Goal: Task Accomplishment & Management: Manage account settings

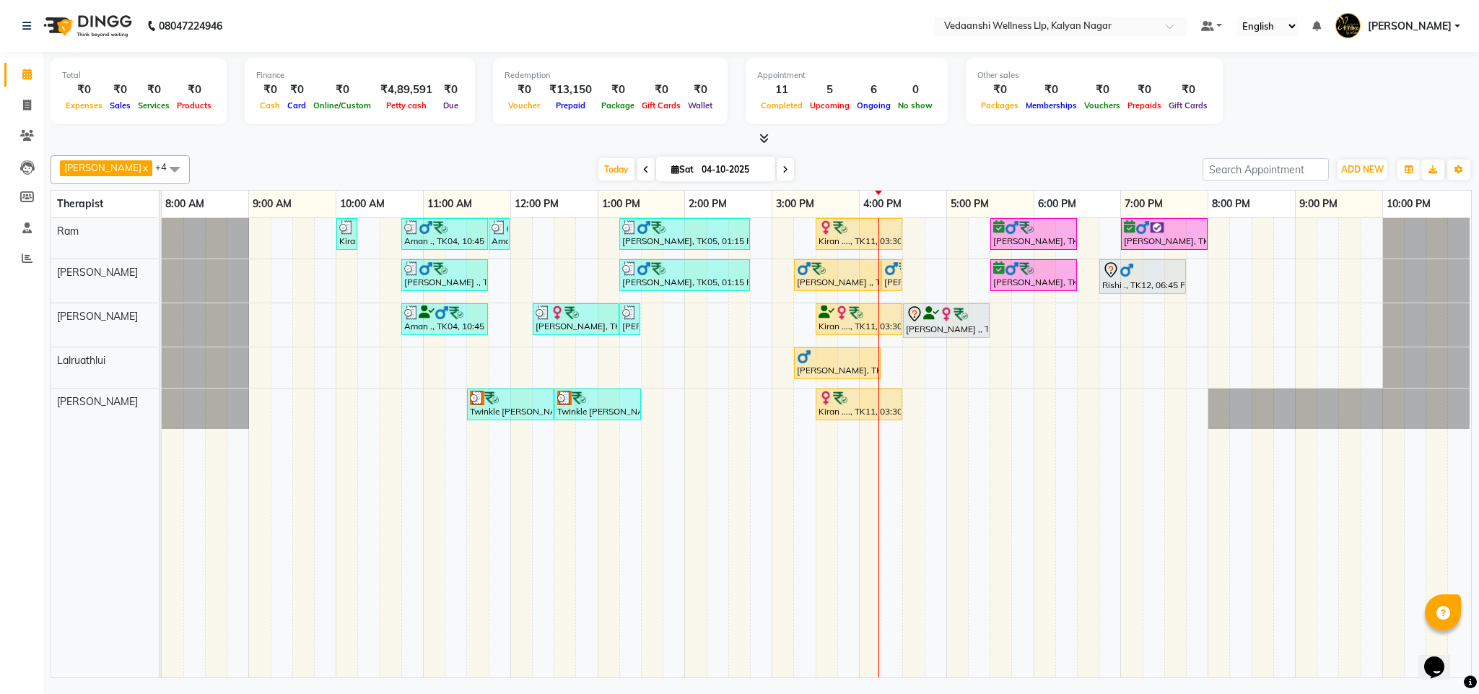
click at [912, 235] on div "Kiran ...., TK13, 10:00 AM-10:15 AM, Member Plan 60 Min Aman ., TK04, 10:45 AM-…" at bounding box center [816, 447] width 1309 height 459
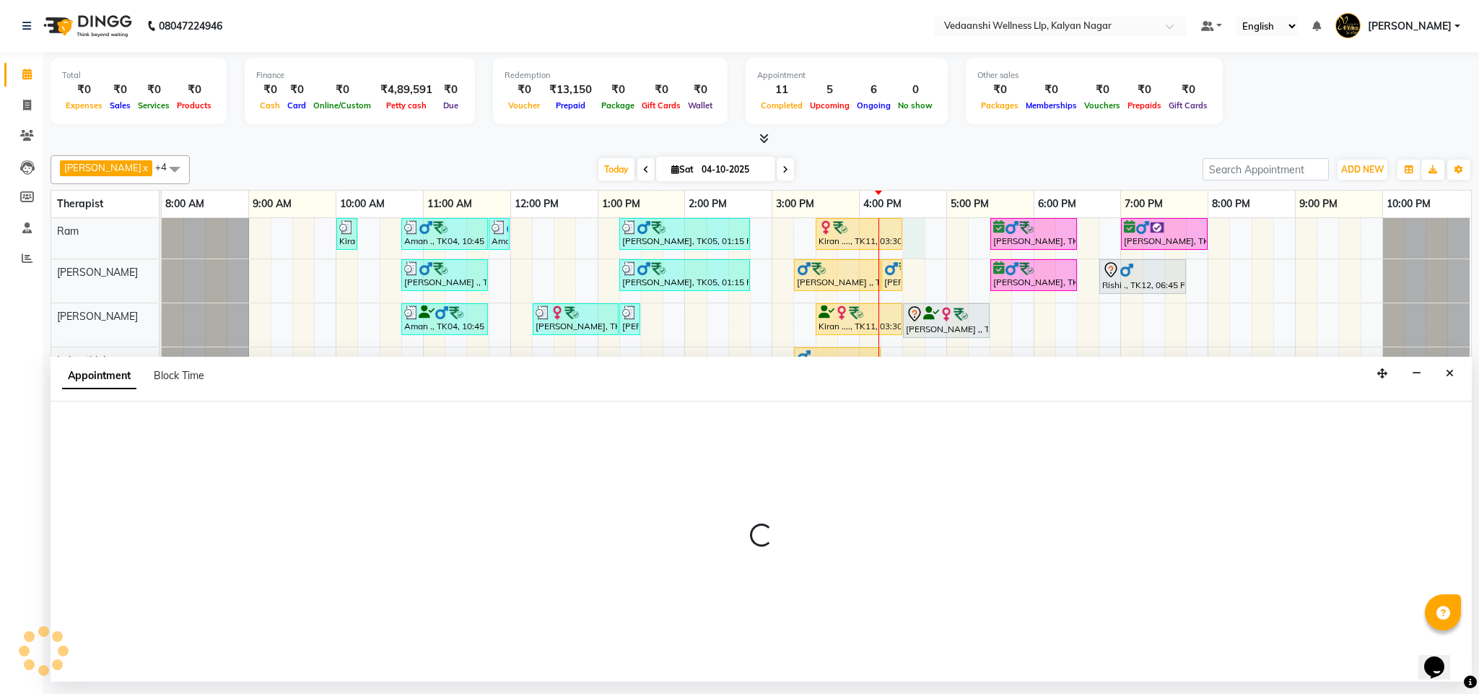
select select "67164"
select select "990"
select select "tentative"
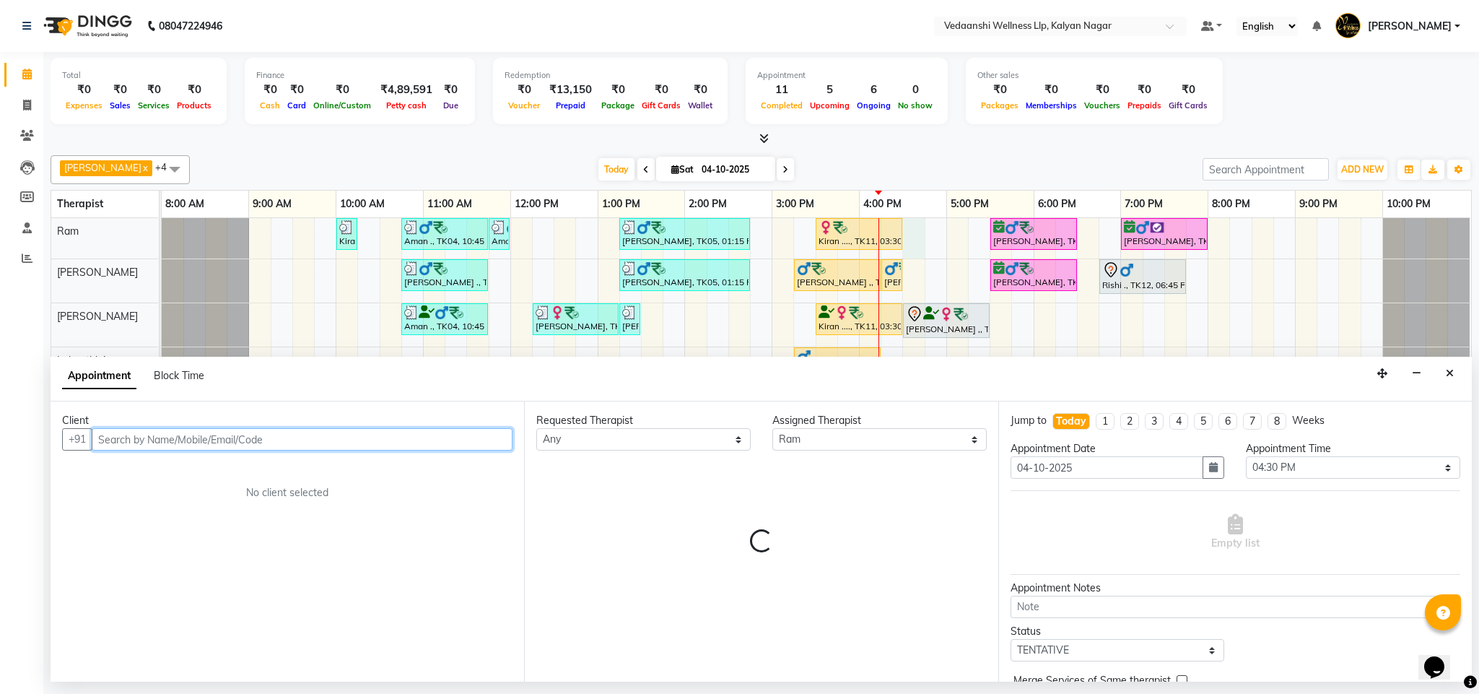
click at [217, 442] on input "text" at bounding box center [302, 439] width 421 height 22
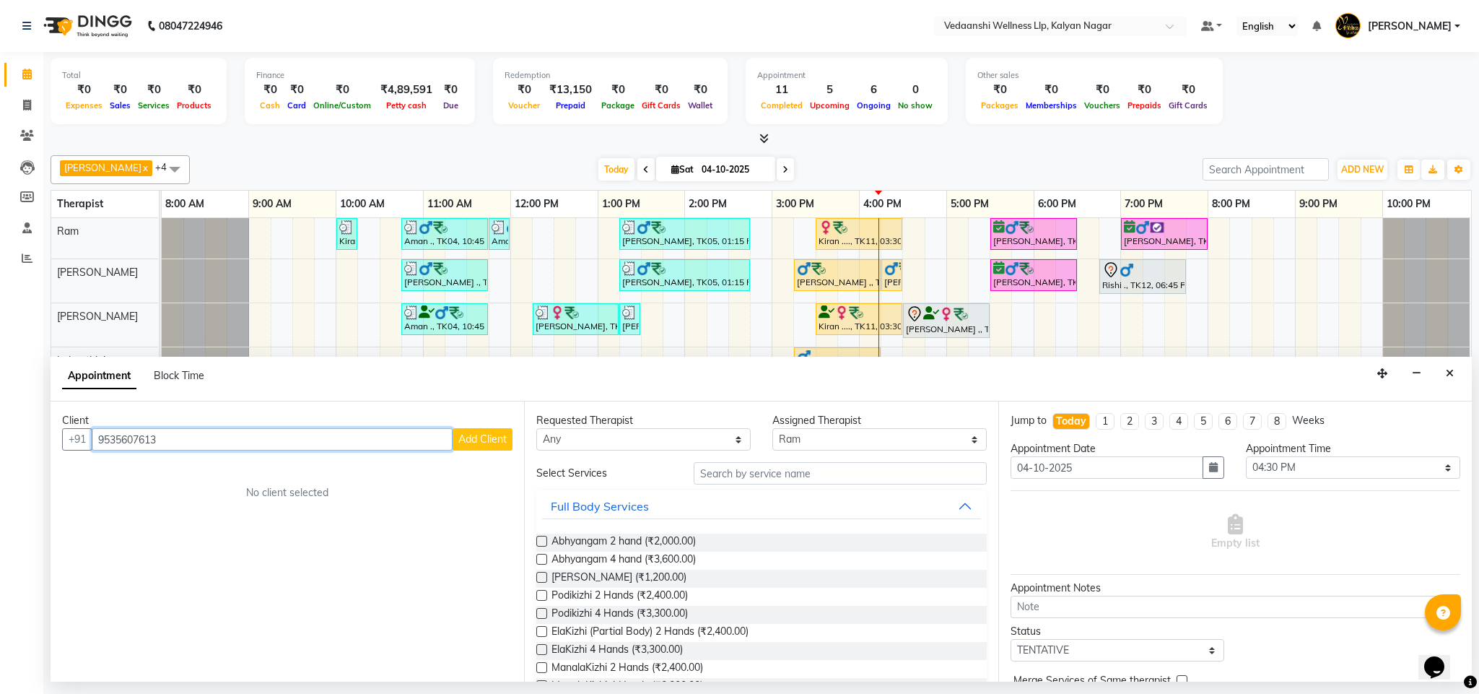
type input "9535607613"
click at [509, 444] on button "Add Client" at bounding box center [483, 439] width 60 height 22
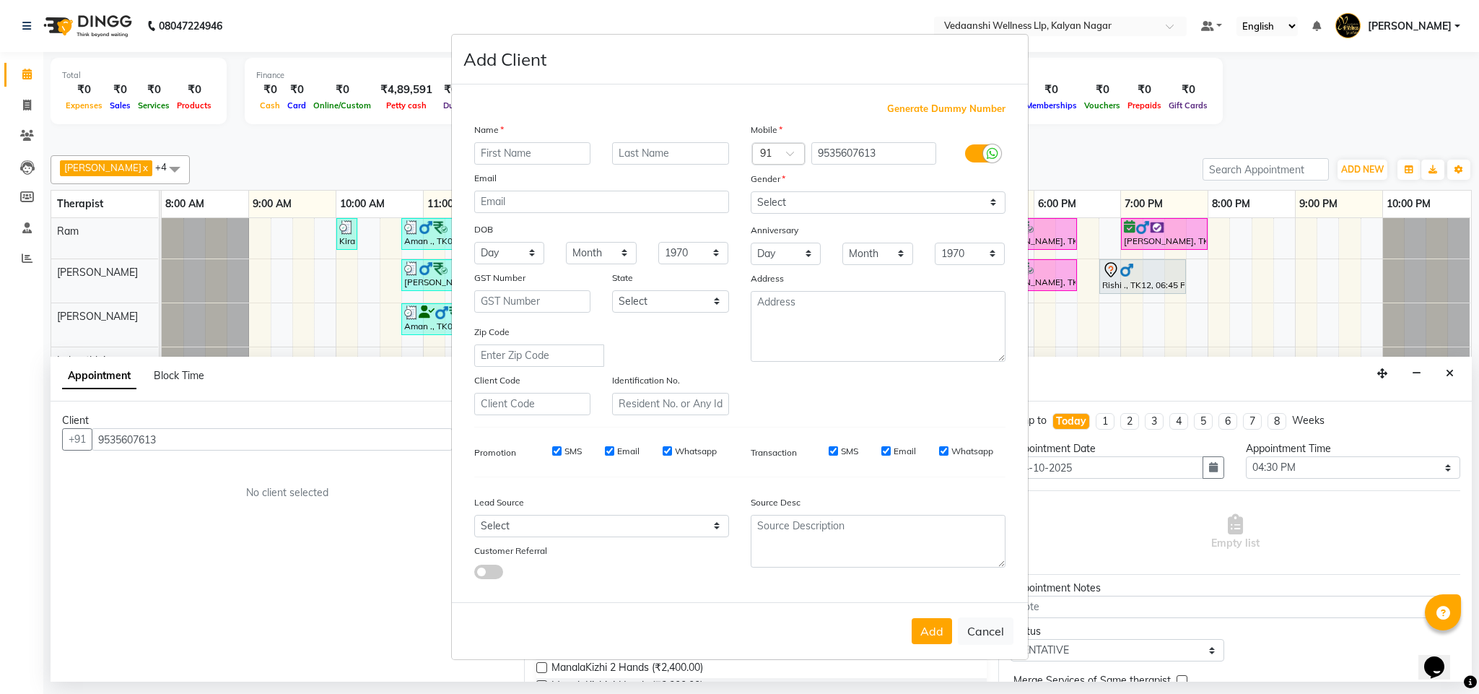
click at [533, 160] on input "text" at bounding box center [532, 153] width 117 height 22
type input "Sajid"
drag, startPoint x: 810, startPoint y: 200, endPoint x: 812, endPoint y: 213, distance: 13.2
click at [810, 200] on select "Select Male Female Other Prefer Not To Say" at bounding box center [878, 202] width 255 height 22
select select "[DEMOGRAPHIC_DATA]"
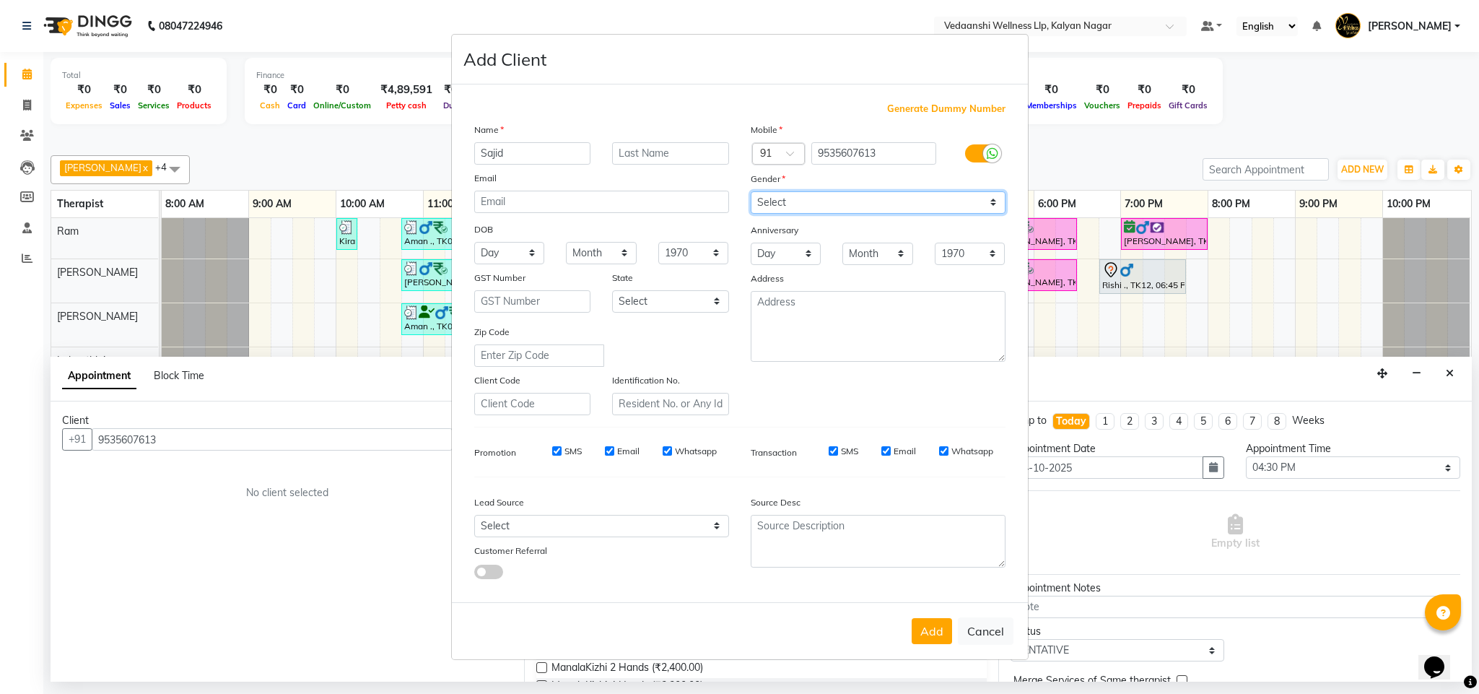
click at [751, 192] on select "Select Male Female Other Prefer Not To Say" at bounding box center [878, 202] width 255 height 22
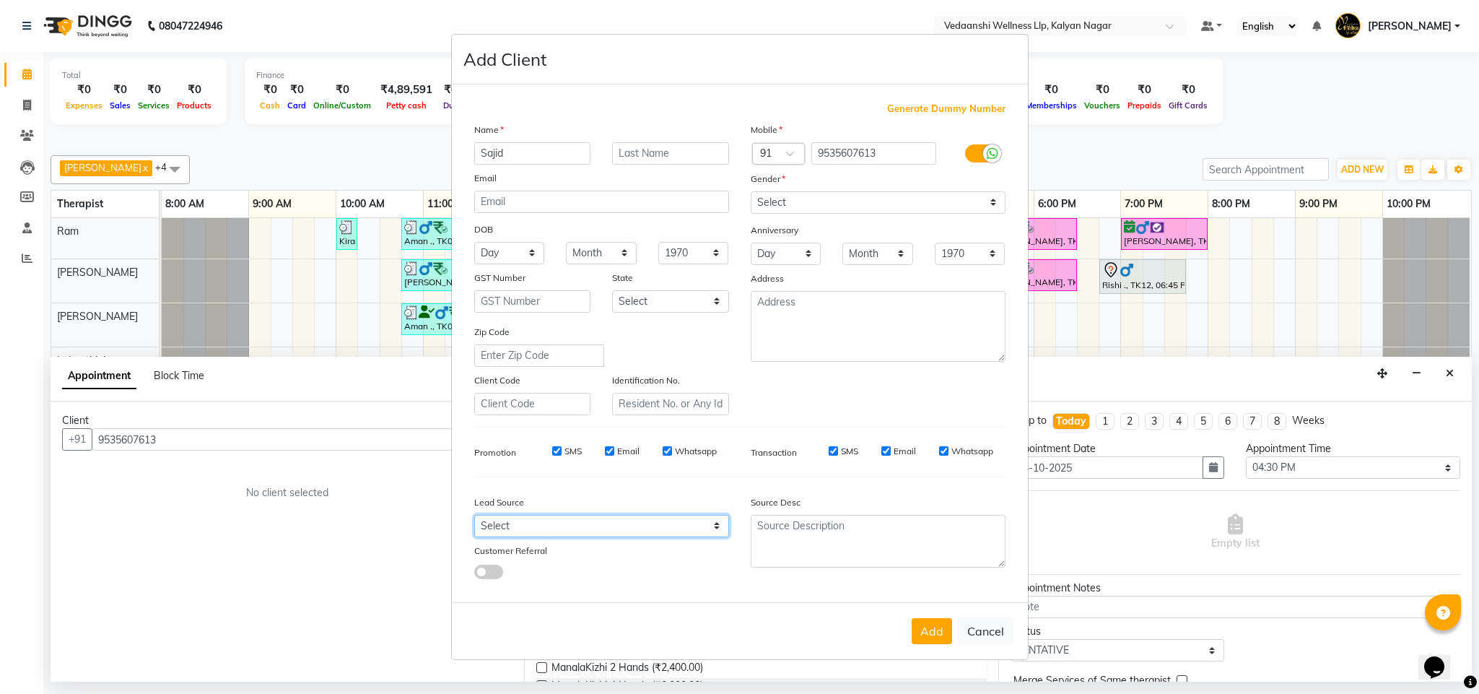
click at [513, 530] on select "Select Walk-in Referral Internet Friend Word of Mouth Advertisement Facebook Ju…" at bounding box center [601, 526] width 255 height 22
select select "25585"
click at [474, 515] on select "Select Walk-in Referral Internet Friend Word of Mouth Advertisement Facebook Ju…" at bounding box center [601, 526] width 255 height 22
click at [931, 624] on button "Add" at bounding box center [932, 631] width 40 height 26
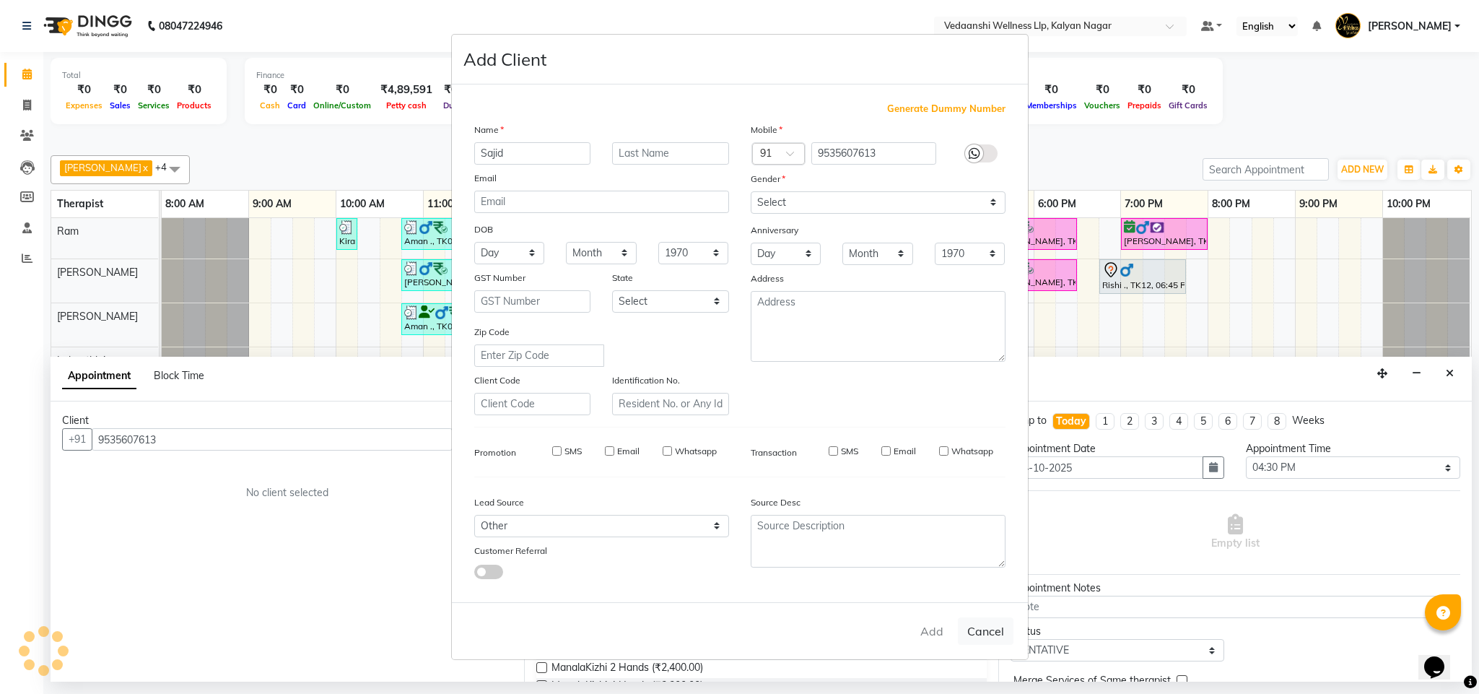
select select
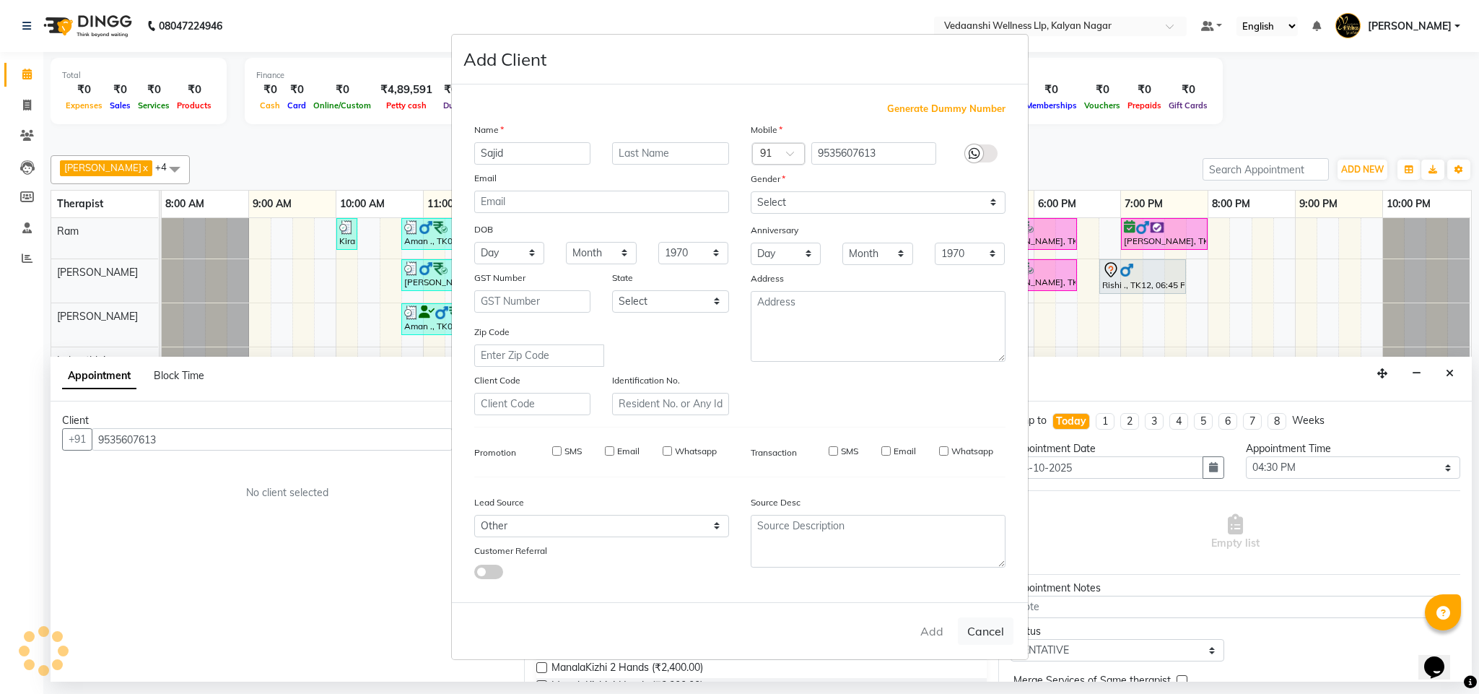
select select
checkbox input "false"
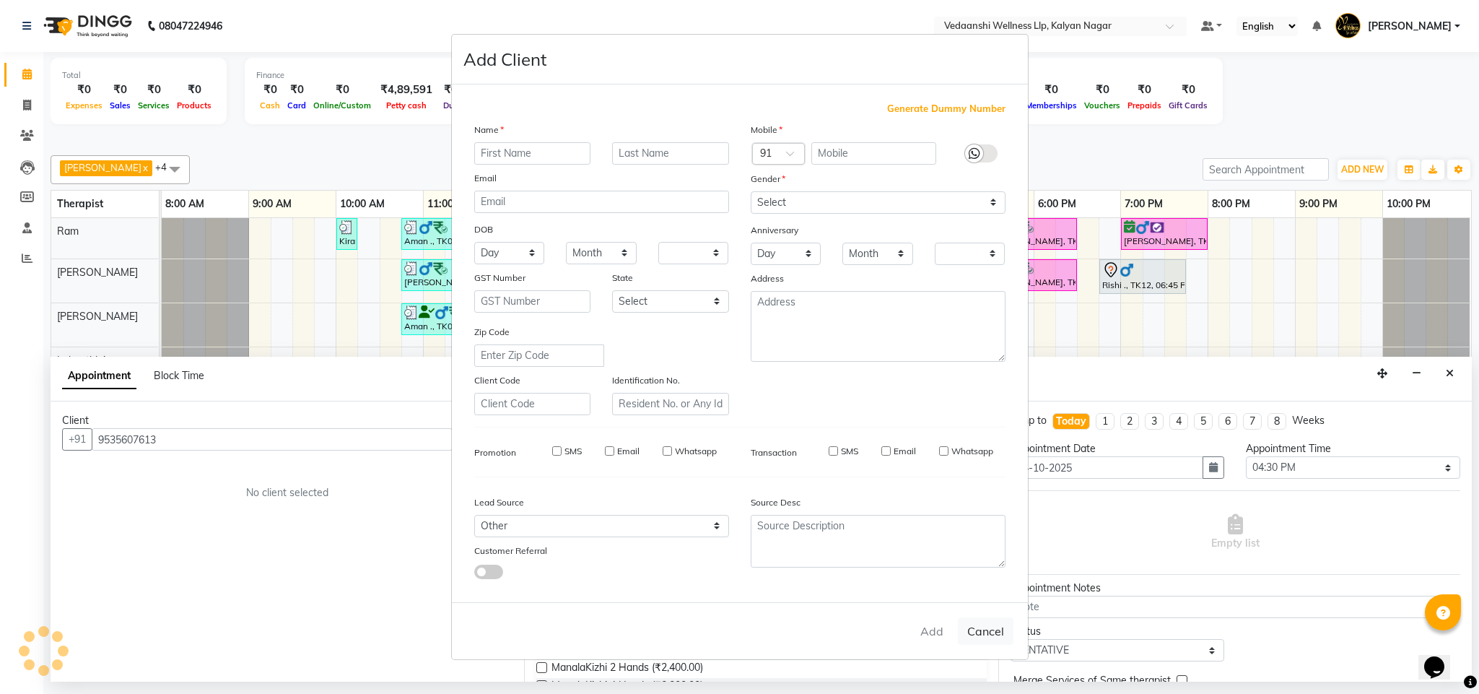
checkbox input "false"
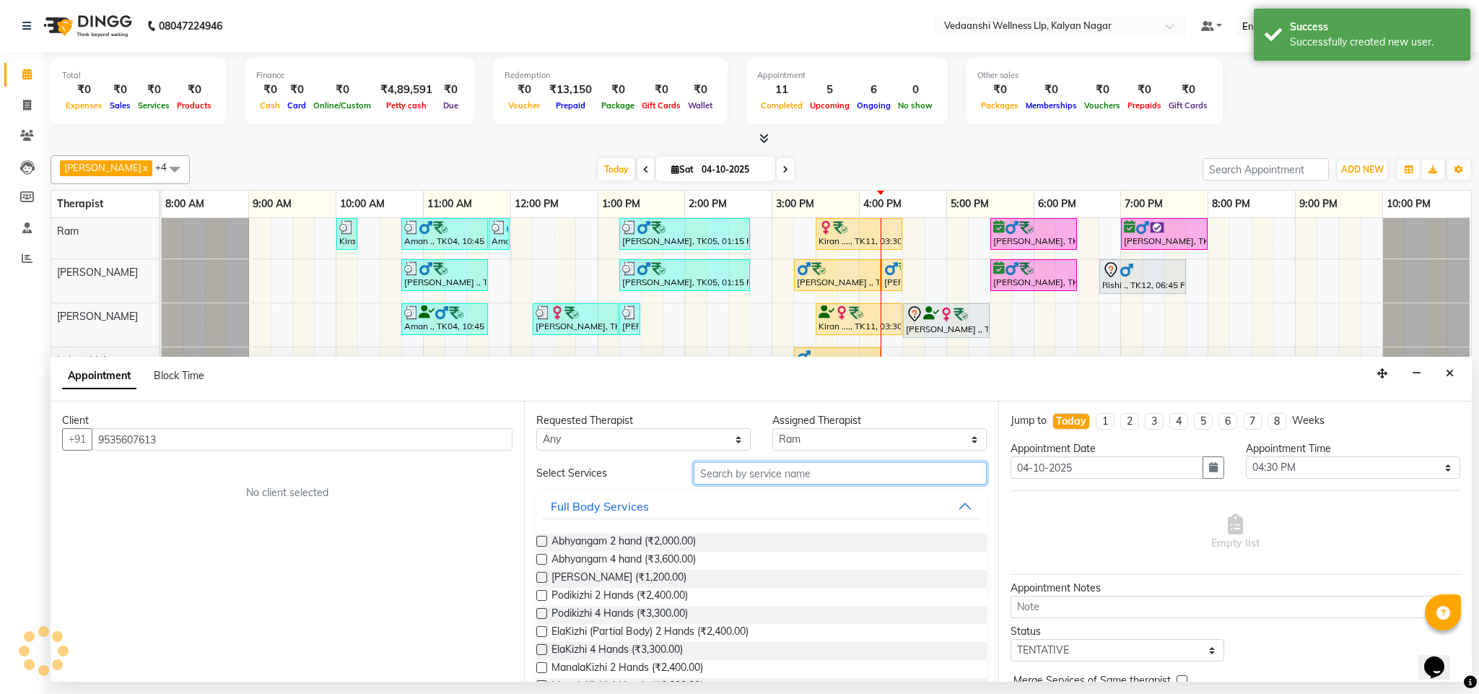
click at [702, 476] on input "text" at bounding box center [840, 473] width 293 height 22
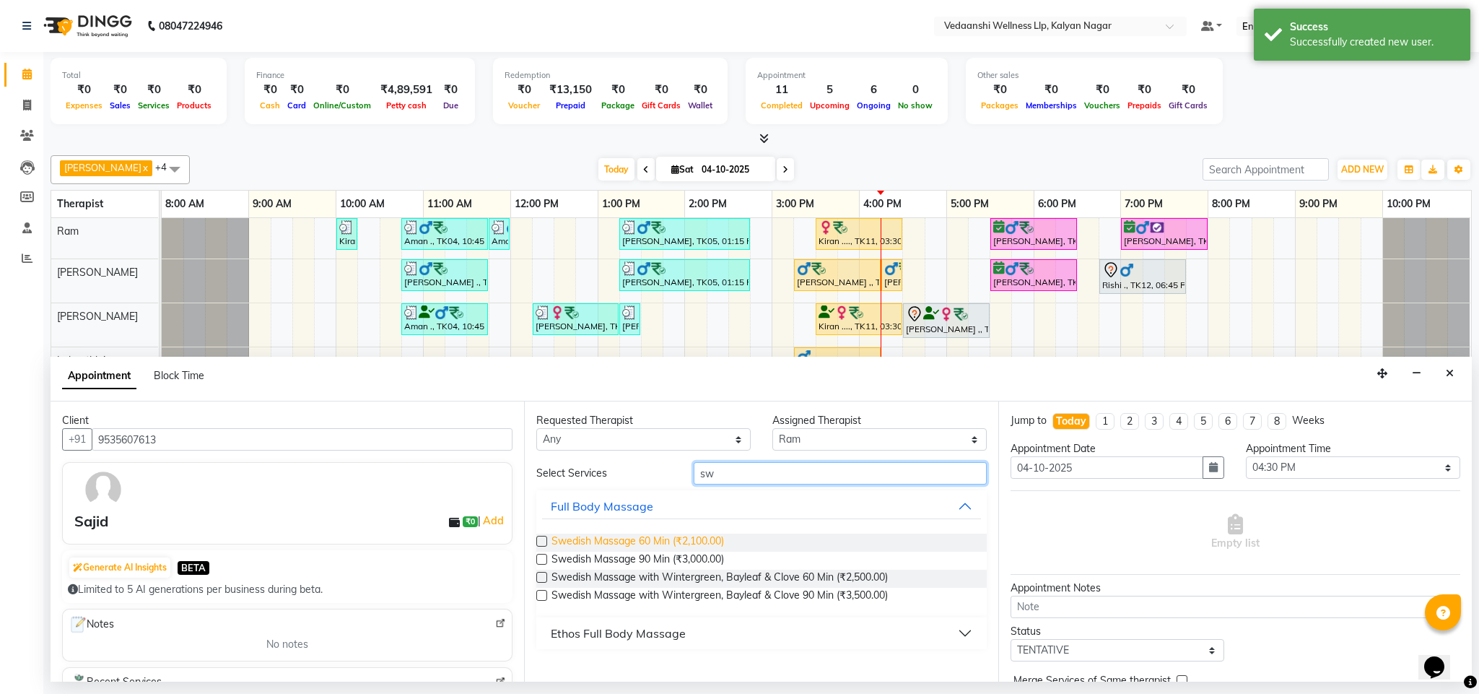
type input "sw"
click at [706, 542] on span "Swedish Massage 60 Min (₹2,100.00)" at bounding box center [637, 542] width 172 height 18
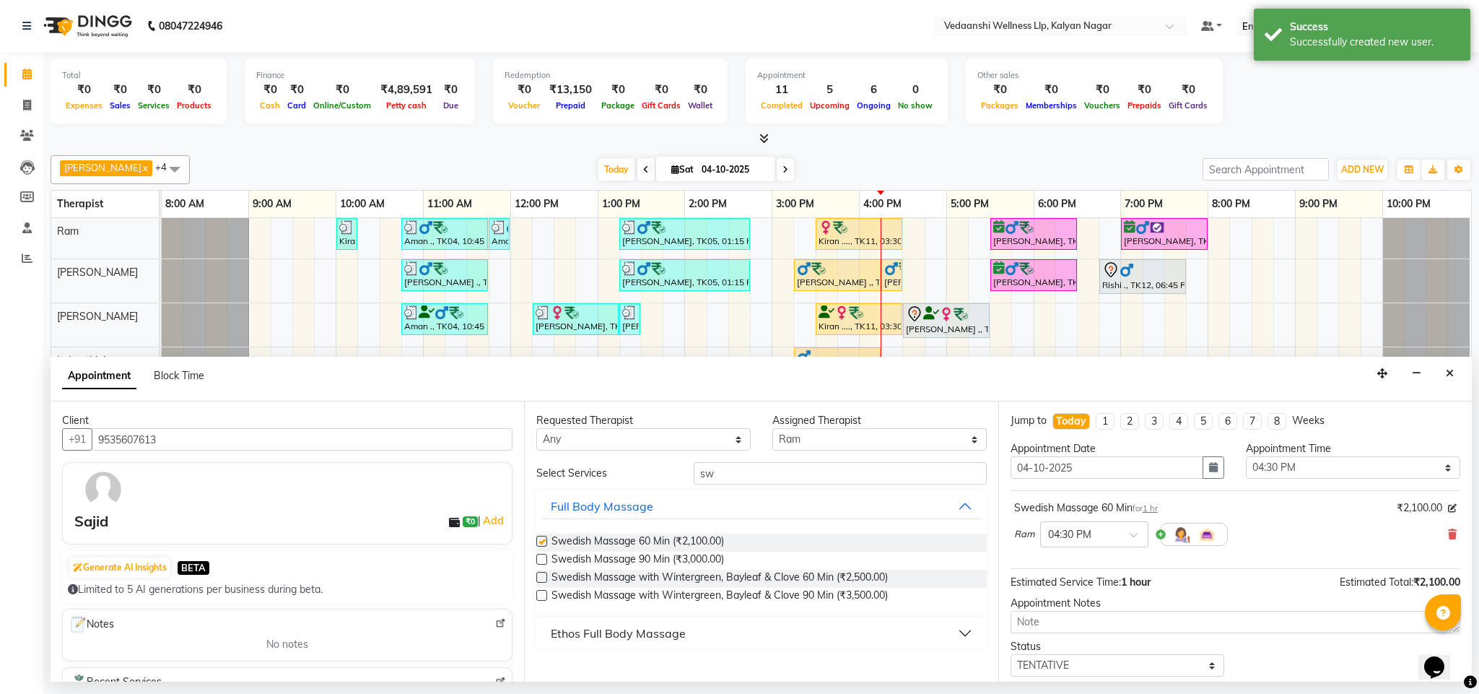
checkbox input "false"
click at [1448, 537] on icon at bounding box center [1452, 534] width 9 height 10
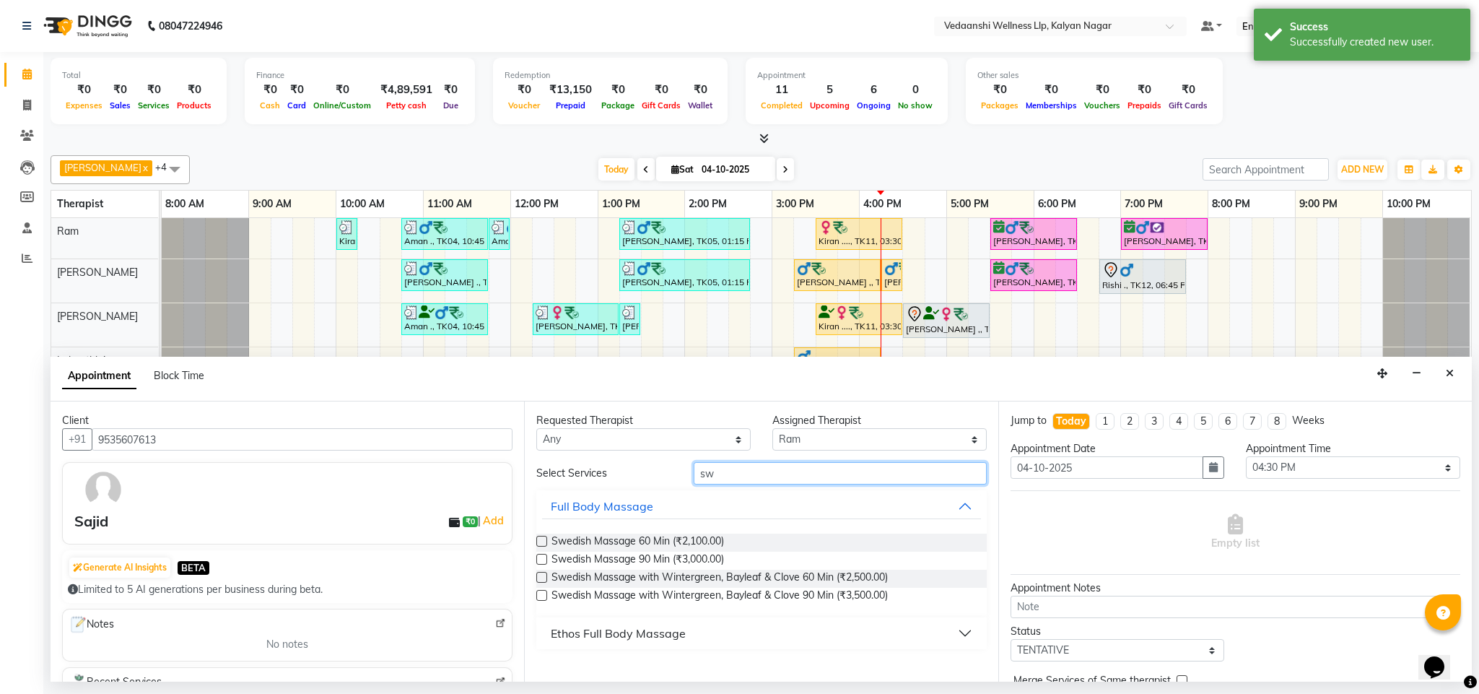
click at [778, 466] on input "sw" at bounding box center [840, 473] width 293 height 22
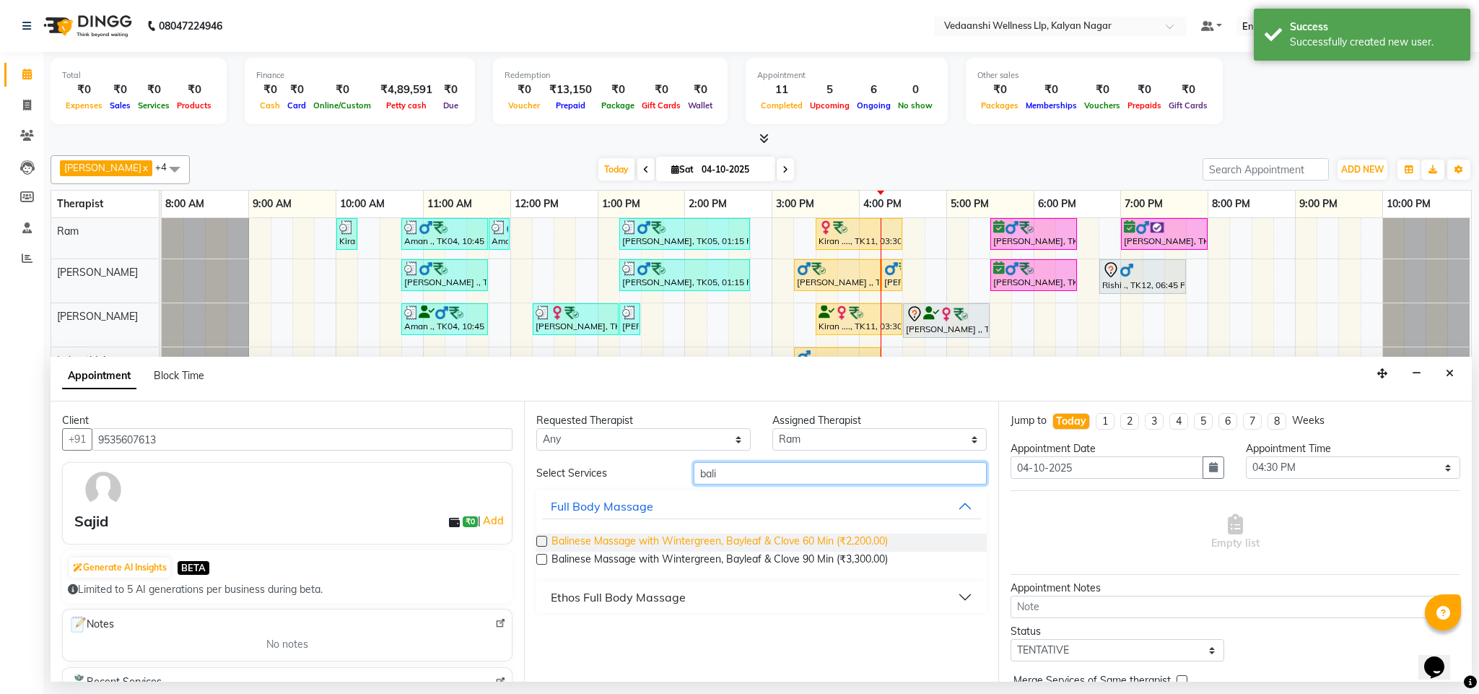
type input "bali"
click at [668, 544] on span "Balinese Massage with Wintergreen, Bayleaf & Clove 60 Min (₹2,200.00)" at bounding box center [719, 542] width 336 height 18
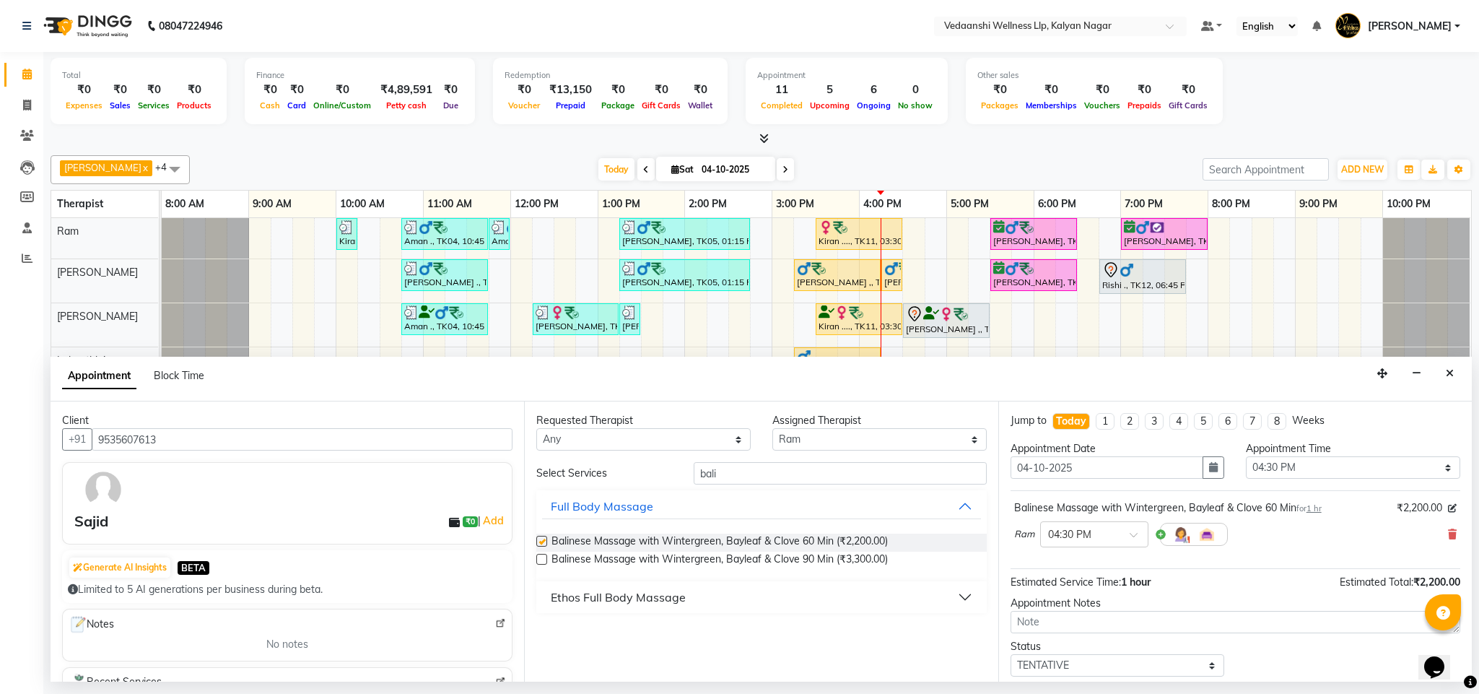
checkbox input "false"
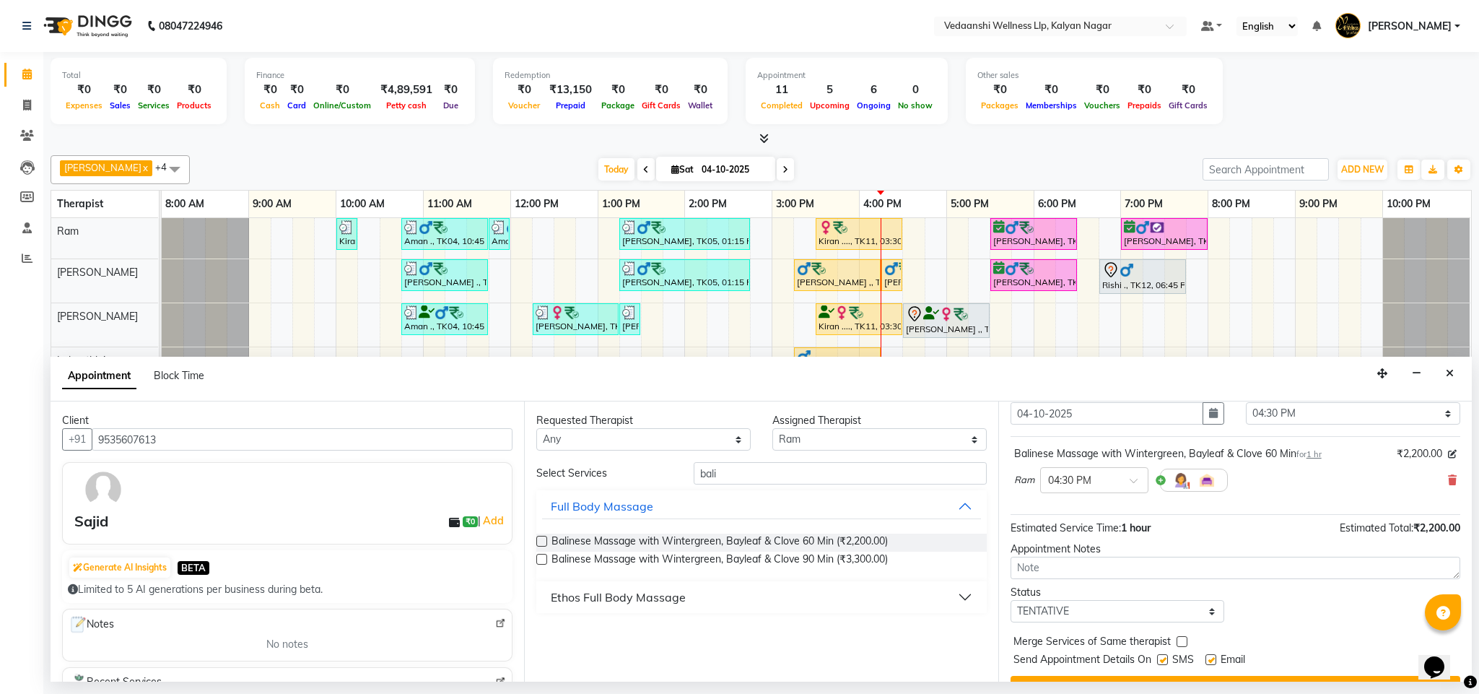
scroll to position [89, 0]
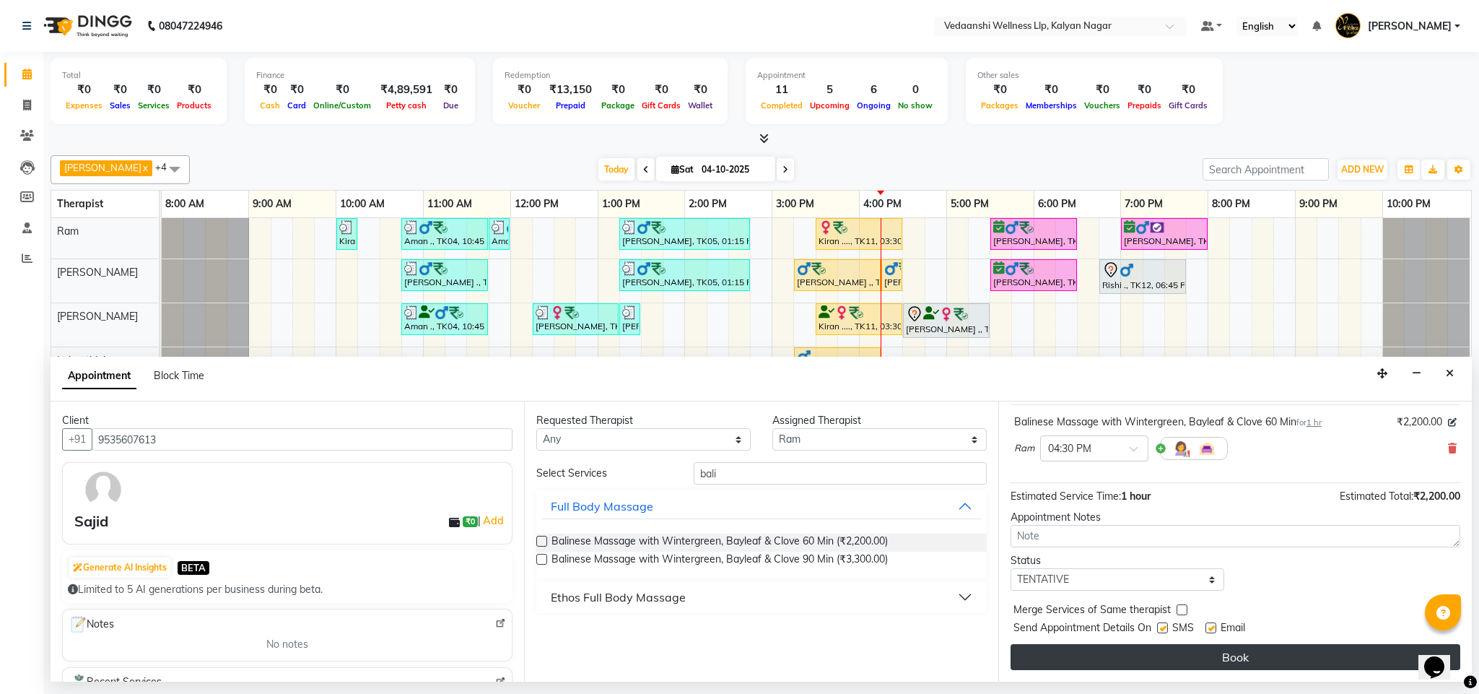
click at [1029, 656] on button "Book" at bounding box center [1235, 657] width 450 height 26
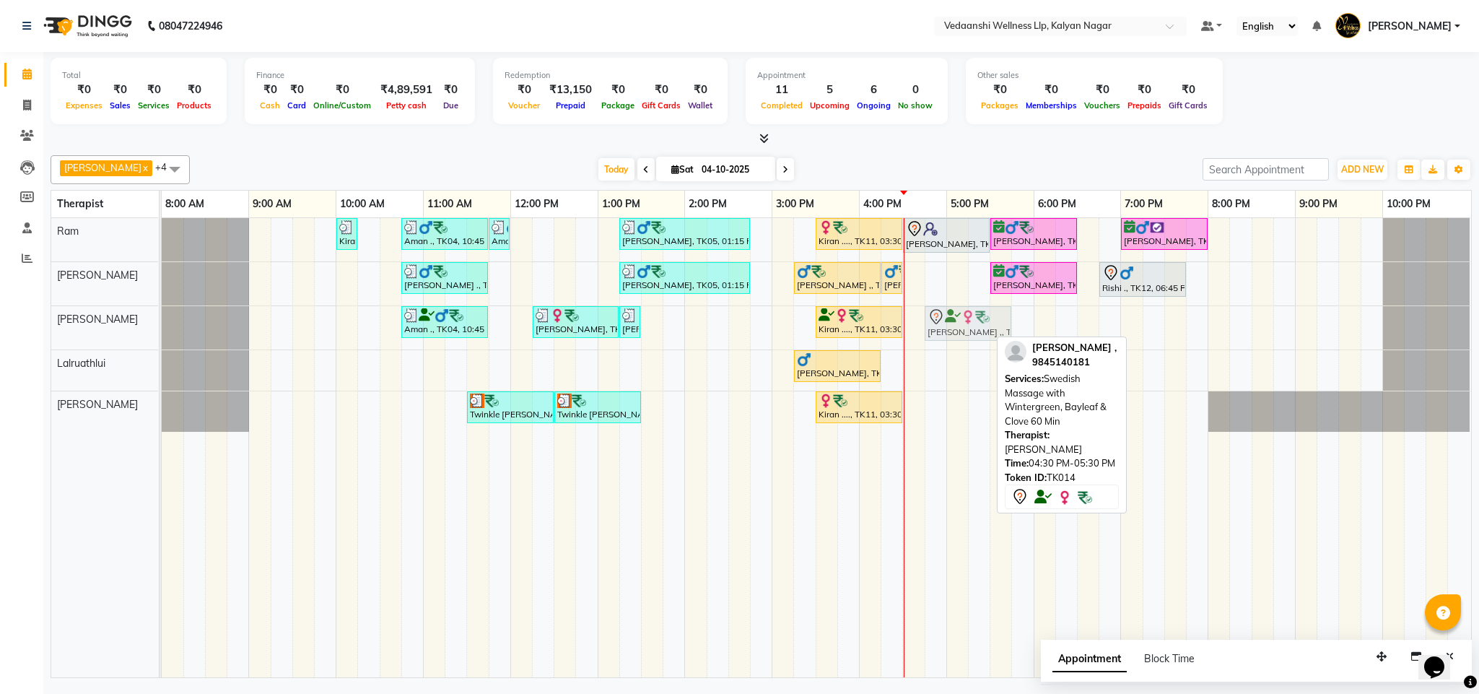
drag, startPoint x: 951, startPoint y: 317, endPoint x: 970, endPoint y: 325, distance: 20.4
click at [162, 325] on div "Aman ., TK04, 10:45 AM-11:45 AM, Member Plan 60 Min Wendrilla Roy, TK10, 12:15 …" at bounding box center [162, 327] width 0 height 43
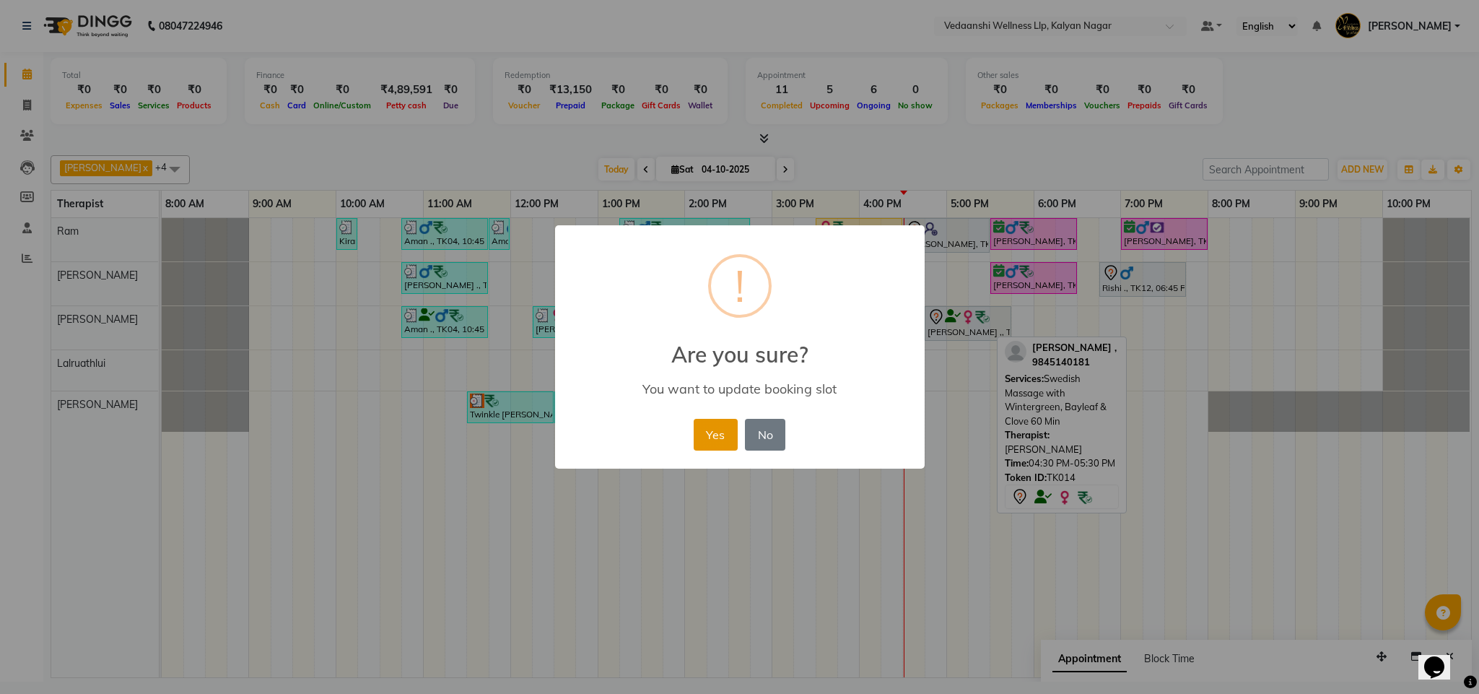
click at [728, 425] on button "Yes" at bounding box center [716, 435] width 44 height 32
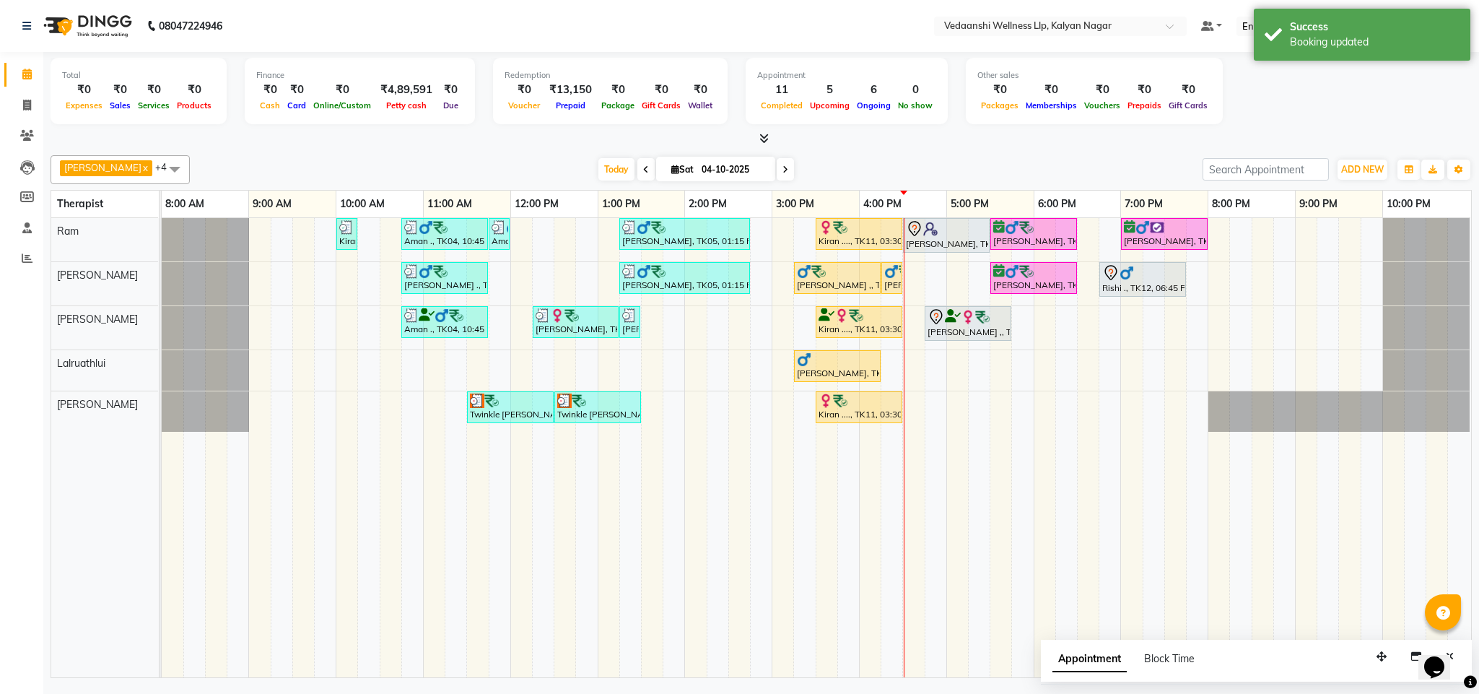
click at [1021, 161] on div "[DATE] [DATE]" at bounding box center [696, 170] width 998 height 22
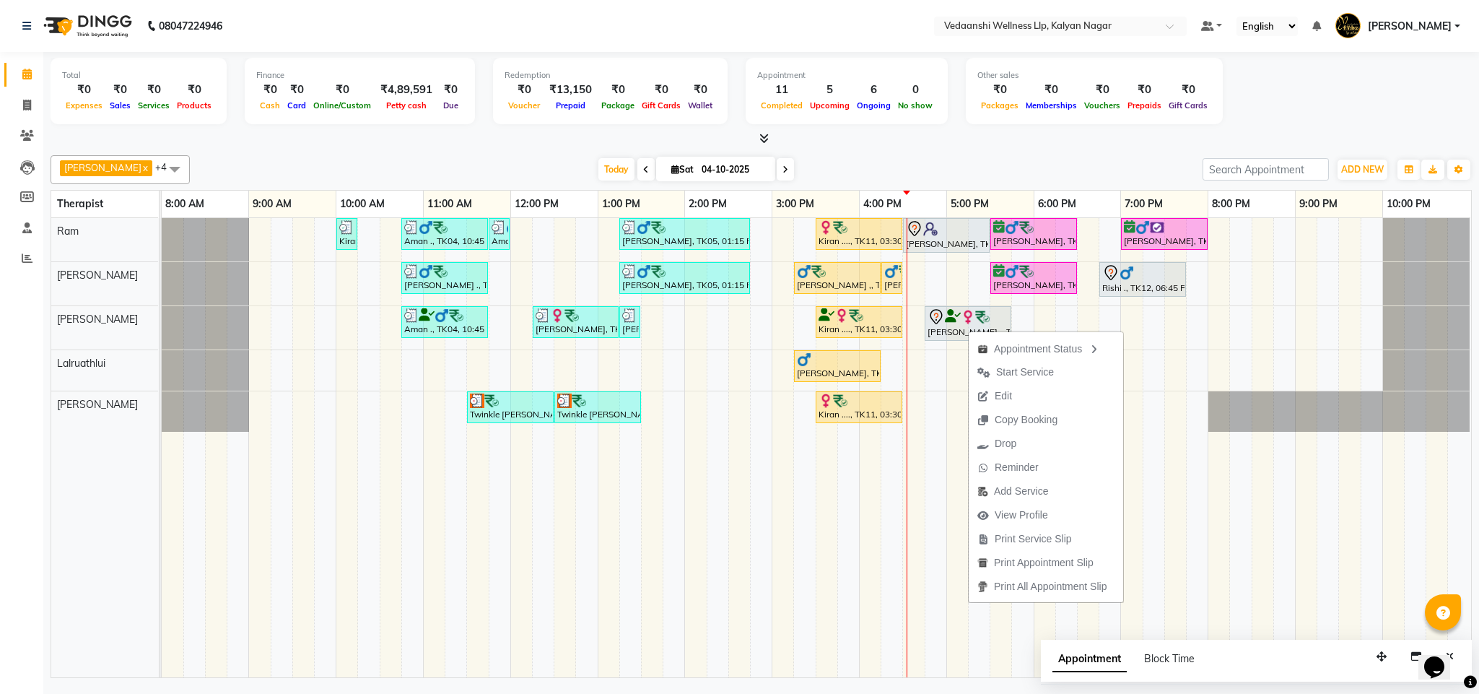
click at [1009, 141] on div at bounding box center [761, 138] width 1421 height 15
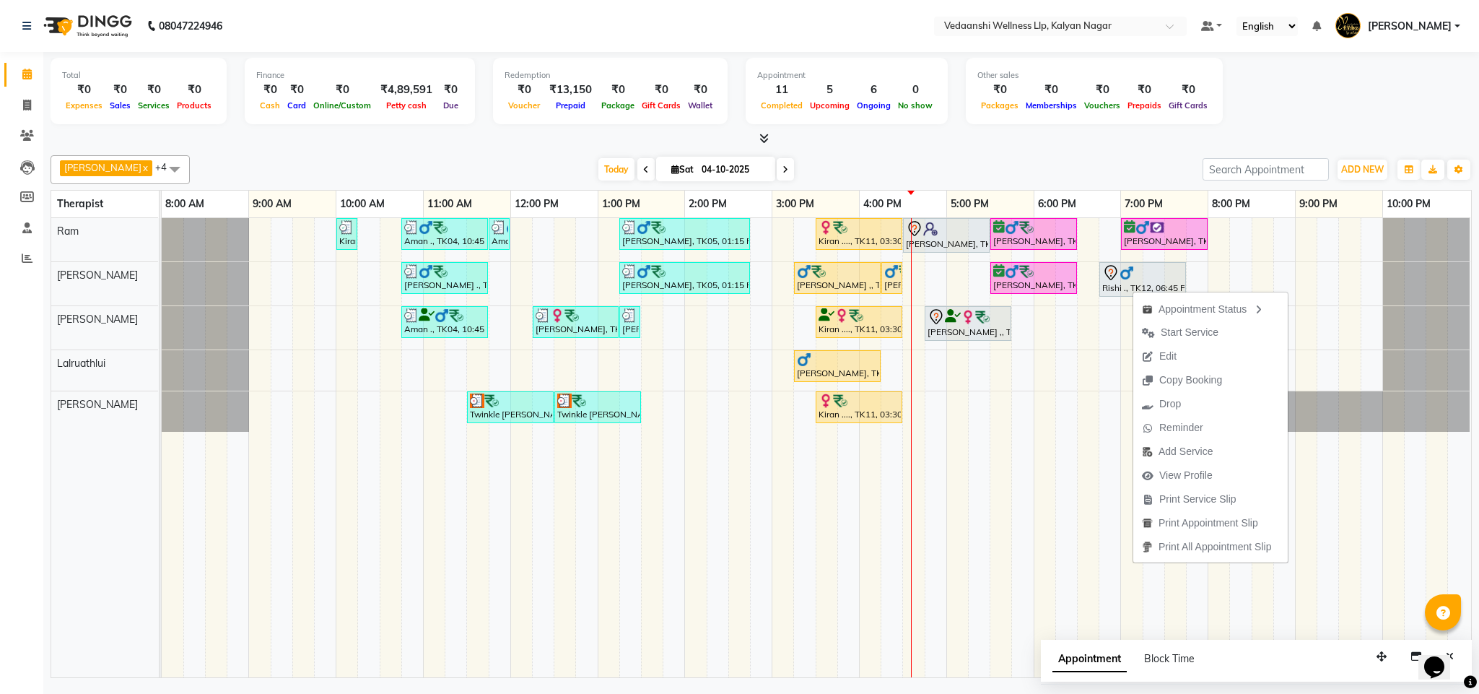
click at [1098, 160] on div "[DATE] [DATE]" at bounding box center [696, 170] width 998 height 22
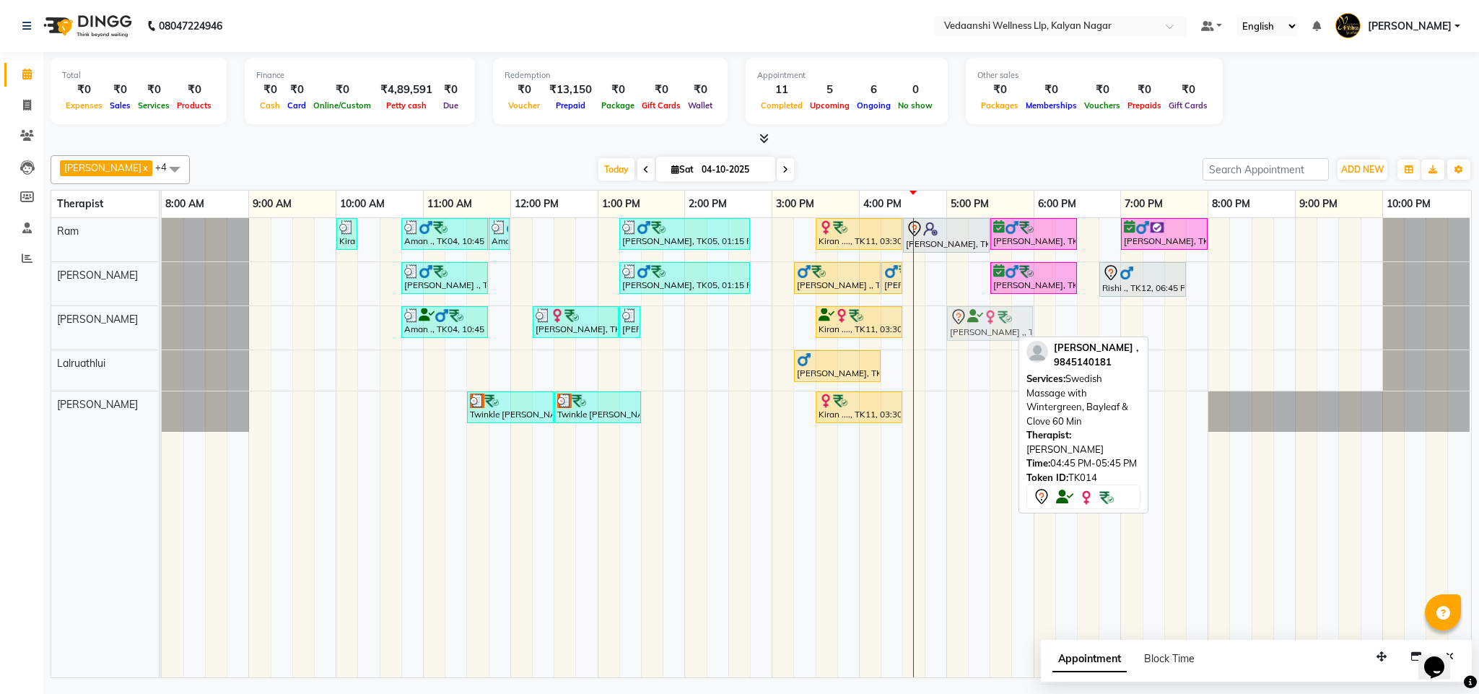
click at [162, 323] on div "Aman ., TK04, 10:45 AM-11:45 AM, Member Plan 60 Min Wendrilla Roy, TK10, 12:15 …" at bounding box center [162, 327] width 0 height 43
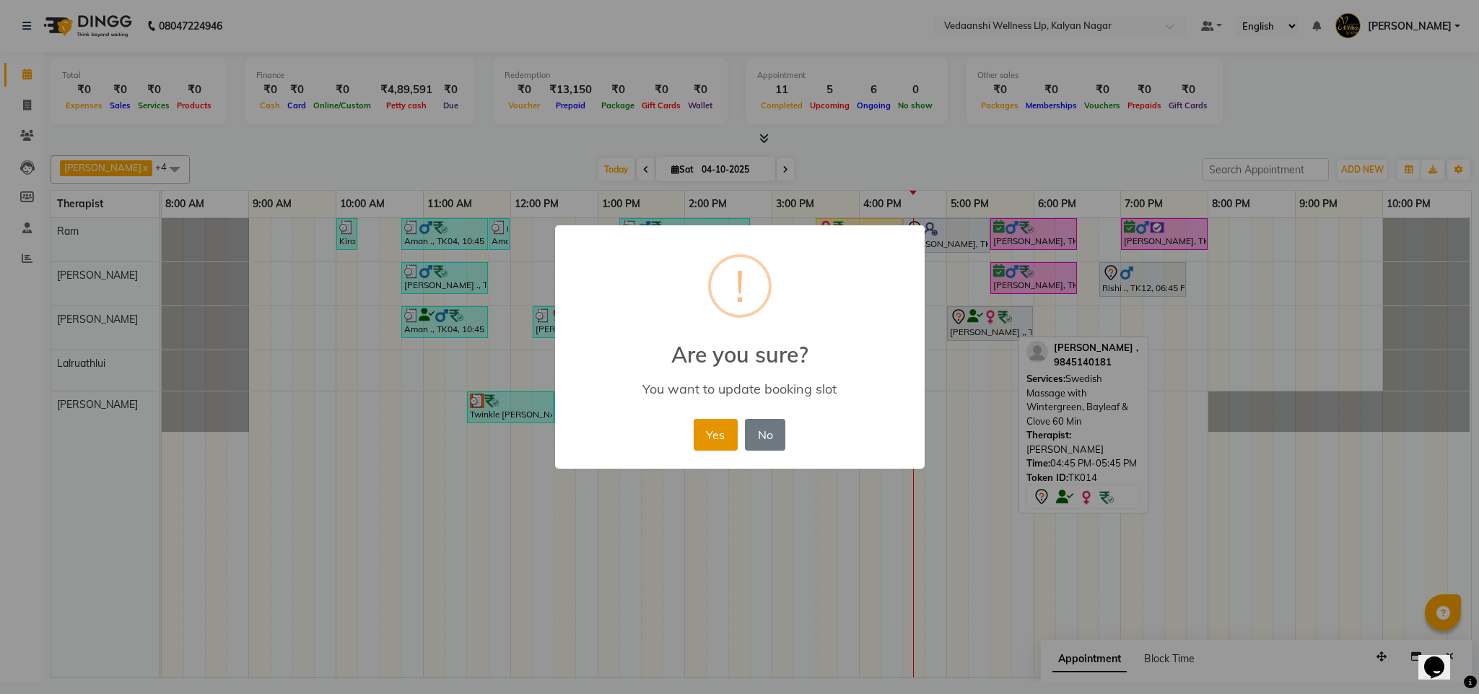
click at [728, 431] on button "Yes" at bounding box center [716, 435] width 44 height 32
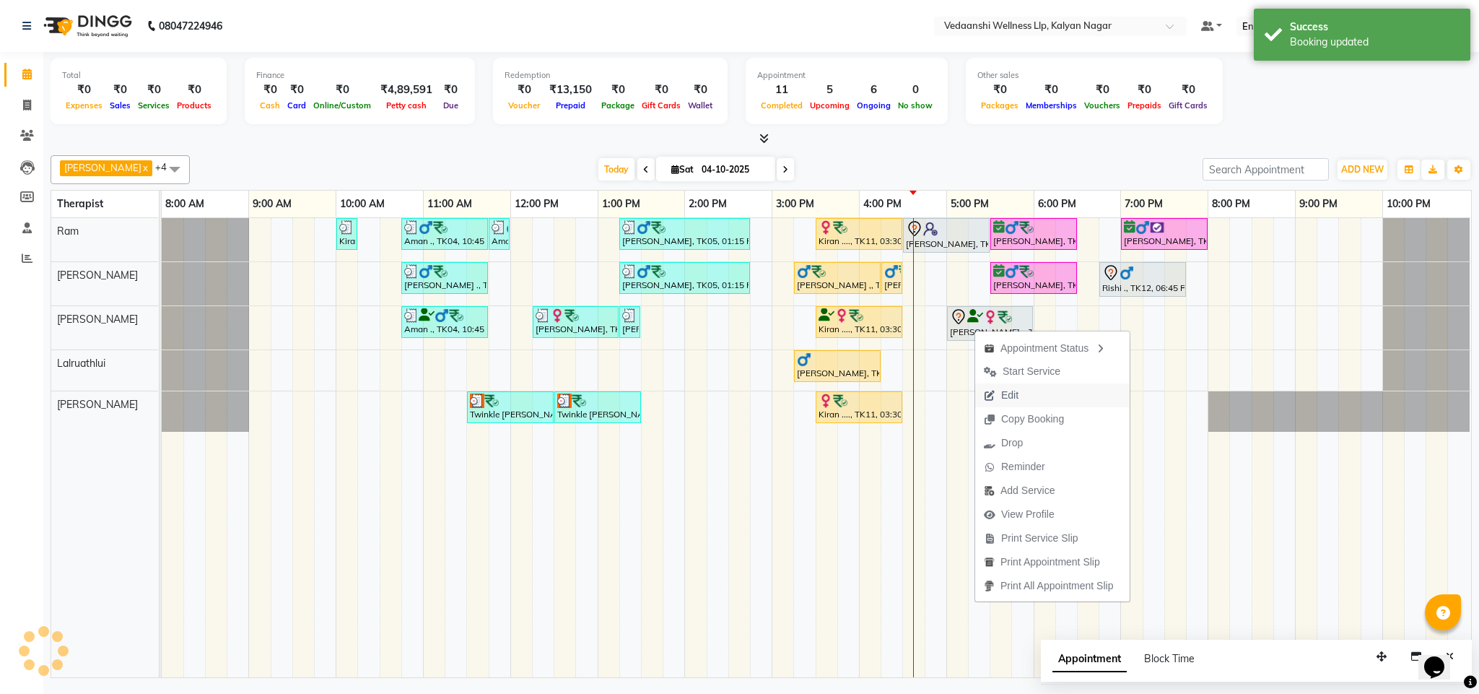
click at [1001, 392] on span "Edit" at bounding box center [1009, 395] width 17 height 15
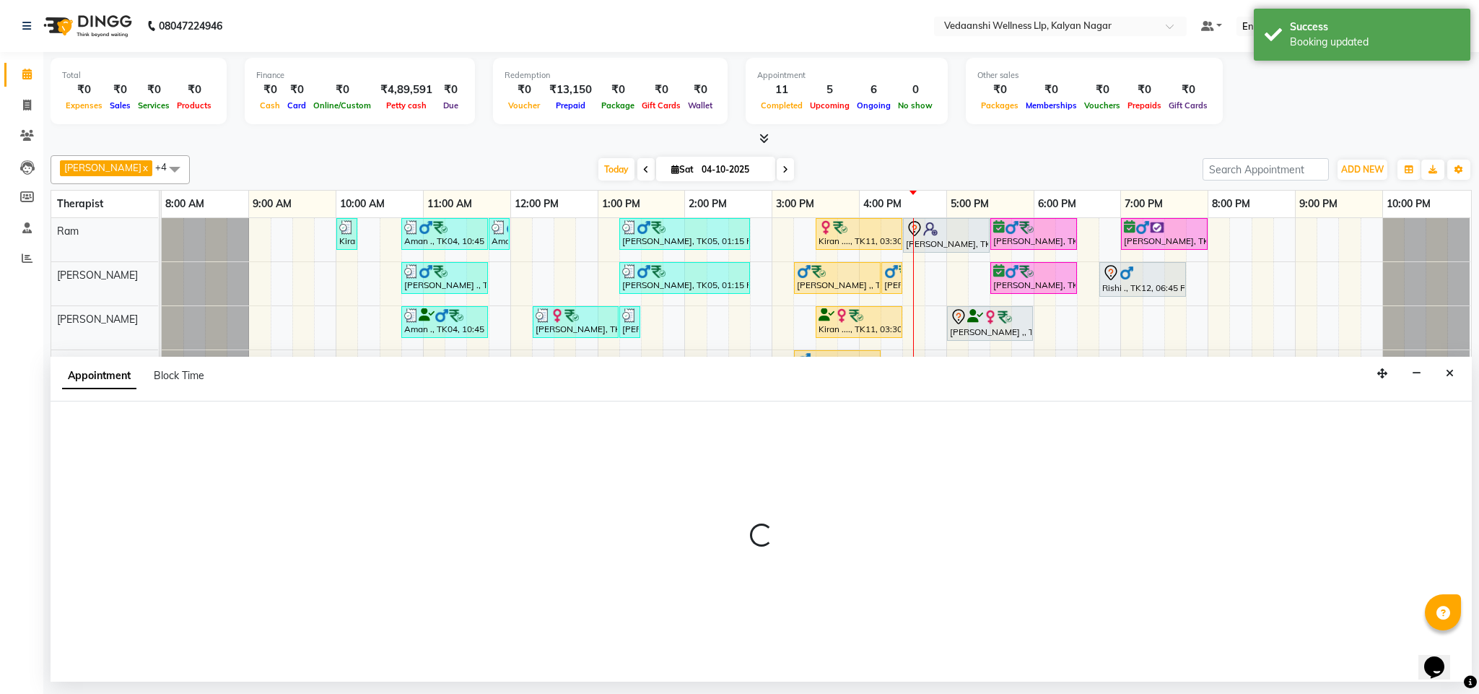
select select "tentative"
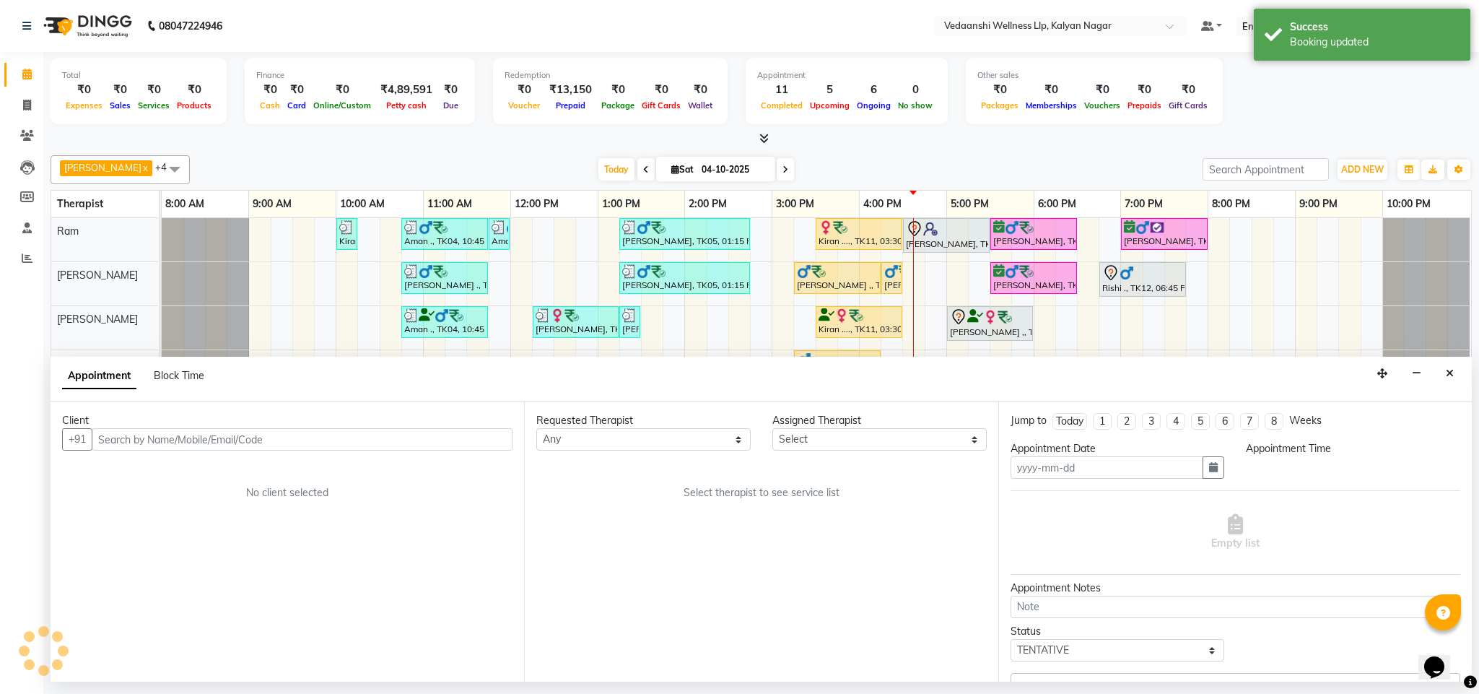
type input "04-10-2025"
select select "1020"
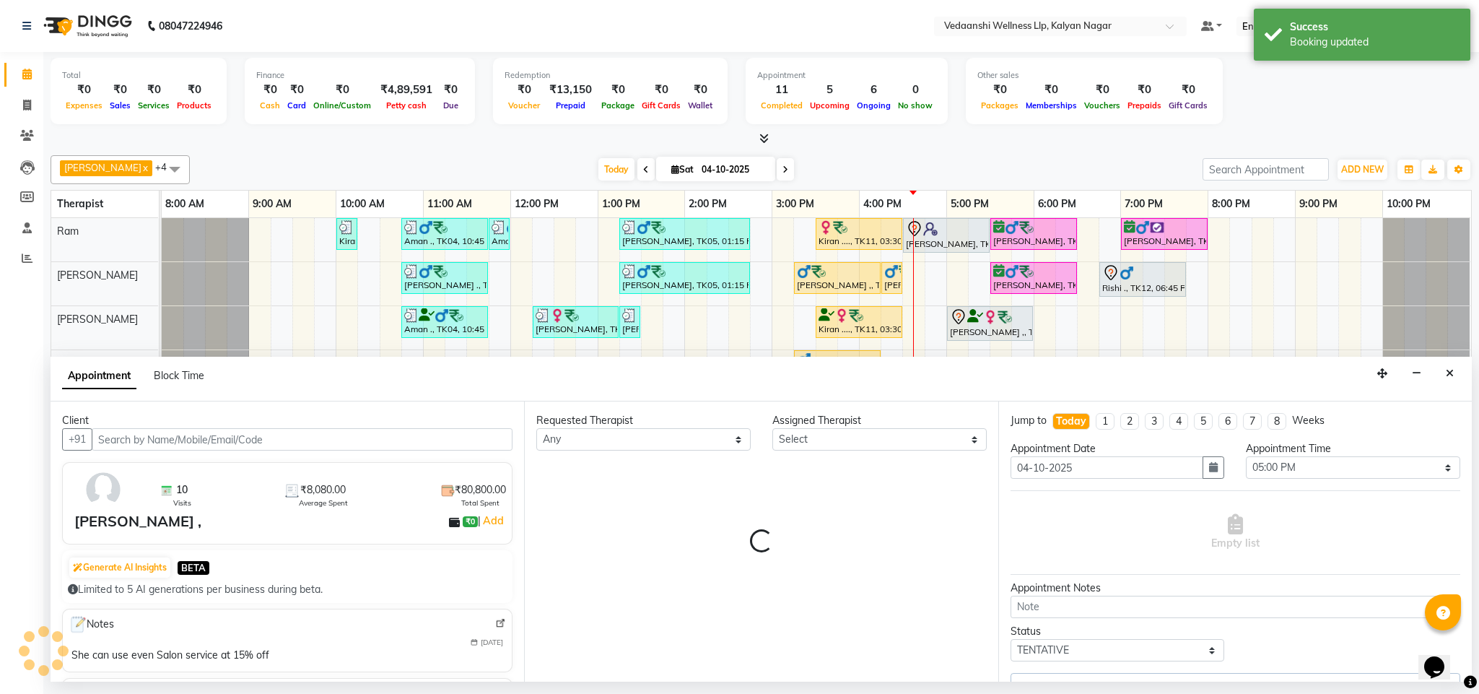
select select "67322"
select select "1336"
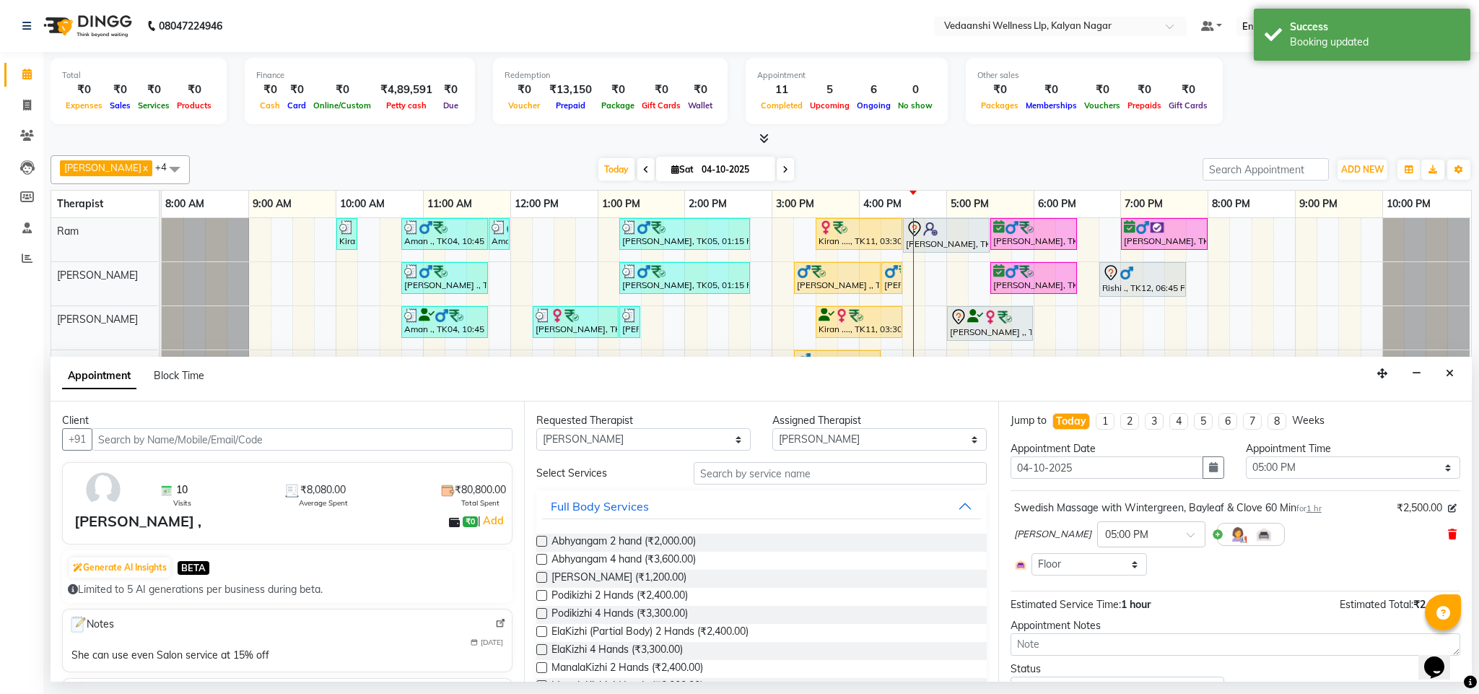
click at [1448, 536] on icon at bounding box center [1452, 534] width 9 height 10
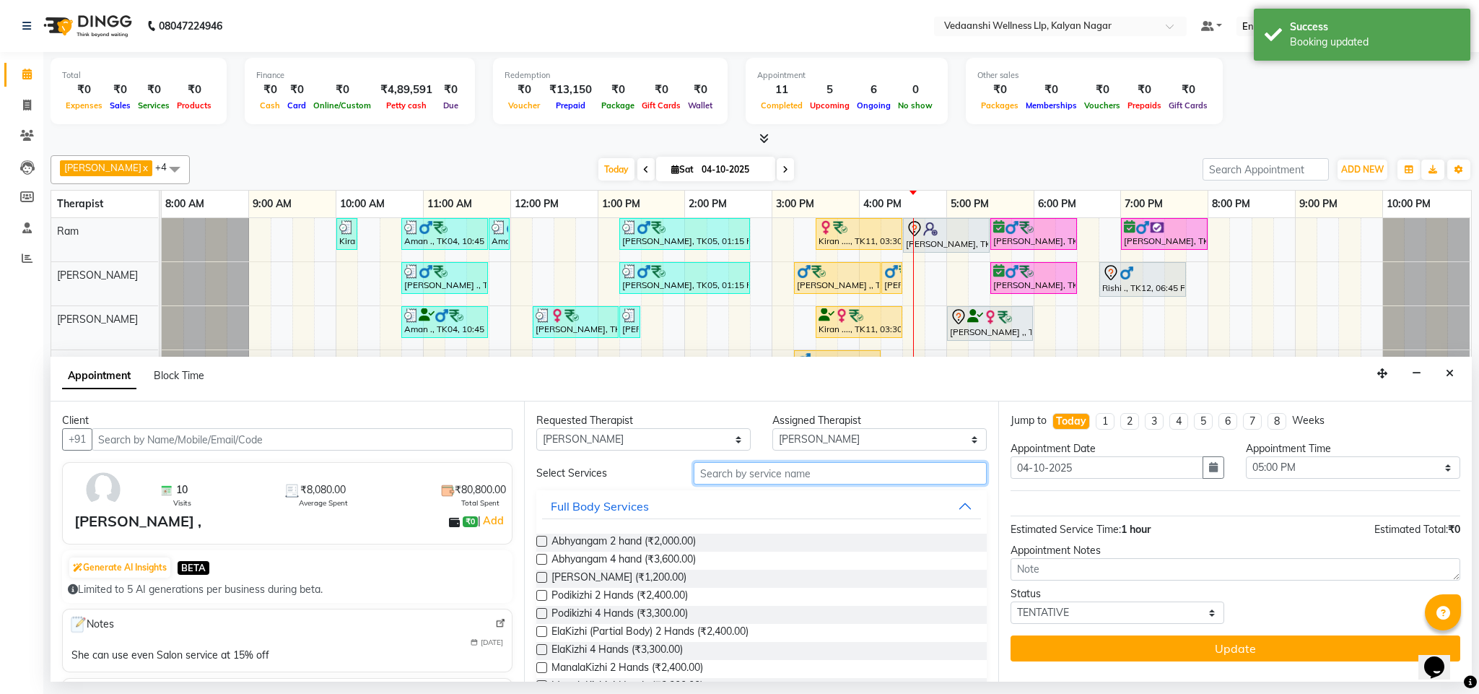
click at [720, 466] on input "text" at bounding box center [840, 473] width 293 height 22
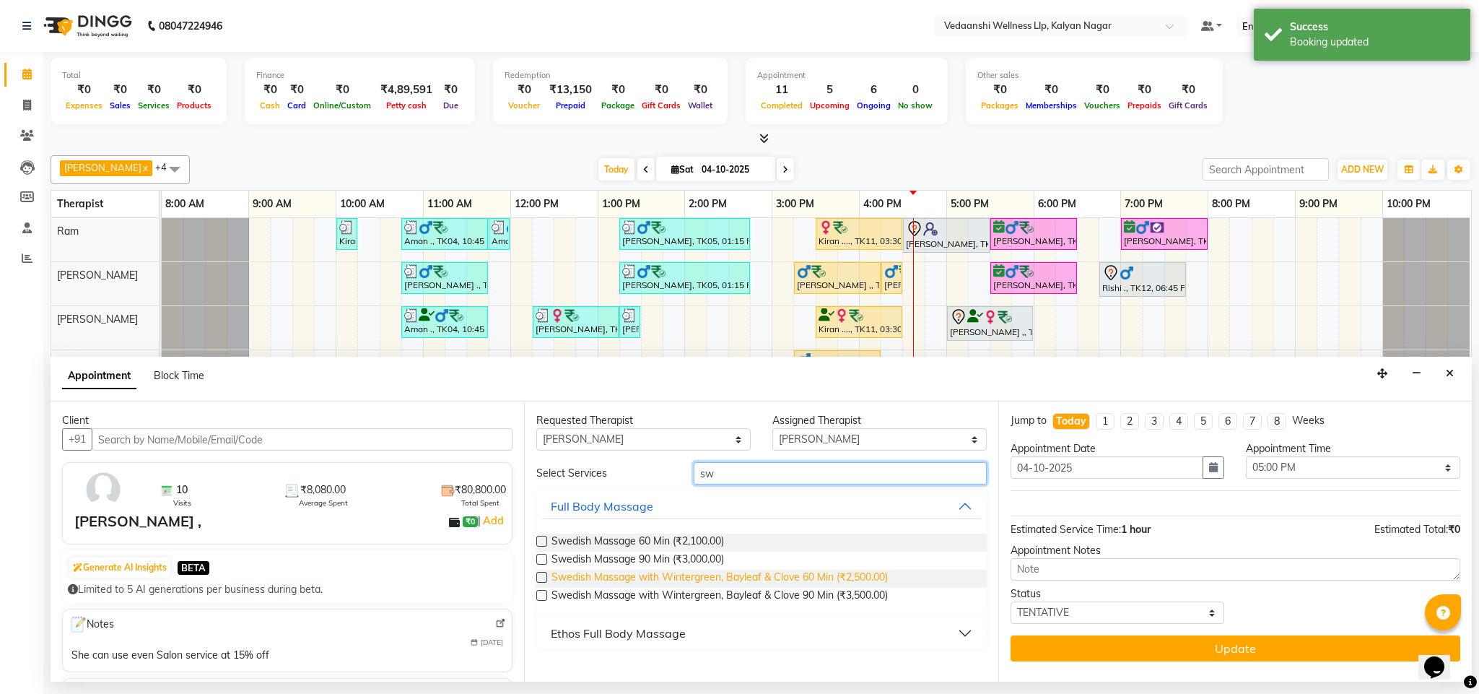
type input "sw"
click at [791, 575] on span "Swedish Massage with Wintergreen, Bayleaf & Clove 60 Min (₹2,500.00)" at bounding box center [719, 578] width 336 height 18
checkbox input "false"
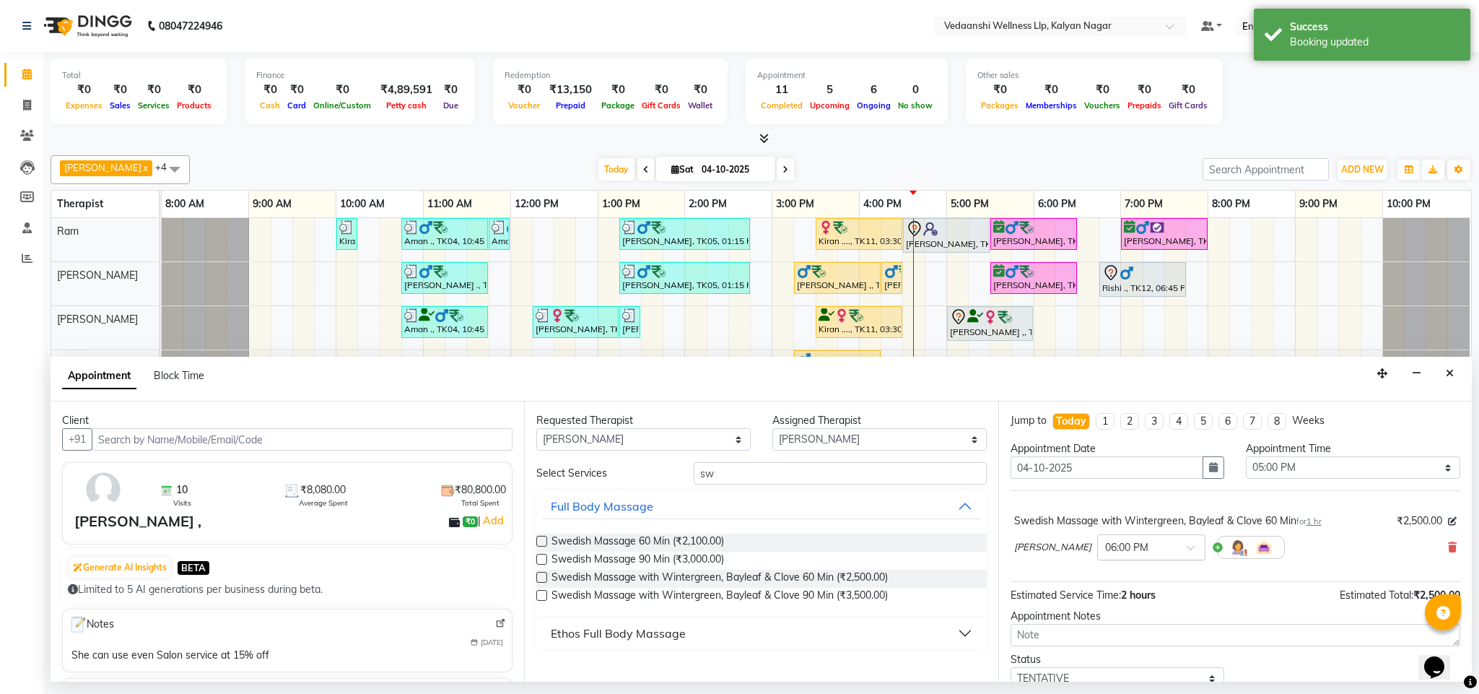
click at [1161, 552] on input "text" at bounding box center [1137, 545] width 64 height 15
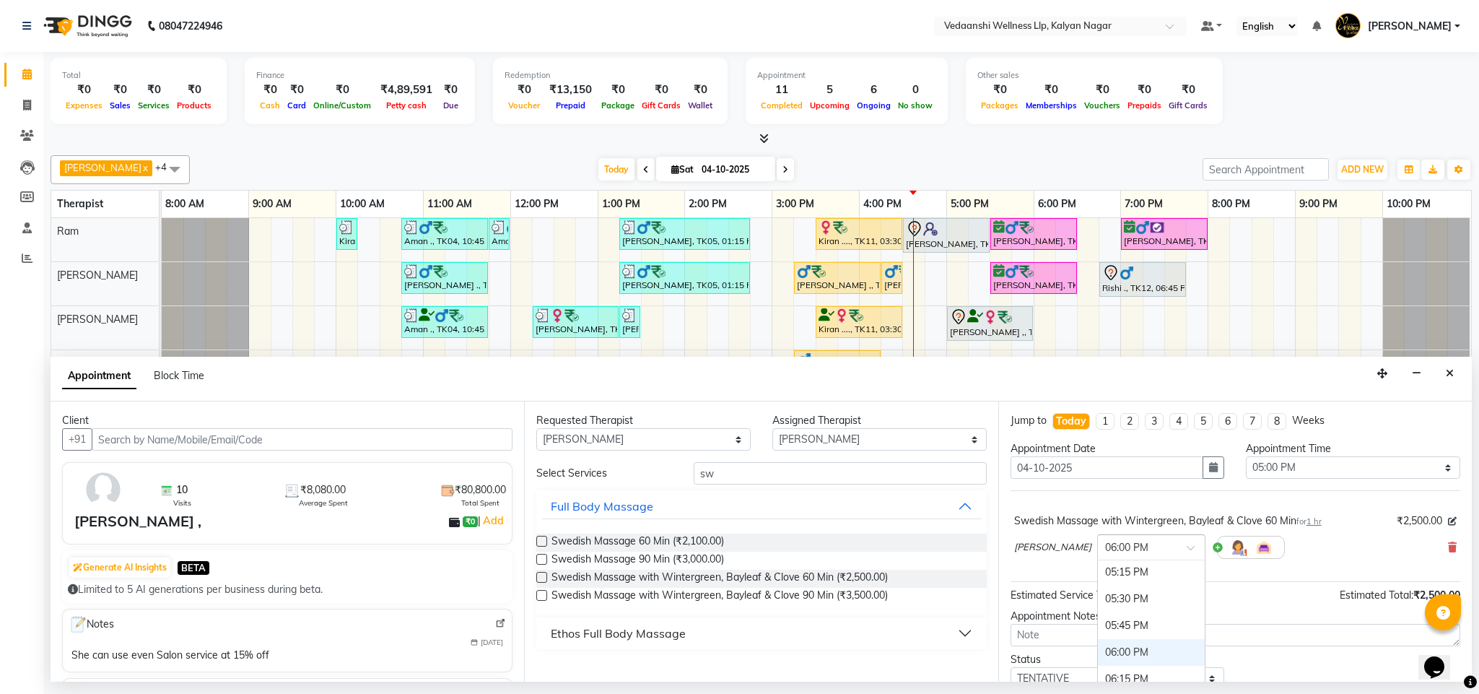
scroll to position [858, 0]
click at [1118, 602] on div "05:00 PM" at bounding box center [1151, 588] width 107 height 27
click at [1448, 546] on icon at bounding box center [1452, 547] width 9 height 10
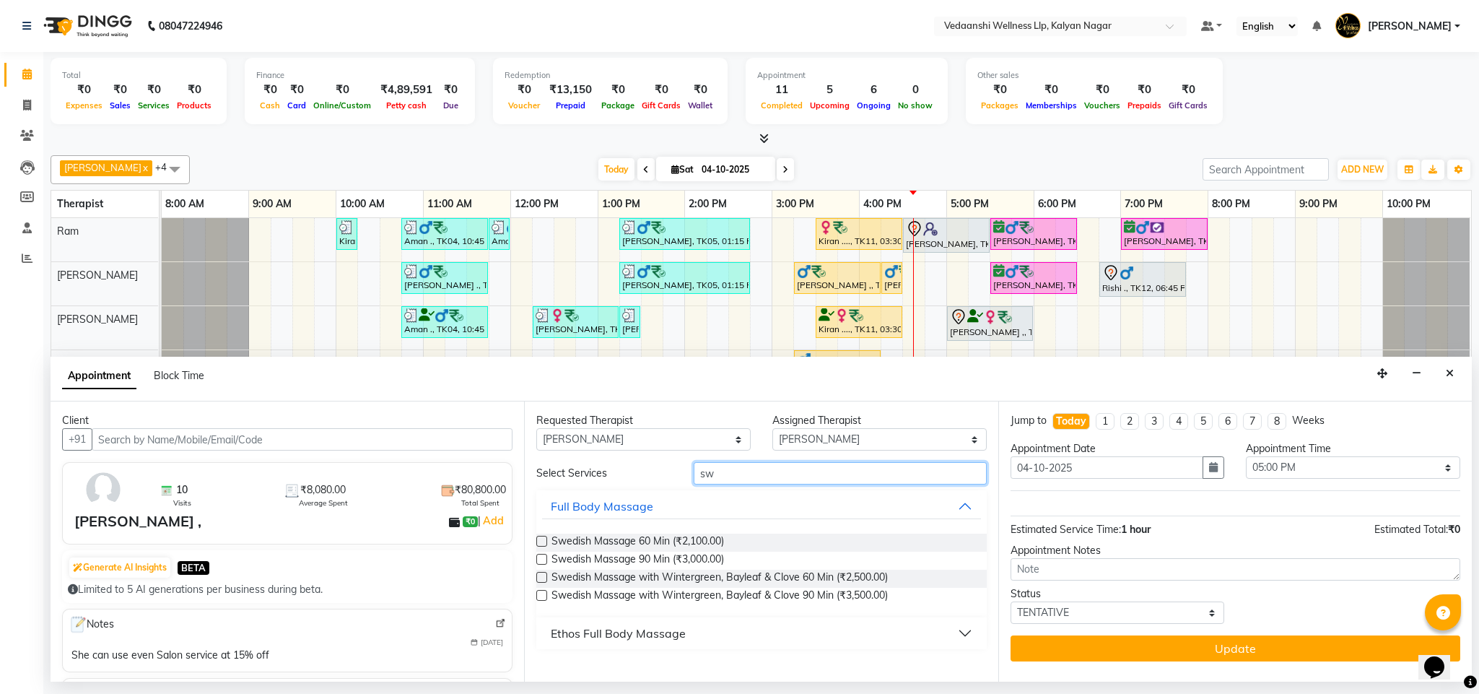
click at [782, 477] on input "sw" at bounding box center [840, 473] width 293 height 22
click at [778, 595] on span "Swedish Massage with Wintergreen, Bayleaf & Clove 90 Min (₹3,500.00)" at bounding box center [719, 596] width 336 height 18
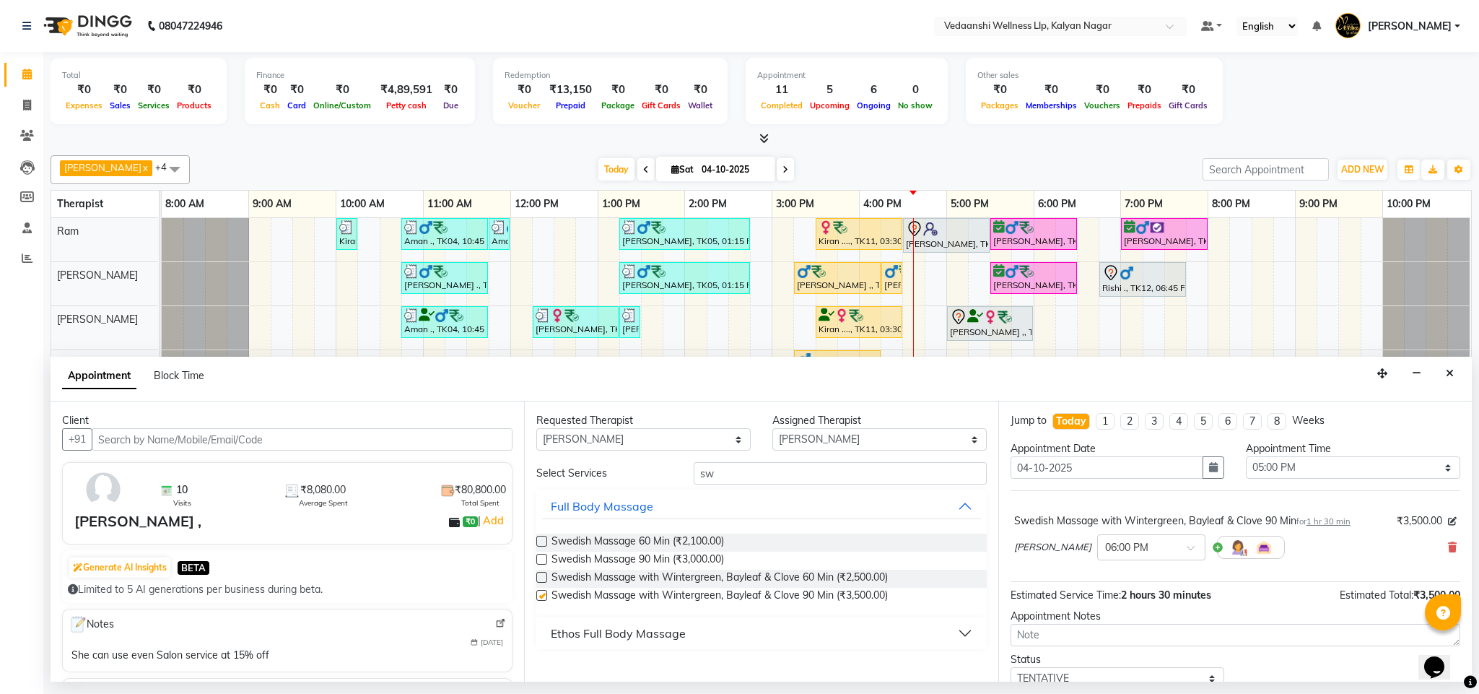
checkbox input "false"
click at [1165, 546] on input "text" at bounding box center [1137, 545] width 64 height 15
click at [1139, 643] on div "05:00 PM" at bounding box center [1151, 632] width 107 height 27
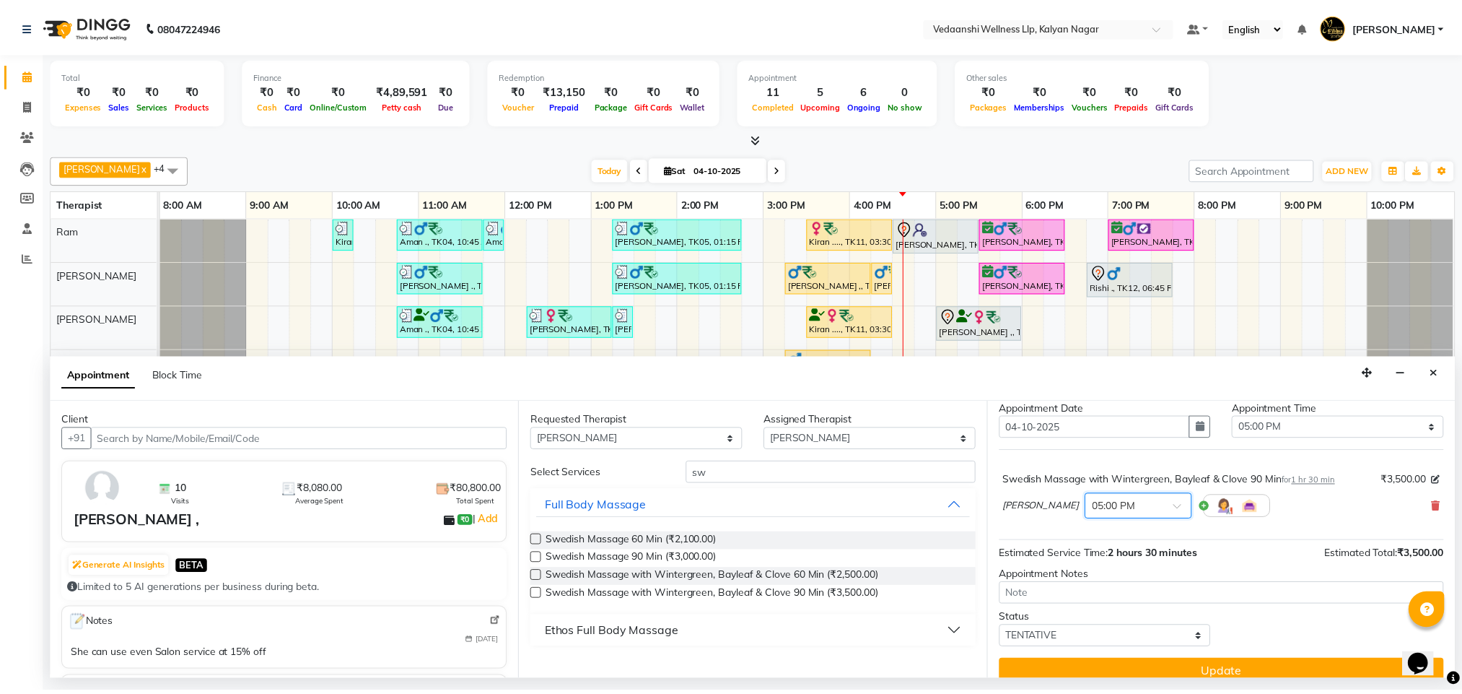
scroll to position [59, 0]
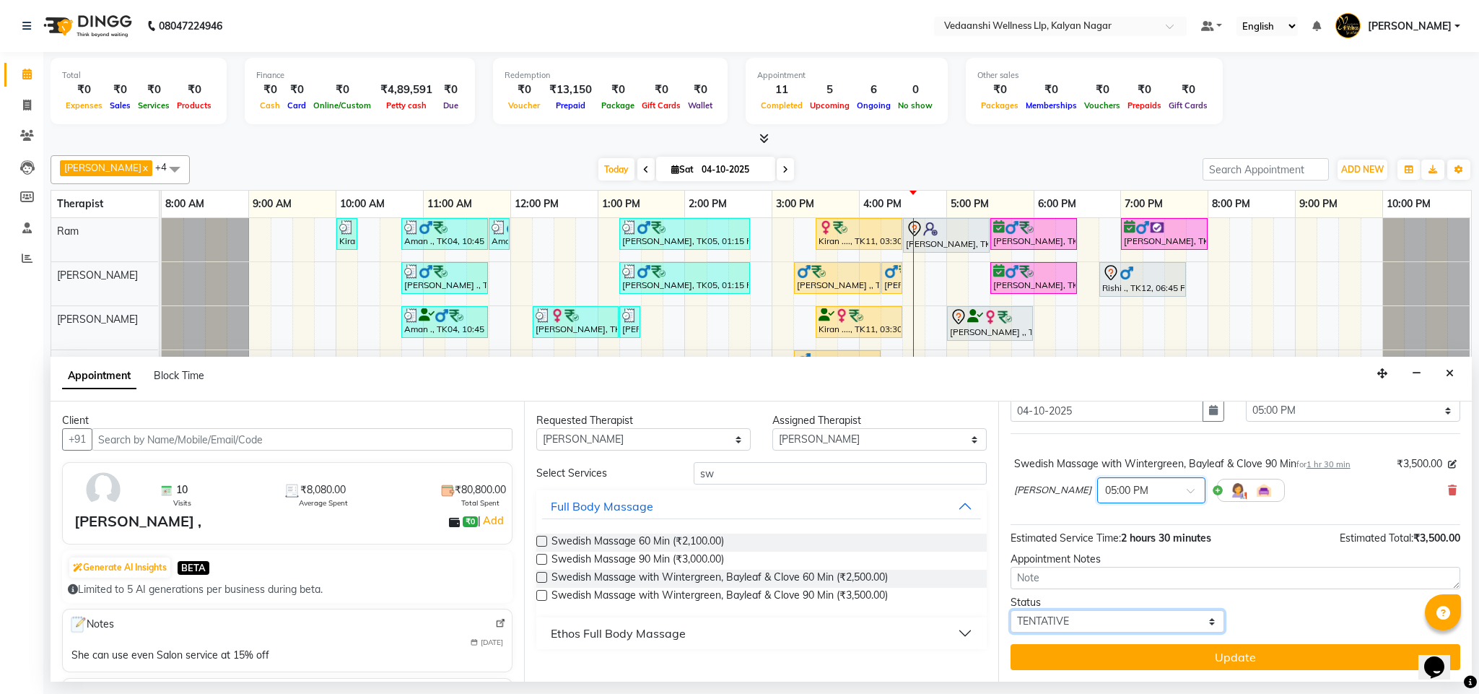
drag, startPoint x: 1066, startPoint y: 621, endPoint x: 1061, endPoint y: 613, distance: 10.0
click at [1066, 621] on select "Select TENTATIVE CONFIRM CHECK-IN UPCOMING" at bounding box center [1117, 621] width 214 height 22
select select "check-in"
click at [1010, 611] on select "Select TENTATIVE CONFIRM CHECK-IN UPCOMING" at bounding box center [1117, 621] width 214 height 22
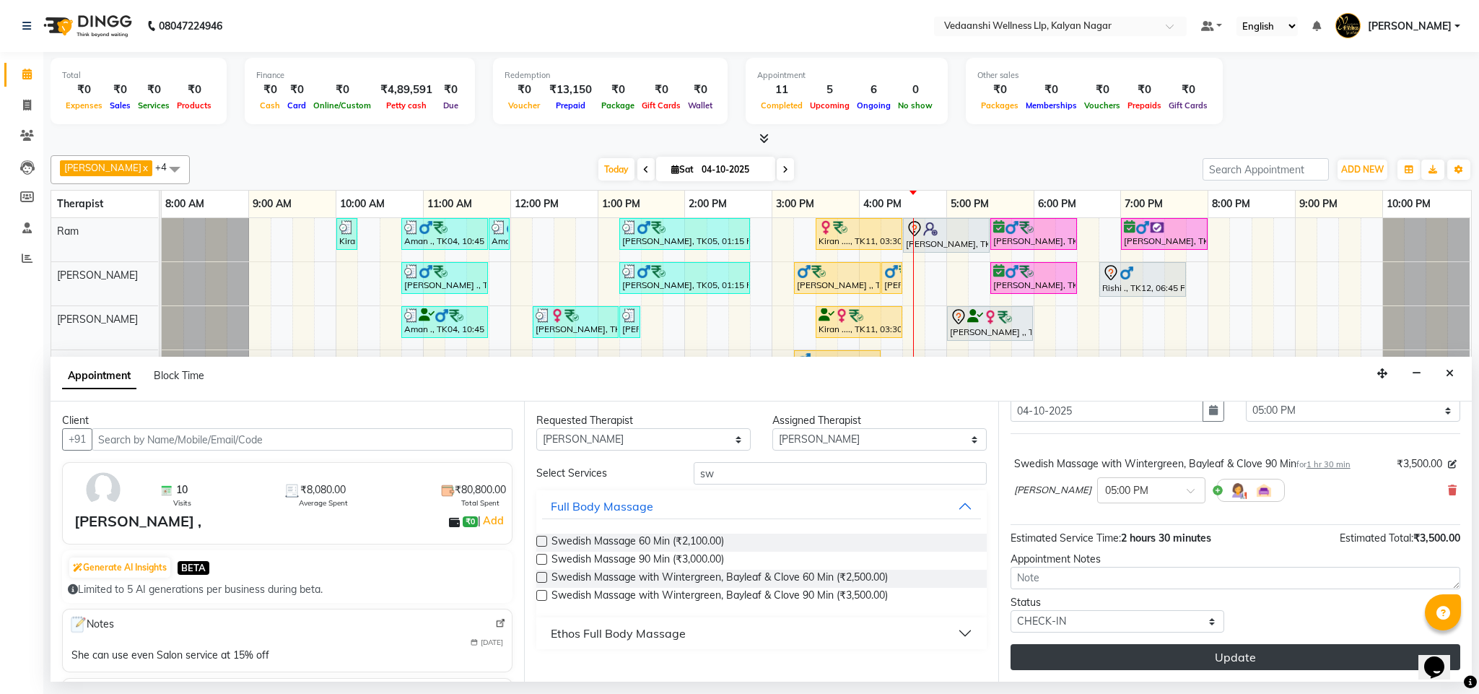
click at [1096, 665] on button "Update" at bounding box center [1235, 657] width 450 height 26
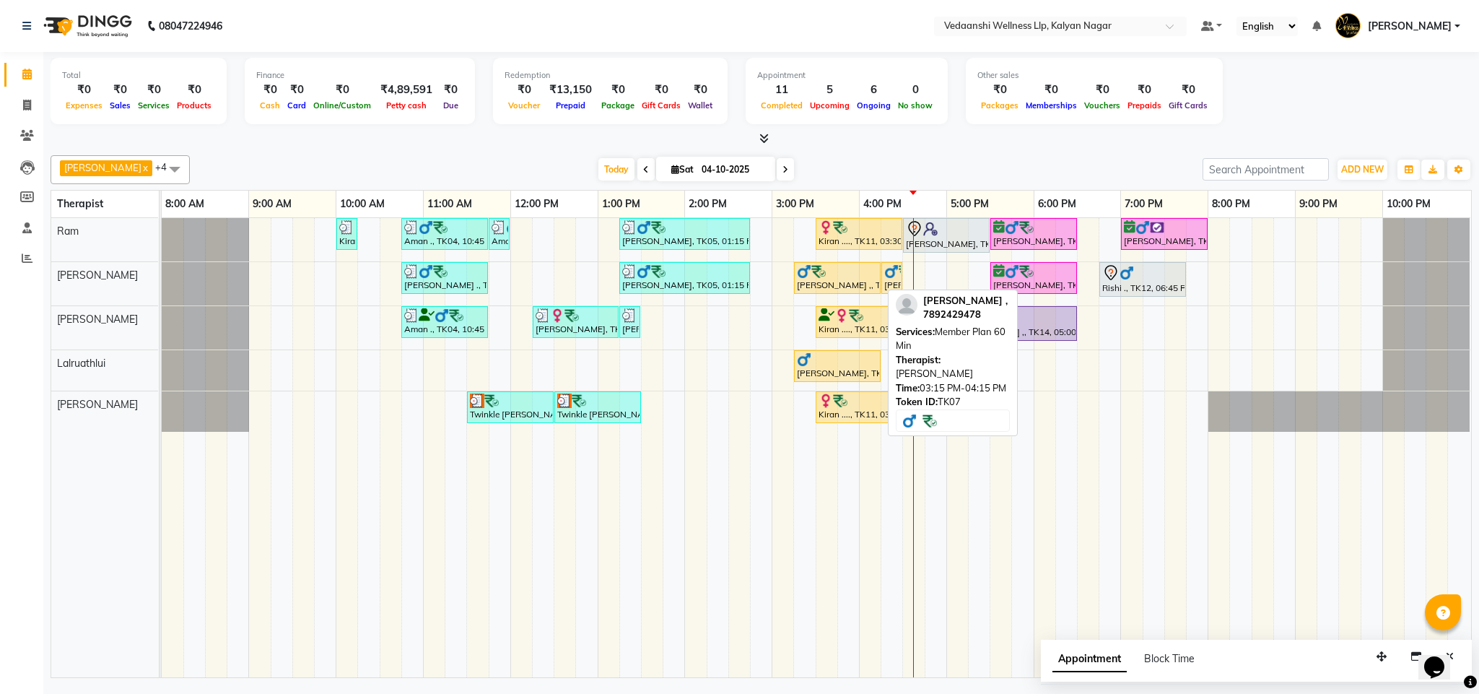
click at [855, 284] on div "[PERSON_NAME] ,, TK07, 03:15 PM-04:15 PM, Member Plan 60 Min" at bounding box center [837, 277] width 84 height 27
click at [829, 291] on div "[PERSON_NAME] ,, TK07, 03:15 PM-04:15 PM, Member Plan 60 Min" at bounding box center [837, 277] width 84 height 27
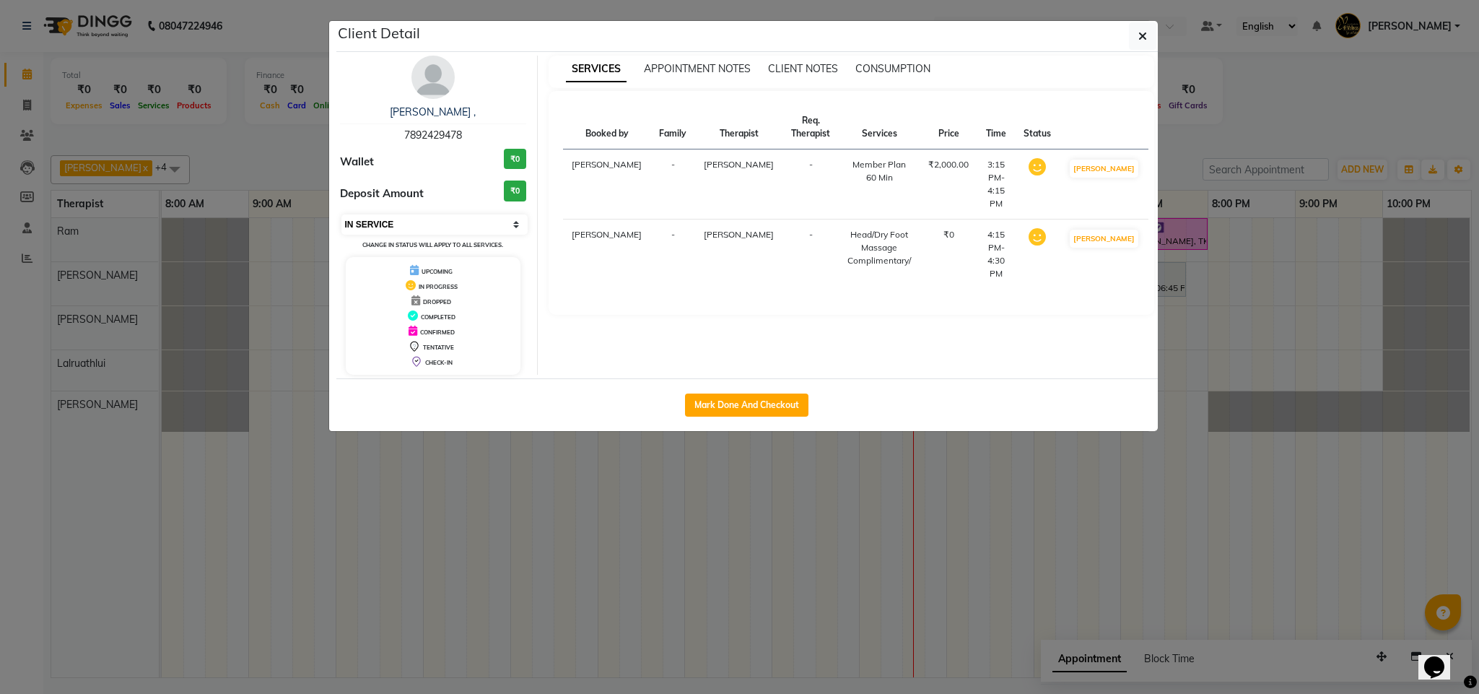
click at [477, 225] on select "Select IN SERVICE CONFIRMED TENTATIVE CHECK IN MARK DONE DROPPED UPCOMING" at bounding box center [434, 224] width 187 height 20
select select "3"
click at [341, 215] on select "Select IN SERVICE CONFIRMED TENTATIVE CHECK IN MARK DONE DROPPED UPCOMING" at bounding box center [434, 224] width 187 height 20
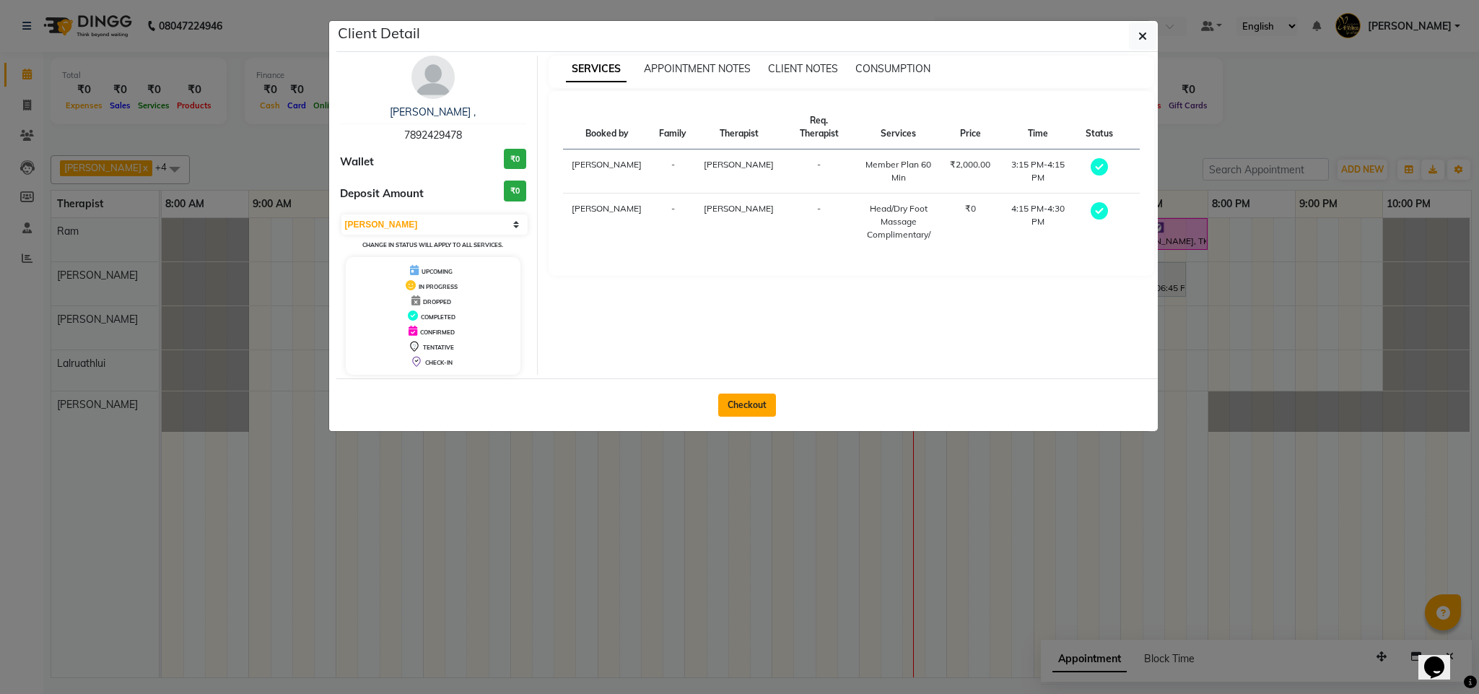
click at [739, 410] on button "Checkout" at bounding box center [747, 404] width 58 height 23
select select "service"
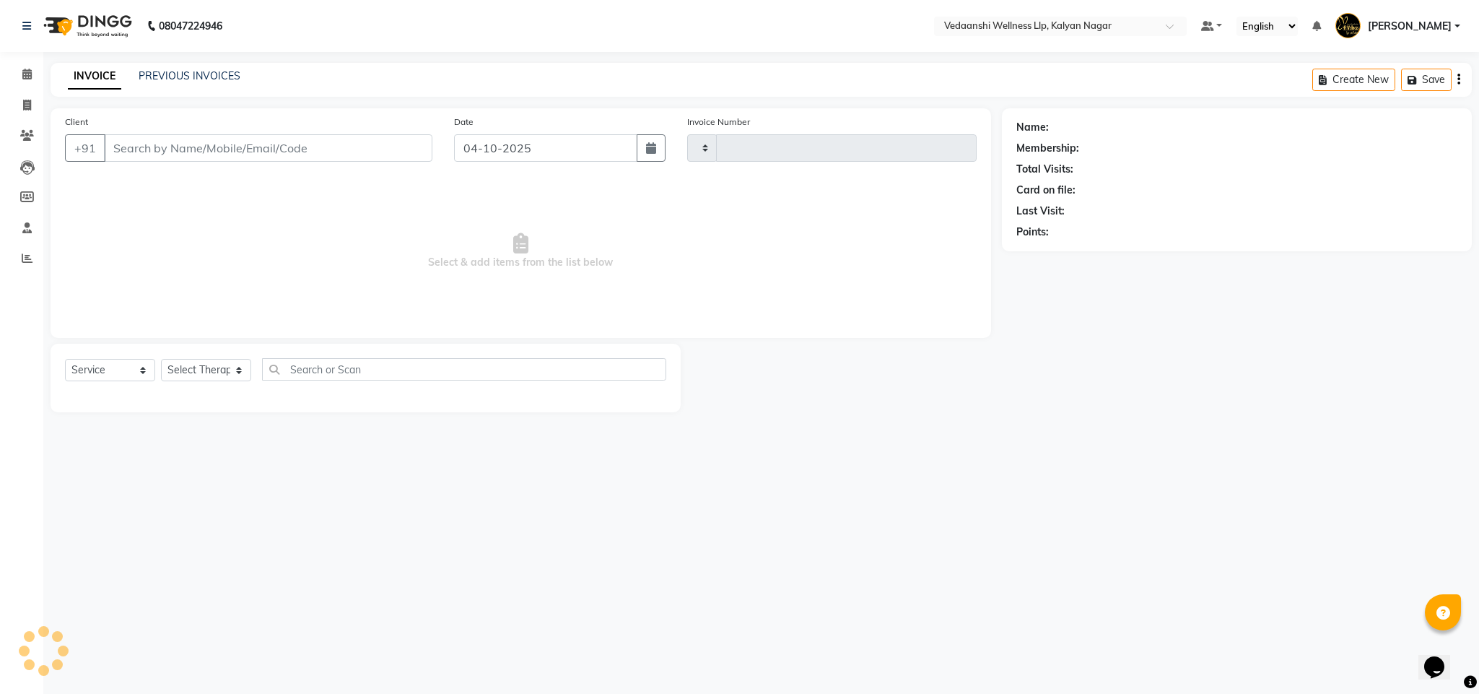
type input "1498"
select select "4293"
type input "7892429478"
select select "79390"
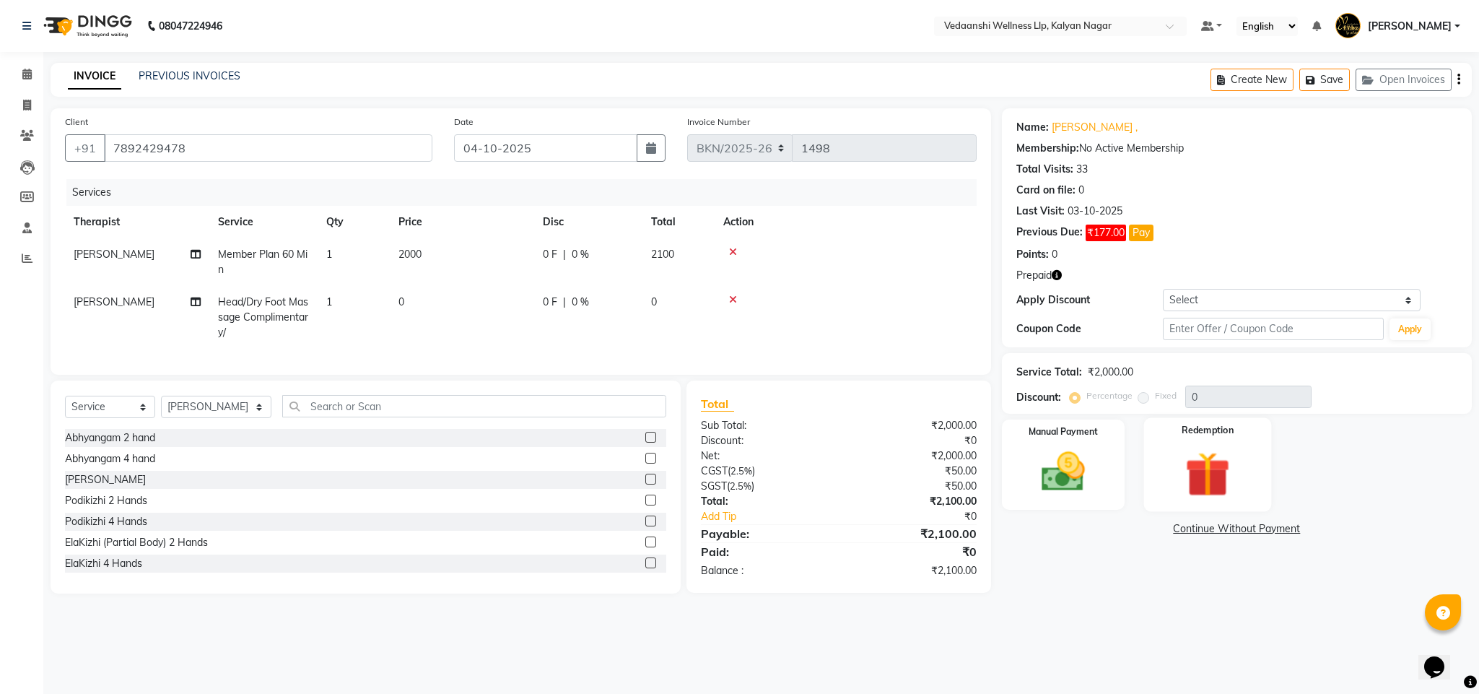
click at [1209, 455] on img at bounding box center [1208, 474] width 74 height 56
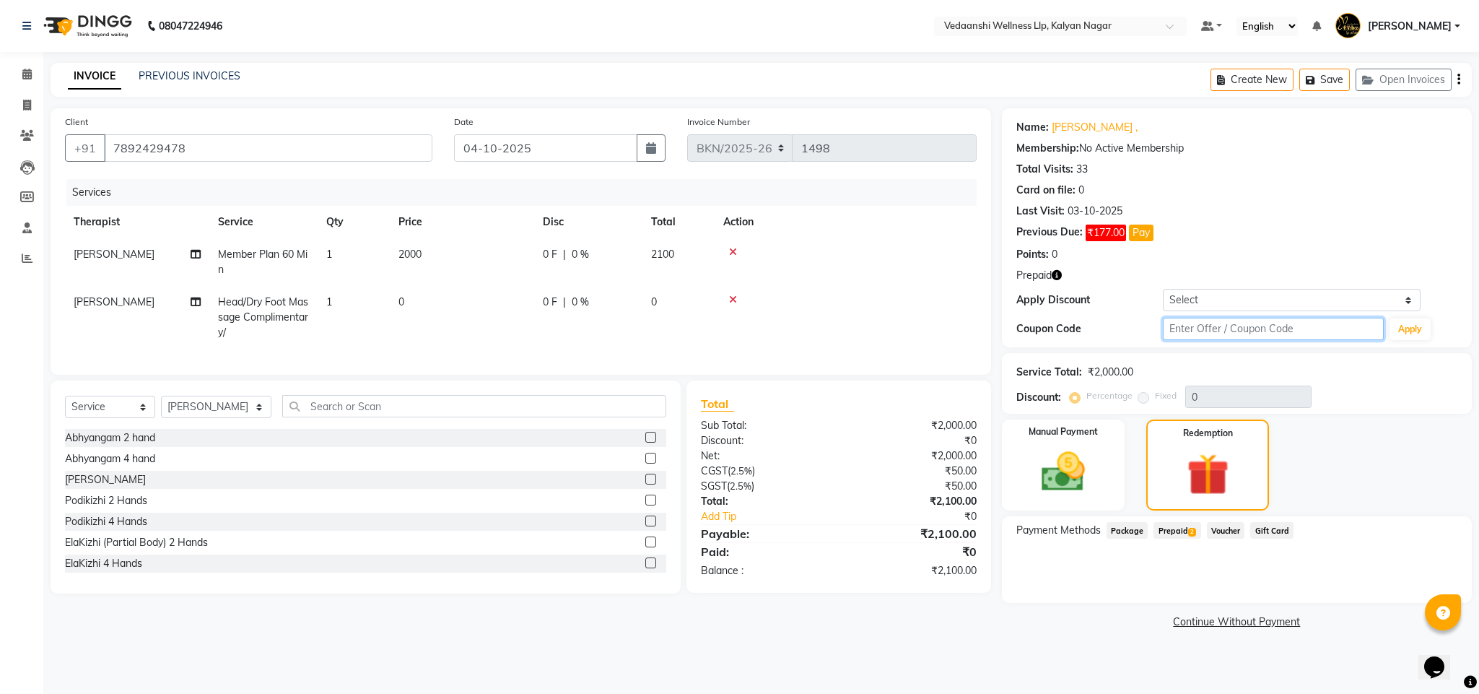
click at [1221, 328] on input "text" at bounding box center [1273, 329] width 221 height 22
type input "d50%"
click at [1420, 336] on button "Apply" at bounding box center [1409, 329] width 41 height 22
type input "50"
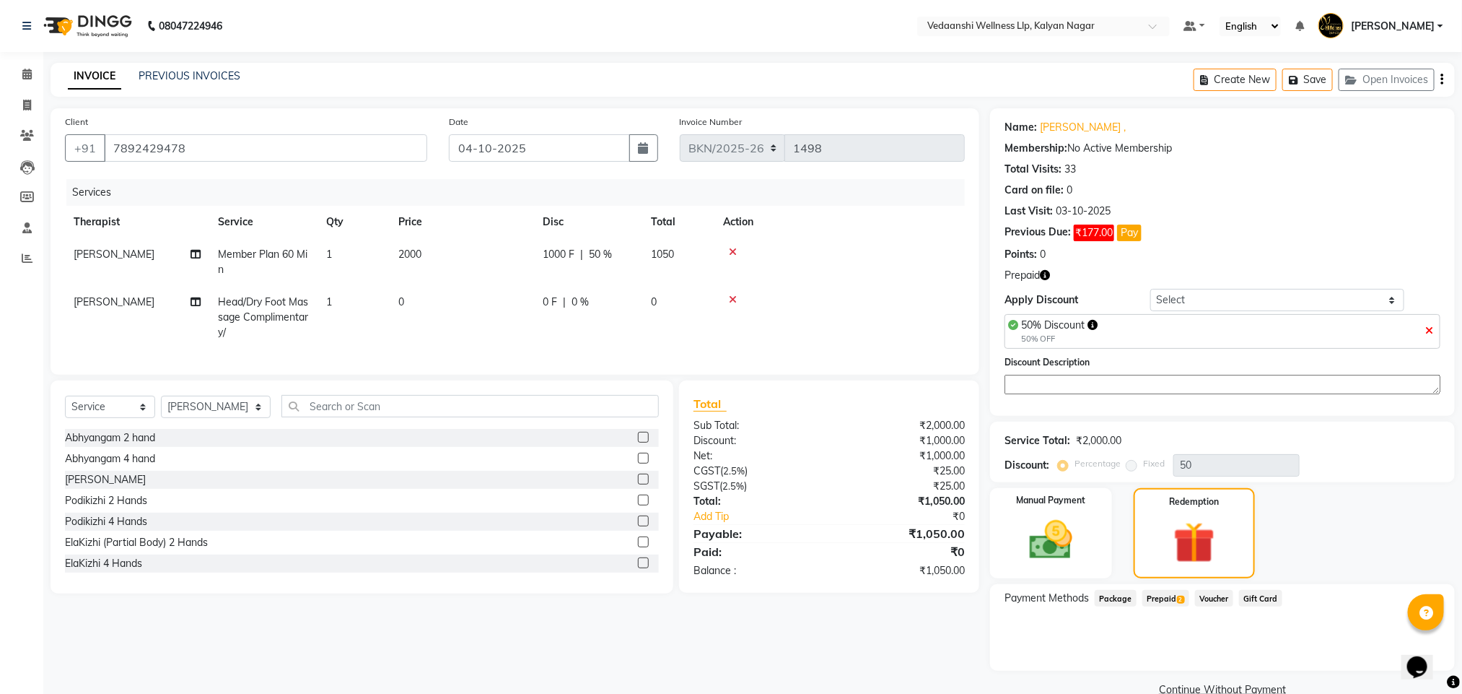
click at [1161, 605] on span "Prepaid 2" at bounding box center [1166, 598] width 47 height 17
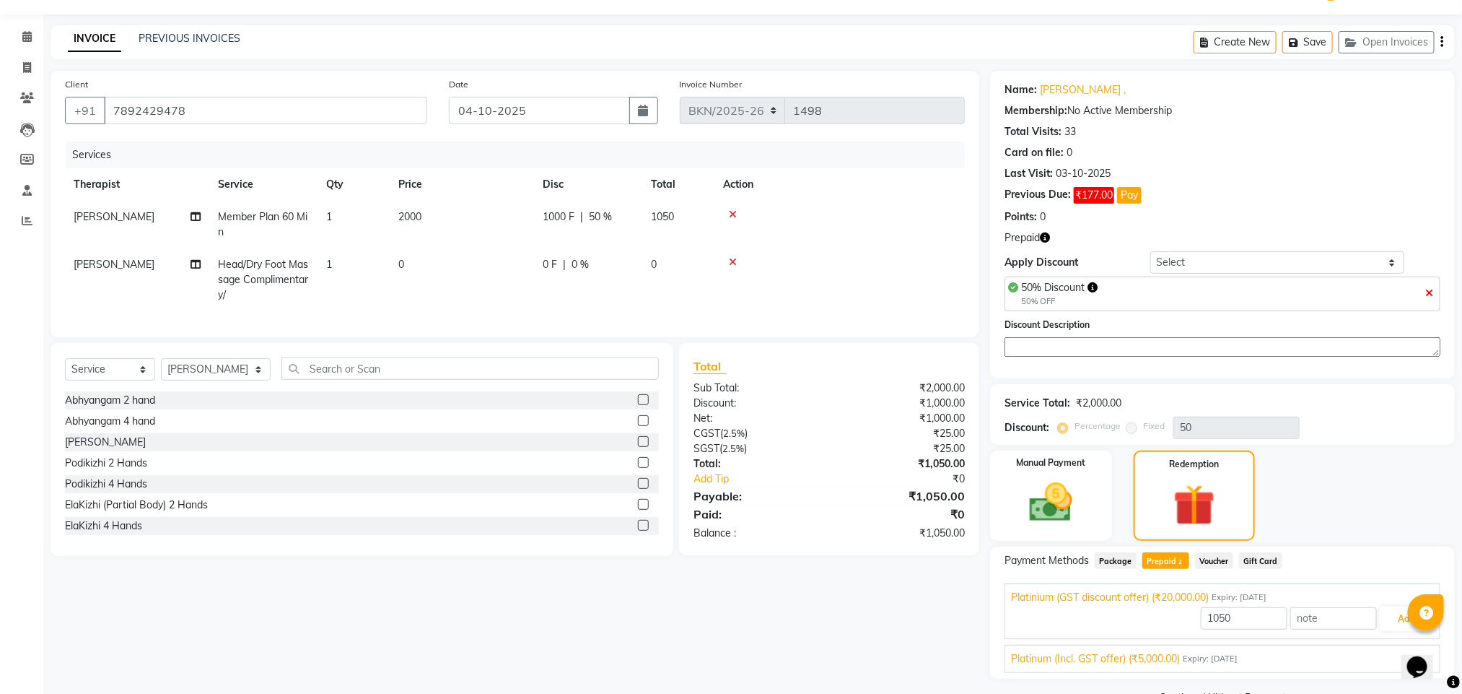
scroll to position [77, 0]
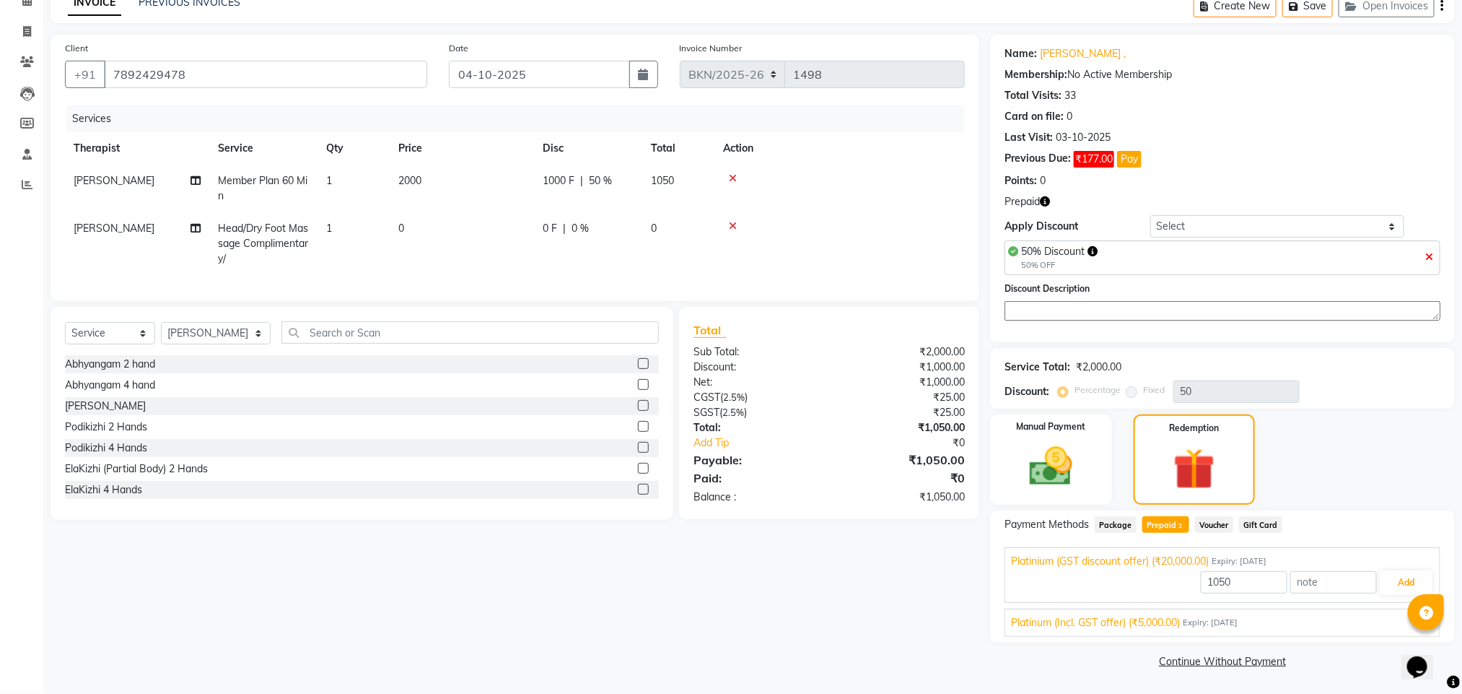
click at [1141, 618] on span "Platinum (Incl. GST offer) (₹5,000.00)" at bounding box center [1095, 622] width 169 height 15
click at [1220, 613] on input "1050" at bounding box center [1244, 616] width 87 height 22
type input "1000"
click at [1397, 620] on button "Add" at bounding box center [1406, 616] width 53 height 25
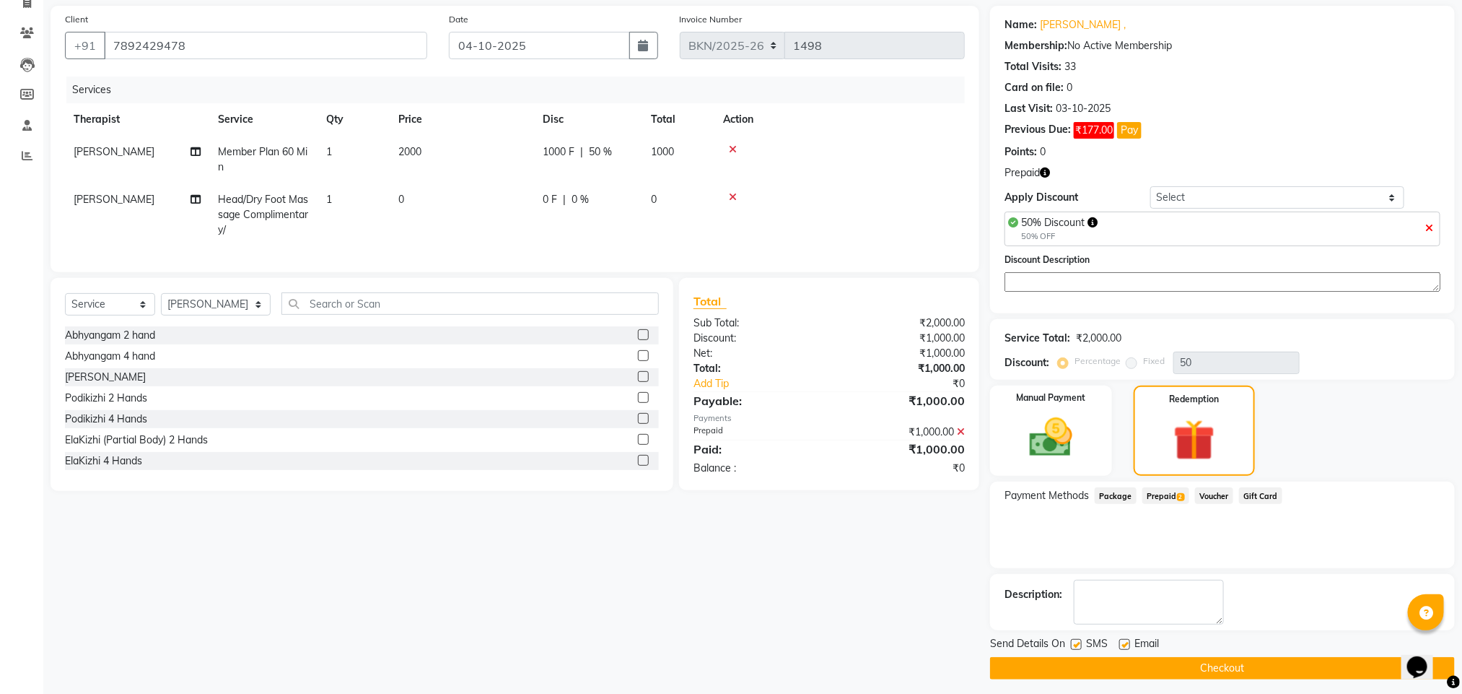
scroll to position [113, 0]
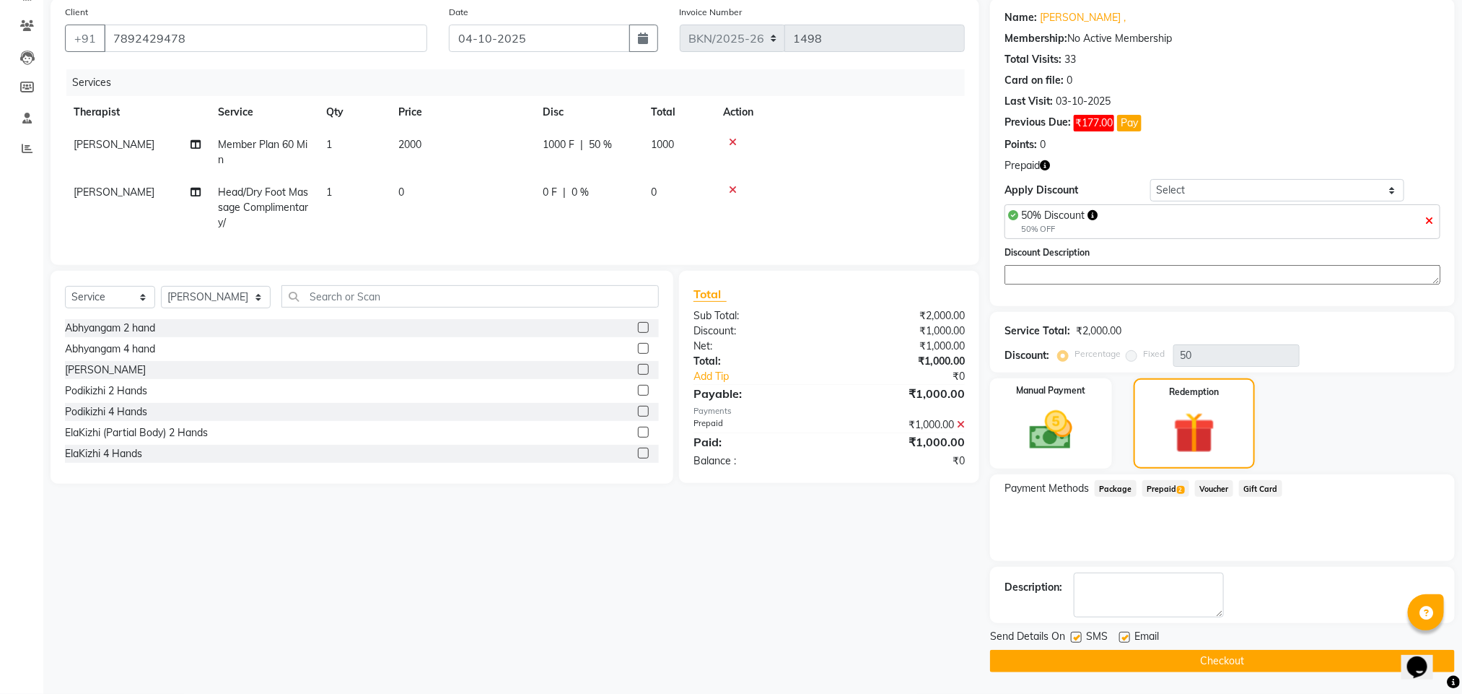
click at [1156, 658] on button "Checkout" at bounding box center [1222, 661] width 465 height 22
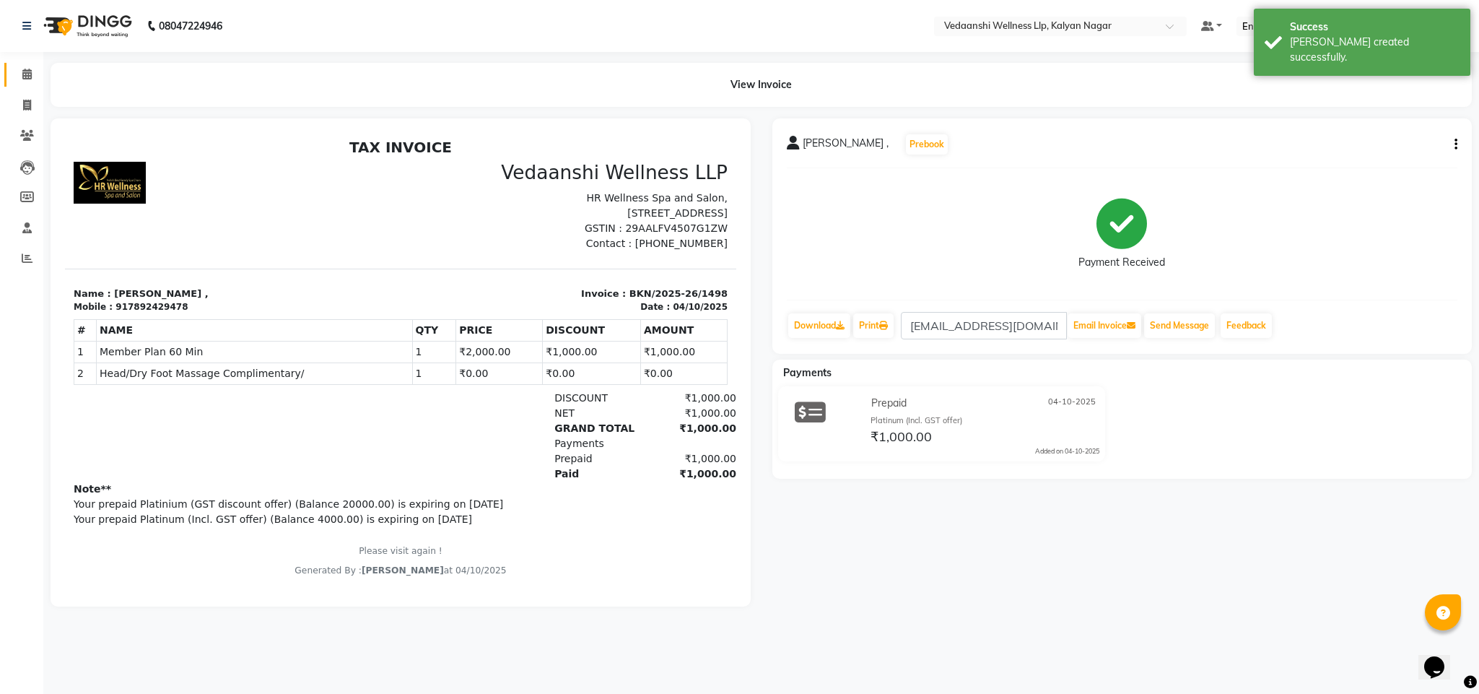
click at [22, 64] on link "Calendar" at bounding box center [21, 75] width 35 height 24
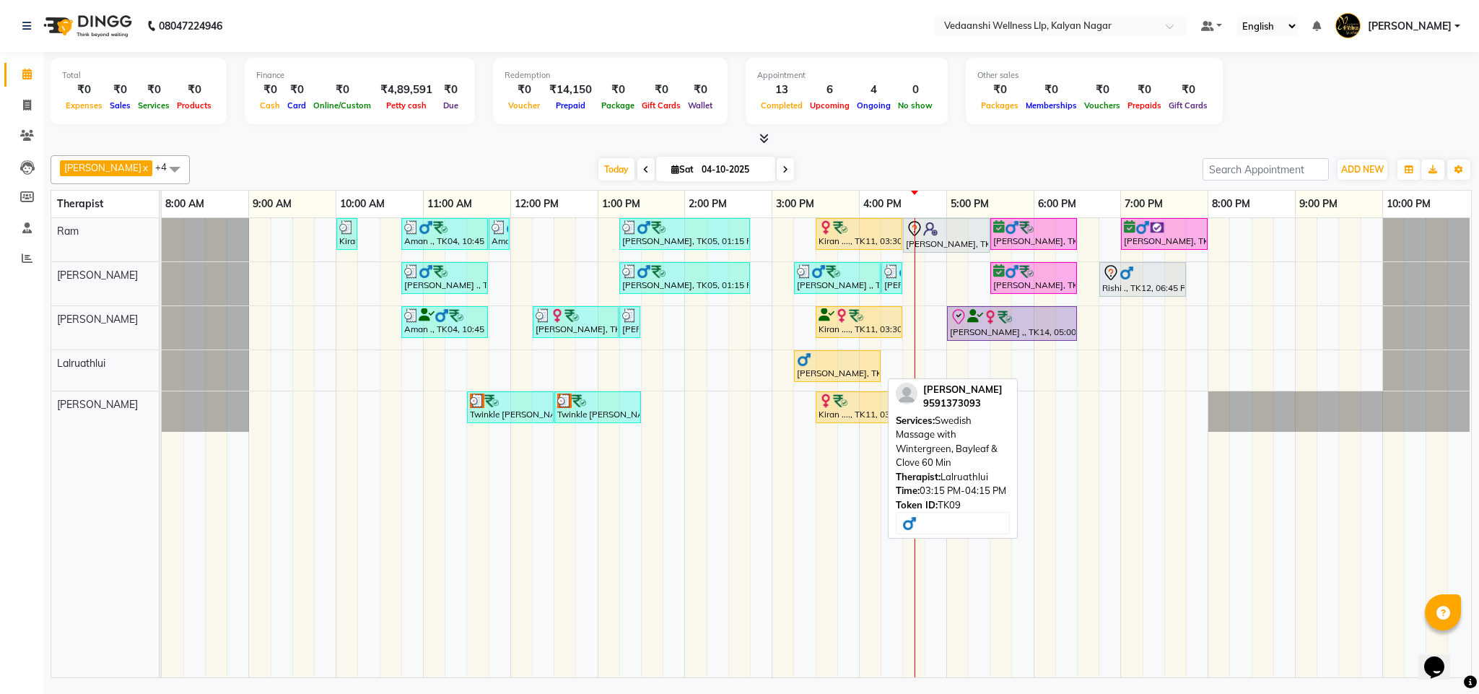
click at [838, 364] on div at bounding box center [837, 359] width 81 height 14
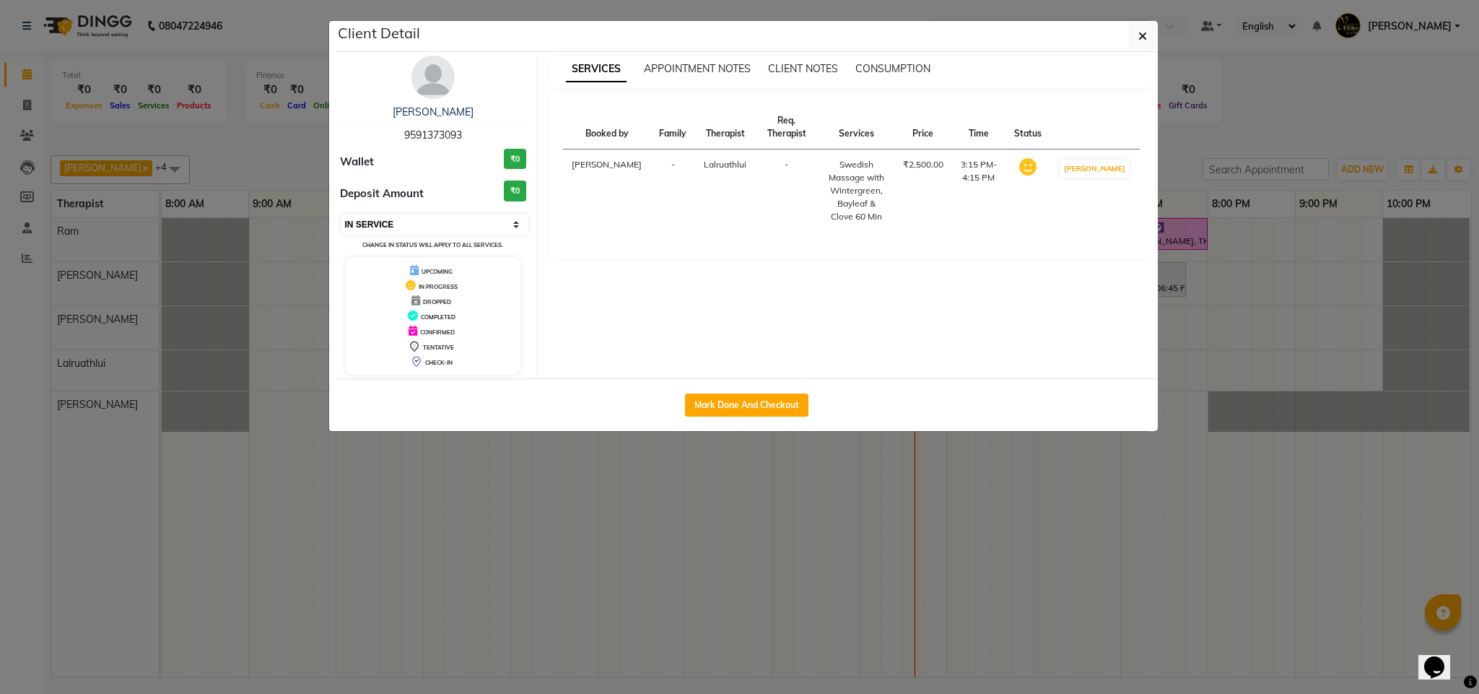
drag, startPoint x: 453, startPoint y: 219, endPoint x: 451, endPoint y: 226, distance: 7.4
click at [453, 219] on select "Select IN SERVICE CONFIRMED TENTATIVE CHECK IN MARK DONE DROPPED UPCOMING" at bounding box center [434, 224] width 187 height 20
select select "3"
click at [341, 215] on select "Select IN SERVICE CONFIRMED TENTATIVE CHECK IN MARK DONE DROPPED UPCOMING" at bounding box center [434, 224] width 187 height 20
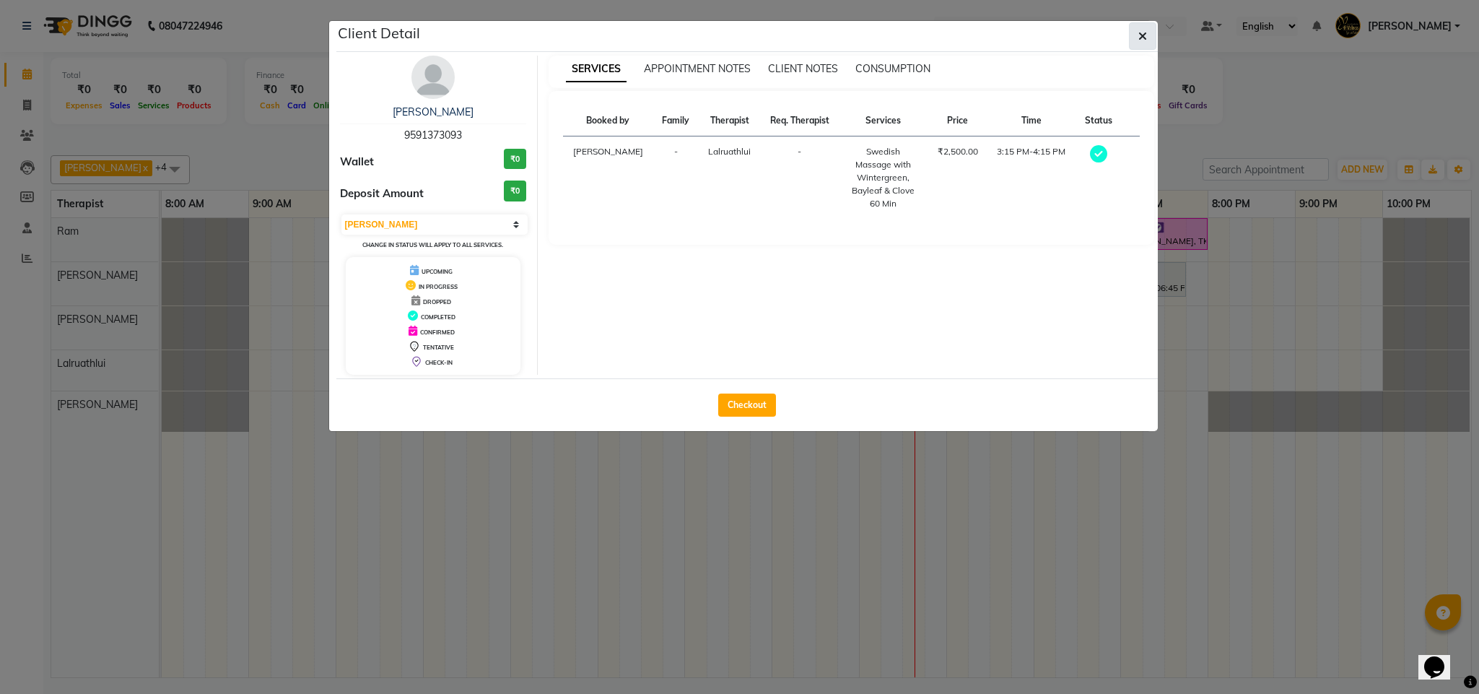
click at [1135, 33] on button "button" at bounding box center [1142, 35] width 27 height 27
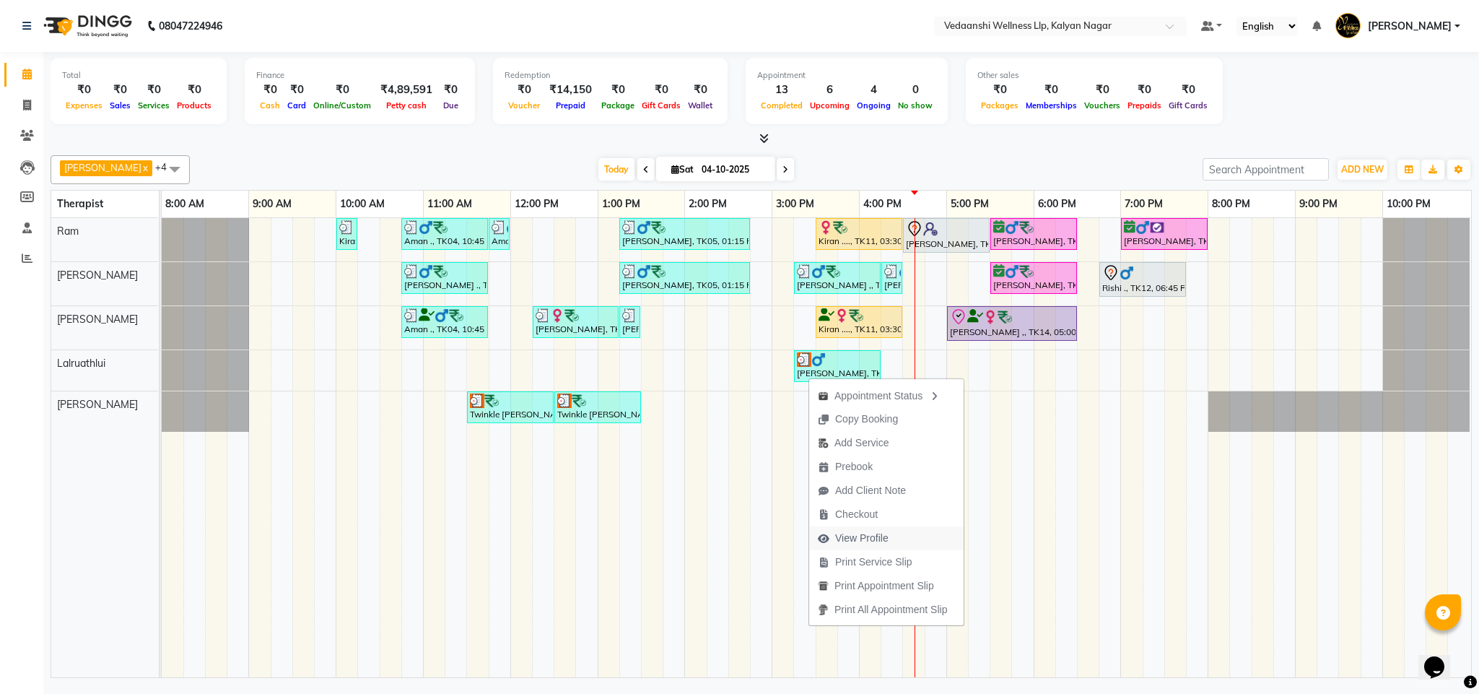
click at [841, 536] on span "View Profile" at bounding box center [861, 537] width 53 height 15
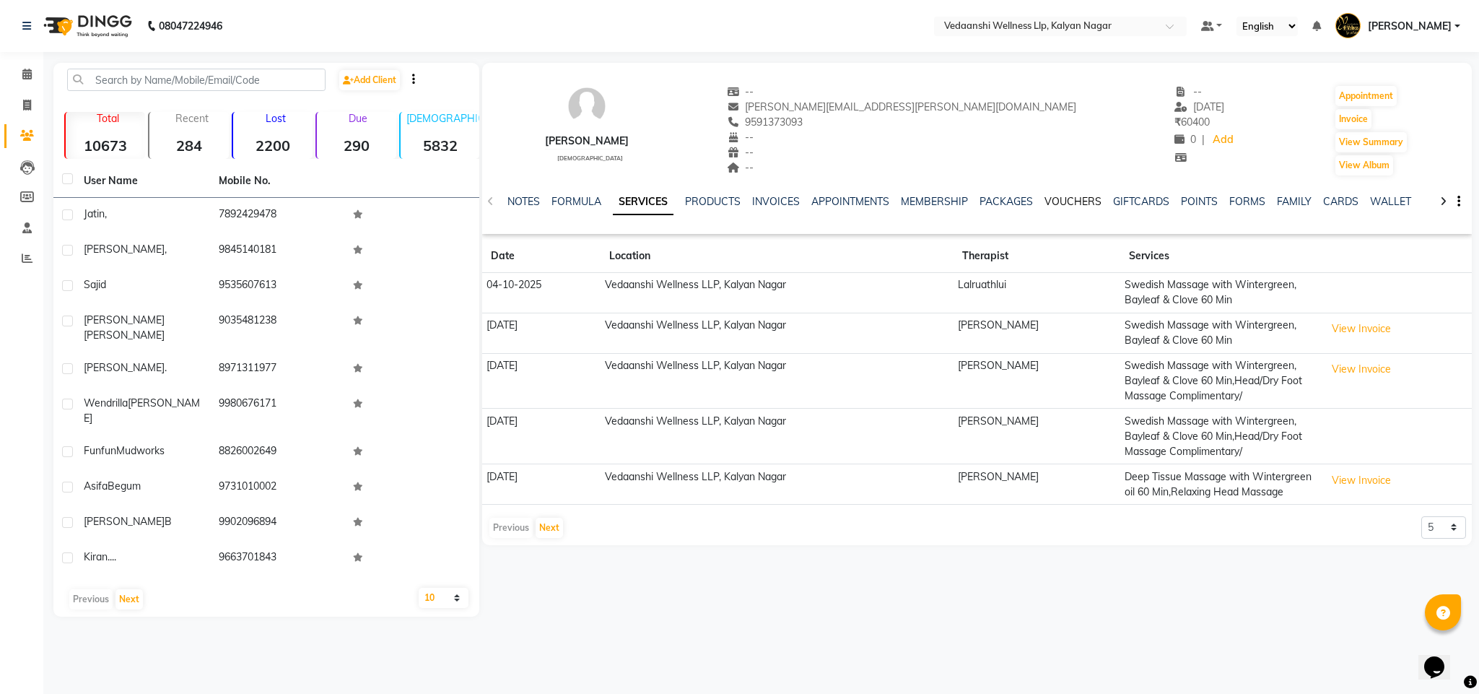
click at [1070, 204] on link "VOUCHERS" at bounding box center [1072, 201] width 57 height 13
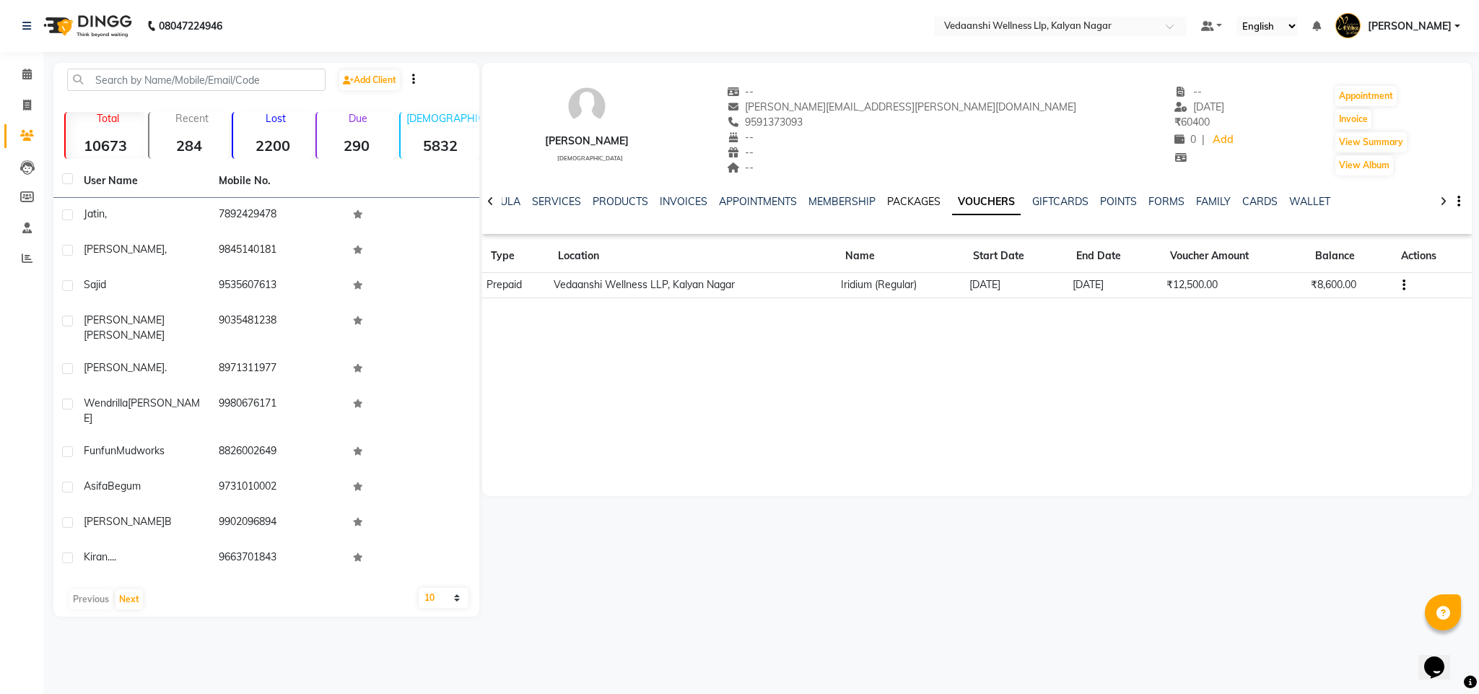
click at [910, 198] on link "PACKAGES" at bounding box center [913, 201] width 53 height 13
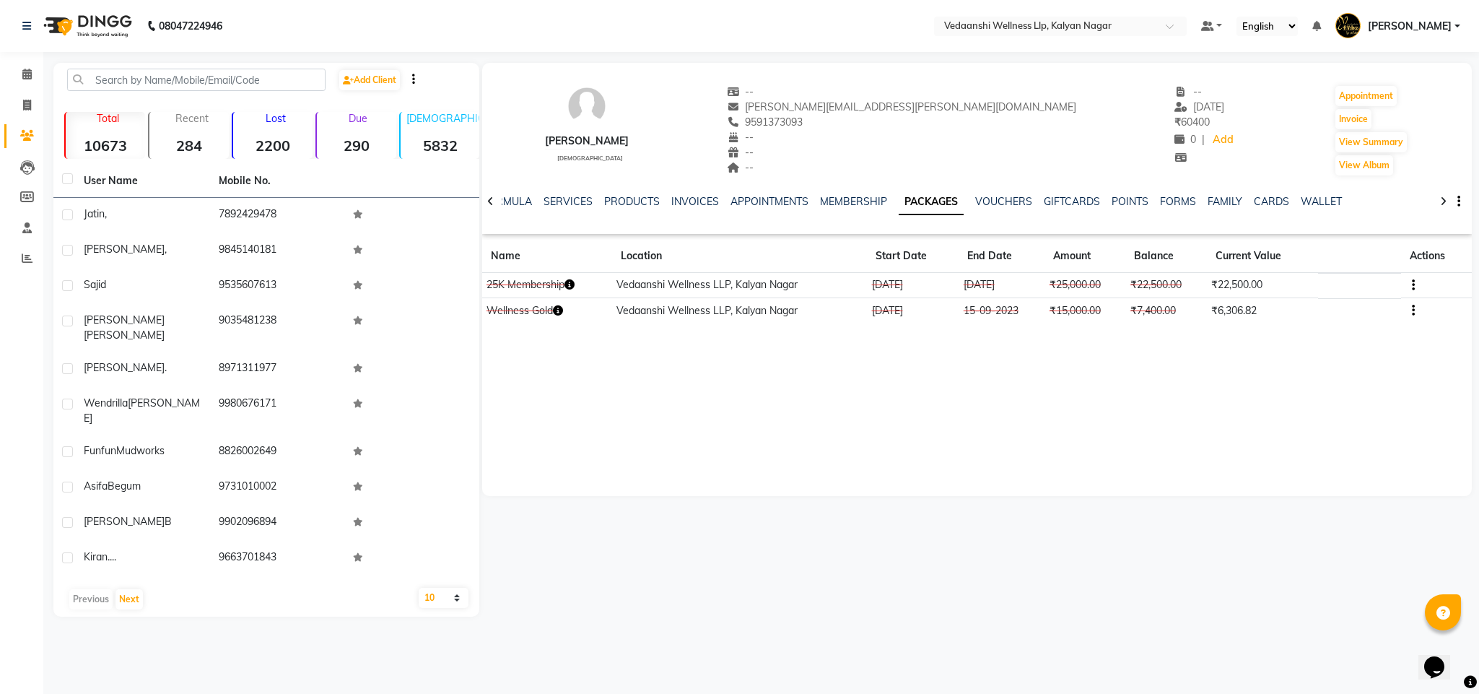
drag, startPoint x: 1053, startPoint y: 286, endPoint x: 1122, endPoint y: 287, distance: 69.3
click at [1122, 287] on td "₹25,000.00" at bounding box center [1084, 285] width 81 height 25
click at [1062, 354] on div "Sujata Tamang male -- tamang.sujata@gmail.com 9591373093 -- -- -- -- 08-02-2025…" at bounding box center [977, 279] width 990 height 433
click at [689, 204] on link "INVOICES" at bounding box center [695, 201] width 48 height 13
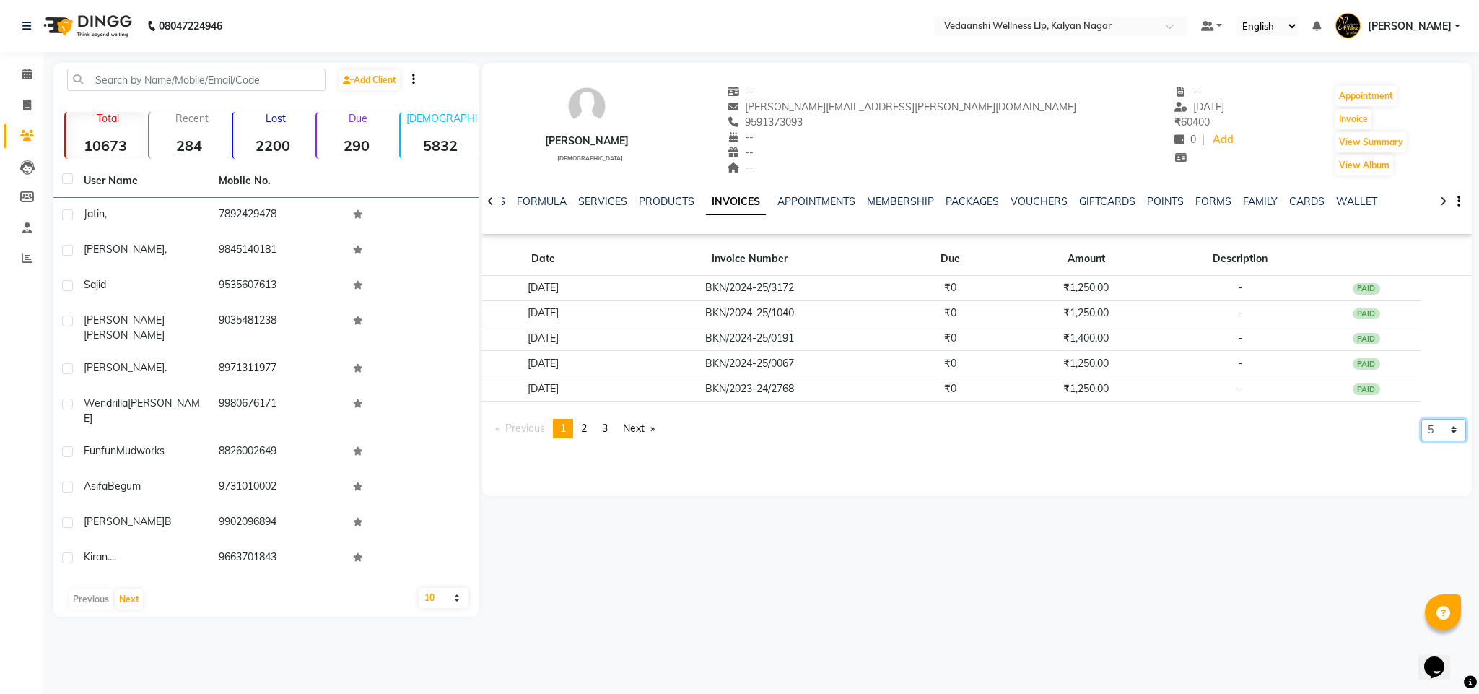
click at [1430, 424] on select "5 10 50 100 500" at bounding box center [1443, 430] width 45 height 22
select select "500"
click at [1421, 441] on select "5 10 50 100 500" at bounding box center [1443, 430] width 45 height 22
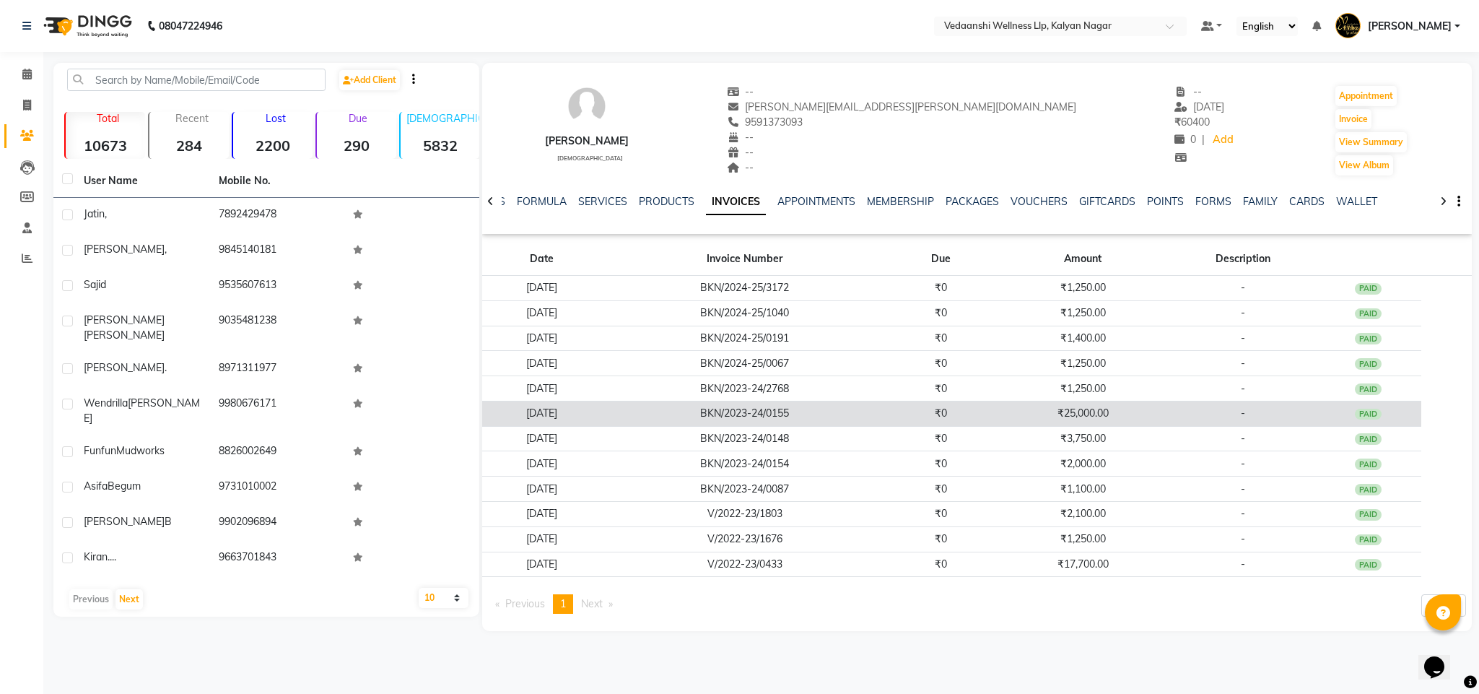
click at [1145, 416] on td "₹25,000.00" at bounding box center [1083, 413] width 176 height 25
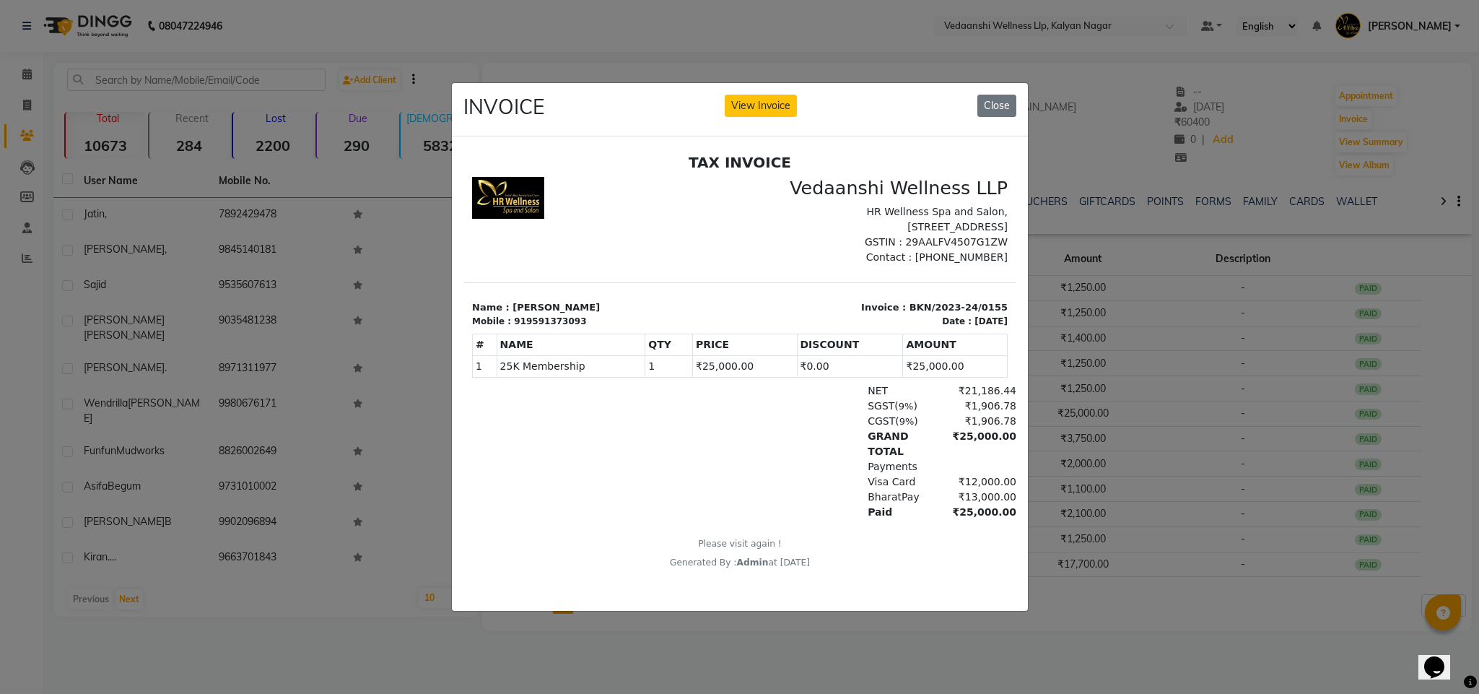
scroll to position [11, 0]
click at [780, 95] on button "View Invoice" at bounding box center [761, 106] width 72 height 22
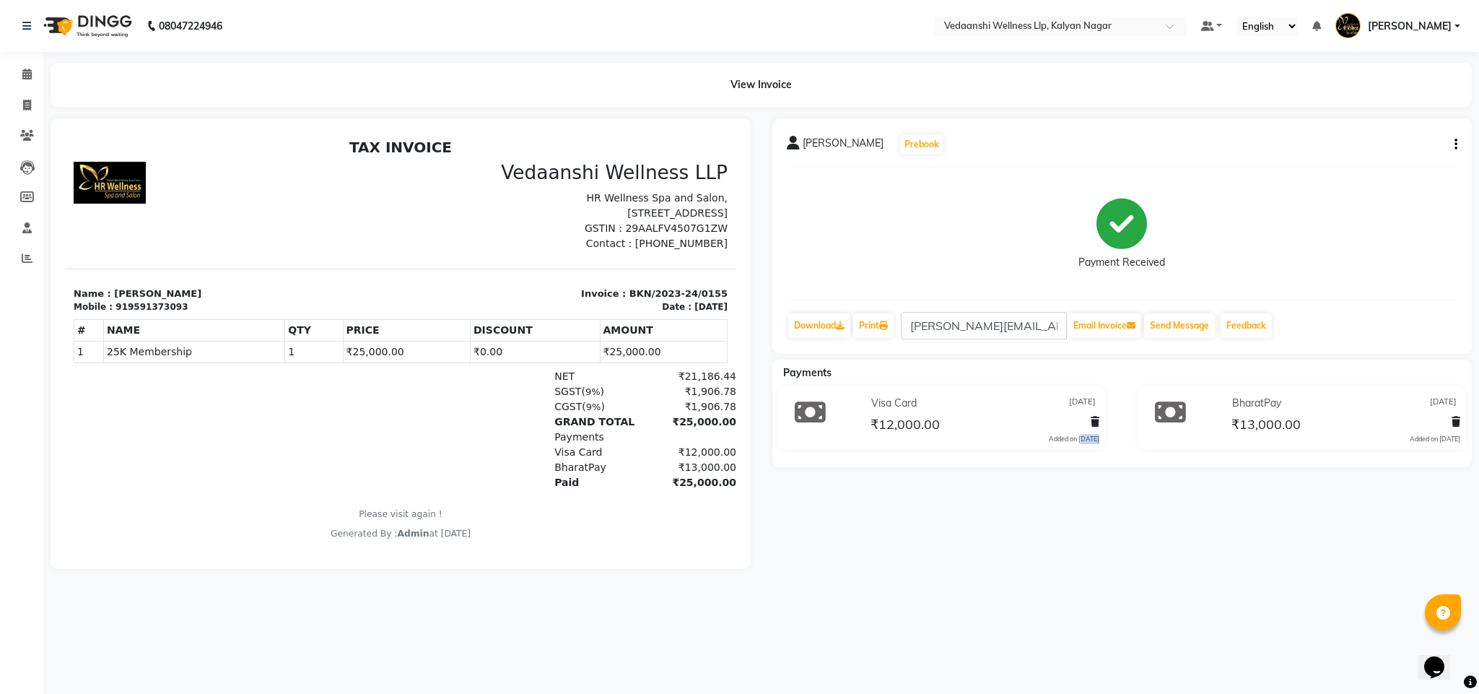
drag, startPoint x: 1059, startPoint y: 442, endPoint x: 1124, endPoint y: 453, distance: 66.5
click at [1124, 453] on div "Visa Card 27-04-2023 ₹12,000.00 Added on 27-04-2023 BharatPay 28-04-2023 ₹13,00…" at bounding box center [1122, 420] width 722 height 69
click at [1092, 489] on div "Sujata Tamang Prebook Payment Received Download Print tamang.sujata@gmail.com E…" at bounding box center [1122, 343] width 722 height 450
click at [1418, 440] on div "Added on 31-05-2023" at bounding box center [1435, 439] width 51 height 10
click at [20, 74] on span at bounding box center [26, 74] width 25 height 17
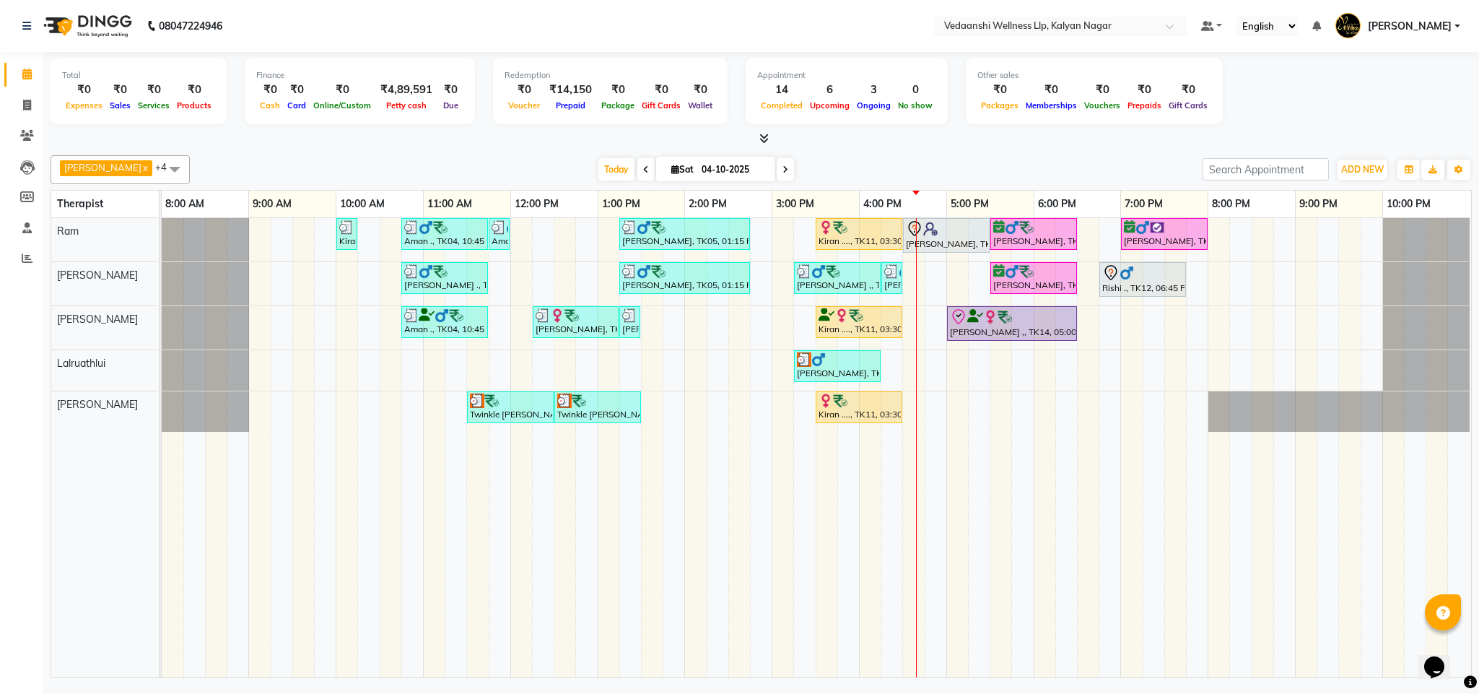
click at [959, 136] on div at bounding box center [761, 138] width 1421 height 15
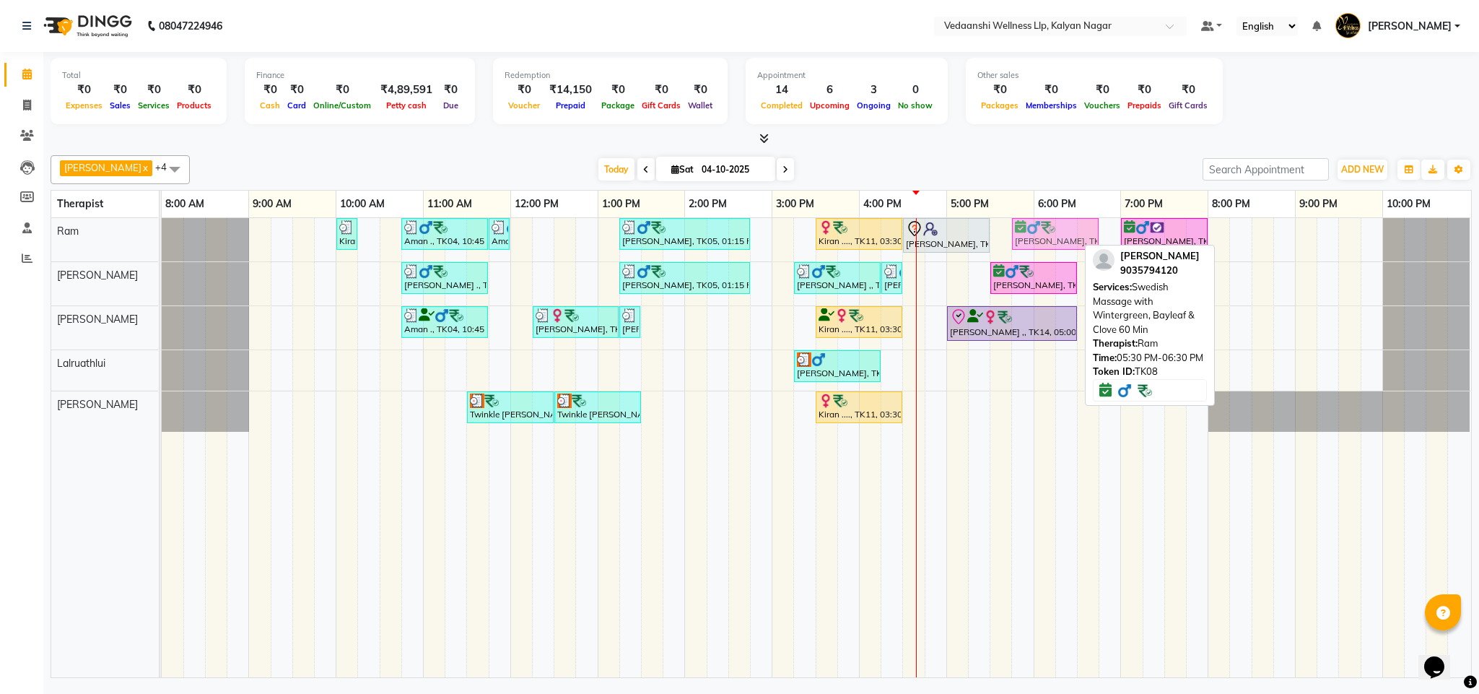
drag, startPoint x: 1042, startPoint y: 228, endPoint x: 1055, endPoint y: 227, distance: 13.0
click at [162, 227] on div "Kiran ...., TK13, 10:00 AM-10:15 AM, Member Plan 60 Min Aman ., TK04, 10:45 AM-…" at bounding box center [162, 239] width 0 height 43
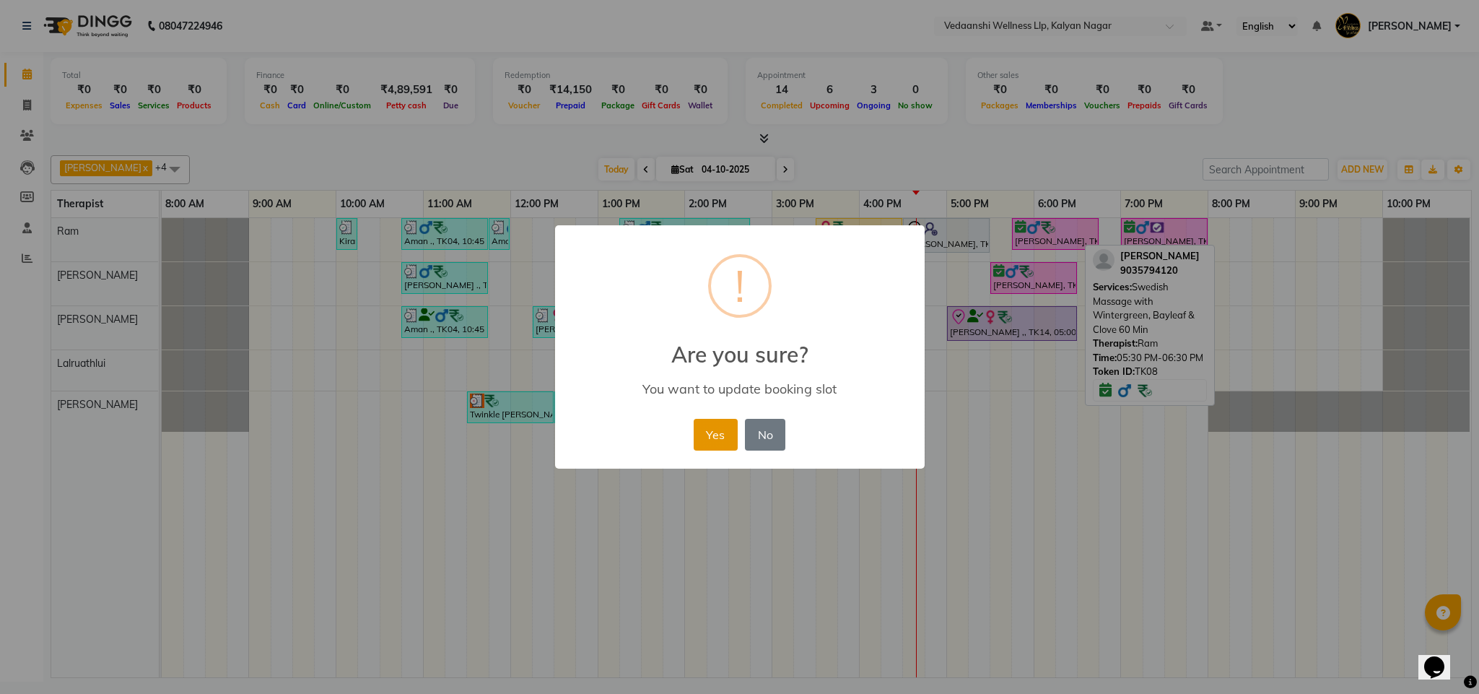
click at [721, 431] on button "Yes" at bounding box center [716, 435] width 44 height 32
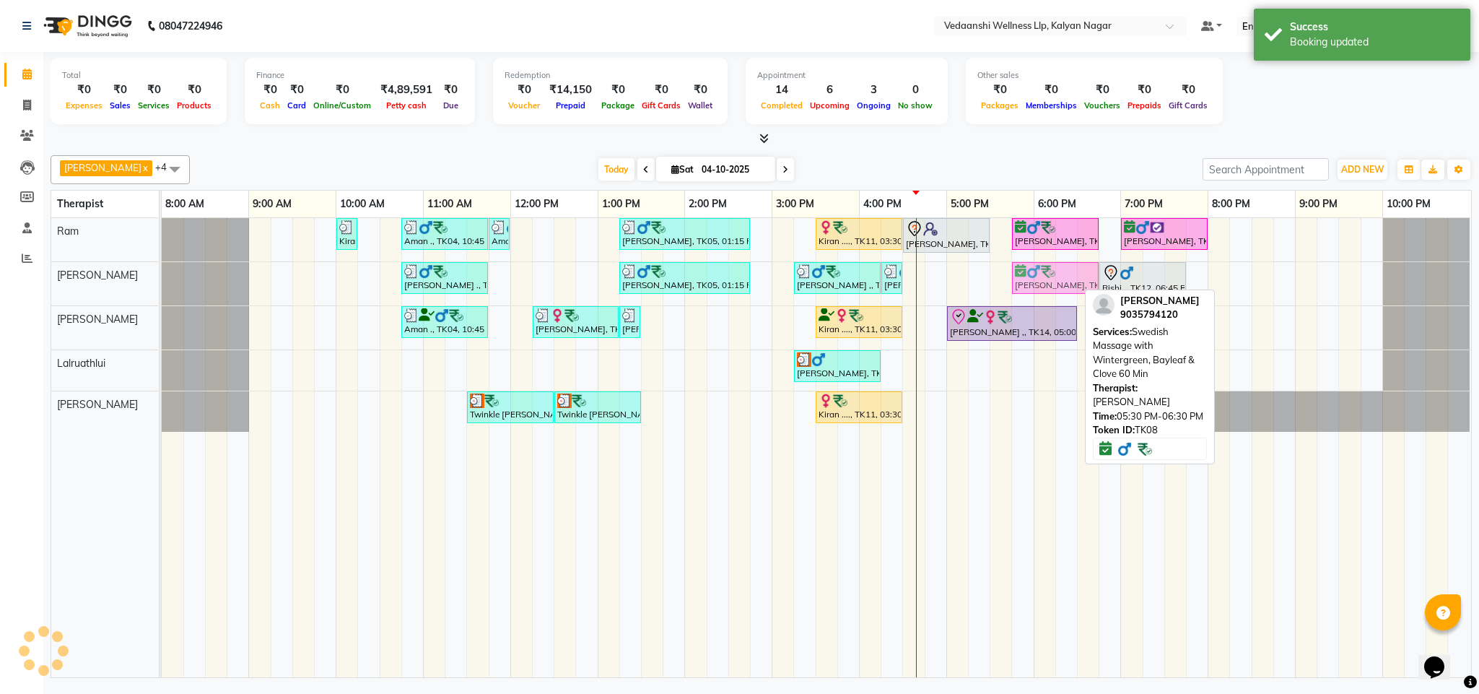
drag, startPoint x: 1034, startPoint y: 276, endPoint x: 1052, endPoint y: 275, distance: 18.8
click at [162, 275] on div "Amlan ., TK06, 10:45 AM-11:45 AM, Member Plan 60 Min Gokul Kumar, TK05, 01:15 P…" at bounding box center [162, 283] width 0 height 43
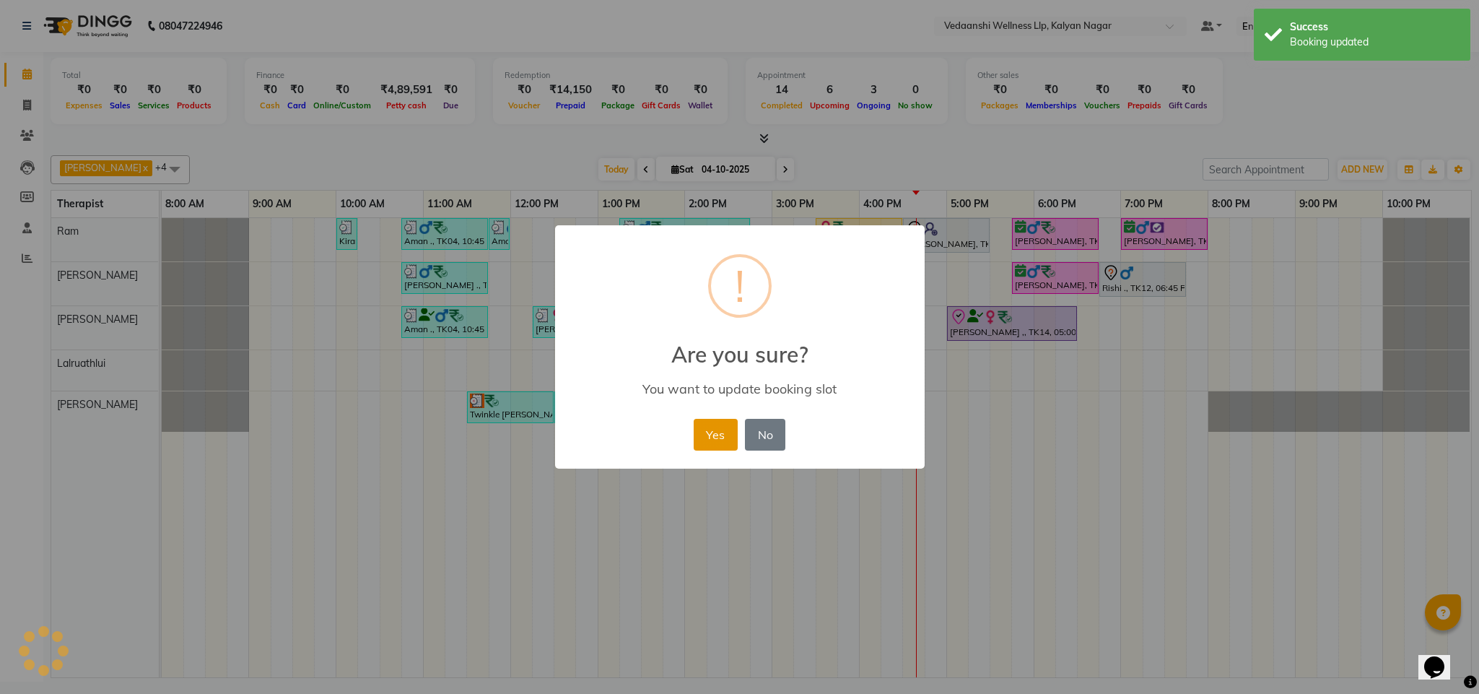
click at [708, 437] on button "Yes" at bounding box center [716, 435] width 44 height 32
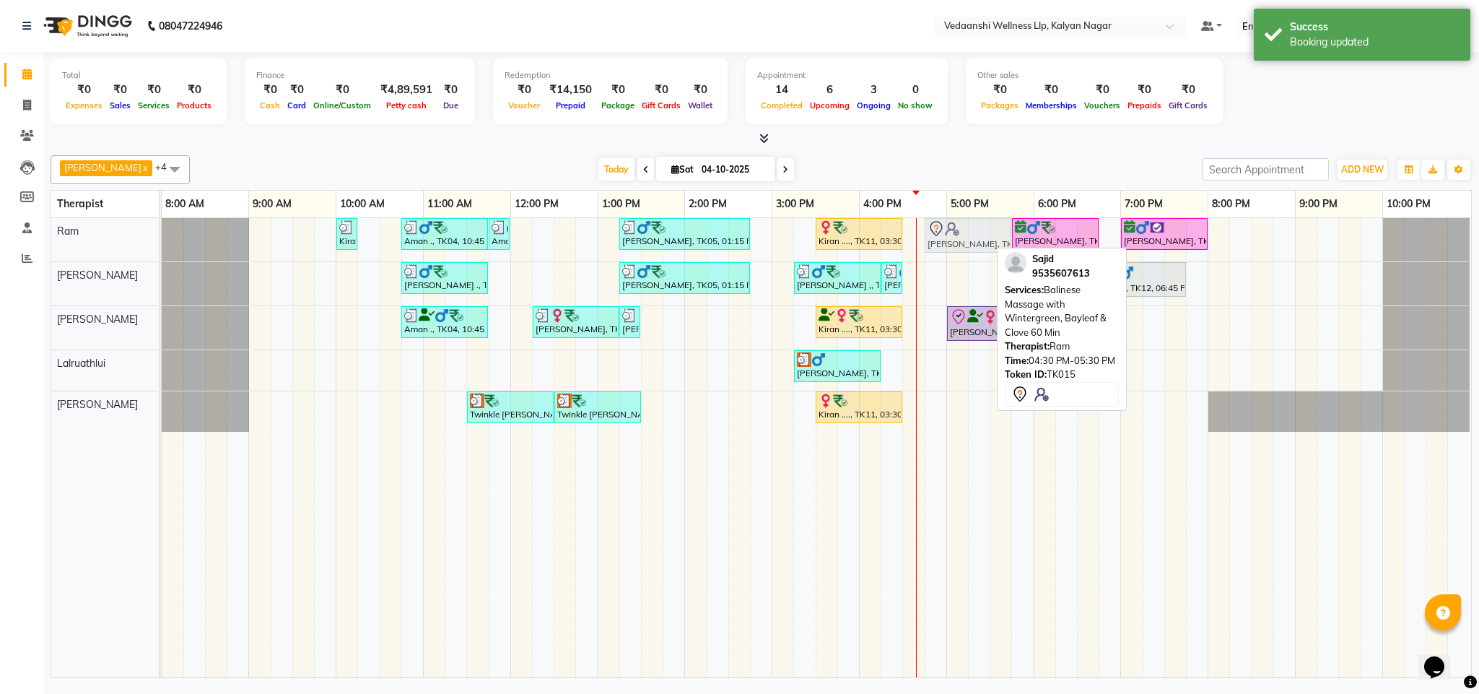
drag, startPoint x: 945, startPoint y: 235, endPoint x: 964, endPoint y: 235, distance: 18.8
click at [162, 235] on div "Kiran ...., TK13, 10:00 AM-10:15 AM, Member Plan 60 Min Aman ., TK04, 10:45 AM-…" at bounding box center [162, 239] width 0 height 43
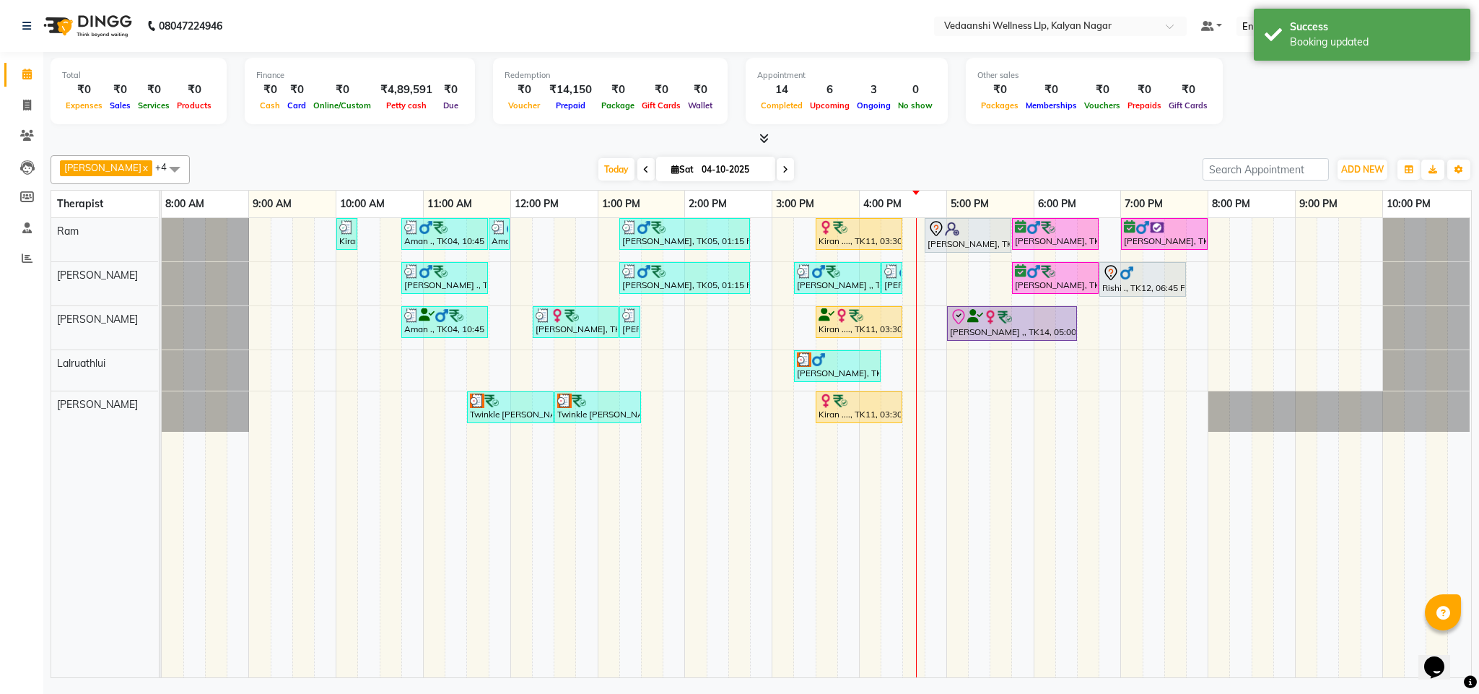
click at [1033, 139] on div at bounding box center [761, 138] width 1421 height 15
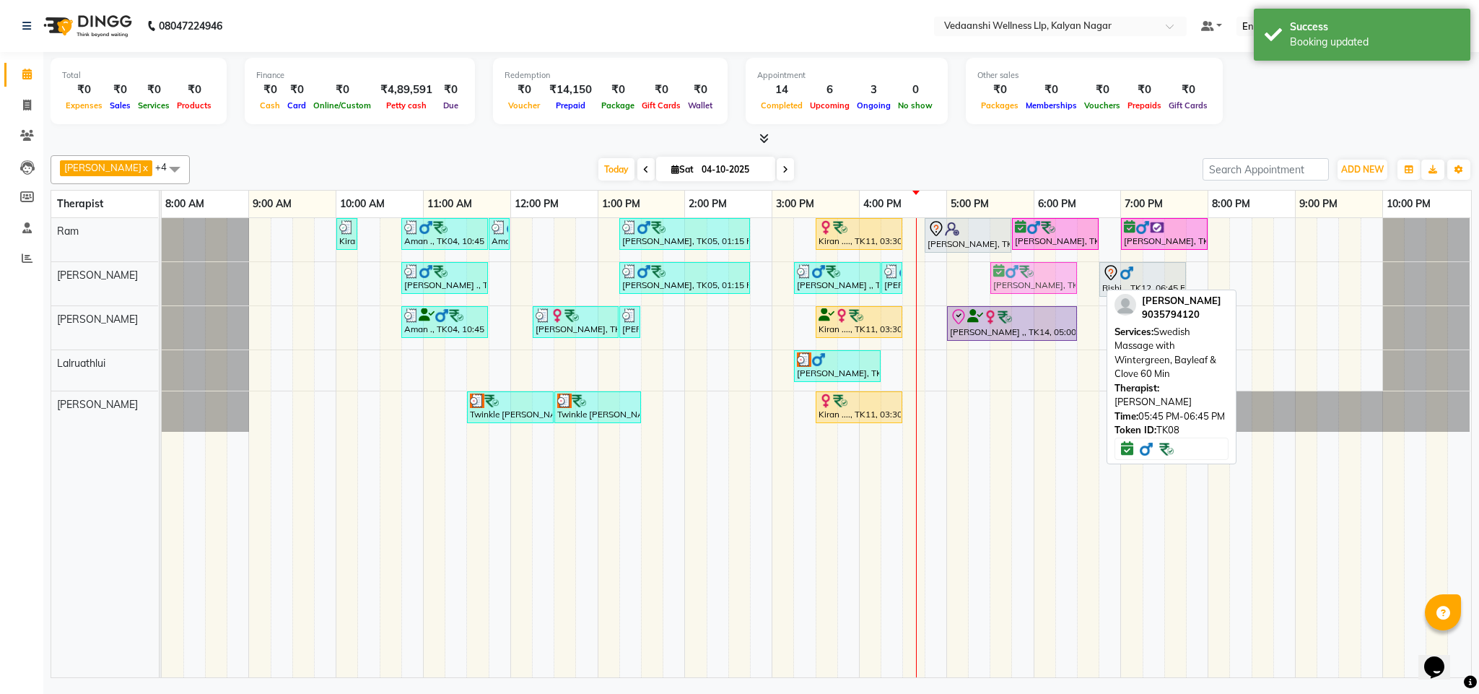
drag, startPoint x: 1061, startPoint y: 277, endPoint x: 1046, endPoint y: 277, distance: 15.2
click at [162, 277] on div "Amlan ., TK06, 10:45 AM-11:45 AM, Member Plan 60 Min Gokul Kumar, TK05, 01:15 P…" at bounding box center [162, 283] width 0 height 43
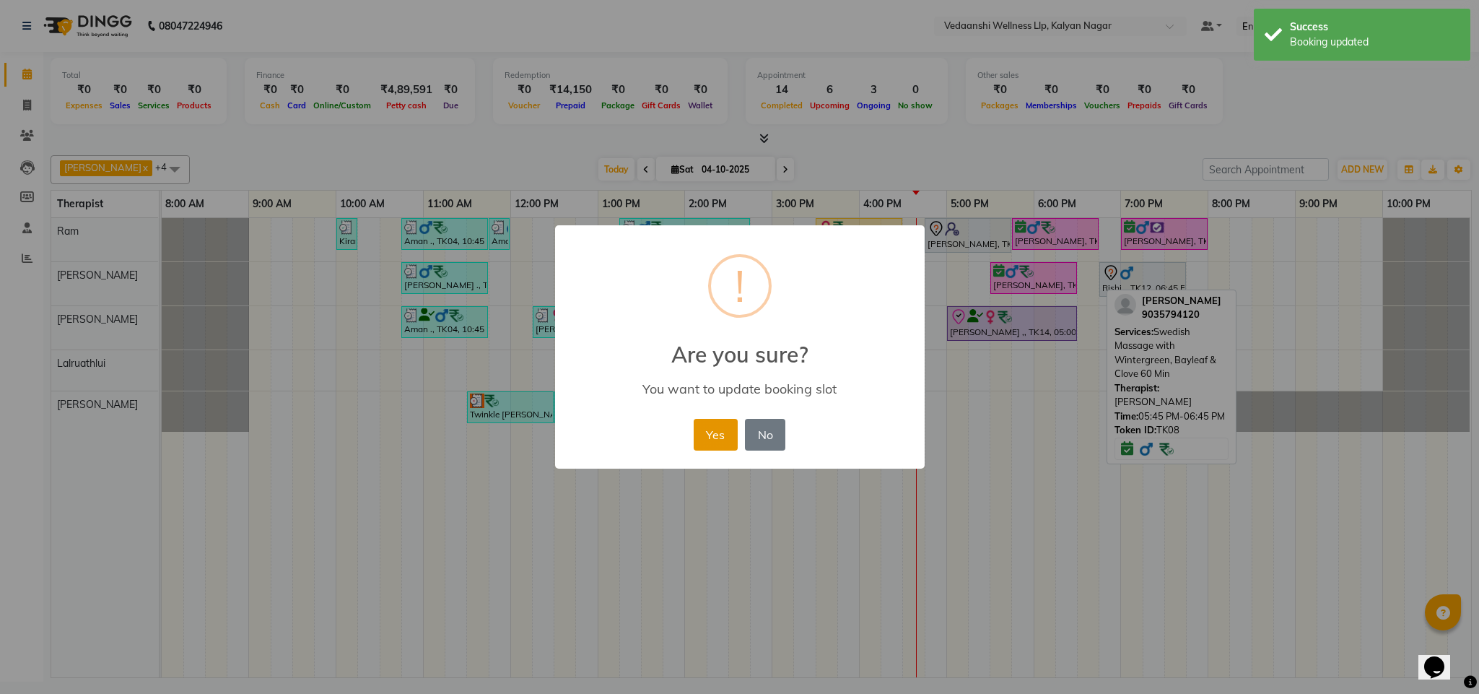
click at [722, 429] on button "Yes" at bounding box center [716, 435] width 44 height 32
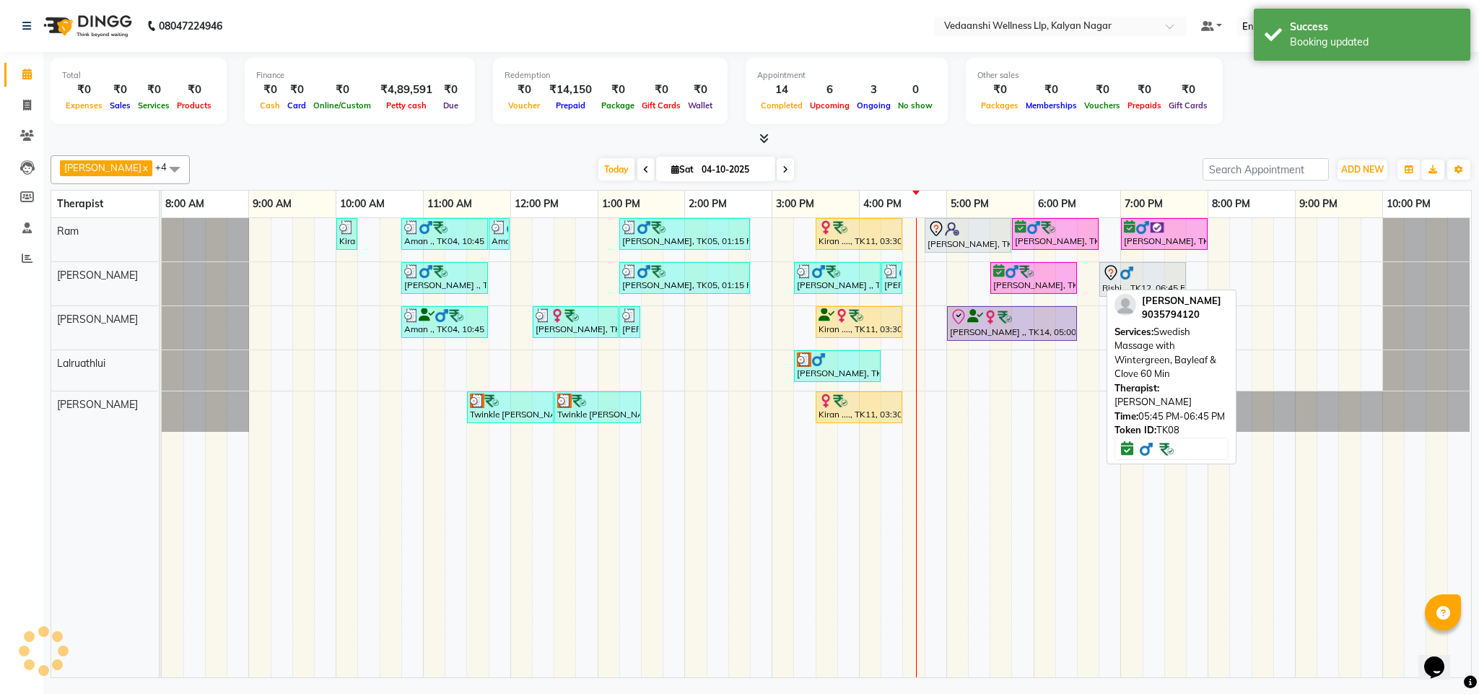
click at [1038, 163] on div "[DATE] [DATE]" at bounding box center [696, 170] width 998 height 22
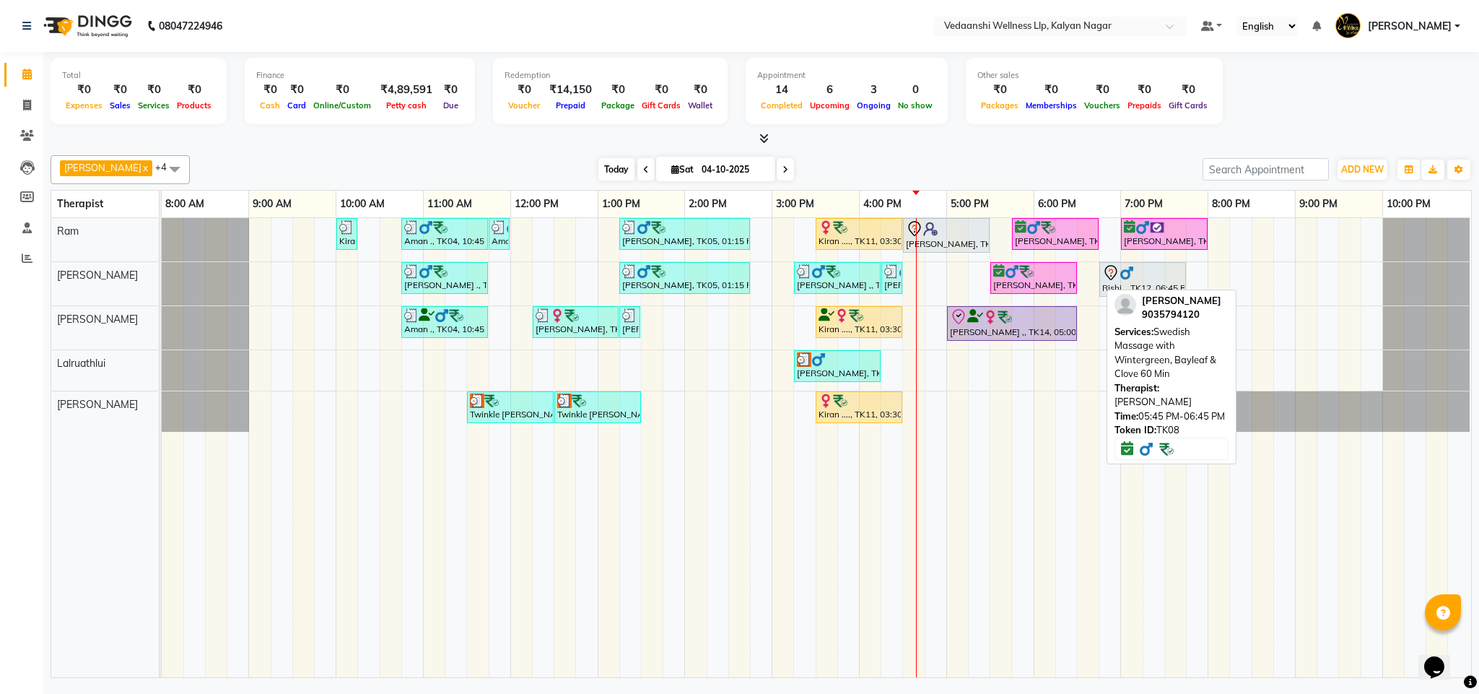
click at [598, 175] on span "Today" at bounding box center [616, 169] width 36 height 22
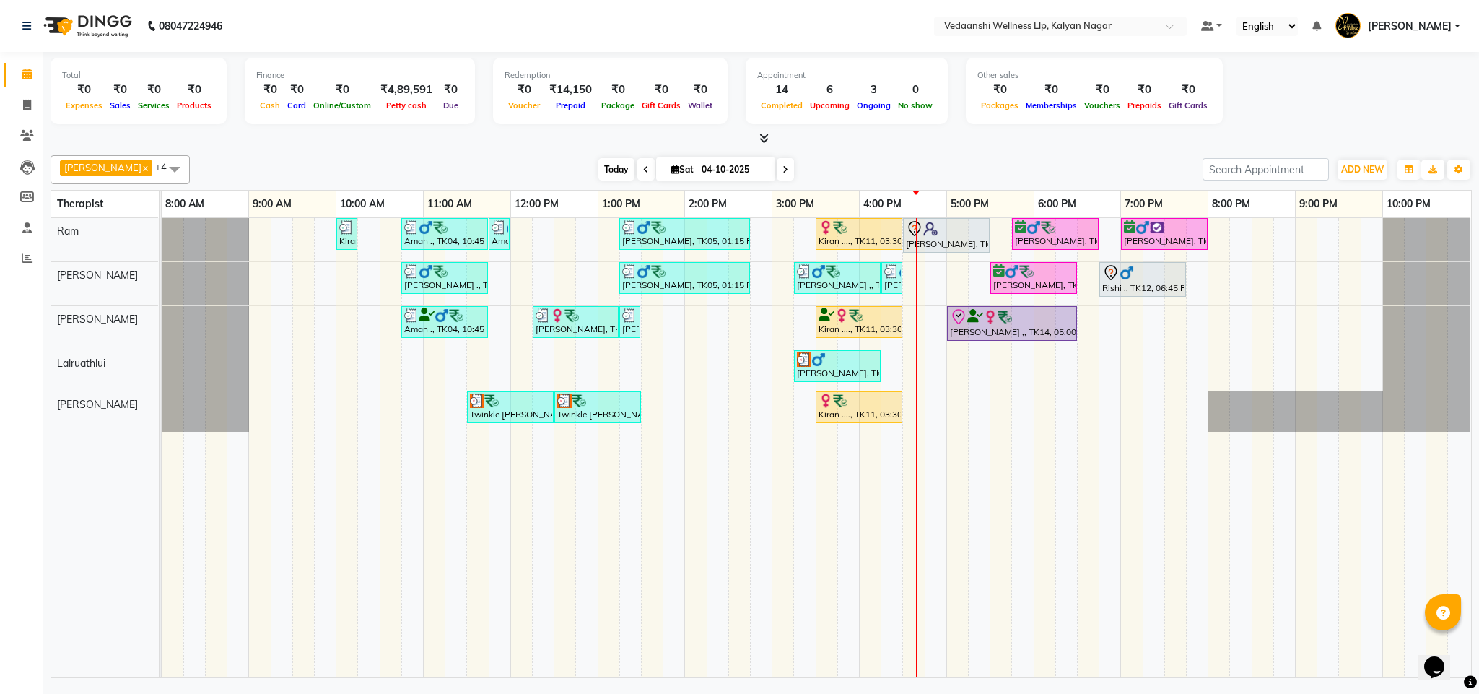
click at [598, 169] on span "Today" at bounding box center [616, 169] width 36 height 22
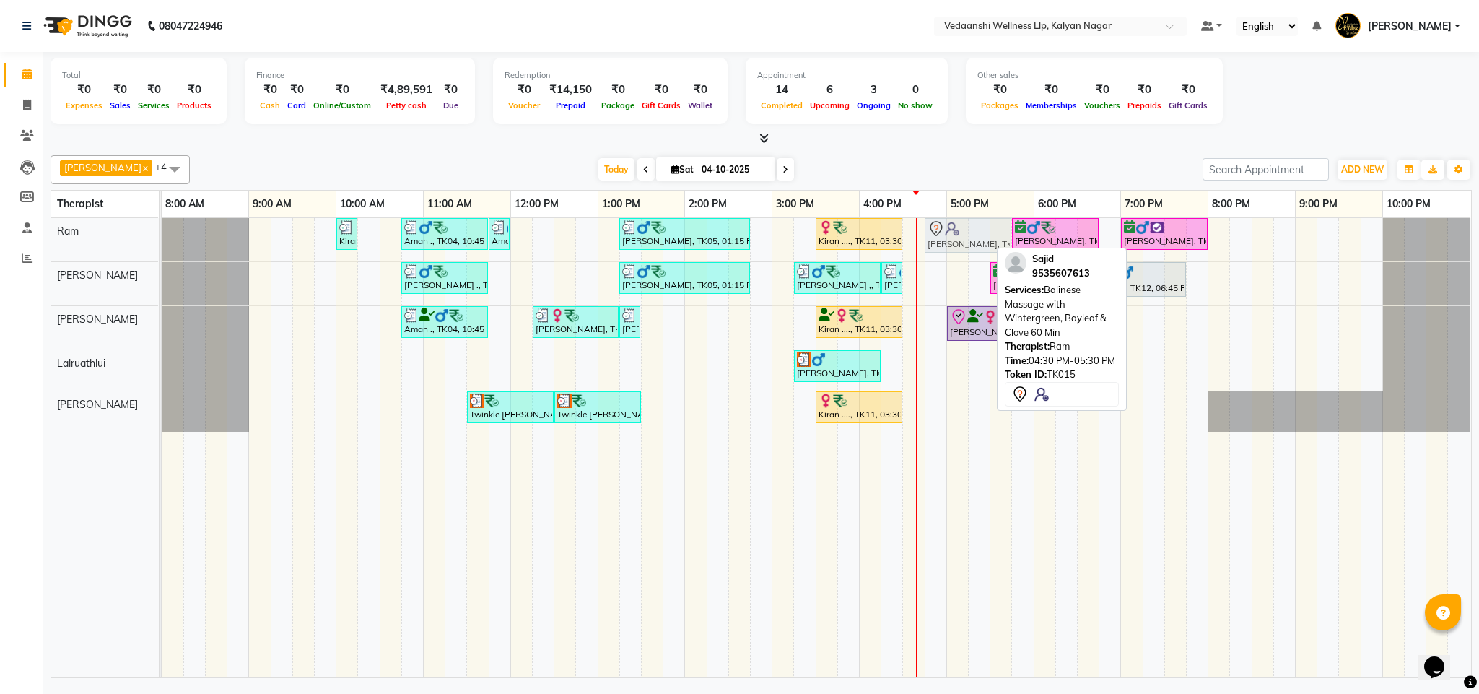
drag, startPoint x: 957, startPoint y: 240, endPoint x: 975, endPoint y: 240, distance: 18.0
click at [162, 240] on div "Kiran ...., TK13, 10:00 AM-10:15 AM, Member Plan 60 Min Aman ., TK04, 10:45 AM-…" at bounding box center [162, 239] width 0 height 43
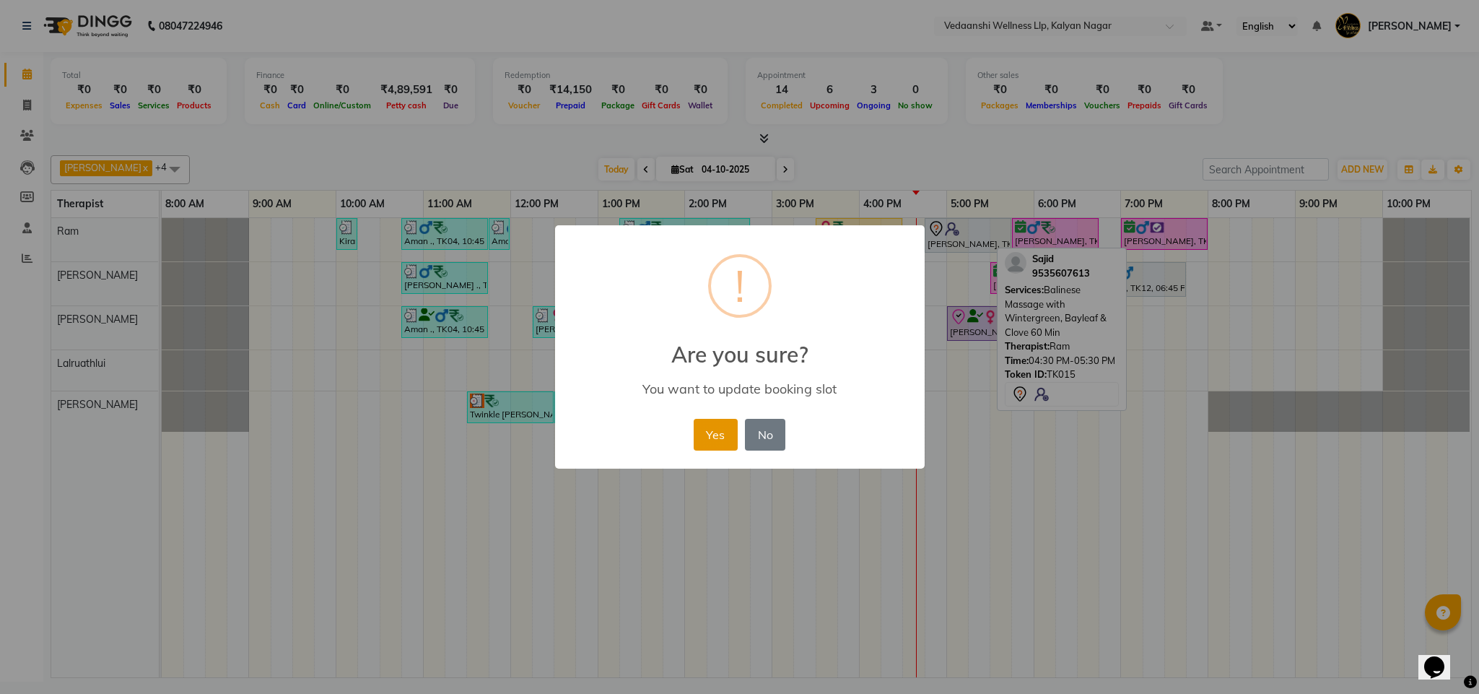
click at [704, 442] on button "Yes" at bounding box center [716, 435] width 44 height 32
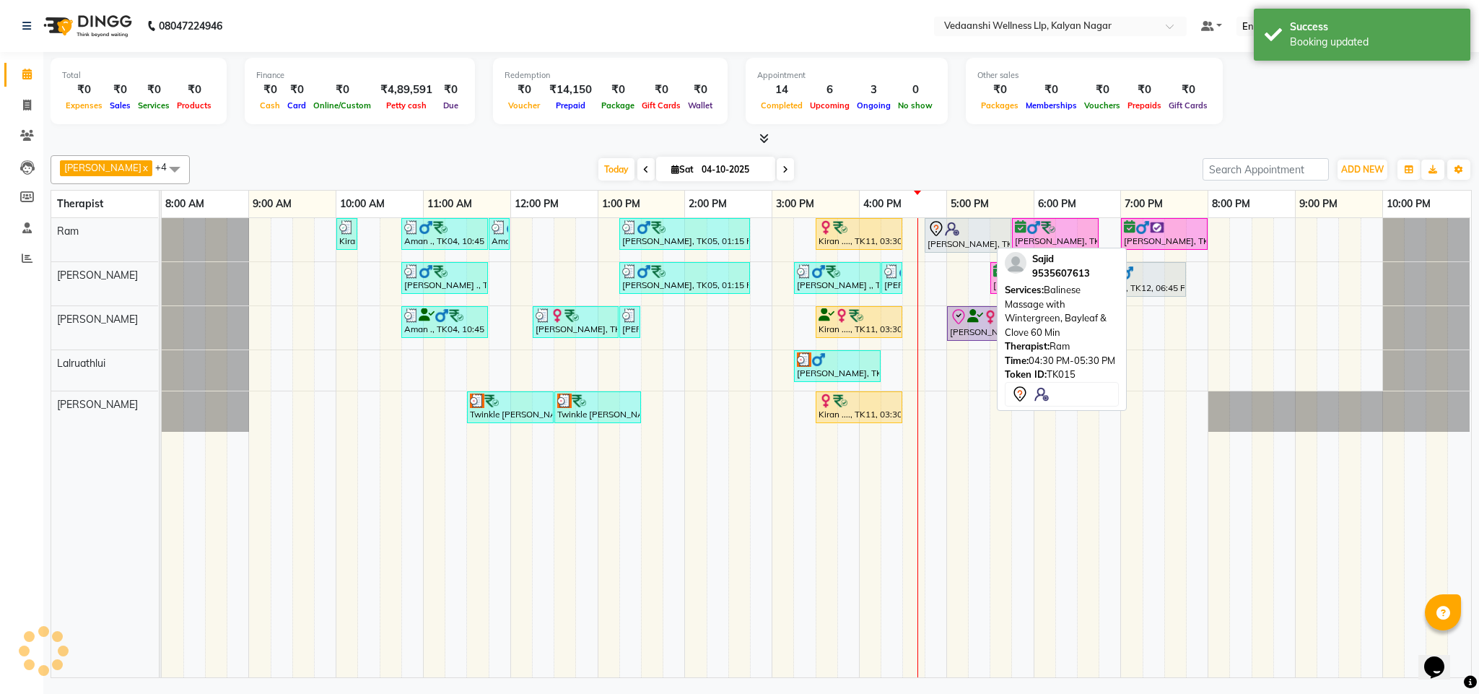
click at [878, 169] on div "[DATE] [DATE]" at bounding box center [696, 170] width 998 height 22
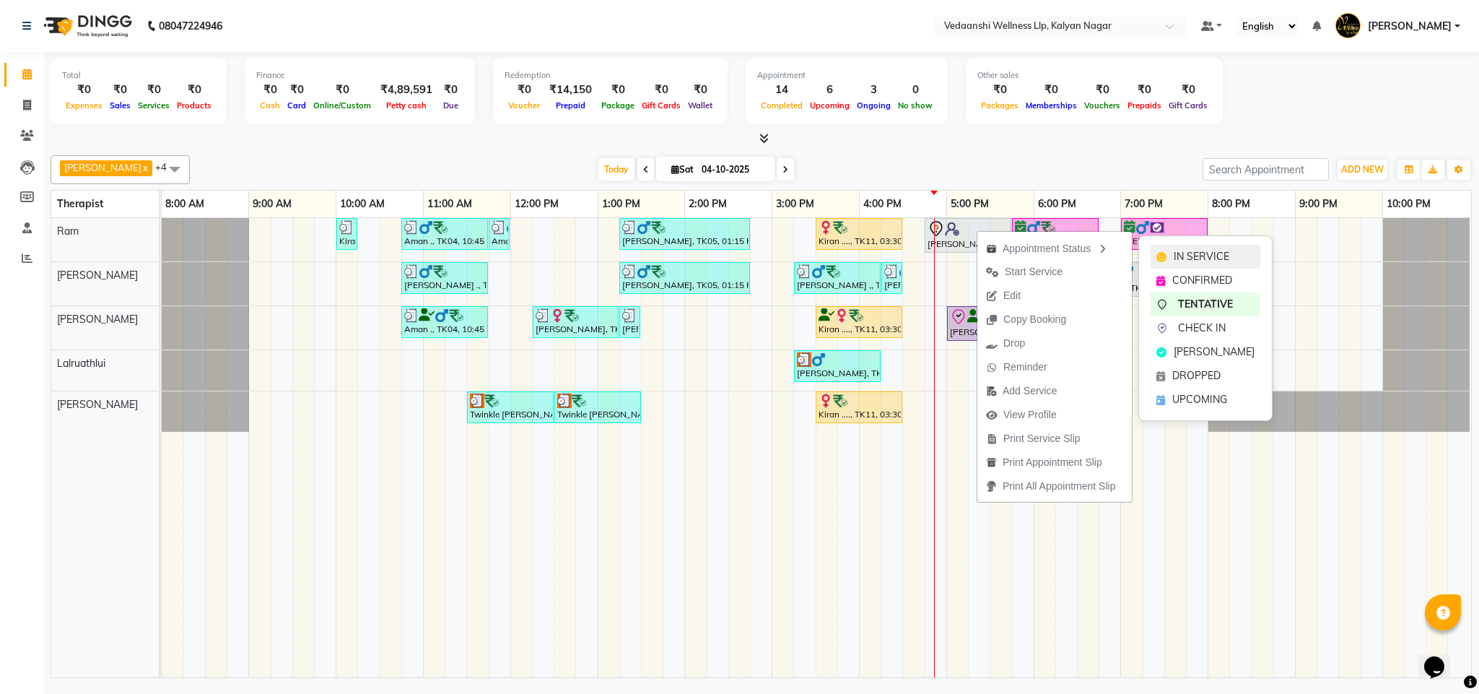
click at [1178, 249] on span "IN SERVICE" at bounding box center [1202, 256] width 56 height 15
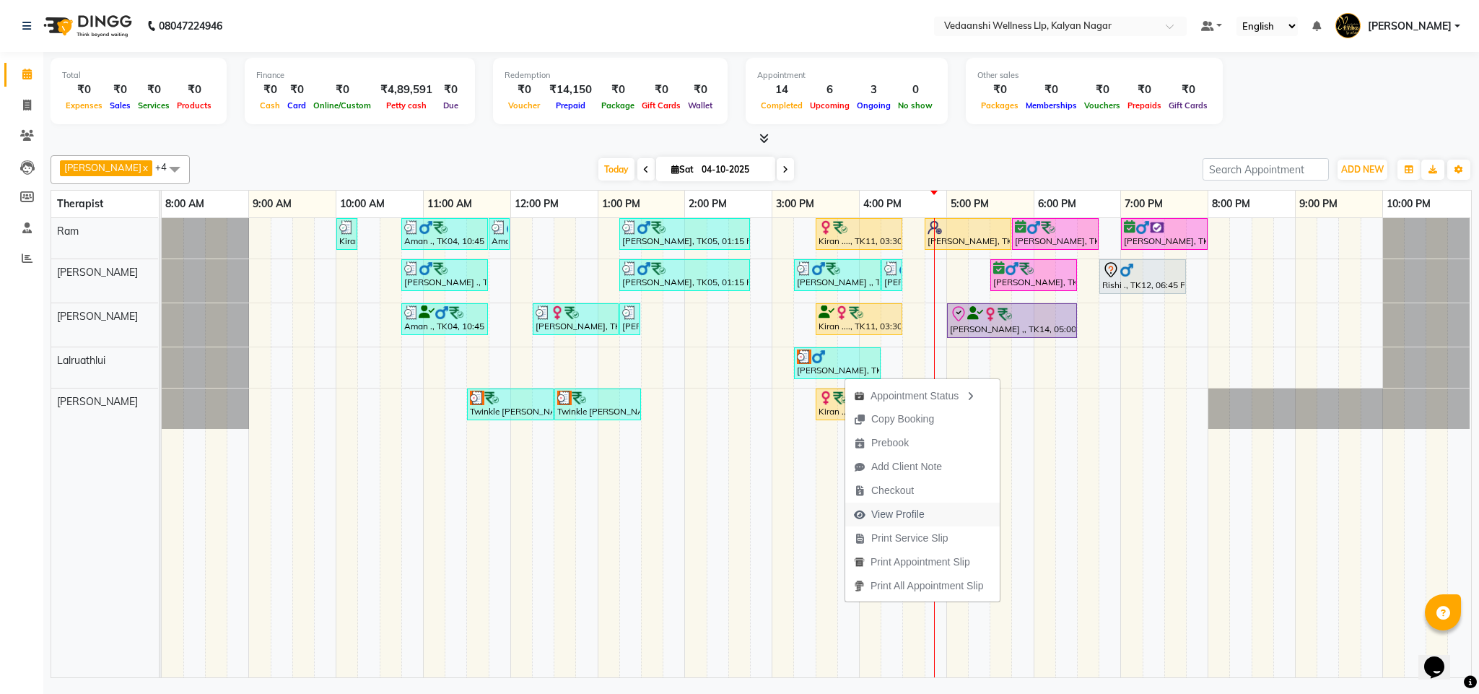
click at [890, 512] on span "View Profile" at bounding box center [897, 514] width 53 height 15
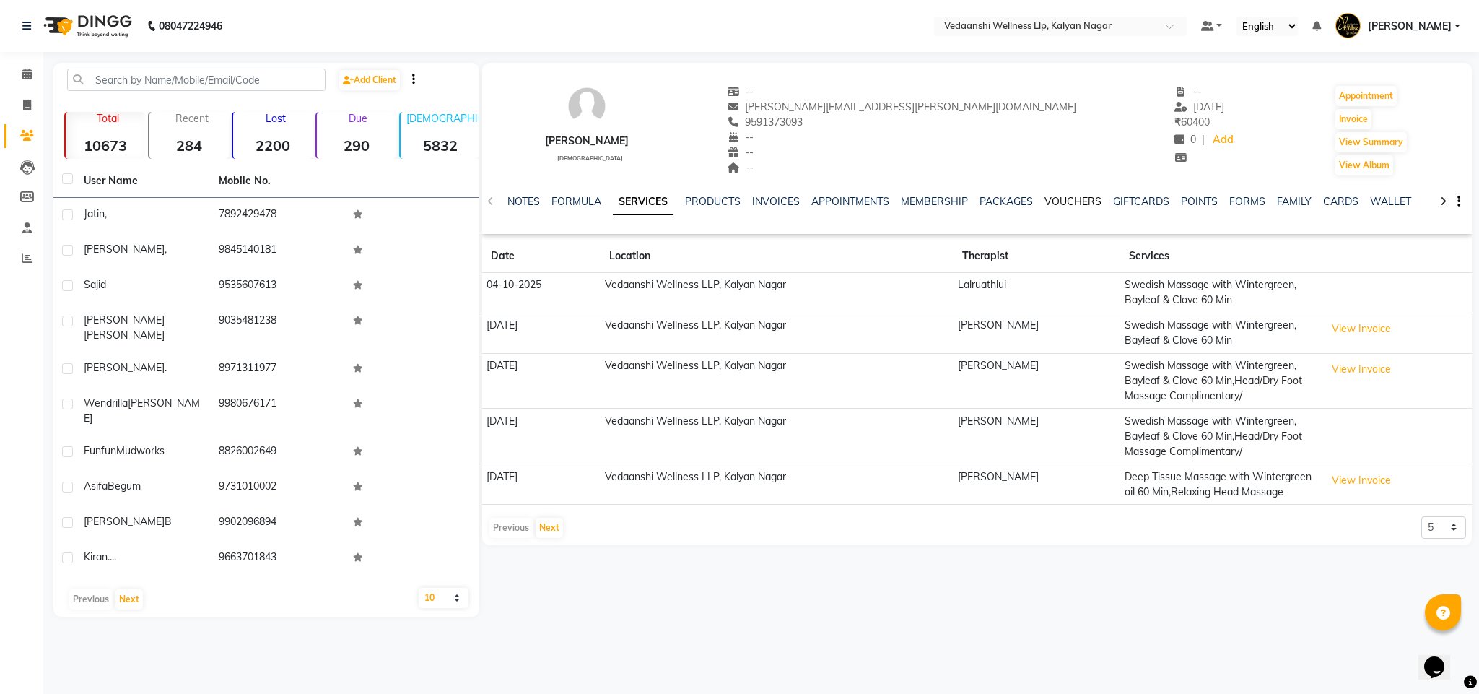
click at [1067, 200] on link "VOUCHERS" at bounding box center [1072, 201] width 57 height 13
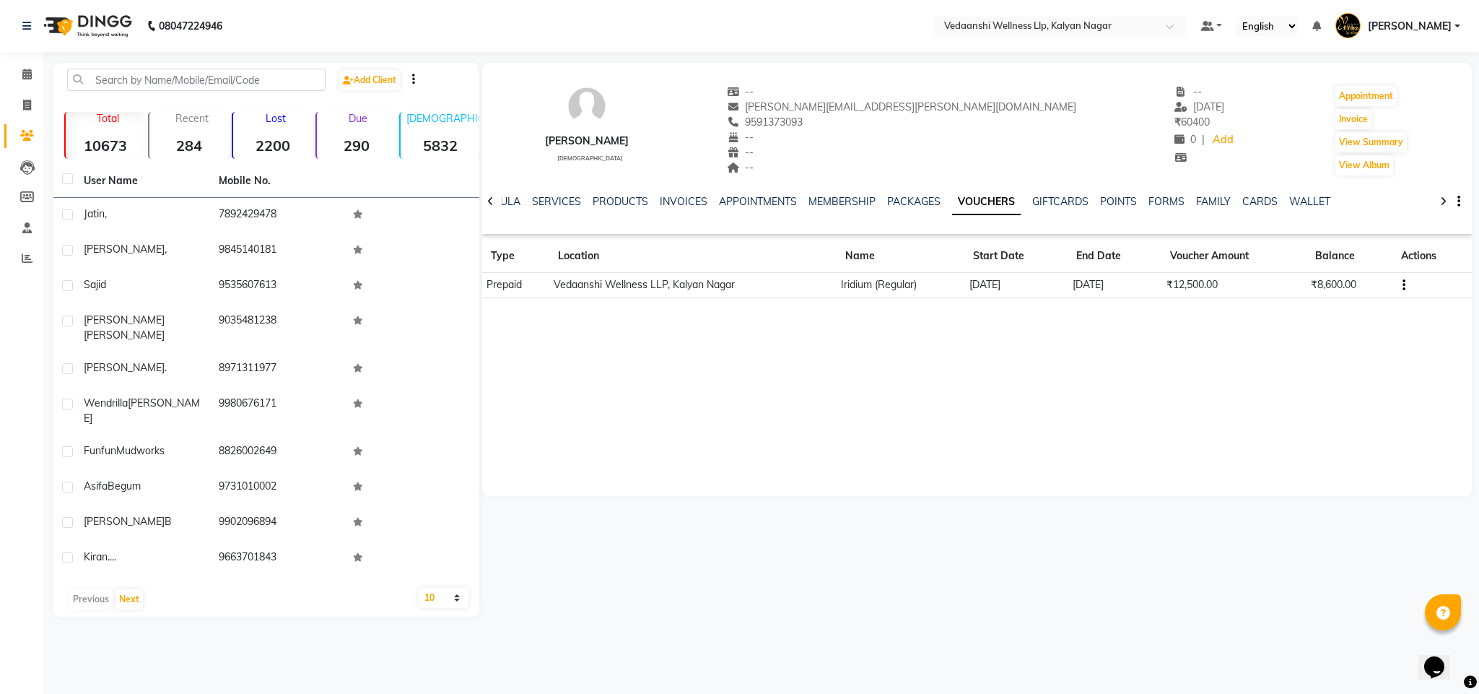
drag, startPoint x: 816, startPoint y: 120, endPoint x: 875, endPoint y: 118, distance: 58.5
click at [886, 120] on div "9591373093" at bounding box center [902, 122] width 350 height 15
copy span "9591373093"
click at [28, 72] on icon at bounding box center [26, 74] width 9 height 11
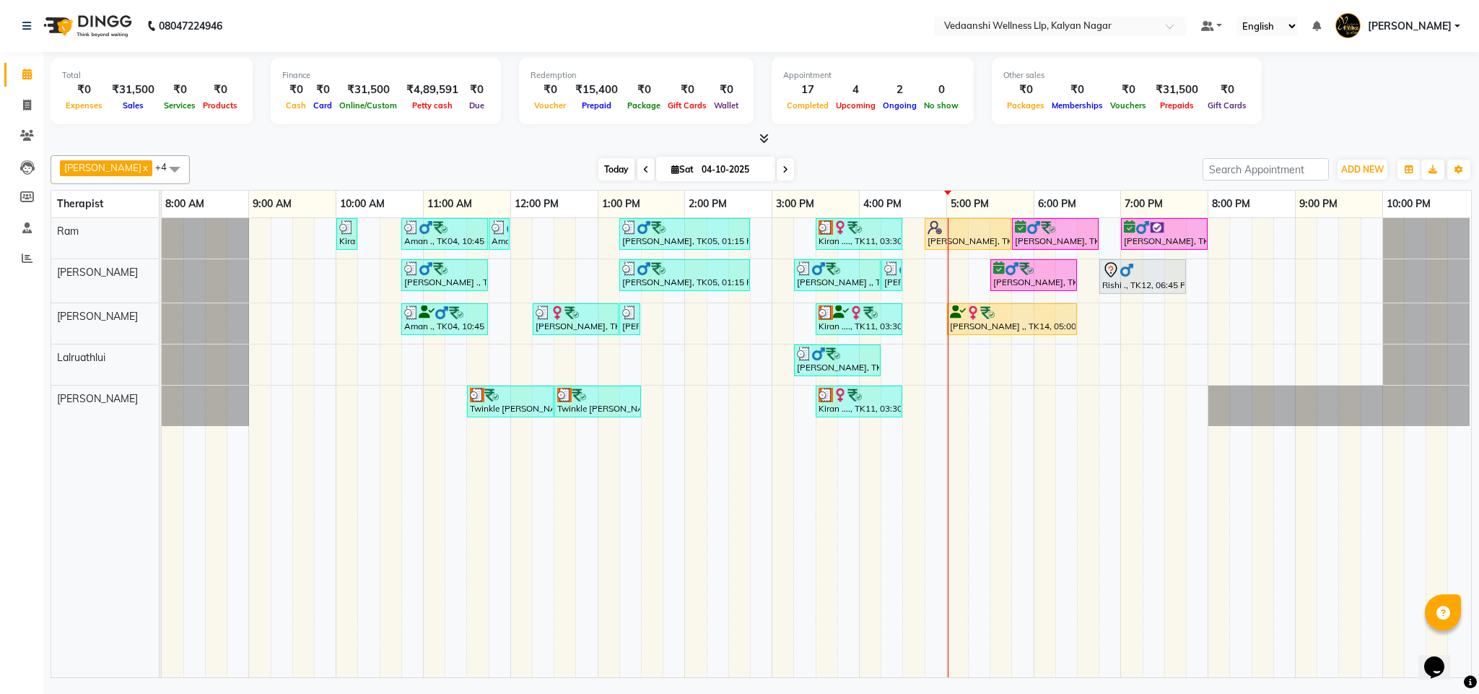
click at [605, 165] on span "Today" at bounding box center [616, 169] width 36 height 22
click at [925, 149] on div "Benjamin x Jennifer Zoramsangi x Lalruathlui x Ram x Rashika Khadse x +4 Select…" at bounding box center [761, 413] width 1421 height 528
click at [598, 160] on span "Today" at bounding box center [616, 169] width 36 height 22
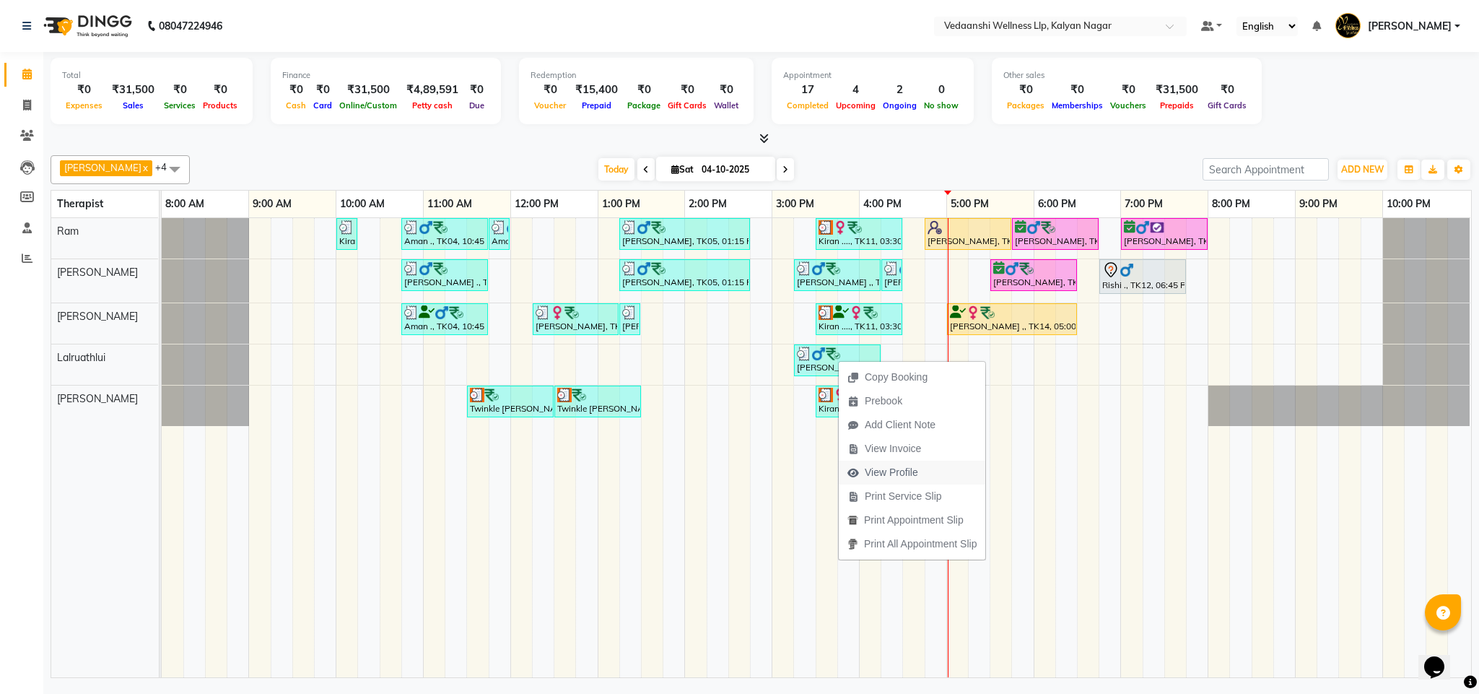
click at [895, 471] on span "View Profile" at bounding box center [891, 472] width 53 height 15
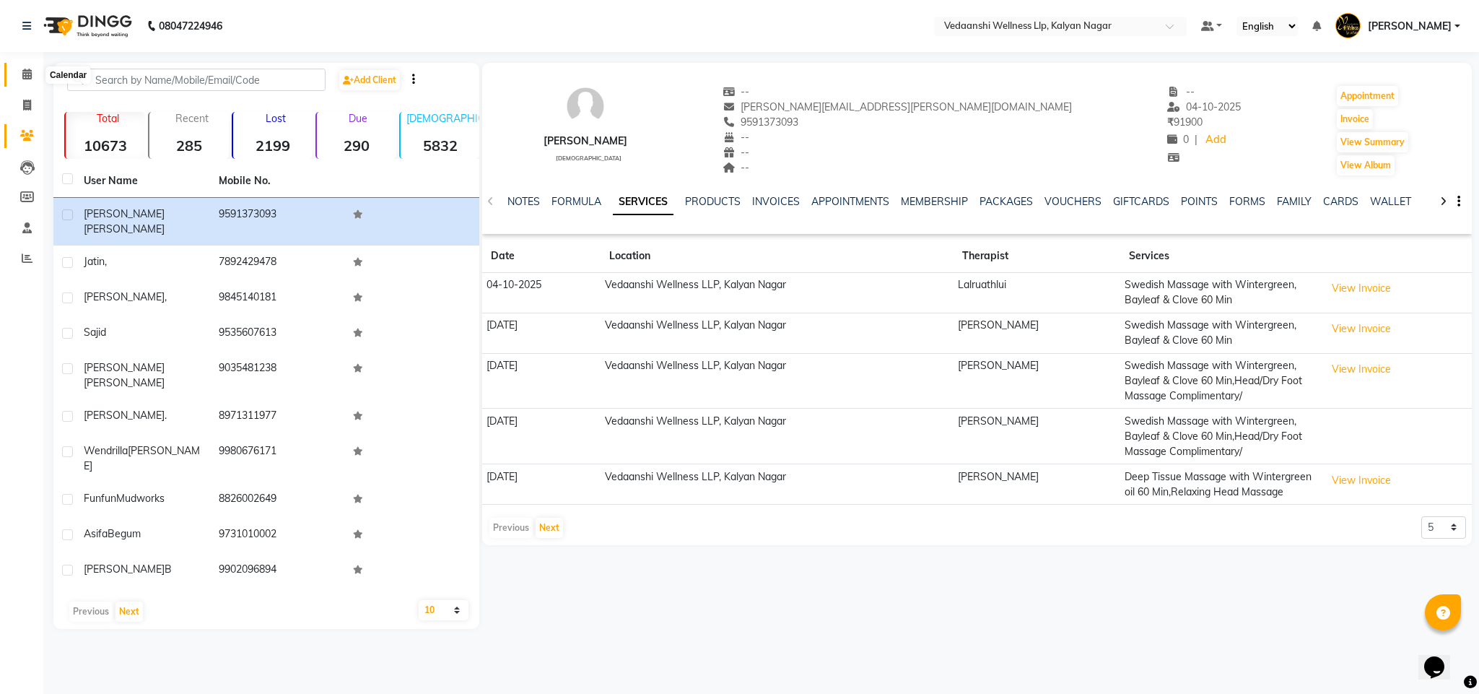
click at [19, 71] on span at bounding box center [26, 74] width 25 height 17
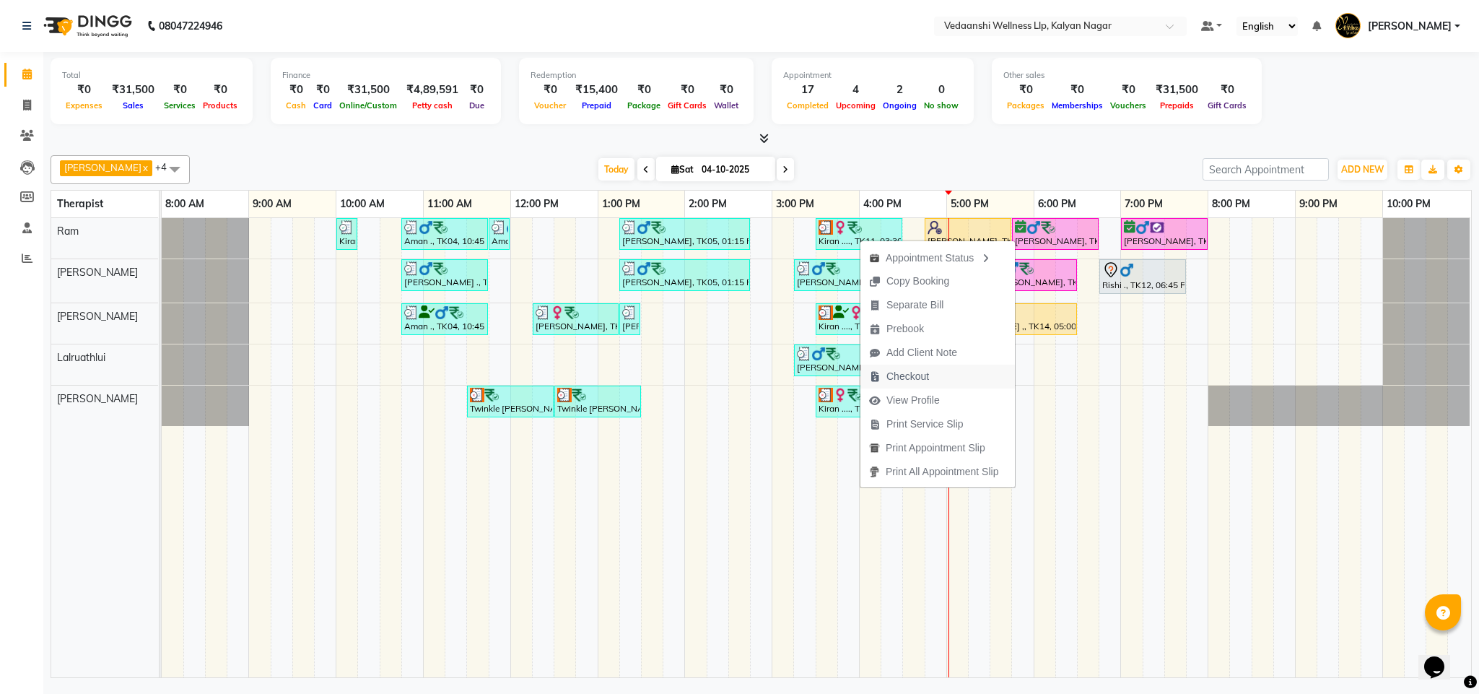
click at [899, 375] on span "Checkout" at bounding box center [907, 376] width 43 height 15
select select "service"
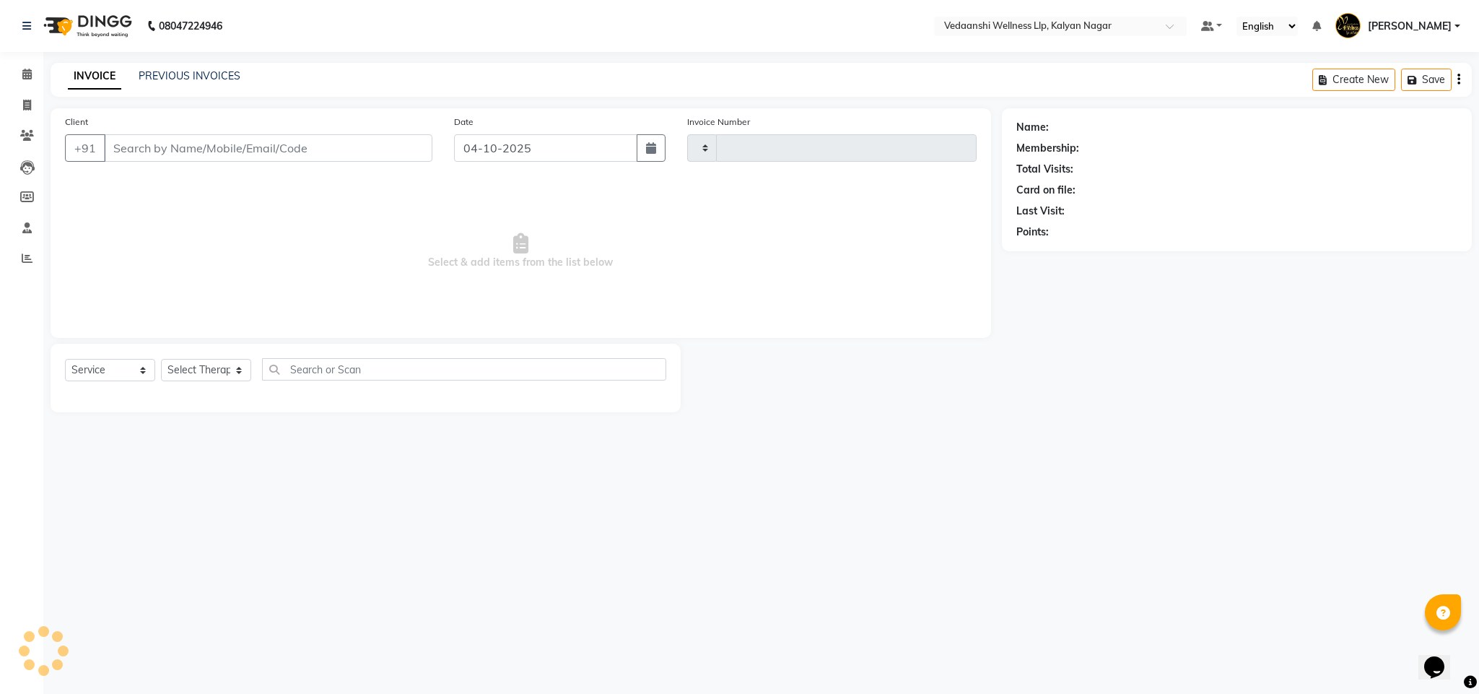
type input "1501"
select select "4293"
type input "9663701843"
select select "25779"
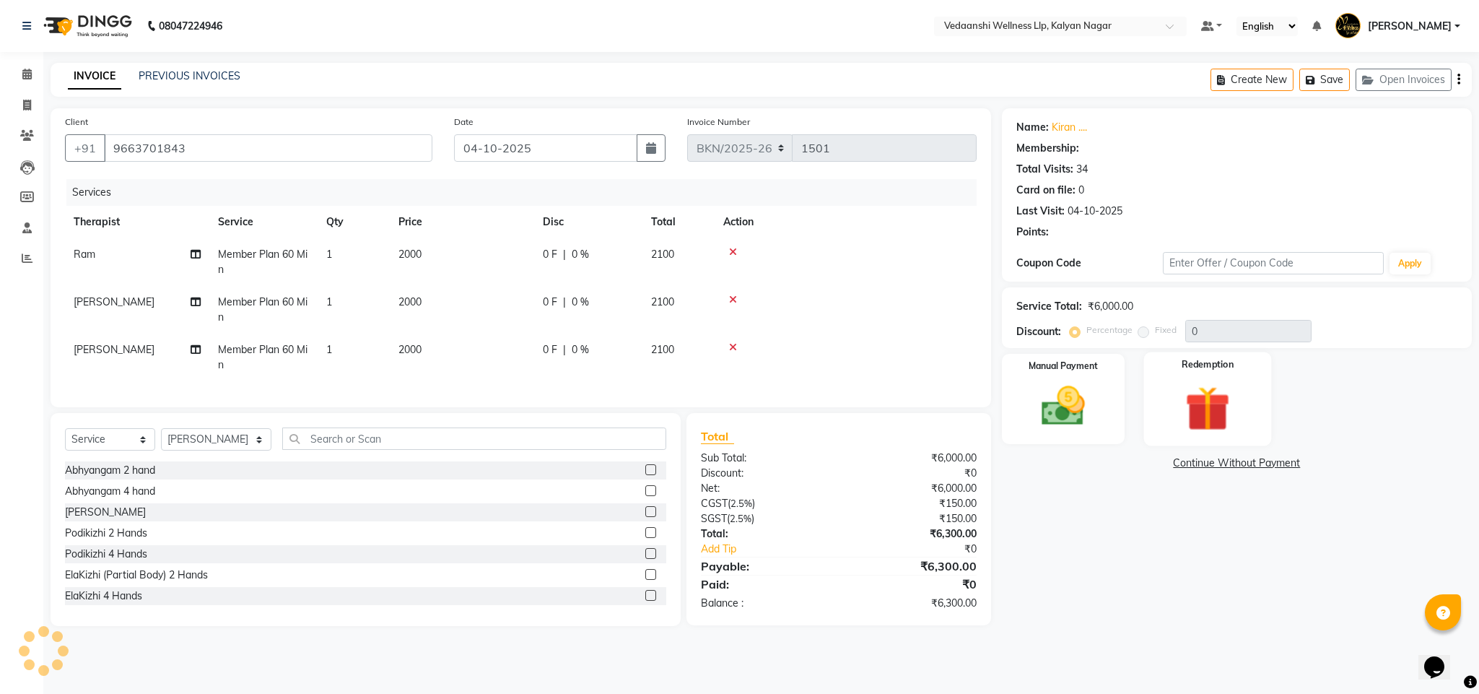
click at [1215, 419] on img at bounding box center [1208, 408] width 74 height 56
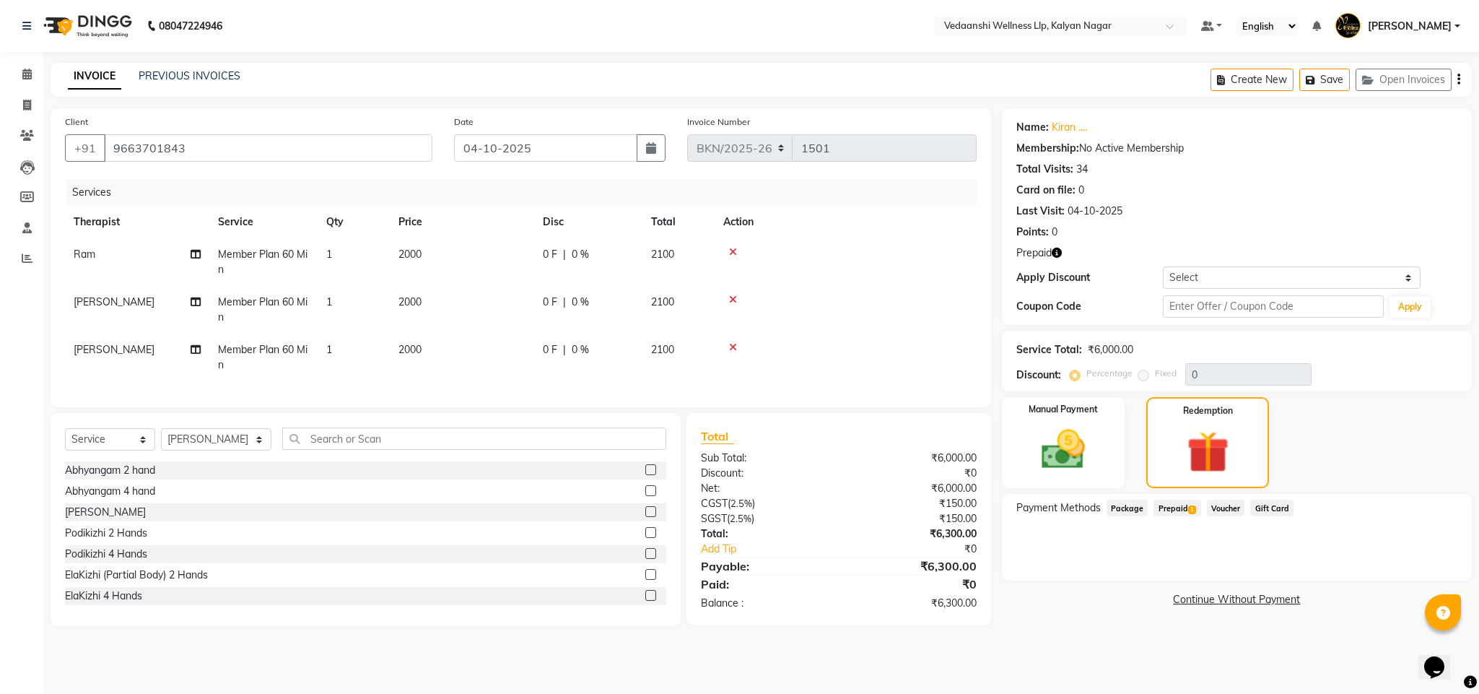
click at [1180, 515] on span "Prepaid 1" at bounding box center [1176, 507] width 47 height 17
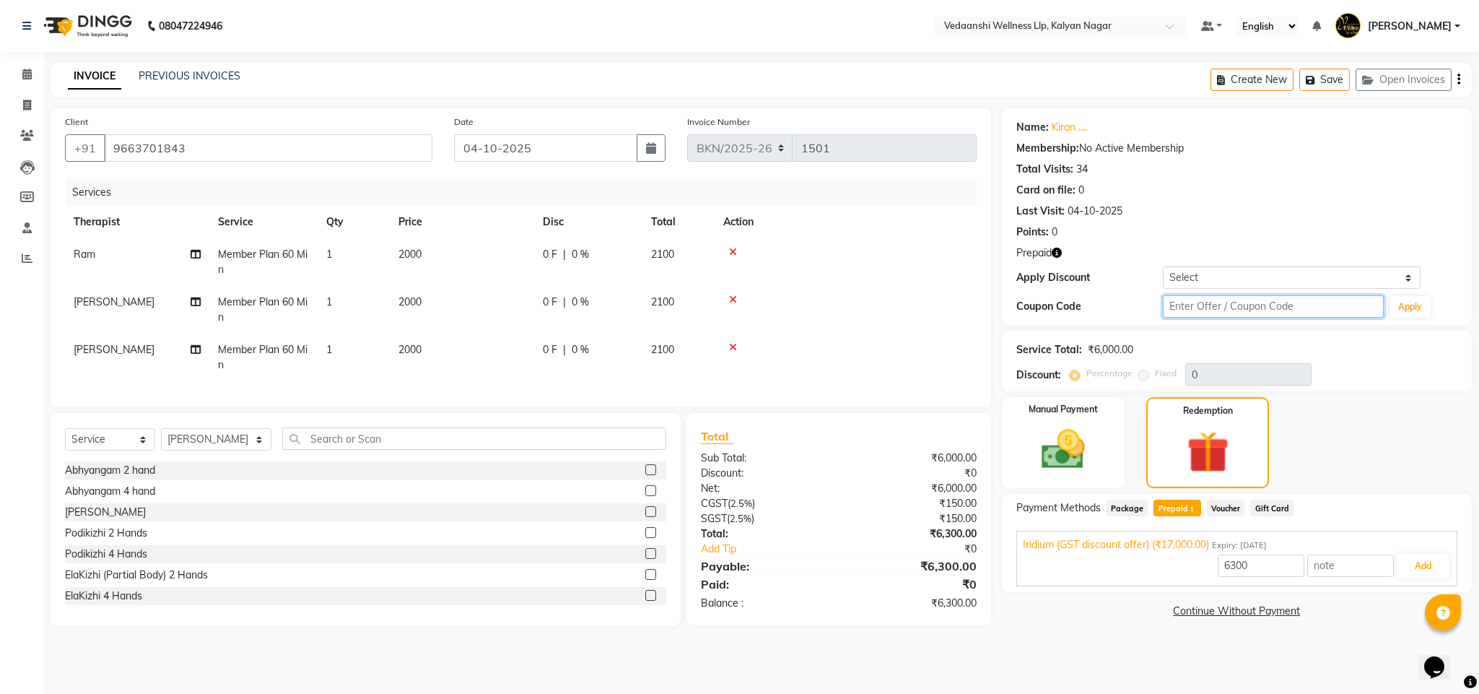
click at [1202, 310] on input "text" at bounding box center [1273, 306] width 221 height 22
click at [1194, 300] on input "text" at bounding box center [1273, 306] width 221 height 22
type input "d50%"
click at [1403, 306] on button "Apply" at bounding box center [1409, 307] width 41 height 22
type input "50"
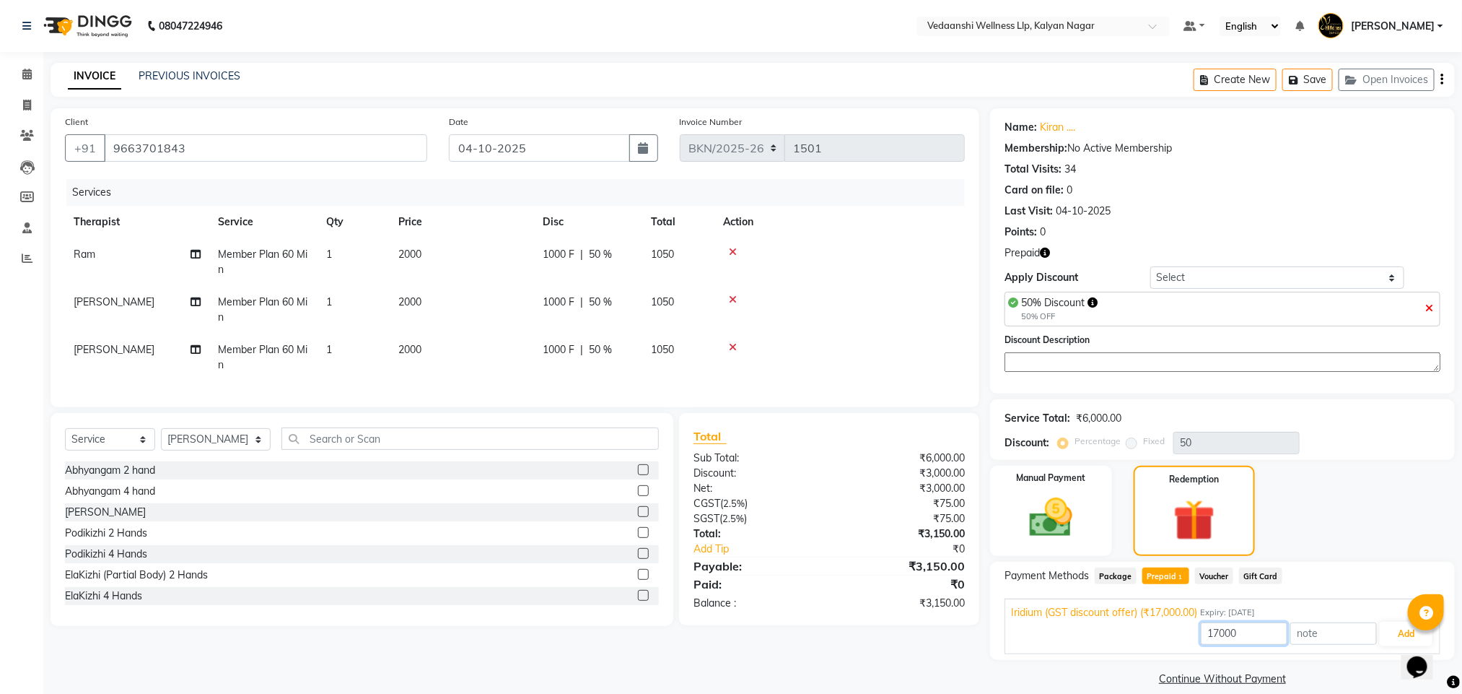
click at [1218, 630] on input "17000" at bounding box center [1244, 633] width 87 height 22
type input "3000"
click at [1399, 637] on button "Add" at bounding box center [1406, 633] width 53 height 25
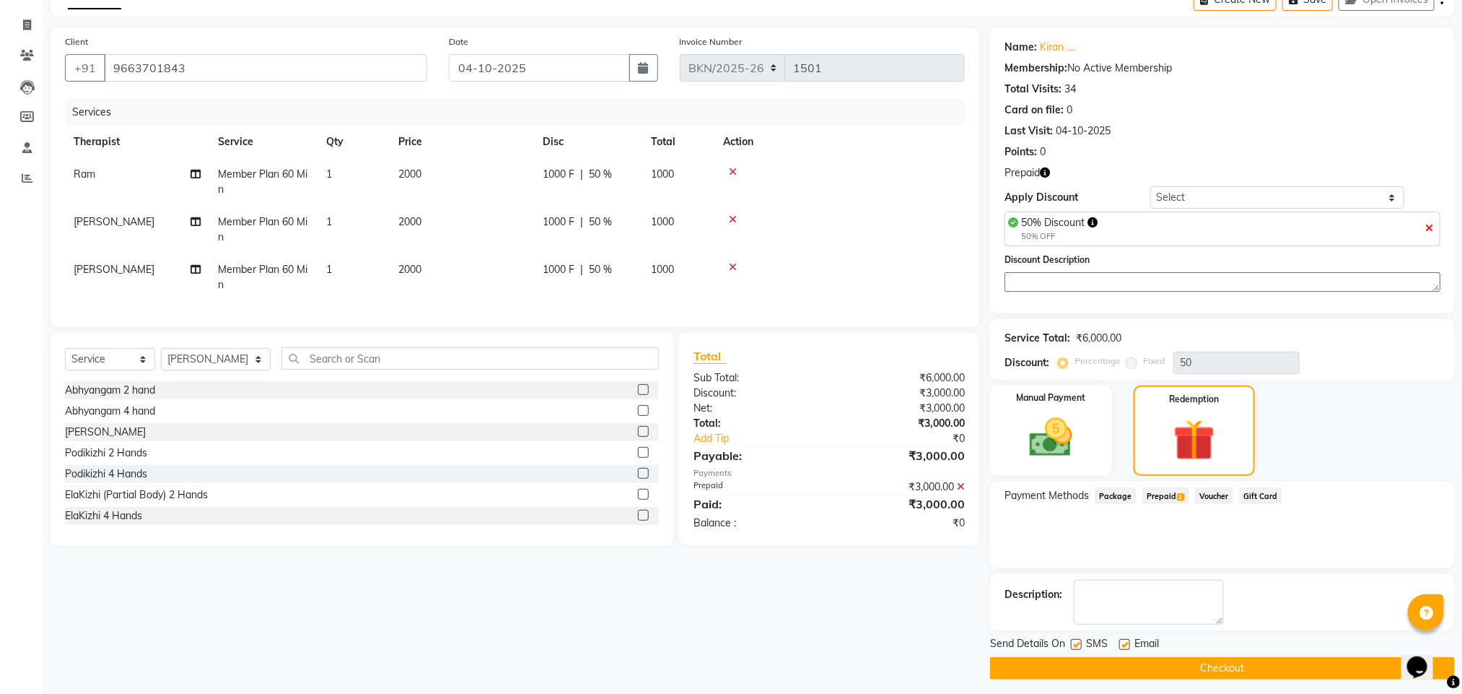
scroll to position [89, 0]
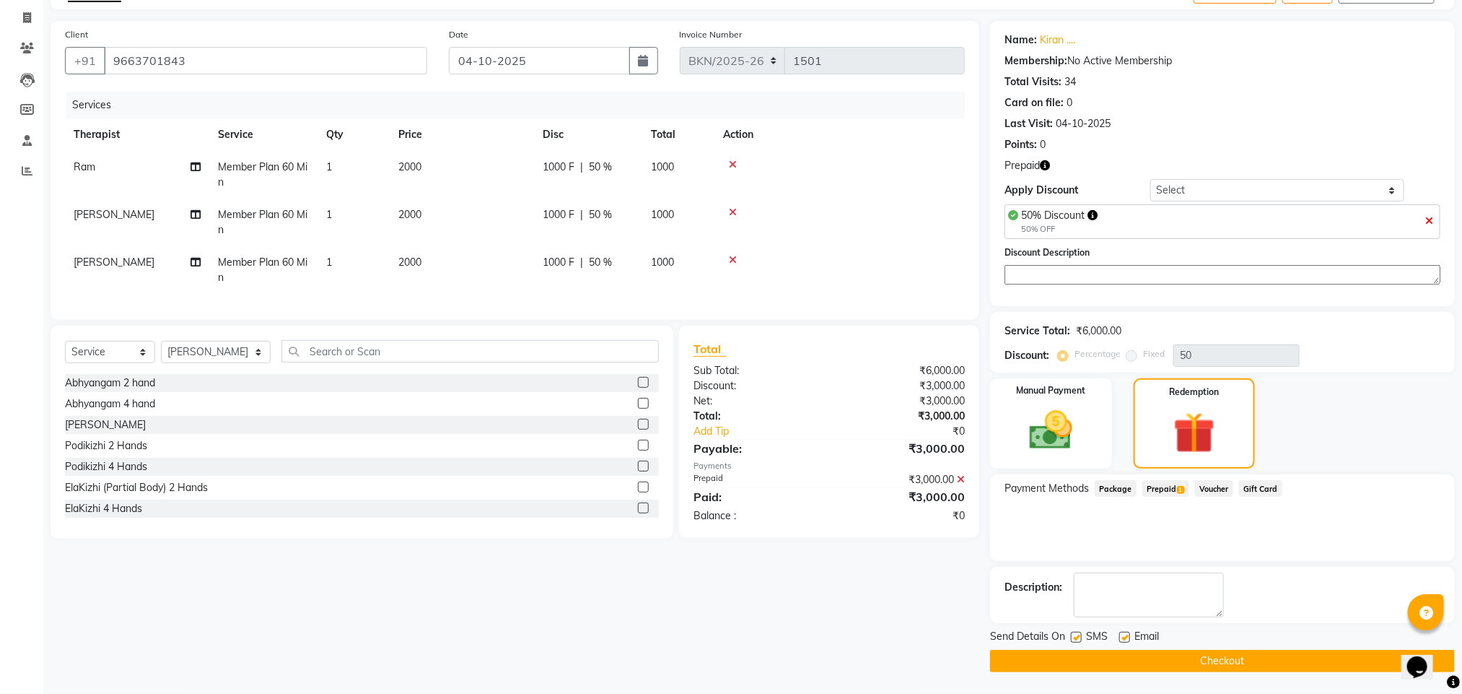
click at [1154, 484] on span "Prepaid 1" at bounding box center [1166, 488] width 47 height 17
click at [1148, 667] on button "Checkout" at bounding box center [1222, 661] width 465 height 22
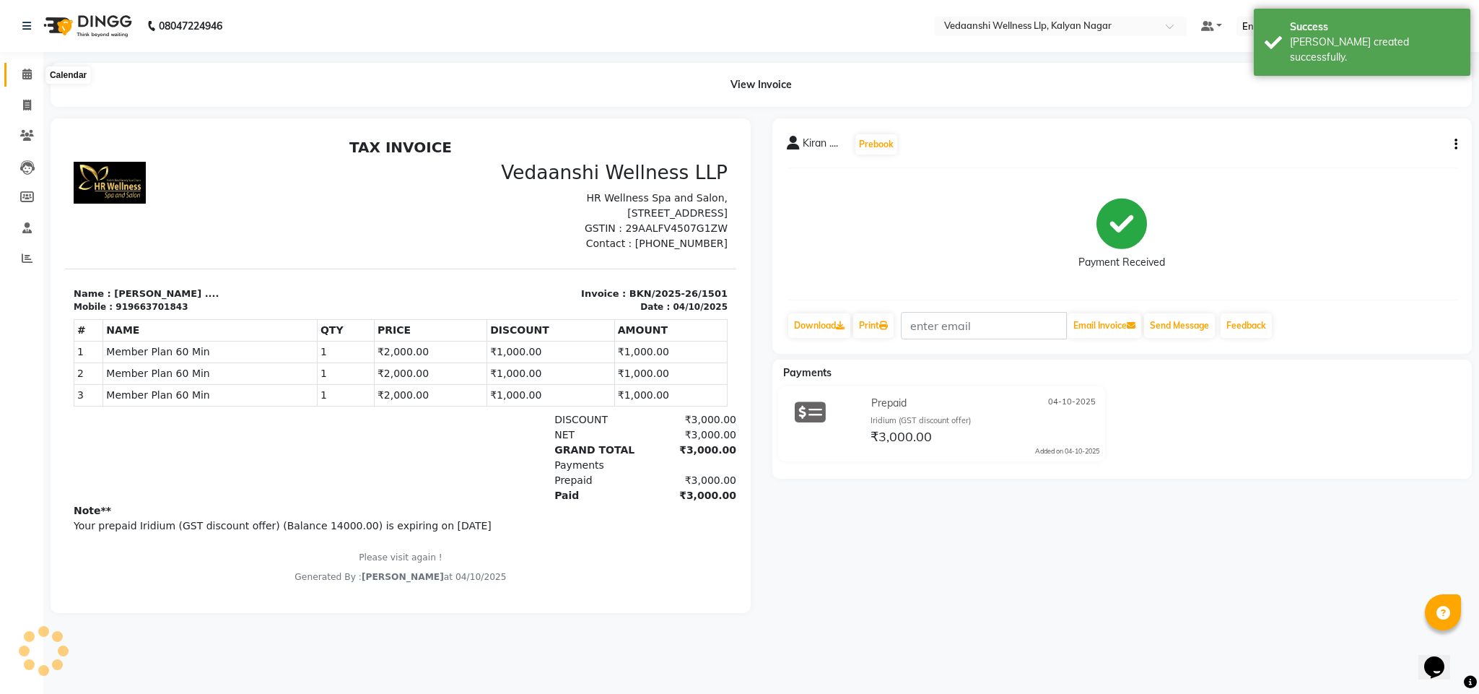
click at [31, 69] on icon at bounding box center [26, 74] width 9 height 11
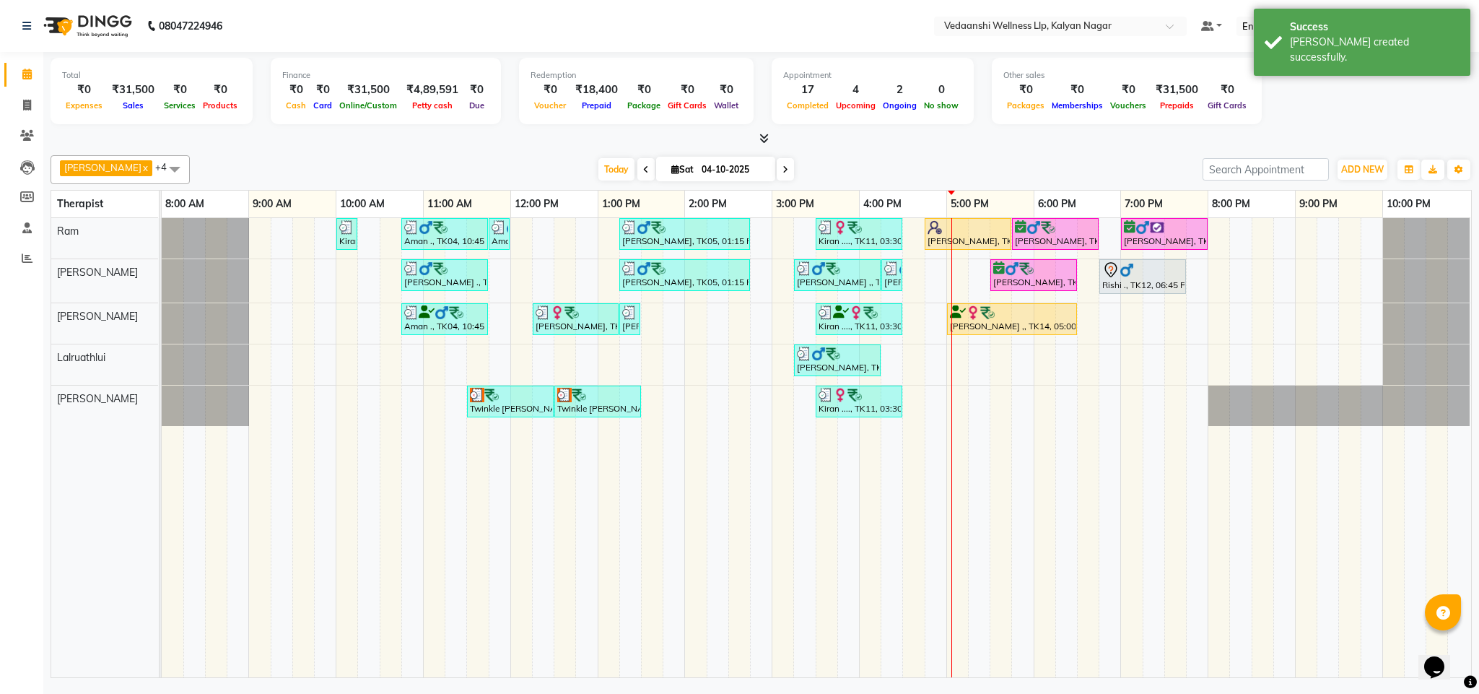
click at [856, 157] on div "[PERSON_NAME] x [PERSON_NAME] x Lalruathlui x Ram x [PERSON_NAME] x +4 Select A…" at bounding box center [761, 169] width 1421 height 29
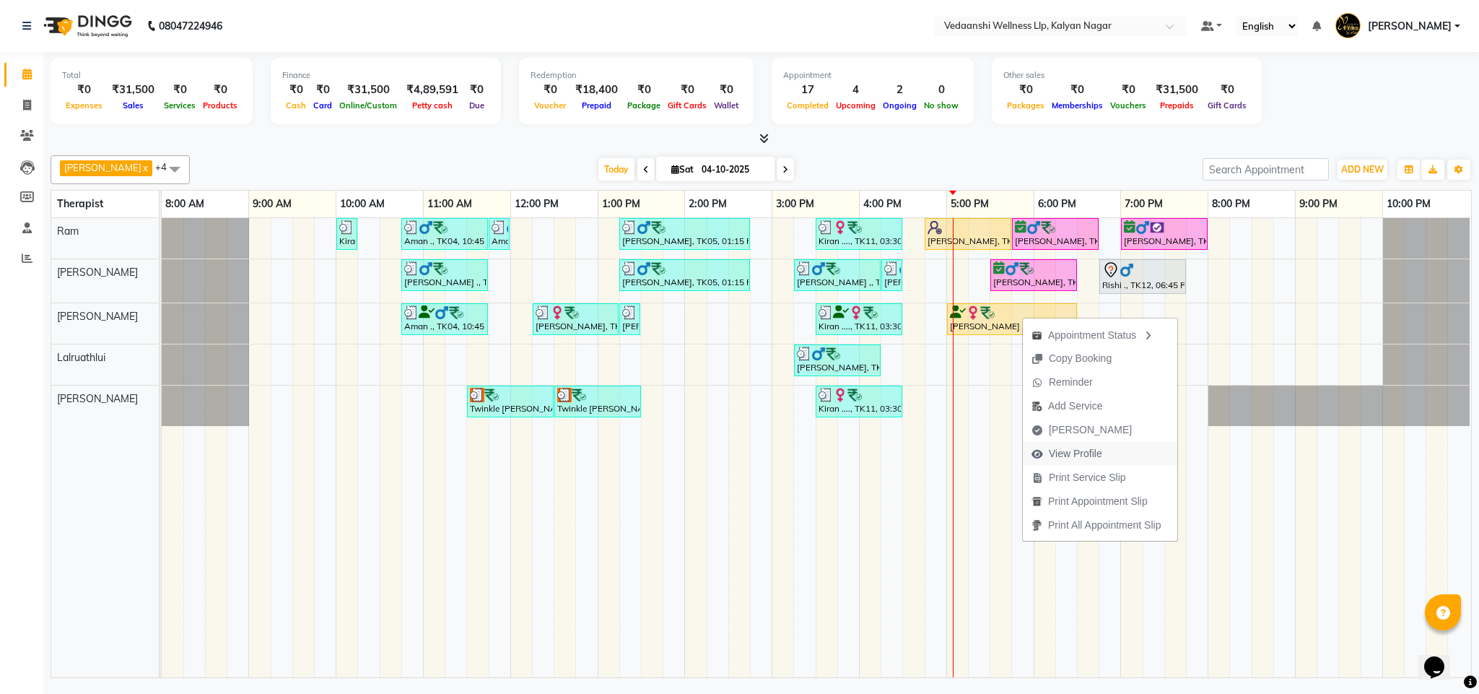
click at [1075, 442] on span "View Profile" at bounding box center [1067, 454] width 88 height 24
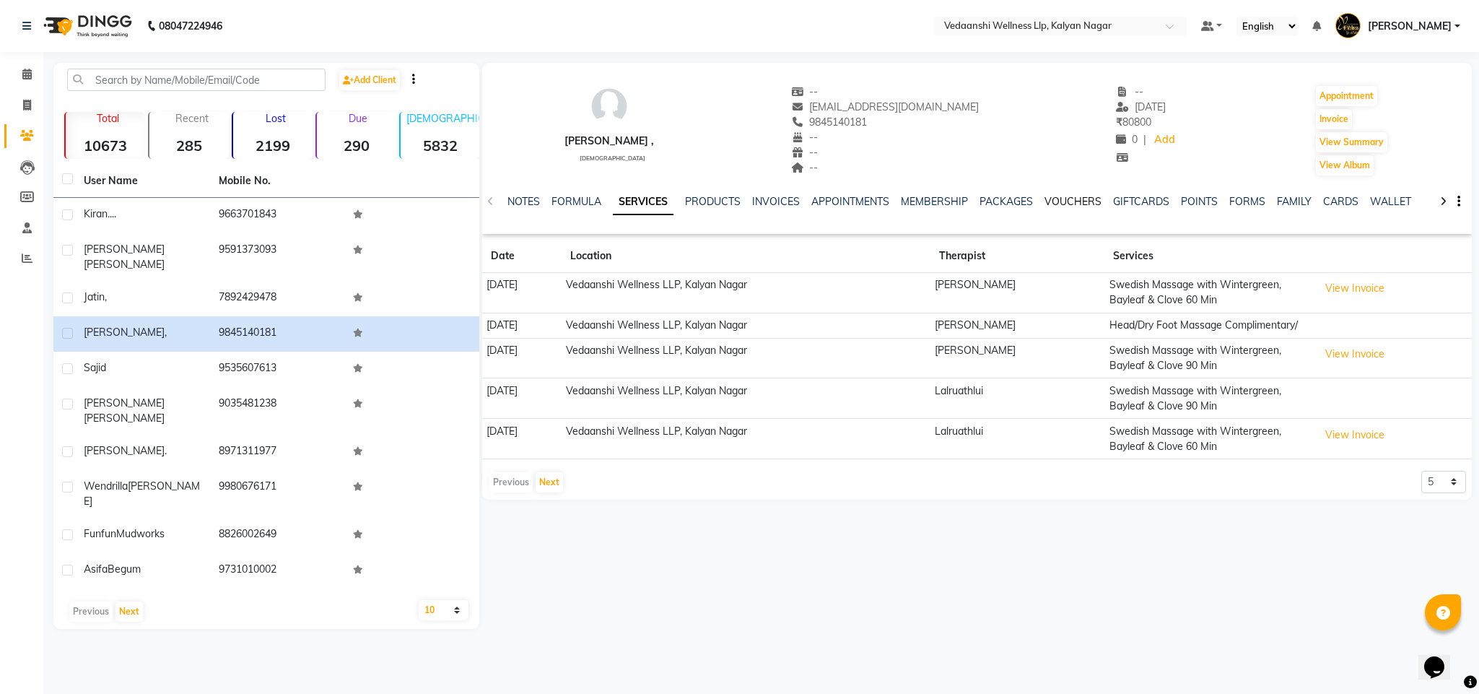
click at [1055, 200] on link "VOUCHERS" at bounding box center [1072, 201] width 57 height 13
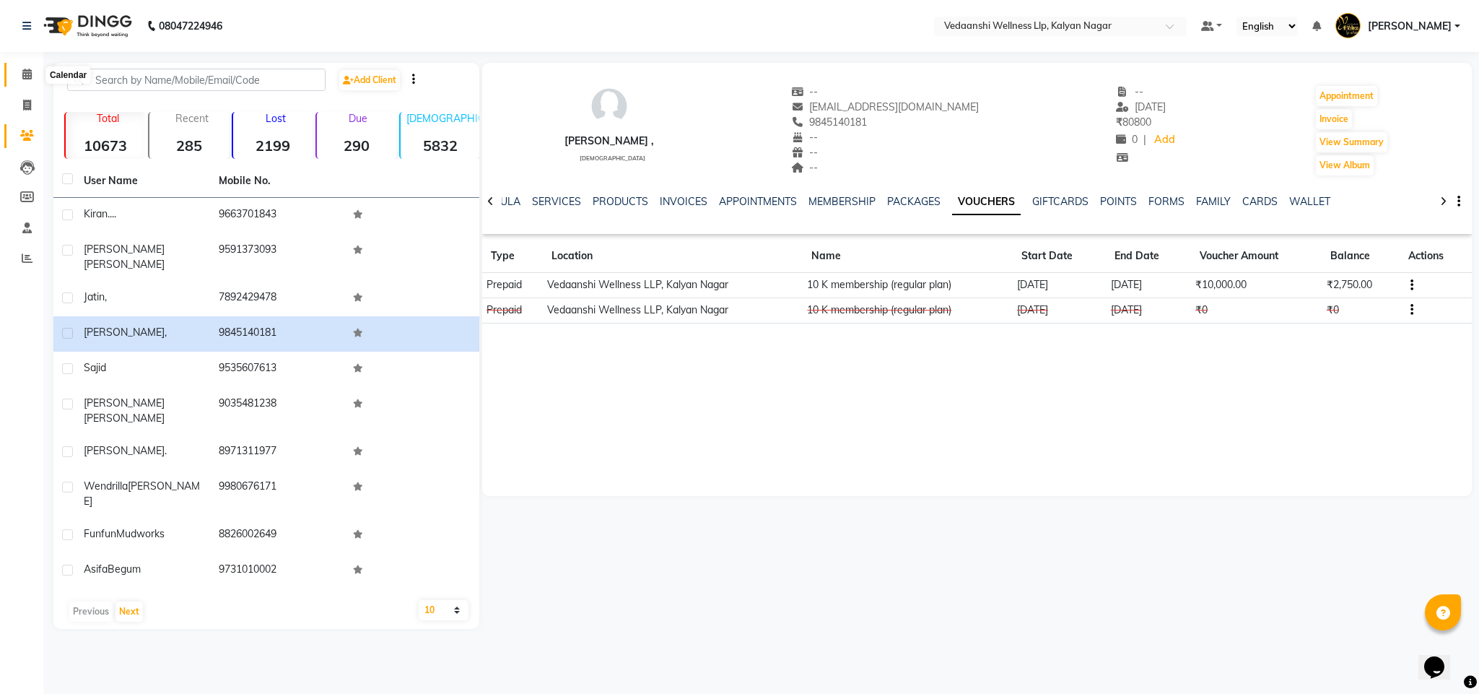
click at [25, 74] on icon at bounding box center [26, 74] width 9 height 11
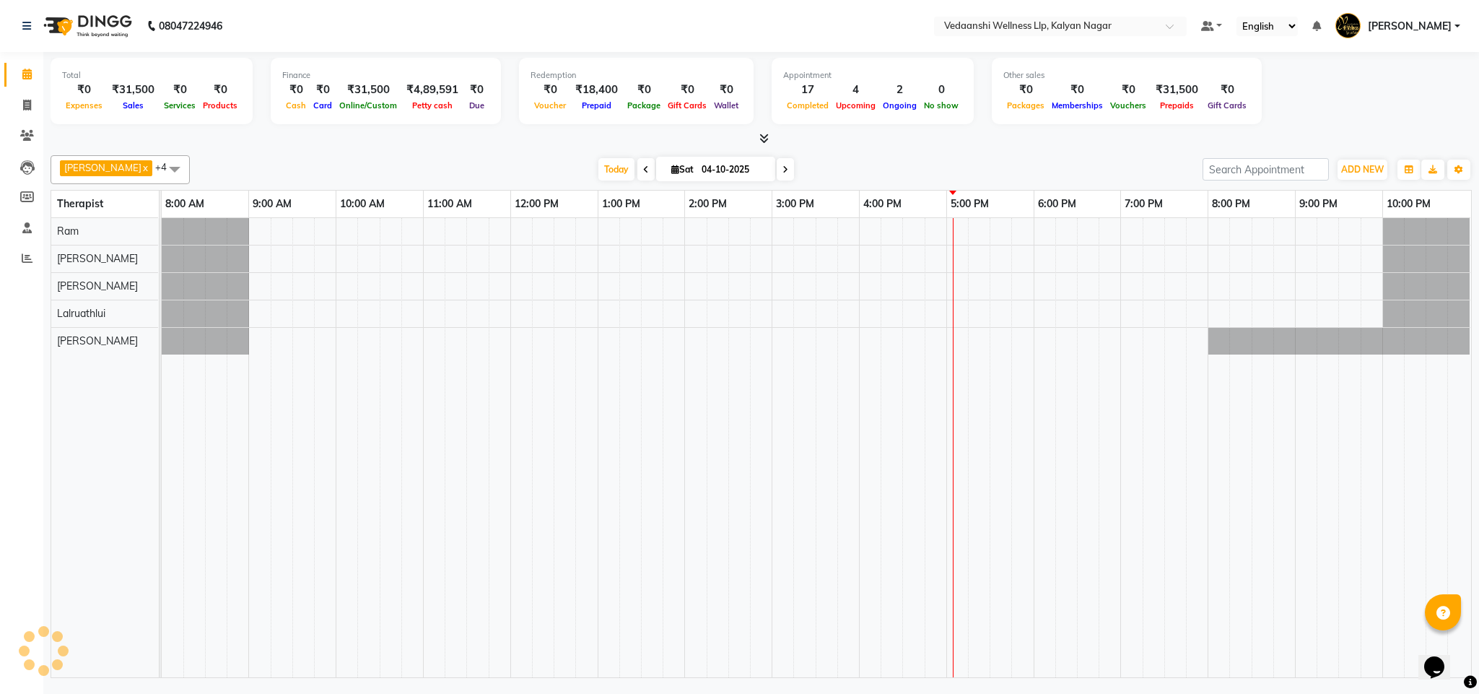
click at [867, 160] on div "[DATE] [DATE]" at bounding box center [696, 170] width 998 height 22
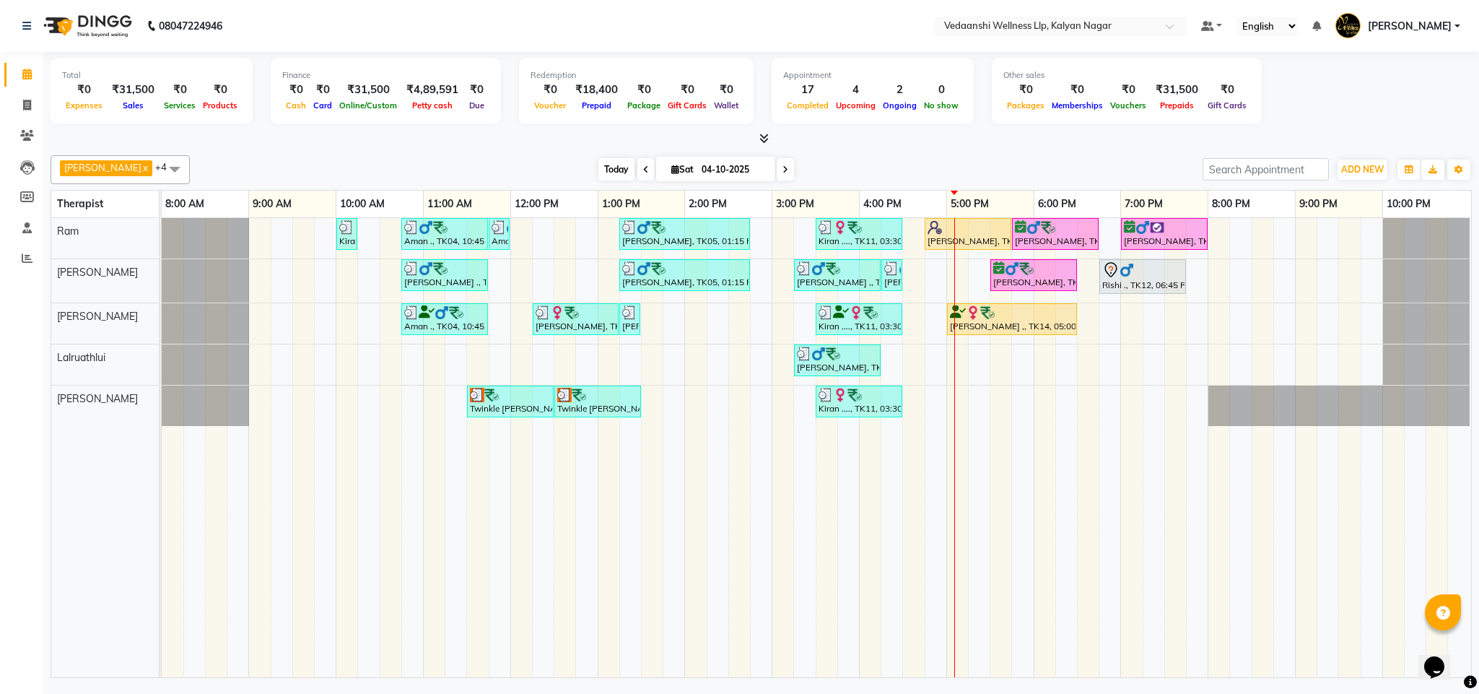
click at [598, 173] on span "Today" at bounding box center [616, 169] width 36 height 22
click at [851, 170] on div "[DATE] [DATE]" at bounding box center [696, 170] width 998 height 22
click at [782, 169] on icon at bounding box center [785, 169] width 6 height 9
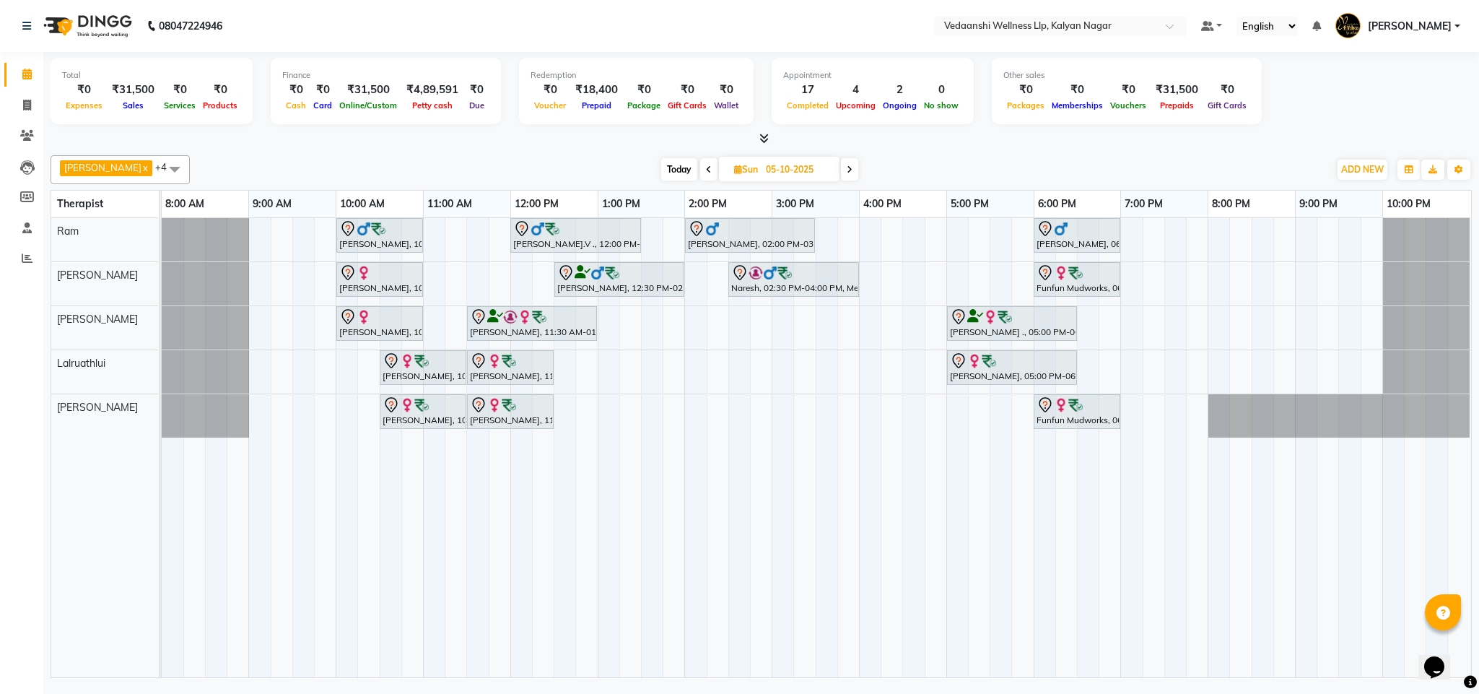
click at [665, 170] on span "Today" at bounding box center [679, 169] width 36 height 22
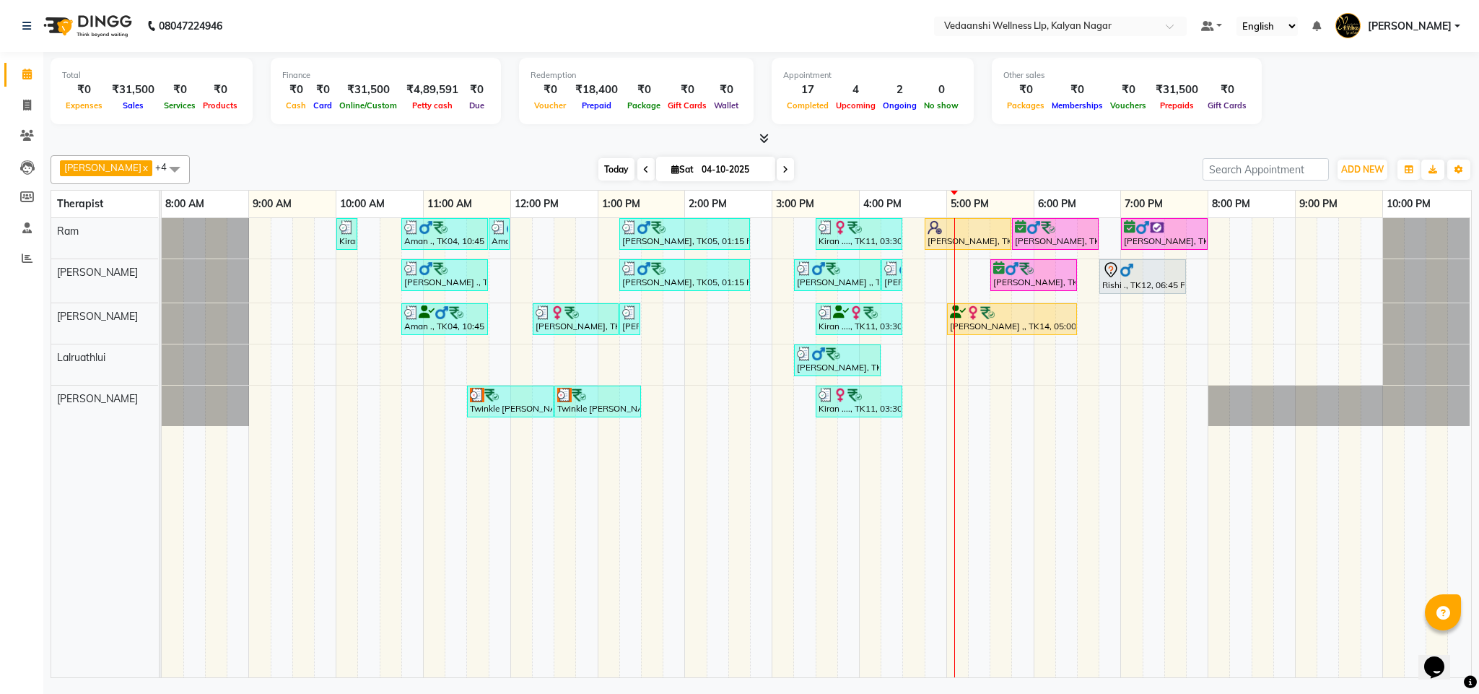
click at [598, 165] on span "Today" at bounding box center [616, 169] width 36 height 22
click at [891, 163] on div "[DATE] [DATE]" at bounding box center [696, 170] width 998 height 22
click at [782, 167] on icon at bounding box center [785, 169] width 6 height 9
type input "05-10-2025"
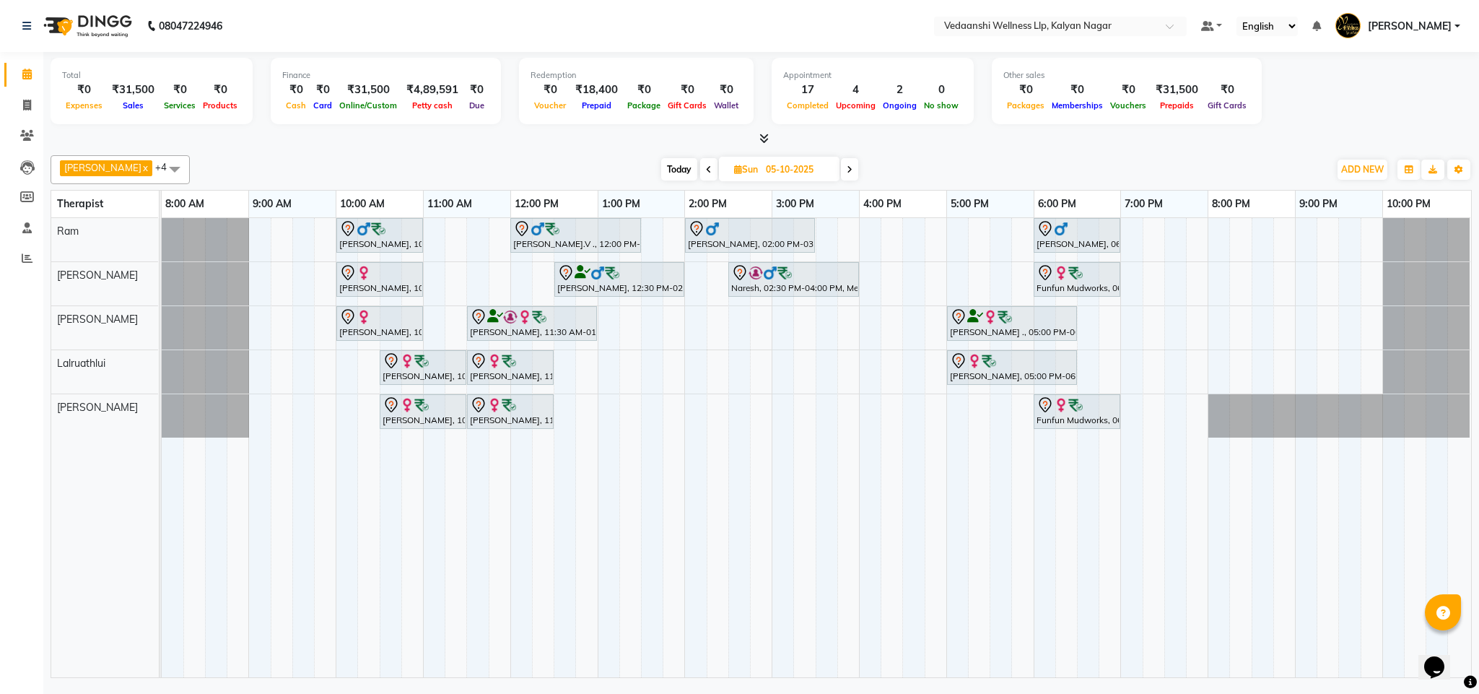
click at [869, 232] on div "Vijendra Singh, 10:00 AM-11:00 AM, Swedish Massage with Wintergreen, Bayleaf & …" at bounding box center [816, 447] width 1309 height 459
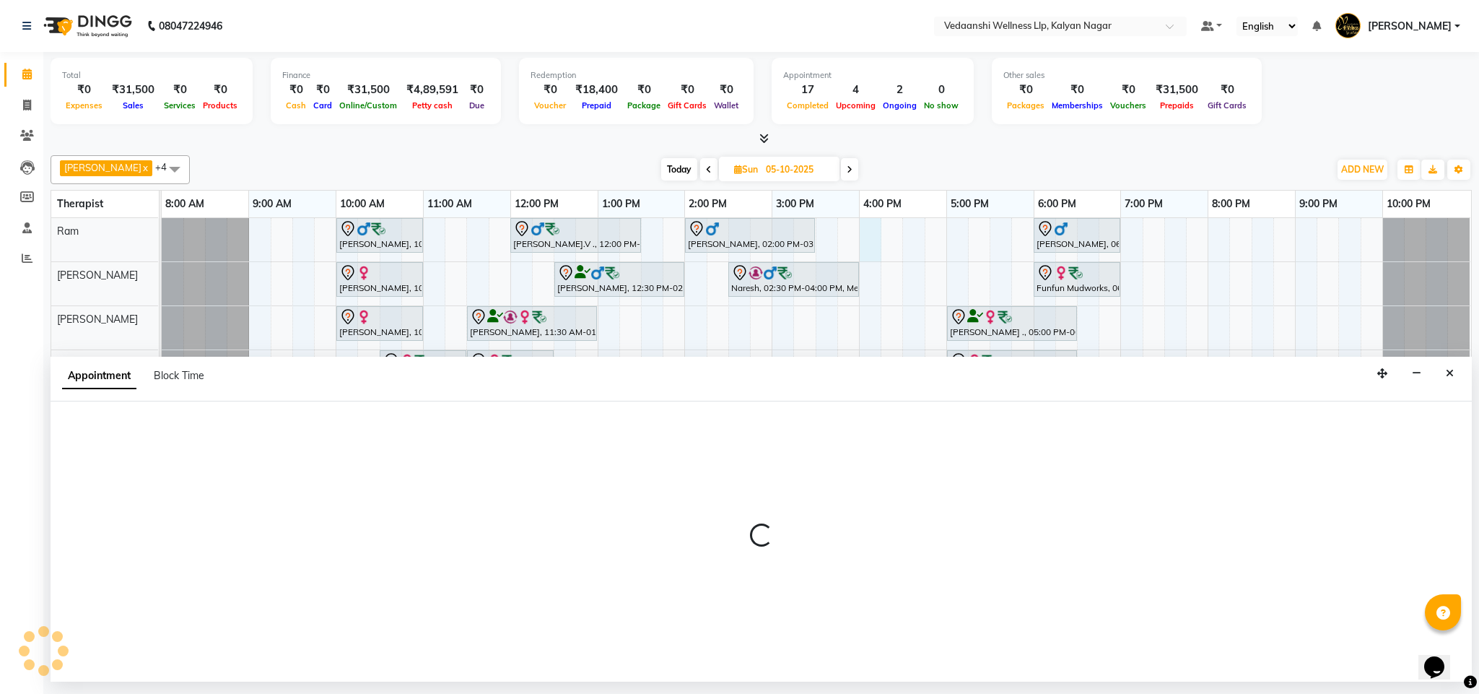
select select "67164"
select select "tentative"
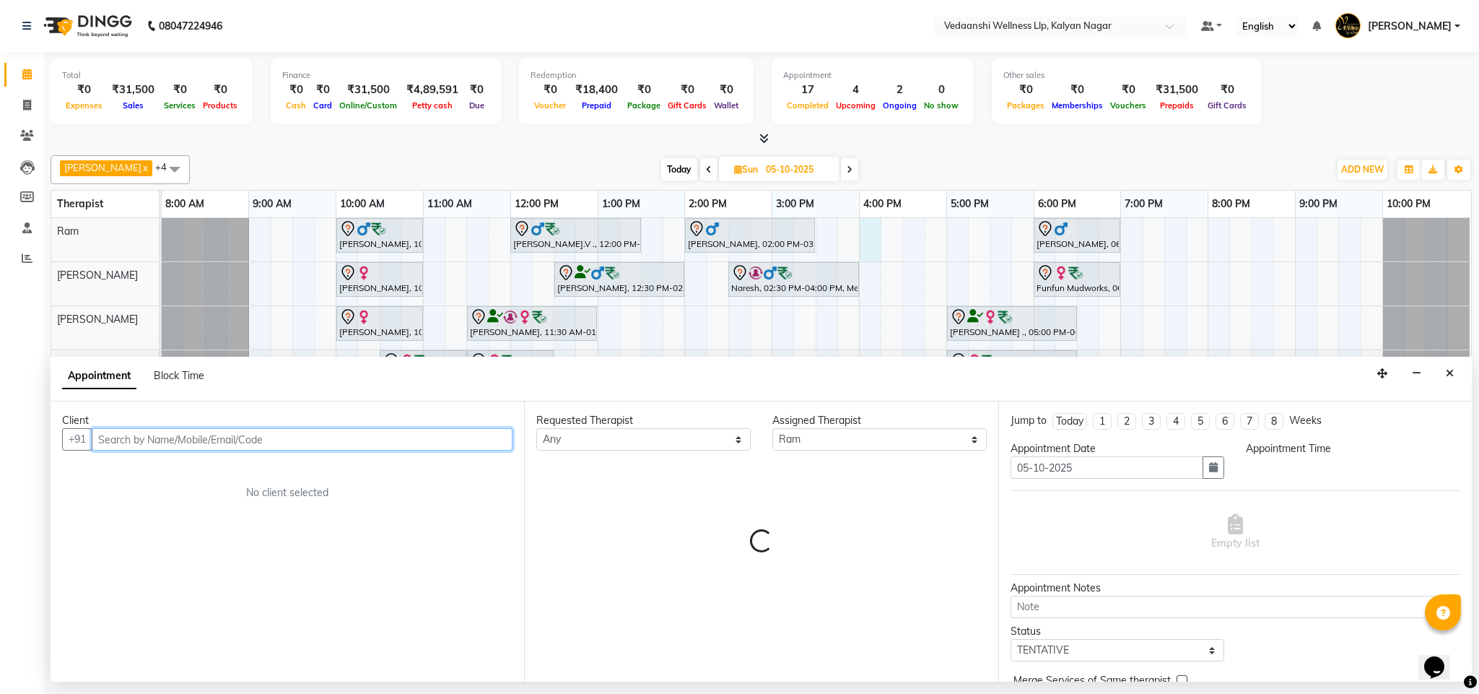
select select "960"
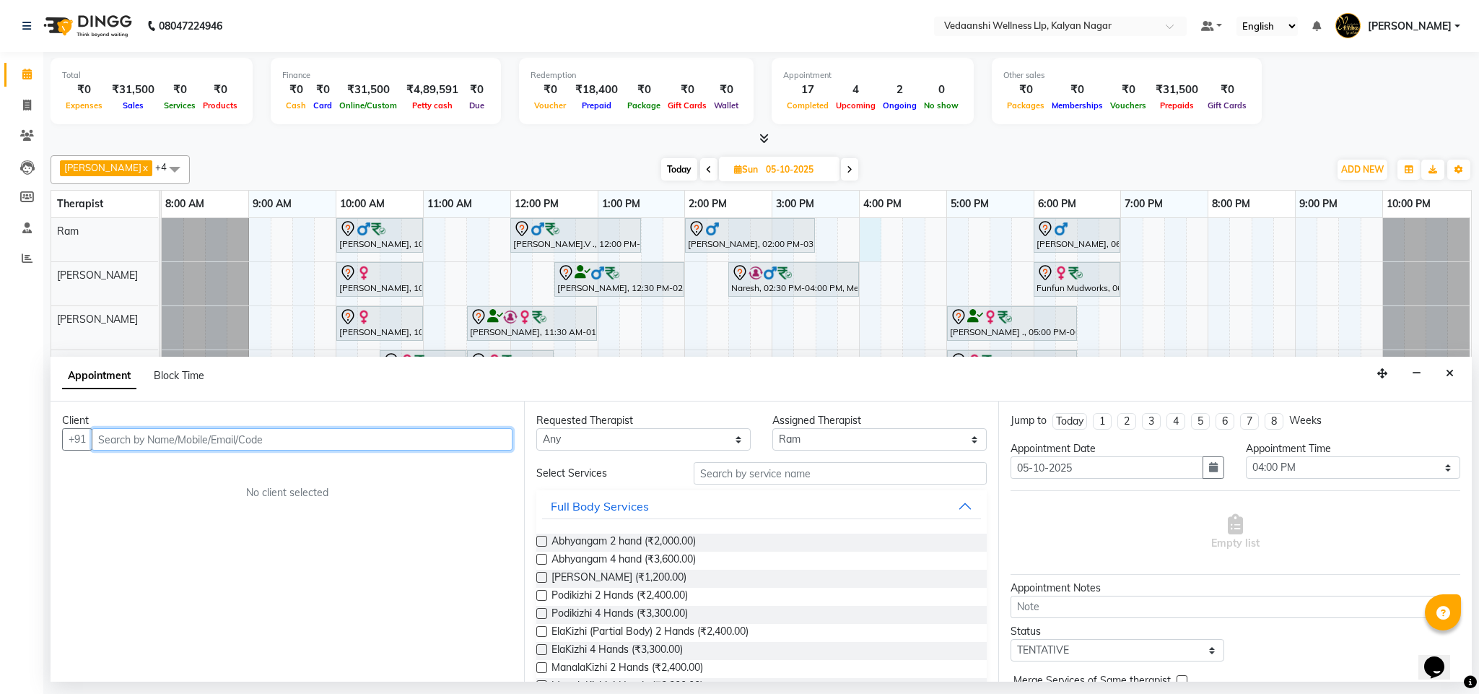
click at [227, 440] on input "text" at bounding box center [302, 439] width 421 height 22
type input "72"
click at [1451, 383] on button "Close" at bounding box center [1449, 373] width 21 height 22
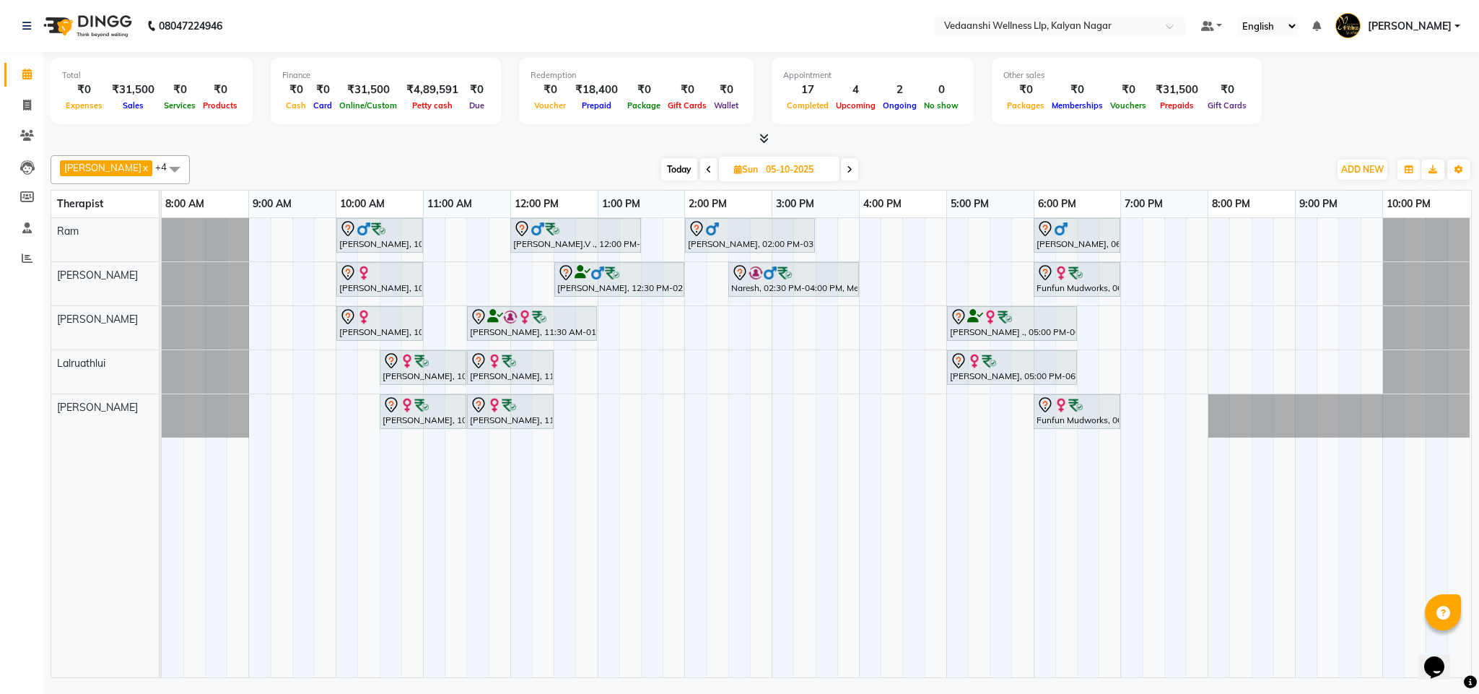
click at [866, 228] on div "Vijendra Singh, 10:00 AM-11:00 AM, Swedish Massage with Wintergreen, Bayleaf & …" at bounding box center [816, 447] width 1309 height 459
select select "67164"
select select "tentative"
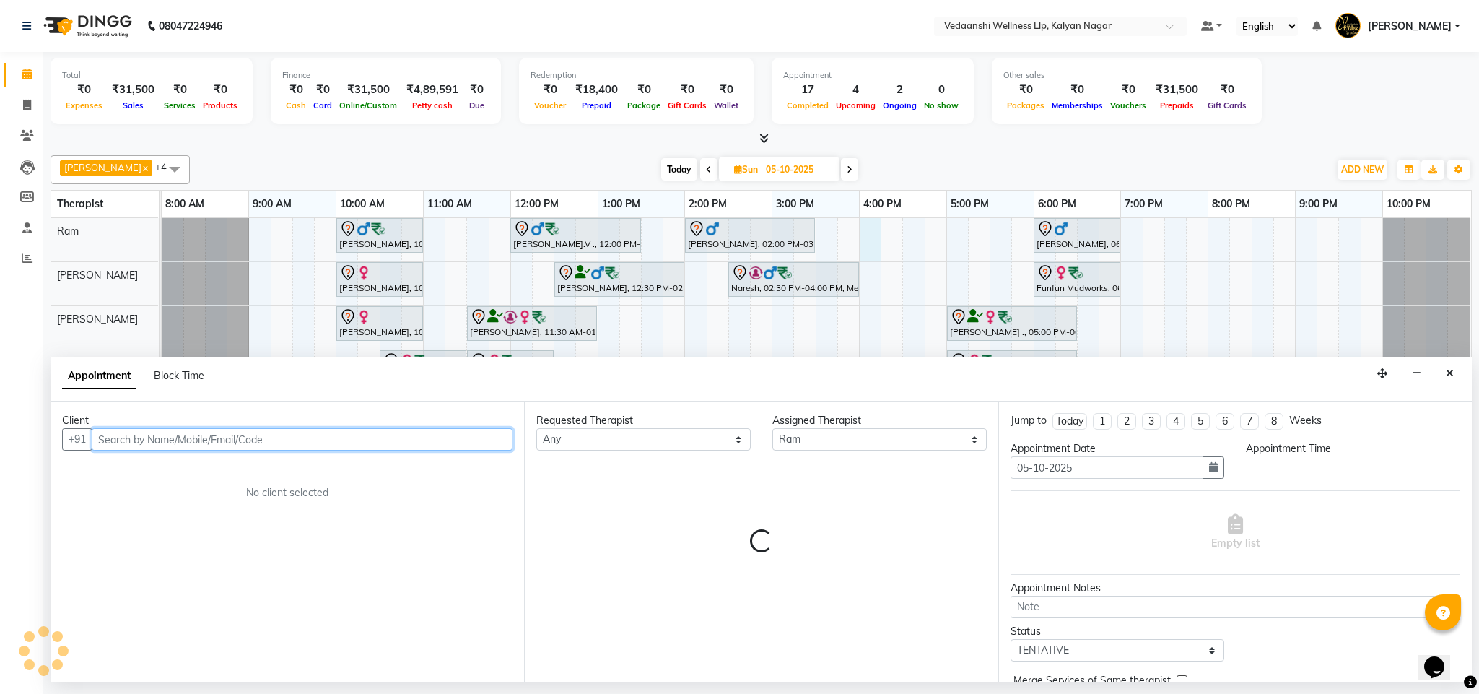
select select "960"
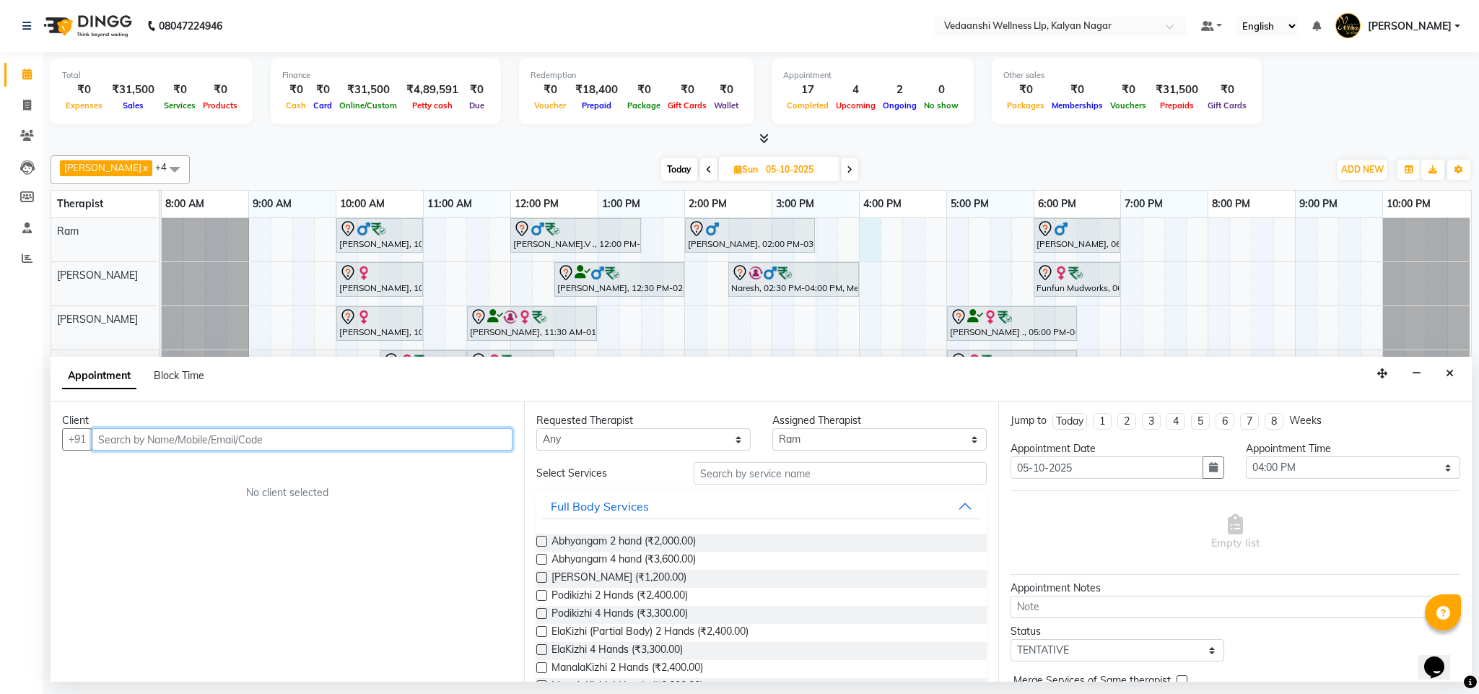
click at [301, 448] on input "text" at bounding box center [302, 439] width 421 height 22
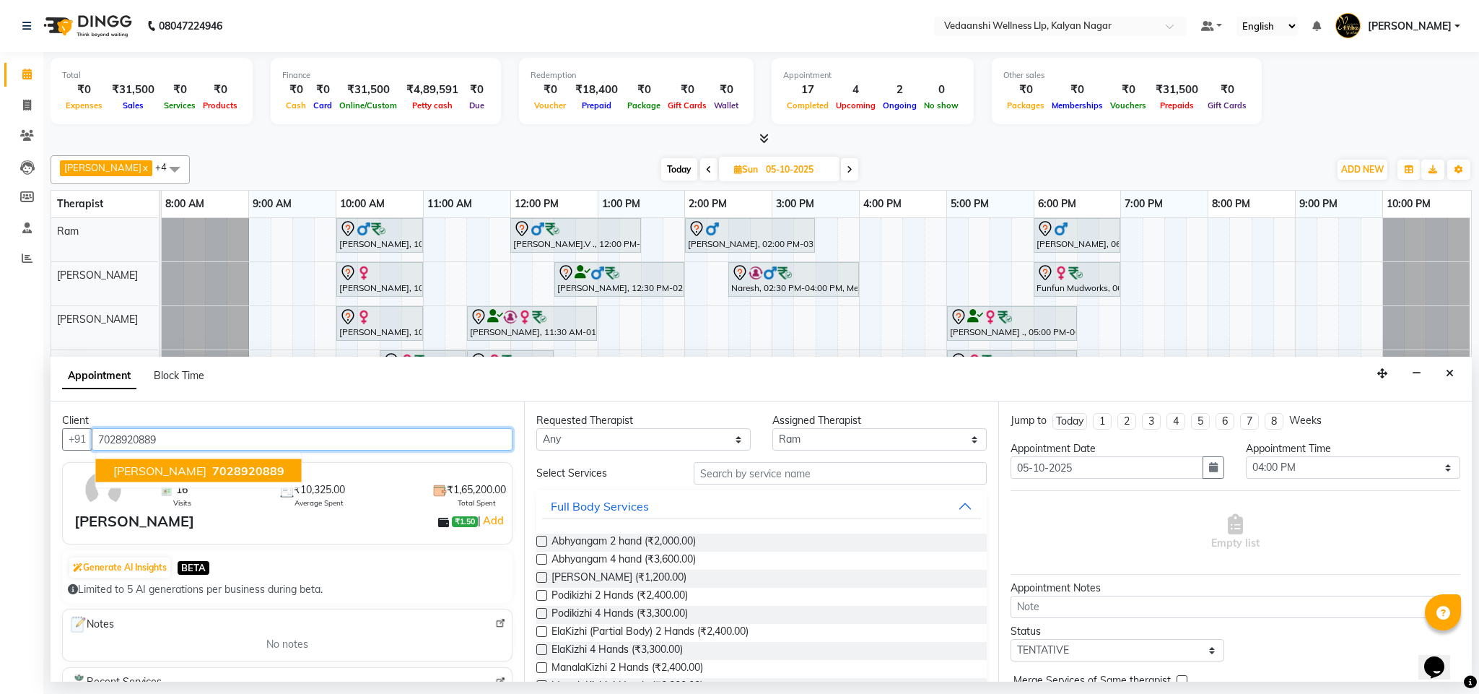
click at [156, 473] on span "VAMSI KRISHNA" at bounding box center [159, 470] width 93 height 14
type input "7028920889"
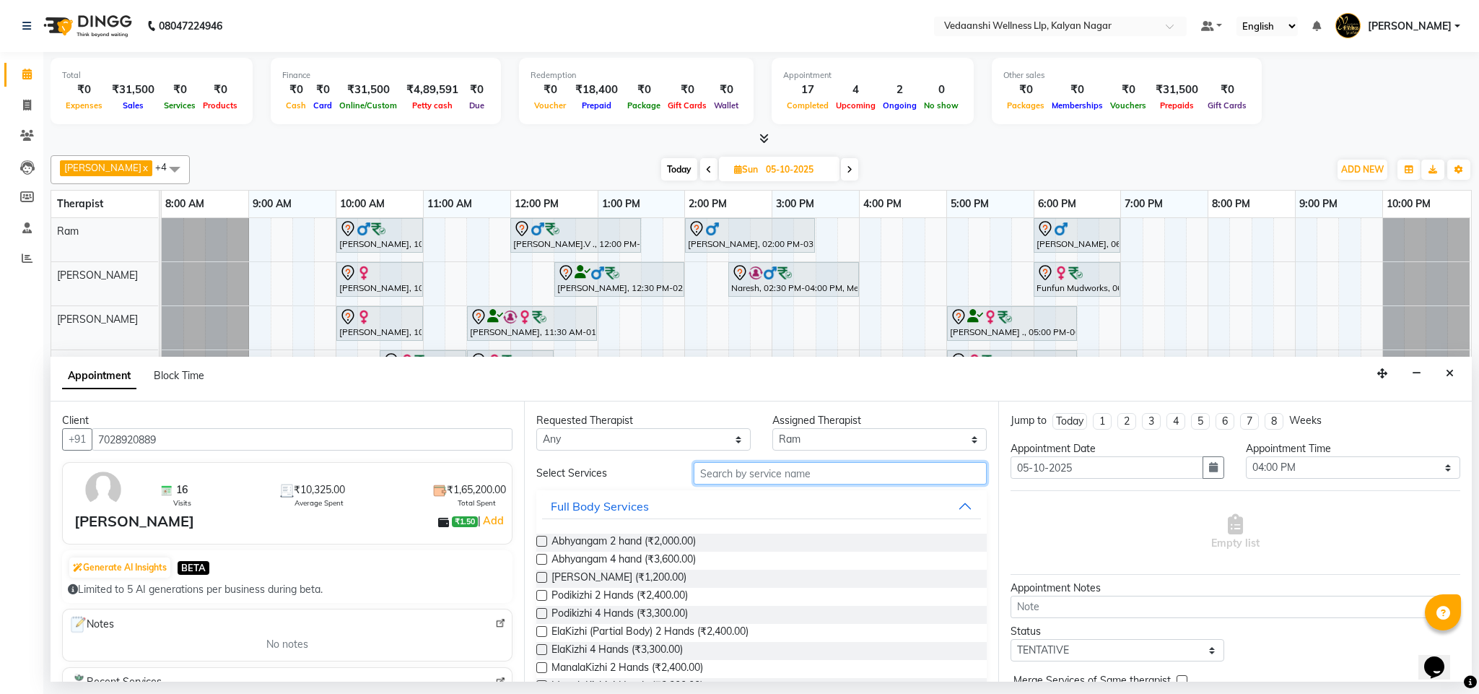
click at [771, 473] on input "text" at bounding box center [840, 473] width 293 height 22
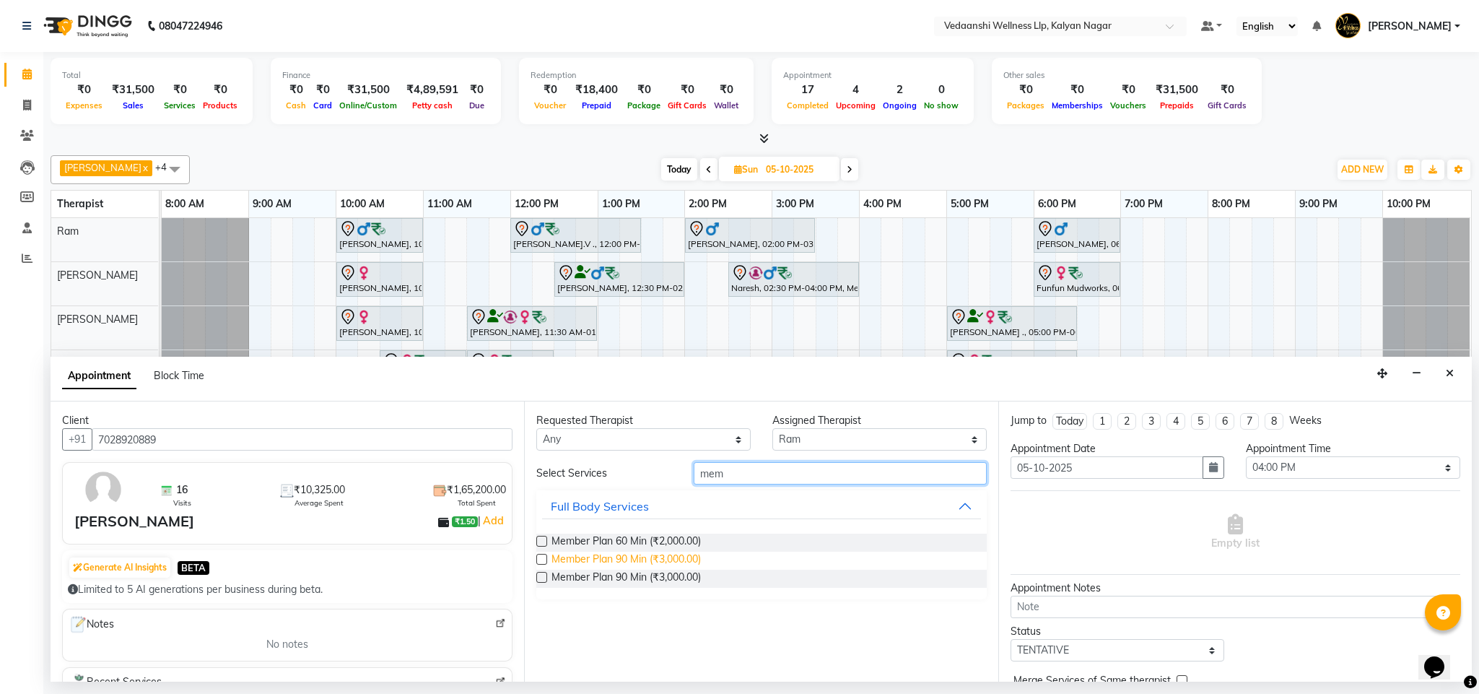
type input "mem"
click at [652, 565] on span "Member Plan 90 Min (₹3,000.00)" at bounding box center [625, 560] width 149 height 18
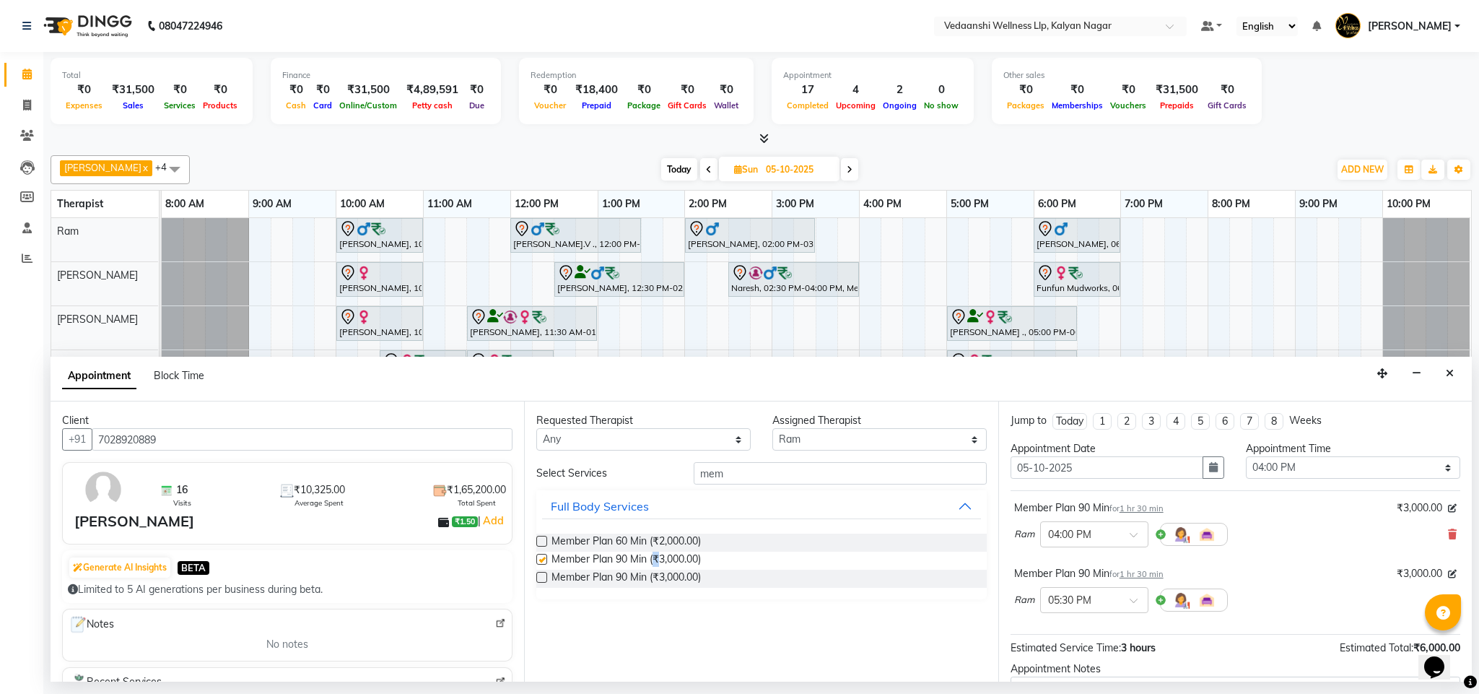
checkbox input "false"
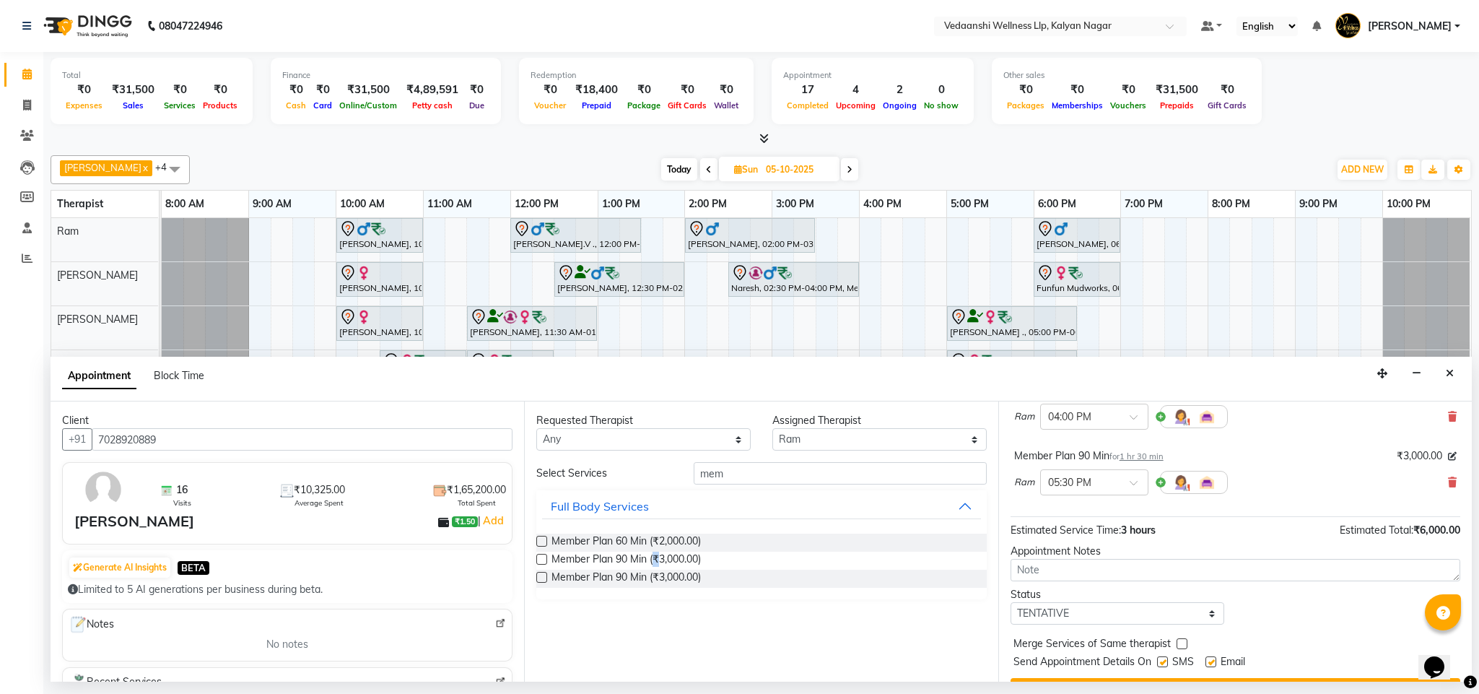
scroll to position [154, 0]
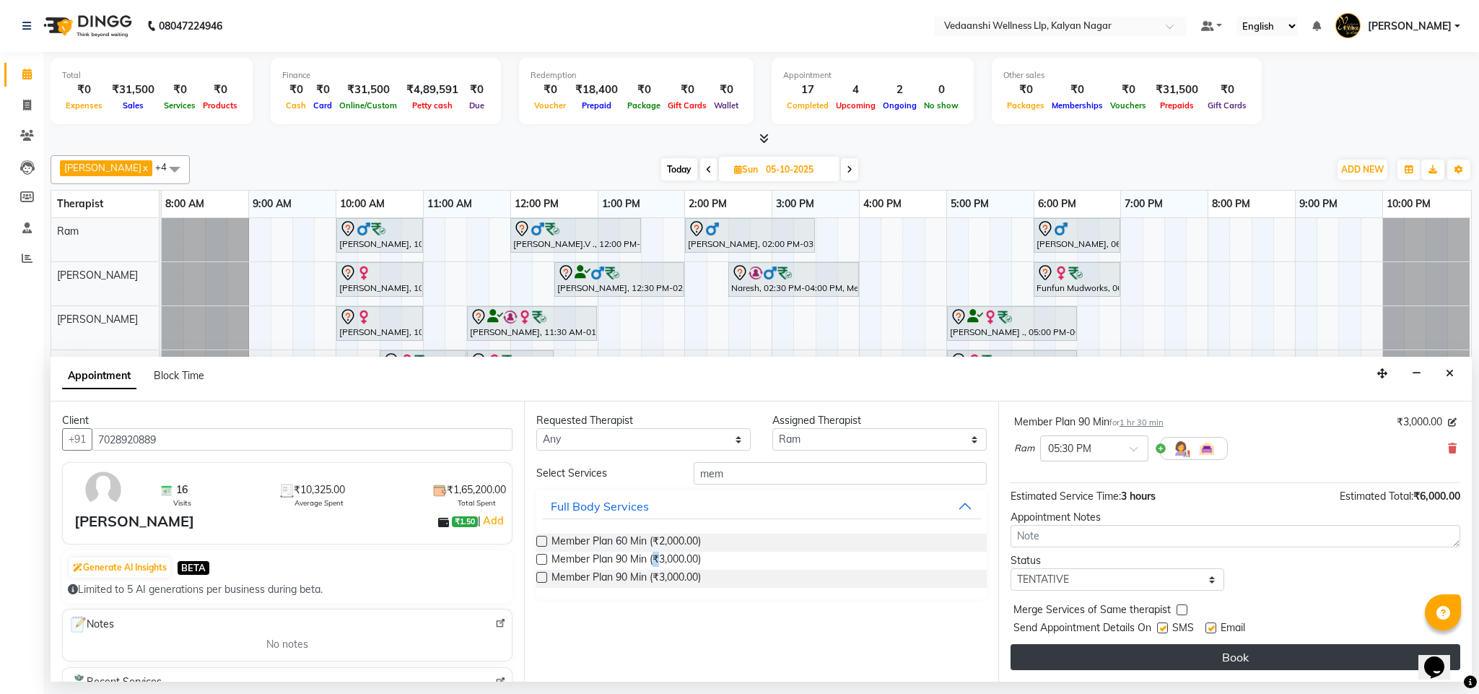
click at [1140, 663] on button "Book" at bounding box center [1235, 657] width 450 height 26
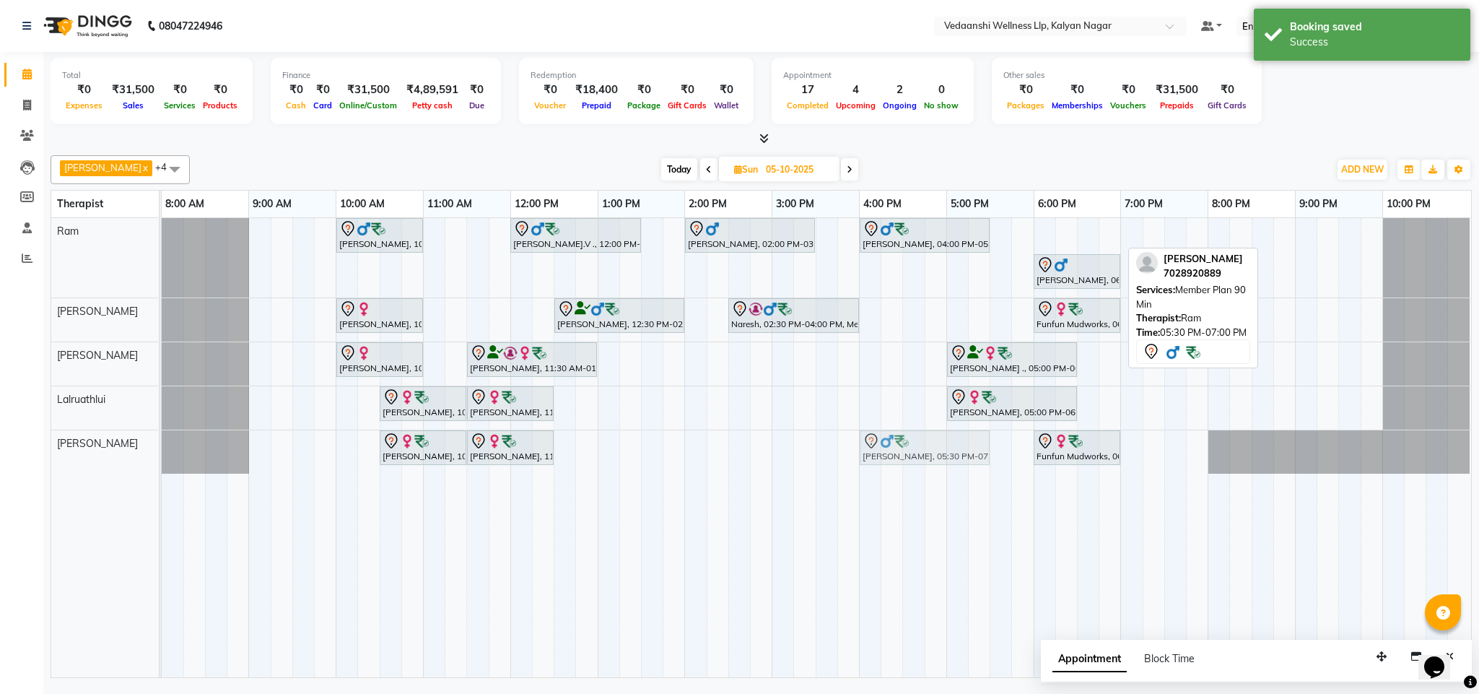
drag, startPoint x: 1009, startPoint y: 237, endPoint x: 884, endPoint y: 466, distance: 260.6
click at [884, 466] on tbody "Vijendra Singh, 10:00 AM-11:00 AM, Swedish Massage with Wintergreen, Bayleaf & …" at bounding box center [816, 345] width 1309 height 255
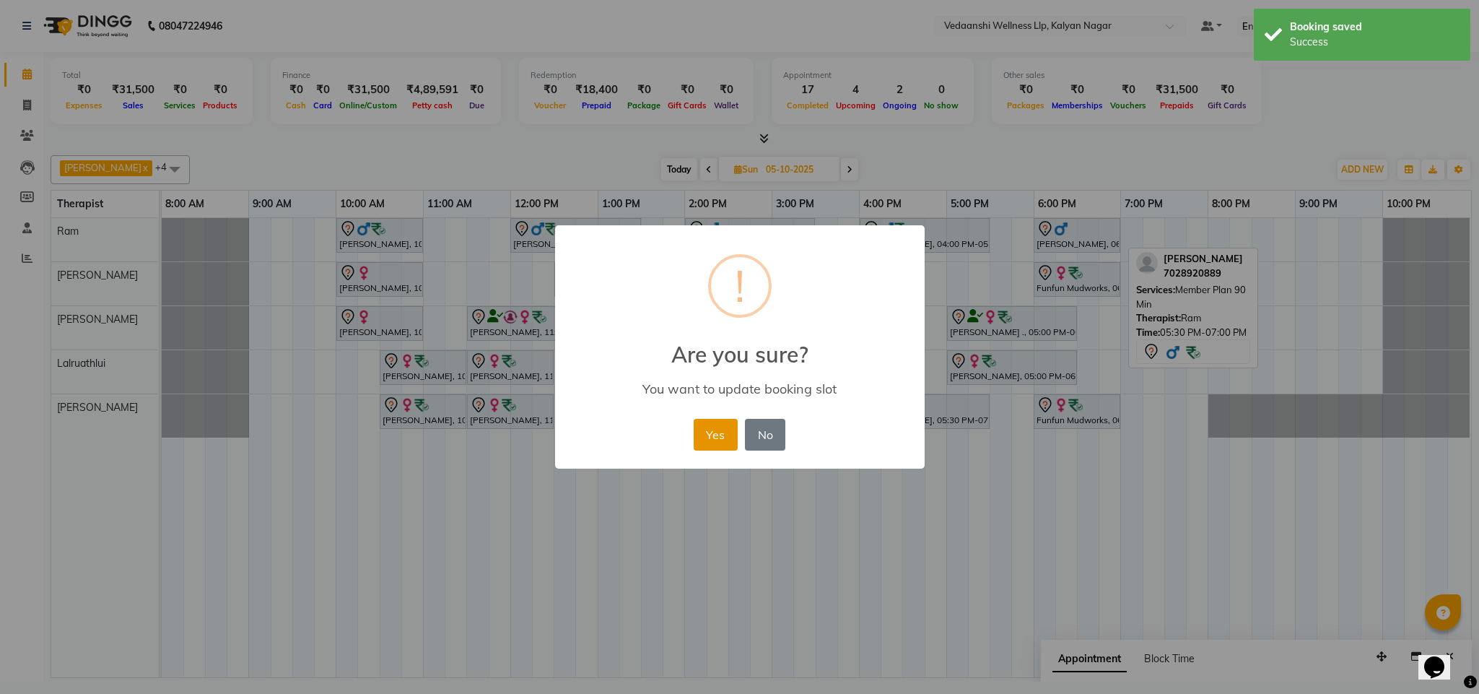
click at [713, 435] on button "Yes" at bounding box center [716, 435] width 44 height 32
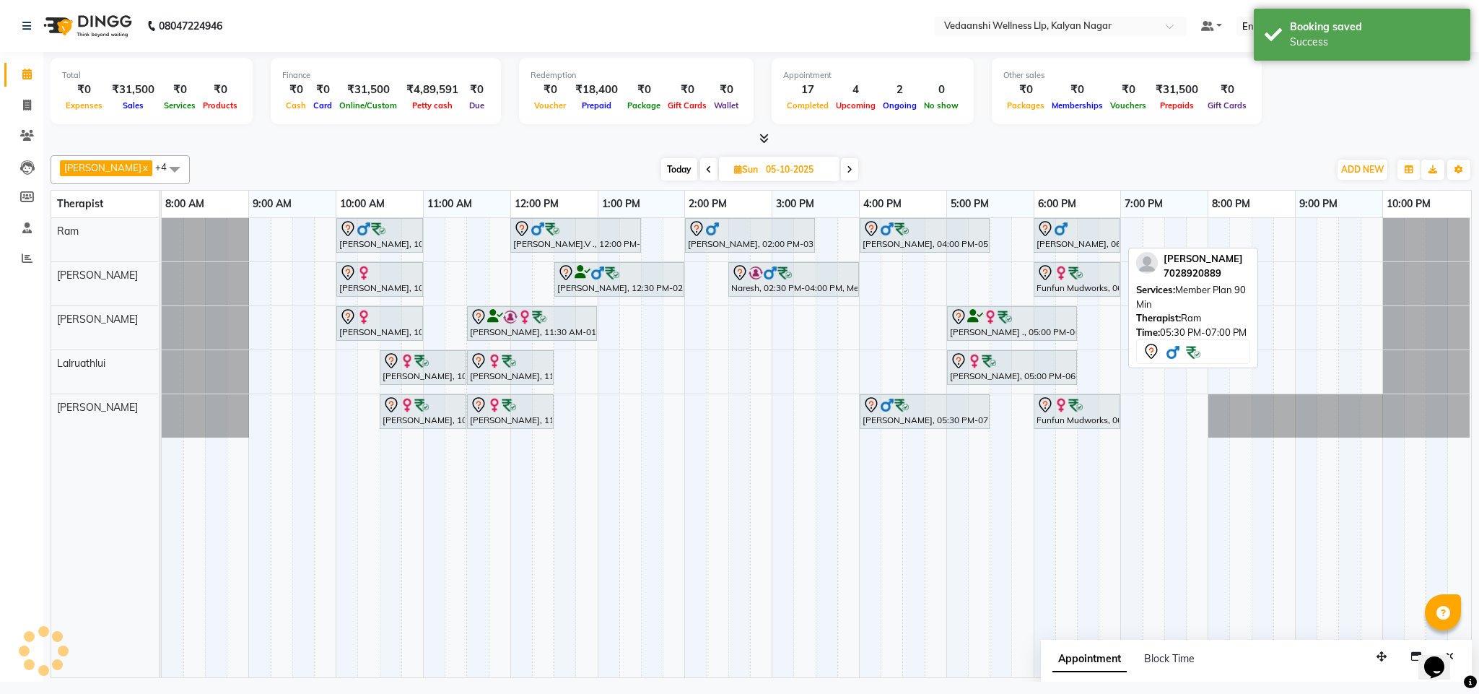
click at [999, 128] on div "Total ₹0 Expenses ₹31,500 Sales ₹0 Services ₹0 Products Finance ₹0 Cash ₹0 Card…" at bounding box center [761, 93] width 1421 height 71
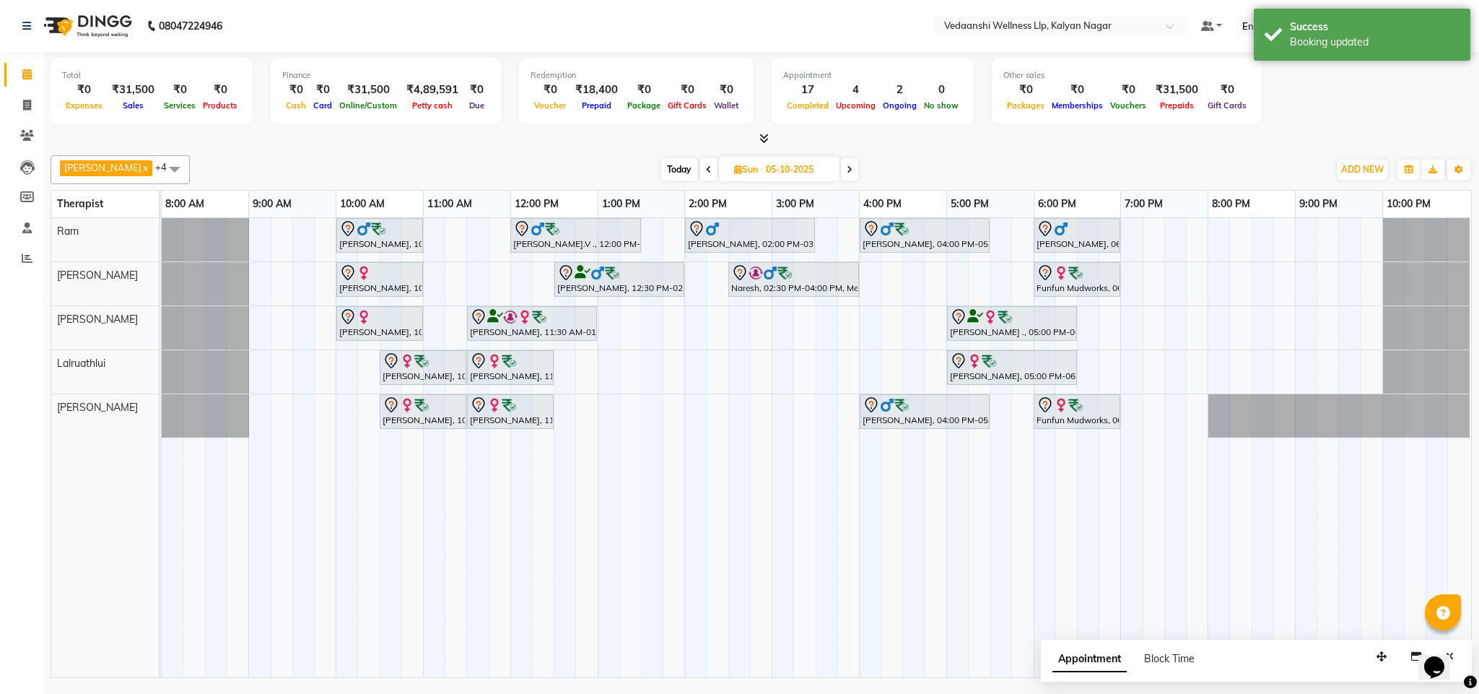
click at [661, 175] on span "Today" at bounding box center [679, 169] width 36 height 22
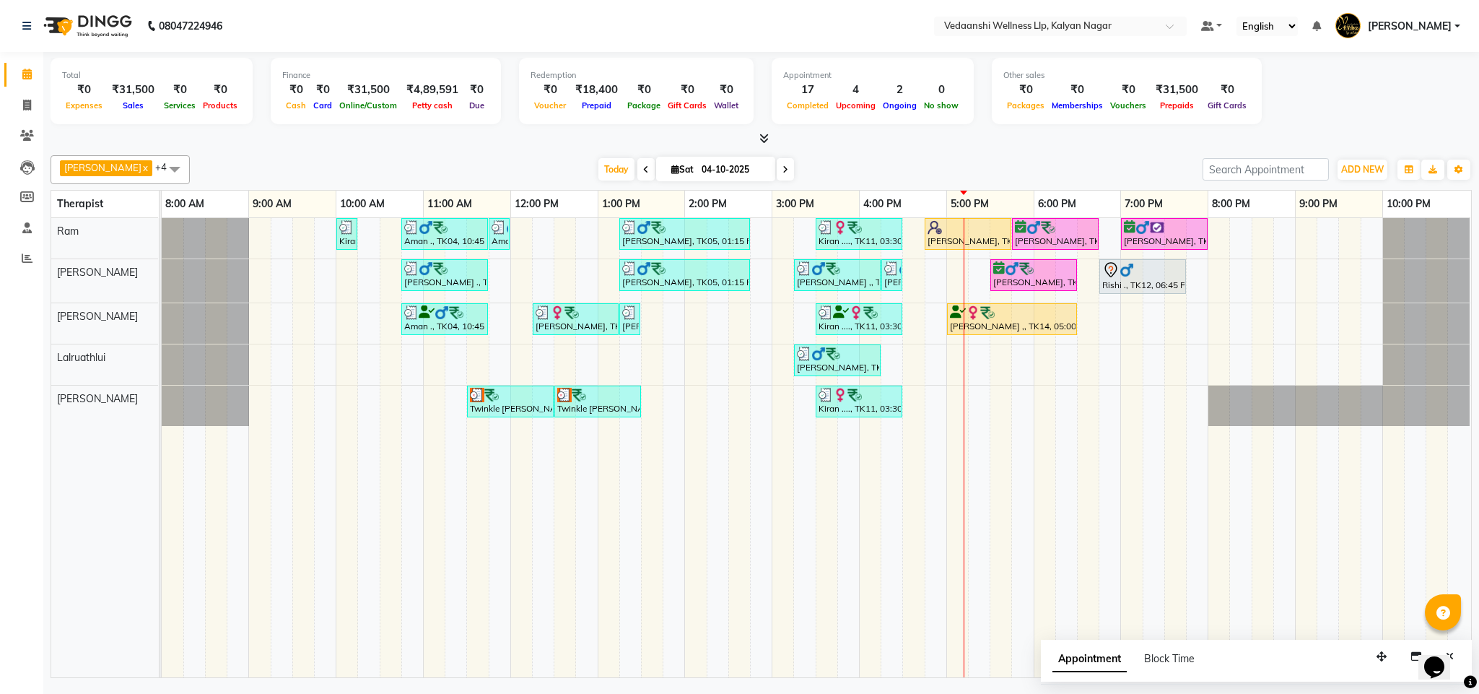
click at [995, 152] on div "Benjamin x Jennifer Zoramsangi x Lalruathlui x Ram x Rashika Khadse x +4 Select…" at bounding box center [761, 413] width 1421 height 528
click at [598, 165] on span "Today" at bounding box center [616, 169] width 36 height 22
click at [777, 165] on span at bounding box center [785, 169] width 17 height 22
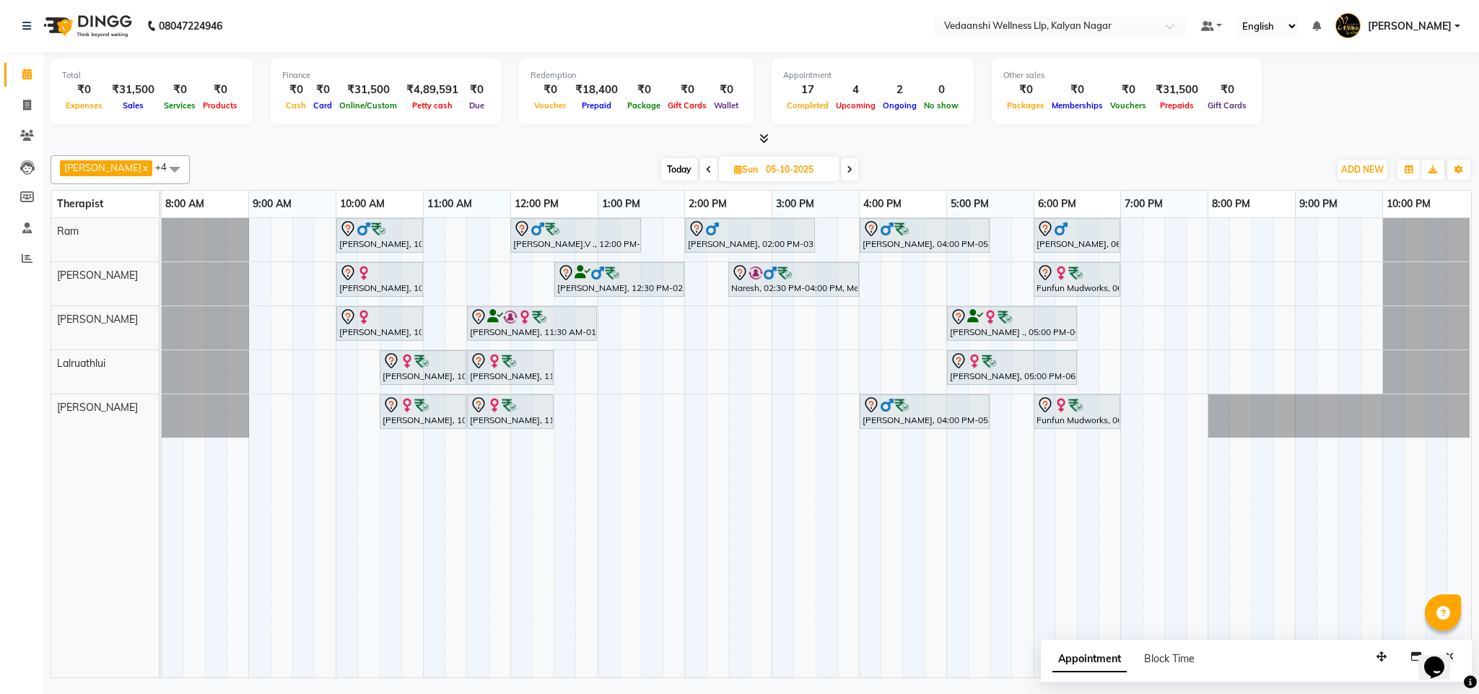
click at [665, 163] on span "Today" at bounding box center [679, 169] width 36 height 22
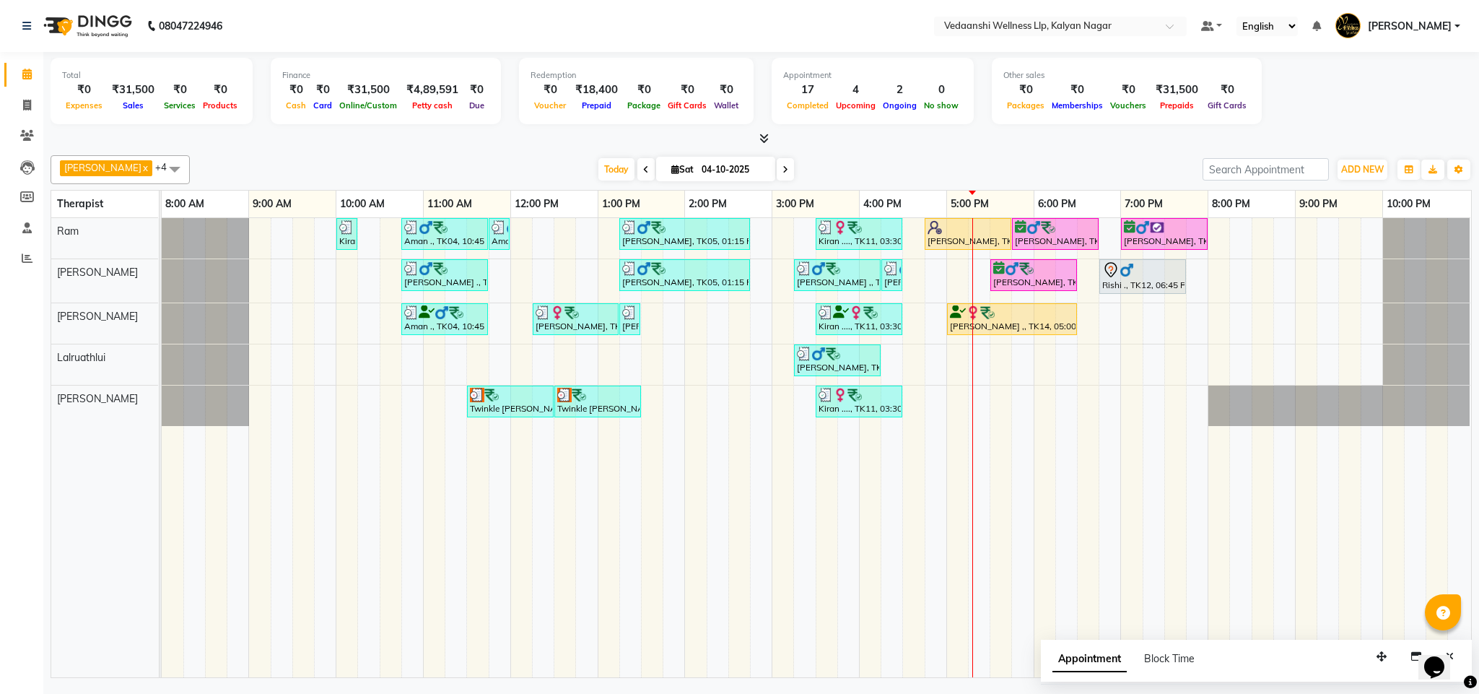
click at [777, 163] on span at bounding box center [785, 169] width 17 height 22
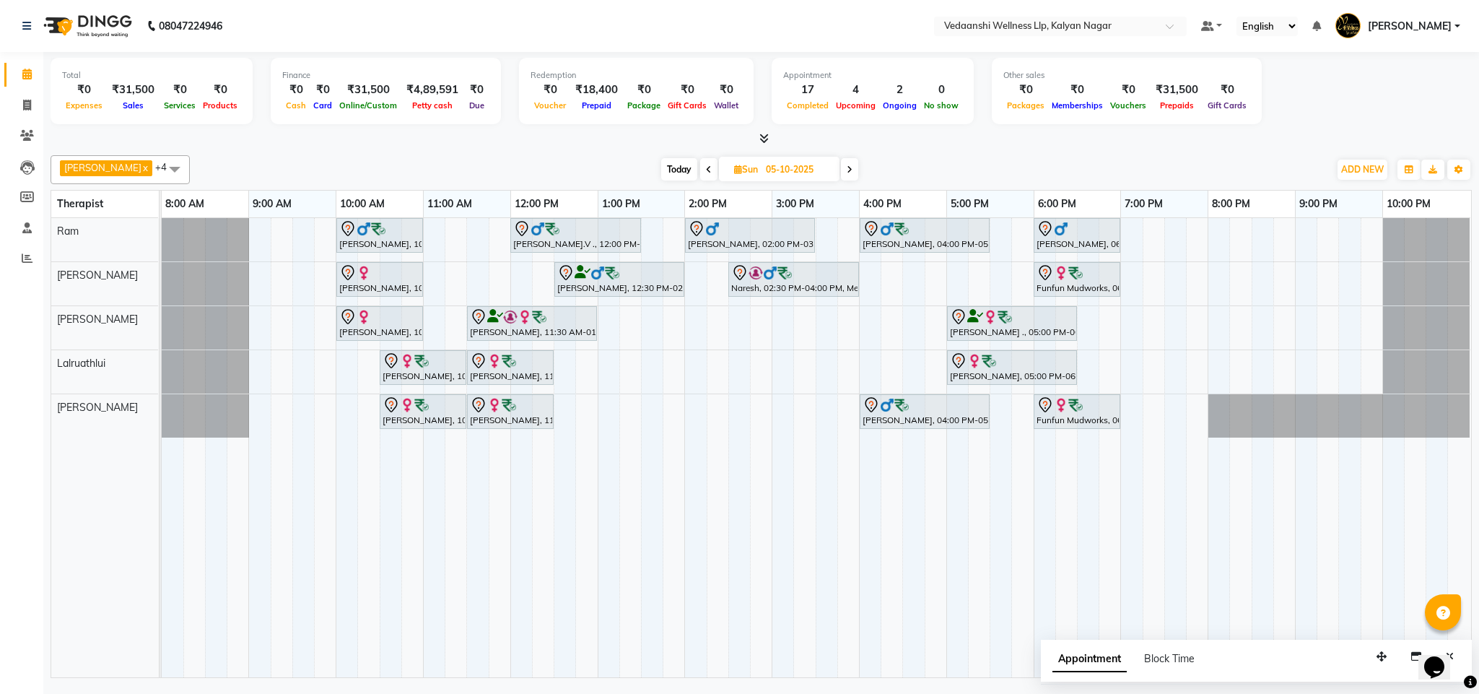
click at [920, 147] on div "Total ₹0 Expenses ₹31,500 Sales ₹0 Services ₹0 Products Finance ₹0 Cash ₹0 Card…" at bounding box center [761, 366] width 1436 height 629
click at [661, 170] on span "Today" at bounding box center [679, 169] width 36 height 22
type input "04-10-2025"
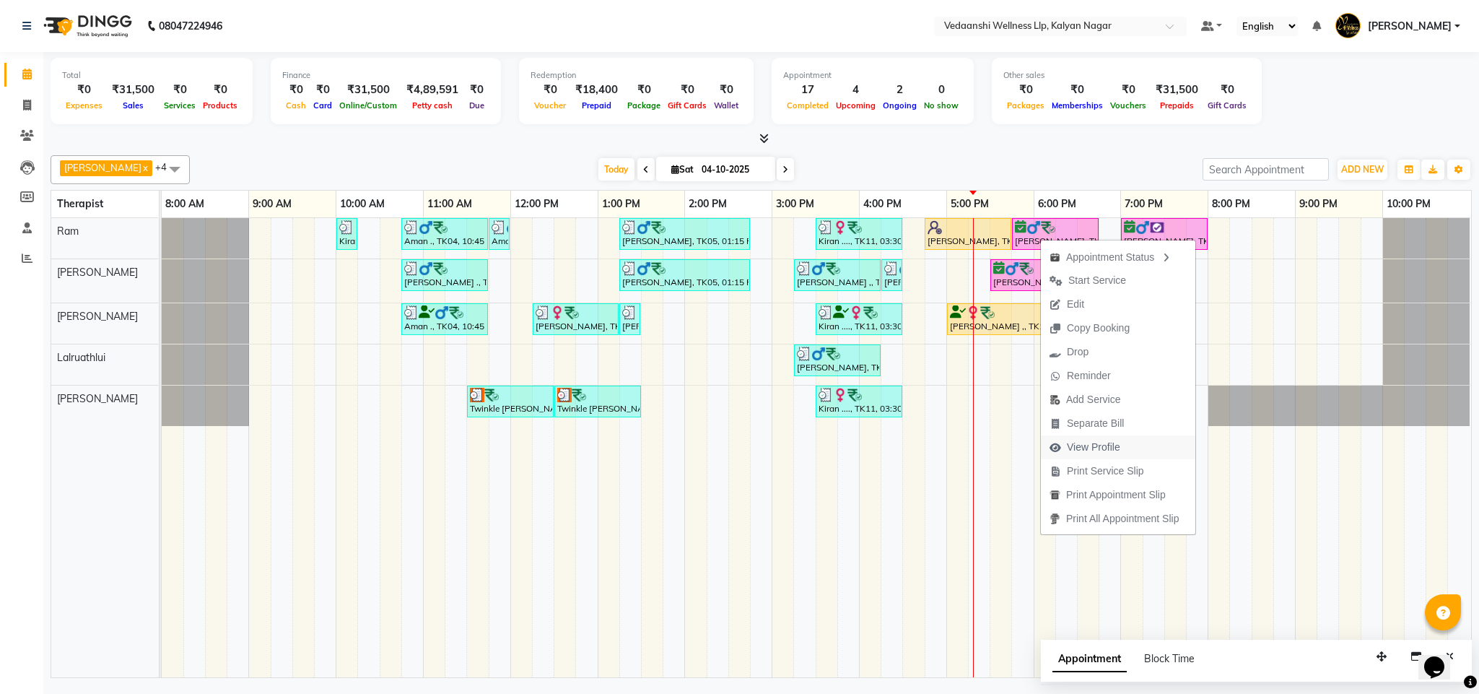
click at [1059, 440] on span "View Profile" at bounding box center [1085, 447] width 88 height 24
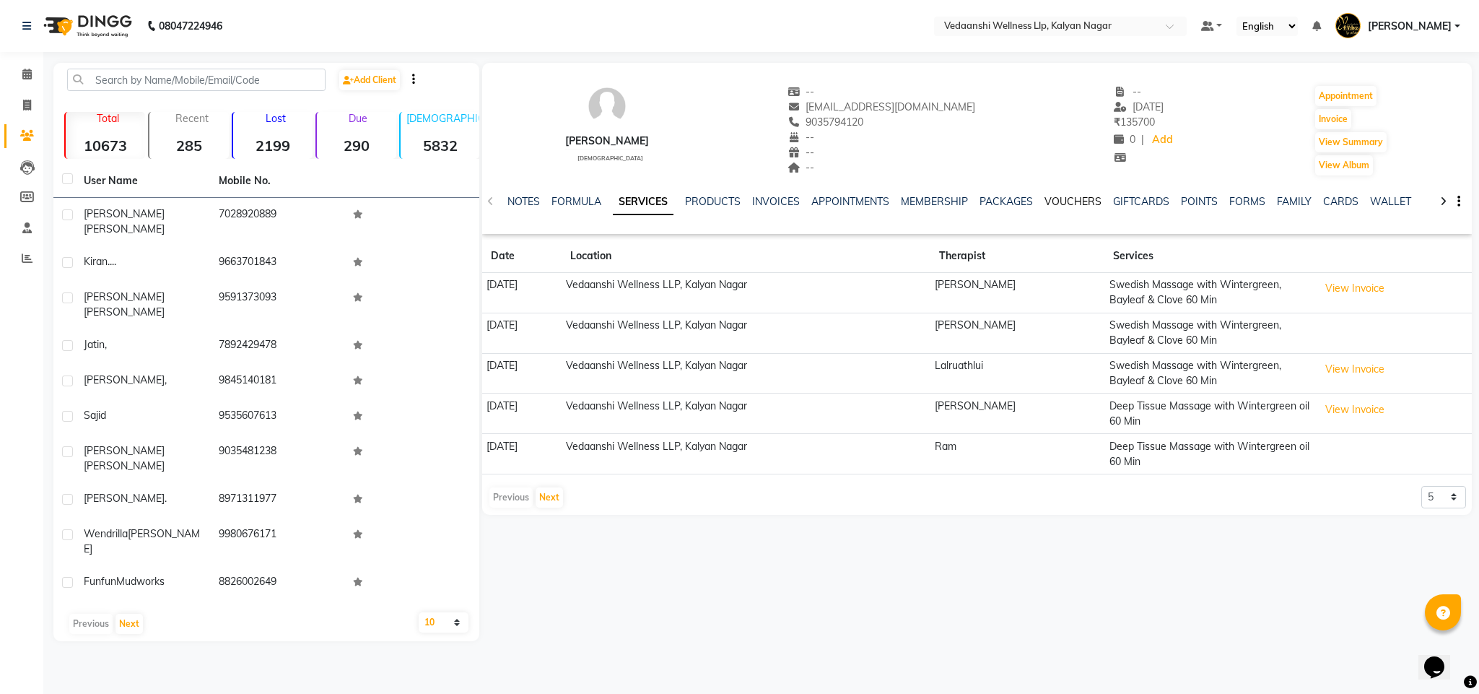
click at [1053, 201] on link "VOUCHERS" at bounding box center [1072, 201] width 57 height 13
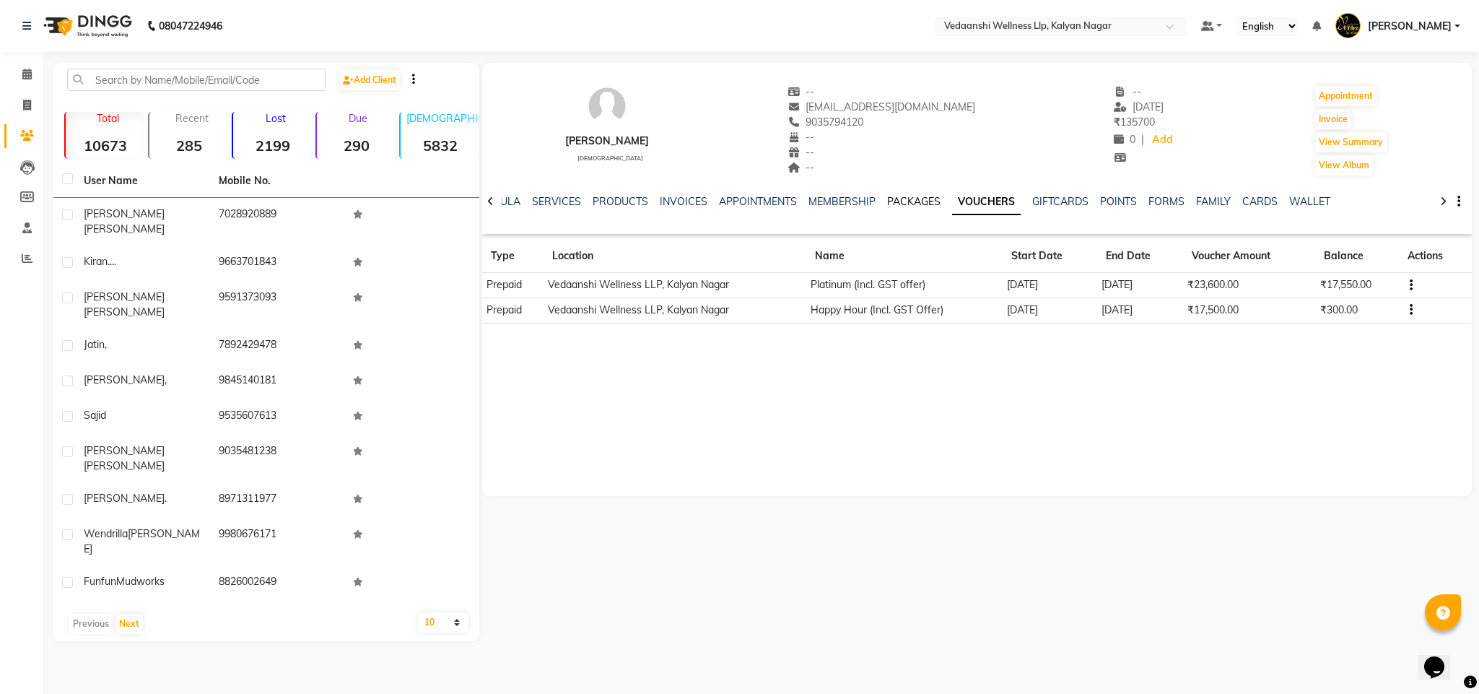
click at [908, 200] on link "PACKAGES" at bounding box center [913, 201] width 53 height 13
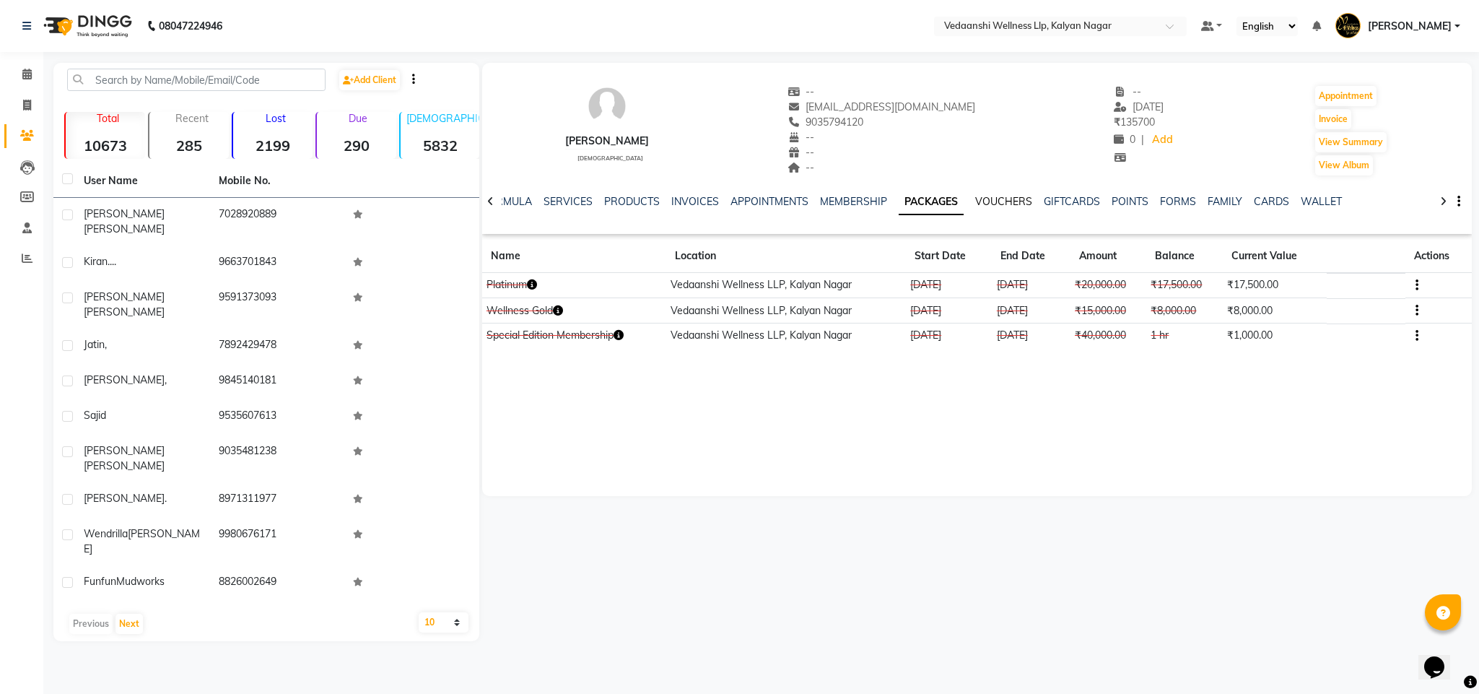
click at [988, 204] on link "VOUCHERS" at bounding box center [1003, 201] width 57 height 13
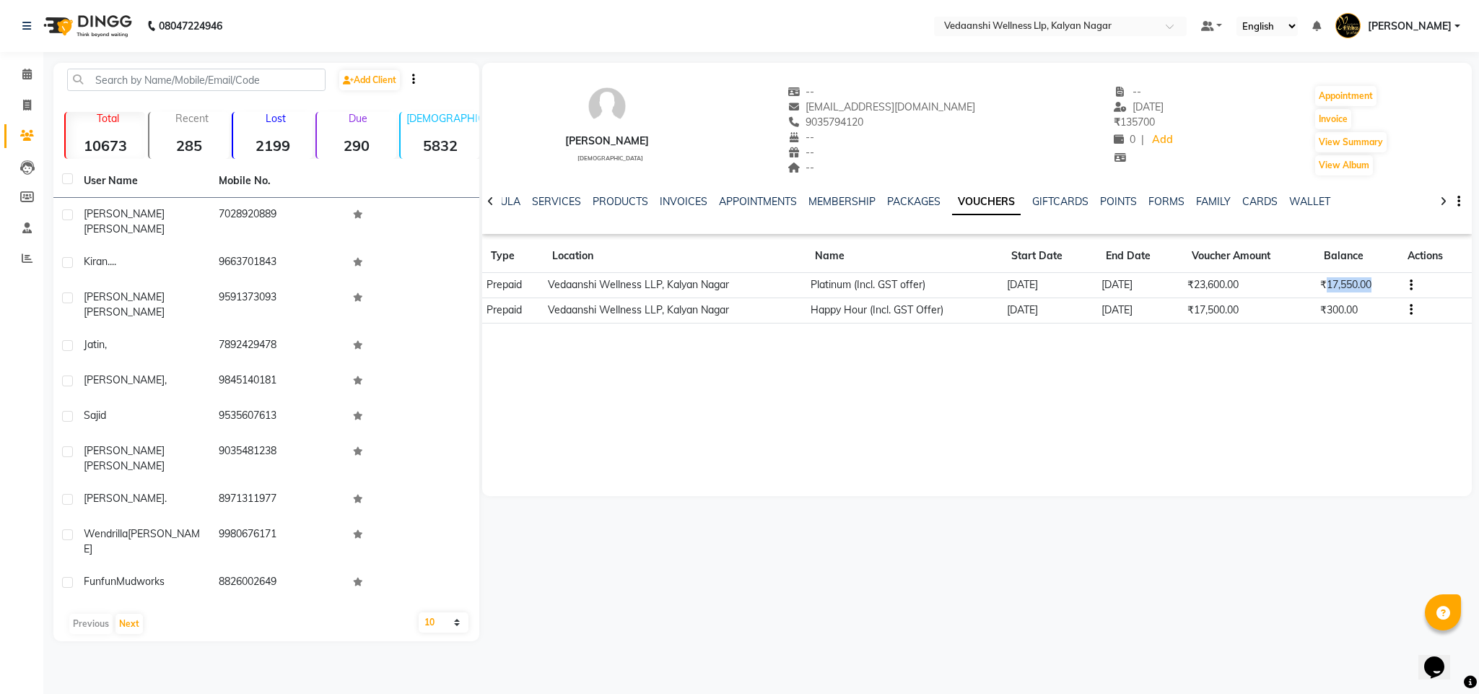
drag, startPoint x: 1319, startPoint y: 284, endPoint x: 1428, endPoint y: 284, distance: 109.0
click at [1428, 284] on tr "Prepaid Vedaanshi Wellness LLP, Kalyan Nagar Platinum (Incl. GST offer) 06-10-2…" at bounding box center [977, 285] width 990 height 25
click at [1299, 351] on div "Sohail Ahmad male -- ahmad.sohail1991@gmail.com 9035794120 -- -- -- -- 19-07-20…" at bounding box center [977, 279] width 990 height 433
click at [689, 204] on link "INVOICES" at bounding box center [684, 201] width 48 height 13
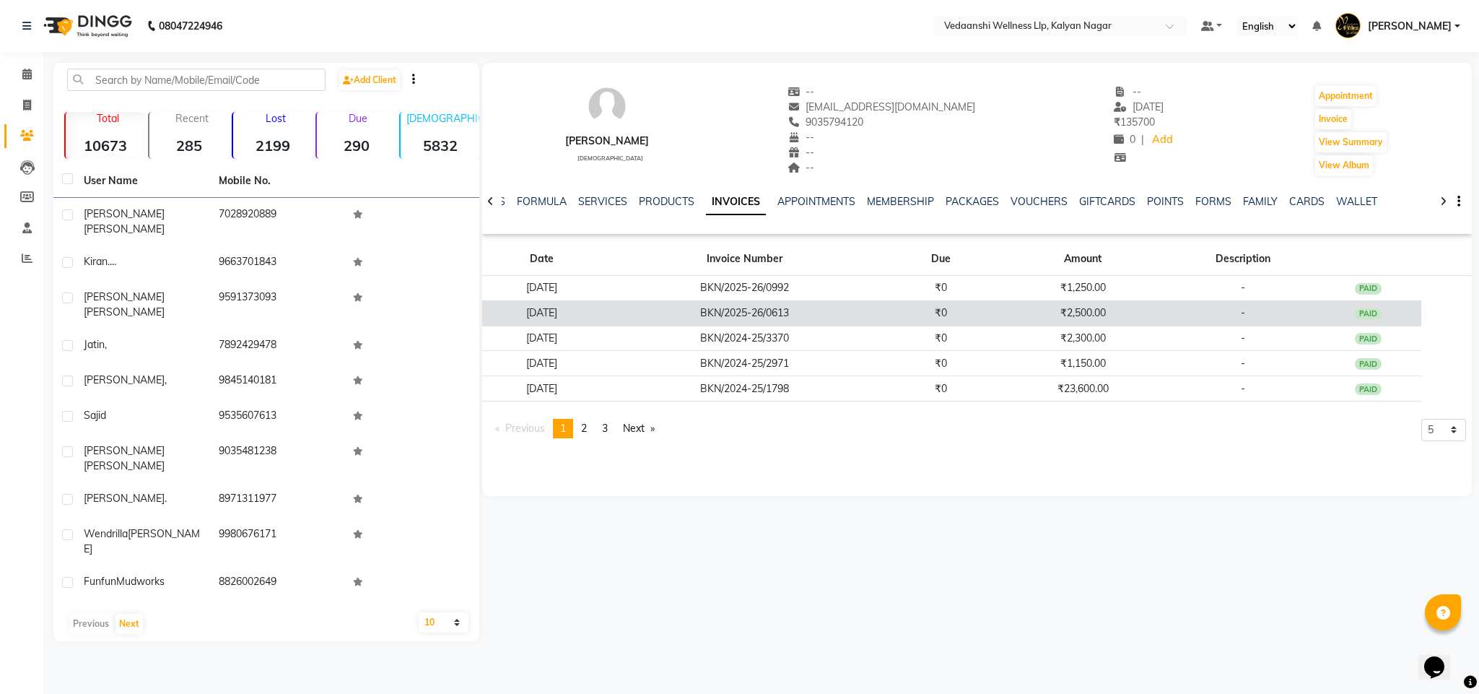
click at [1109, 317] on td "₹2,500.00" at bounding box center [1083, 312] width 176 height 25
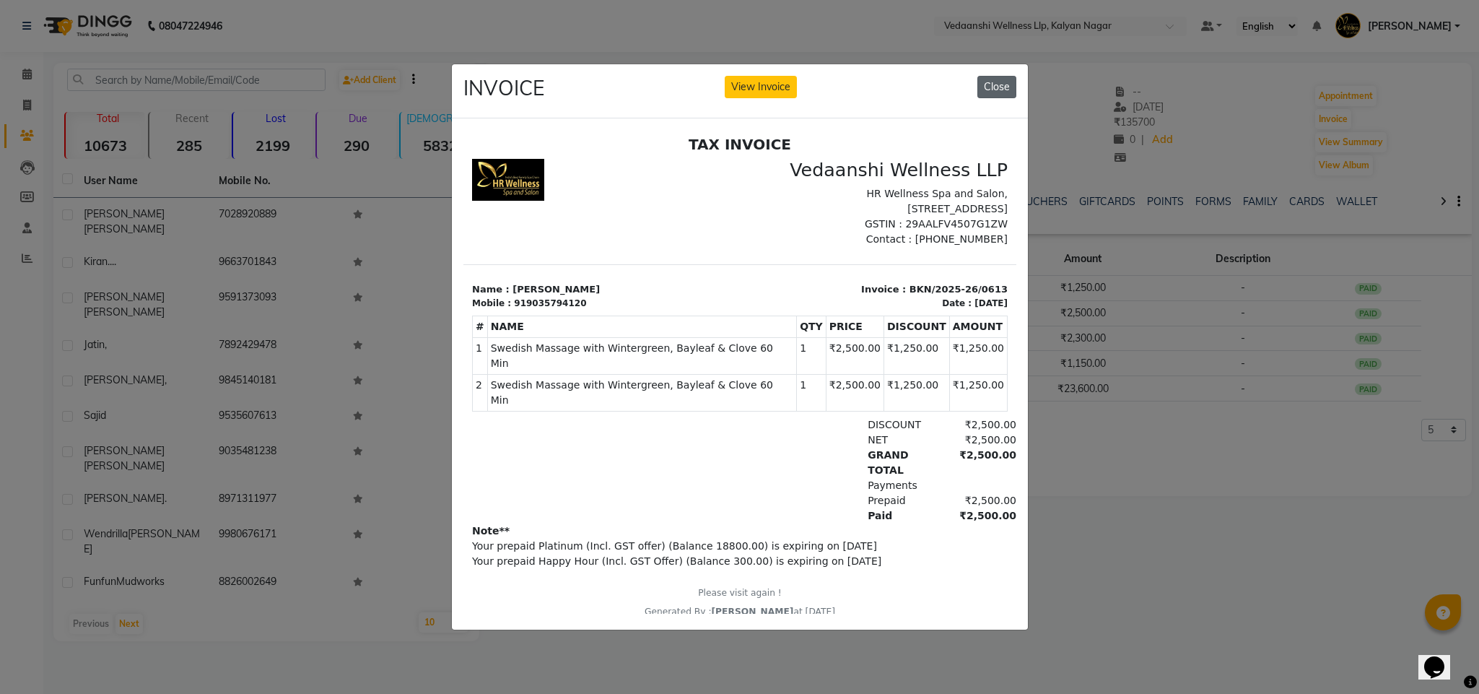
click at [1010, 79] on button "Close" at bounding box center [996, 87] width 39 height 22
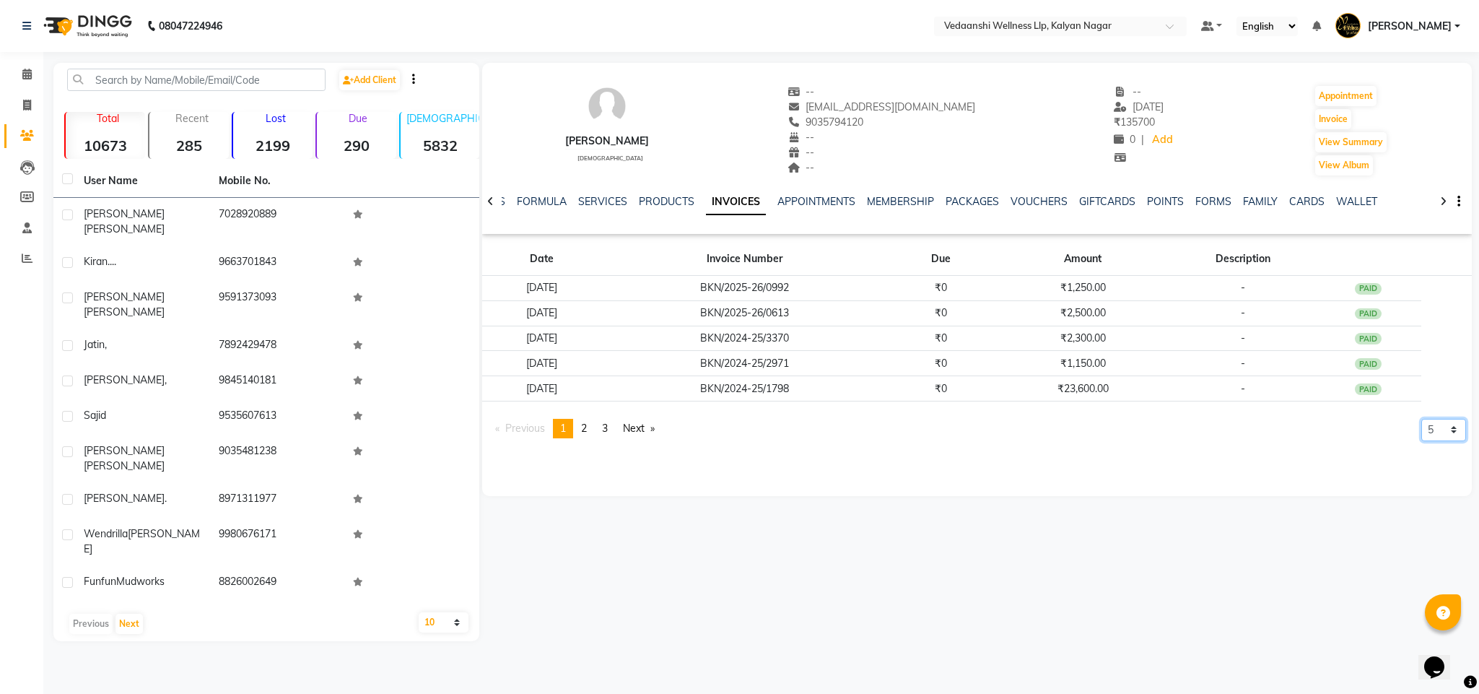
click at [1438, 429] on select "5 10 50 100 500" at bounding box center [1443, 430] width 45 height 22
select select "500"
click at [1421, 441] on select "5 10 50 100 500" at bounding box center [1443, 430] width 45 height 22
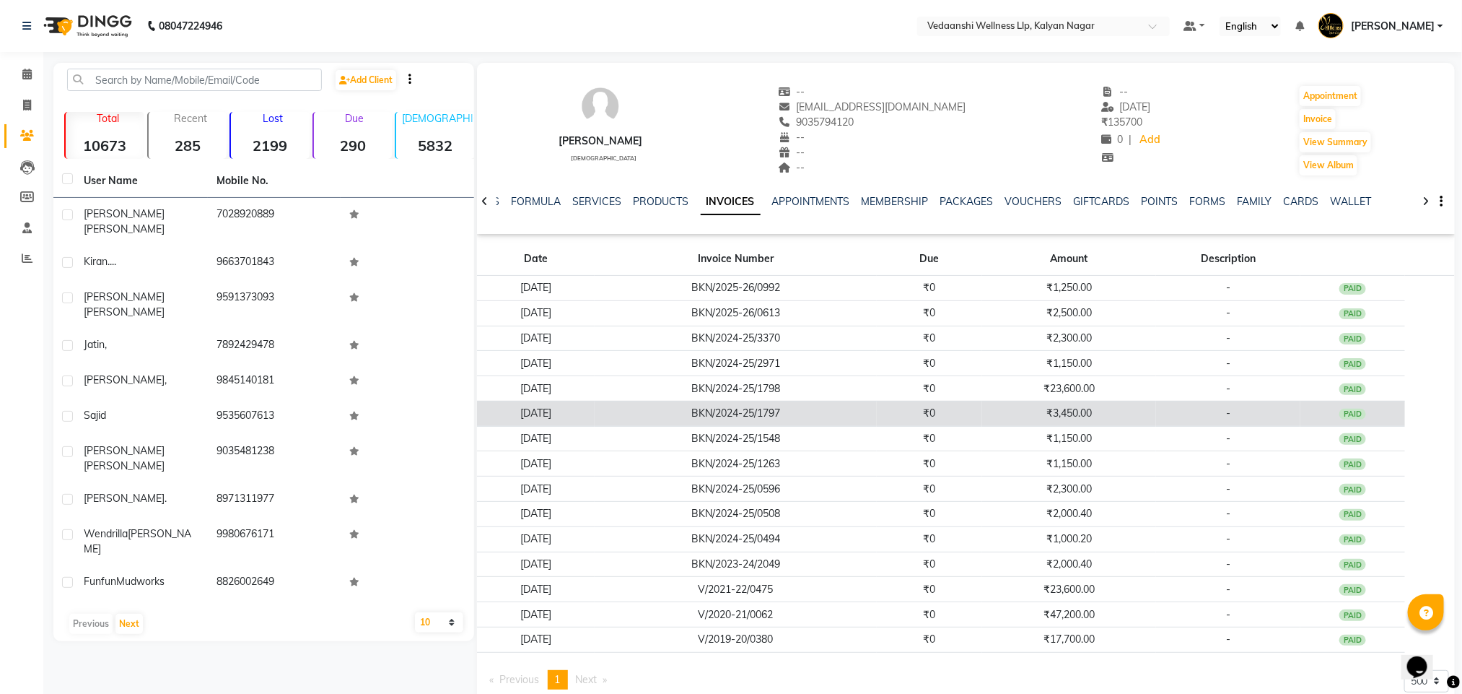
click at [1156, 426] on td "₹3,450.00" at bounding box center [1069, 413] width 174 height 25
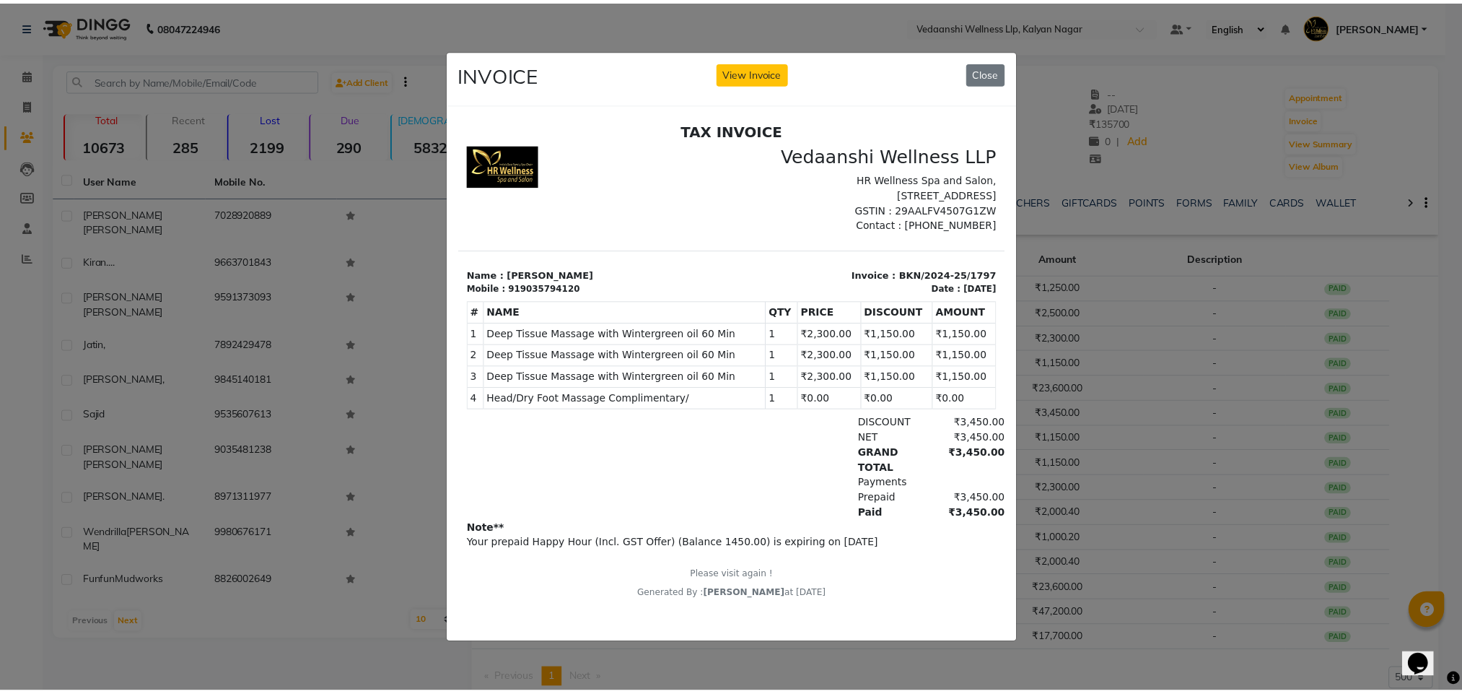
scroll to position [12, 0]
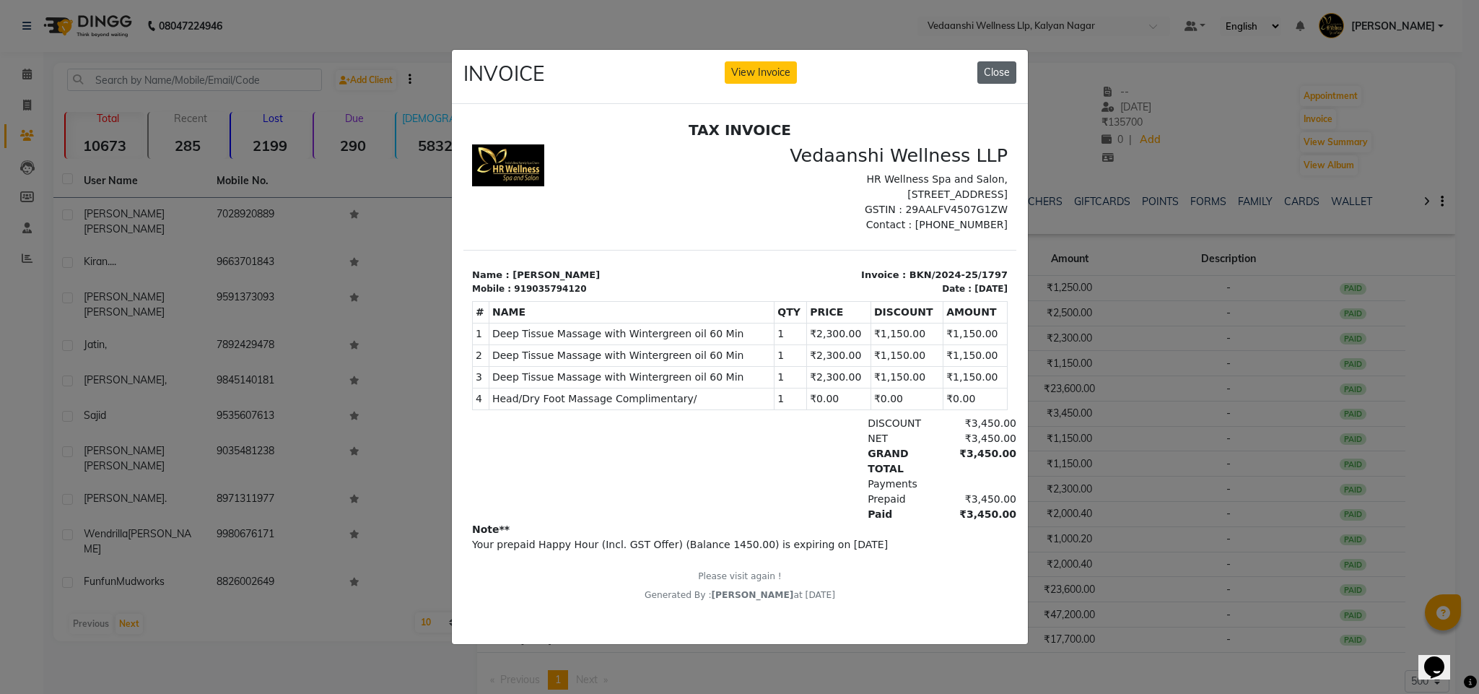
click at [1007, 63] on button "Close" at bounding box center [996, 72] width 39 height 22
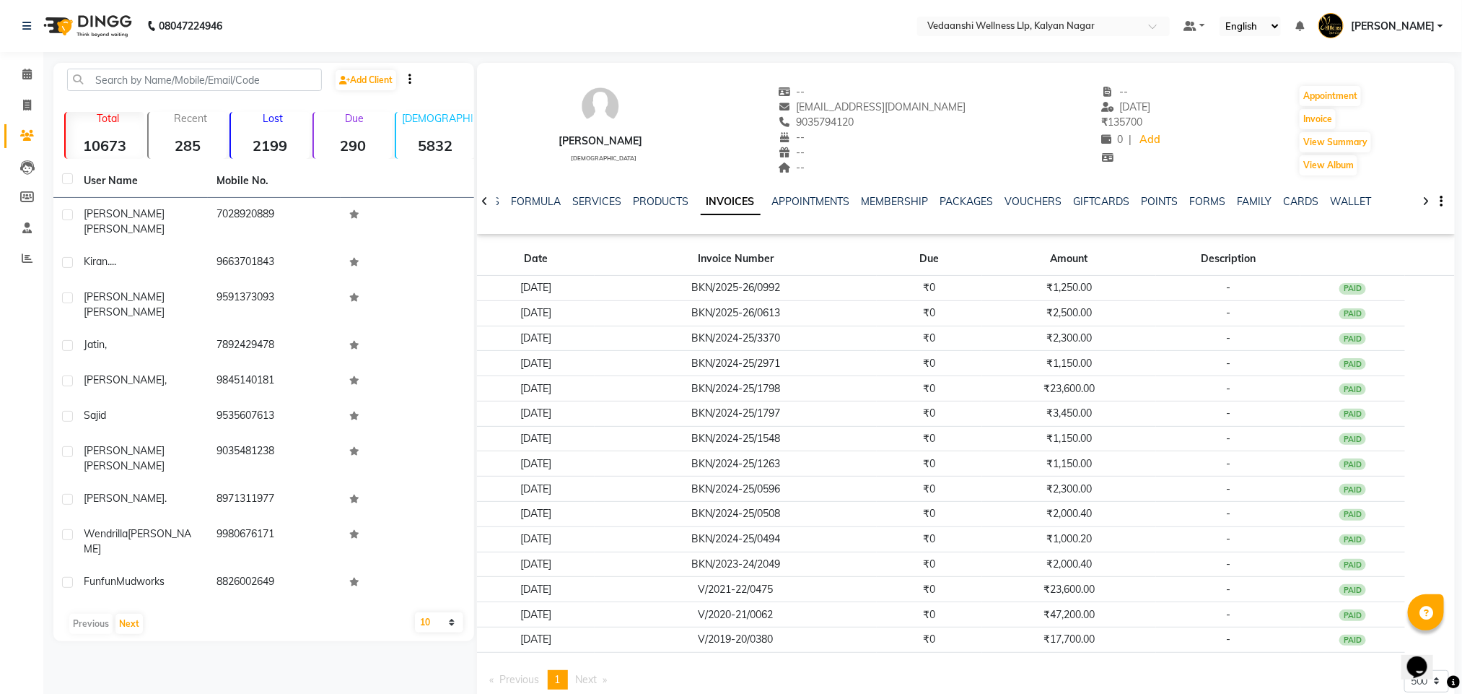
click at [1005, 188] on div "NOTES FORMULA SERVICES PRODUCTS INVOICES APPOINTMENTS MEMBERSHIP PACKAGES VOUCH…" at bounding box center [966, 202] width 978 height 50
click at [1018, 200] on link "VOUCHERS" at bounding box center [1033, 201] width 57 height 13
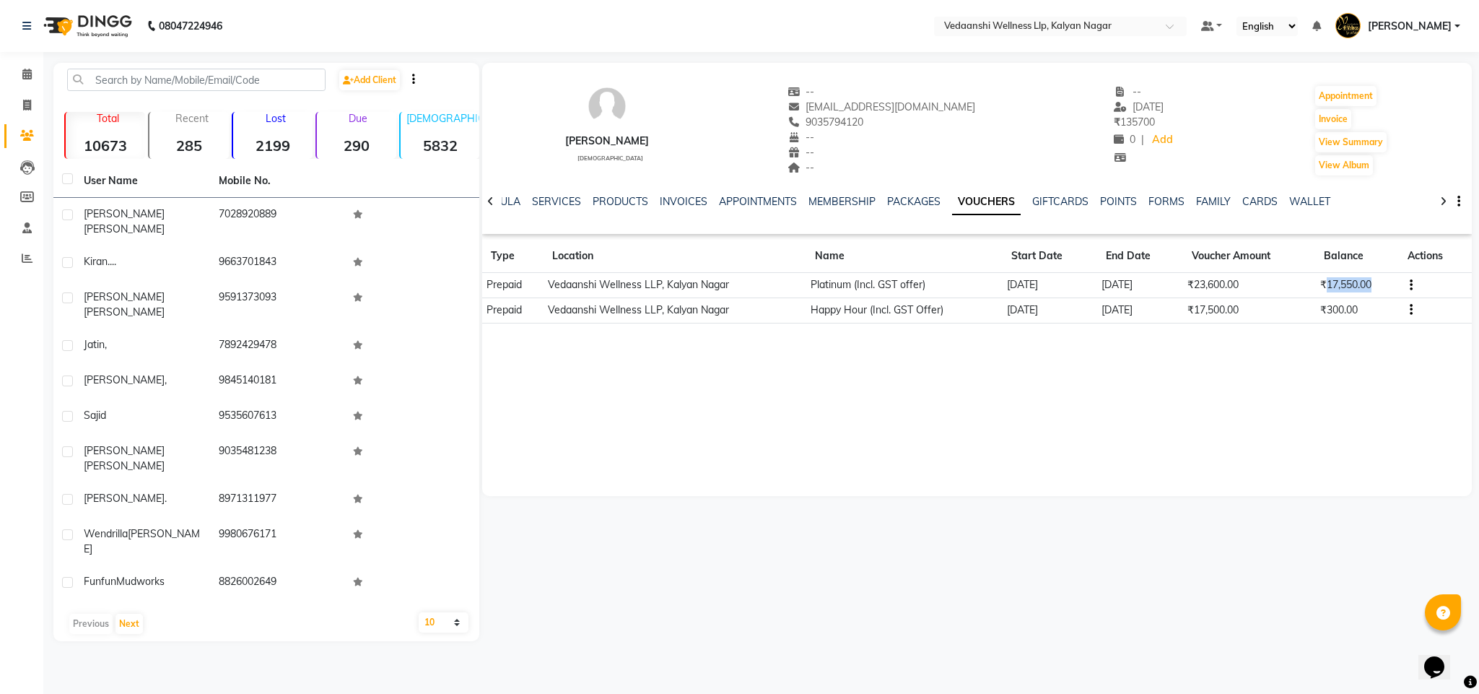
drag, startPoint x: 1322, startPoint y: 287, endPoint x: 1378, endPoint y: 287, distance: 56.3
click at [1378, 287] on td "₹17,550.00" at bounding box center [1357, 285] width 84 height 25
drag, startPoint x: 1319, startPoint y: 396, endPoint x: 844, endPoint y: 238, distance: 500.5
click at [1315, 396] on div "Sohail Ahmad male -- ahmad.sohail1991@gmail.com 9035794120 -- -- -- -- 19-07-20…" at bounding box center [977, 279] width 990 height 433
click at [17, 80] on span at bounding box center [26, 74] width 25 height 17
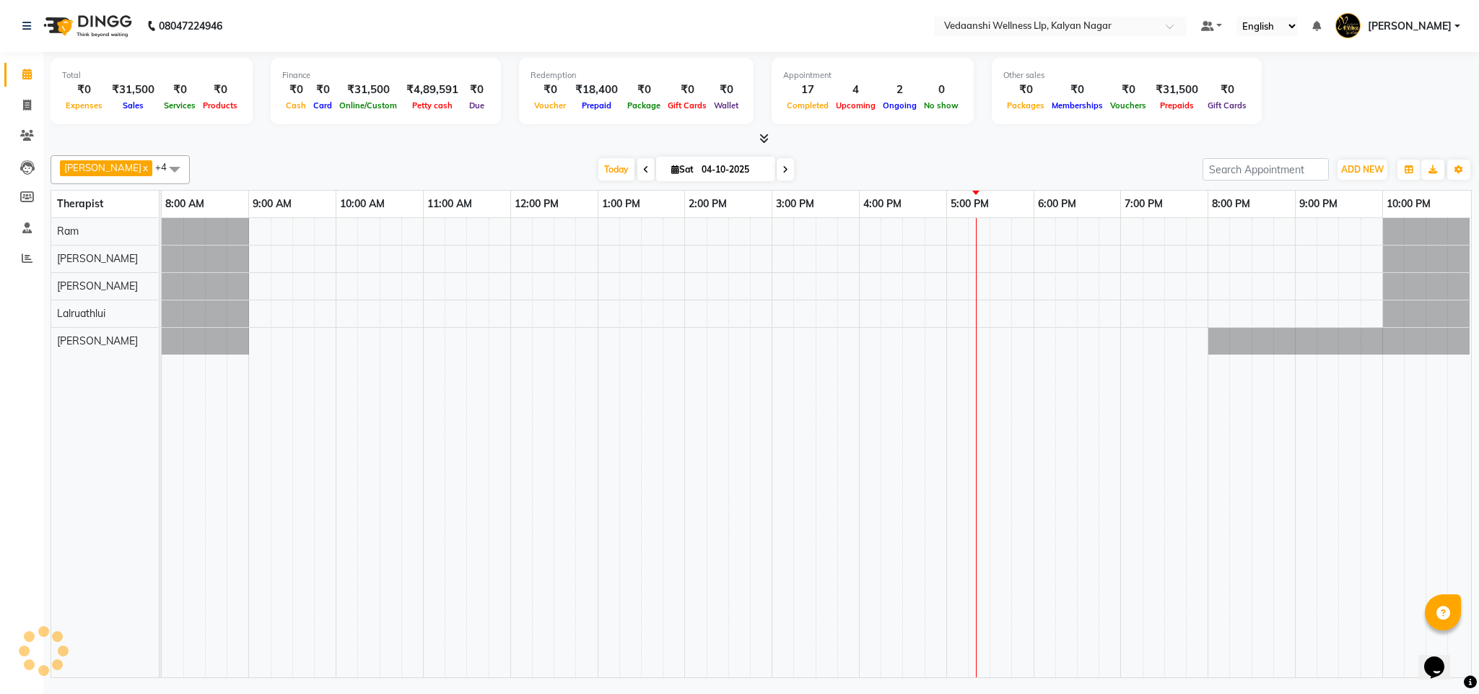
click at [1007, 154] on div "Benjamin x Jennifer Zoramsangi x Lalruathlui x Ram x Rashika Khadse x +4 Select…" at bounding box center [761, 413] width 1421 height 528
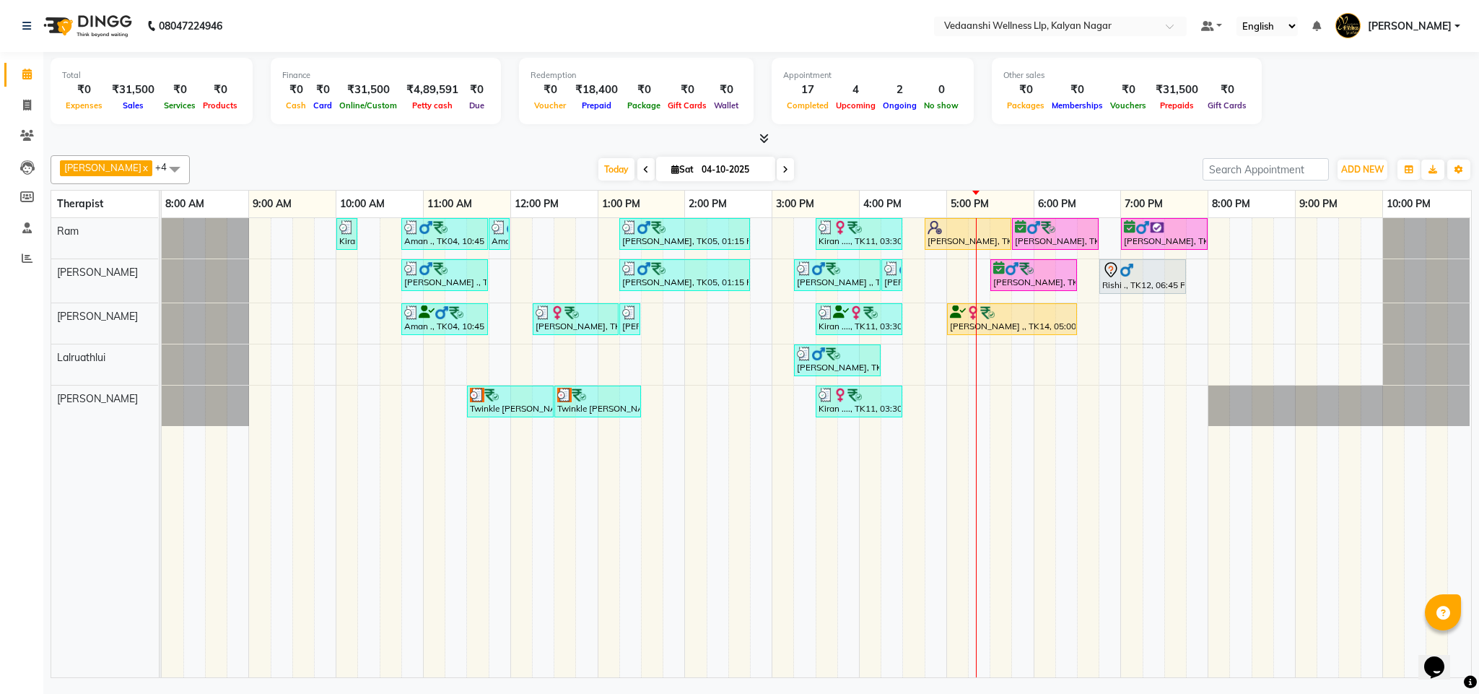
click at [921, 165] on div "[DATE] [DATE]" at bounding box center [696, 170] width 998 height 22
click at [598, 167] on span "Today" at bounding box center [616, 169] width 36 height 22
click at [871, 136] on div at bounding box center [761, 138] width 1421 height 15
click at [777, 170] on span at bounding box center [785, 169] width 17 height 22
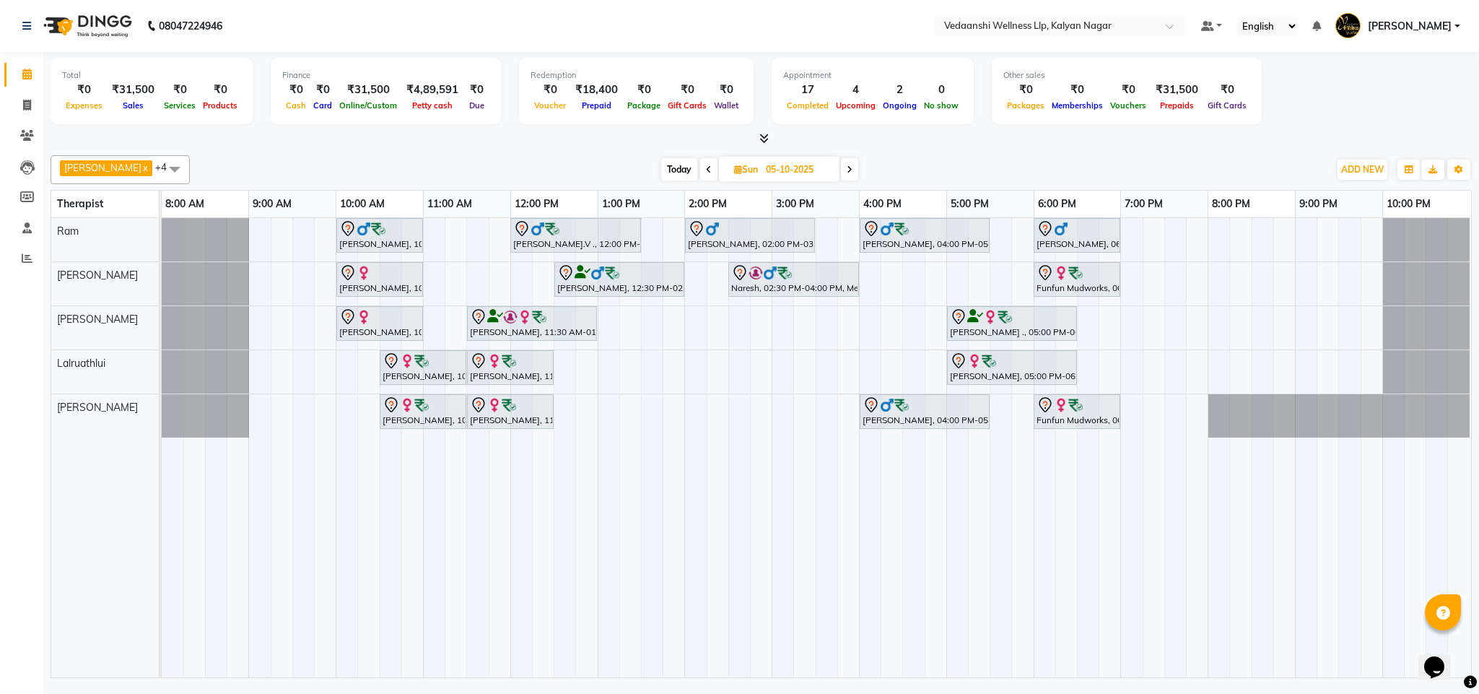
click at [661, 163] on span "Today" at bounding box center [679, 169] width 36 height 22
type input "04-10-2025"
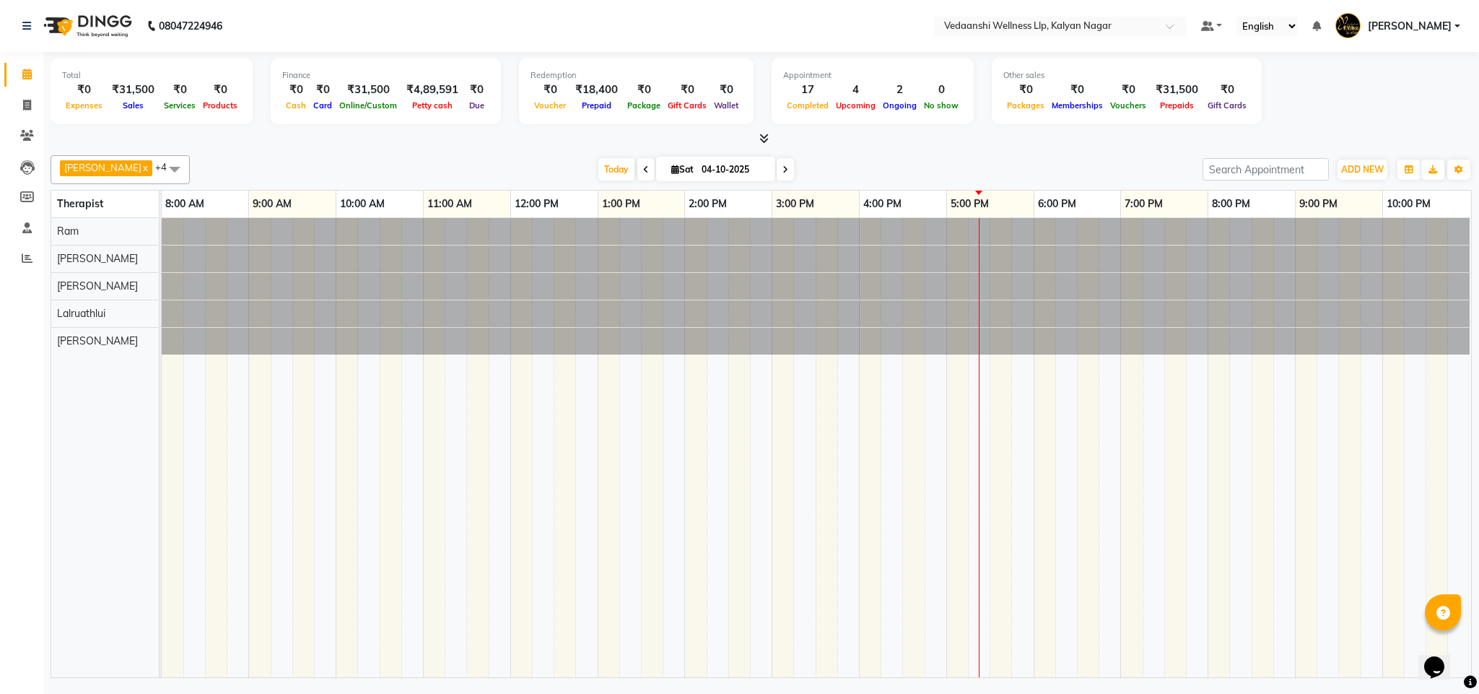
click at [912, 149] on div "Benjamin x Jennifer Zoramsangi x Lalruathlui x Ram x Rashika Khadse x +4 Select…" at bounding box center [761, 413] width 1421 height 528
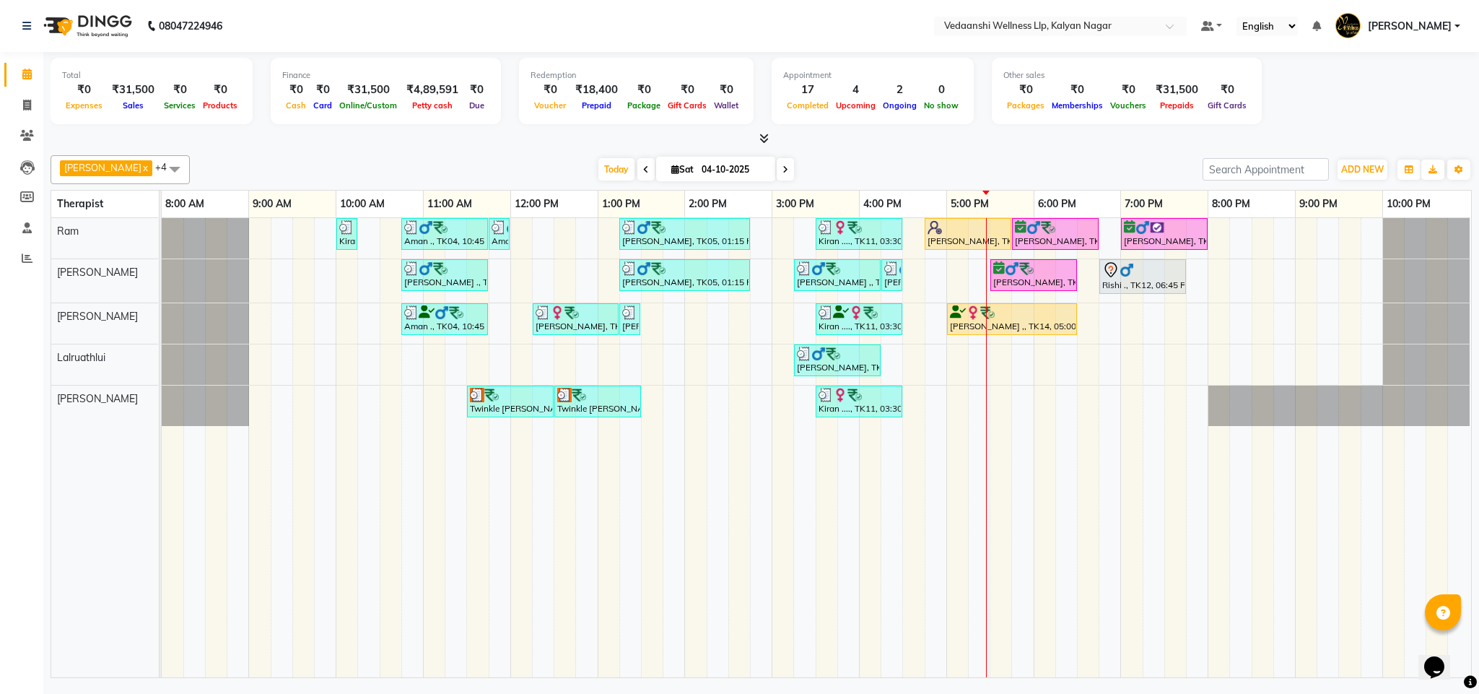
click at [572, 167] on div "[DATE] [DATE]" at bounding box center [696, 170] width 998 height 22
click at [598, 170] on span "Today" at bounding box center [616, 169] width 36 height 22
click at [1016, 167] on div "[DATE] [DATE]" at bounding box center [696, 170] width 998 height 22
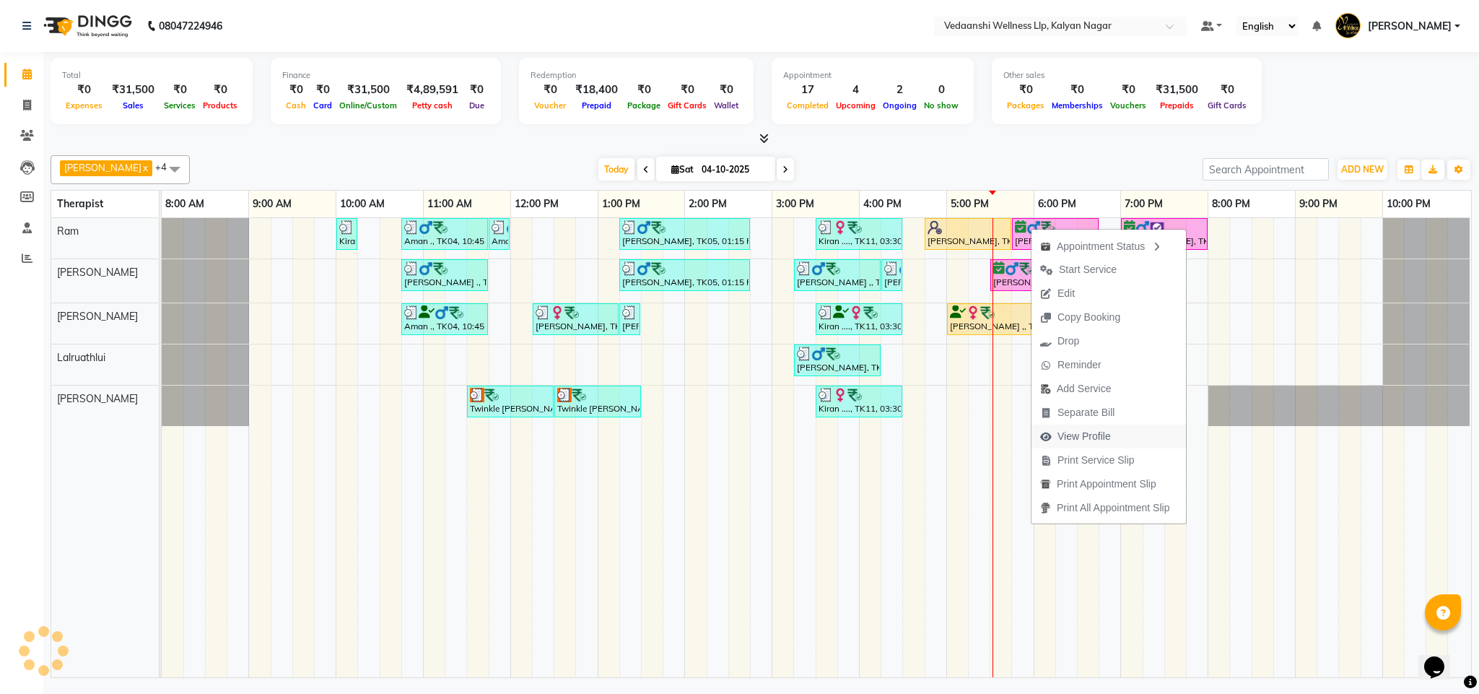
click at [1079, 438] on span "View Profile" at bounding box center [1083, 436] width 53 height 15
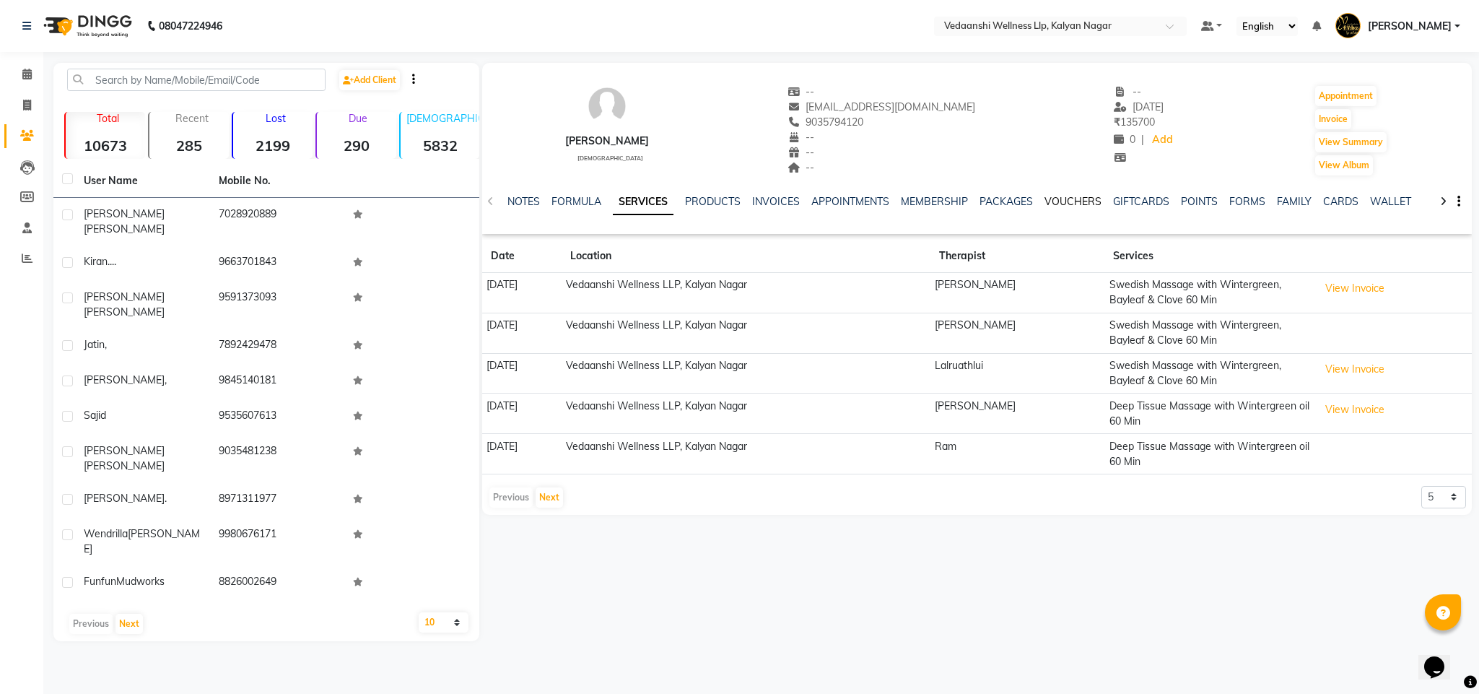
click at [1070, 202] on link "VOUCHERS" at bounding box center [1072, 201] width 57 height 13
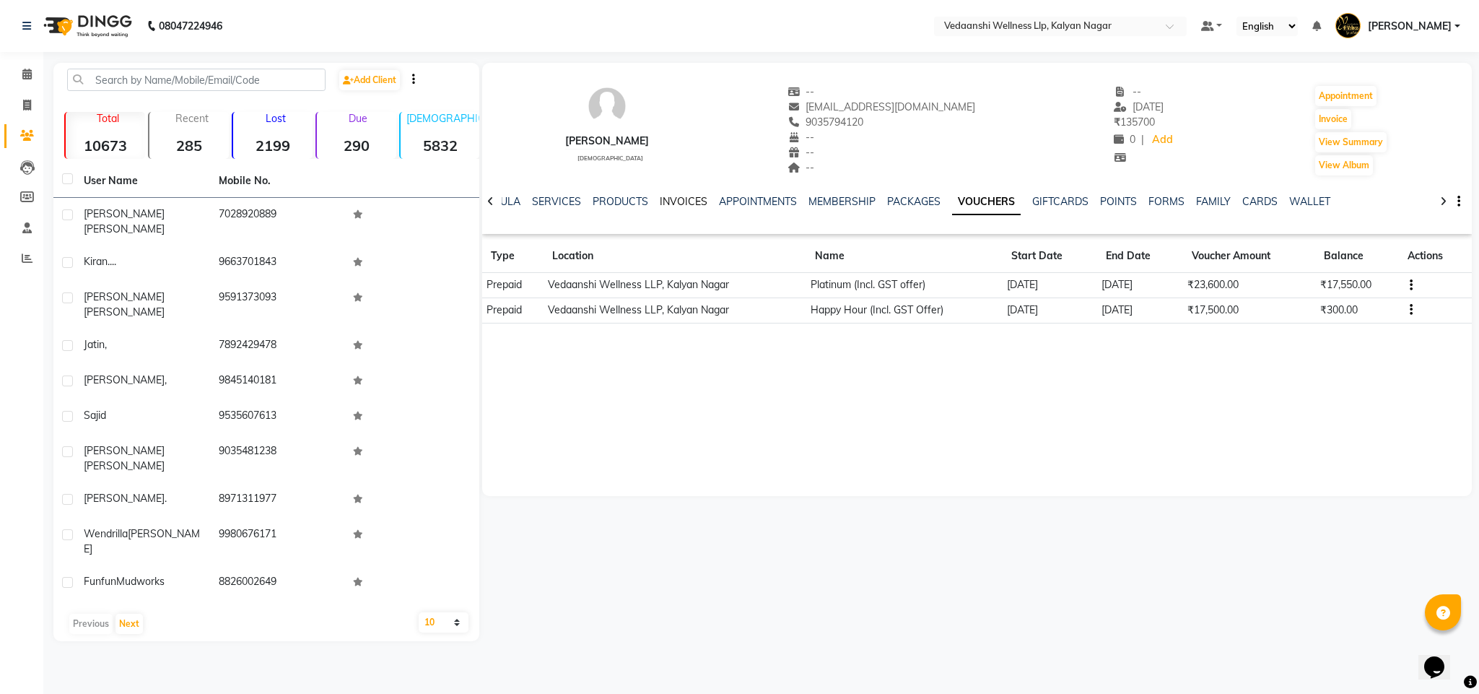
click at [661, 197] on link "INVOICES" at bounding box center [684, 201] width 48 height 13
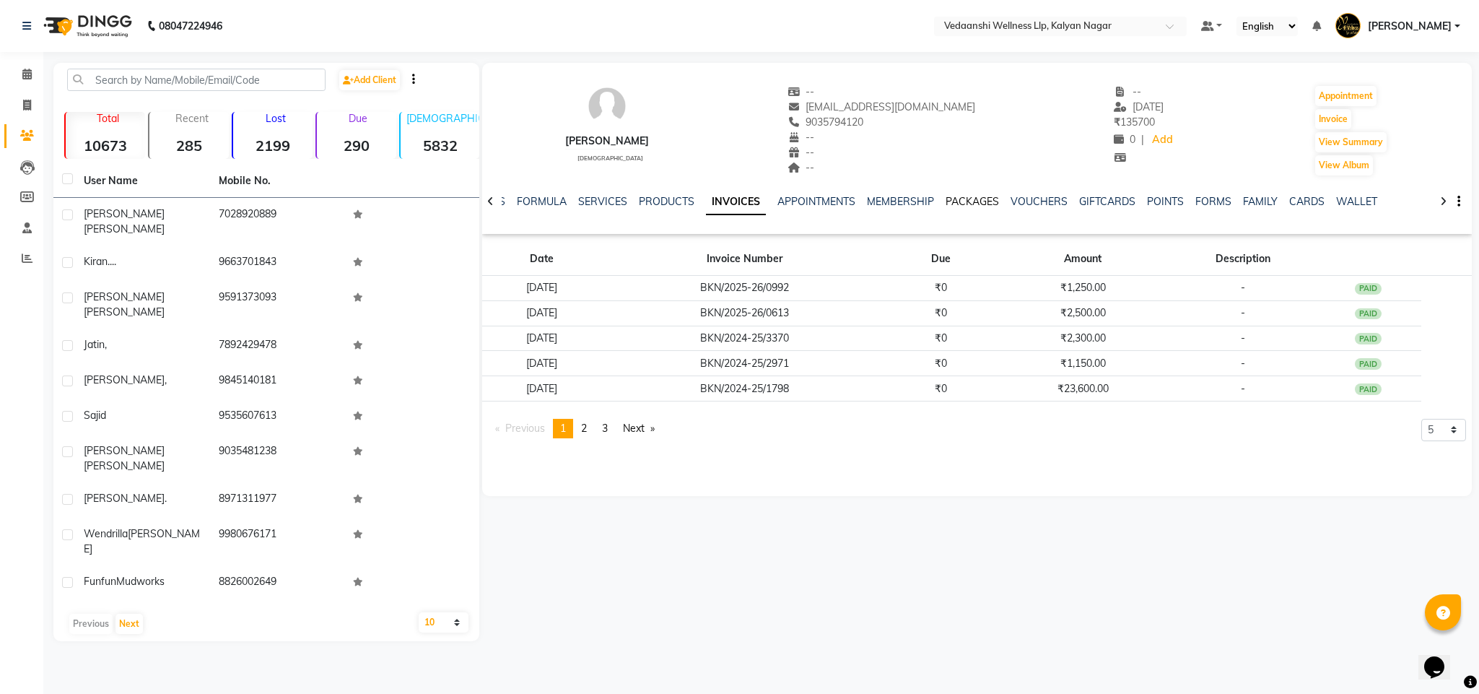
click at [948, 206] on link "PACKAGES" at bounding box center [971, 201] width 53 height 13
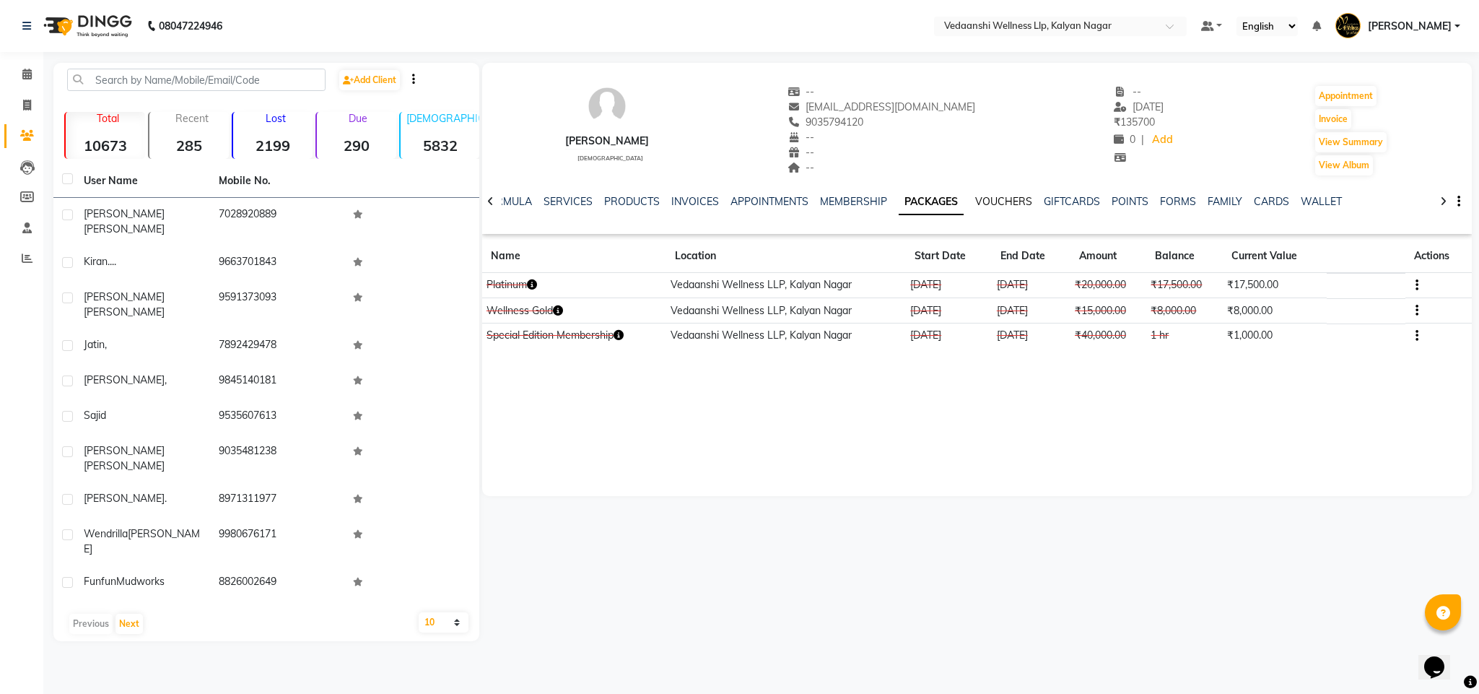
click at [994, 197] on link "VOUCHERS" at bounding box center [1003, 201] width 57 height 13
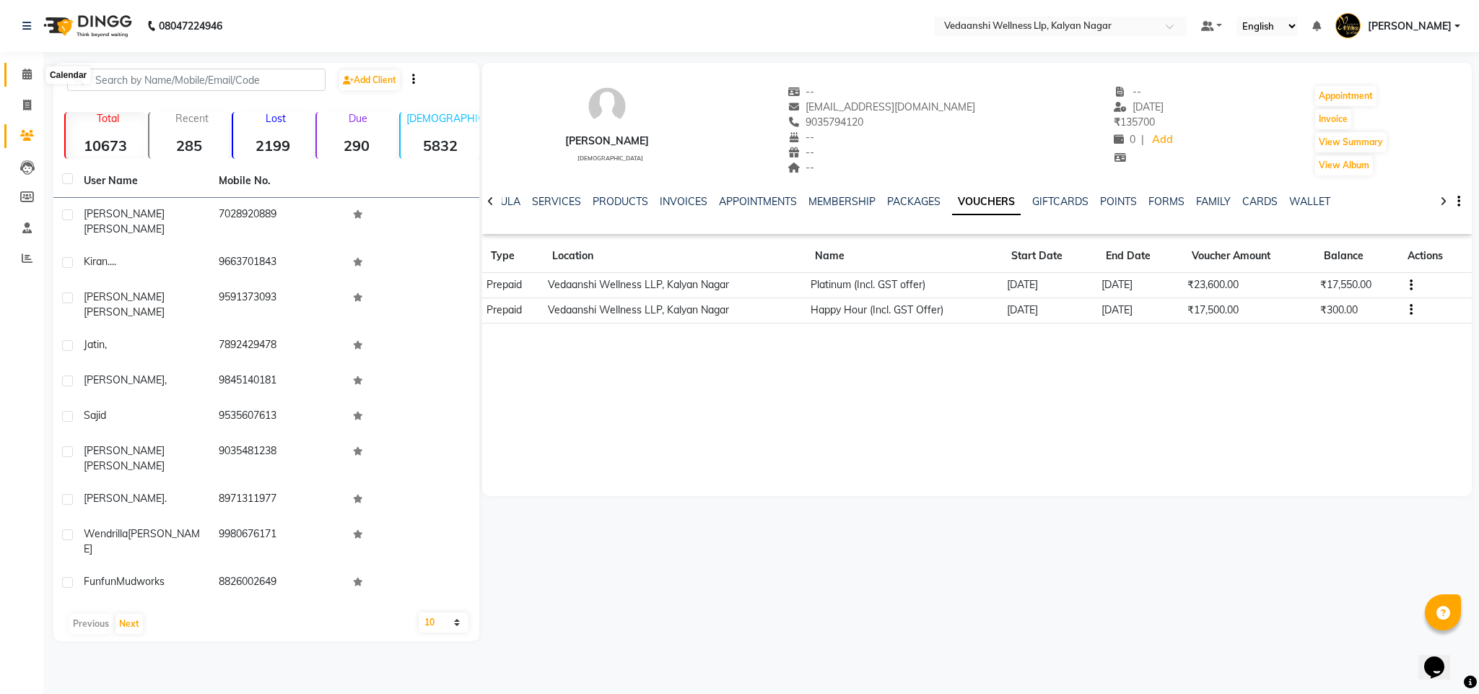
click at [29, 71] on icon at bounding box center [26, 74] width 9 height 11
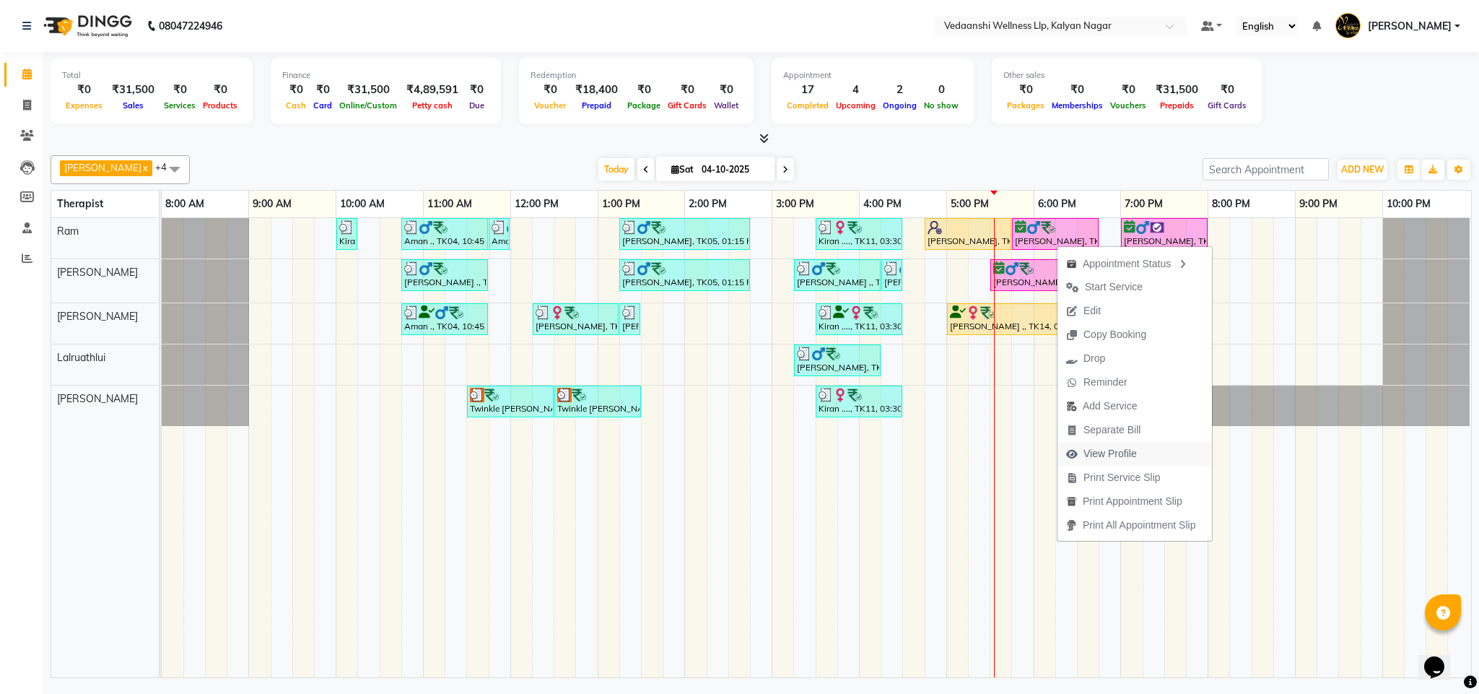
click at [1106, 446] on span "View Profile" at bounding box center [1109, 453] width 53 height 15
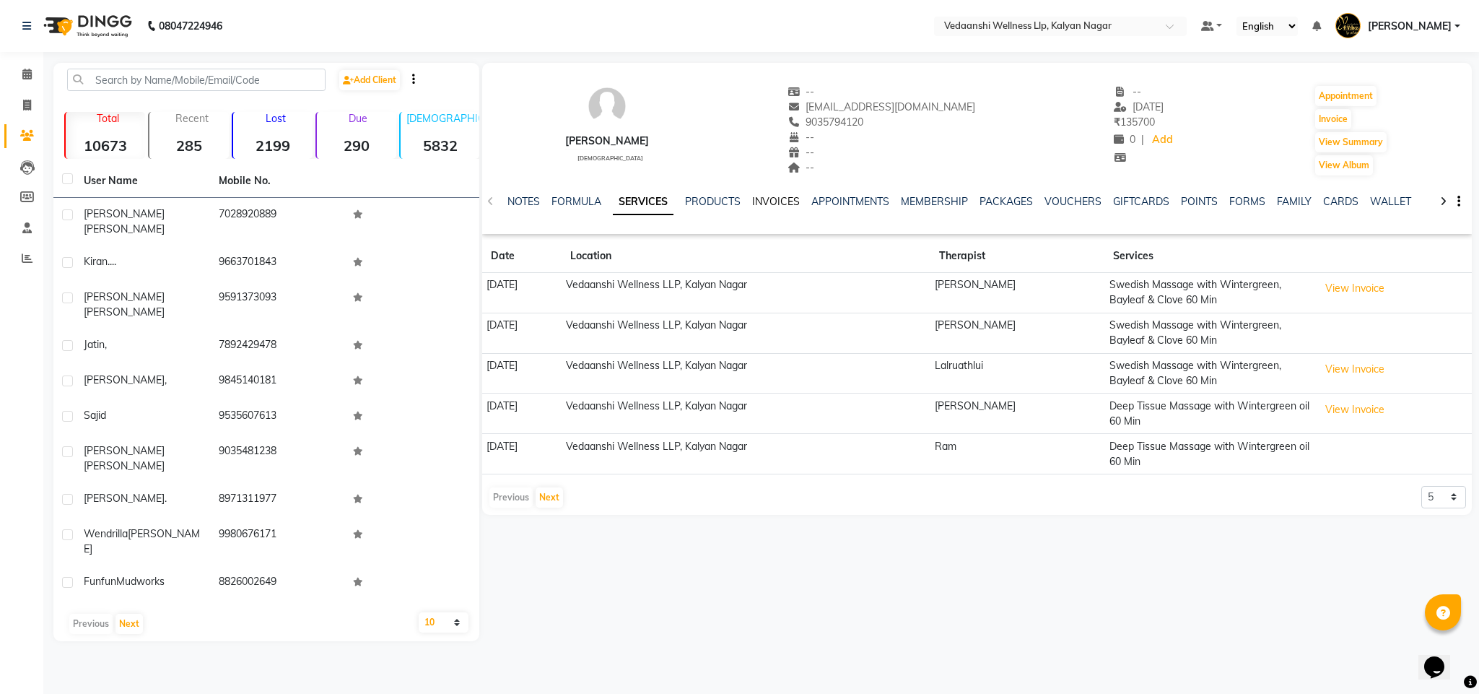
click at [773, 206] on link "INVOICES" at bounding box center [776, 201] width 48 height 13
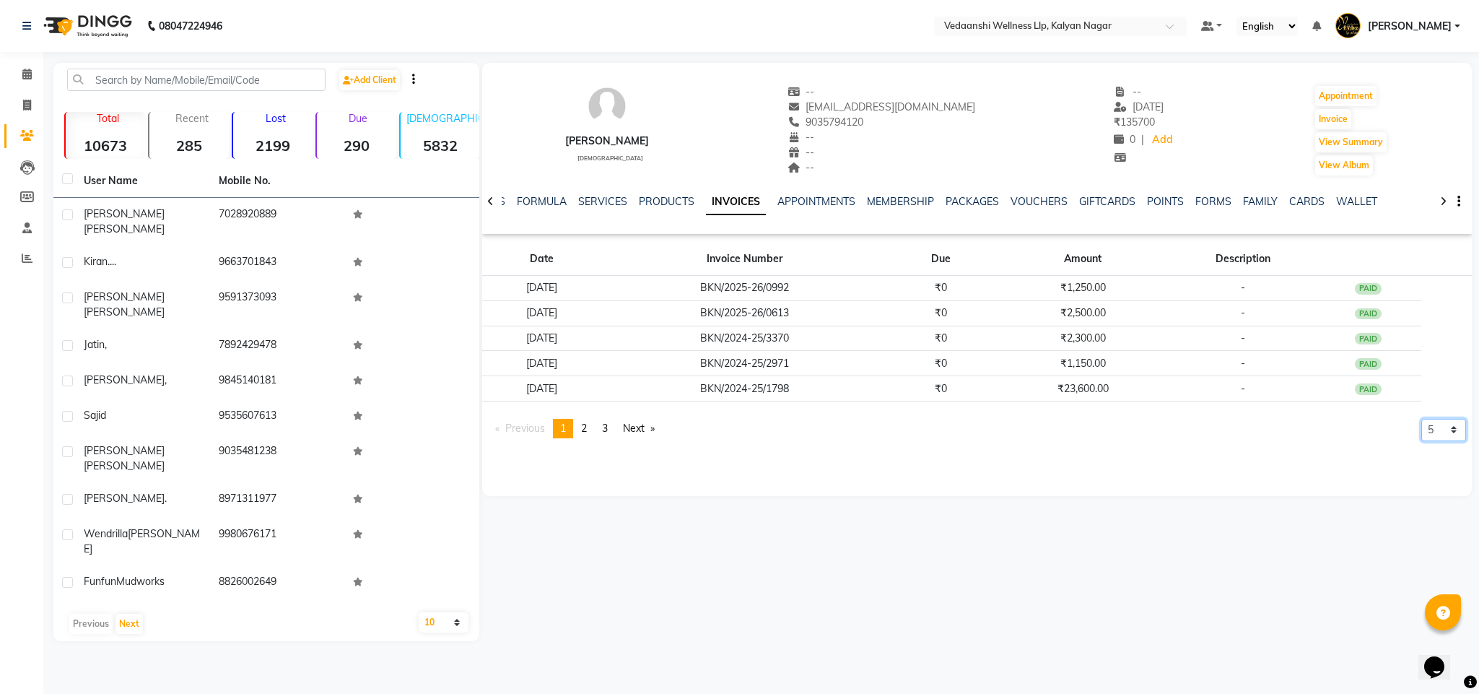
click at [1442, 438] on select "5 10 50 100 500" at bounding box center [1443, 430] width 45 height 22
select select "500"
click at [1421, 441] on select "5 10 50 100 500" at bounding box center [1443, 430] width 45 height 22
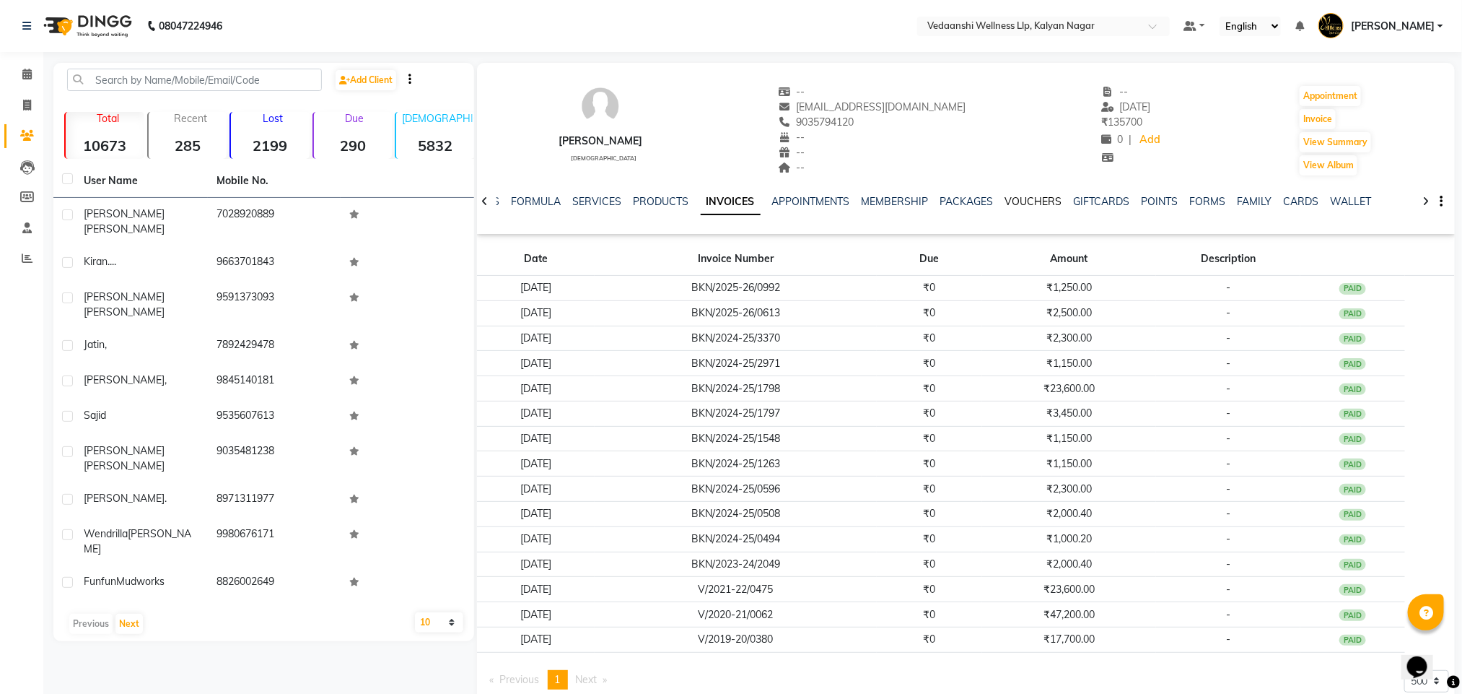
click at [1028, 206] on link "VOUCHERS" at bounding box center [1033, 201] width 57 height 13
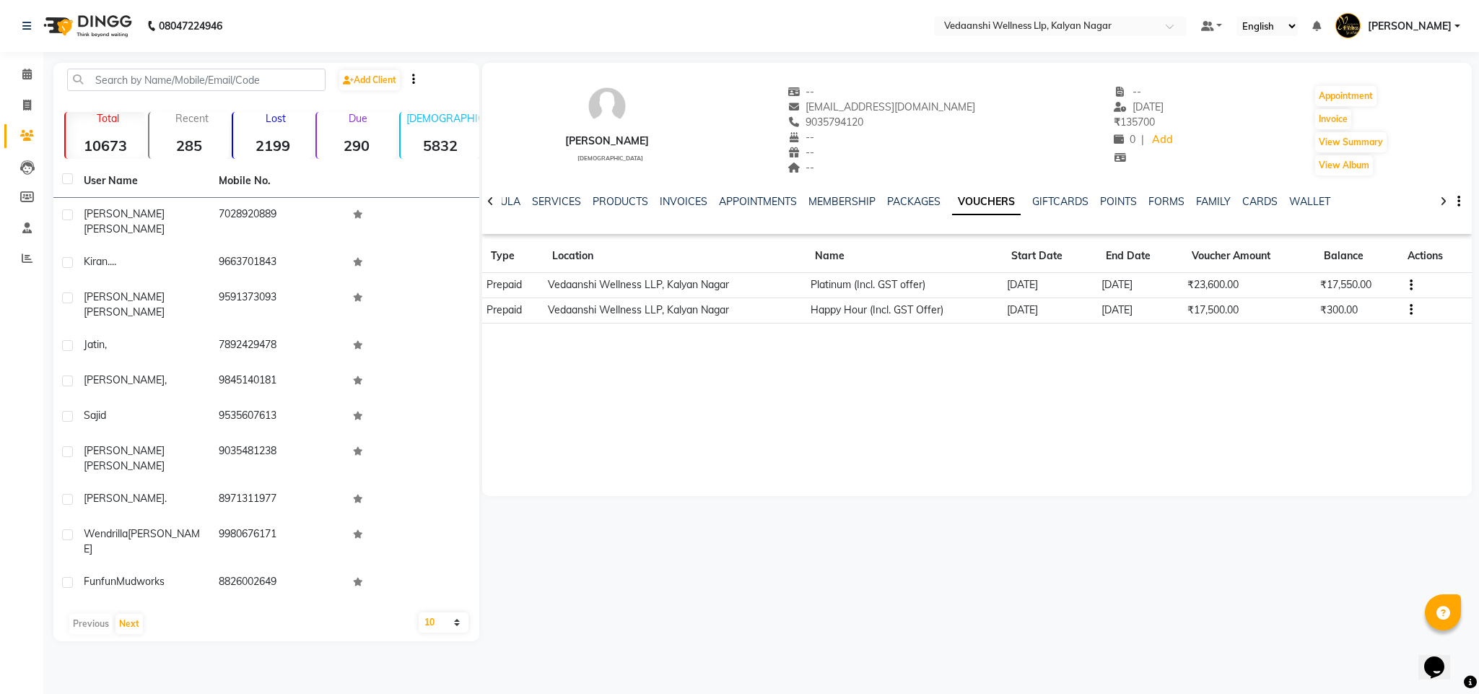
click at [685, 193] on div "NOTES FORMULA SERVICES PRODUCTS INVOICES APPOINTMENTS MEMBERSHIP PACKAGES VOUCH…" at bounding box center [977, 202] width 990 height 50
click at [674, 199] on link "INVOICES" at bounding box center [684, 201] width 48 height 13
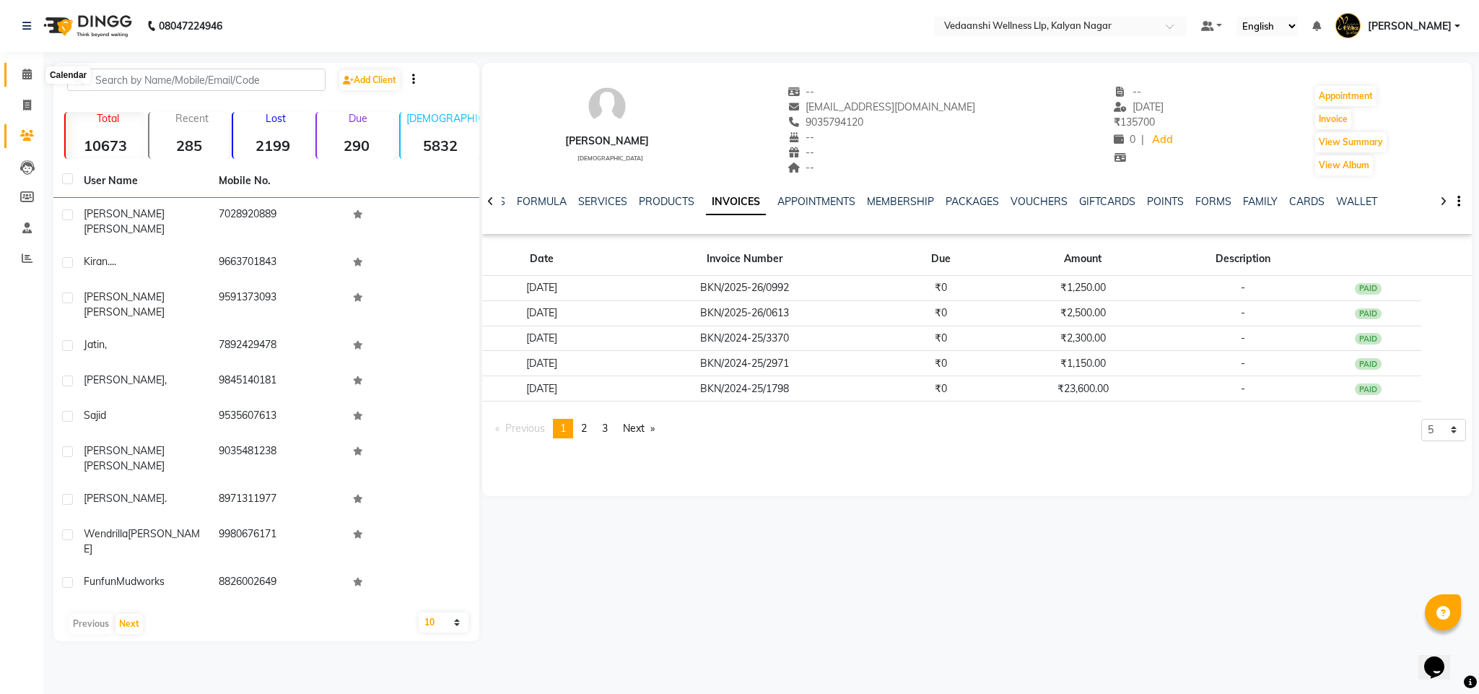
click at [32, 76] on span at bounding box center [26, 74] width 25 height 17
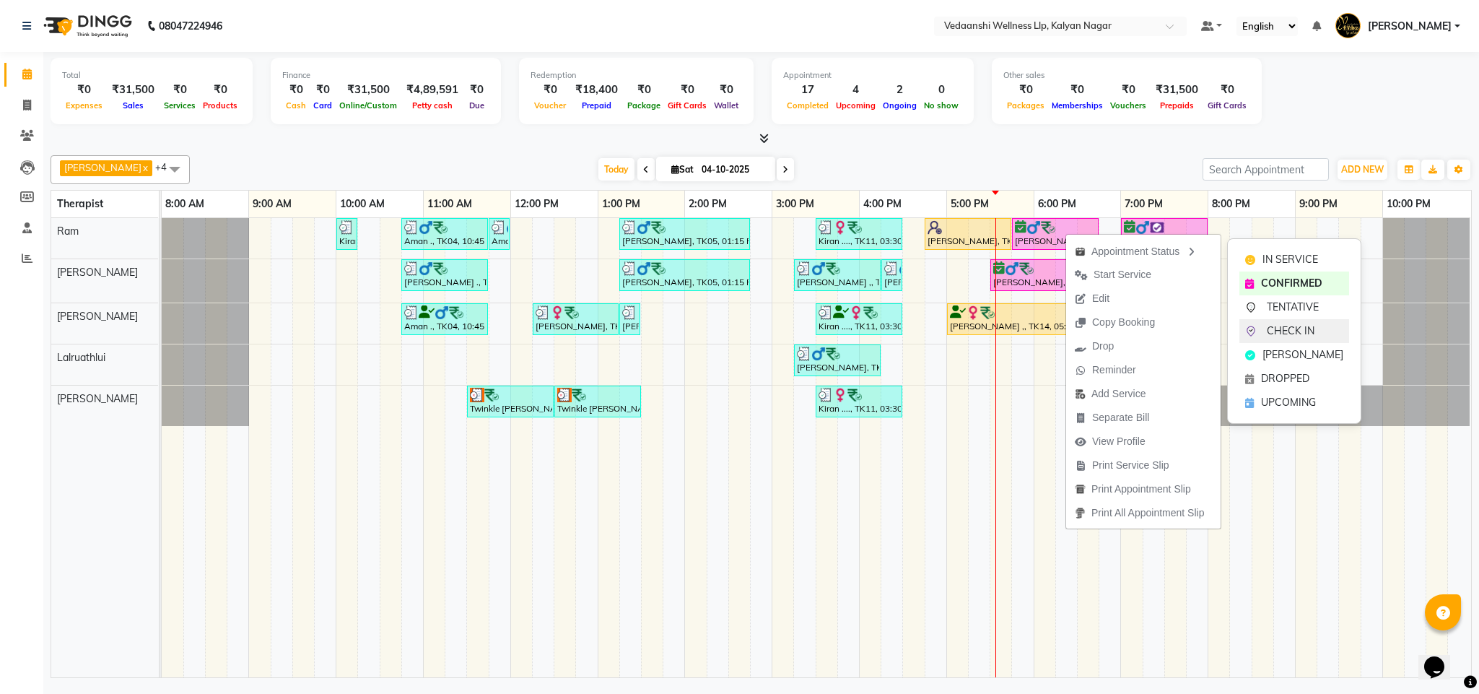
click at [1283, 330] on span "CHECK IN" at bounding box center [1291, 330] width 48 height 15
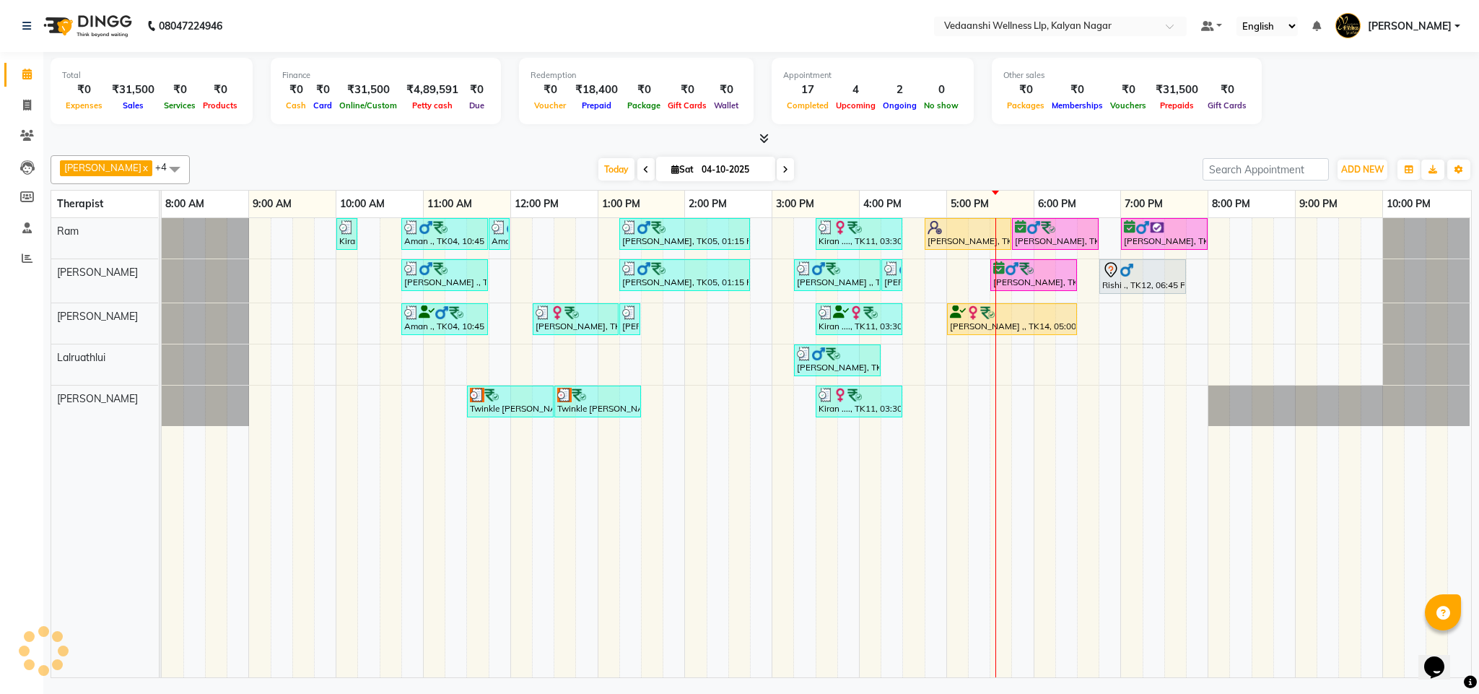
click at [1060, 141] on div at bounding box center [761, 138] width 1421 height 15
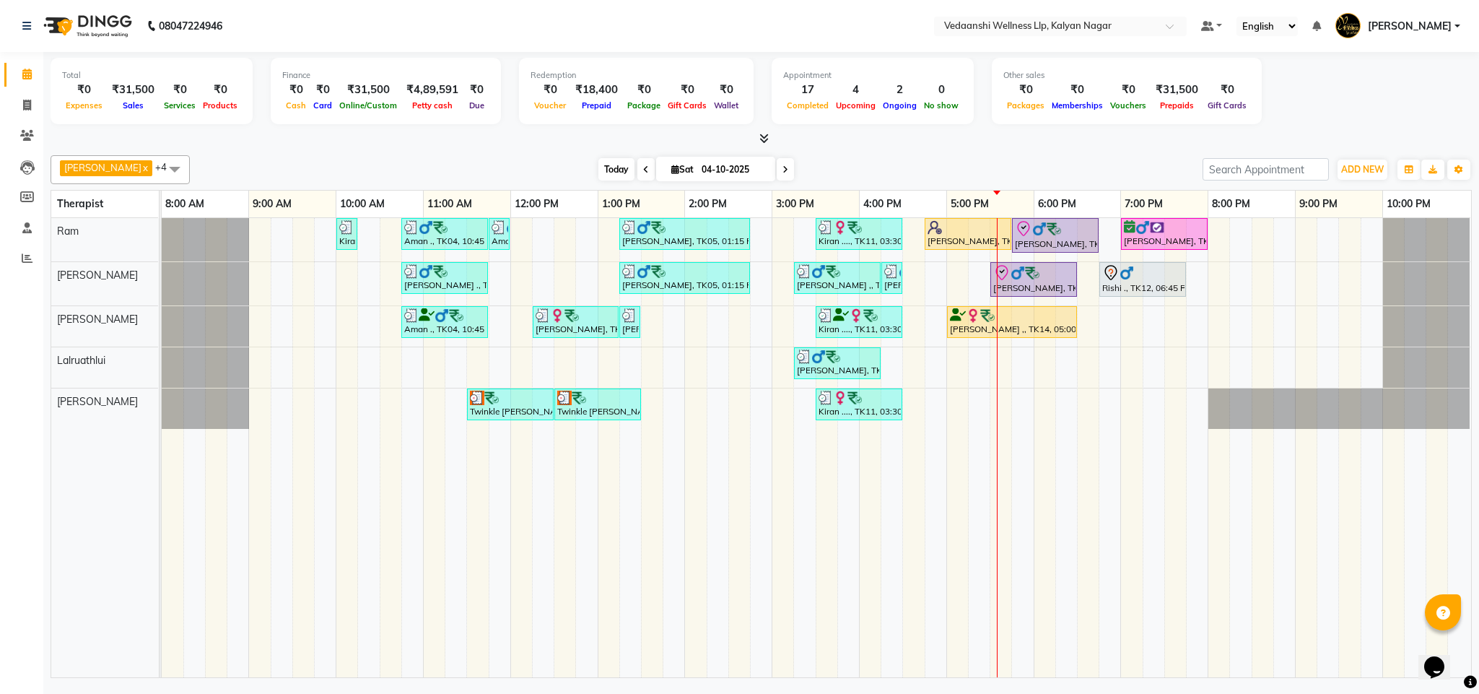
click at [598, 172] on span "Today" at bounding box center [616, 169] width 36 height 22
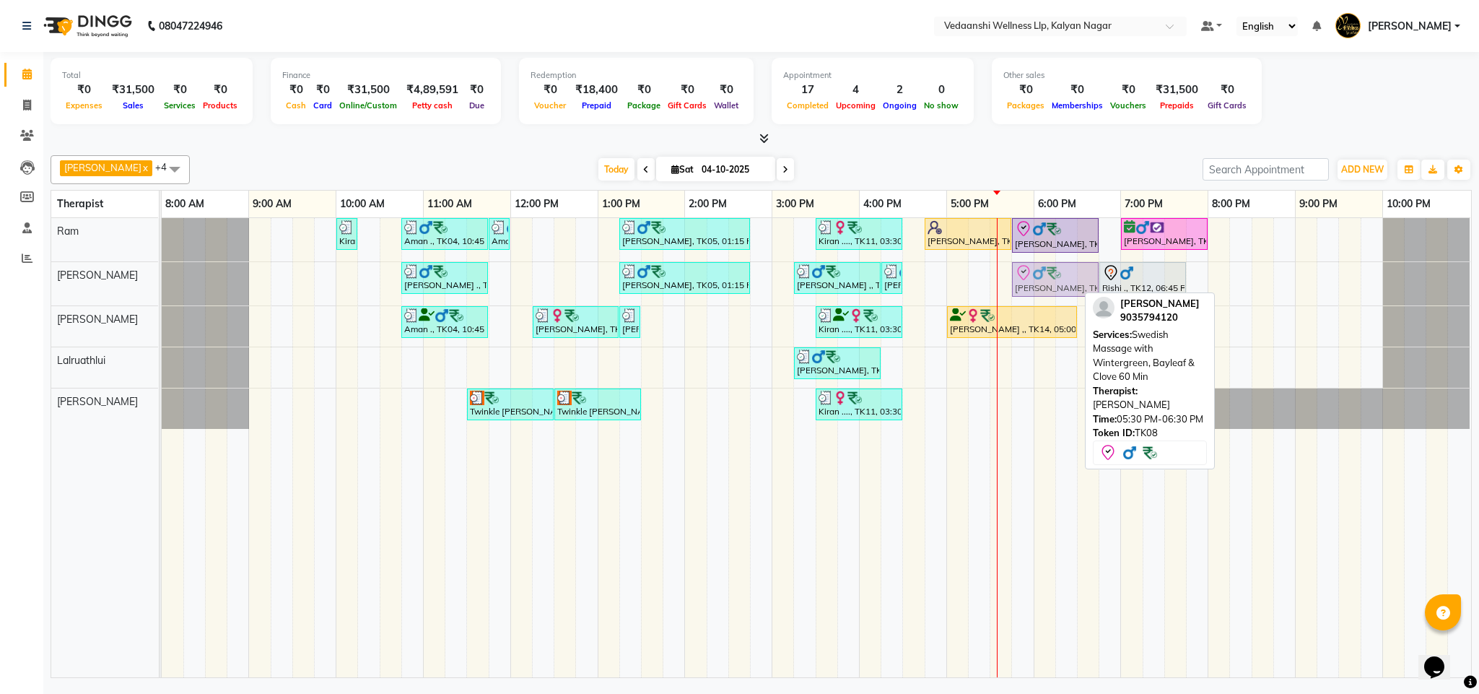
click at [162, 286] on div "Amlan ., TK06, 10:45 AM-11:45 AM, Member Plan 60 Min Gokul Kumar, TK05, 01:15 P…" at bounding box center [162, 283] width 0 height 43
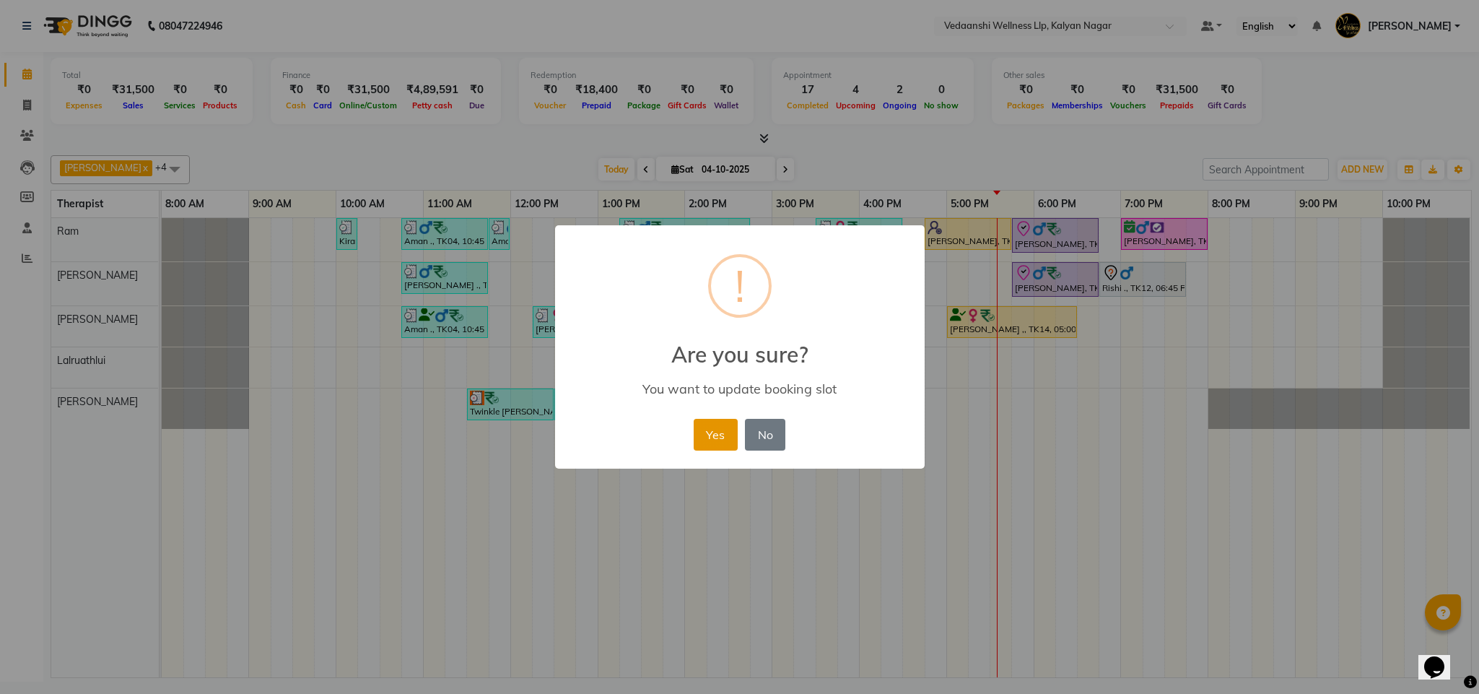
click at [715, 437] on button "Yes" at bounding box center [716, 435] width 44 height 32
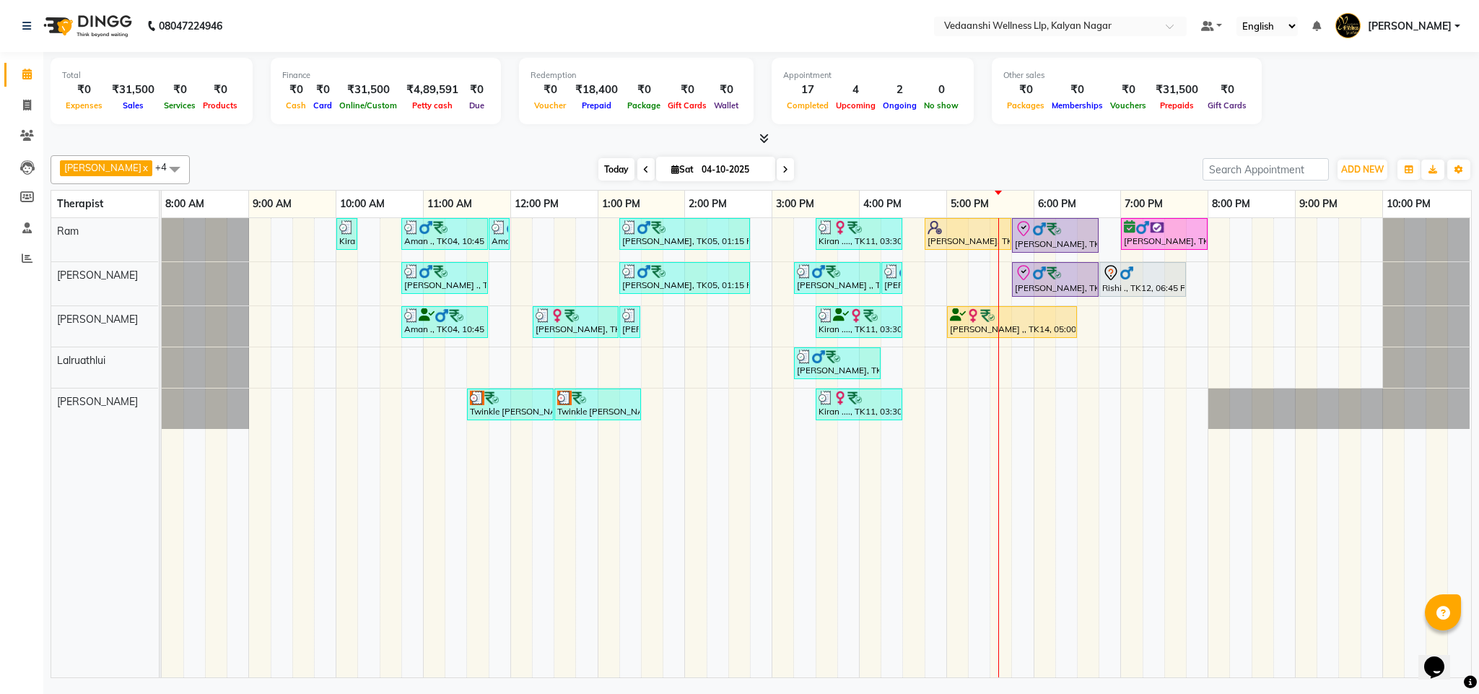
click at [598, 176] on span "Today" at bounding box center [616, 169] width 36 height 22
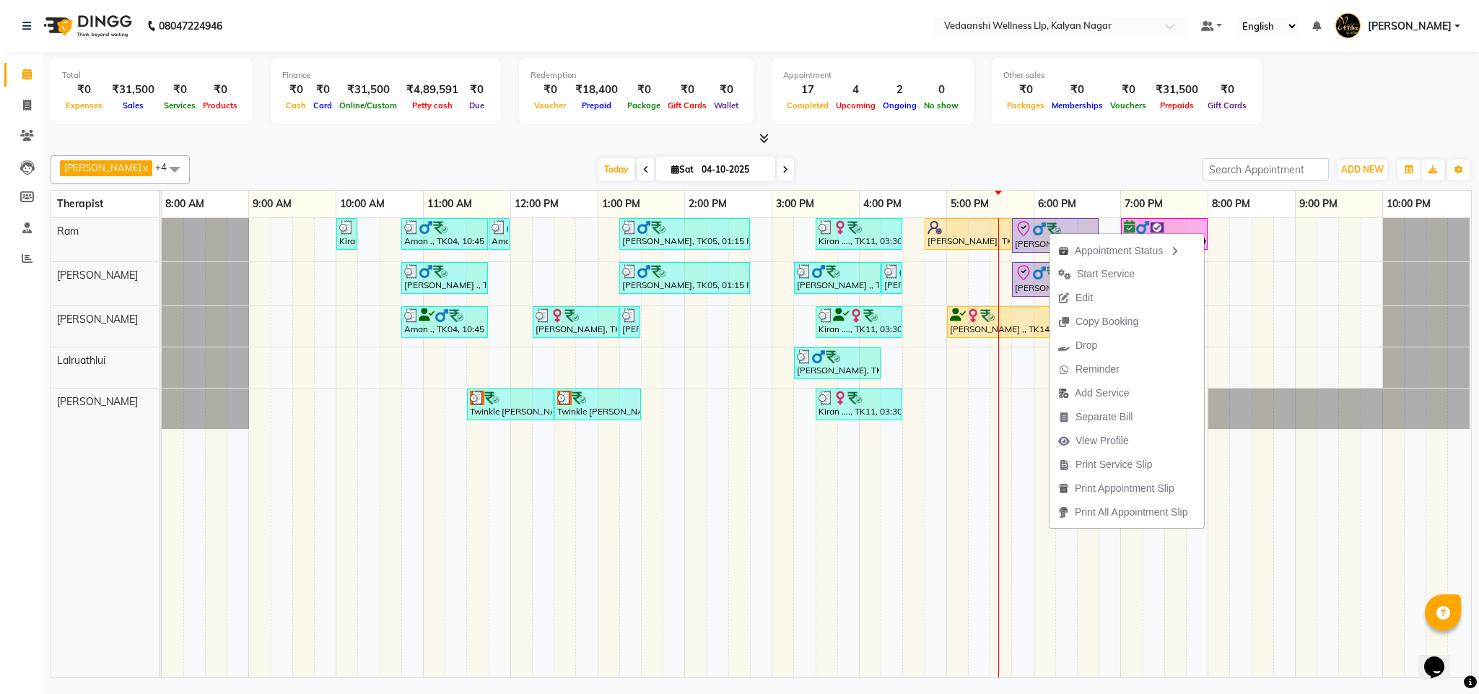
click at [1039, 149] on div "Benjamin x Jennifer Zoramsangi x Lalruathlui x Ram x Rashika Khadse x +4 Select…" at bounding box center [761, 413] width 1421 height 528
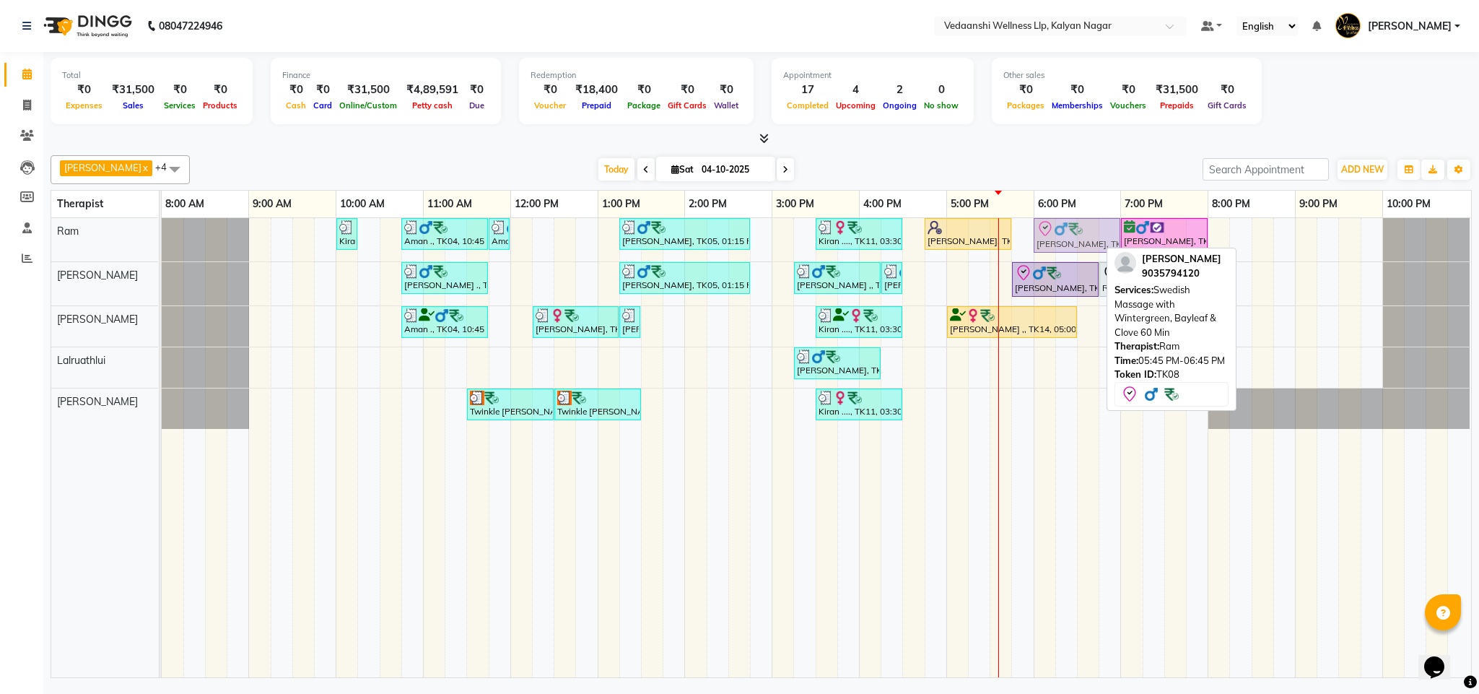
drag, startPoint x: 1040, startPoint y: 230, endPoint x: 1054, endPoint y: 228, distance: 14.5
click at [162, 228] on div "Kiran ...., TK13, 10:00 AM-10:15 AM, Member Plan 60 Min Aman ., TK04, 10:45 AM-…" at bounding box center [162, 239] width 0 height 43
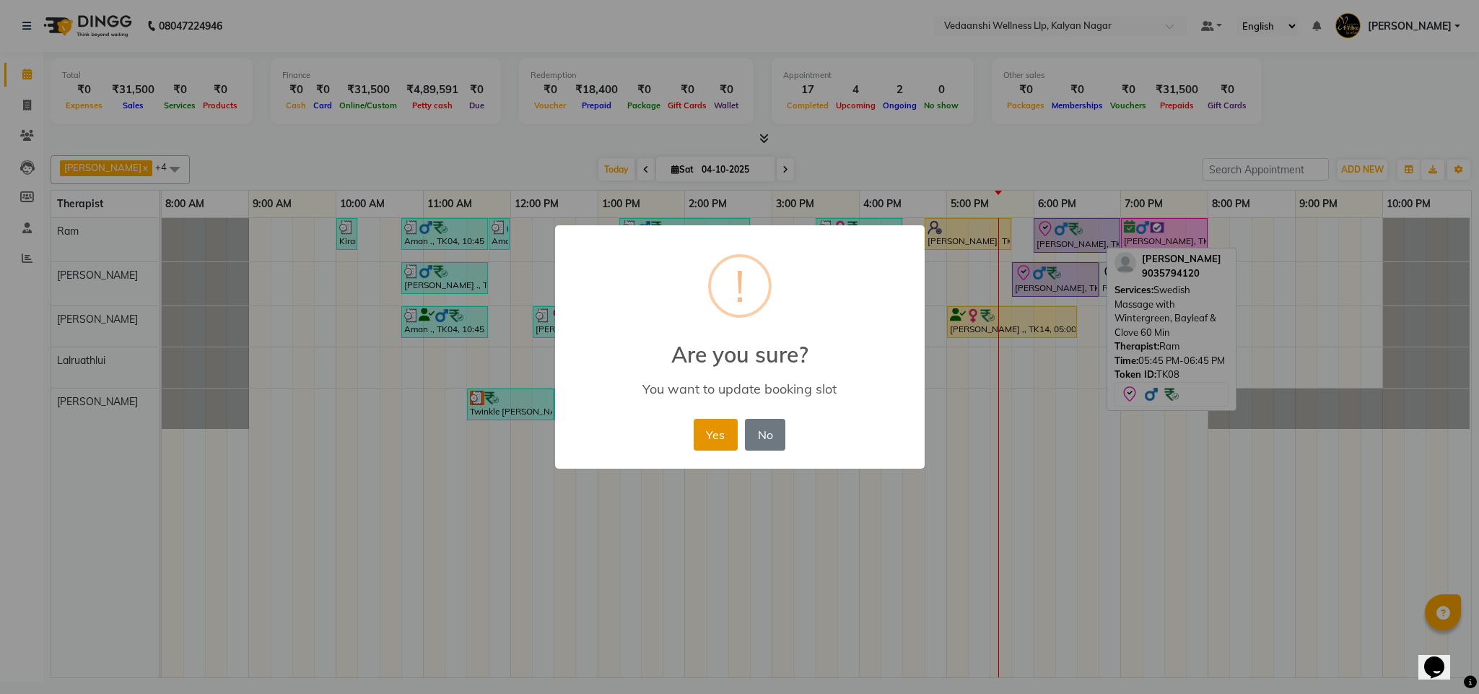
click at [712, 434] on button "Yes" at bounding box center [716, 435] width 44 height 32
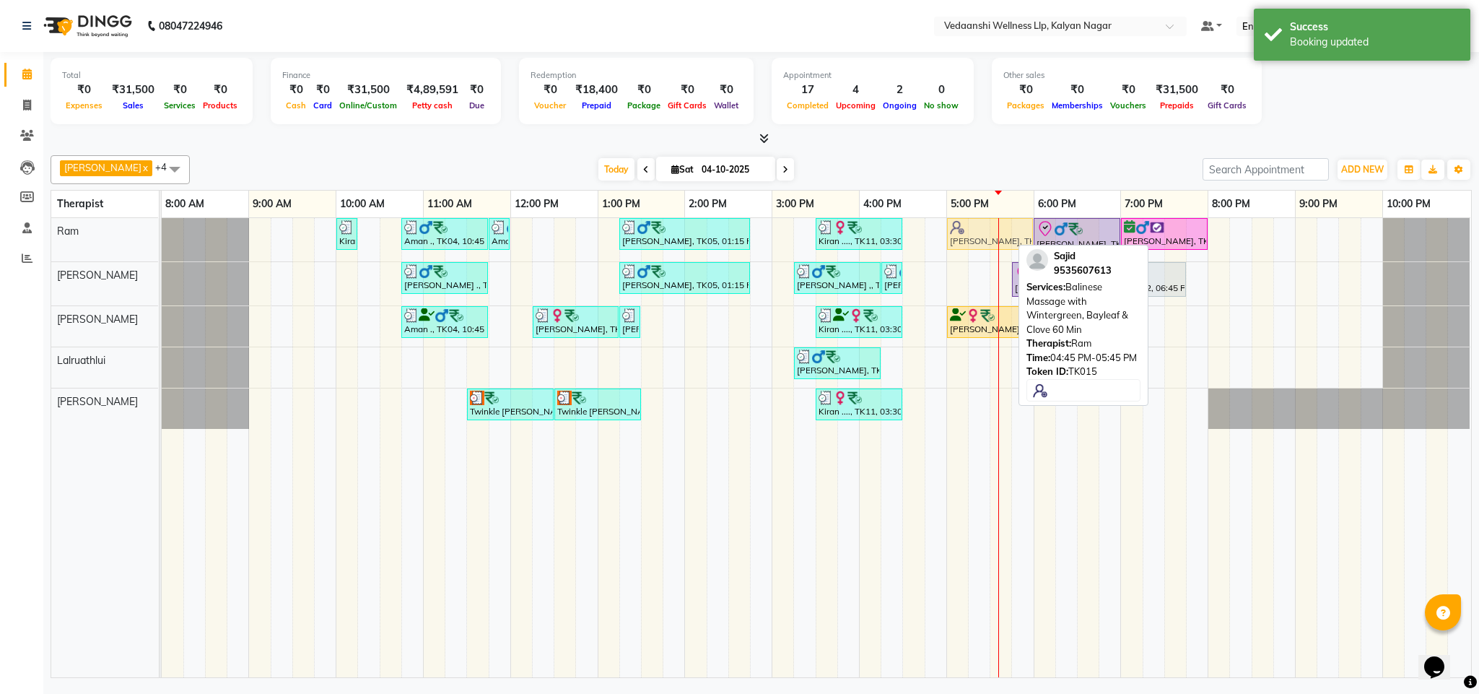
drag, startPoint x: 964, startPoint y: 228, endPoint x: 979, endPoint y: 228, distance: 15.2
click at [162, 228] on div "Kiran ...., TK13, 10:00 AM-10:15 AM, Member Plan 60 Min Aman ., TK04, 10:45 AM-…" at bounding box center [162, 239] width 0 height 43
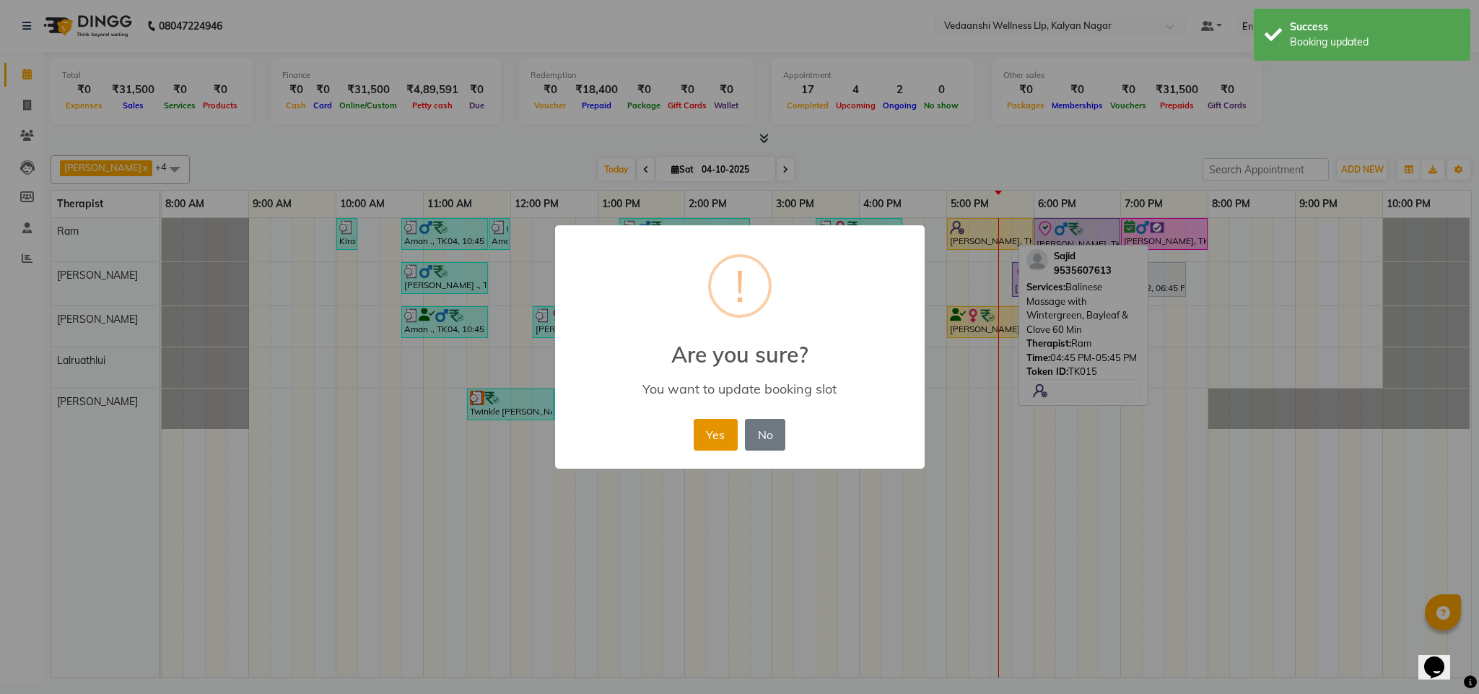
click at [720, 427] on button "Yes" at bounding box center [716, 435] width 44 height 32
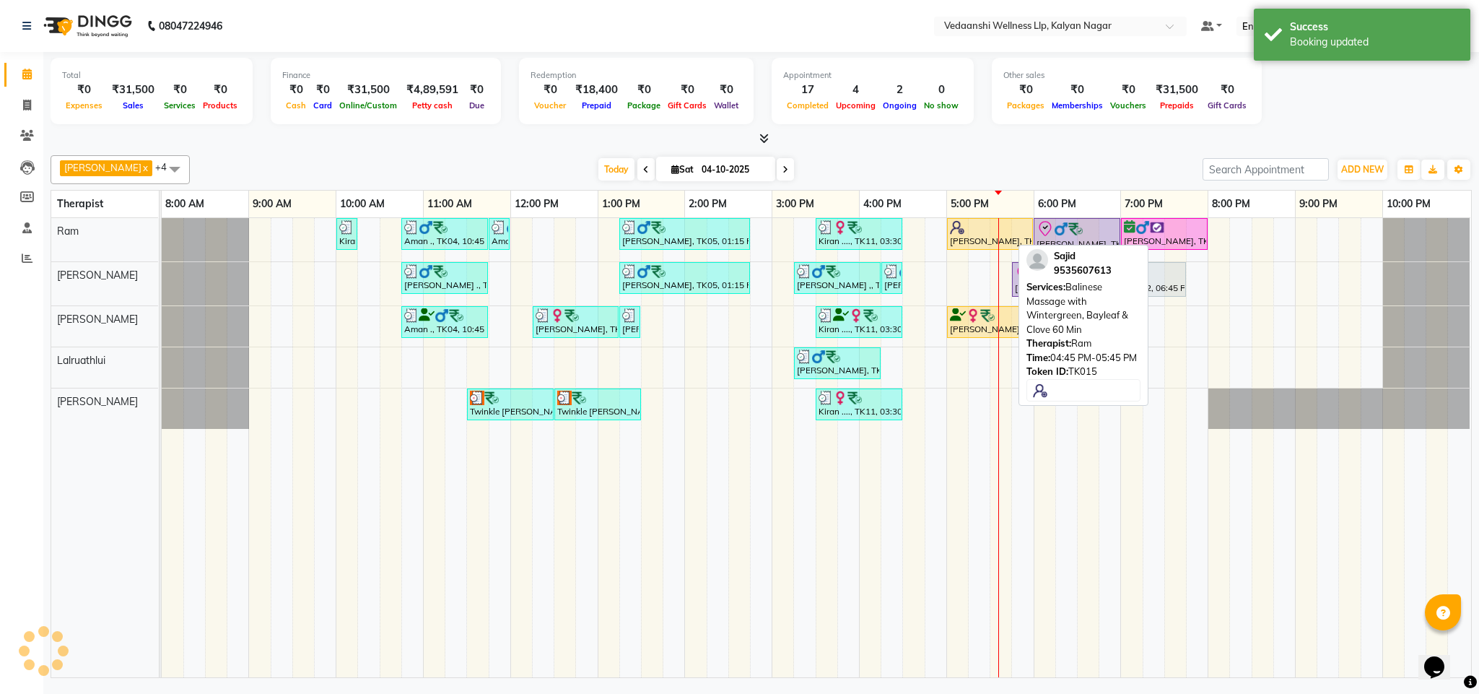
click at [958, 152] on div "Benjamin x Jennifer Zoramsangi x Lalruathlui x Ram x Rashika Khadse x +4 Select…" at bounding box center [761, 413] width 1421 height 528
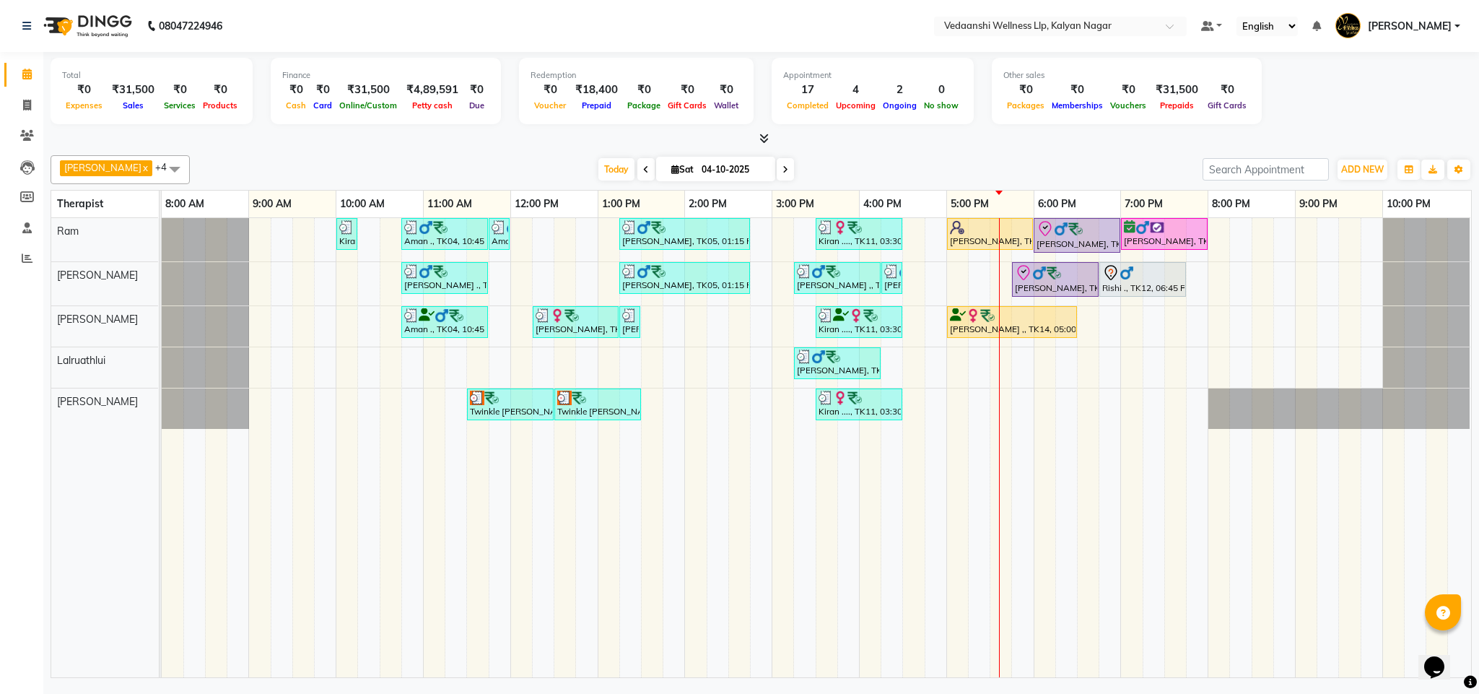
click at [953, 135] on div at bounding box center [761, 138] width 1421 height 15
click at [832, 154] on div "Benjamin x Jennifer Zoramsangi x Lalruathlui x Ram x Rashika Khadse x +4 Select…" at bounding box center [761, 413] width 1421 height 528
click at [777, 175] on span at bounding box center [785, 169] width 17 height 22
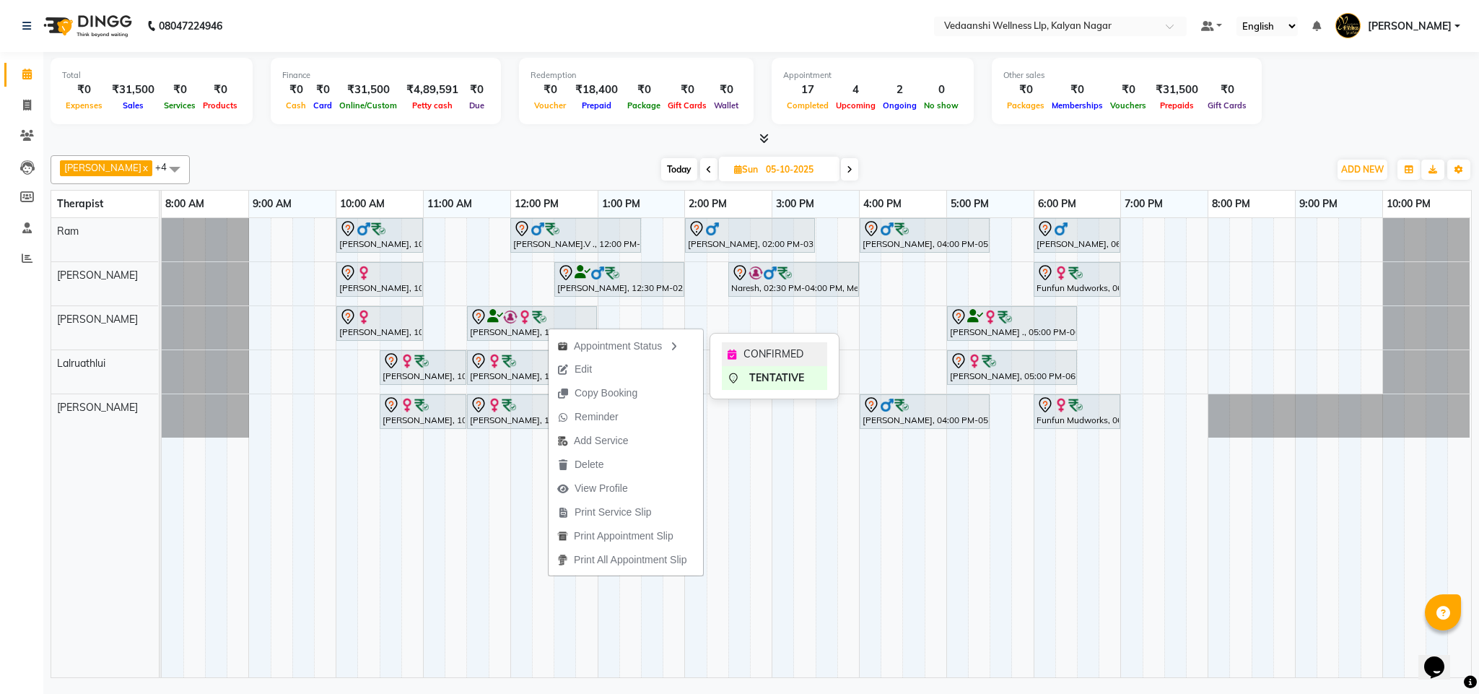
click at [776, 358] on span "CONFIRMED" at bounding box center [773, 353] width 60 height 15
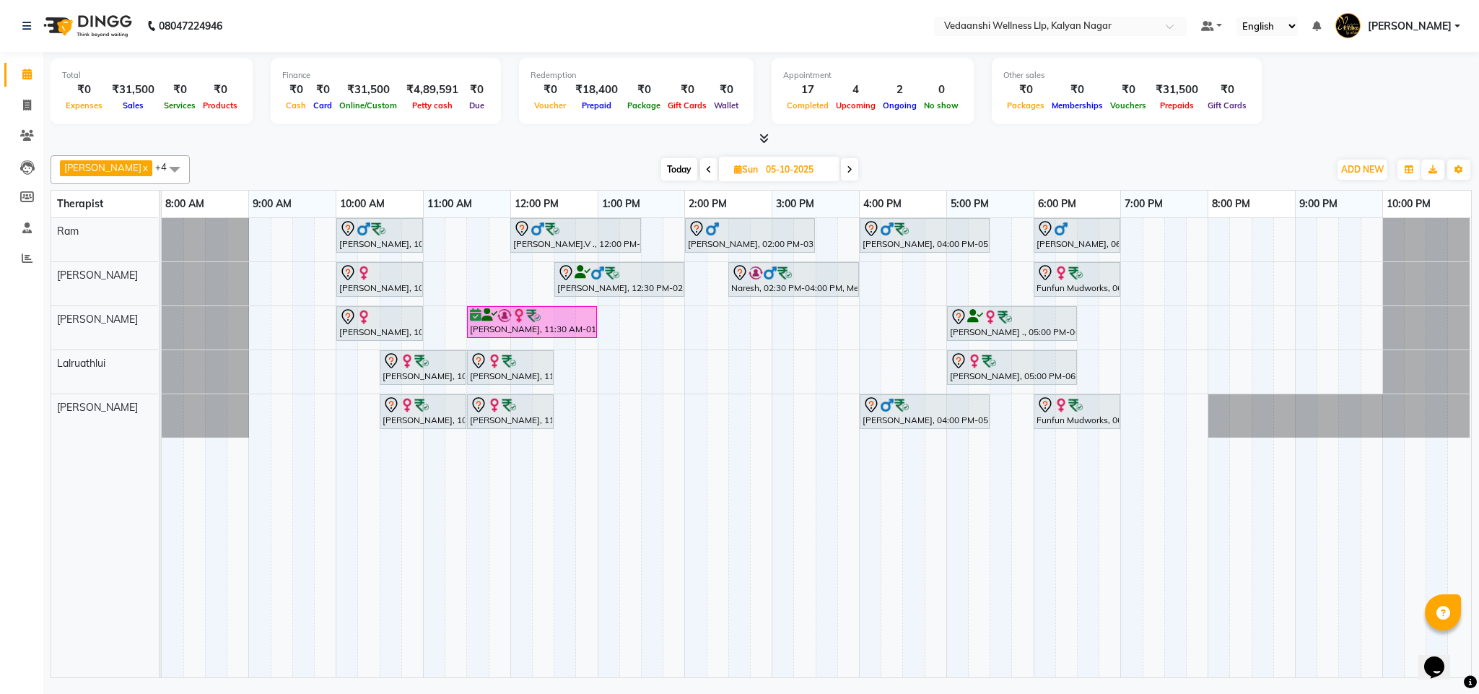
click at [670, 165] on span "Today" at bounding box center [679, 169] width 36 height 22
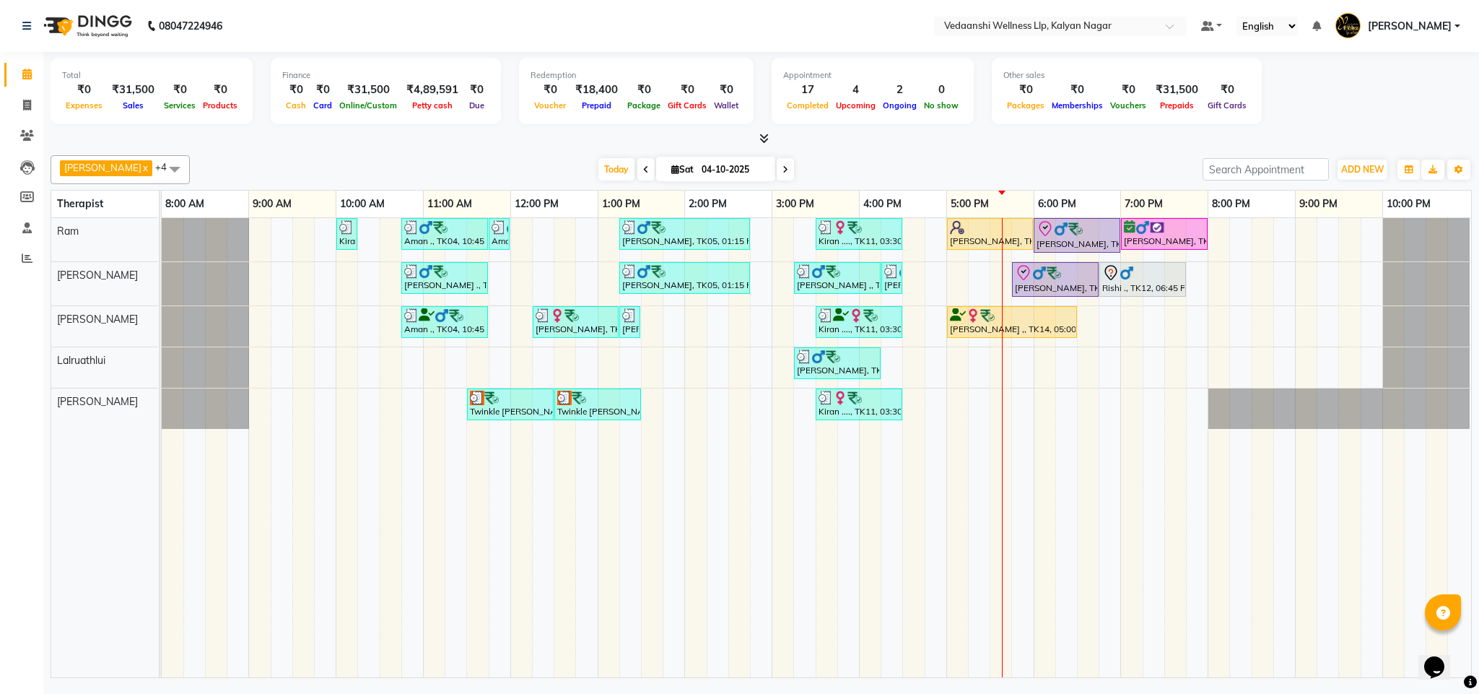
click at [782, 174] on icon at bounding box center [785, 169] width 6 height 9
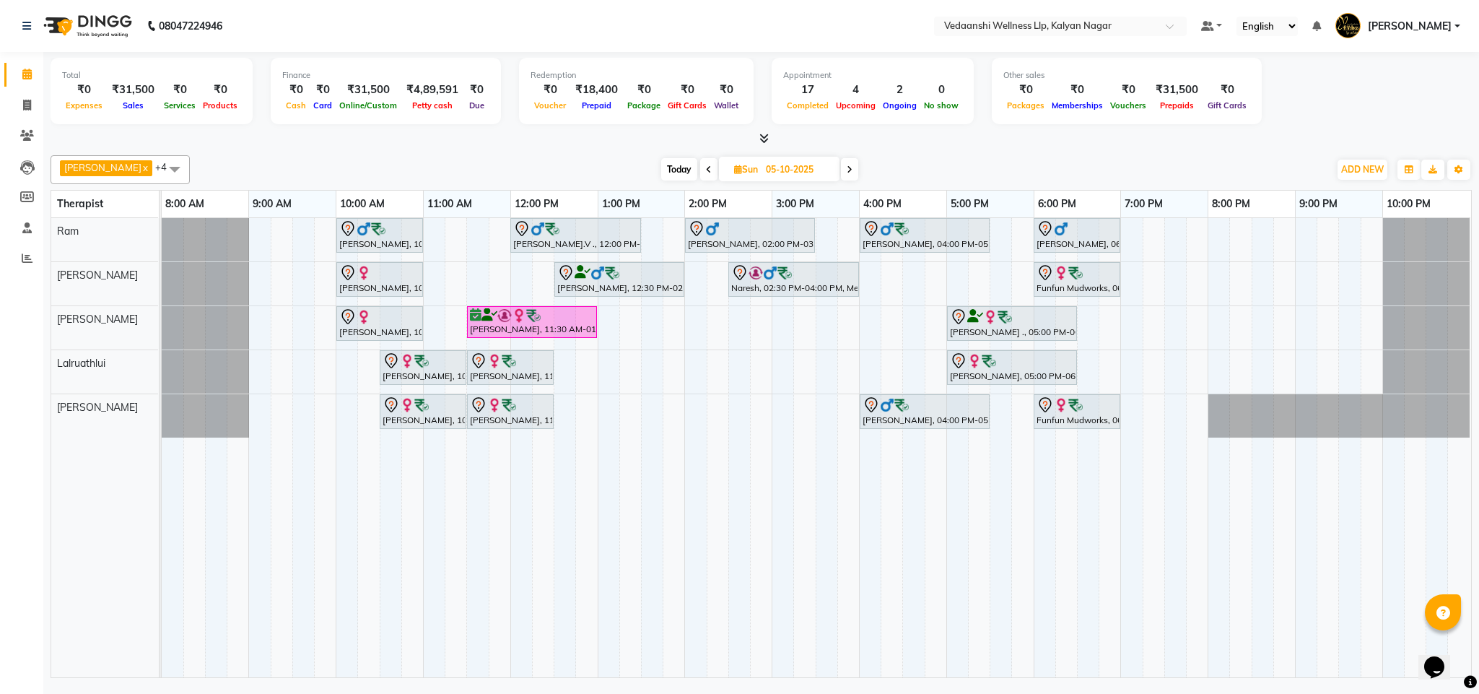
click at [661, 170] on span "Today" at bounding box center [679, 169] width 36 height 22
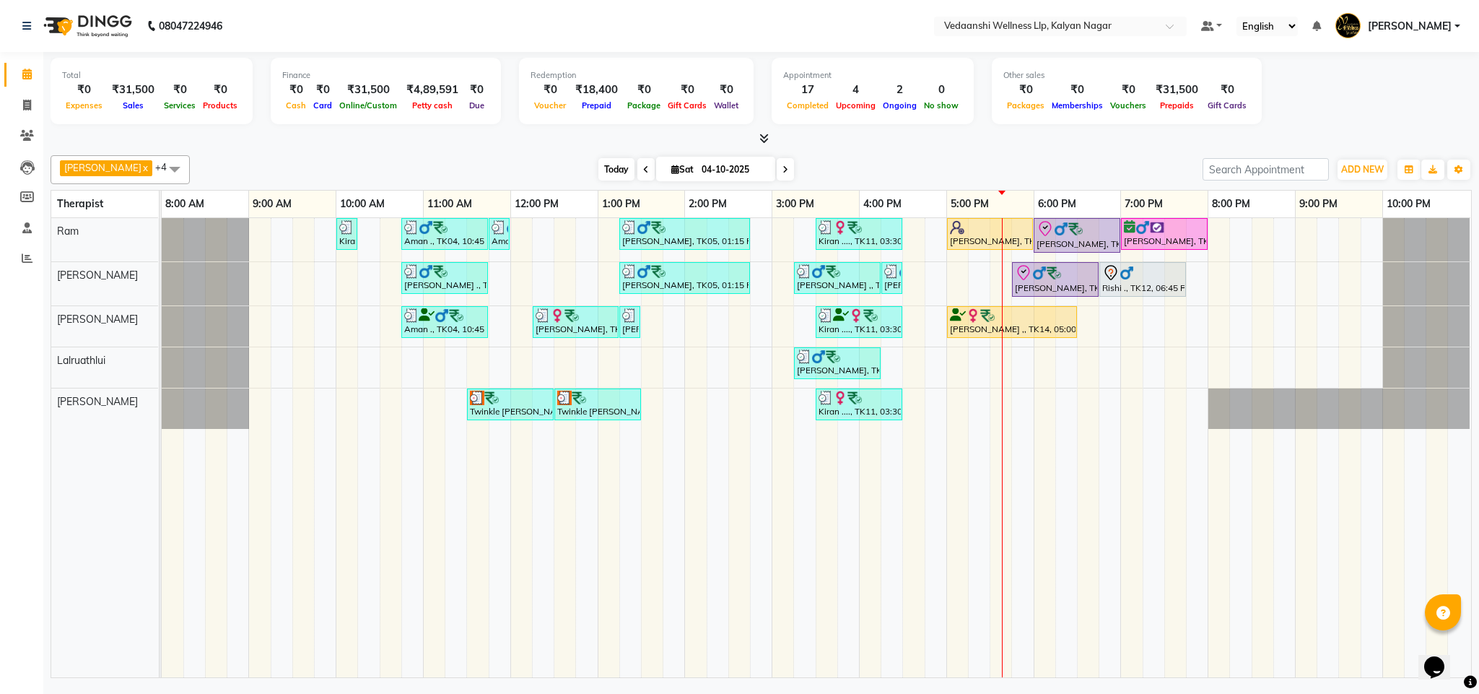
click at [597, 180] on div "[DATE] [DATE]" at bounding box center [696, 170] width 198 height 22
click at [598, 160] on span "Today" at bounding box center [616, 169] width 36 height 22
click at [782, 170] on icon at bounding box center [785, 169] width 6 height 9
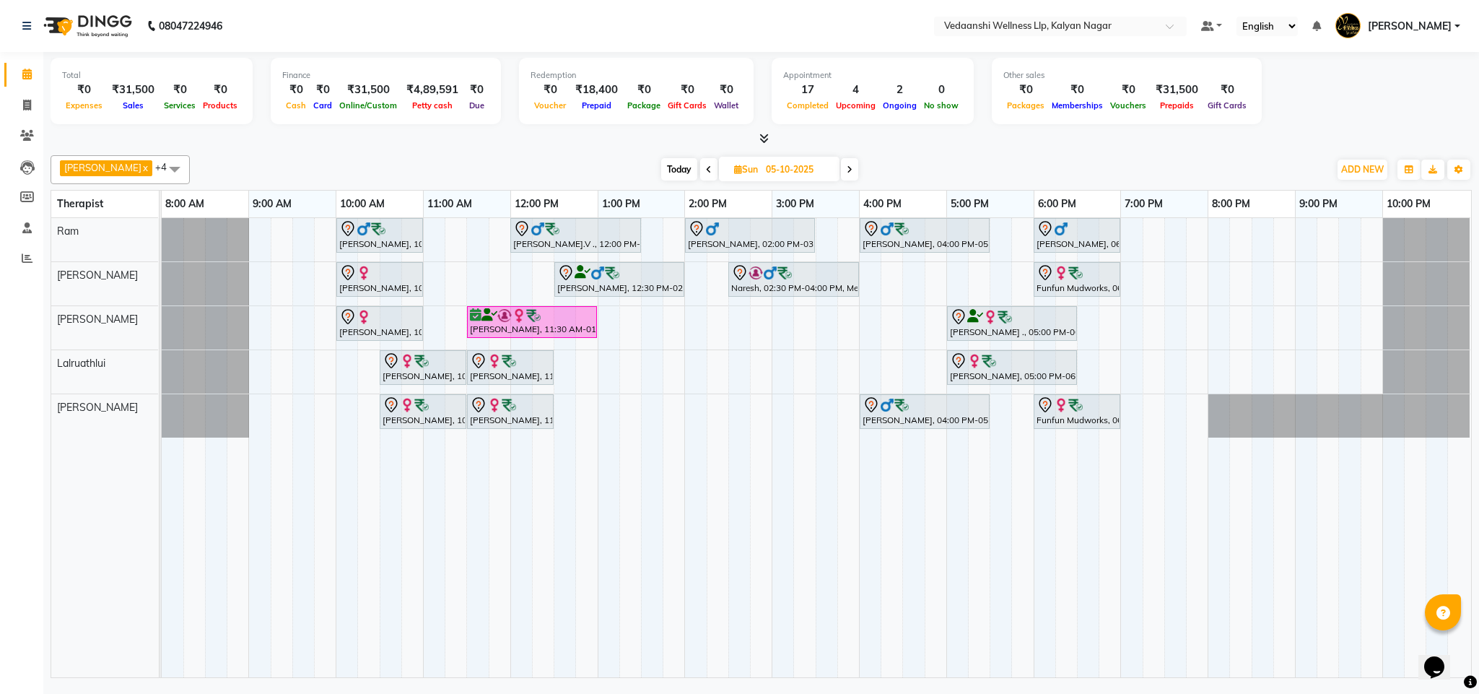
click at [706, 167] on icon at bounding box center [709, 169] width 6 height 9
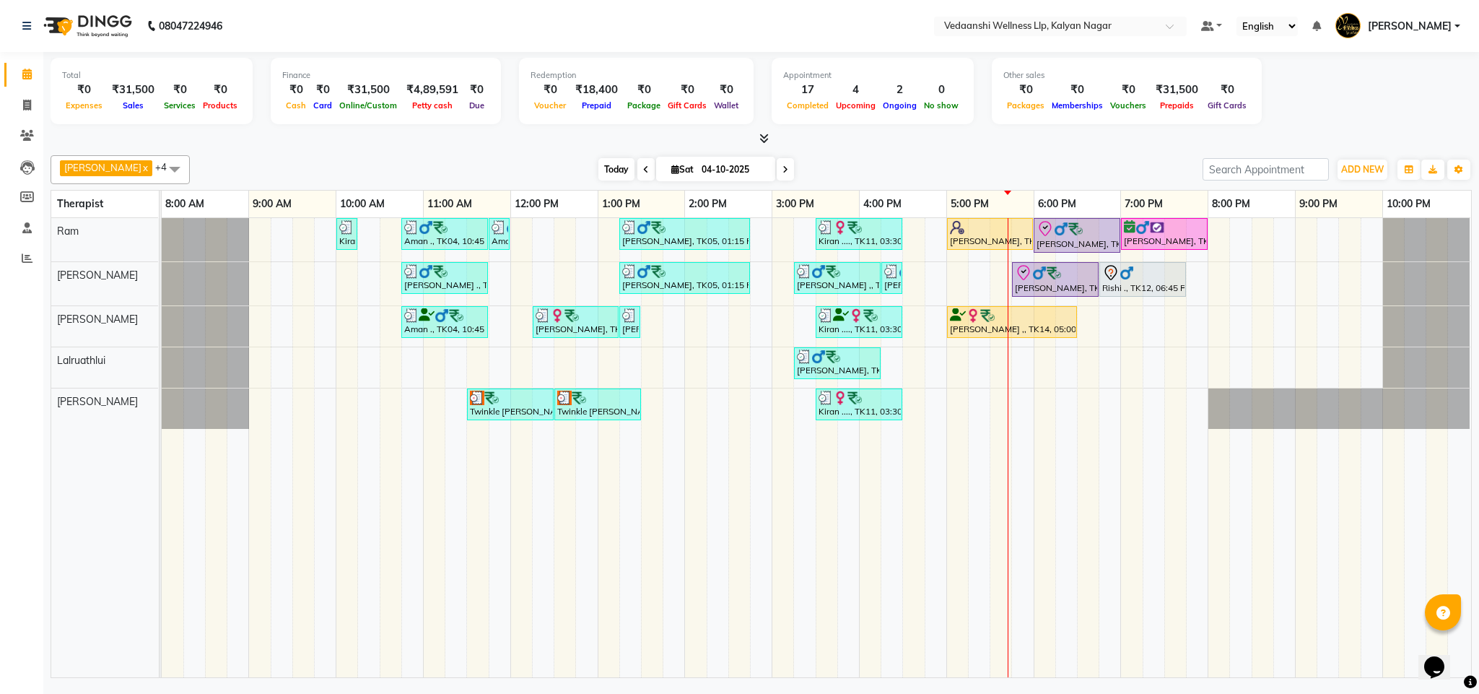
click at [598, 160] on span "Today" at bounding box center [616, 169] width 36 height 22
click at [834, 141] on div at bounding box center [761, 138] width 1421 height 15
click at [777, 167] on span at bounding box center [785, 169] width 17 height 22
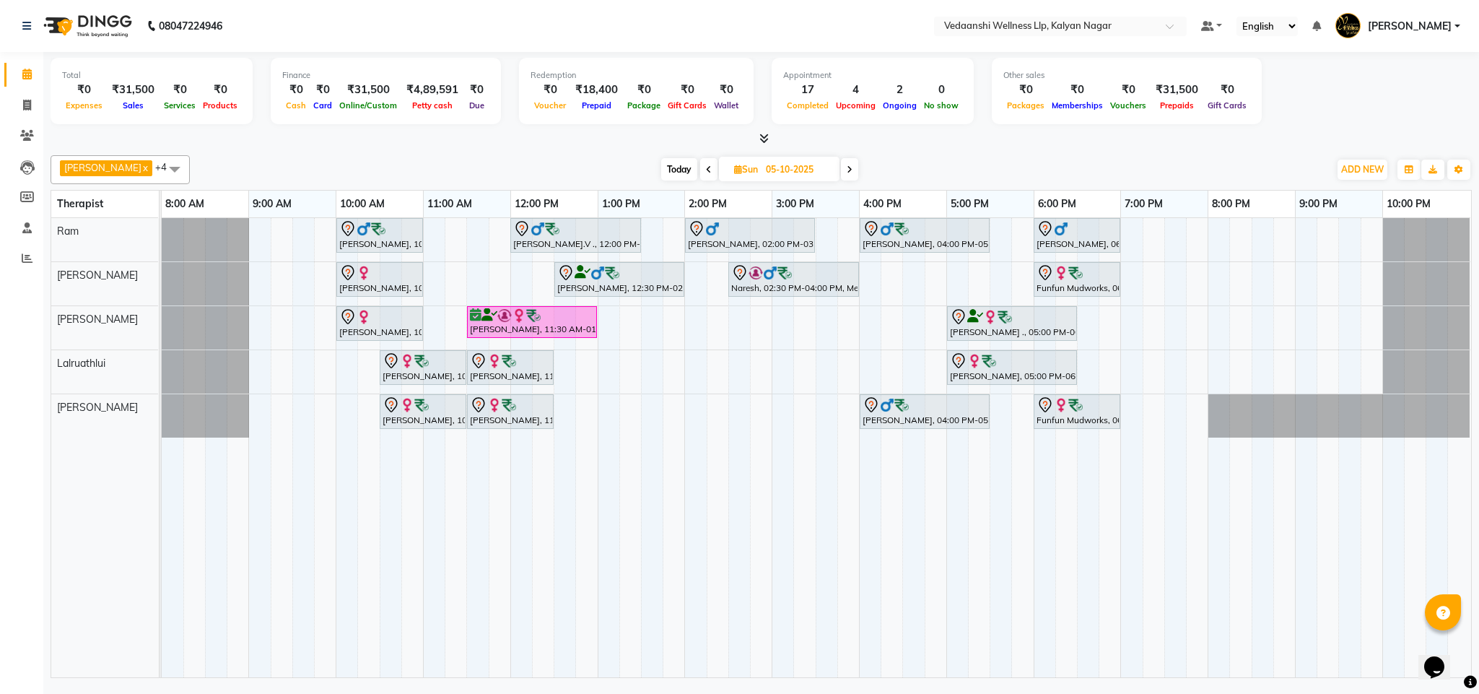
click at [841, 171] on span at bounding box center [849, 169] width 17 height 22
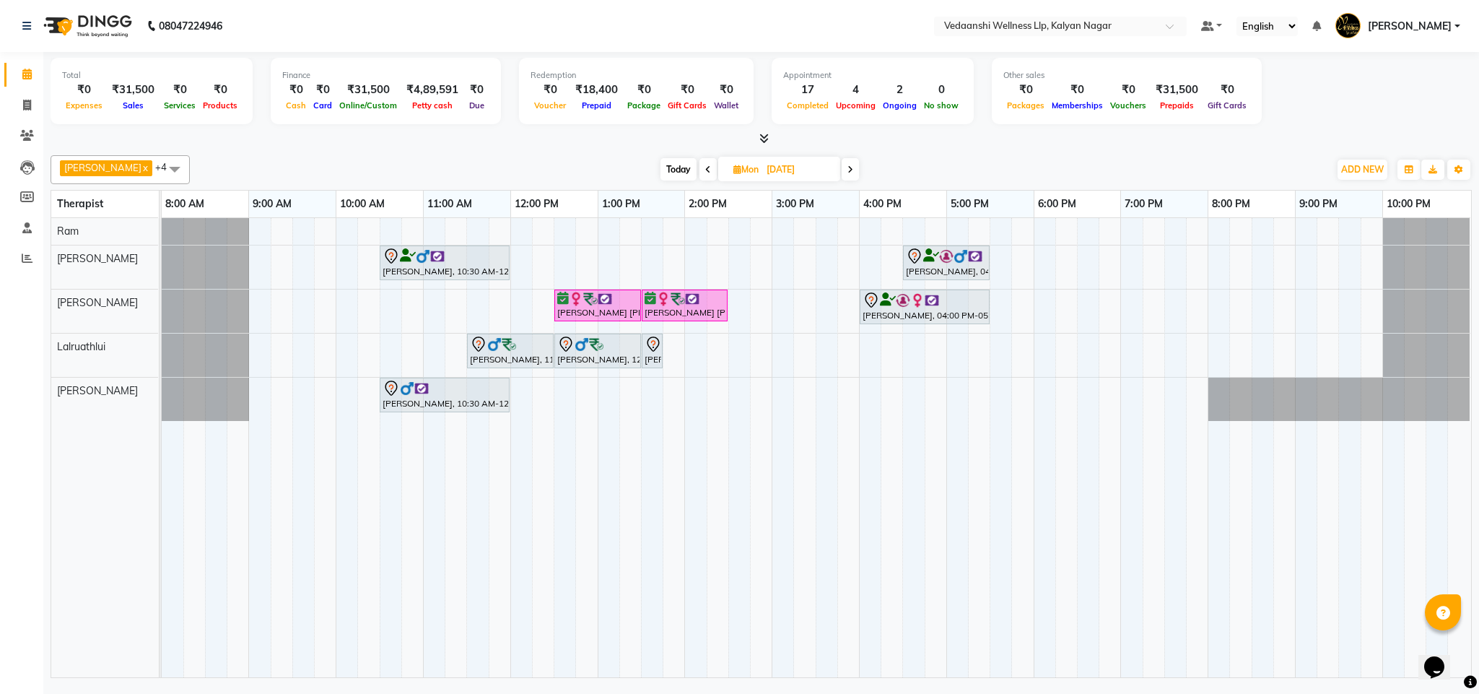
click at [847, 165] on icon at bounding box center [850, 169] width 6 height 9
type input "07-10-2025"
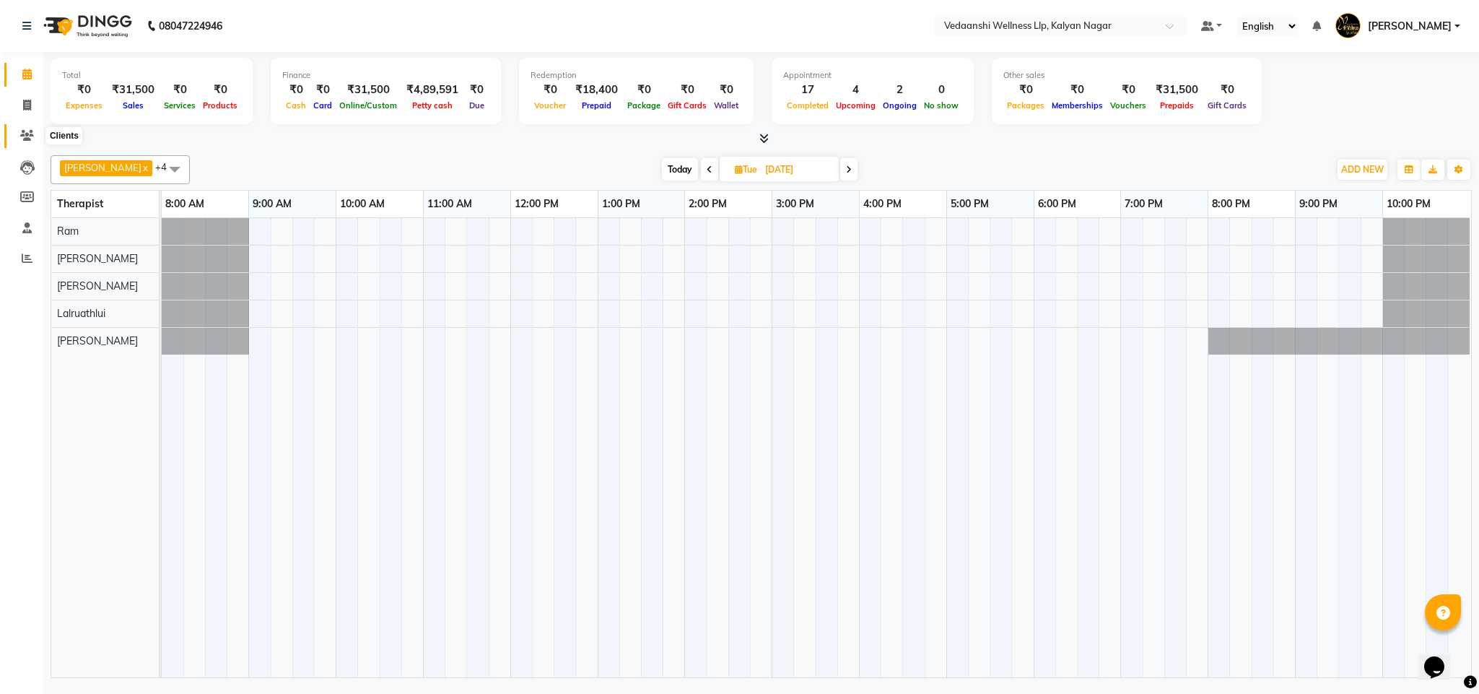
click at [14, 139] on span at bounding box center [26, 136] width 25 height 17
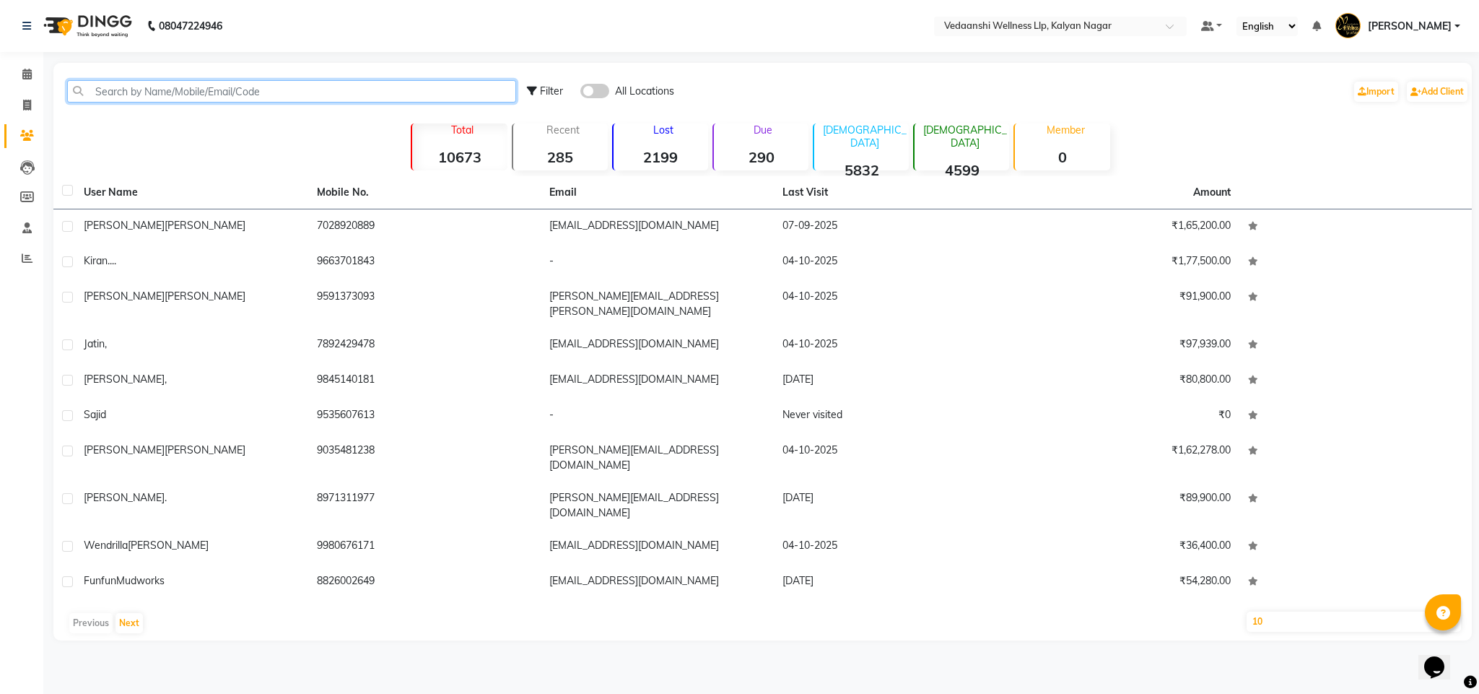
click at [191, 93] on input "text" at bounding box center [291, 91] width 449 height 22
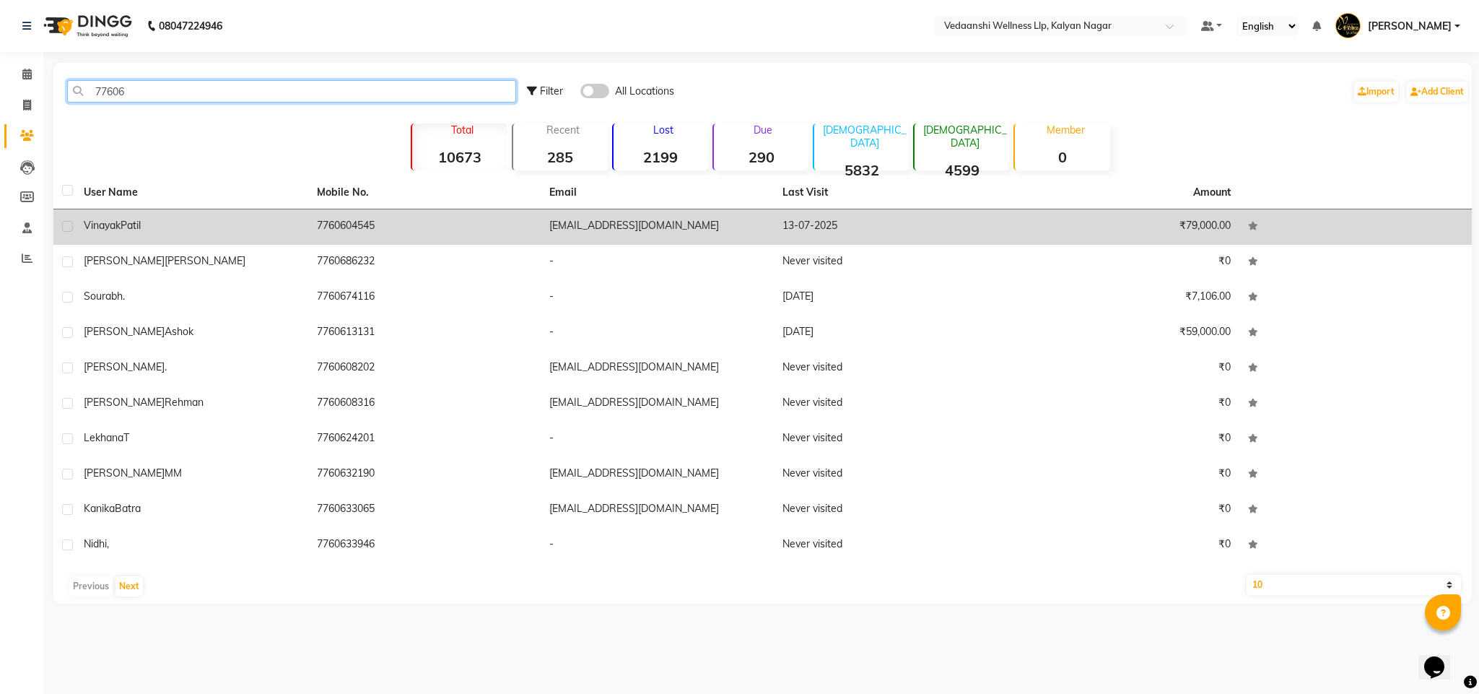
type input "77606"
click at [368, 221] on td "7760604545" at bounding box center [424, 226] width 233 height 35
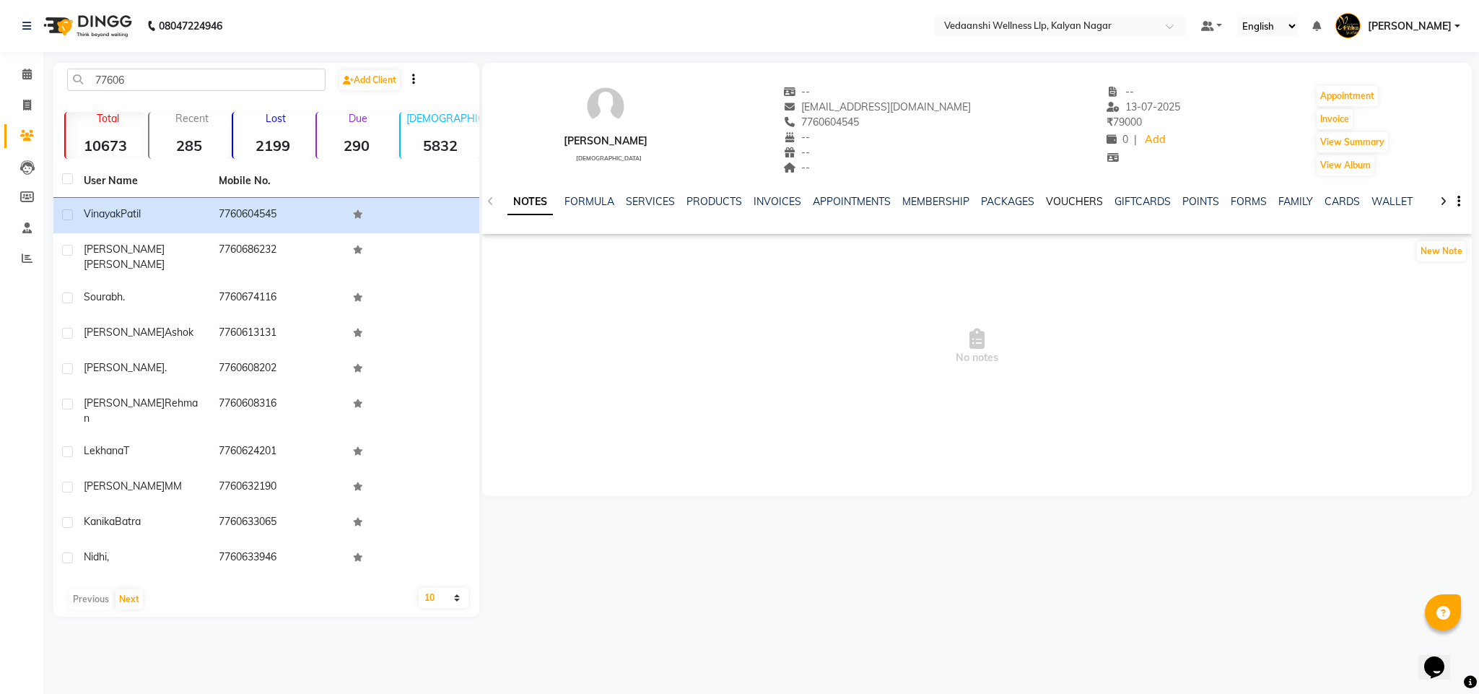
click at [1055, 198] on link "VOUCHERS" at bounding box center [1074, 201] width 57 height 13
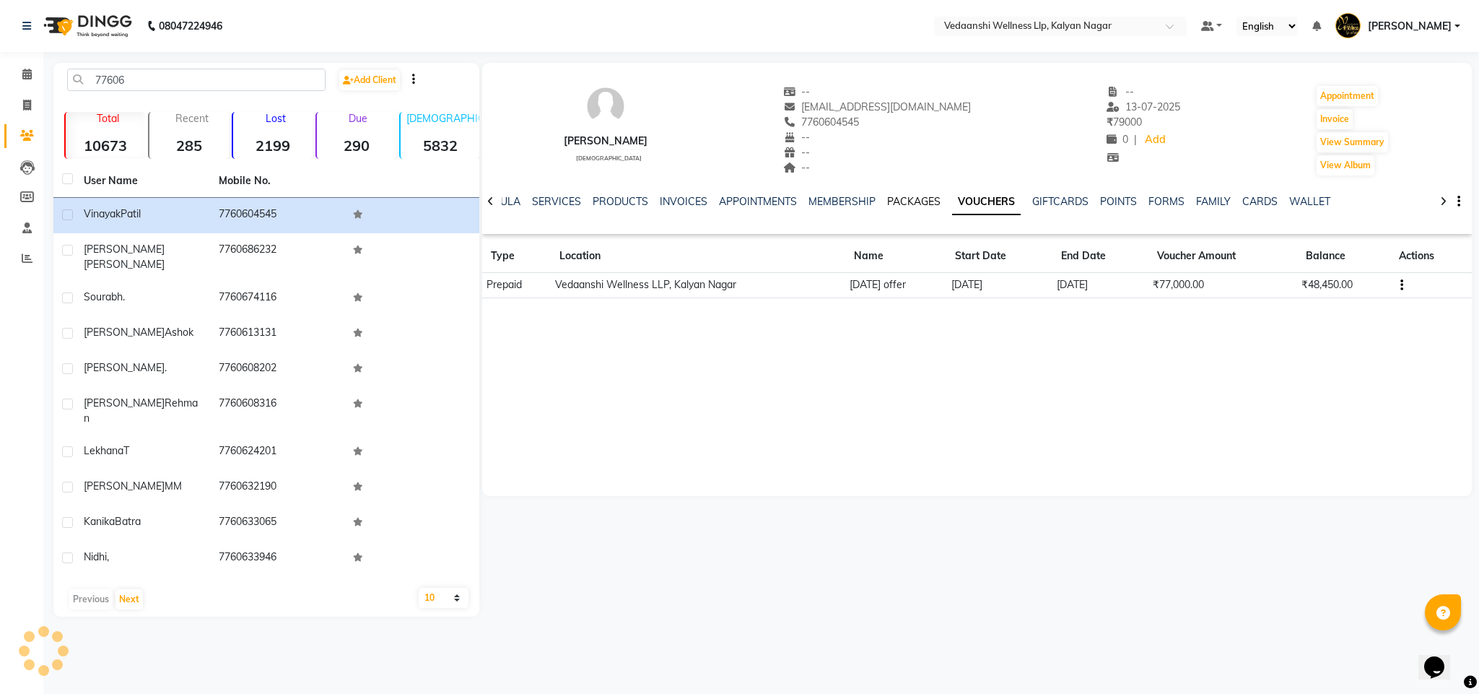
click at [897, 206] on link "PACKAGES" at bounding box center [913, 201] width 53 height 13
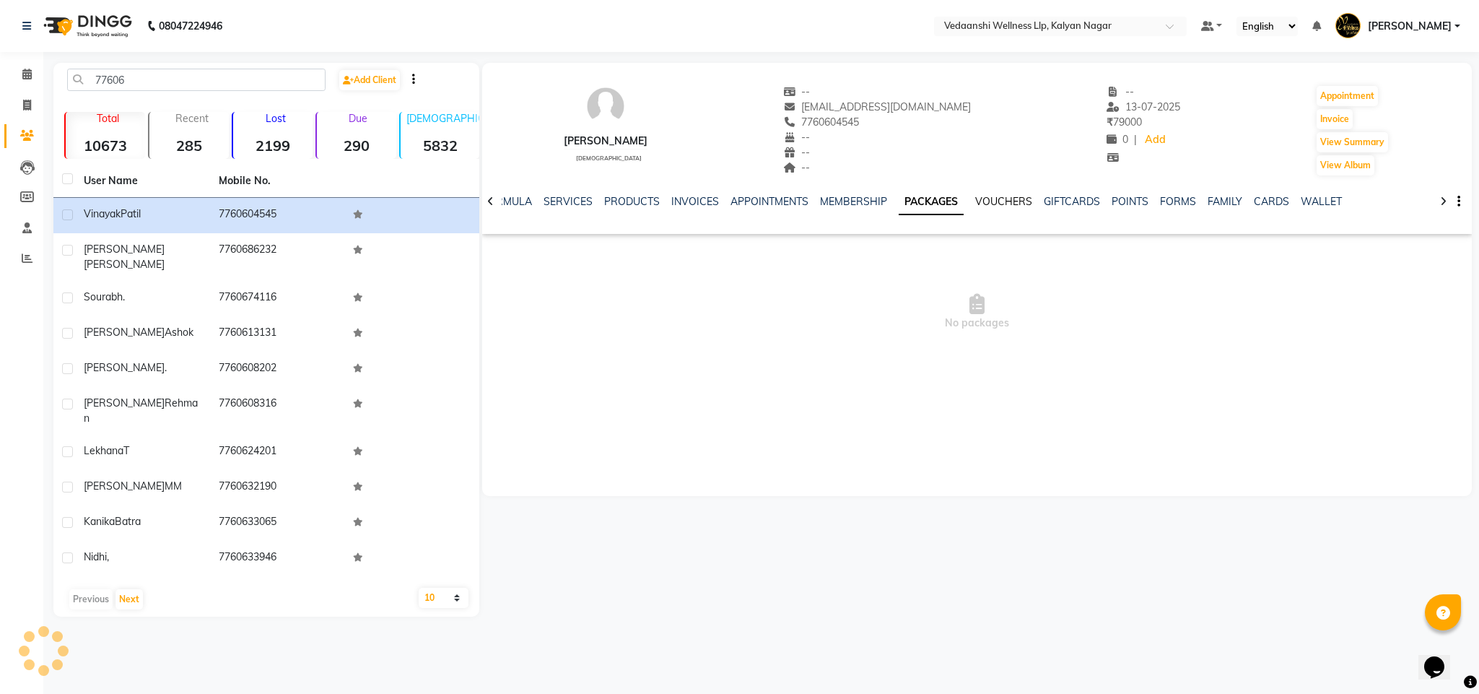
click at [990, 199] on link "VOUCHERS" at bounding box center [1003, 201] width 57 height 13
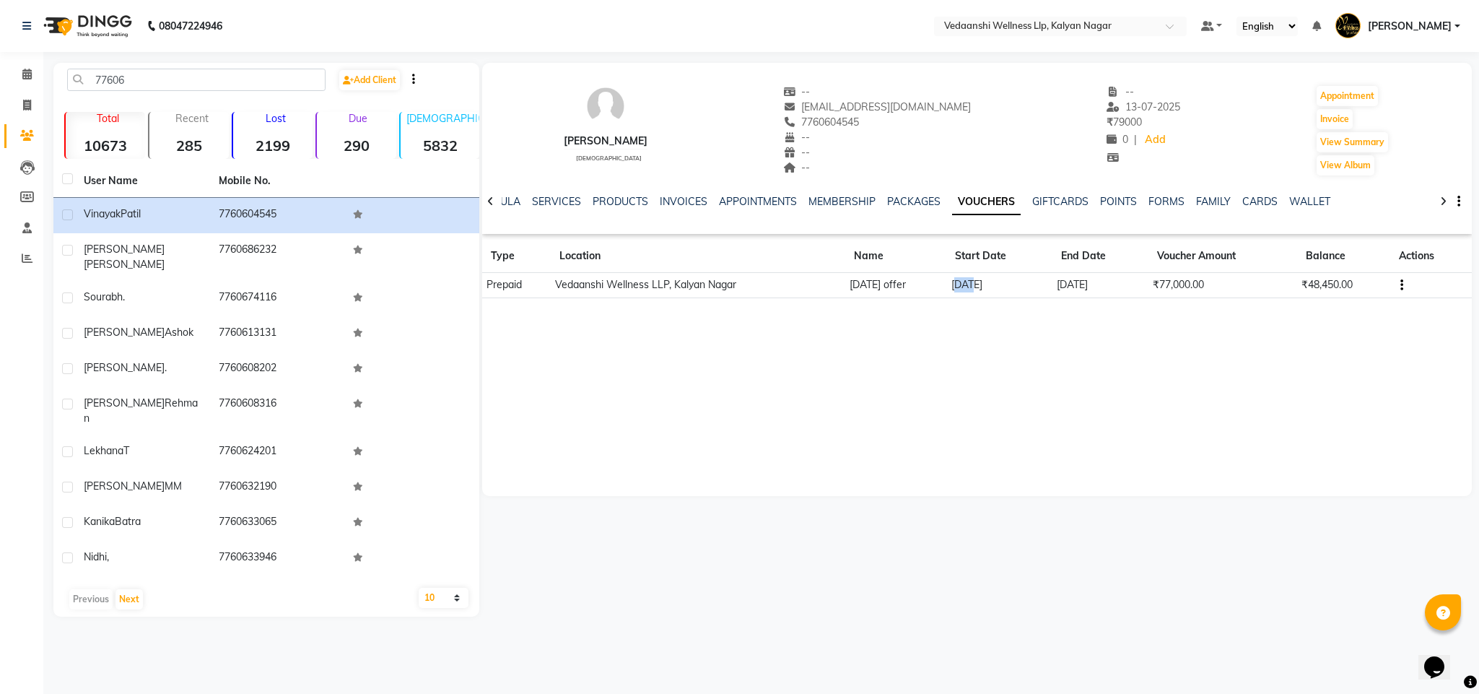
drag, startPoint x: 984, startPoint y: 286, endPoint x: 996, endPoint y: 286, distance: 12.3
click at [996, 286] on td "04-11-2023" at bounding box center [999, 285] width 106 height 25
click at [1028, 341] on div "Vinayak Patil male -- vp97381@gmail.com 7760604545 -- -- -- -- 13-07-2025 ₹ 790…" at bounding box center [977, 279] width 990 height 433
click at [660, 200] on link "INVOICES" at bounding box center [684, 201] width 48 height 13
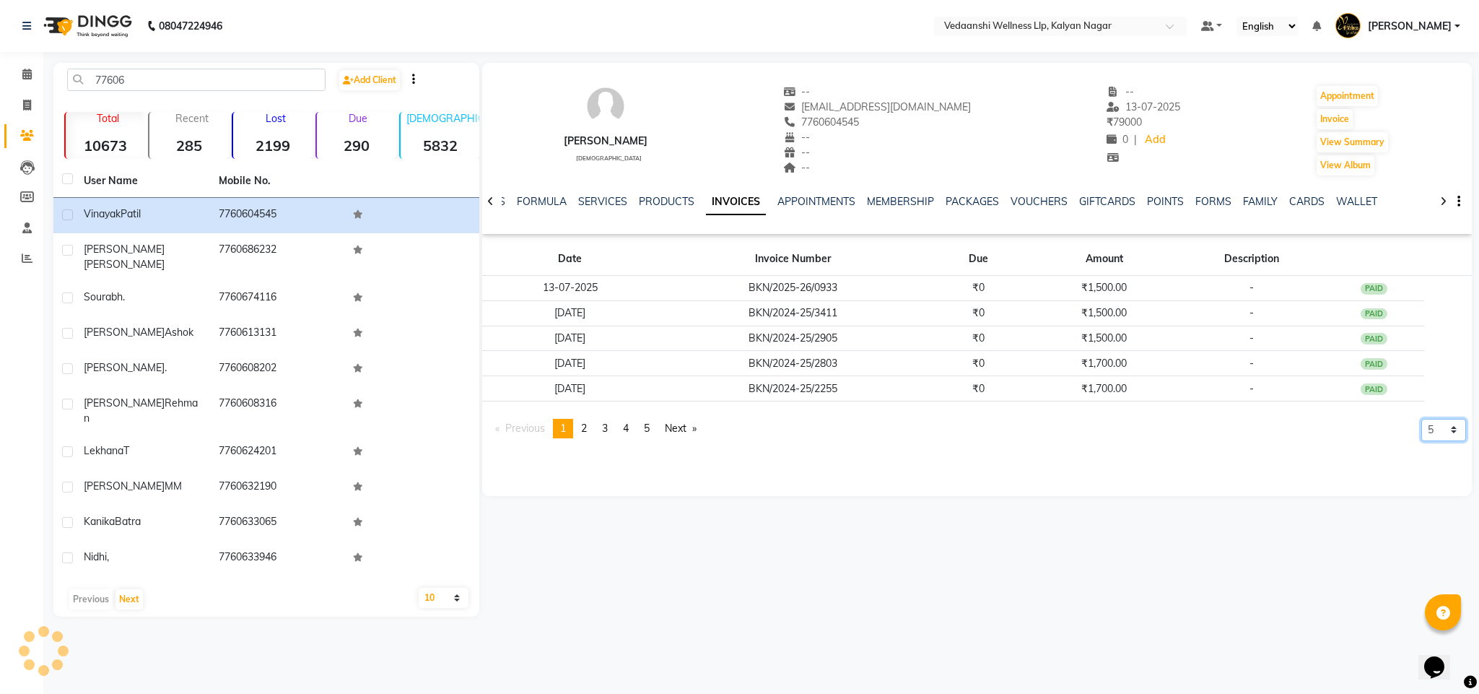
drag, startPoint x: 1421, startPoint y: 429, endPoint x: 1427, endPoint y: 437, distance: 9.8
click at [1423, 429] on select "5 10 50 100 500" at bounding box center [1443, 430] width 45 height 22
click at [1429, 576] on div "Vinayak Patil male -- vp97381@gmail.com 7760604545 -- -- -- -- 13-07-2025 ₹ 790…" at bounding box center [975, 340] width 993 height 554
click at [1428, 435] on select "5 10 50 100 500" at bounding box center [1443, 430] width 45 height 22
select select "500"
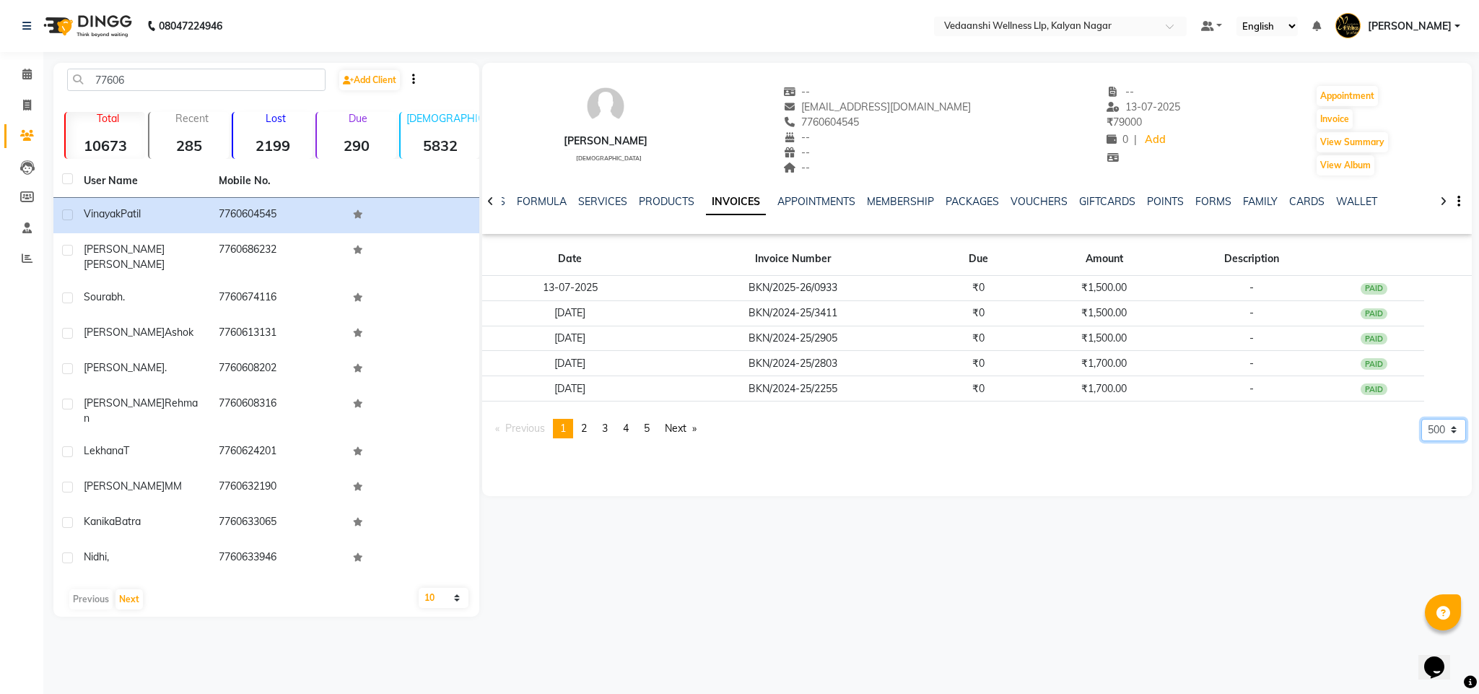
click at [1421, 441] on select "5 10 50 100 500" at bounding box center [1443, 430] width 45 height 22
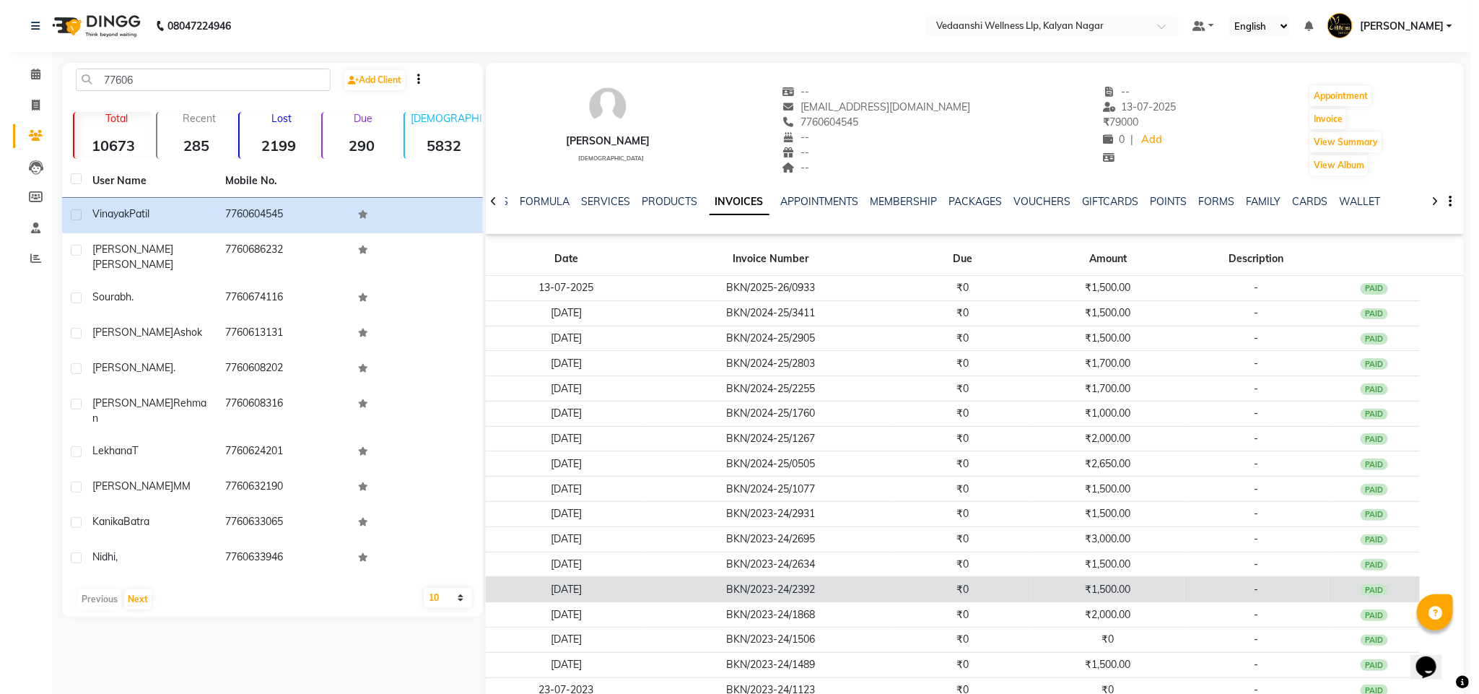
scroll to position [243, 0]
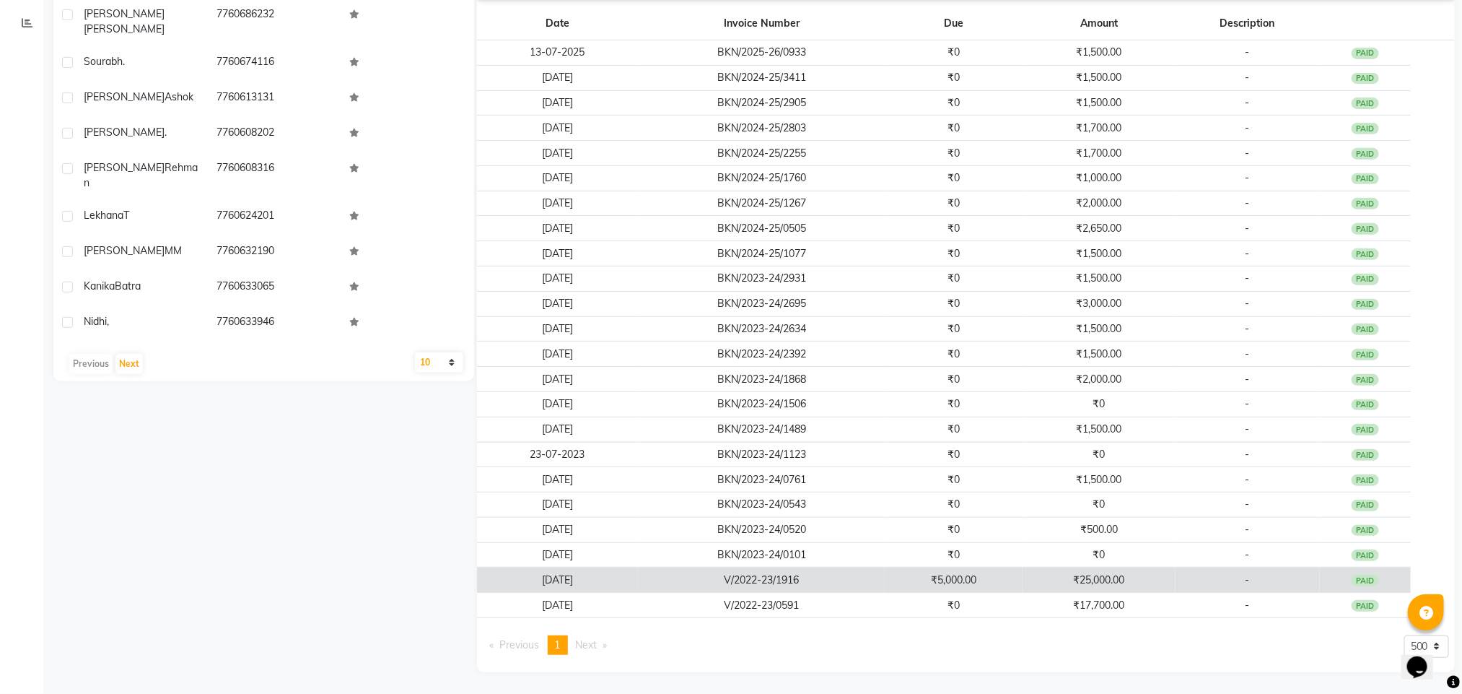
click at [1128, 581] on td "₹25,000.00" at bounding box center [1099, 579] width 152 height 25
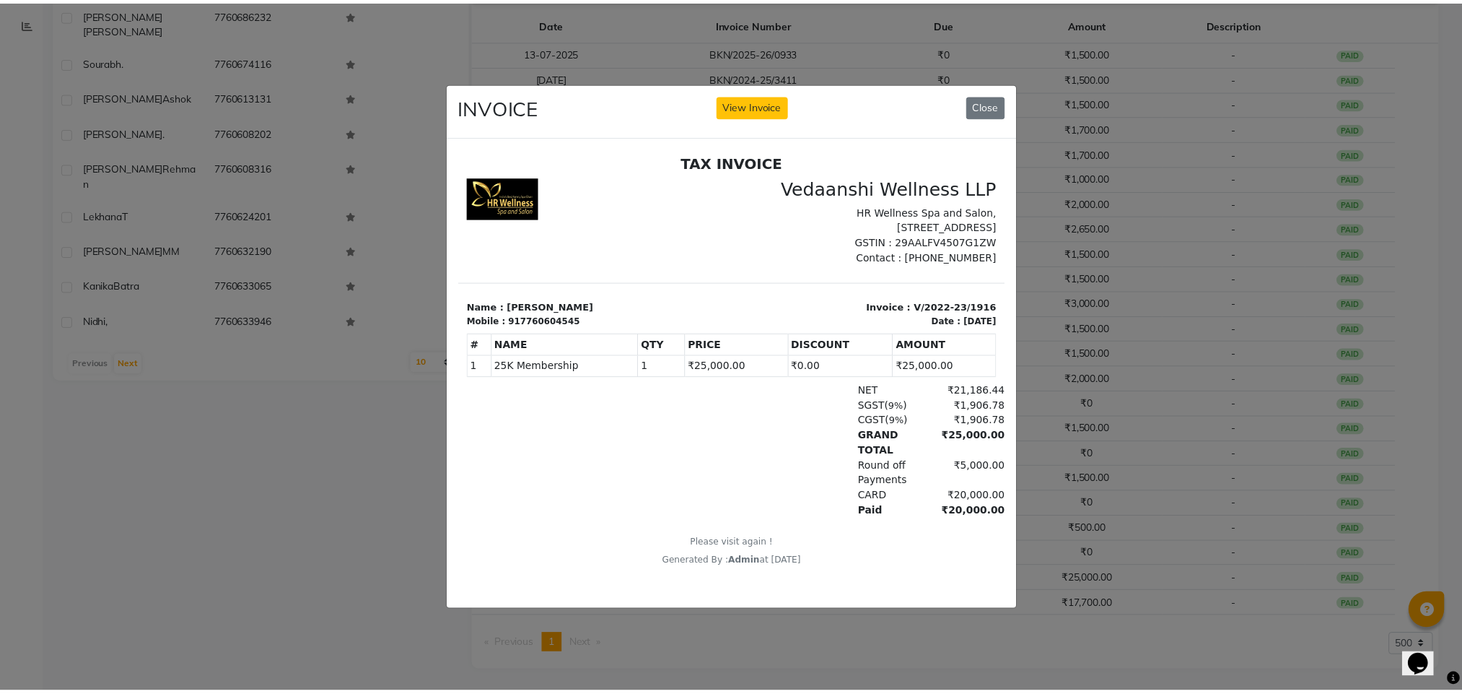
scroll to position [11, 0]
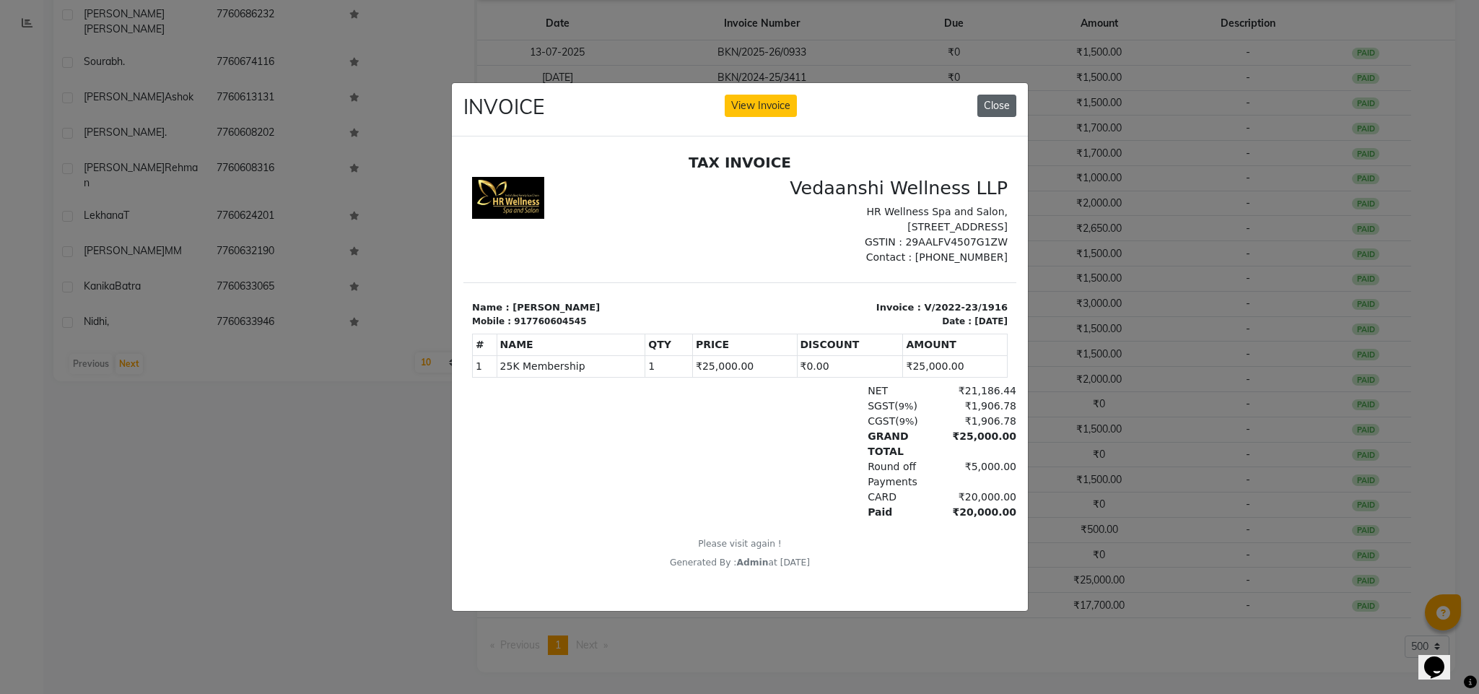
click at [1005, 95] on button "Close" at bounding box center [996, 106] width 39 height 22
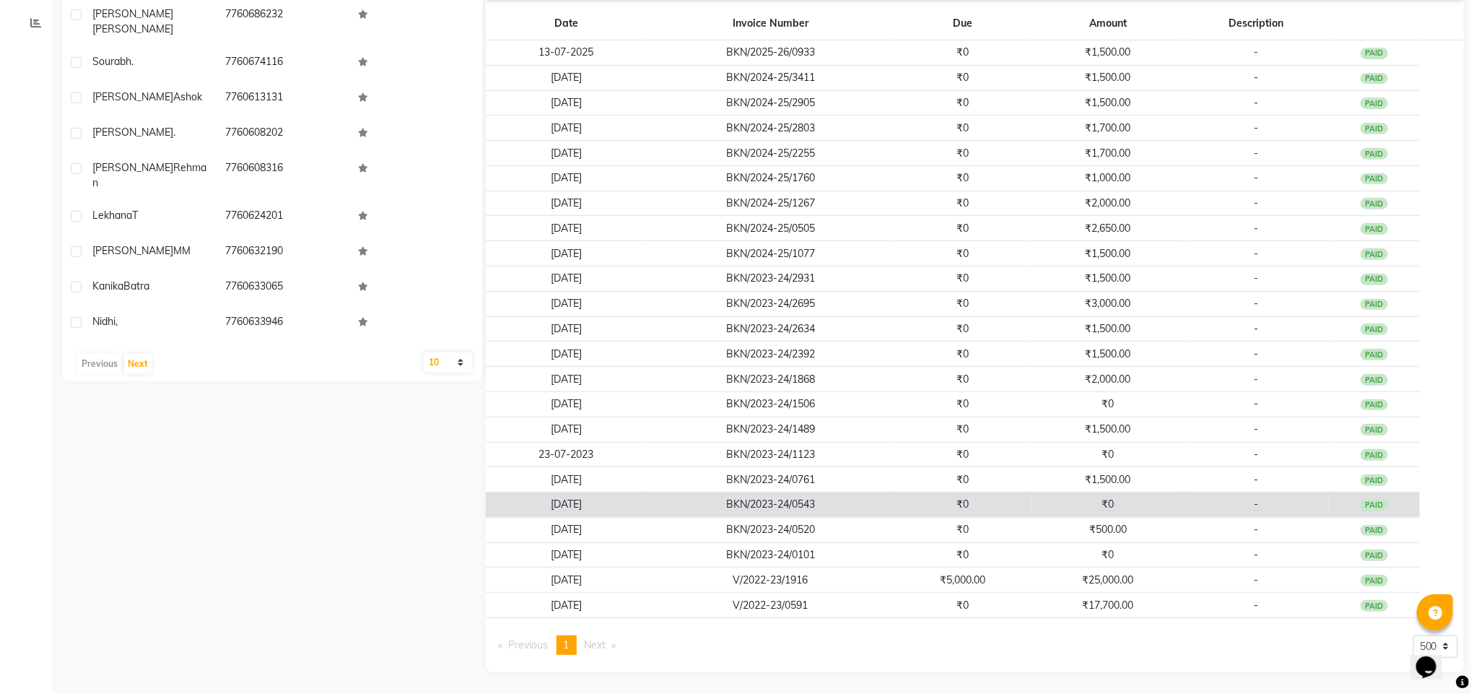
scroll to position [0, 0]
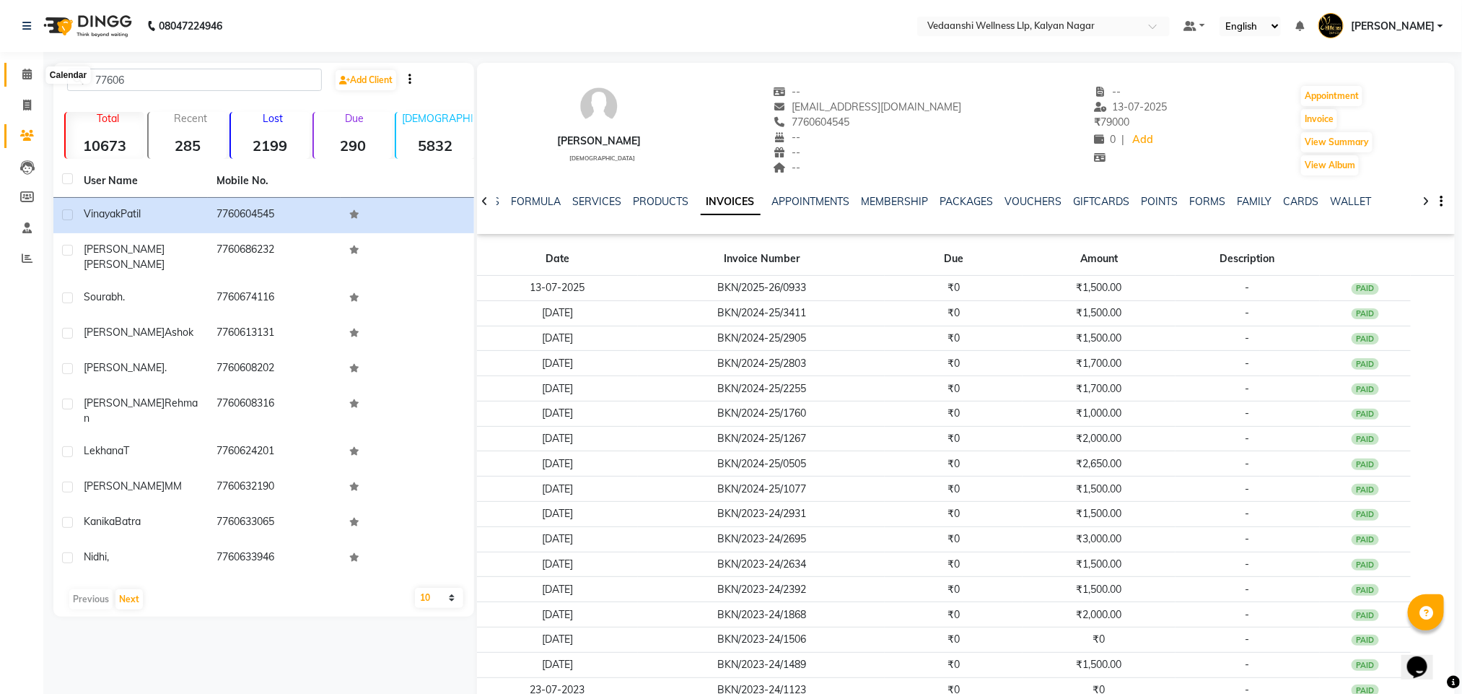
click at [38, 66] on span at bounding box center [26, 74] width 25 height 17
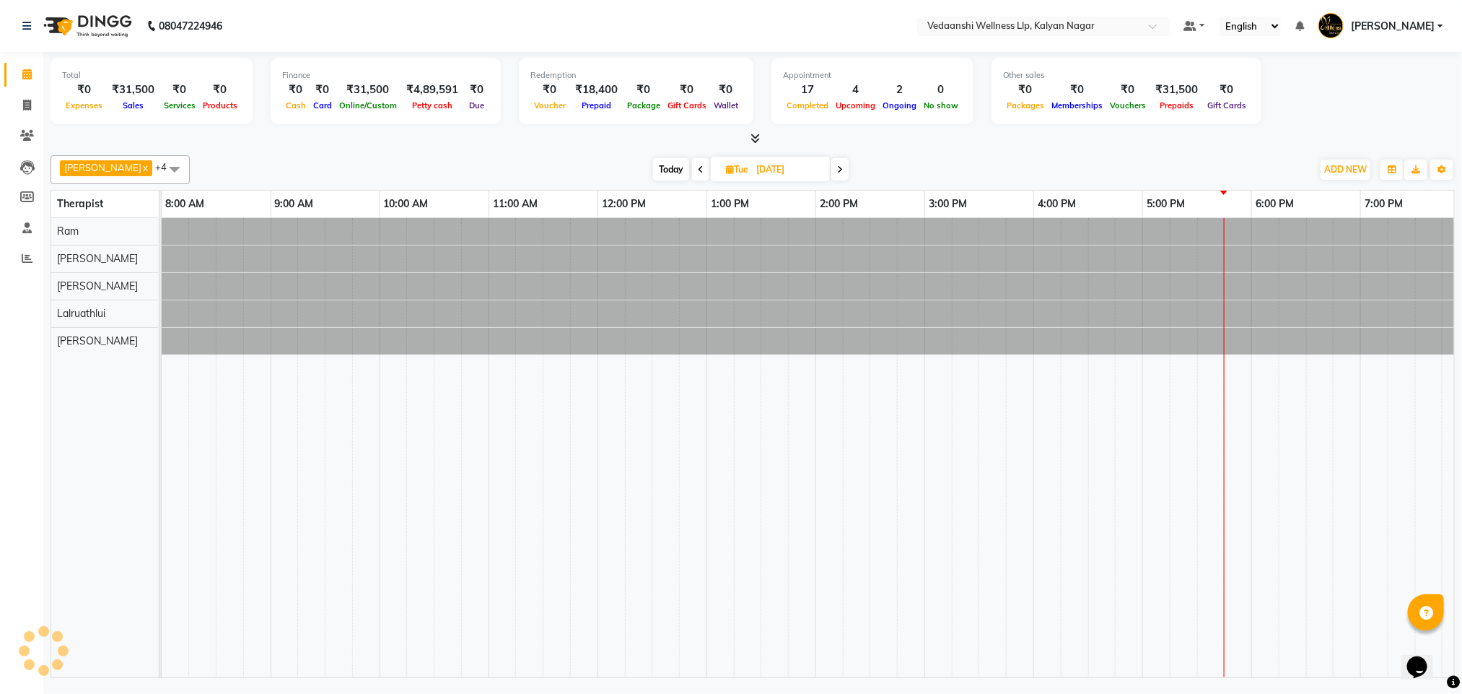
click at [942, 135] on div at bounding box center [753, 138] width 1405 height 15
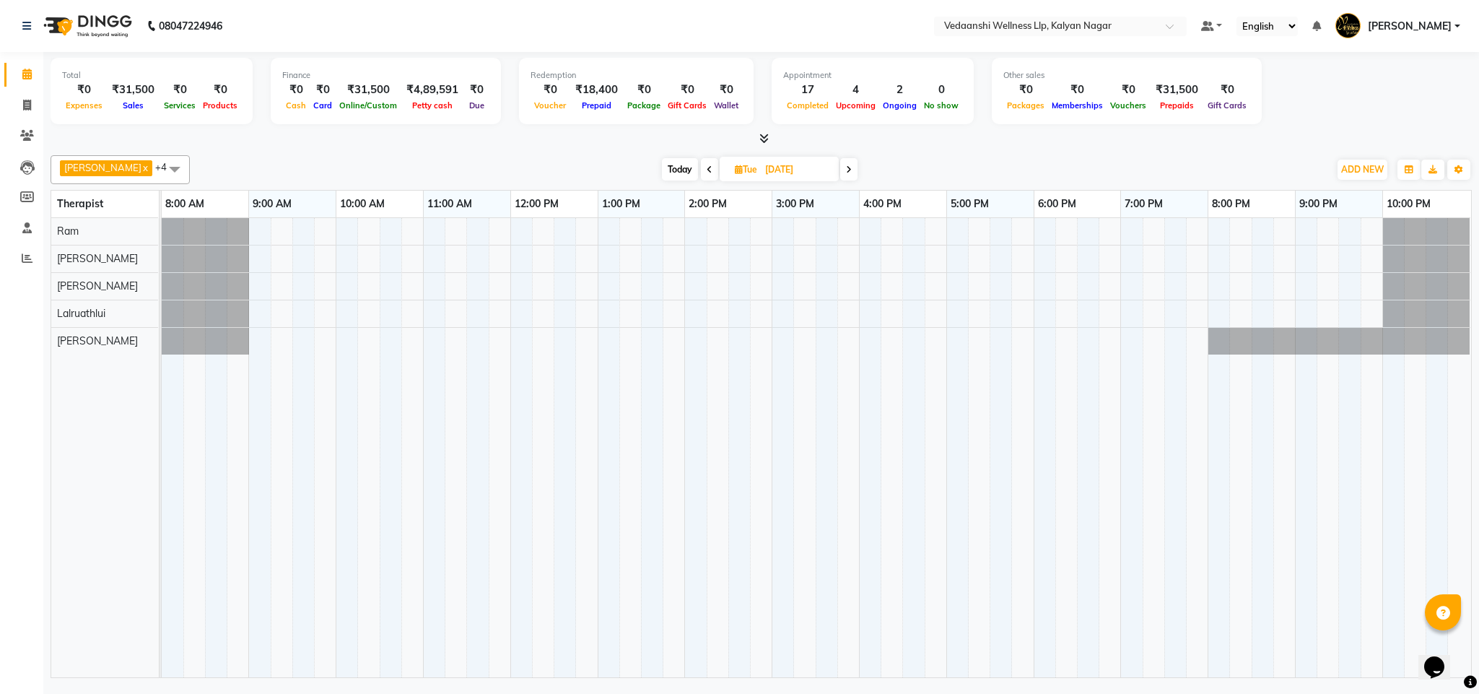
click at [669, 172] on span "Today" at bounding box center [680, 169] width 36 height 22
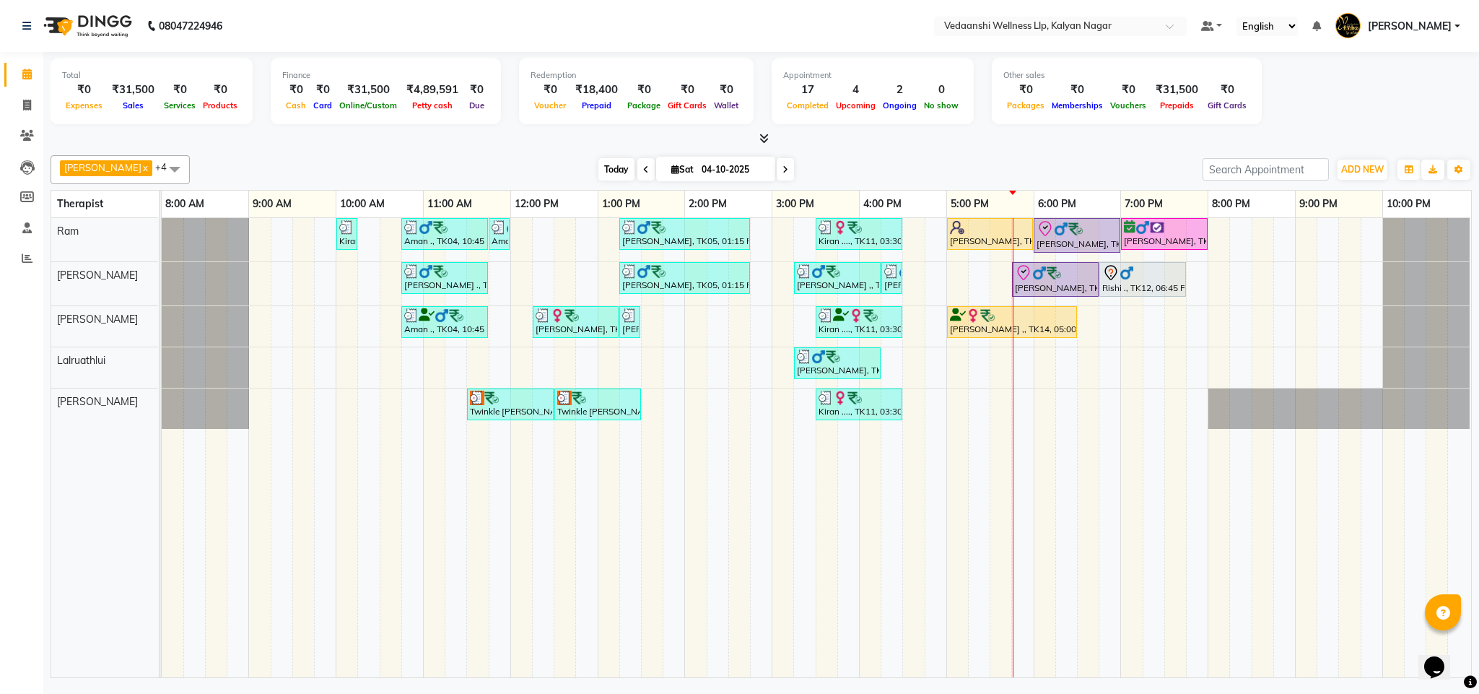
click at [598, 172] on span "Today" at bounding box center [616, 169] width 36 height 22
click at [884, 162] on div "[DATE] [DATE]" at bounding box center [696, 170] width 998 height 22
click at [951, 156] on div "[PERSON_NAME] x [PERSON_NAME] x Lalruathlui x Ram x [PERSON_NAME] x +4 Select A…" at bounding box center [761, 169] width 1421 height 29
click at [598, 175] on span "Today" at bounding box center [616, 169] width 36 height 22
click at [883, 136] on div at bounding box center [761, 138] width 1421 height 15
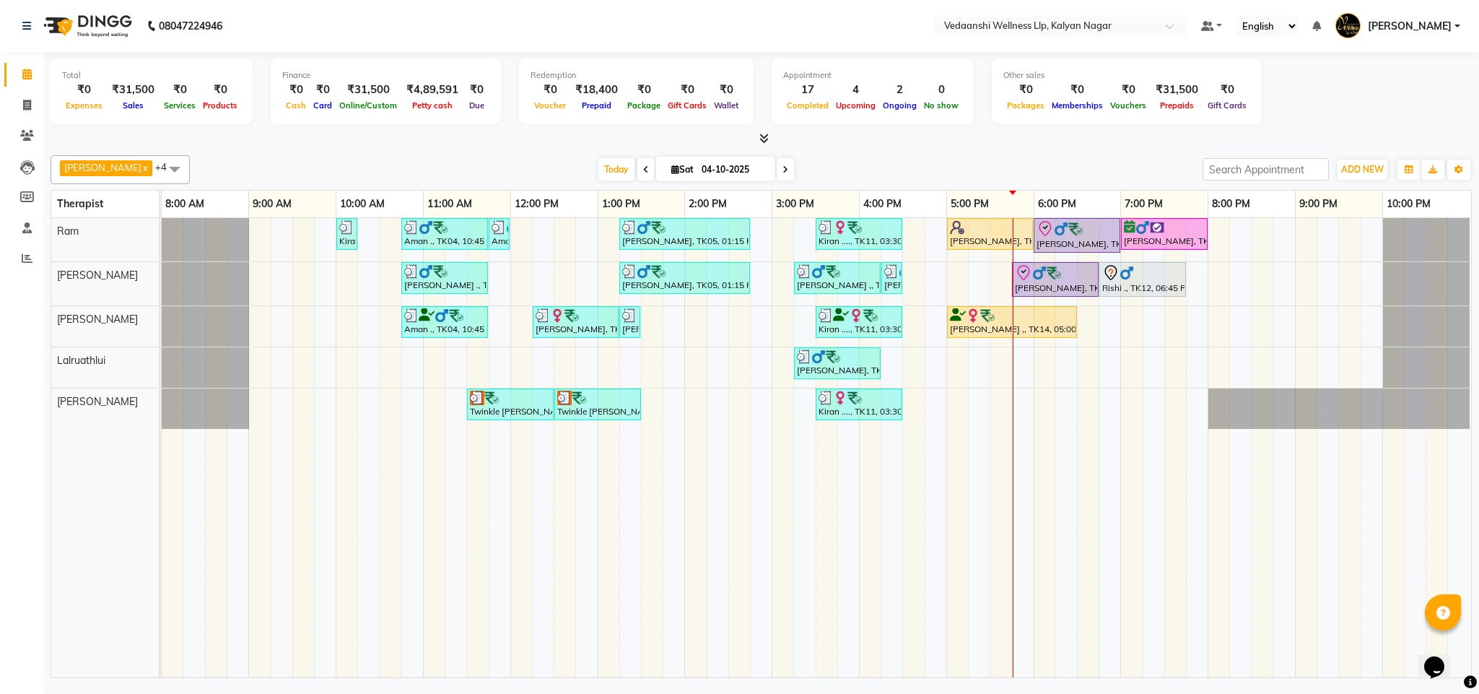
click at [777, 163] on span at bounding box center [785, 169] width 17 height 22
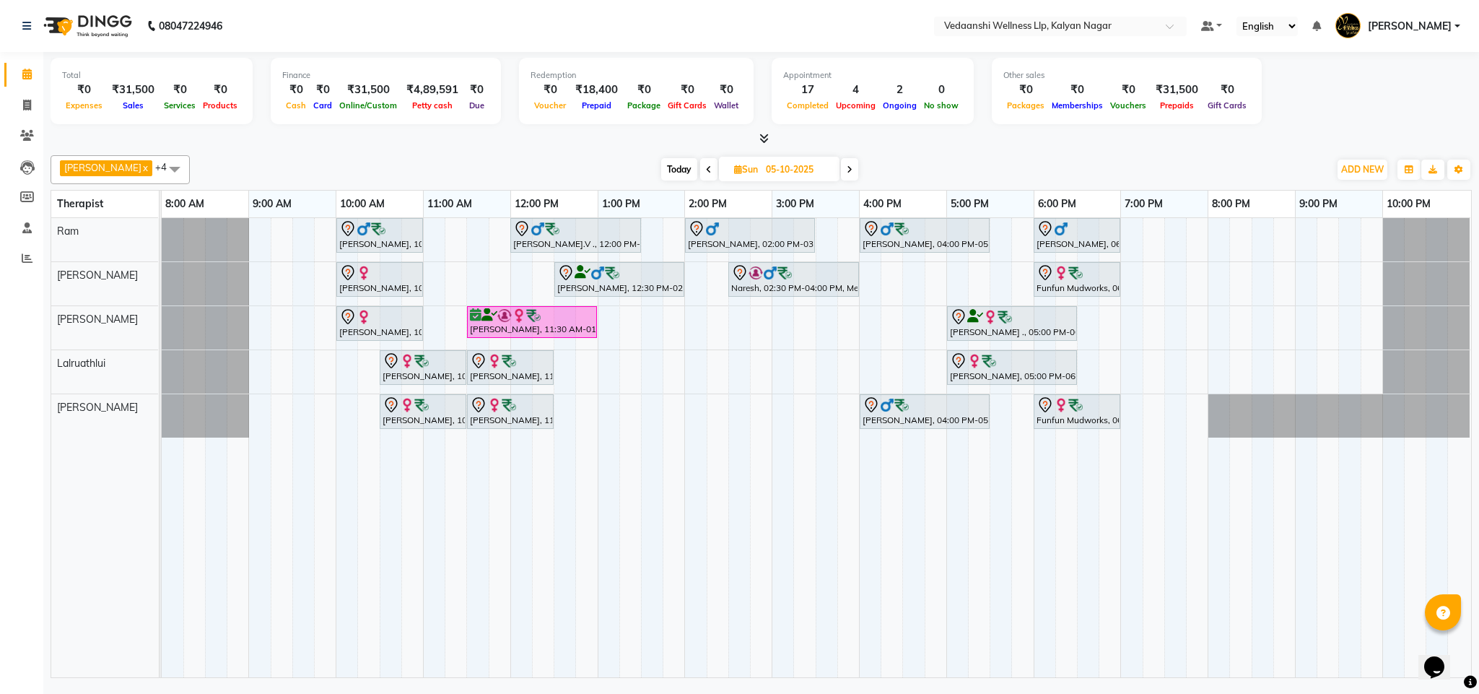
click at [847, 169] on icon at bounding box center [850, 169] width 6 height 9
type input "06-10-2025"
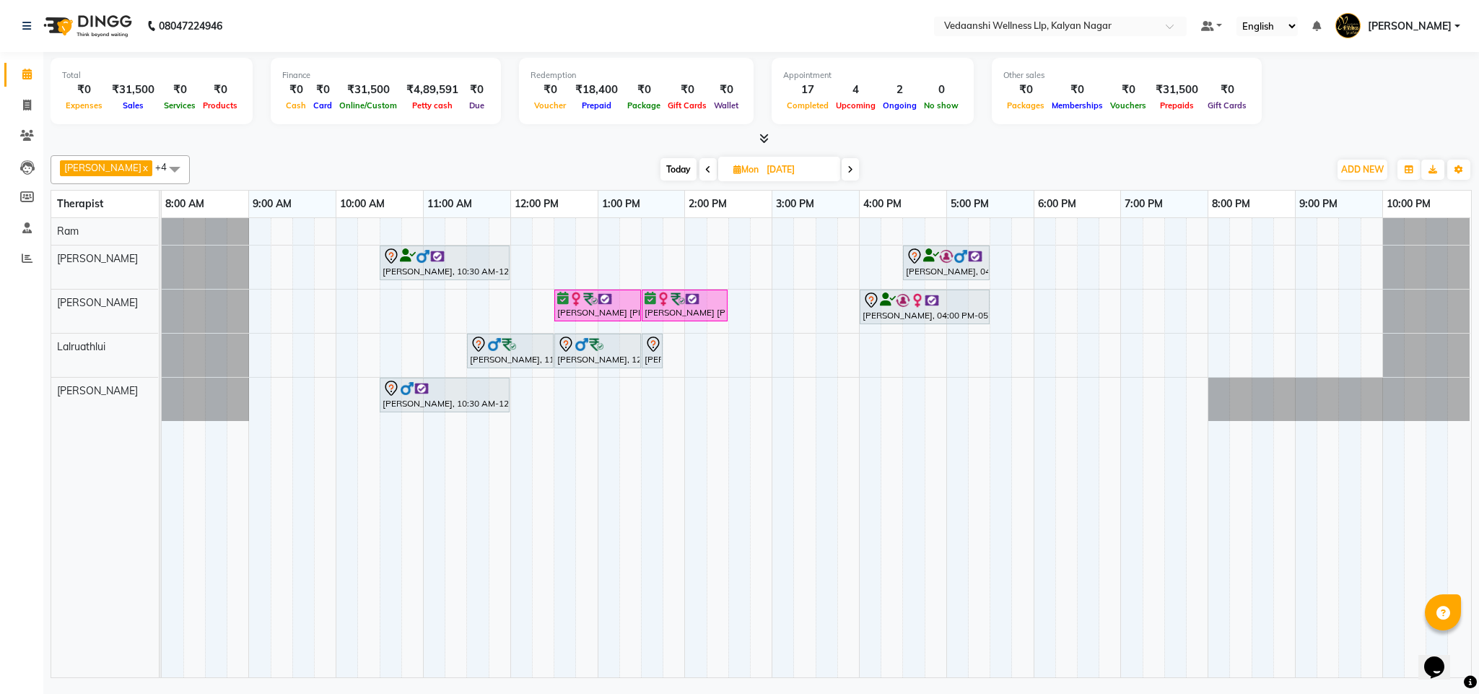
click at [1132, 232] on div "Venkata Subramani, 10:30 AM-12:00 PM, Member Plan 90 Min Vinay Kumar, 04:30 PM-…" at bounding box center [816, 447] width 1309 height 459
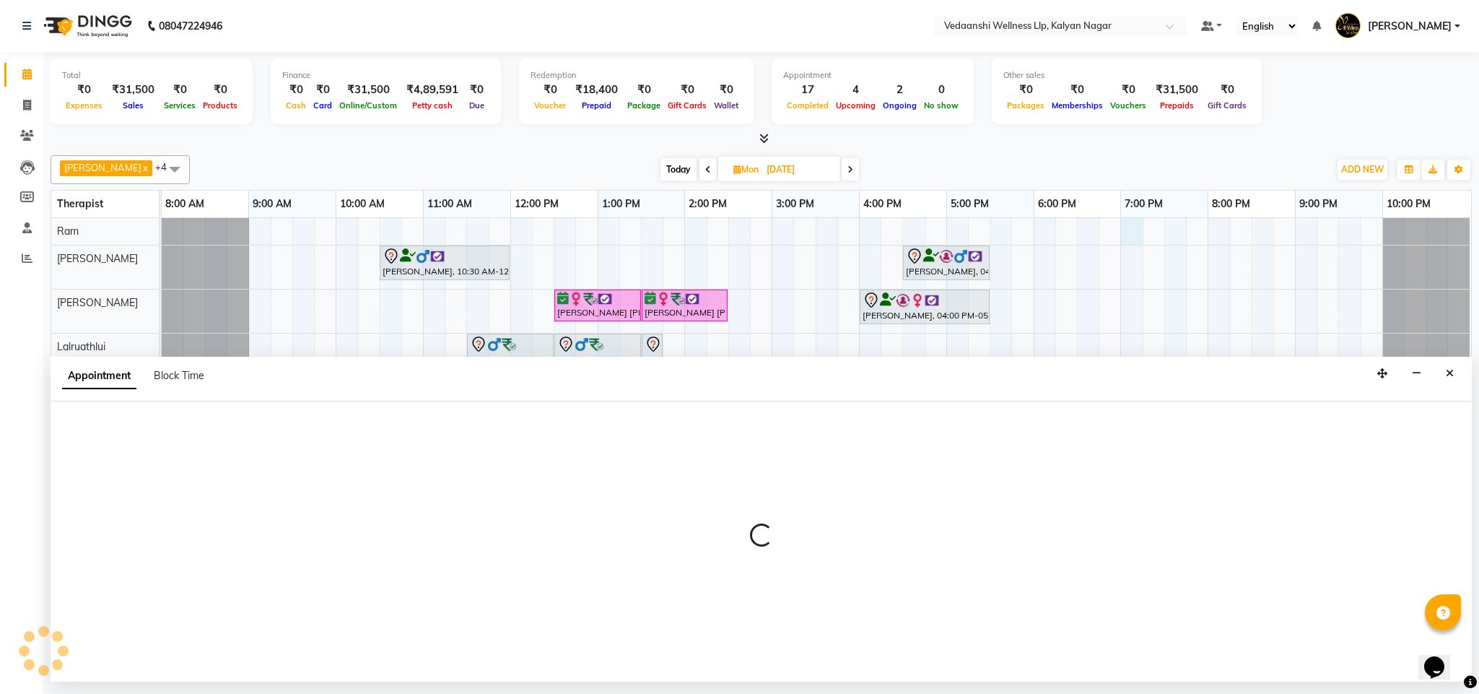
select select "67164"
select select "1140"
select select "tentative"
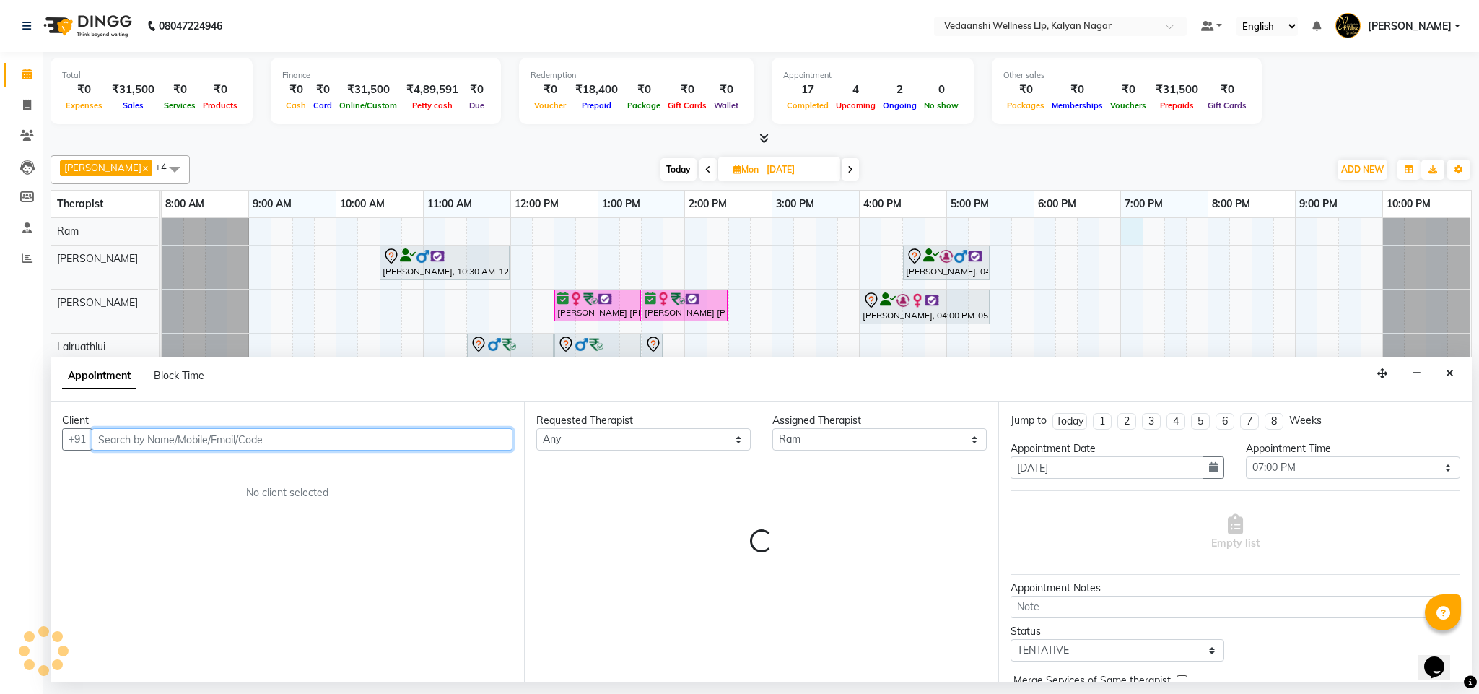
click at [245, 429] on input "text" at bounding box center [302, 439] width 421 height 22
click at [245, 444] on input "text" at bounding box center [302, 439] width 421 height 22
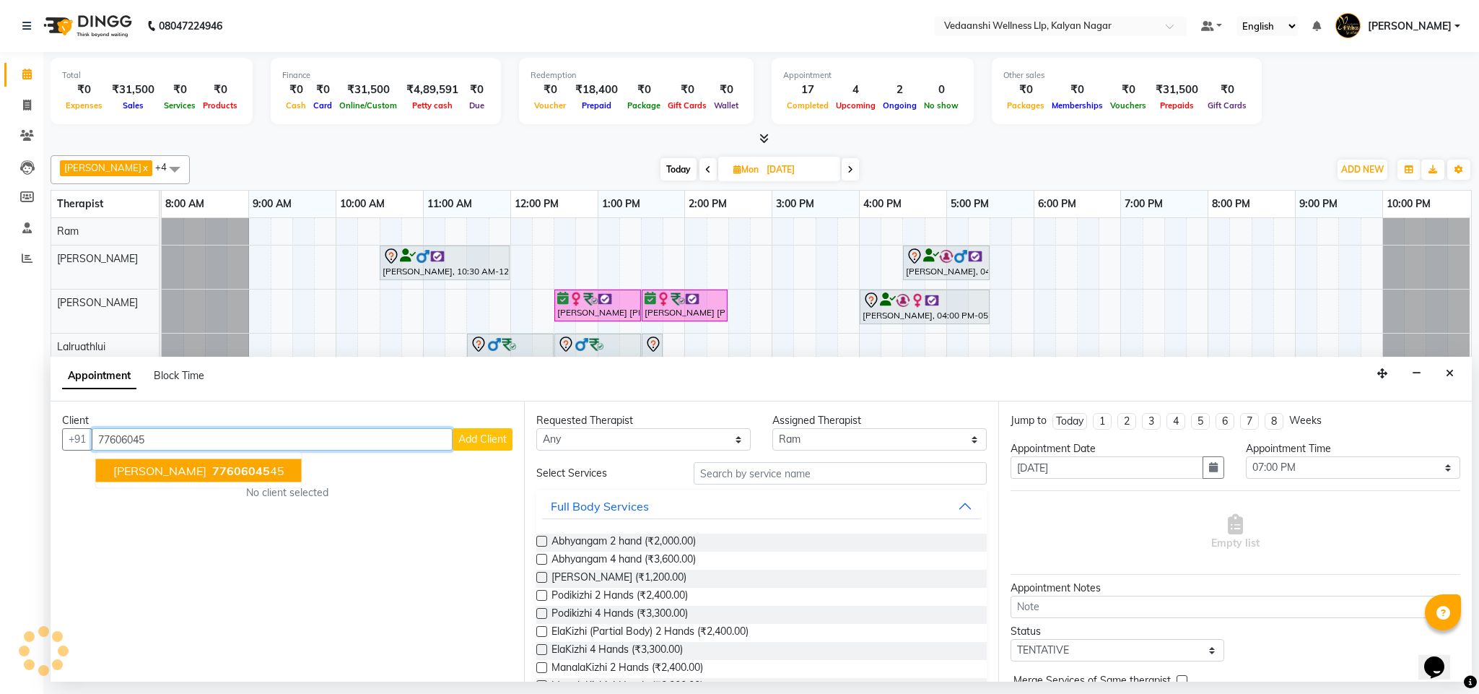
click at [131, 476] on span "Vinayak Patil" at bounding box center [159, 470] width 93 height 14
type input "7760604545"
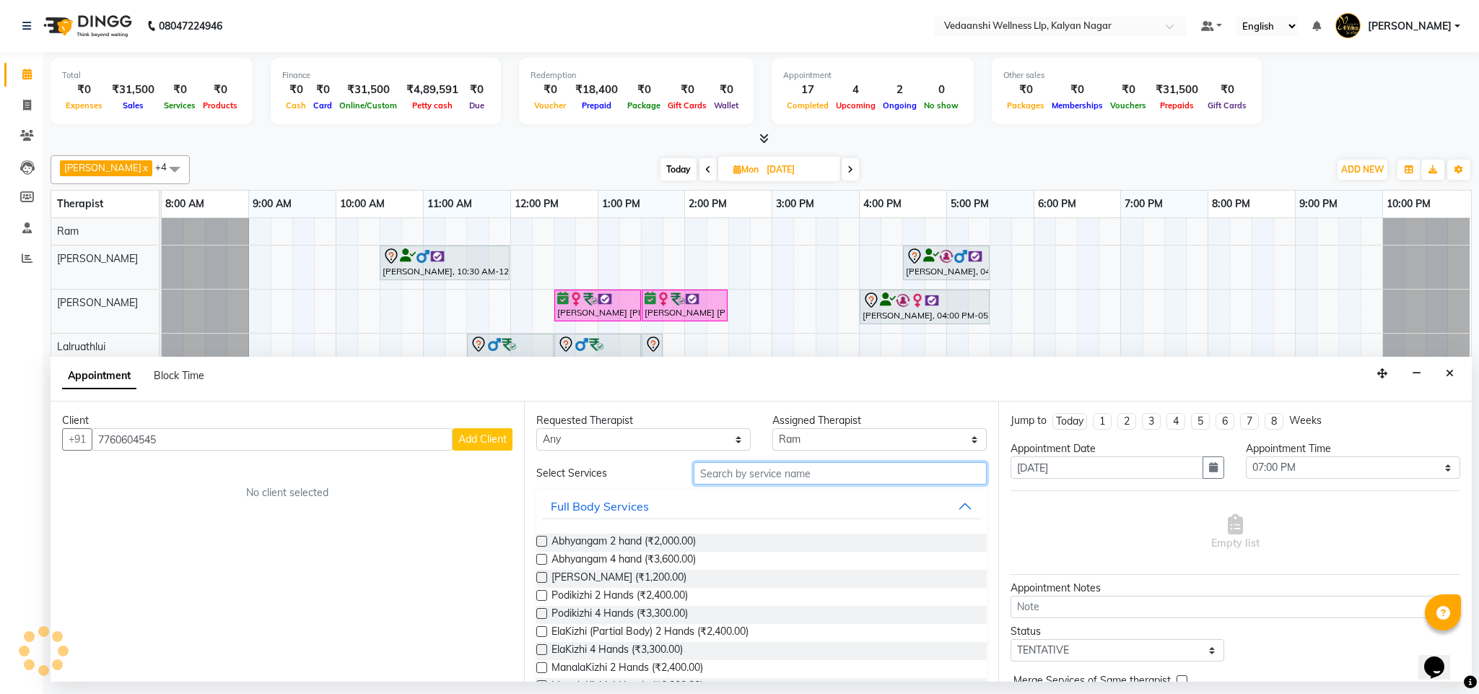
click at [708, 473] on input "text" at bounding box center [840, 473] width 293 height 22
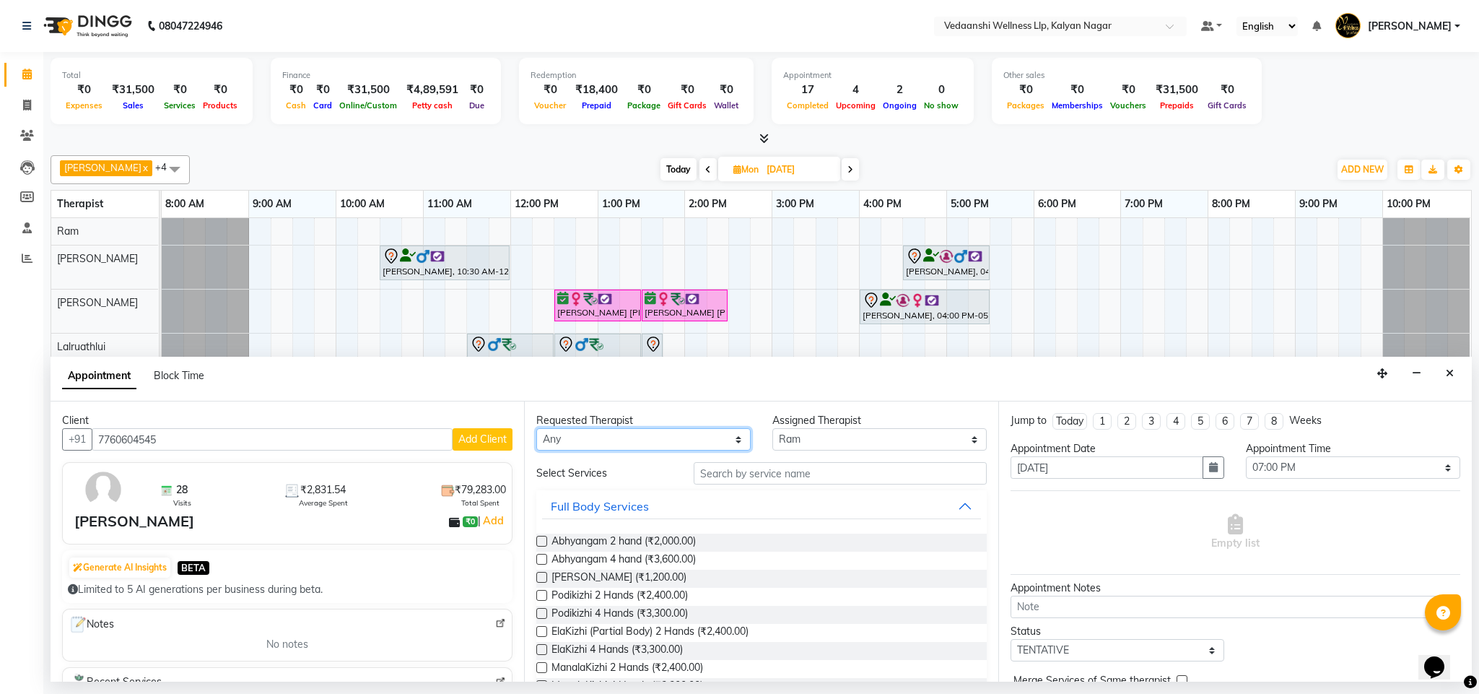
click at [695, 445] on select "Any Amos Benjamin Jennifer Zoramsangi Lalruathlui Ram Rashika Khadse" at bounding box center [643, 439] width 214 height 22
click at [743, 479] on input "text" at bounding box center [840, 473] width 293 height 22
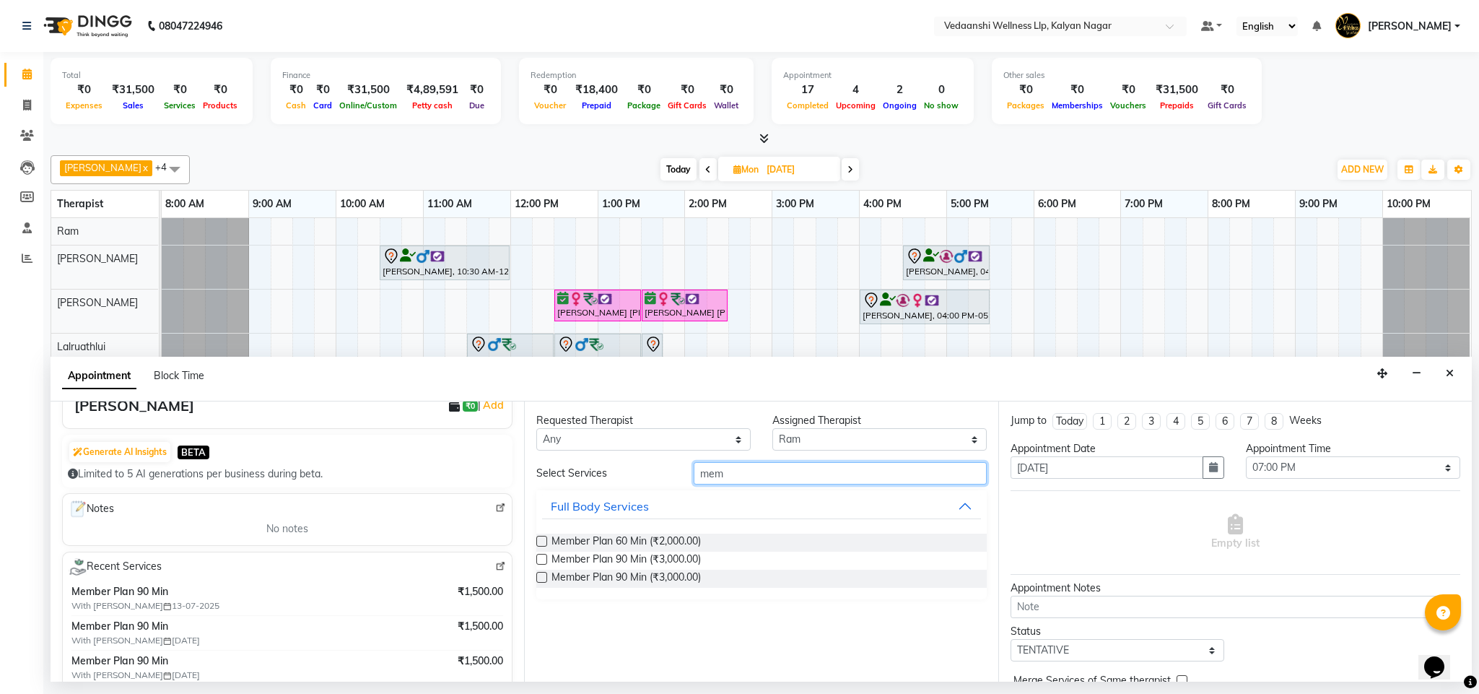
scroll to position [184, 0]
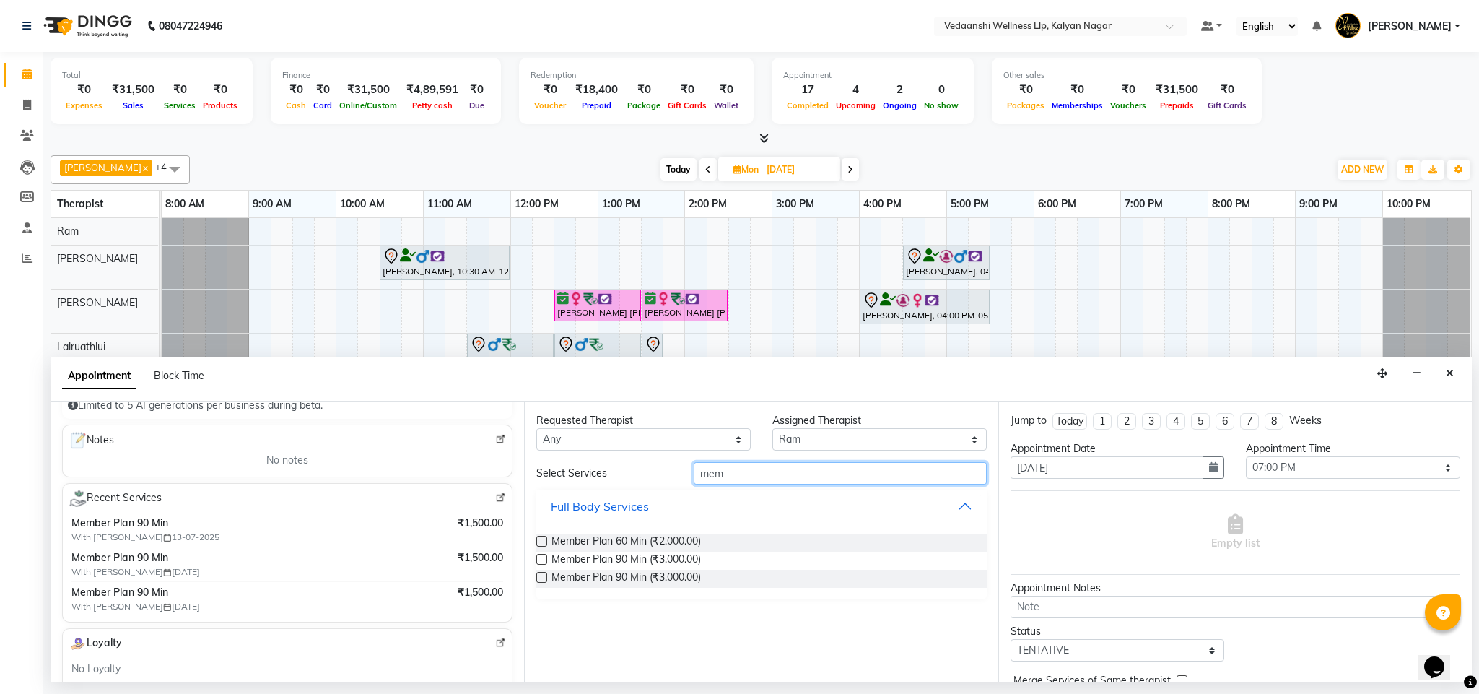
click at [708, 476] on input "mem" at bounding box center [840, 473] width 293 height 22
type input "swe"
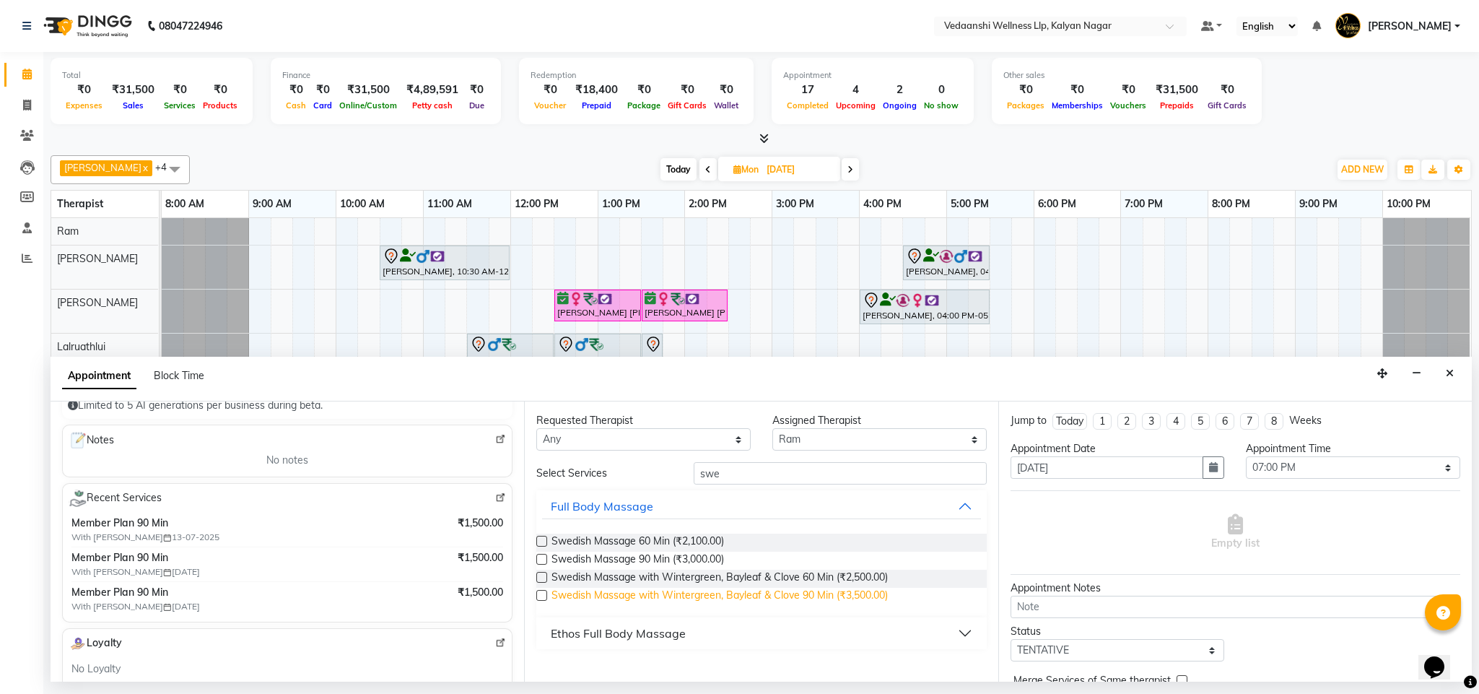
click at [813, 602] on span "Swedish Massage with Wintergreen, Bayleaf & Clove 90 Min (₹3,500.00)" at bounding box center [719, 596] width 336 height 18
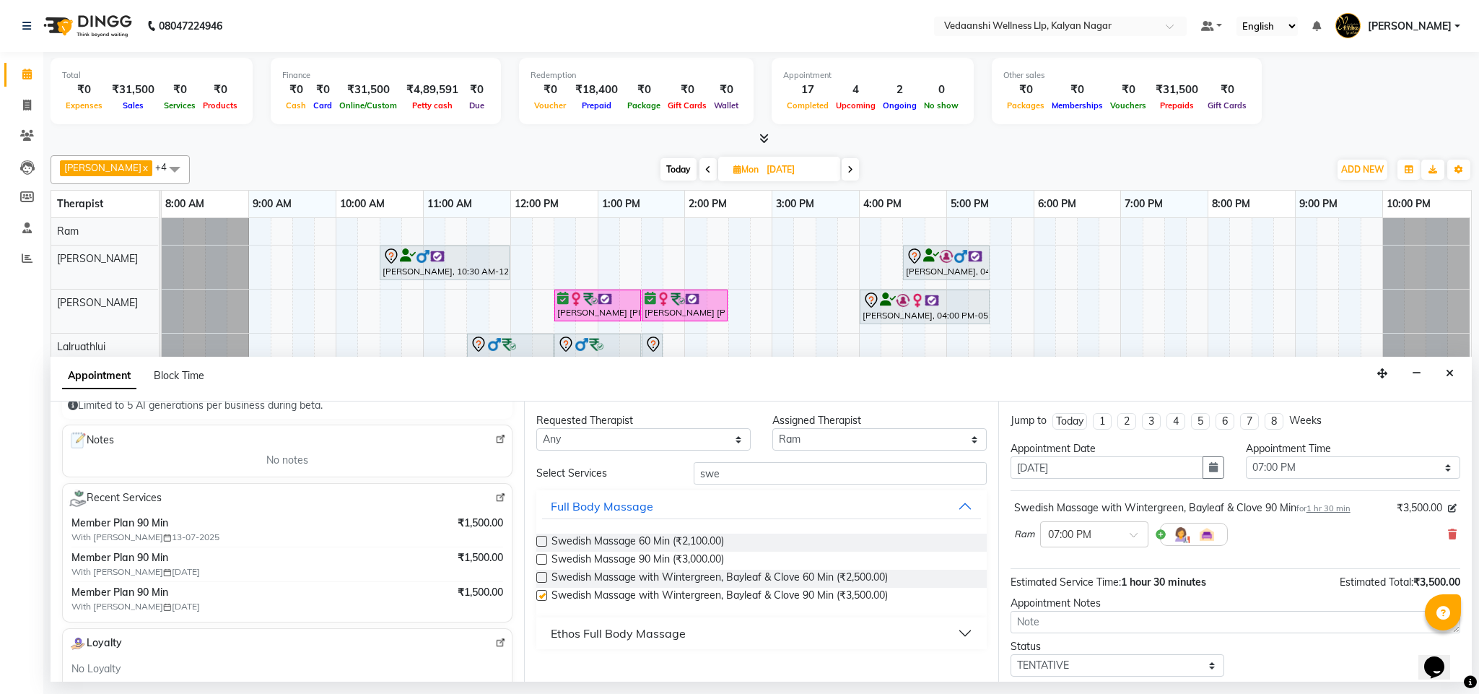
checkbox input "false"
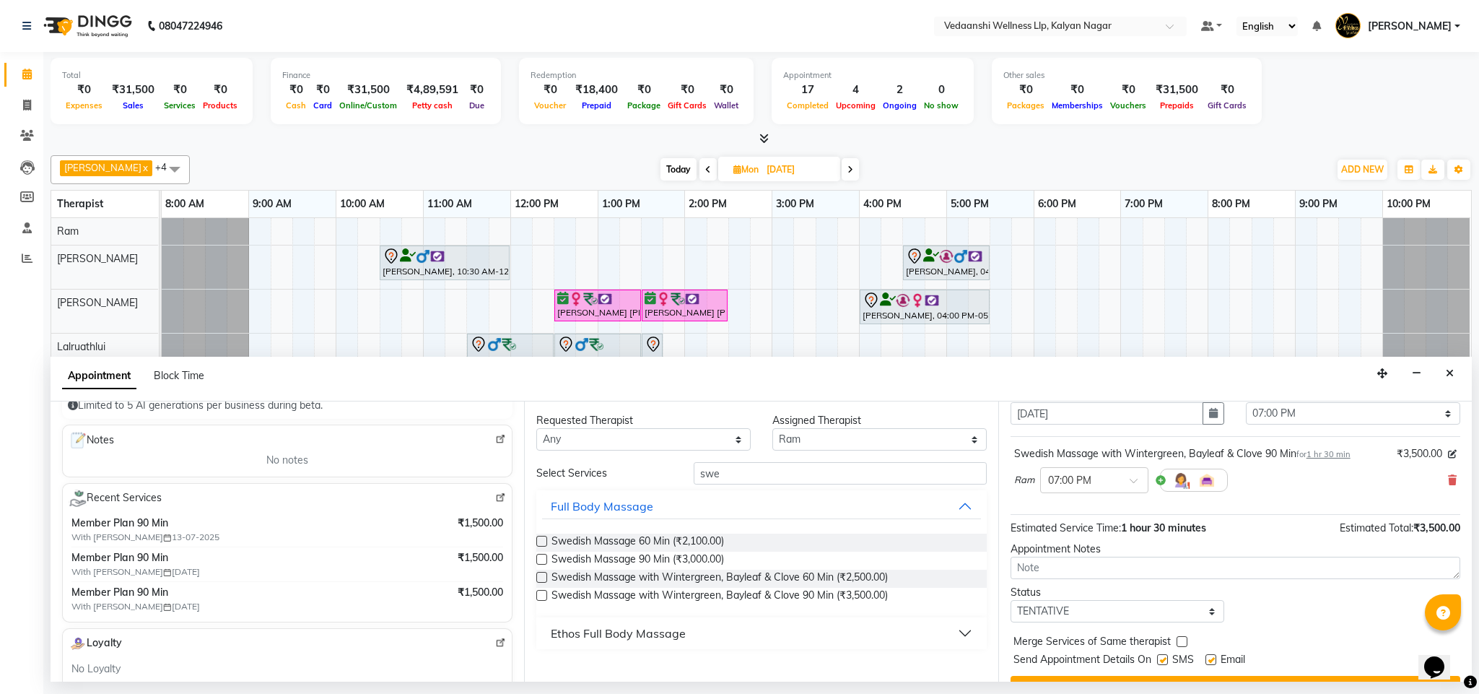
scroll to position [89, 0]
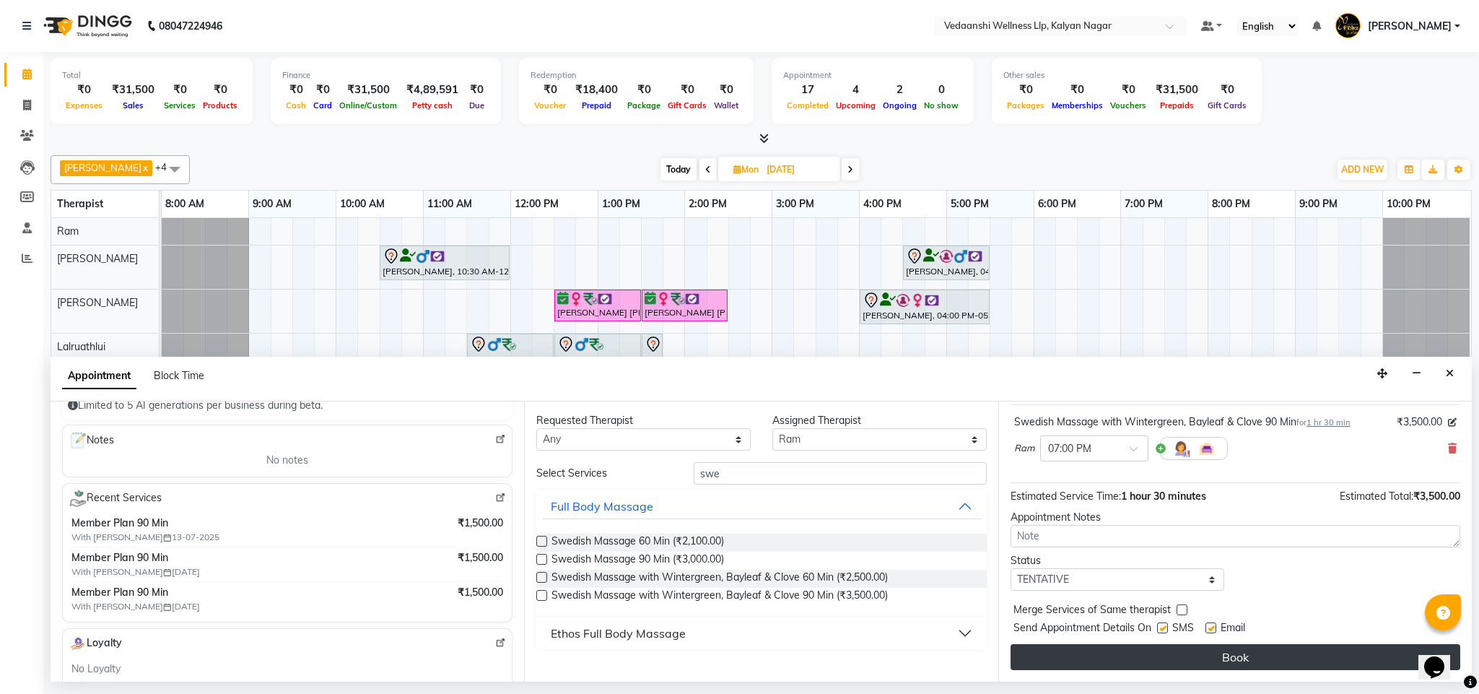
click at [1117, 654] on button "Book" at bounding box center [1235, 657] width 450 height 26
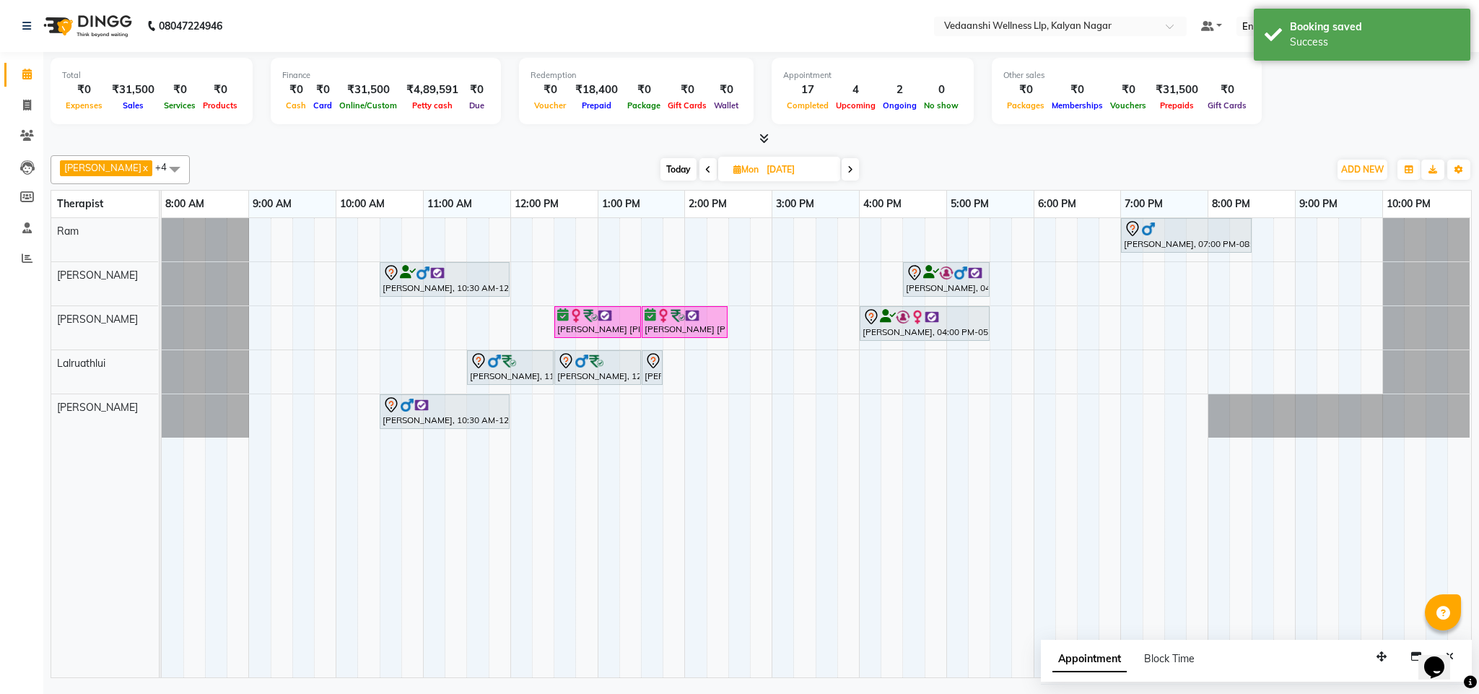
click at [665, 169] on span "Today" at bounding box center [678, 169] width 36 height 22
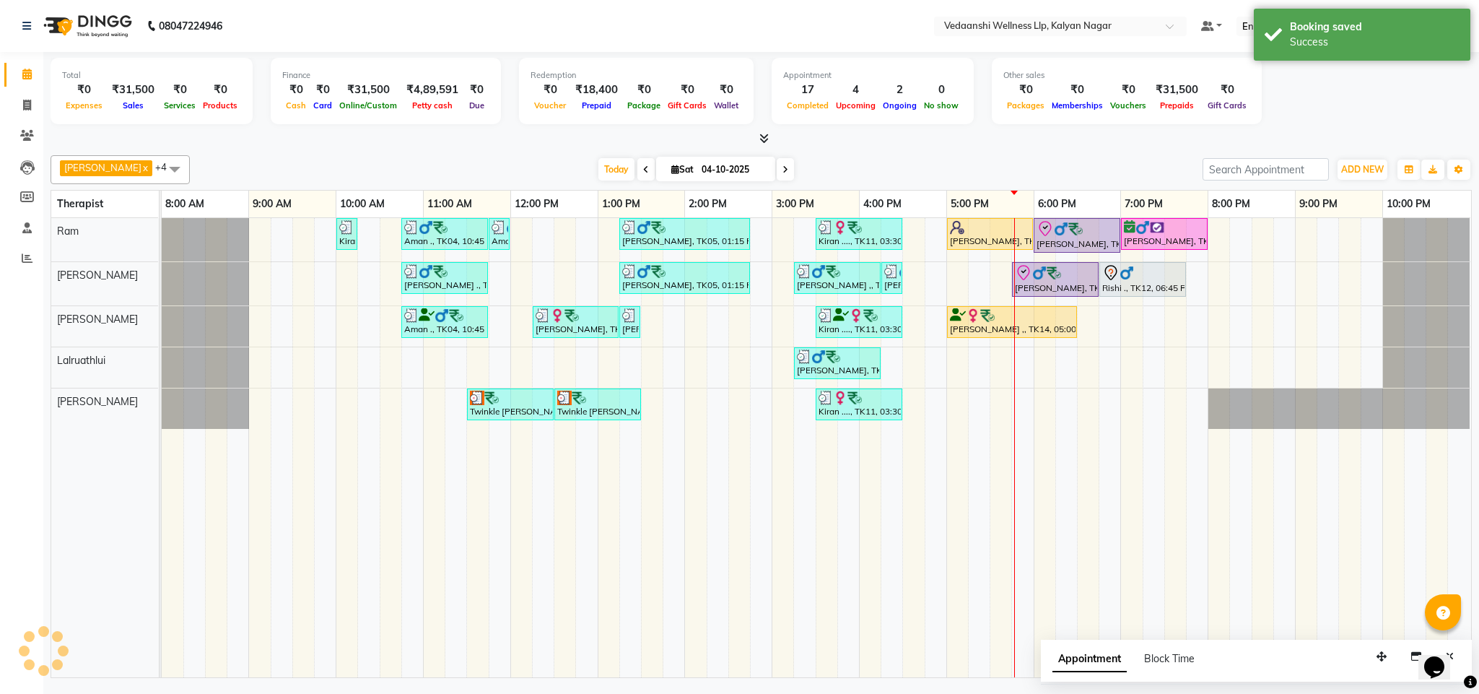
click at [962, 144] on div at bounding box center [761, 138] width 1421 height 15
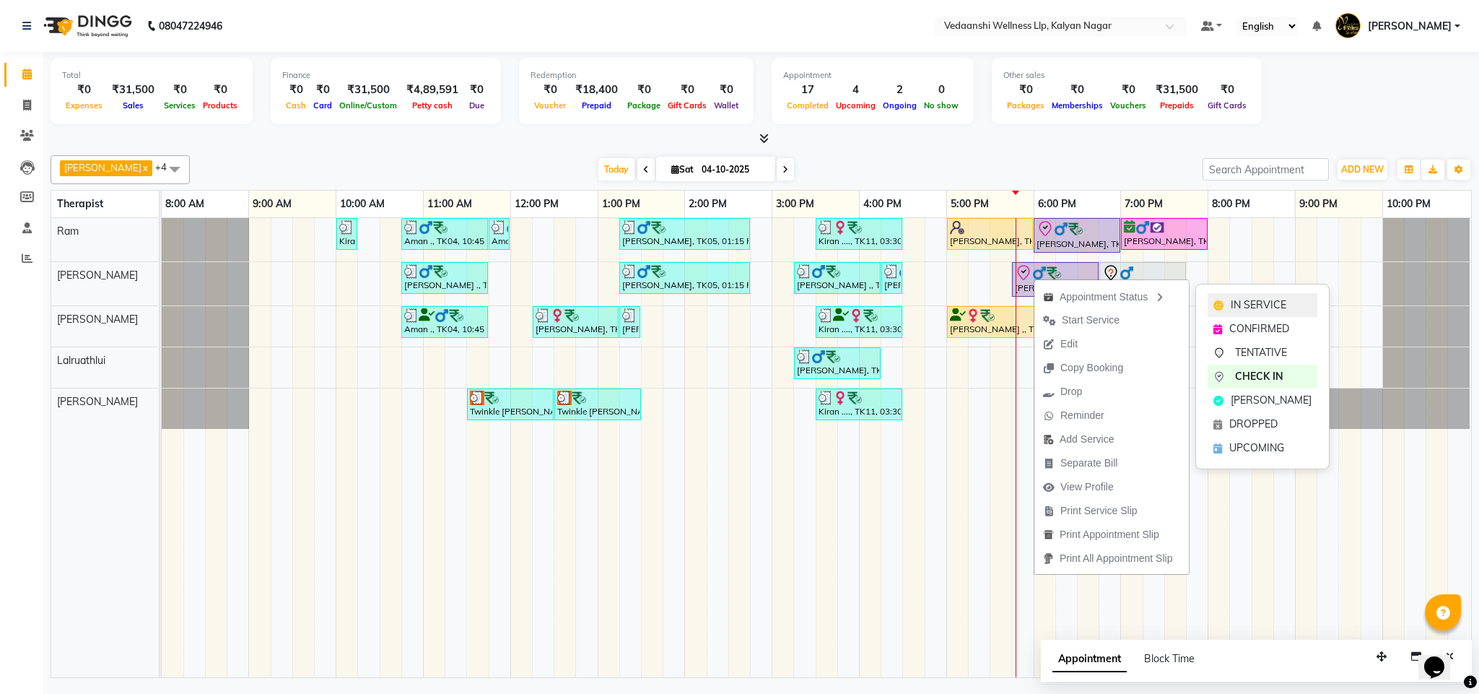
click at [1226, 294] on div "IN SERVICE" at bounding box center [1262, 305] width 110 height 24
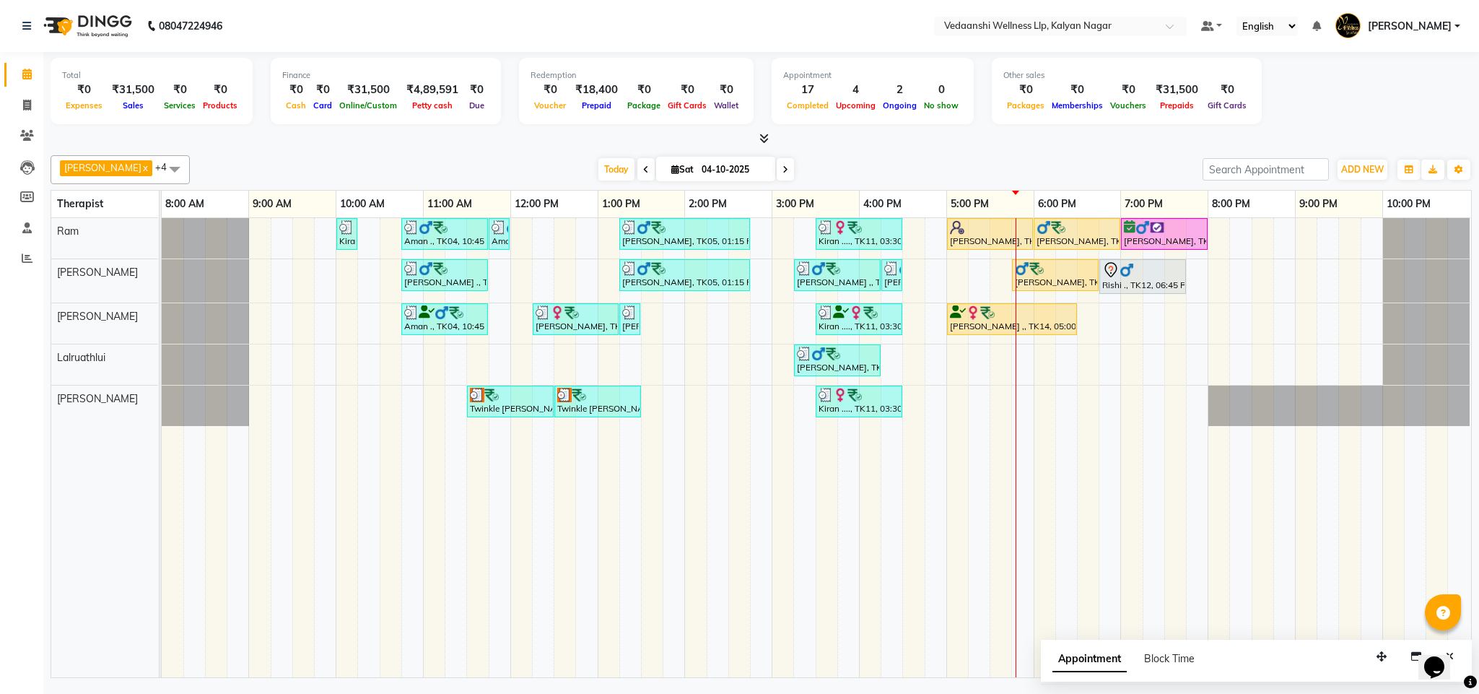
click at [777, 162] on span at bounding box center [785, 169] width 17 height 22
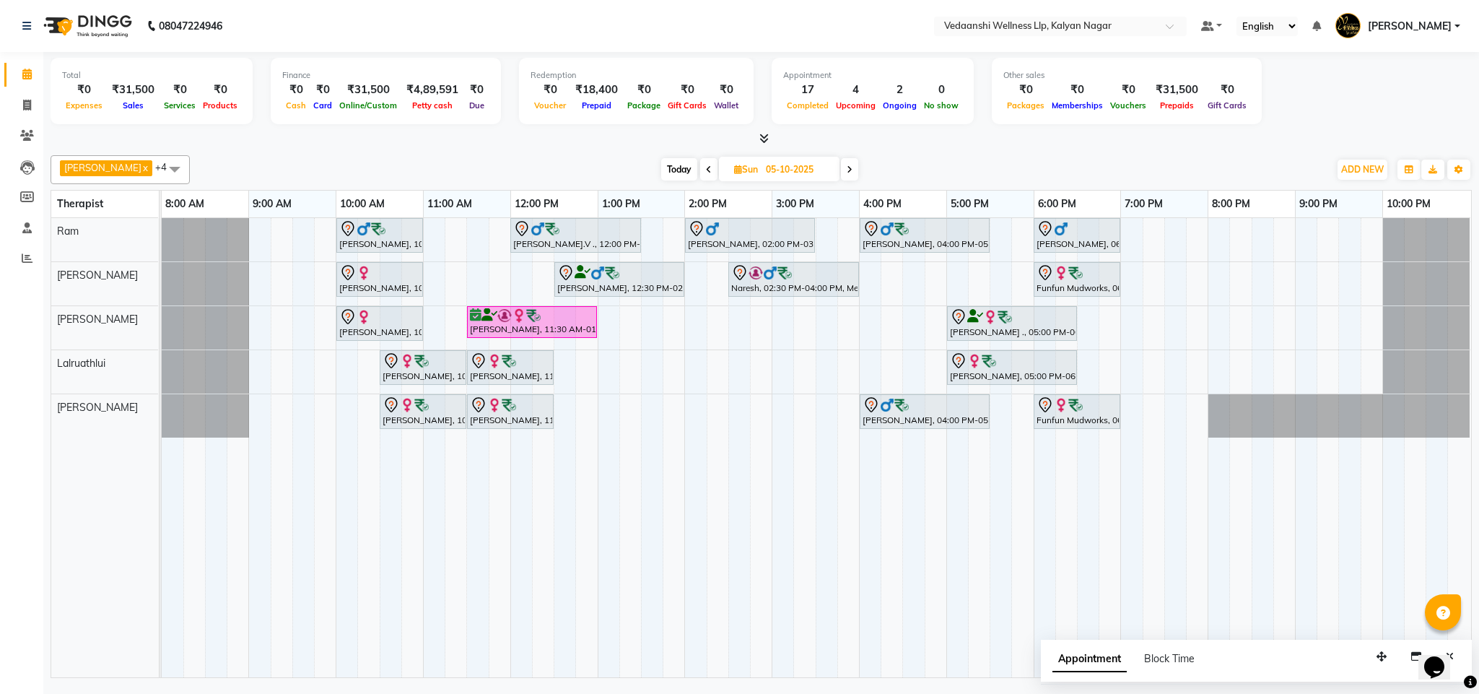
click at [700, 169] on span at bounding box center [708, 169] width 17 height 22
type input "04-10-2025"
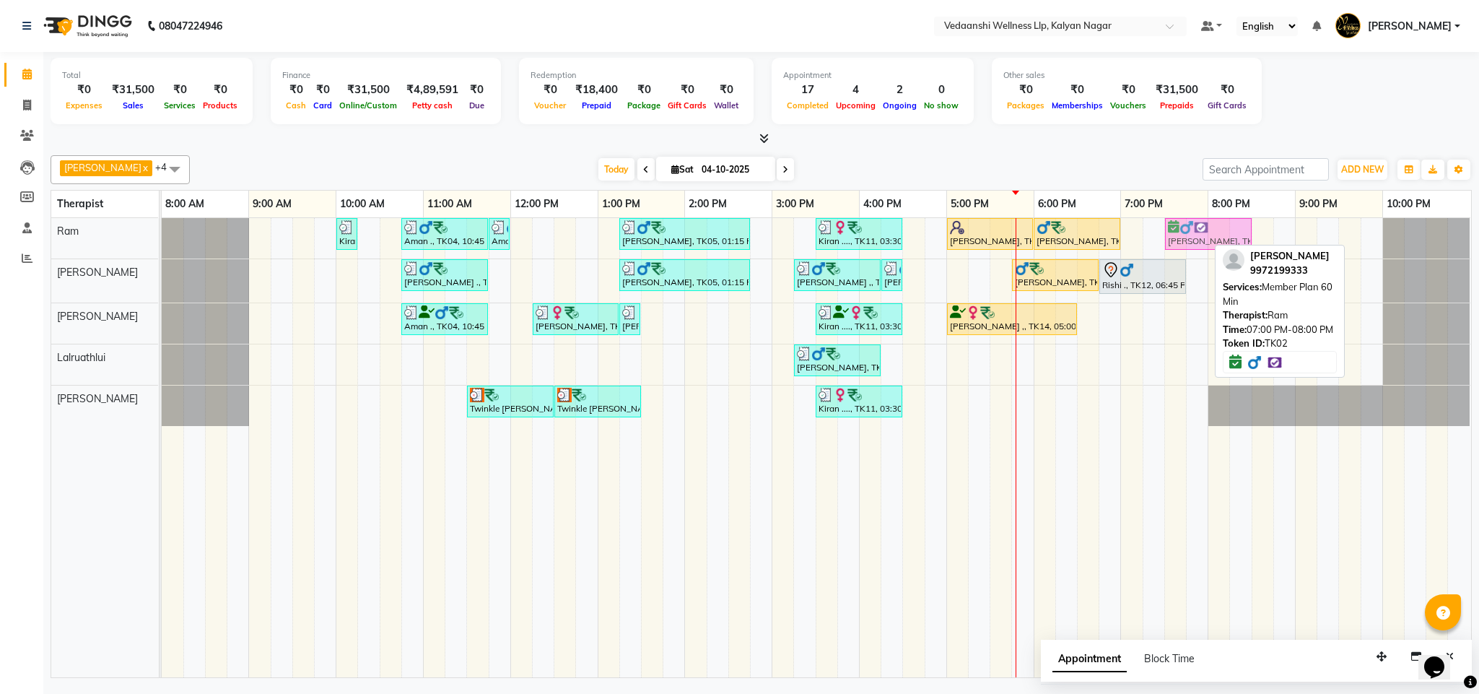
drag, startPoint x: 1150, startPoint y: 235, endPoint x: 1185, endPoint y: 235, distance: 34.6
click at [162, 235] on div "Kiran ...., TK13, 10:00 AM-10:15 AM, Member Plan 60 Min Aman ., TK04, 10:45 AM-…" at bounding box center [162, 238] width 0 height 40
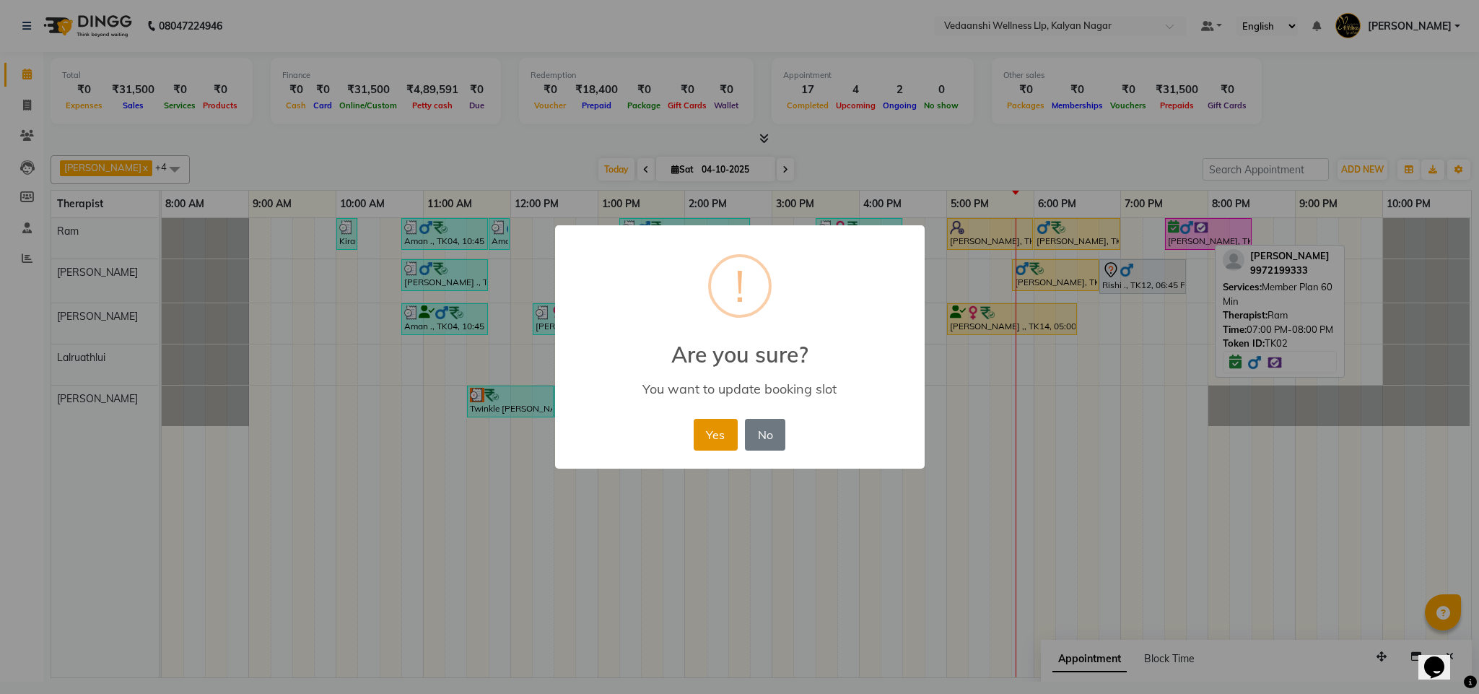
click at [732, 429] on button "Yes" at bounding box center [716, 435] width 44 height 32
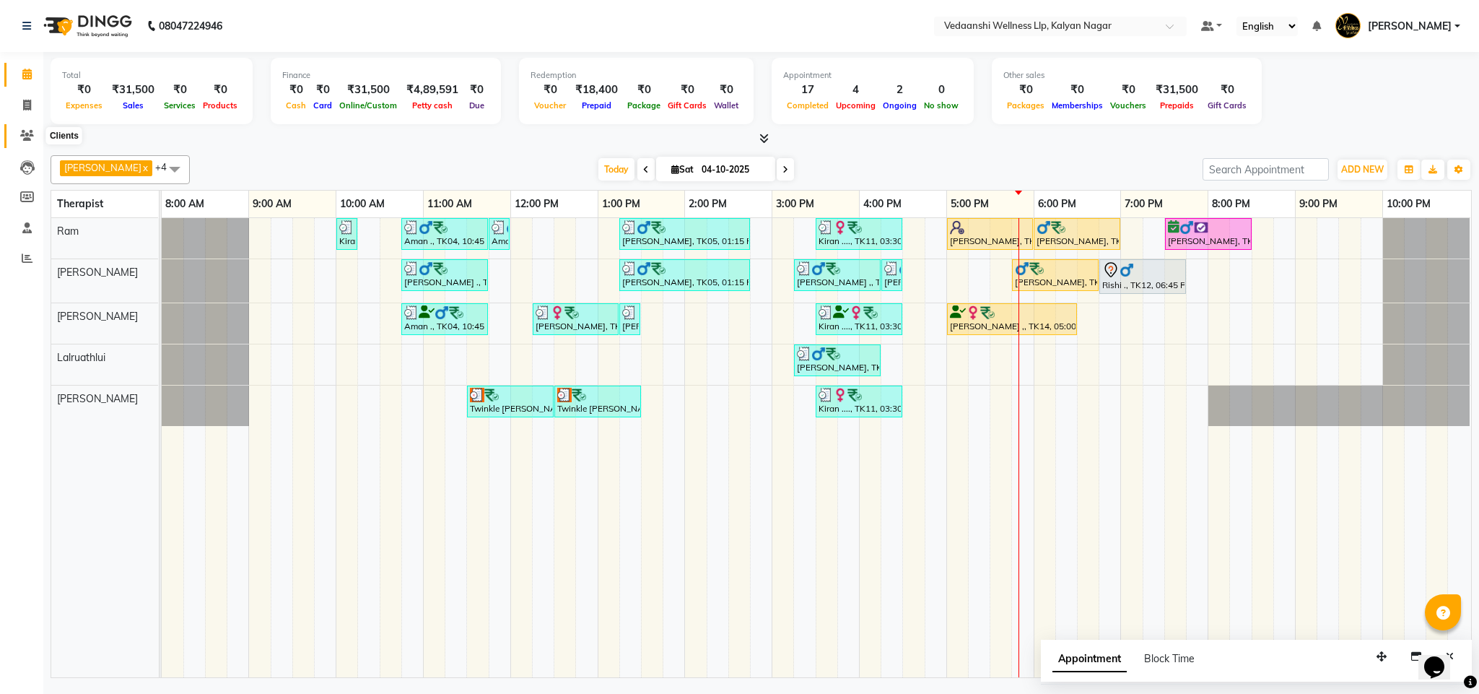
click at [33, 128] on span at bounding box center [26, 136] width 25 height 17
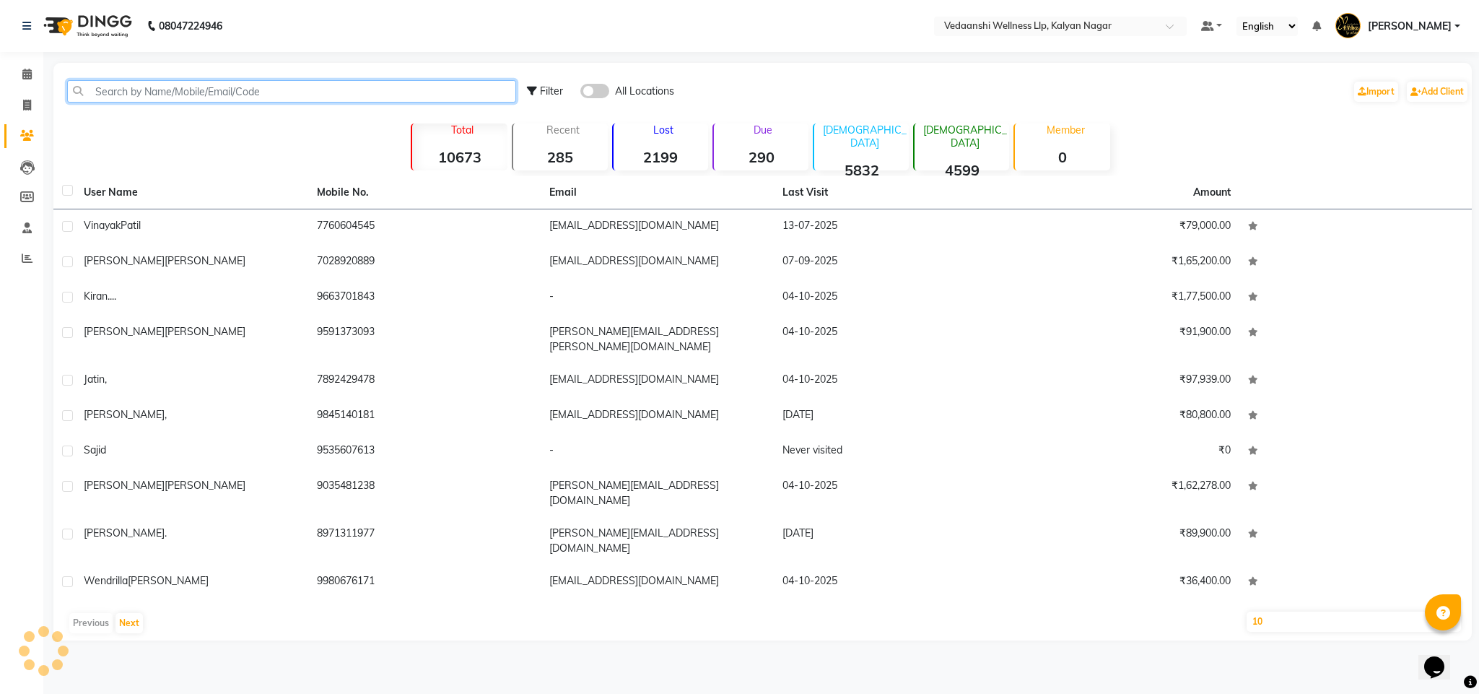
click at [152, 87] on input "text" at bounding box center [291, 91] width 449 height 22
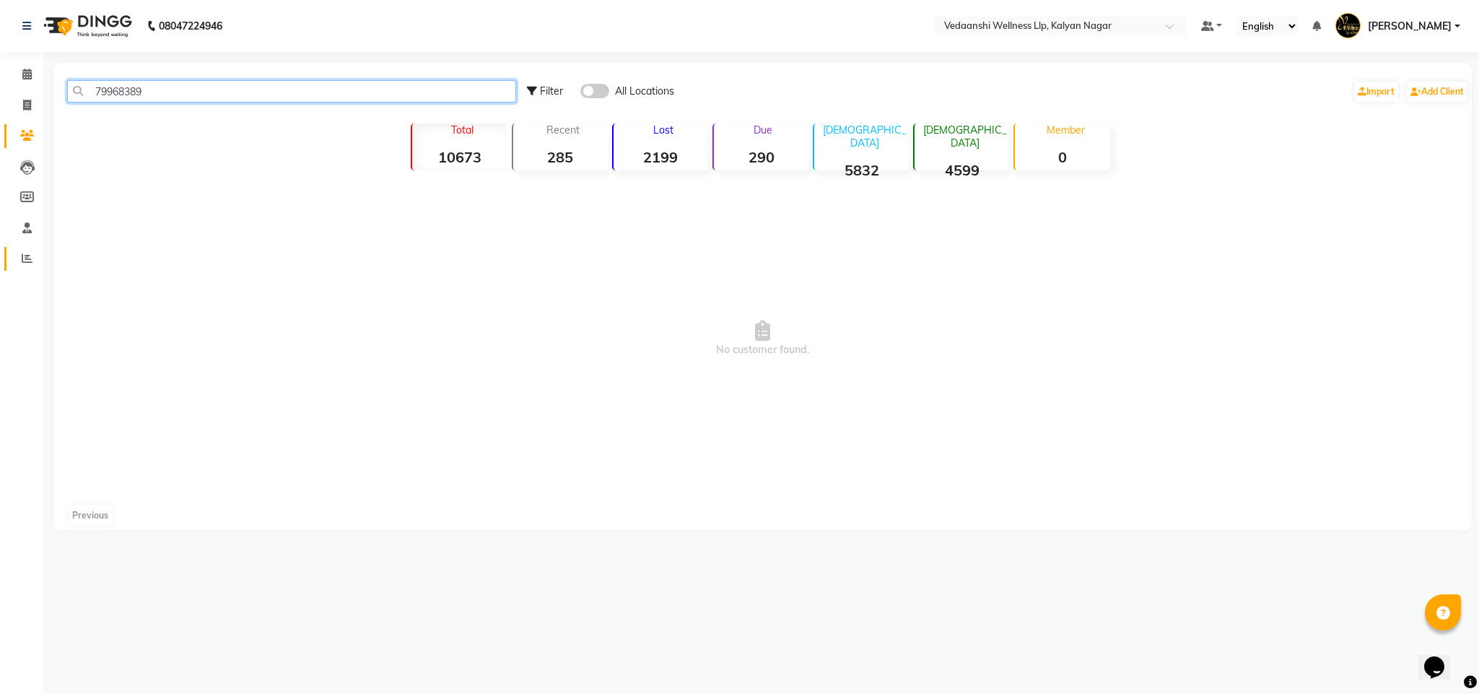
type input "79968389"
drag, startPoint x: 20, startPoint y: 249, endPoint x: 28, endPoint y: 70, distance: 179.2
click at [28, 70] on icon at bounding box center [26, 74] width 9 height 11
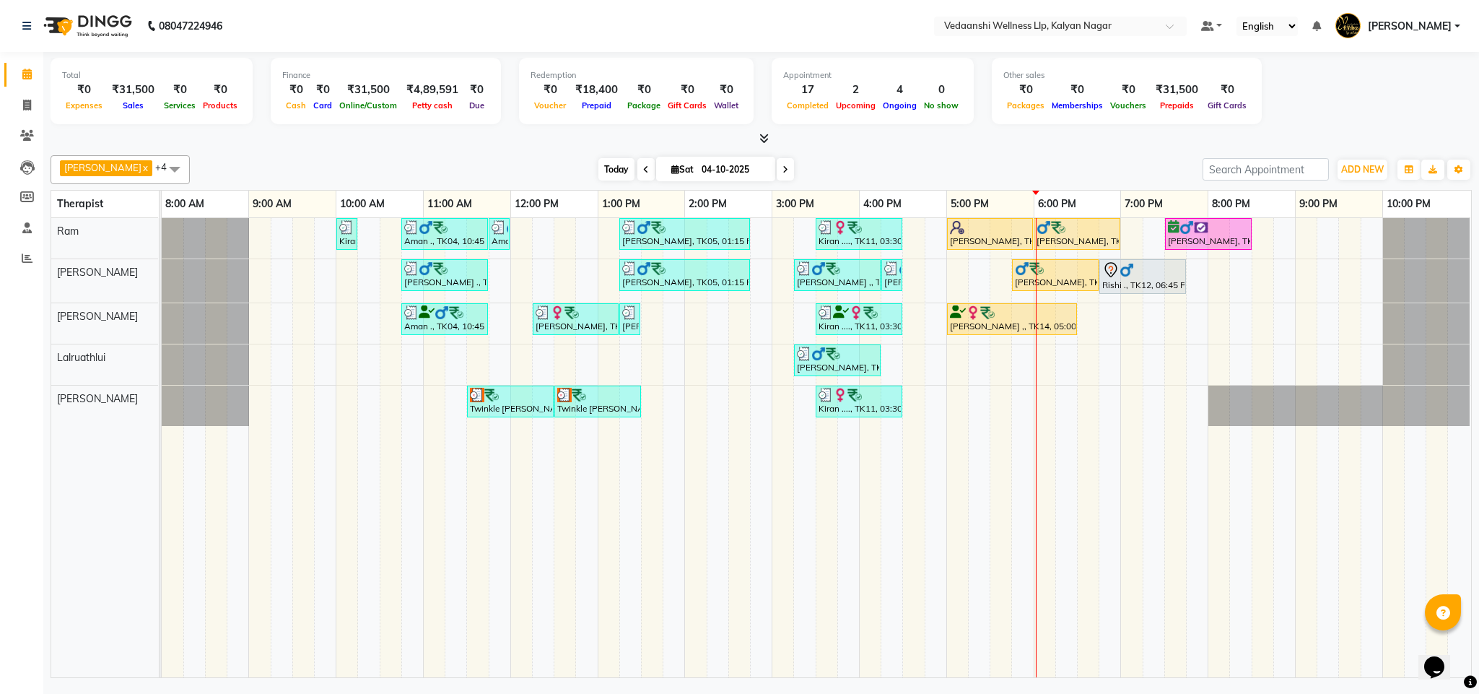
click at [600, 165] on span "Today" at bounding box center [616, 169] width 36 height 22
click at [834, 161] on div "[DATE] [DATE]" at bounding box center [696, 170] width 998 height 22
click at [643, 172] on icon at bounding box center [646, 169] width 6 height 9
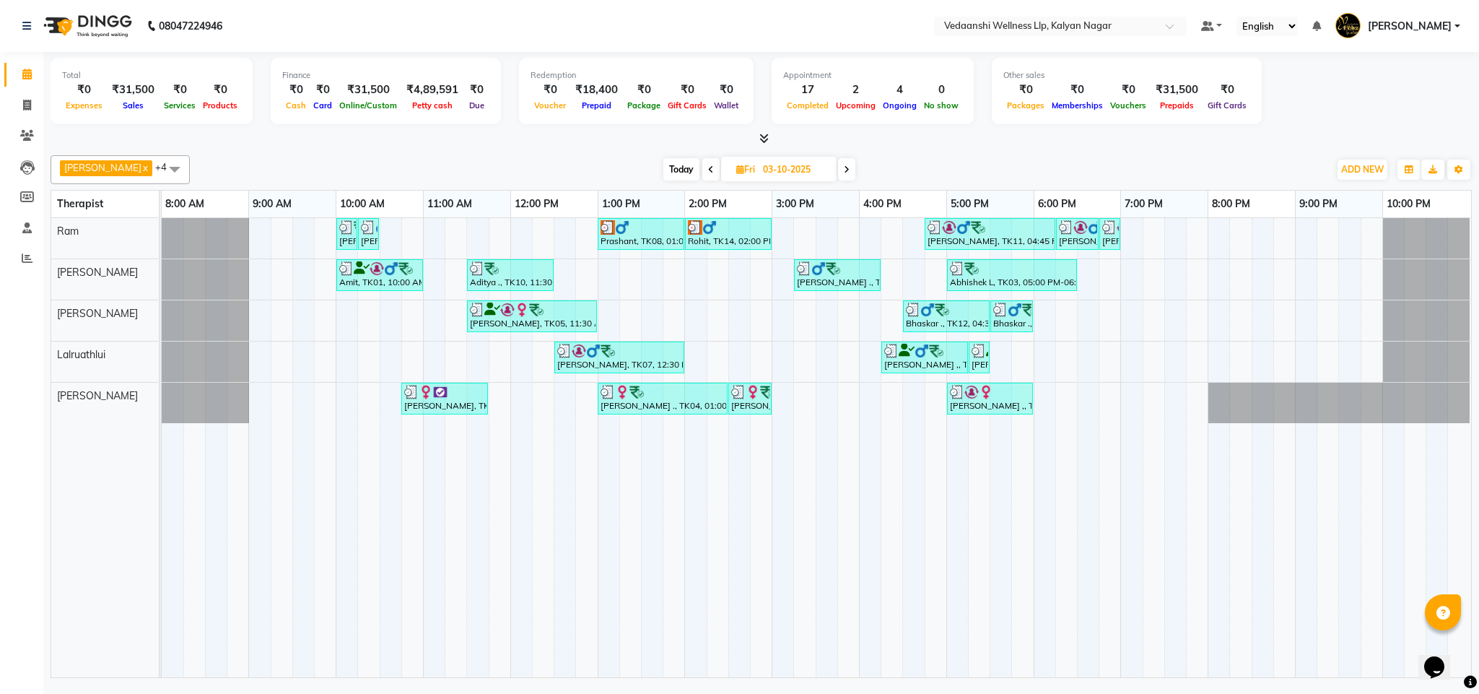
click at [838, 171] on span at bounding box center [846, 169] width 17 height 22
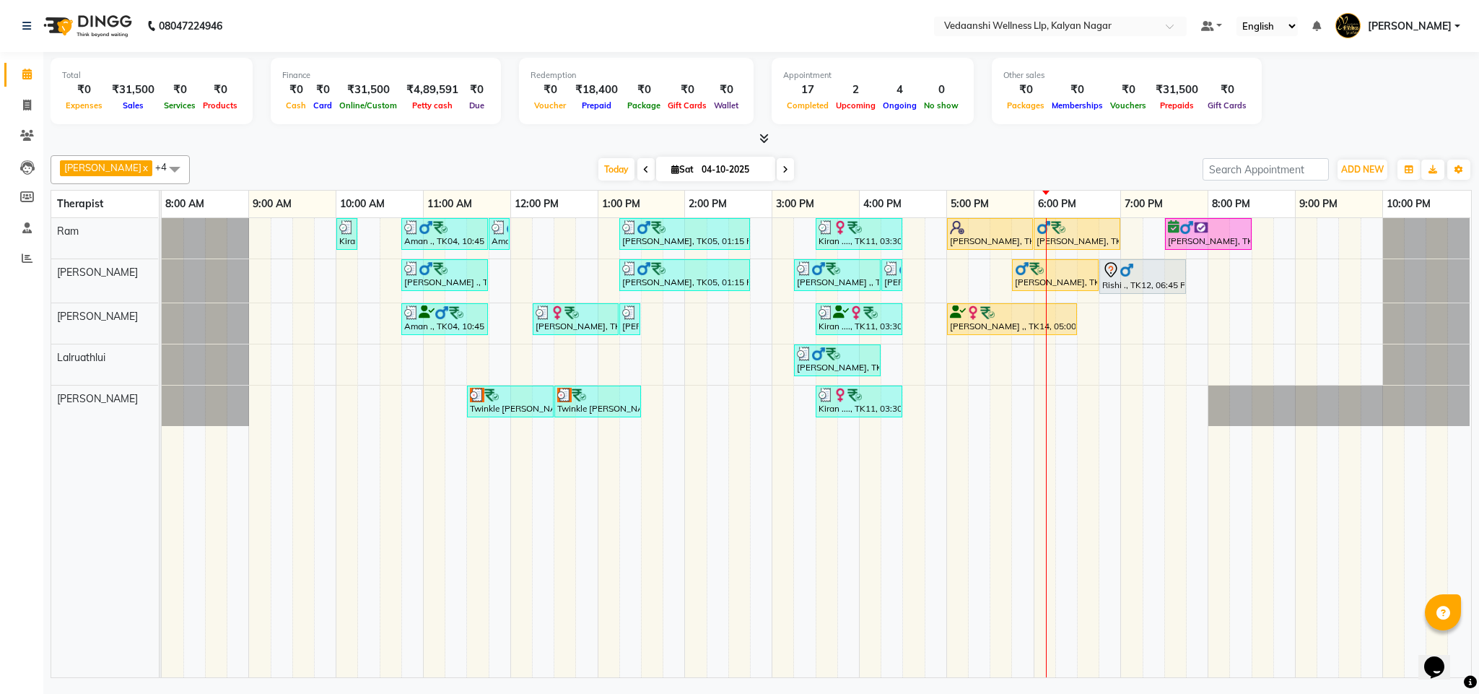
click at [777, 172] on span at bounding box center [785, 169] width 17 height 22
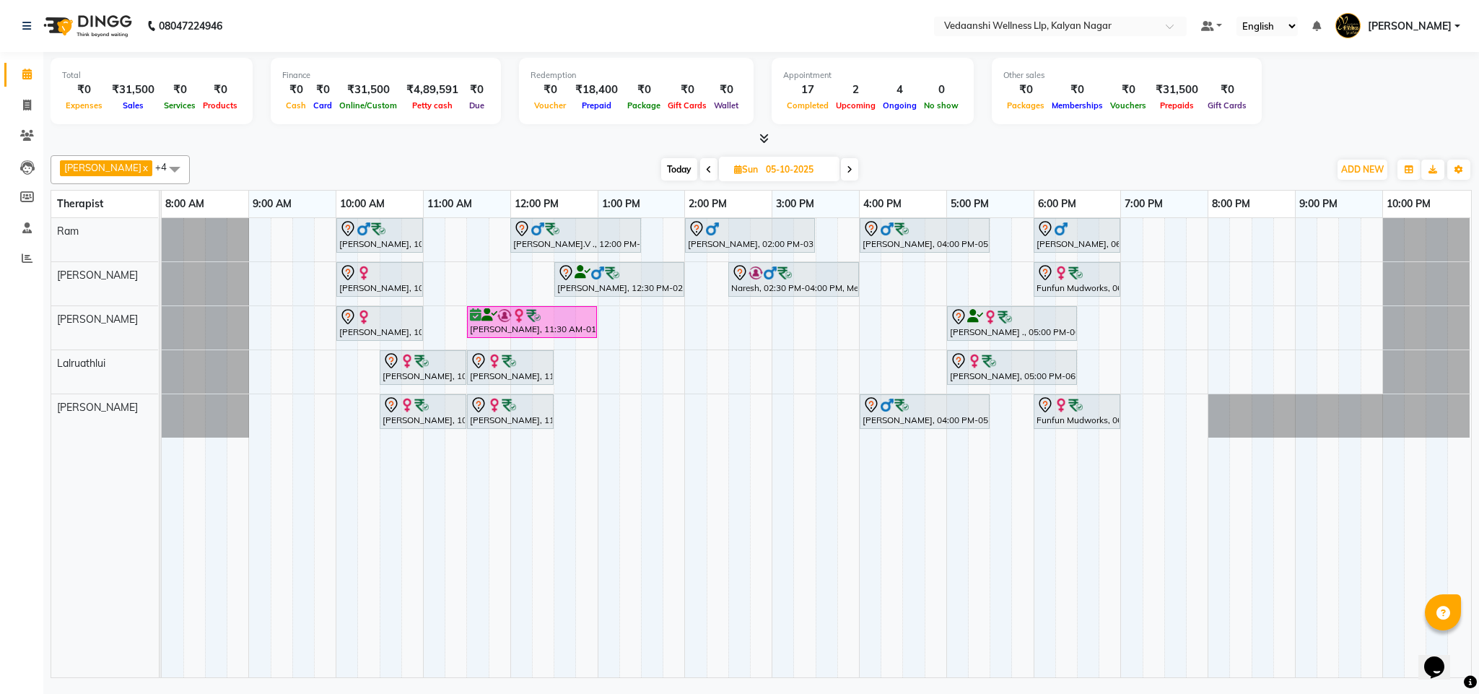
click at [674, 167] on span "Today" at bounding box center [679, 169] width 36 height 22
type input "04-10-2025"
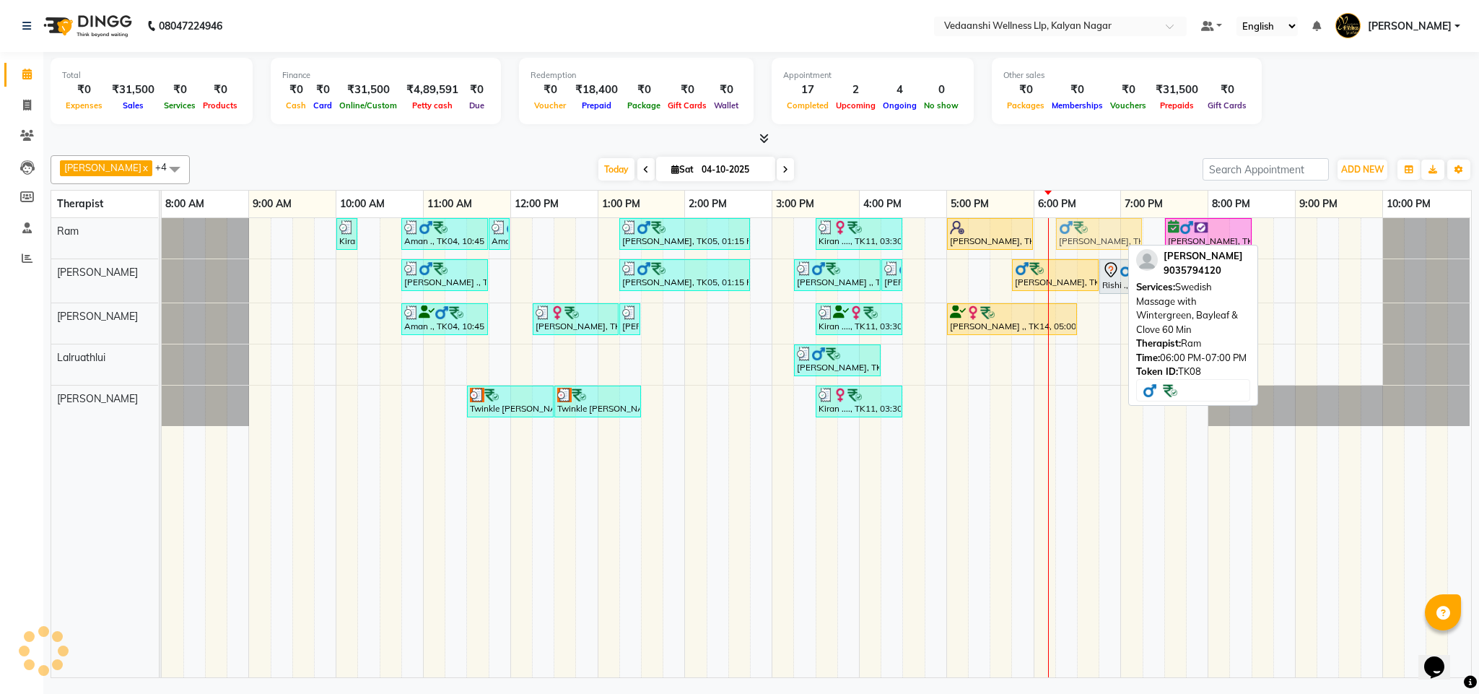
drag, startPoint x: 1079, startPoint y: 245, endPoint x: 1094, endPoint y: 247, distance: 15.3
click at [162, 247] on div "Kiran ...., TK13, 10:00 AM-10:15 AM, Member Plan 60 Min Aman ., TK04, 10:45 AM-…" at bounding box center [162, 238] width 0 height 40
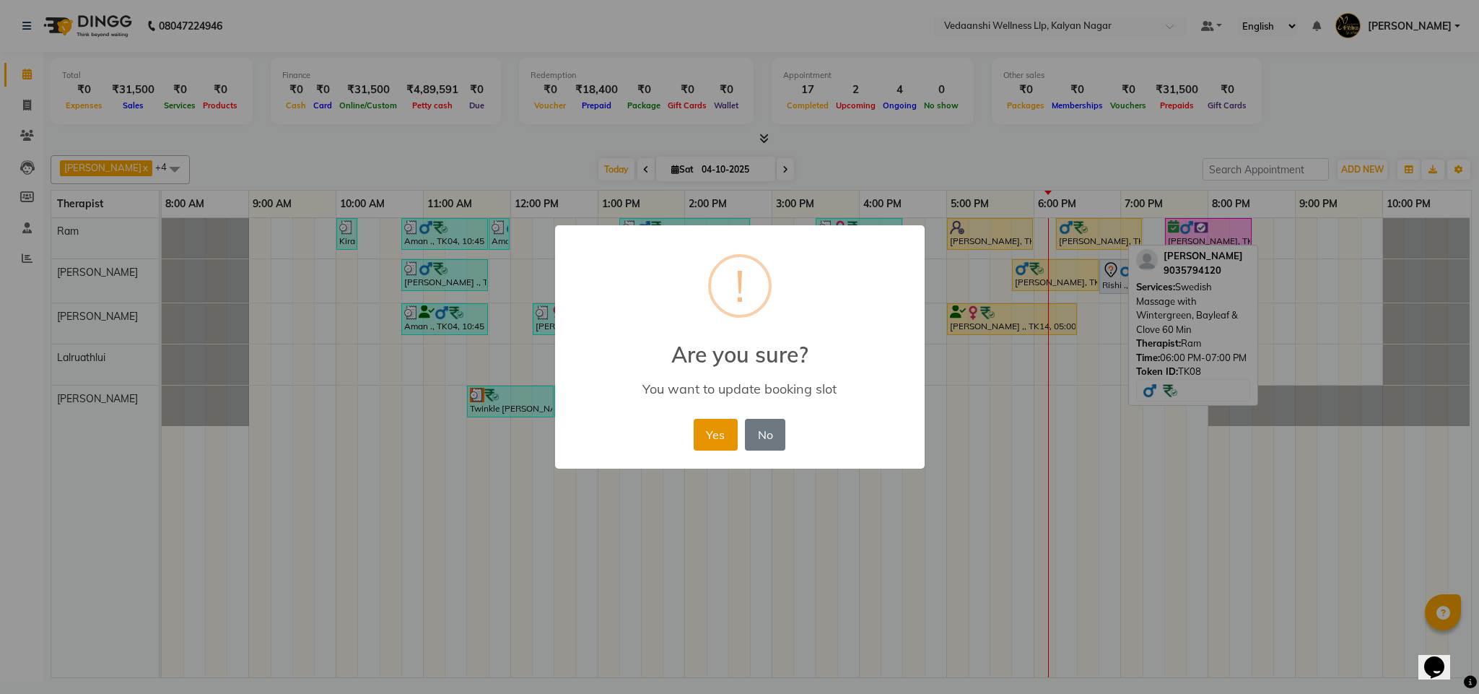
click at [711, 431] on button "Yes" at bounding box center [716, 435] width 44 height 32
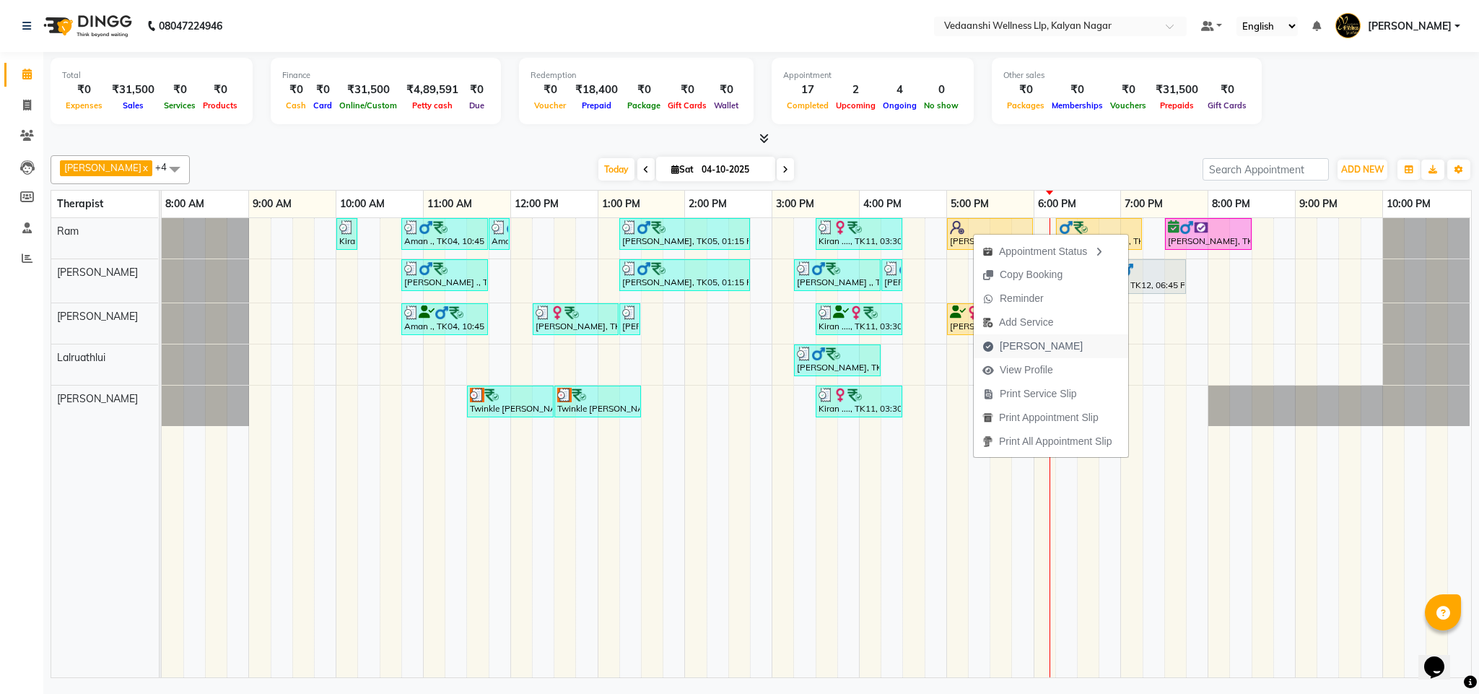
click at [1016, 338] on span "Mark Done" at bounding box center [1041, 345] width 83 height 15
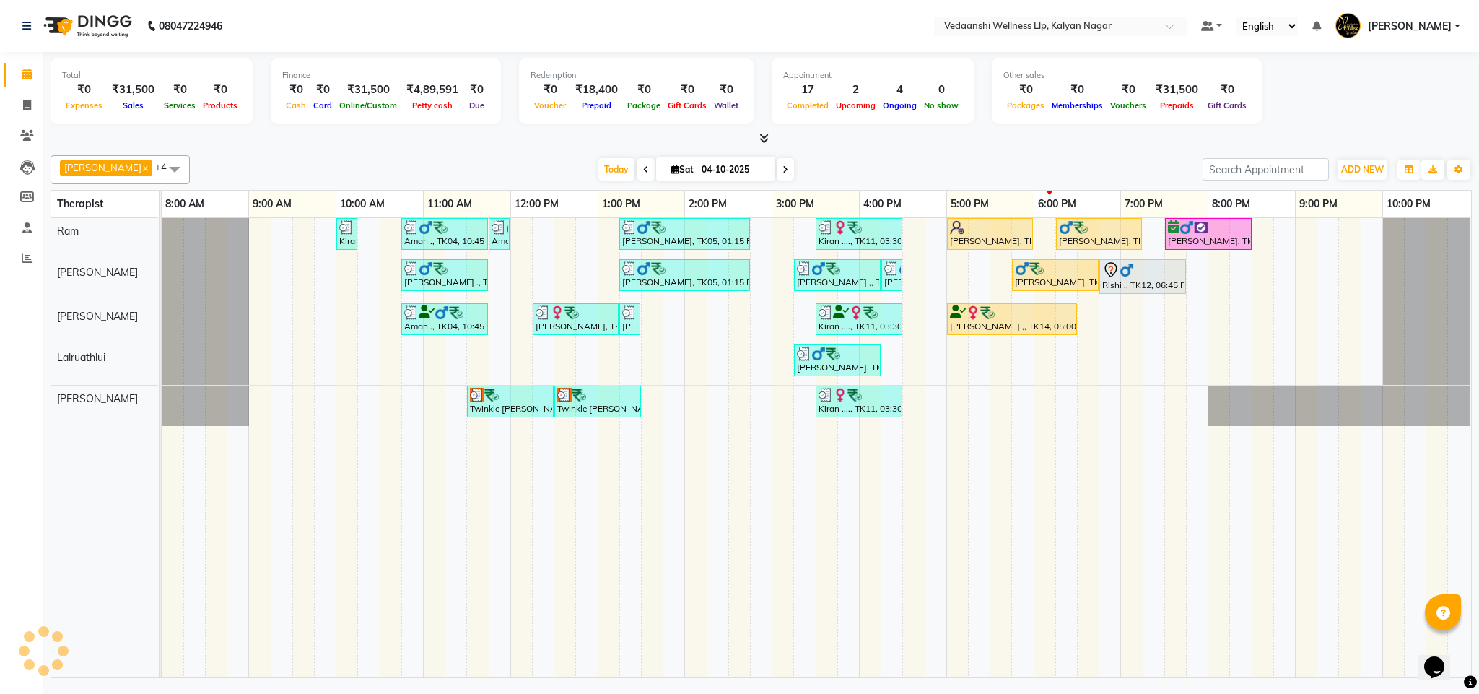
select select "service"
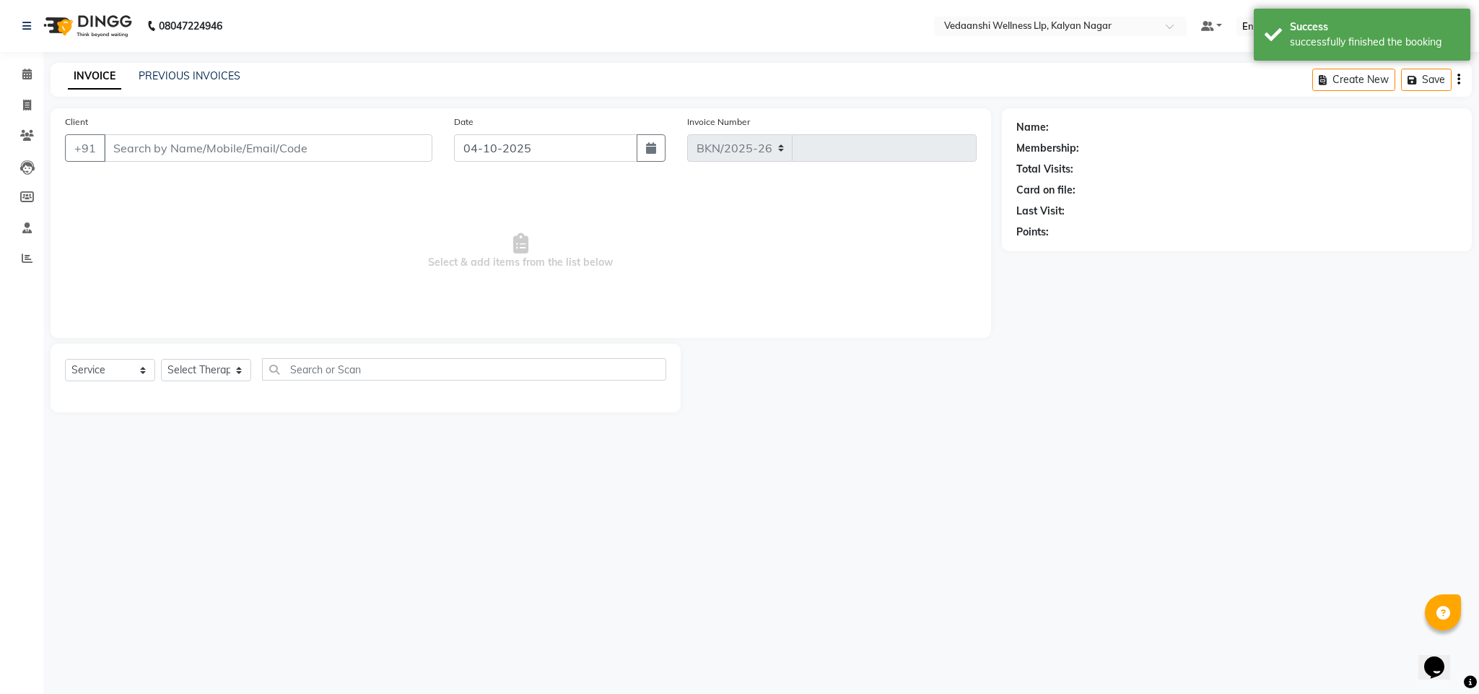
select select "4293"
type input "1502"
type input "9535607613"
select select "67164"
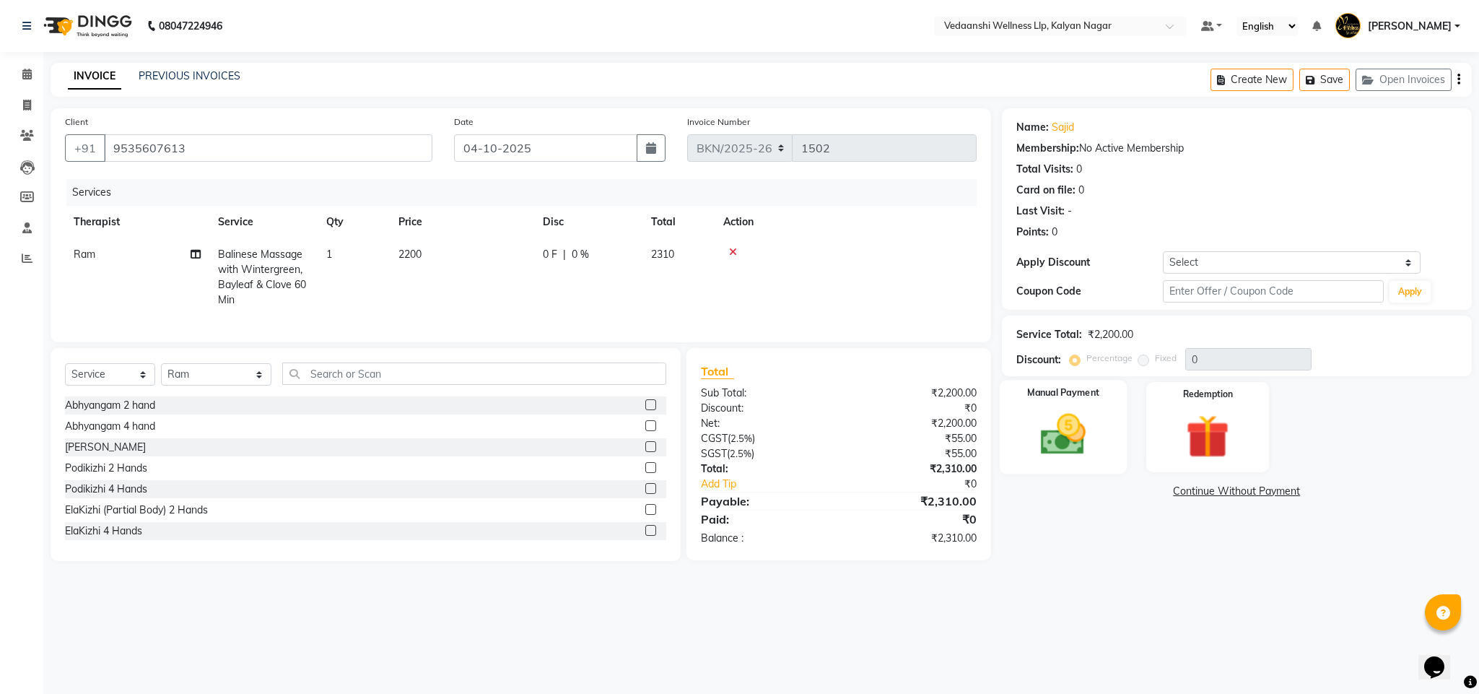
click at [1061, 449] on img at bounding box center [1063, 435] width 74 height 52
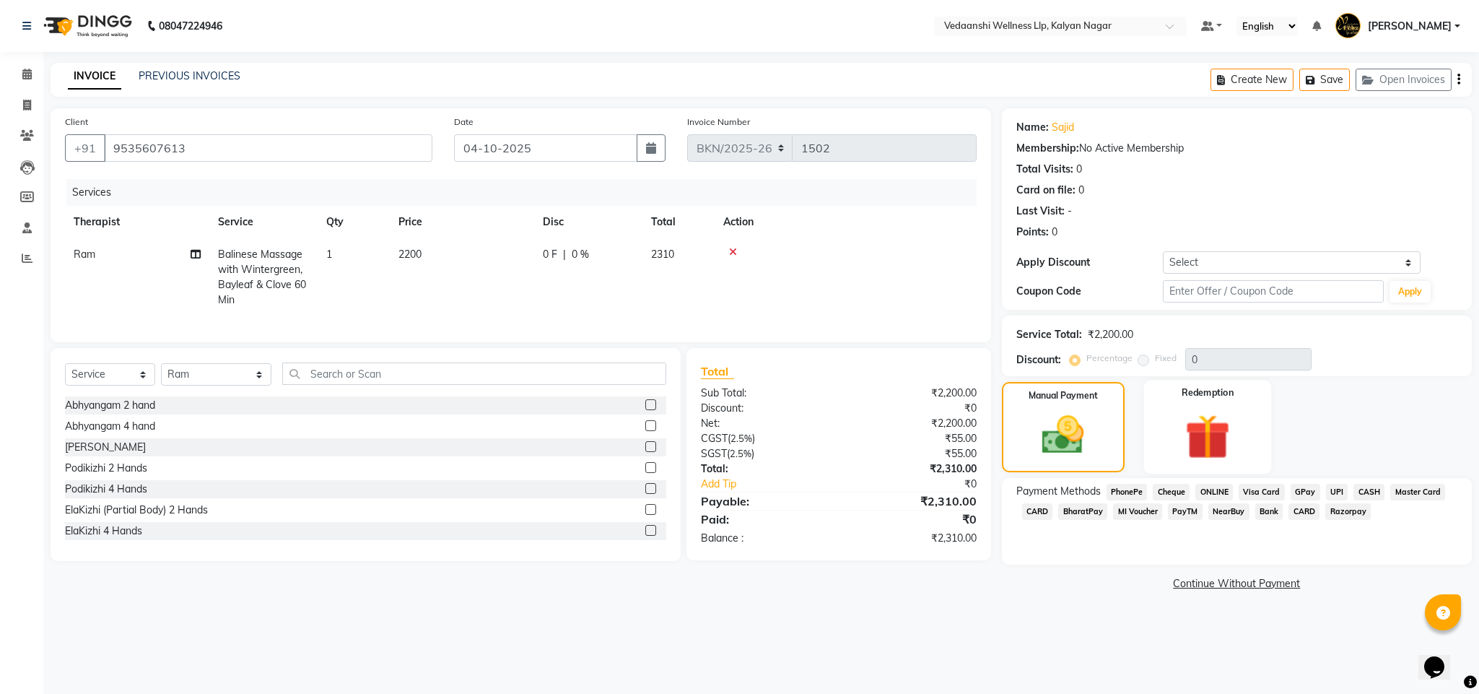
click at [1192, 445] on img at bounding box center [1208, 437] width 74 height 56
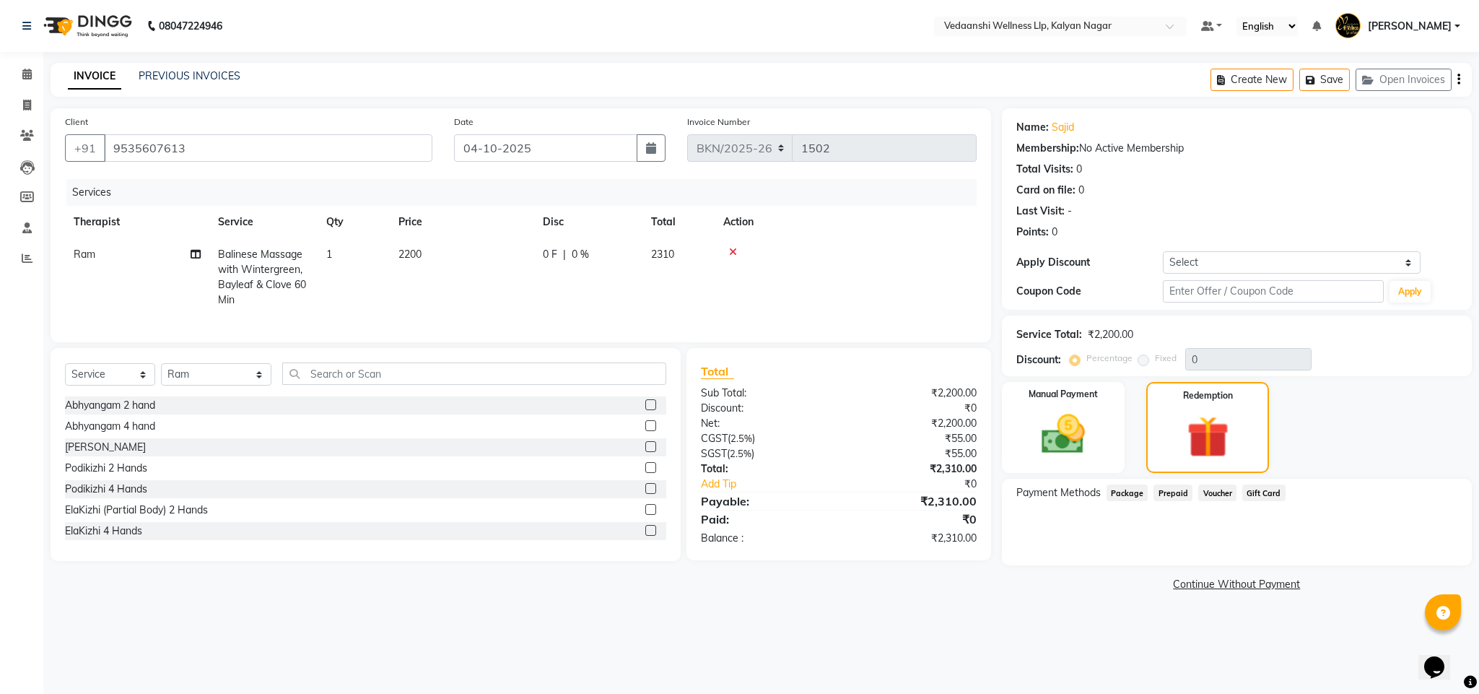
click at [995, 290] on div "Client +91 9535607613 Date 04-10-2025 Invoice Number BKN/2025-26 1502 Services …" at bounding box center [521, 351] width 962 height 486
click at [1085, 434] on img at bounding box center [1063, 435] width 74 height 52
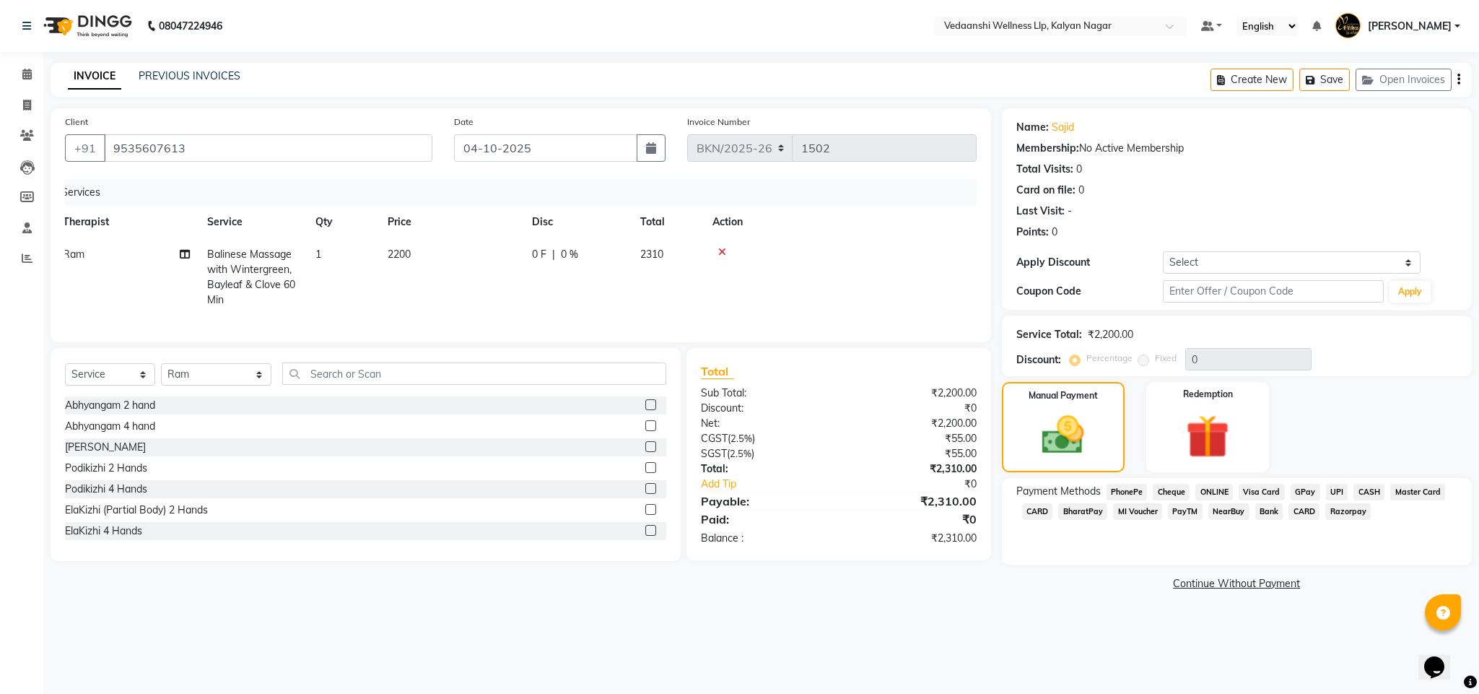
click at [1367, 484] on span "CASH" at bounding box center [1368, 492] width 31 height 17
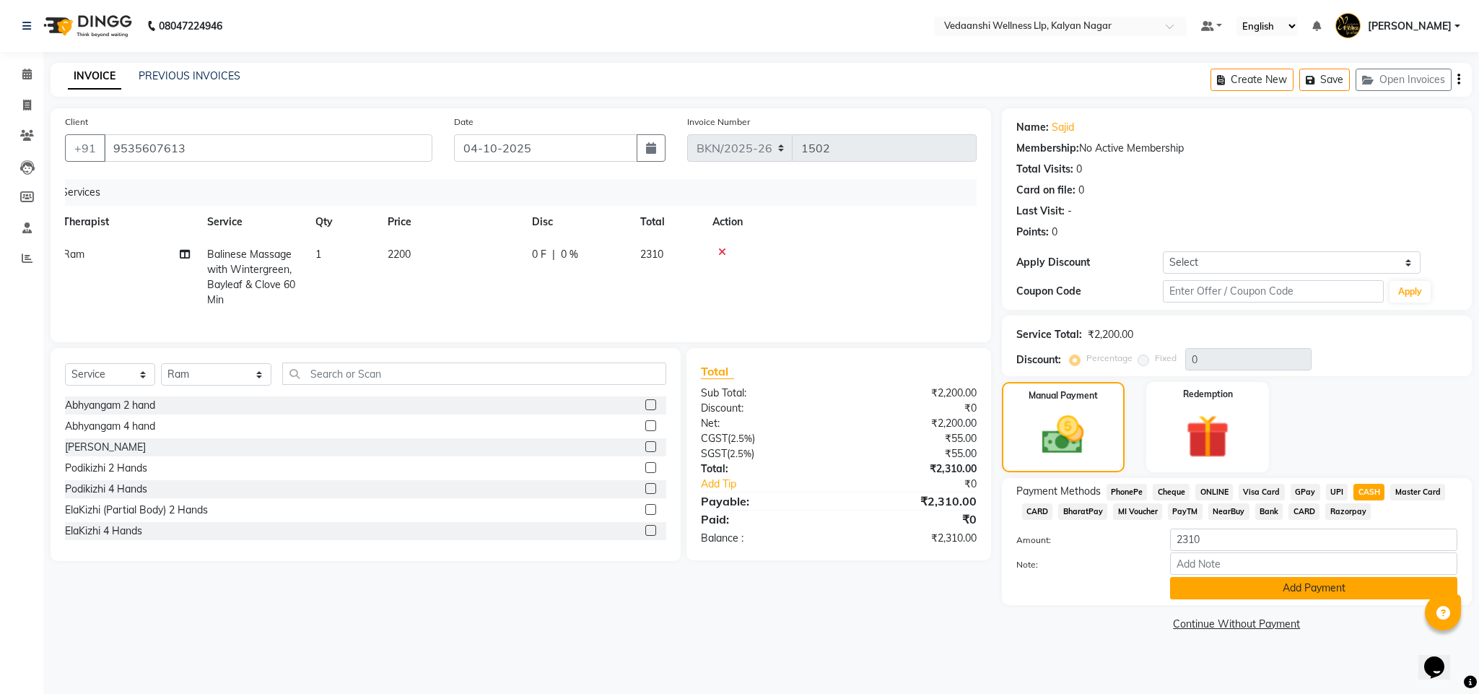
click at [1230, 580] on button "Add Payment" at bounding box center [1313, 588] width 287 height 22
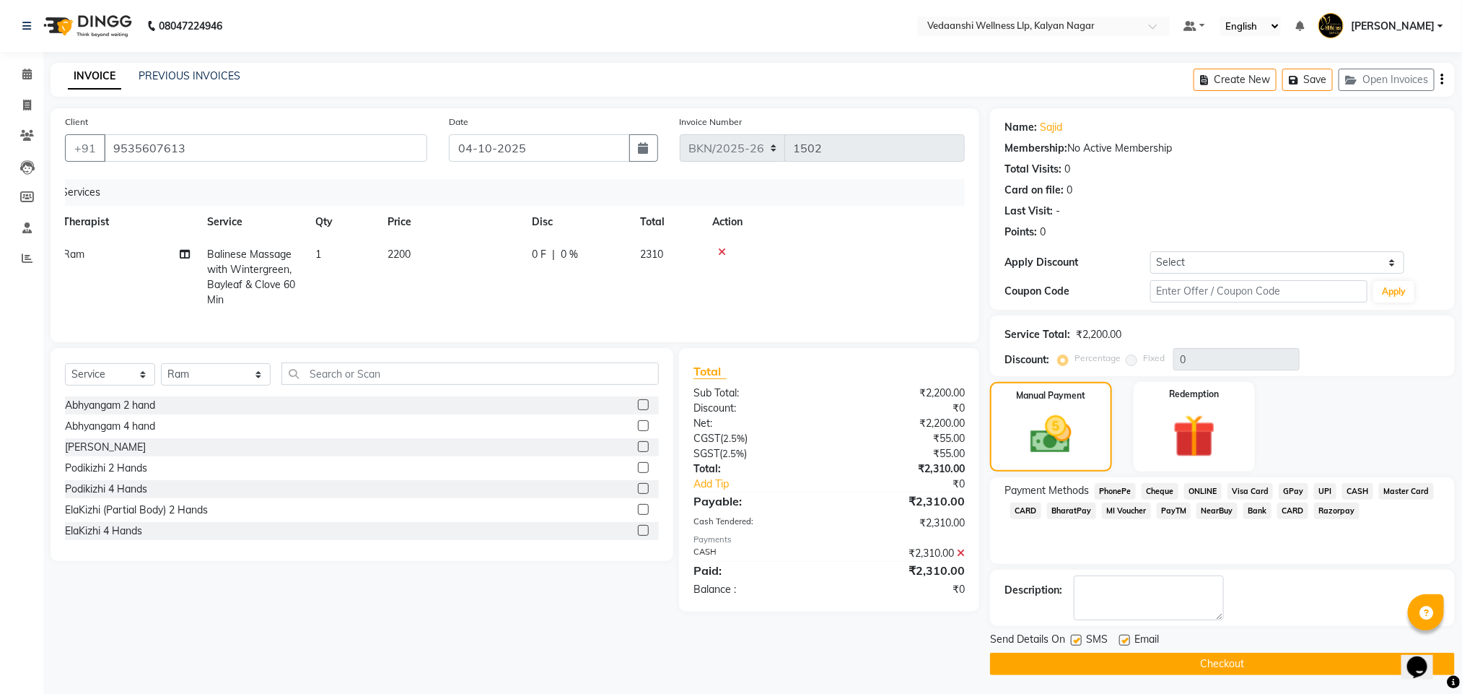
click at [1140, 667] on button "Checkout" at bounding box center [1222, 663] width 465 height 22
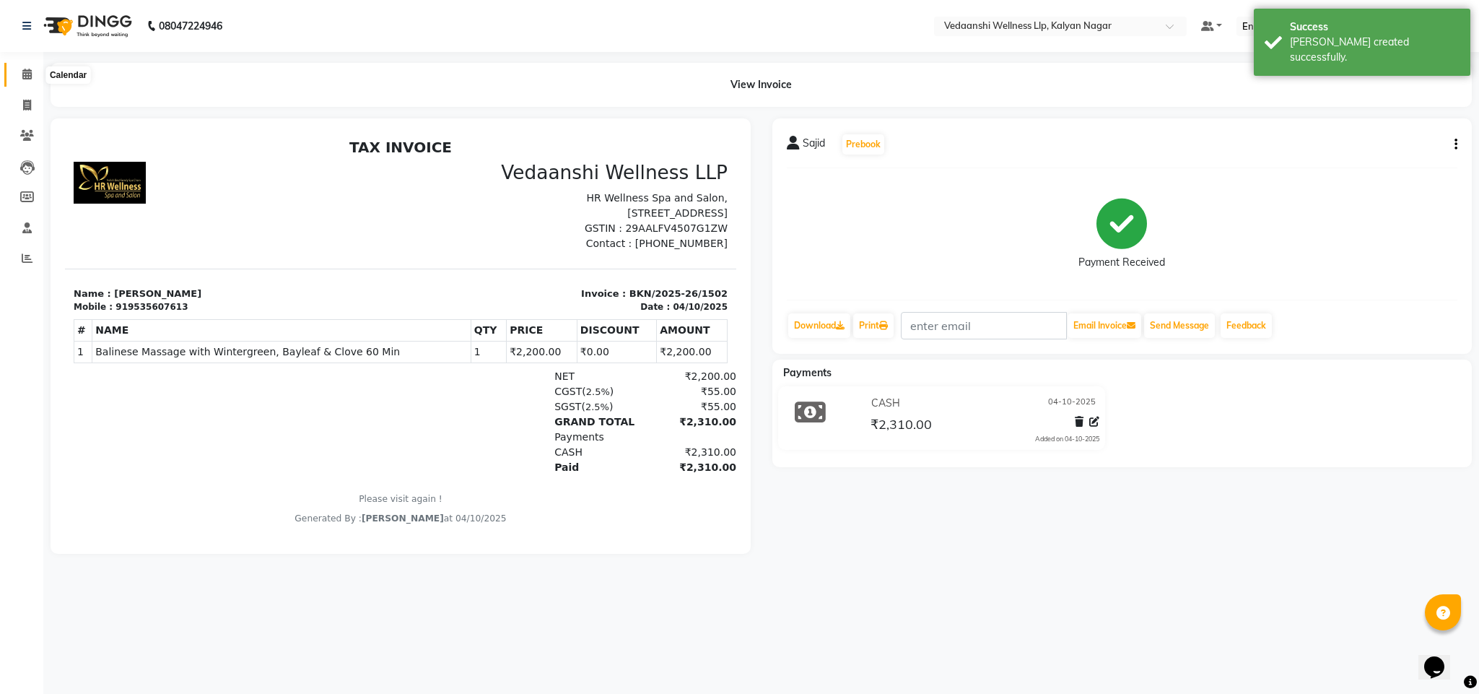
click at [33, 74] on span at bounding box center [26, 74] width 25 height 17
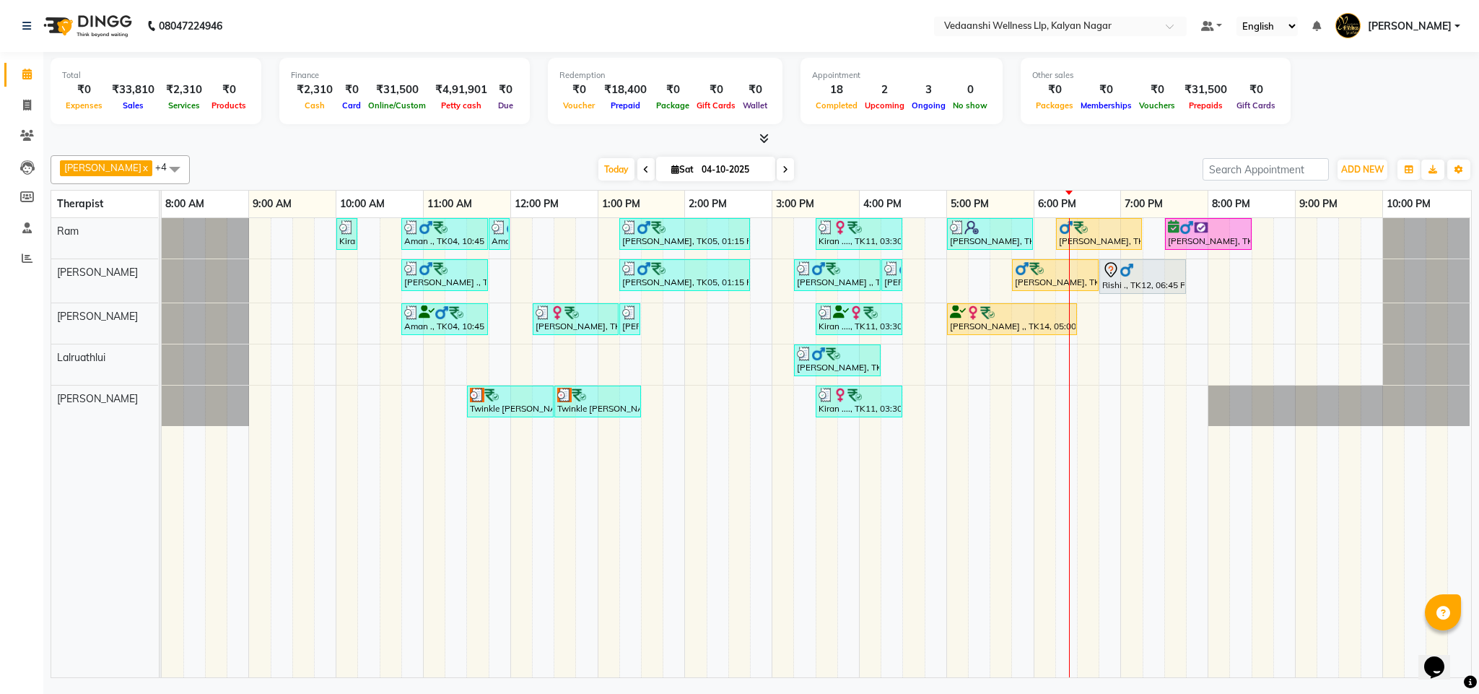
click at [777, 167] on span at bounding box center [785, 169] width 17 height 22
type input "05-10-2025"
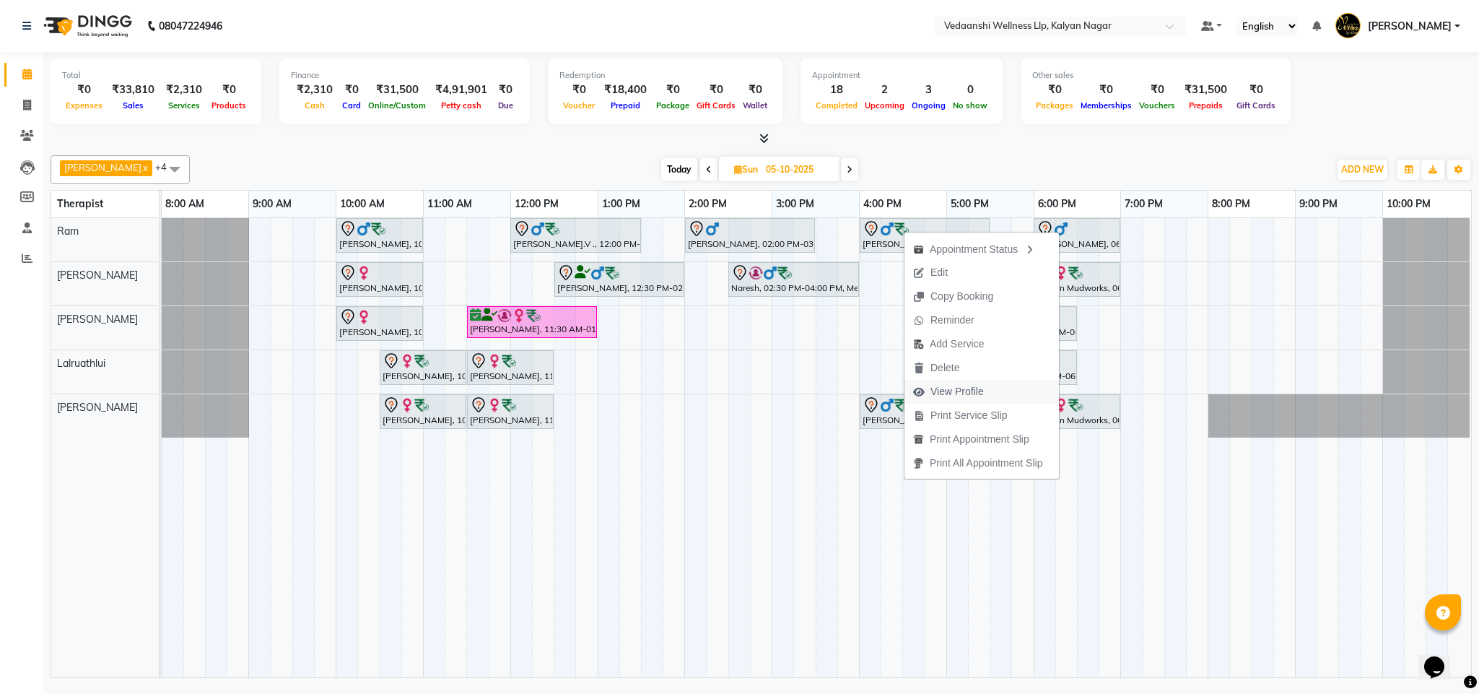
click at [951, 388] on span "View Profile" at bounding box center [956, 391] width 53 height 15
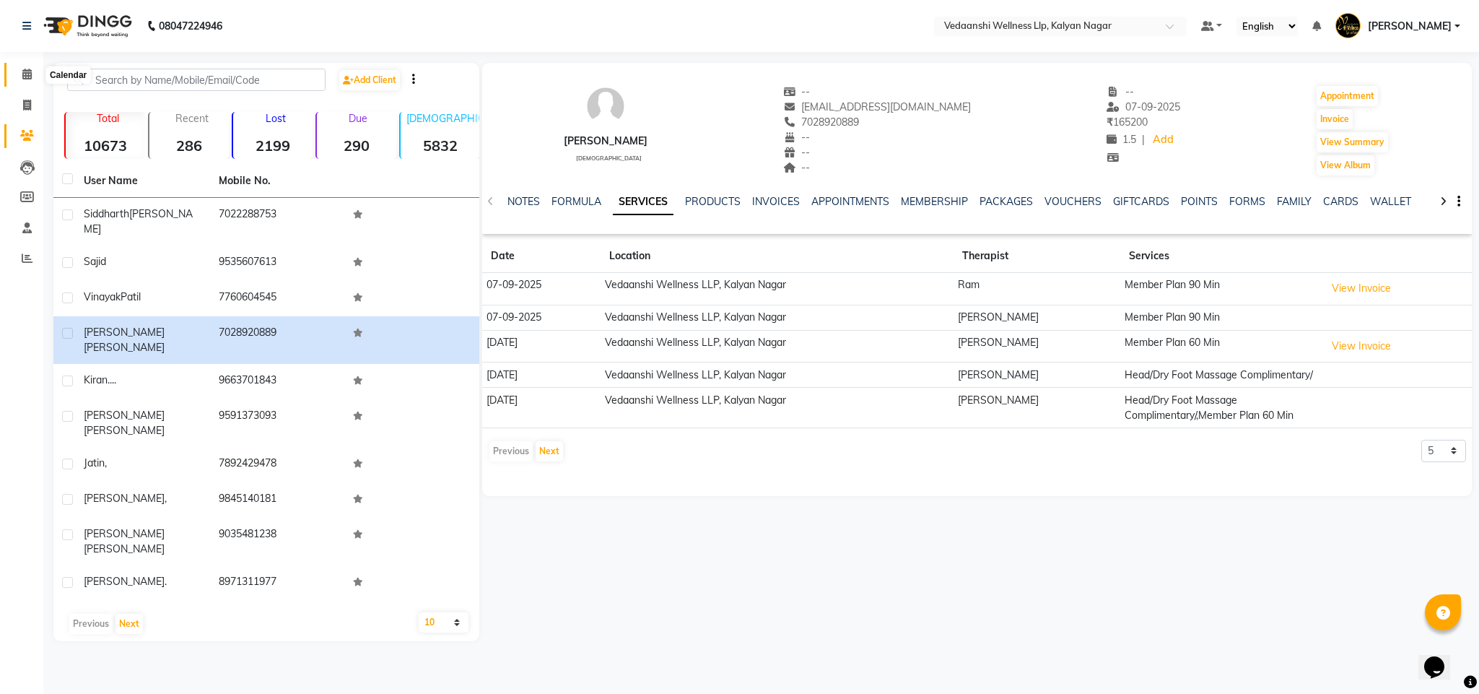
click at [26, 65] on link "Calendar" at bounding box center [21, 75] width 35 height 24
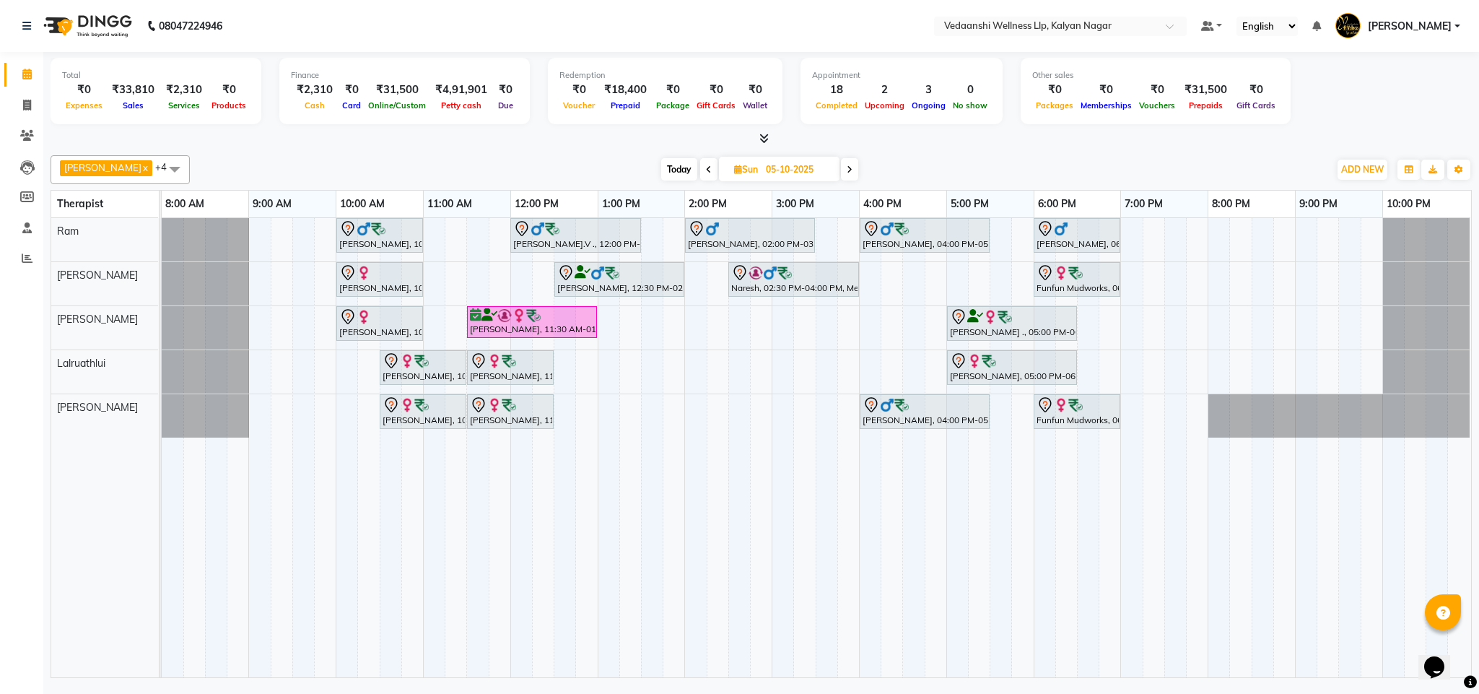
click at [661, 170] on span "Today" at bounding box center [679, 169] width 36 height 22
type input "04-10-2025"
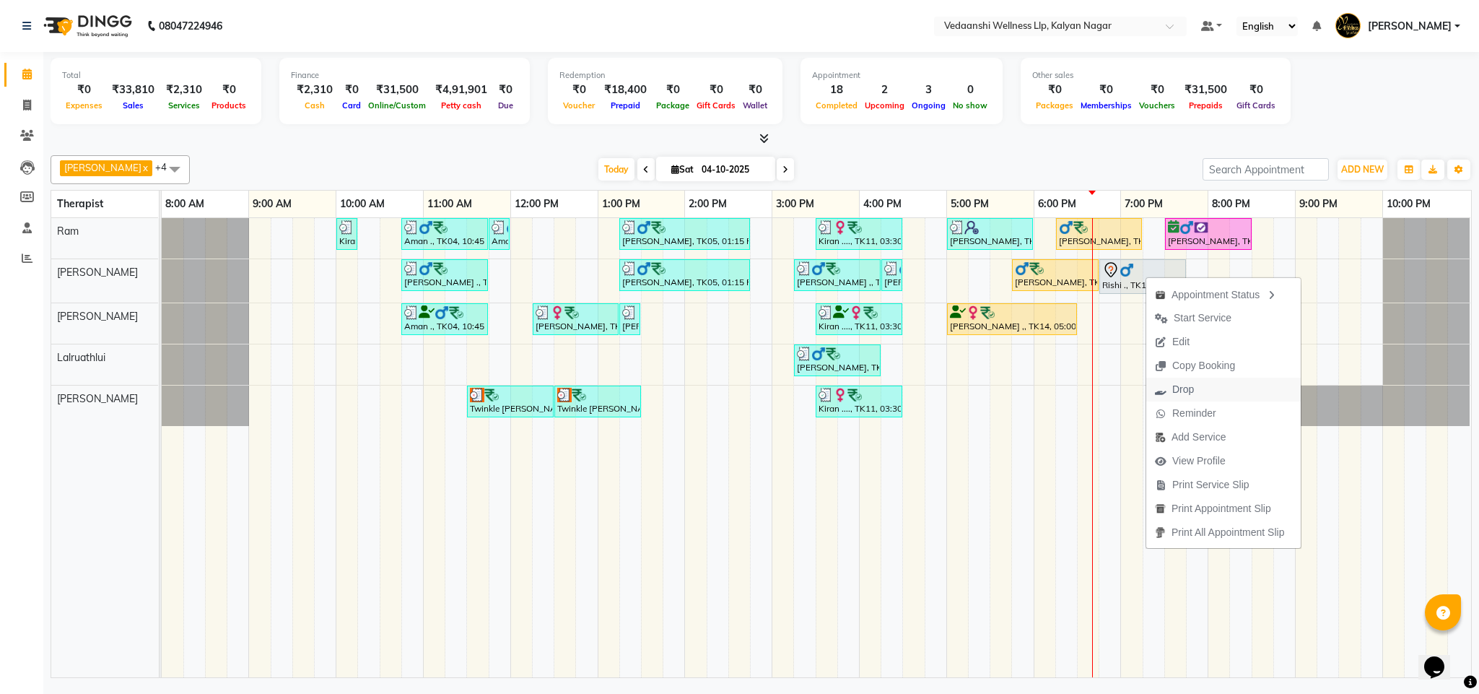
click at [1179, 384] on span "Drop" at bounding box center [1183, 389] width 22 height 15
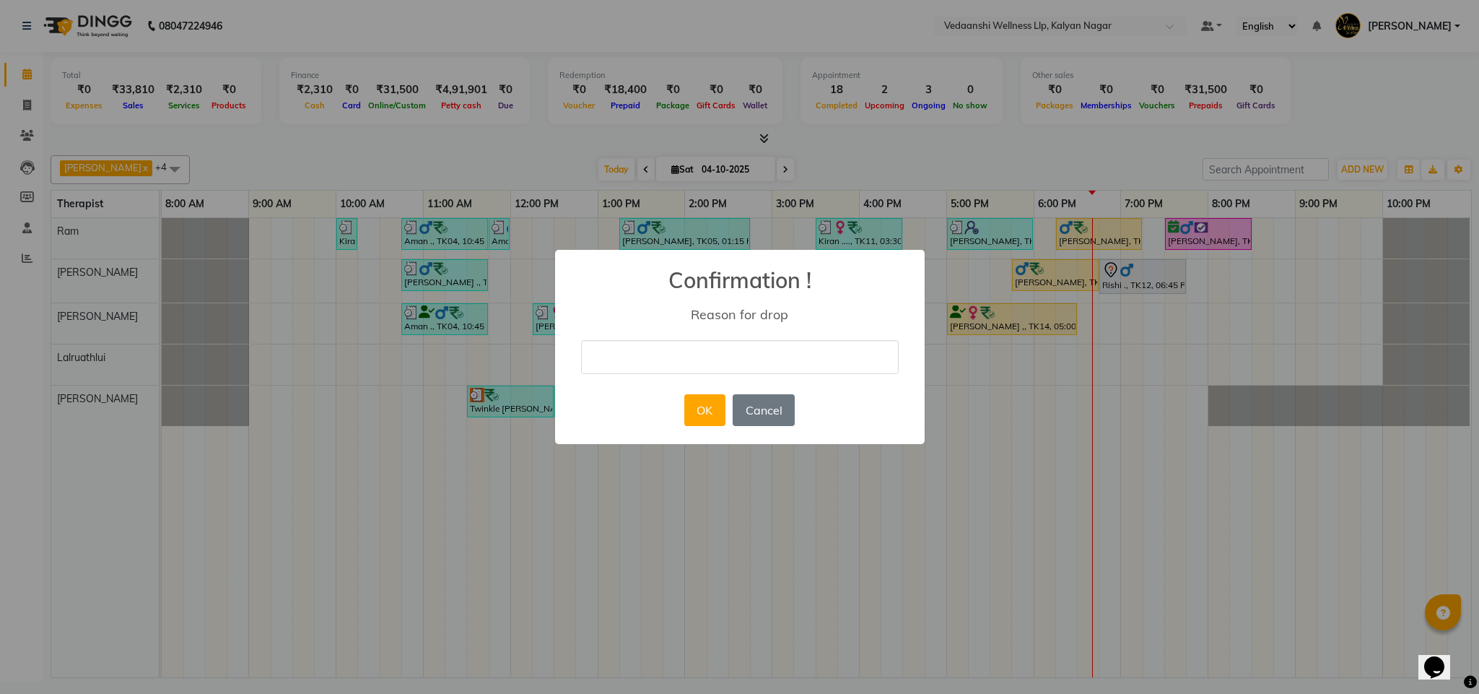
click at [772, 355] on input "text" at bounding box center [740, 357] width 318 height 34
type input "ugy"
click at [709, 414] on button "OK" at bounding box center [704, 410] width 41 height 32
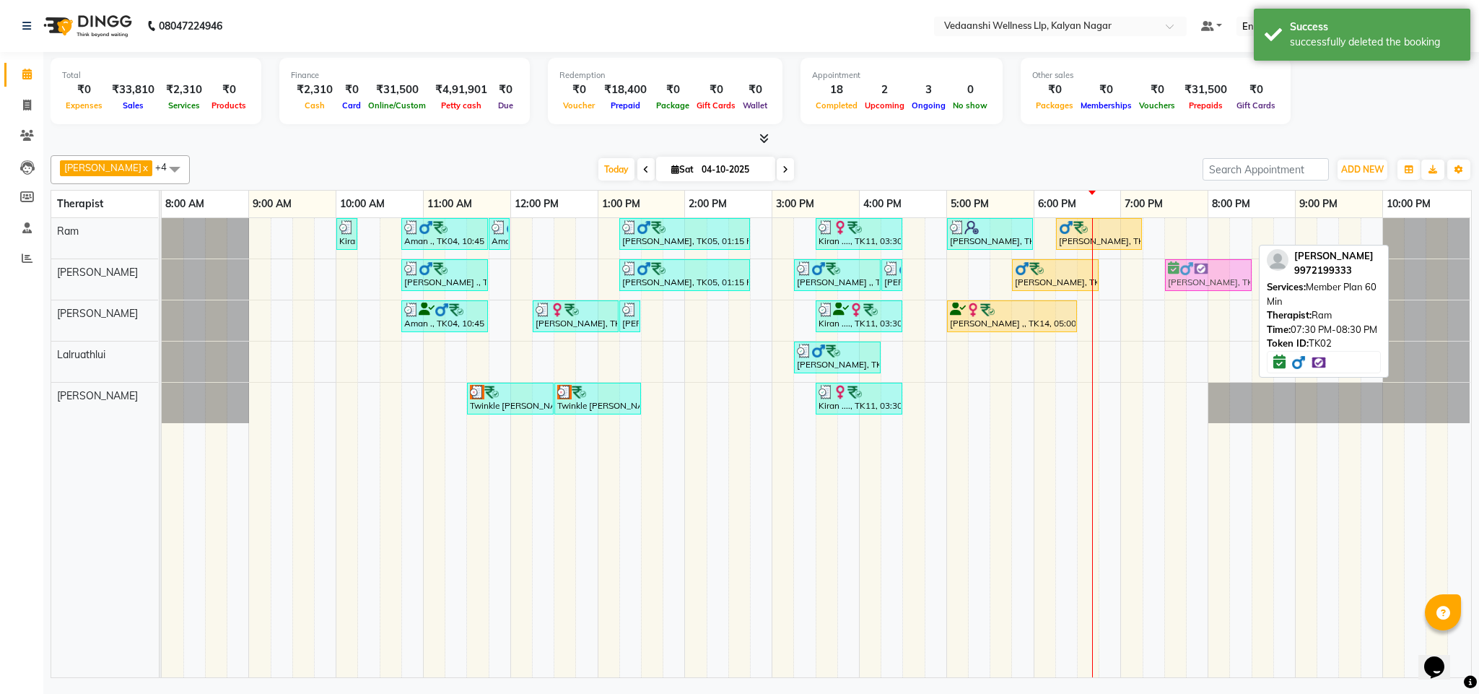
drag, startPoint x: 1208, startPoint y: 232, endPoint x: 1206, endPoint y: 258, distance: 26.8
click at [1204, 269] on tbody "Kiran ...., TK13, 10:00 AM-10:15 AM, Member Plan 60 Min Aman ., TK04, 10:45 AM-…" at bounding box center [816, 320] width 1309 height 205
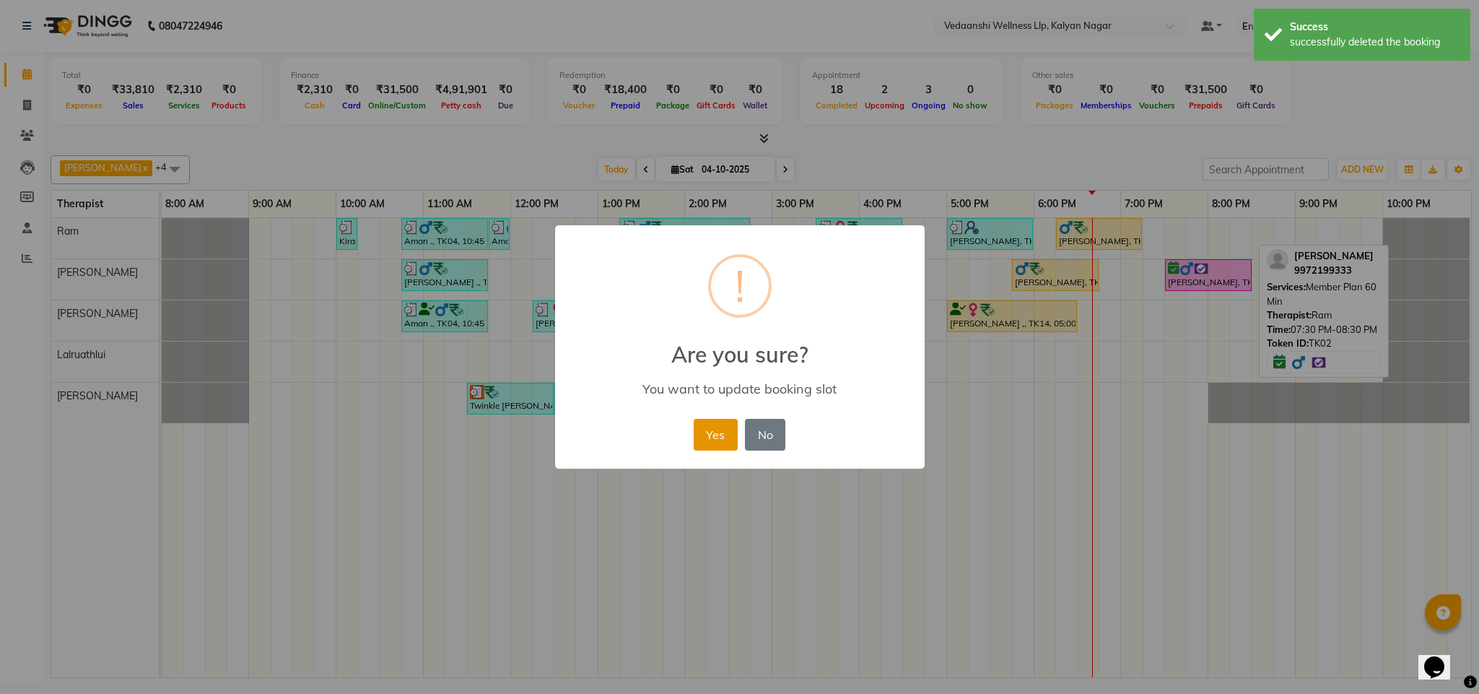
click at [699, 435] on button "Yes" at bounding box center [716, 435] width 44 height 32
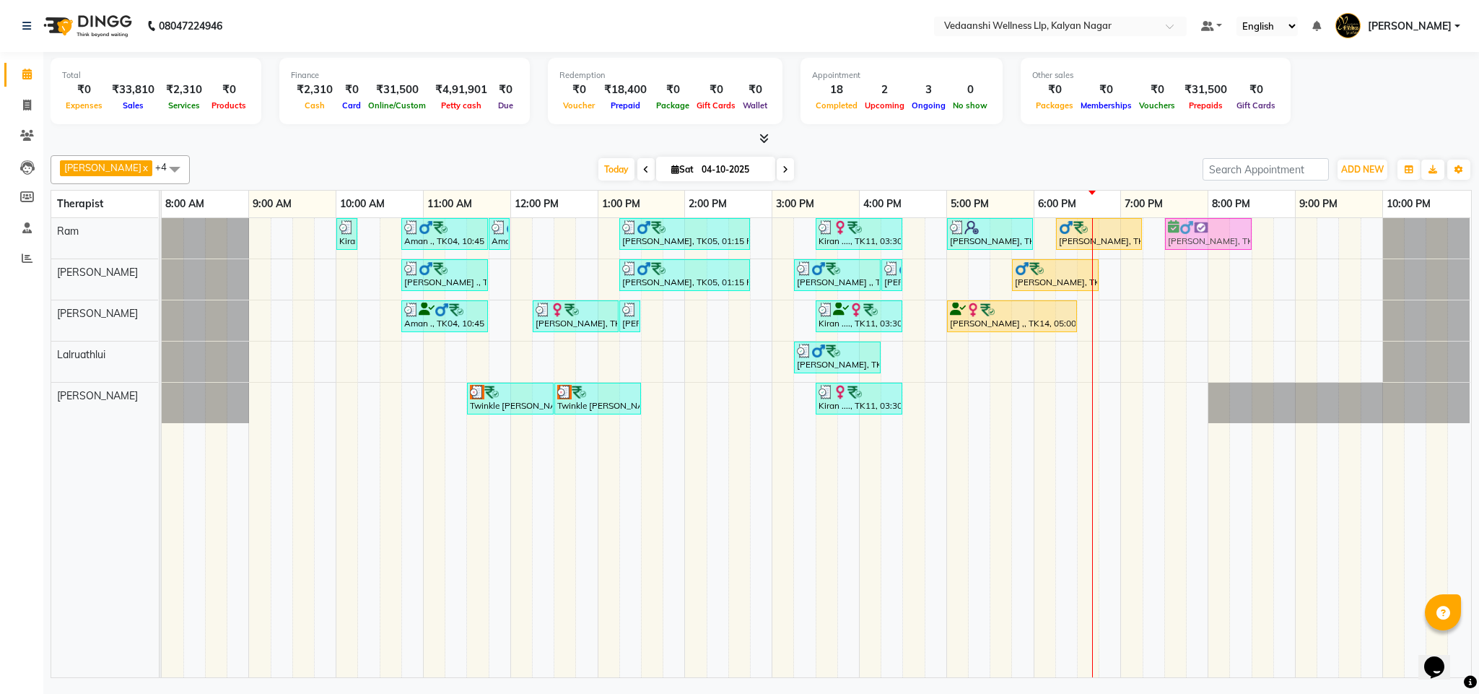
drag, startPoint x: 1202, startPoint y: 263, endPoint x: 1196, endPoint y: 243, distance: 21.0
click at [1196, 241] on tbody "Kiran ...., TK13, 10:00 AM-10:15 AM, Member Plan 60 Min Aman ., TK04, 10:45 AM-…" at bounding box center [816, 320] width 1309 height 205
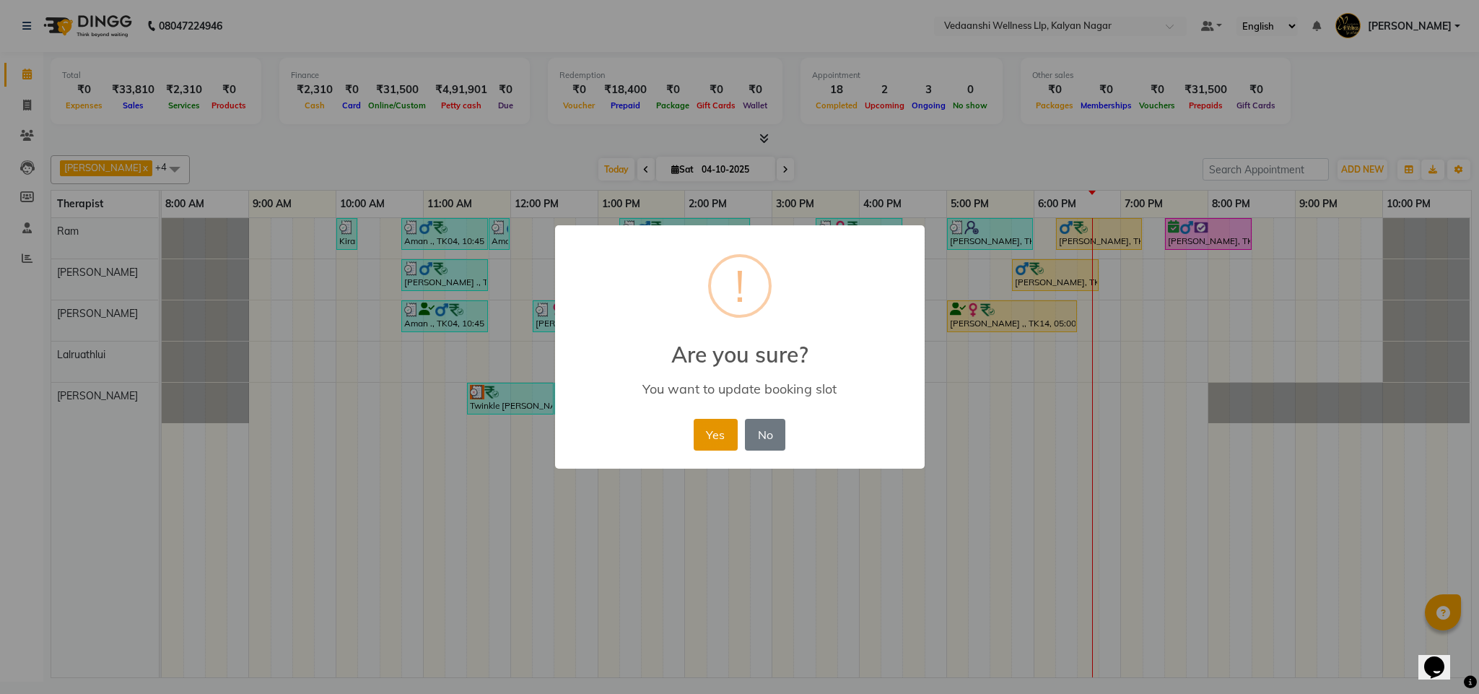
click at [732, 429] on button "Yes" at bounding box center [716, 435] width 44 height 32
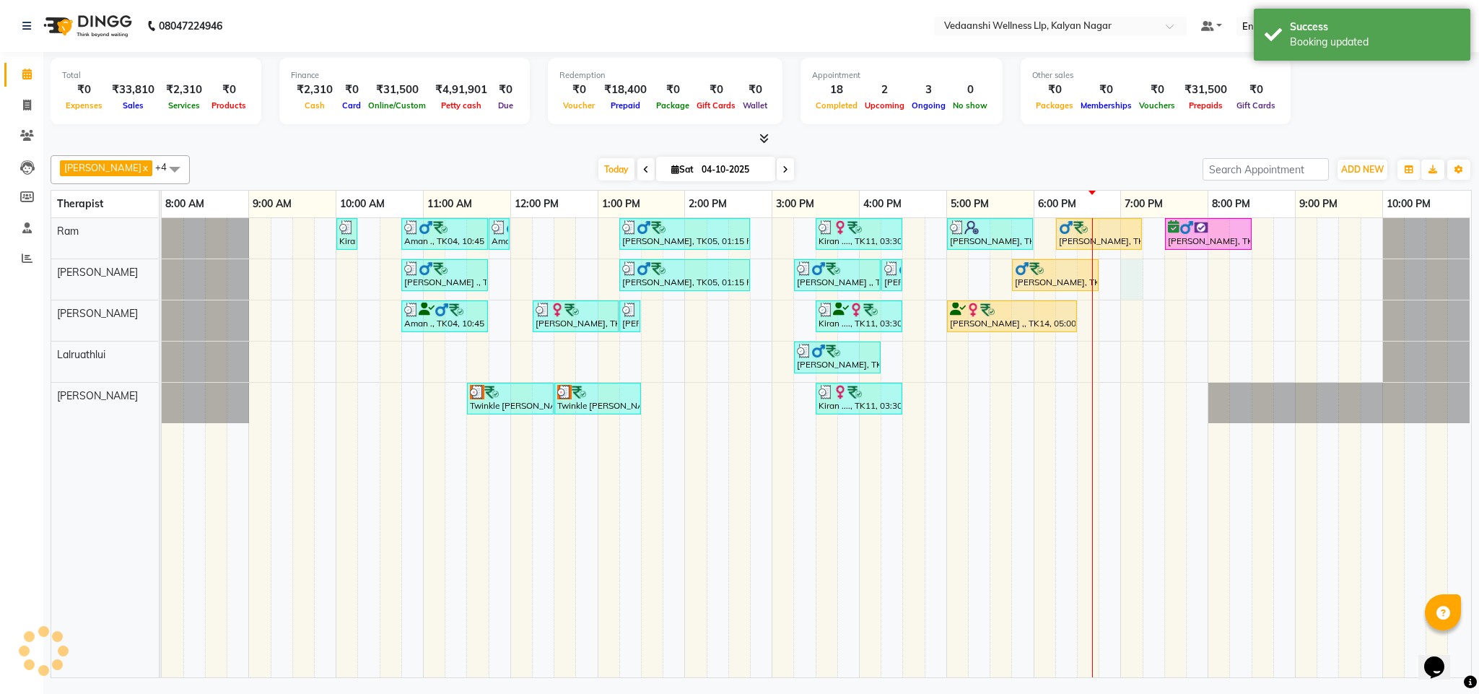
click at [1130, 273] on div "Kiran ...., TK13, 10:00 AM-10:15 AM, Member Plan 60 Min Aman ., TK04, 10:45 AM-…" at bounding box center [816, 447] width 1309 height 459
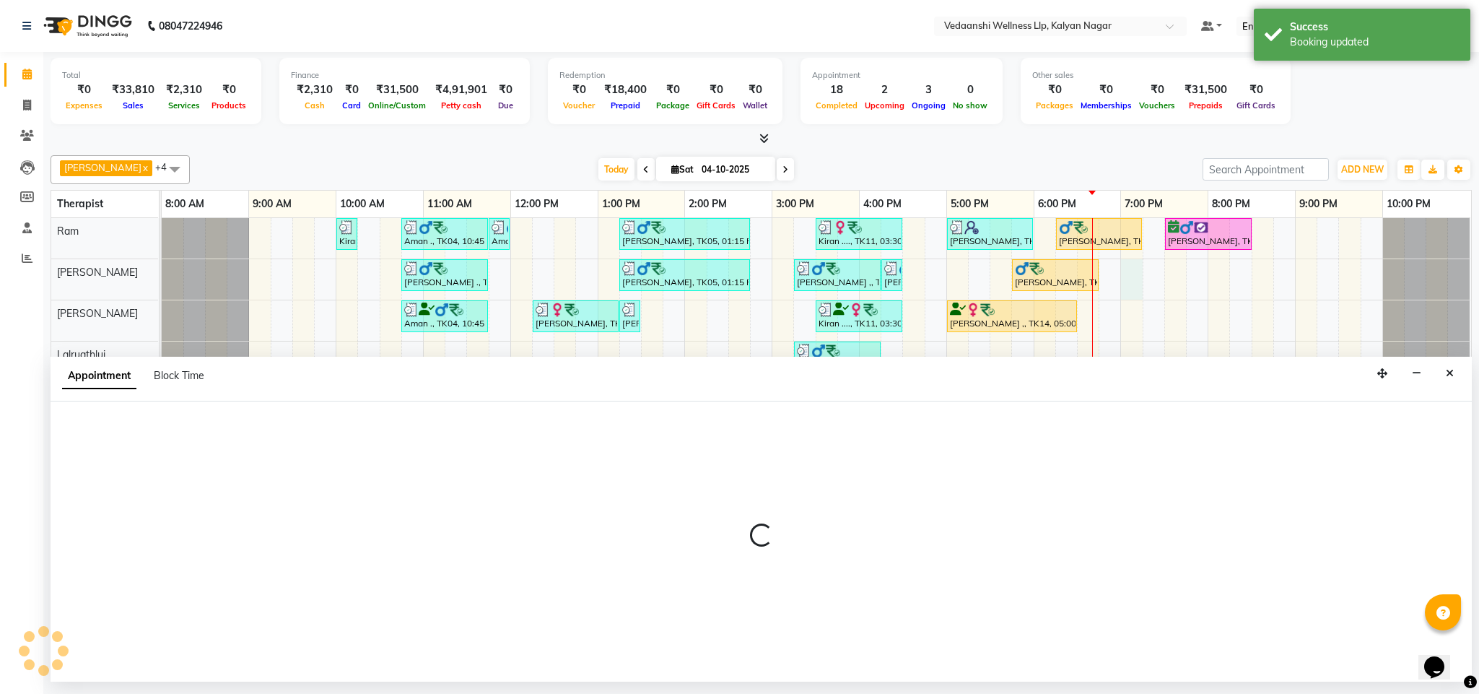
select select "79390"
select select "tentative"
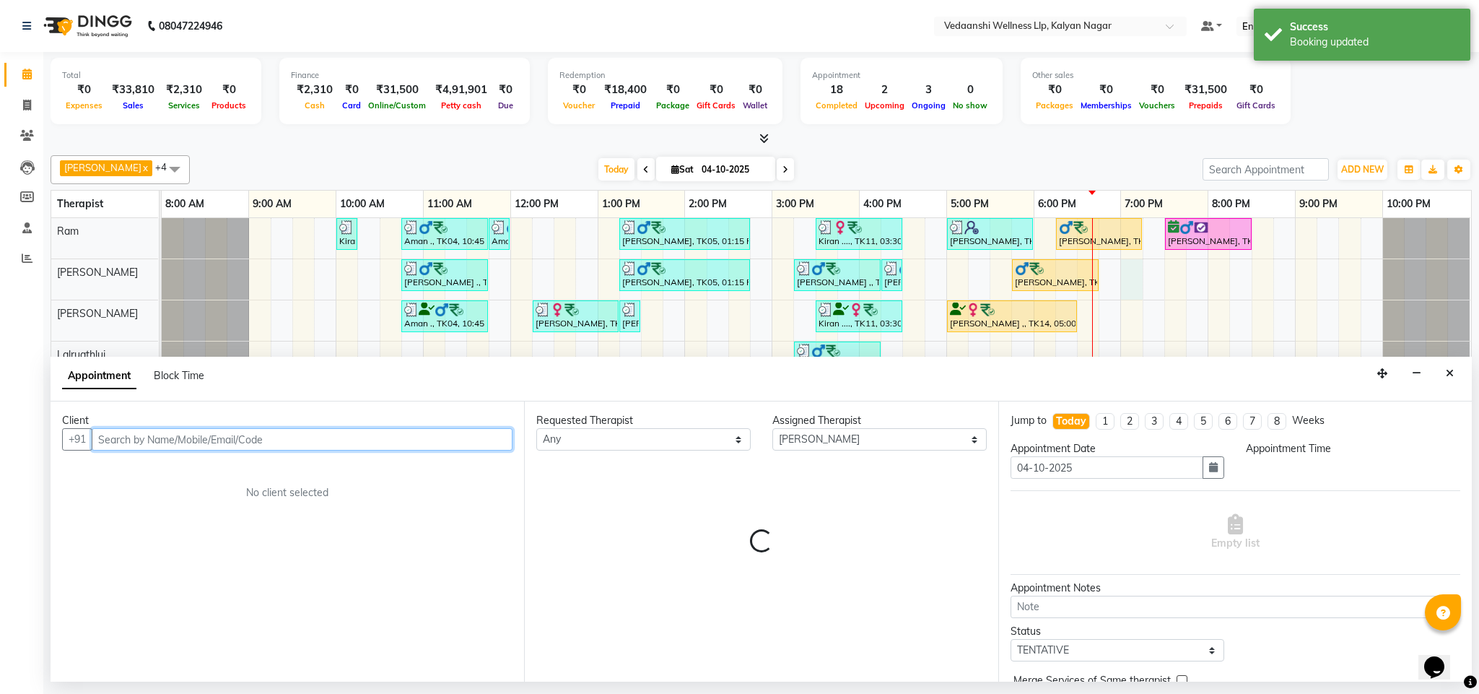
select select "1140"
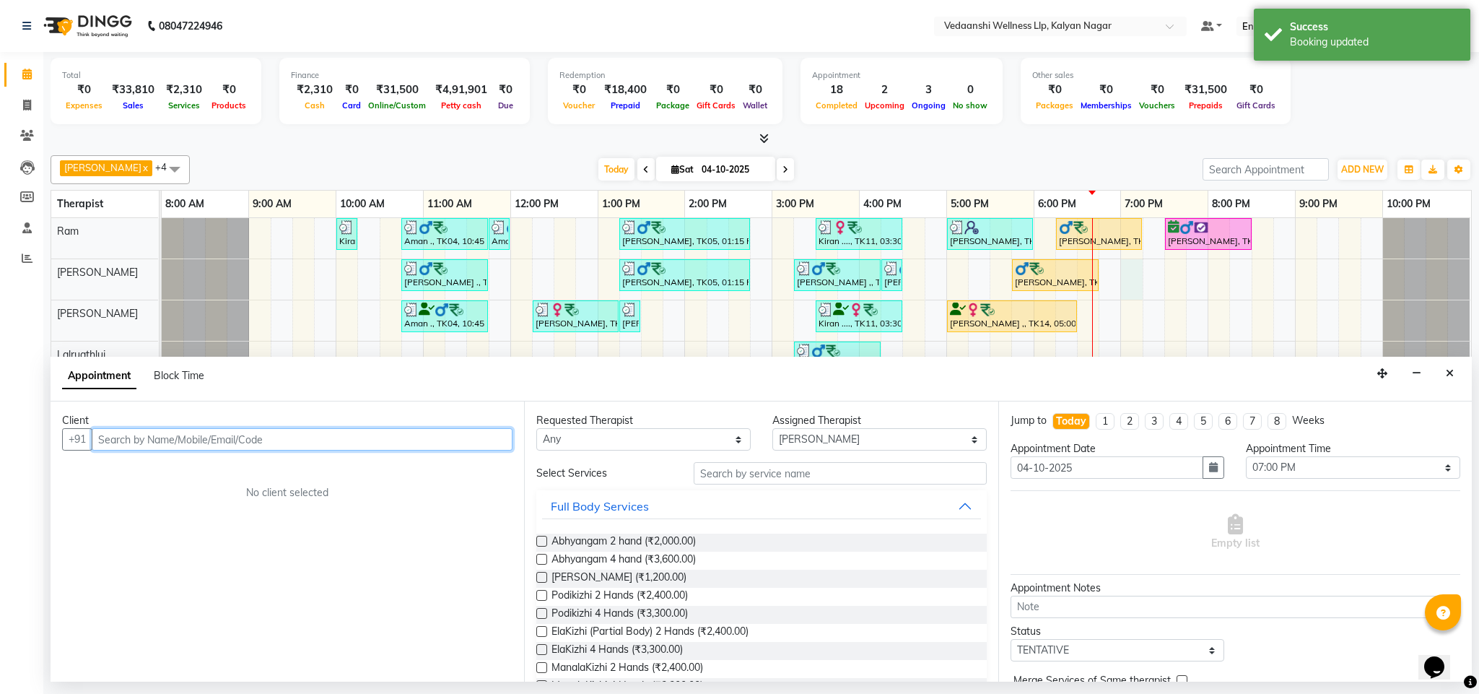
click at [366, 440] on input "text" at bounding box center [302, 439] width 421 height 22
click at [1449, 373] on icon "Close" at bounding box center [1450, 373] width 8 height 10
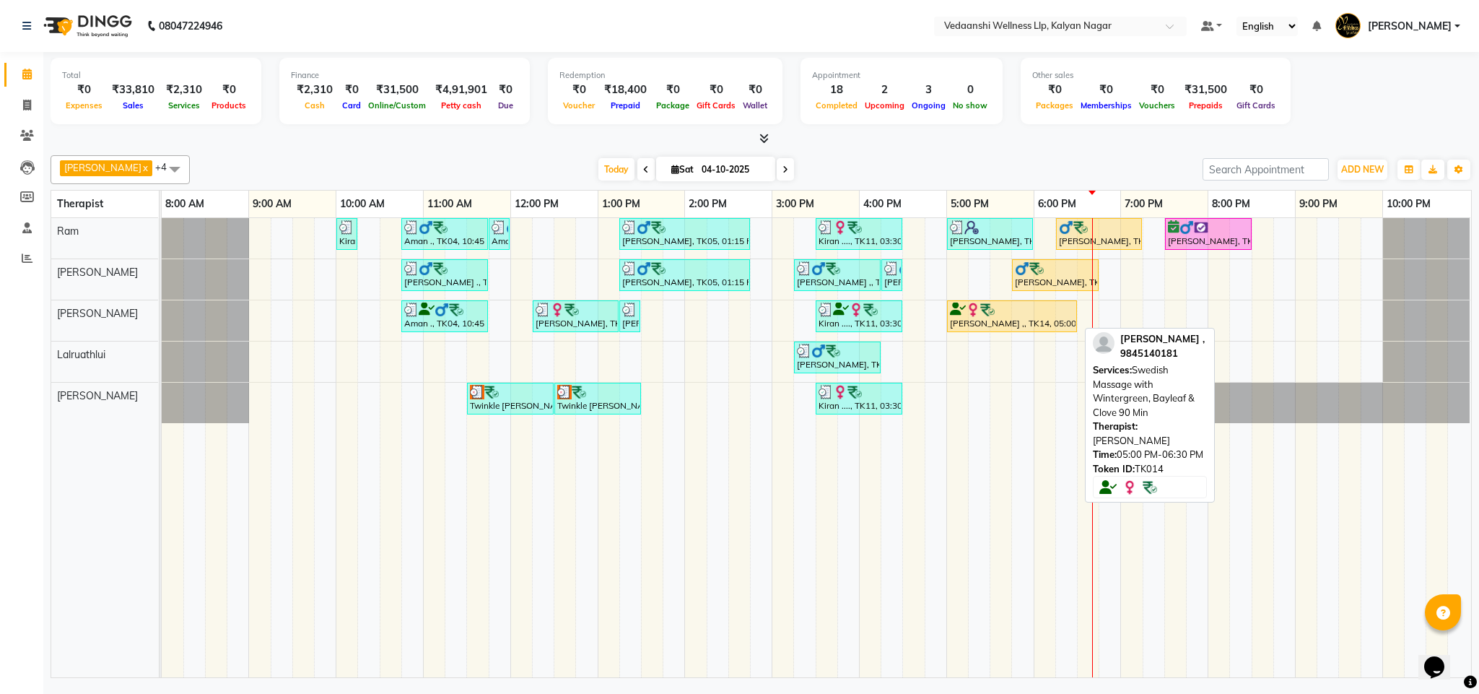
click at [1012, 310] on div at bounding box center [1012, 309] width 124 height 14
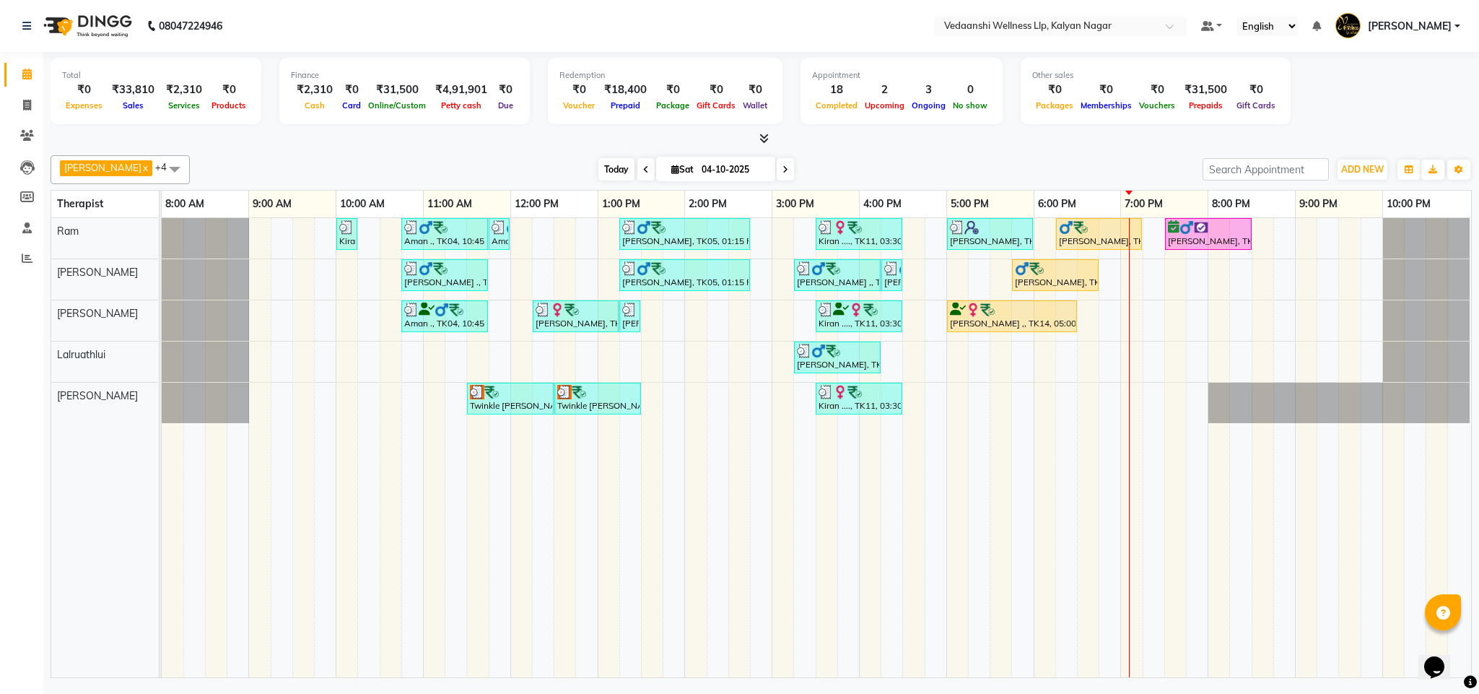
click at [603, 178] on span "Today" at bounding box center [616, 169] width 36 height 22
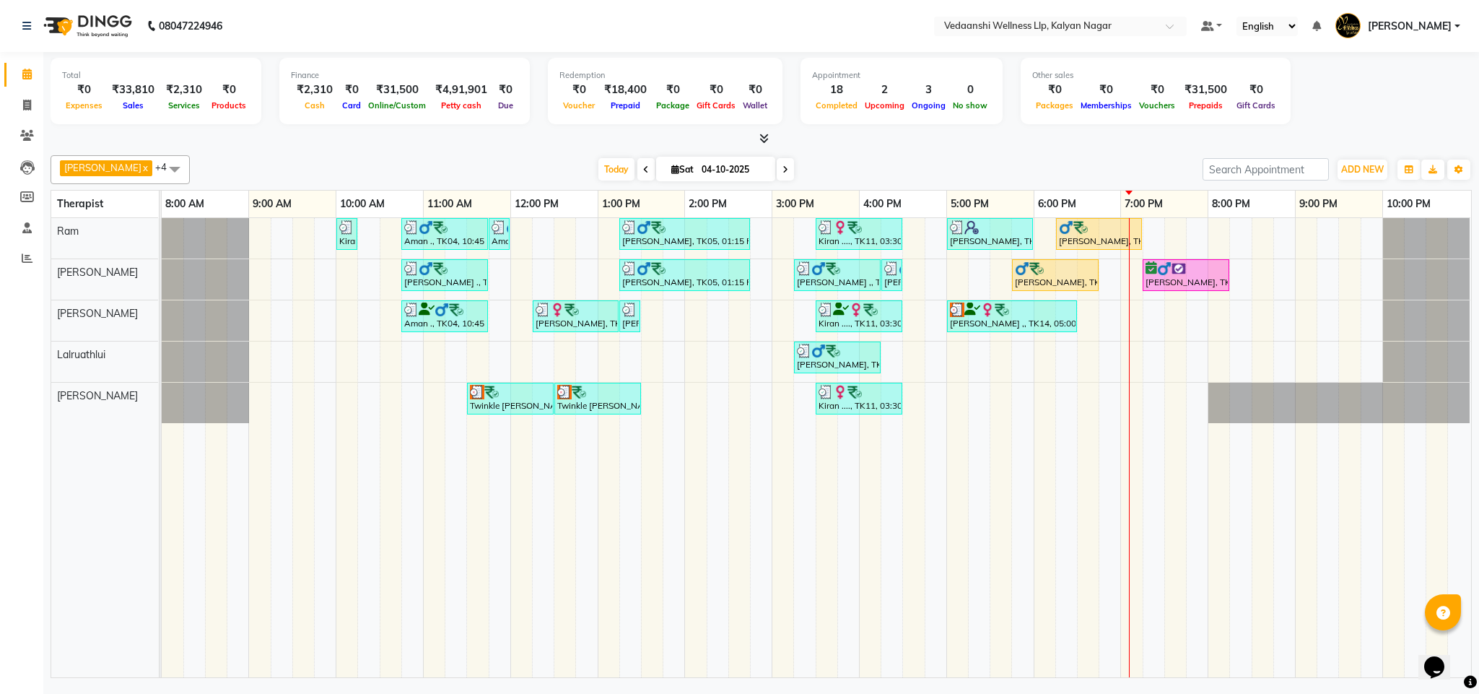
click at [1001, 120] on div "Total ₹0 Expenses ₹33,810 Sales ₹2,310 Services ₹0 Products Finance ₹2,310 Cash…" at bounding box center [761, 93] width 1421 height 71
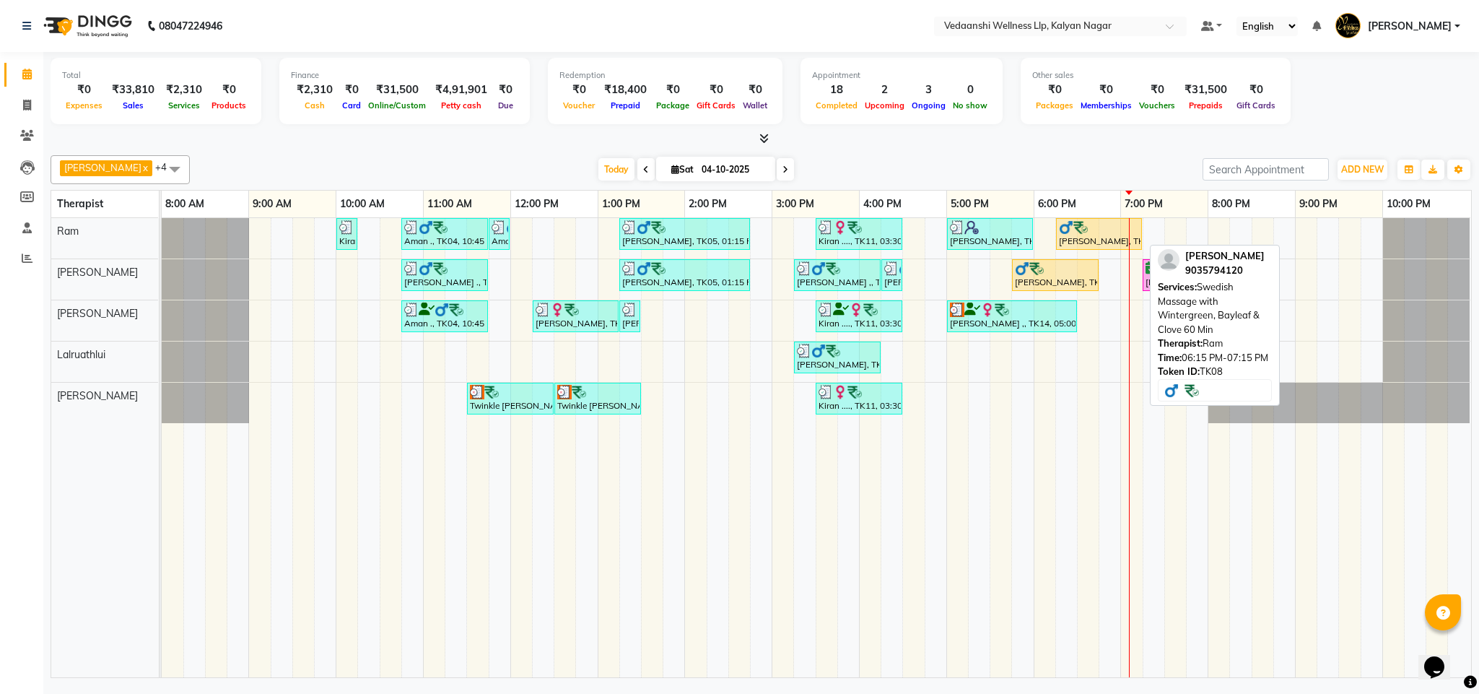
click at [1079, 240] on div "Sohail Ahmad, TK08, 06:15 PM-07:15 PM, Swedish Massage with Wintergreen, Baylea…" at bounding box center [1098, 233] width 83 height 27
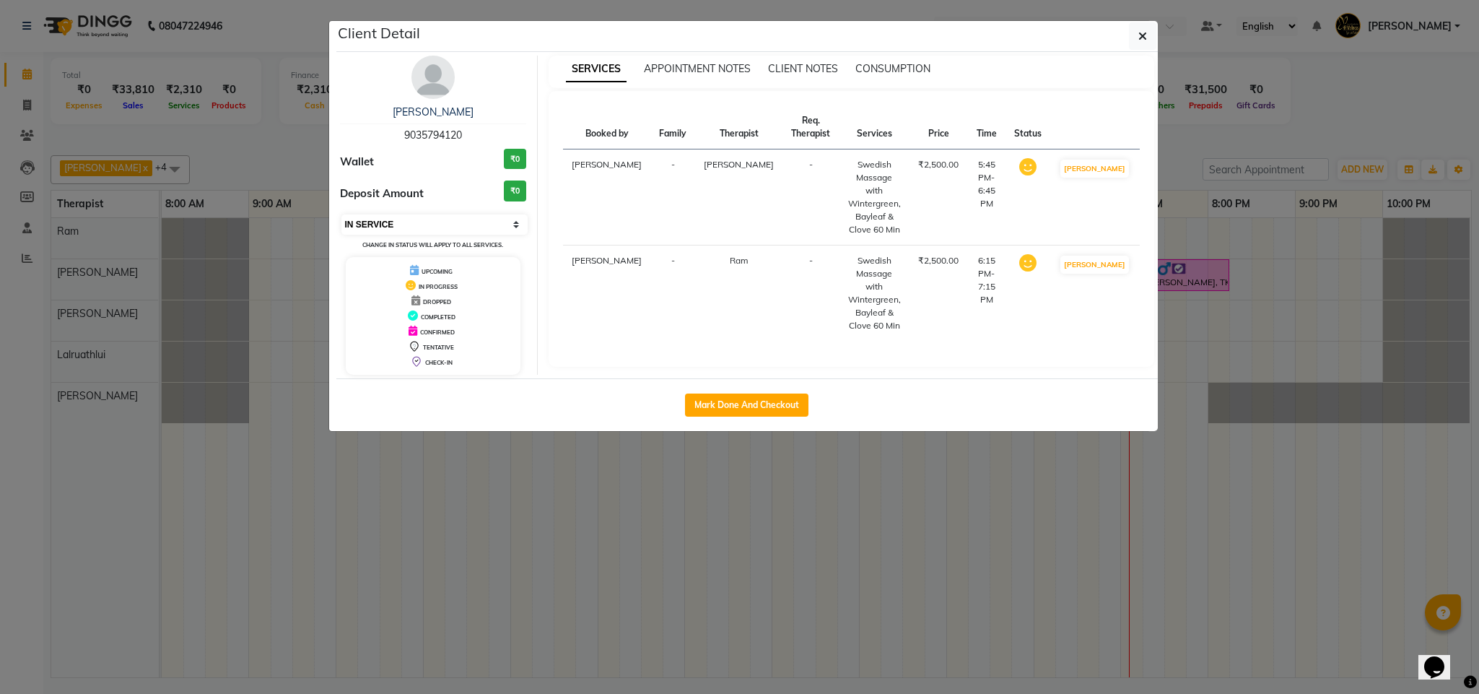
drag, startPoint x: 384, startPoint y: 217, endPoint x: 393, endPoint y: 232, distance: 16.8
click at [384, 217] on select "Select IN SERVICE CONFIRMED TENTATIVE CHECK IN MARK DONE DROPPED UPCOMING" at bounding box center [434, 224] width 187 height 20
select select "3"
click at [341, 215] on select "Select IN SERVICE CONFIRMED TENTATIVE CHECK IN MARK DONE DROPPED UPCOMING" at bounding box center [434, 224] width 187 height 20
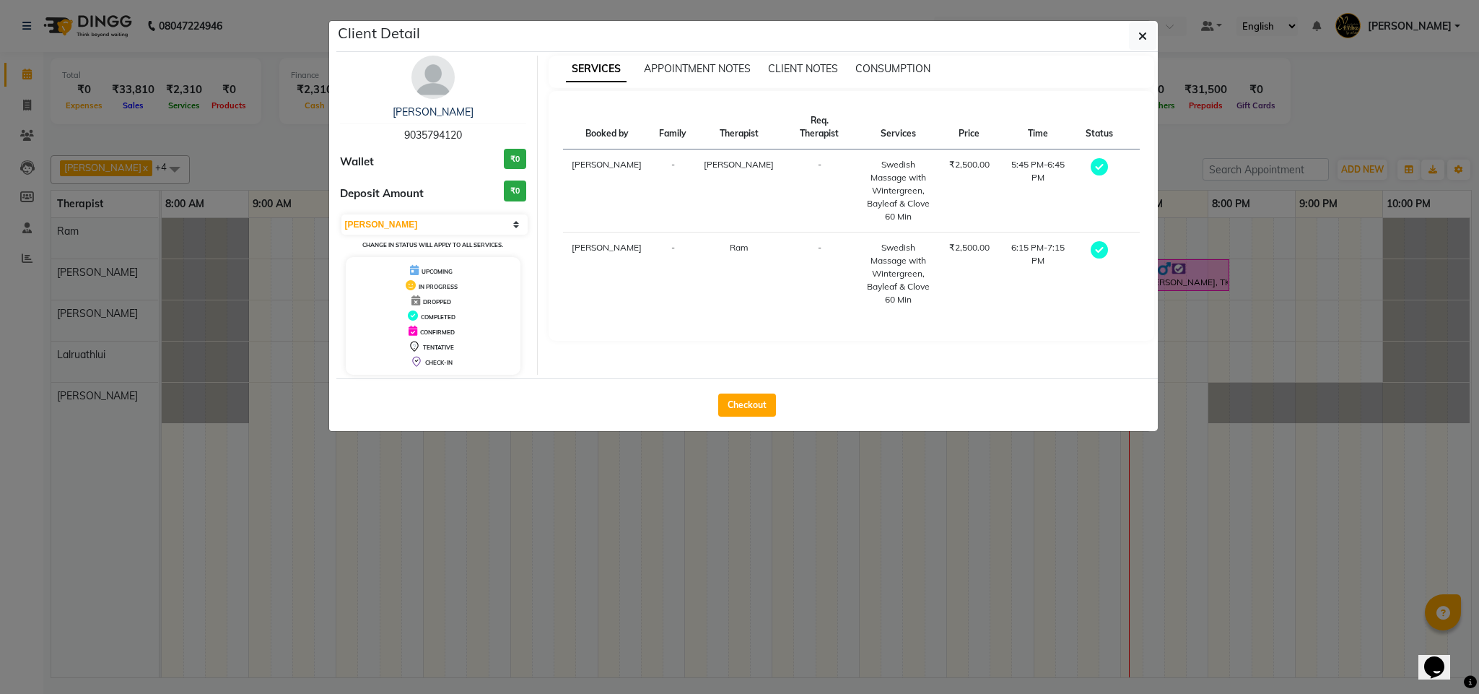
click at [779, 397] on div "Checkout" at bounding box center [746, 404] width 821 height 53
click at [750, 407] on button "Checkout" at bounding box center [747, 404] width 58 height 23
select select "service"
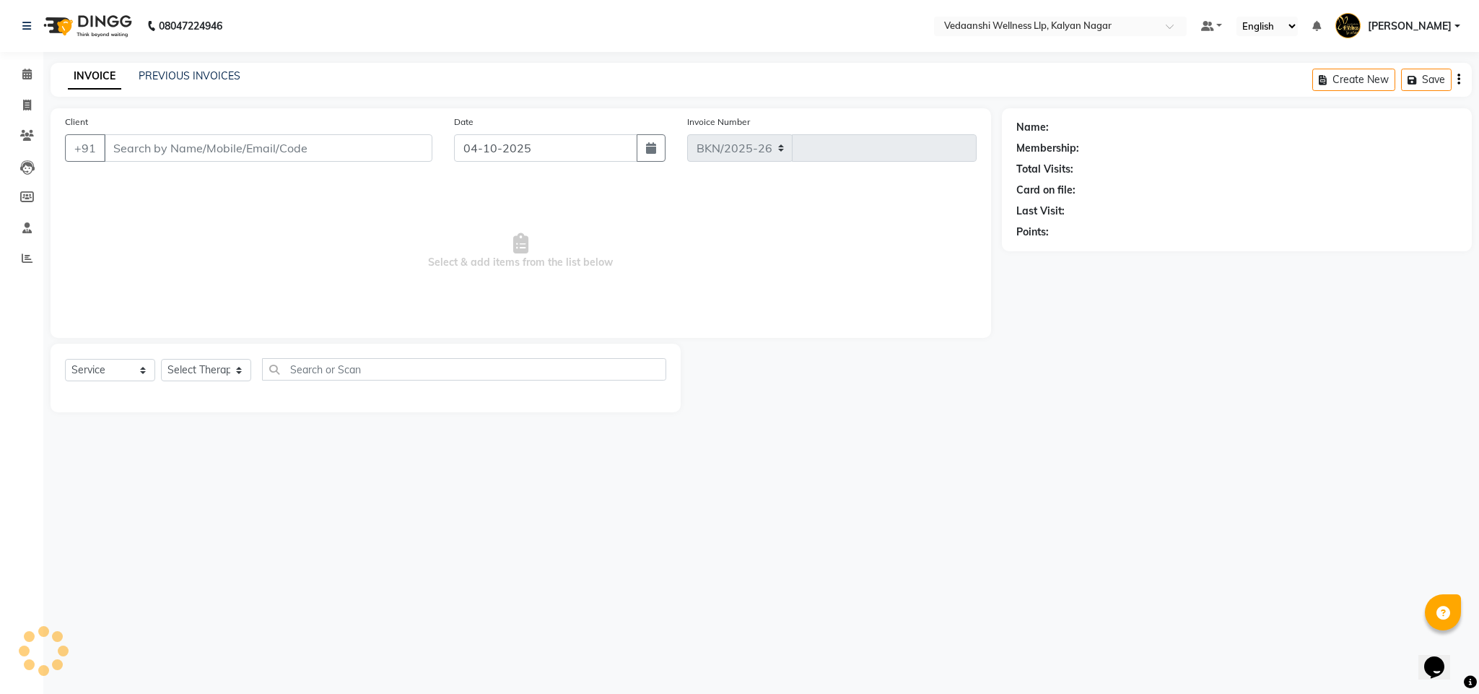
select select "4293"
type input "1503"
type input "9035794120"
select select "79390"
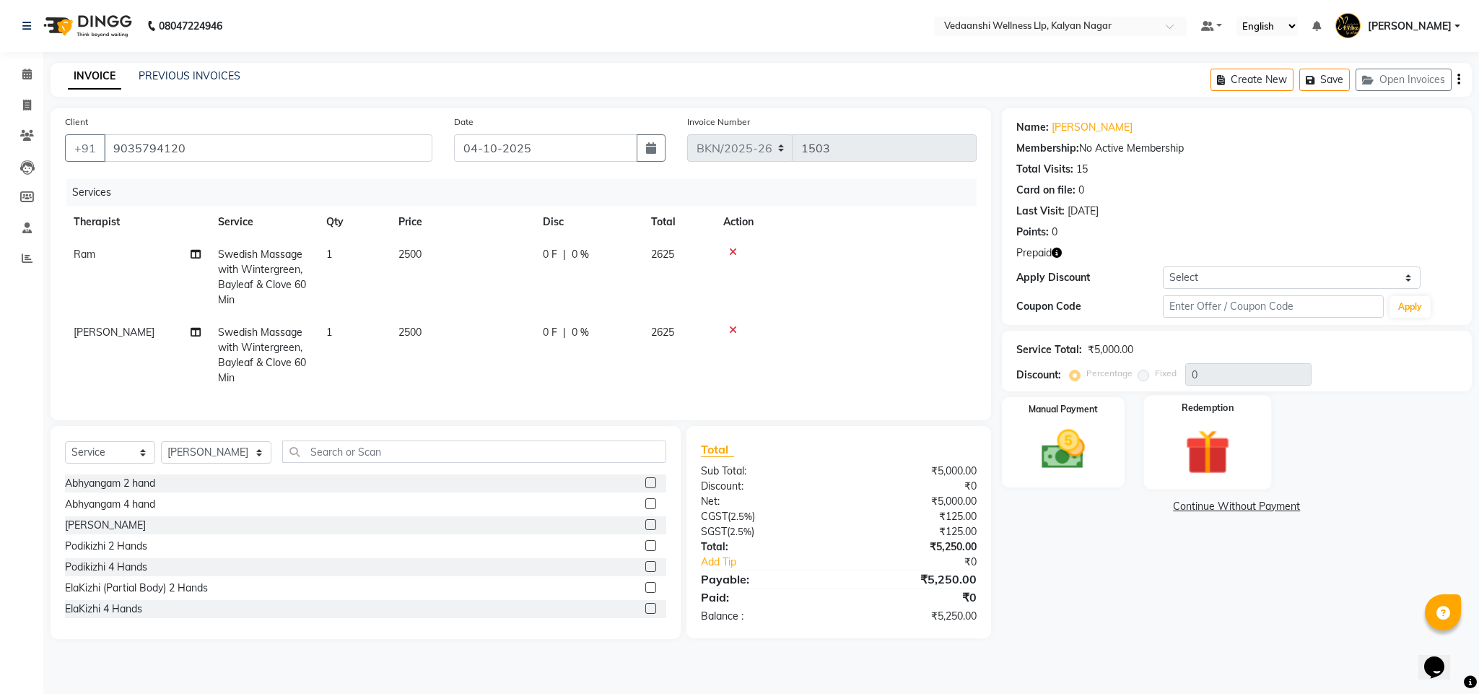
click at [1200, 449] on img at bounding box center [1208, 452] width 74 height 56
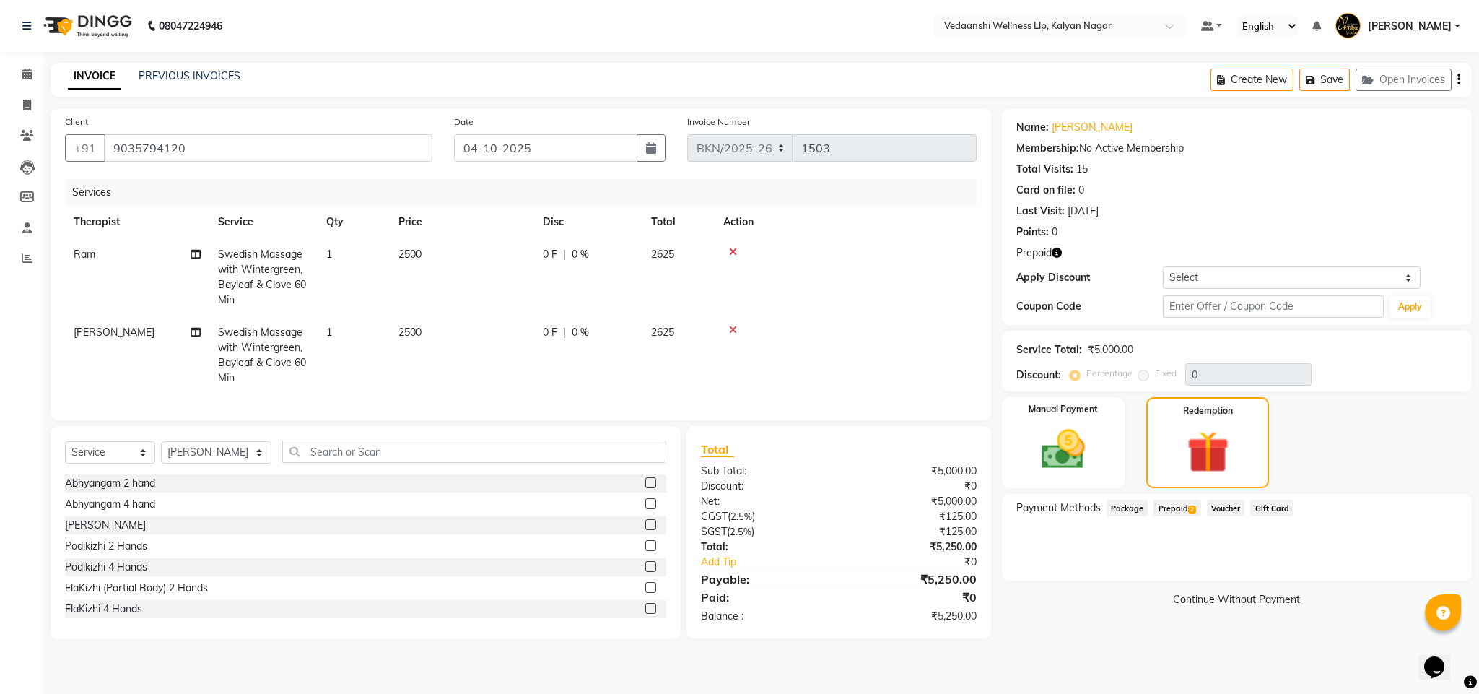
click at [1180, 514] on span "Prepaid 2" at bounding box center [1176, 507] width 47 height 17
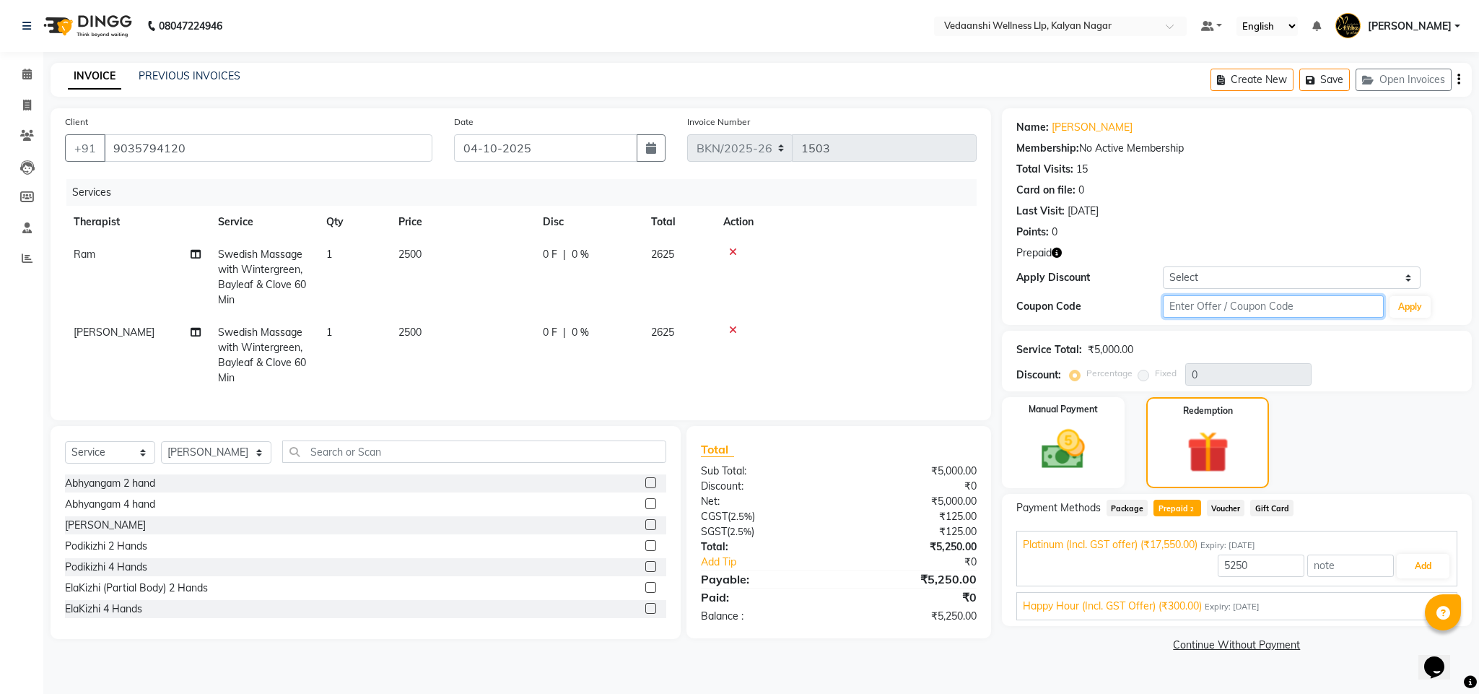
click at [1187, 299] on input "text" at bounding box center [1273, 306] width 221 height 22
type input "d50%"
click at [1420, 306] on button "Apply" at bounding box center [1409, 307] width 41 height 22
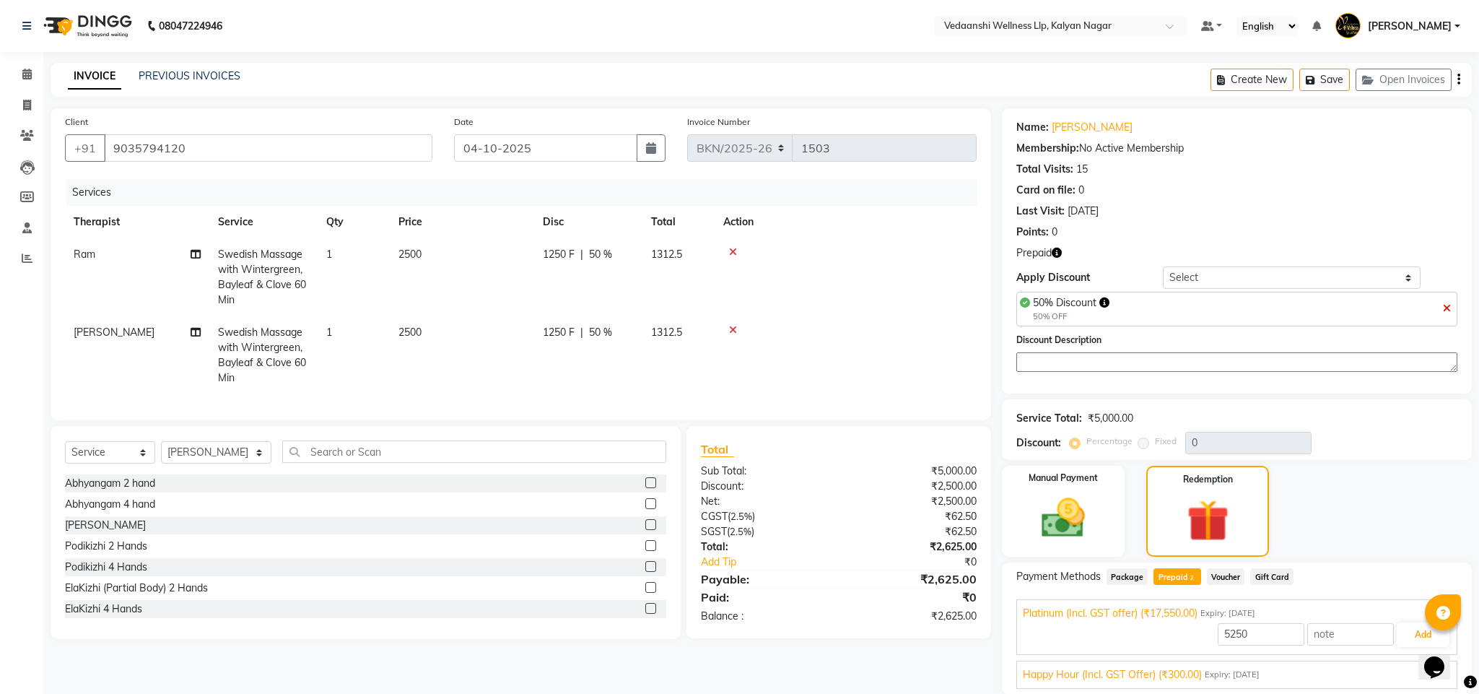
type input "50"
type input "17550"
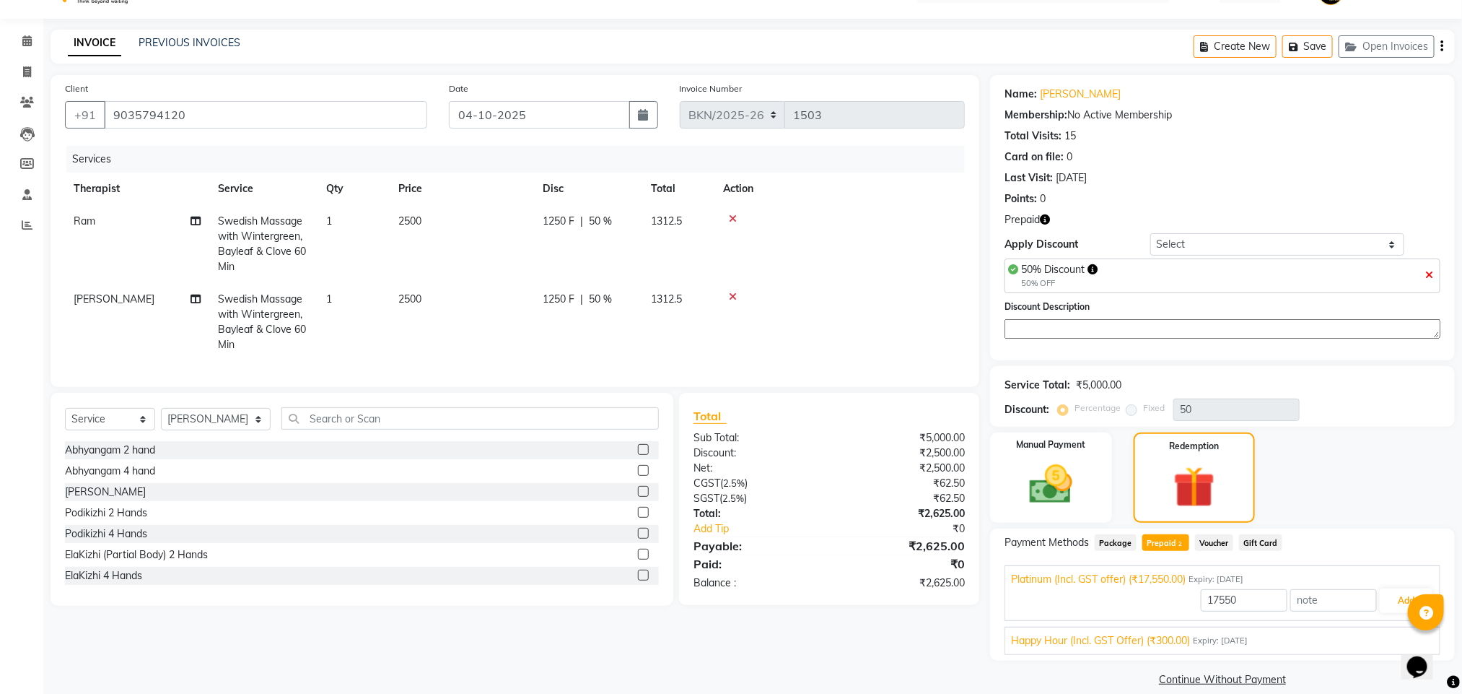
scroll to position [53, 0]
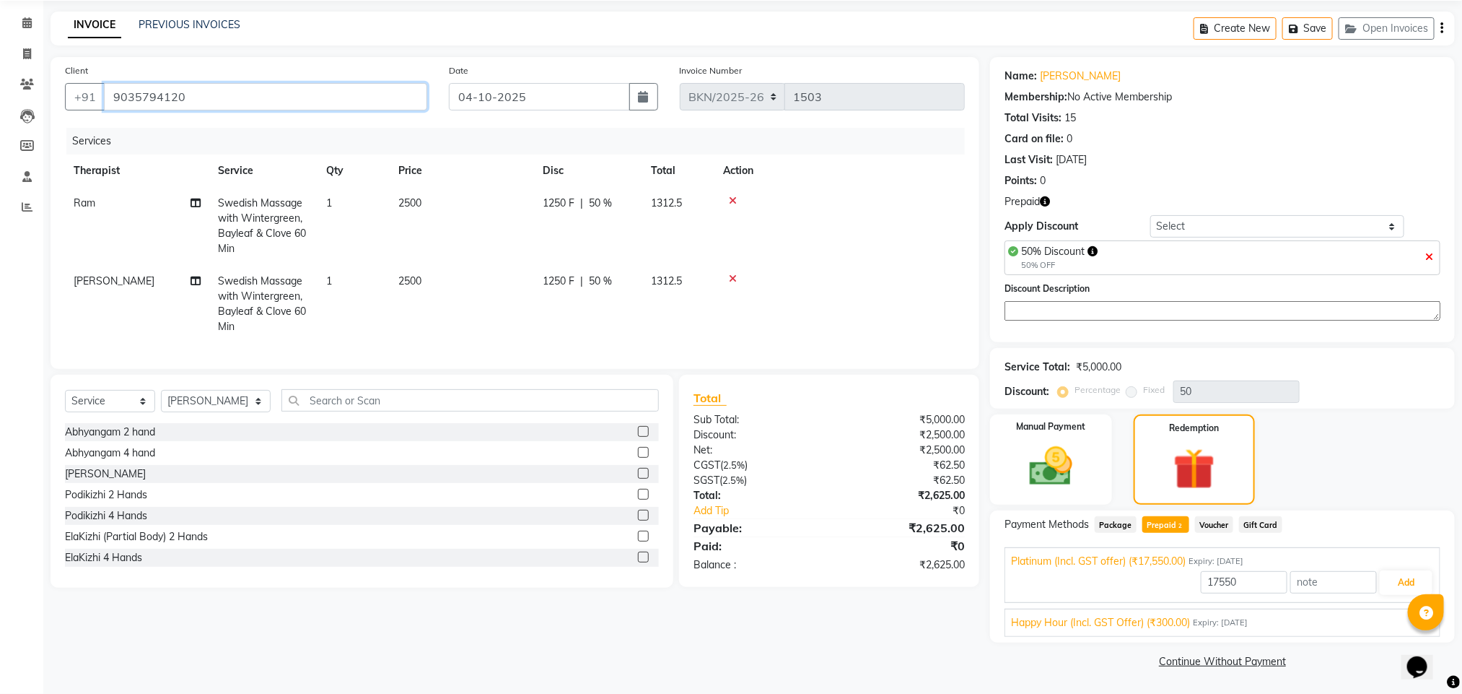
click at [149, 102] on input "9035794120" at bounding box center [265, 96] width 323 height 27
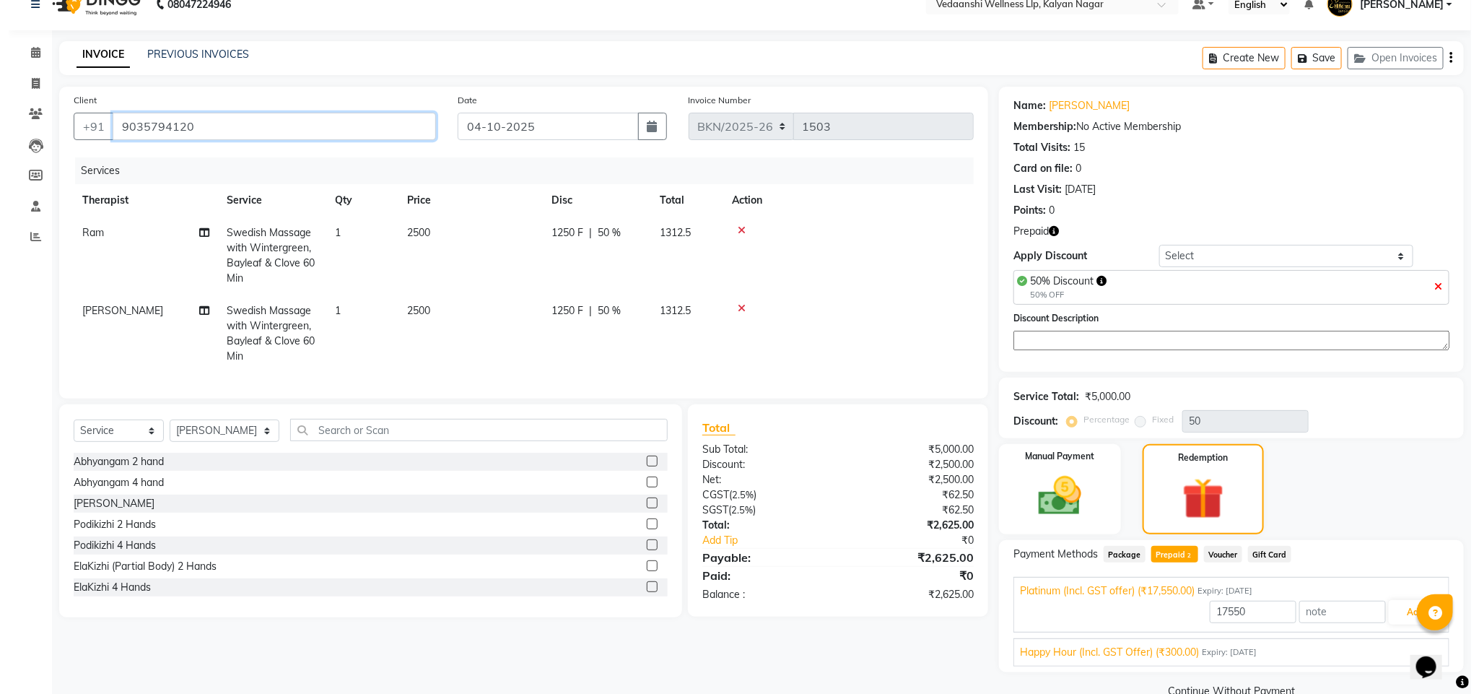
scroll to position [0, 0]
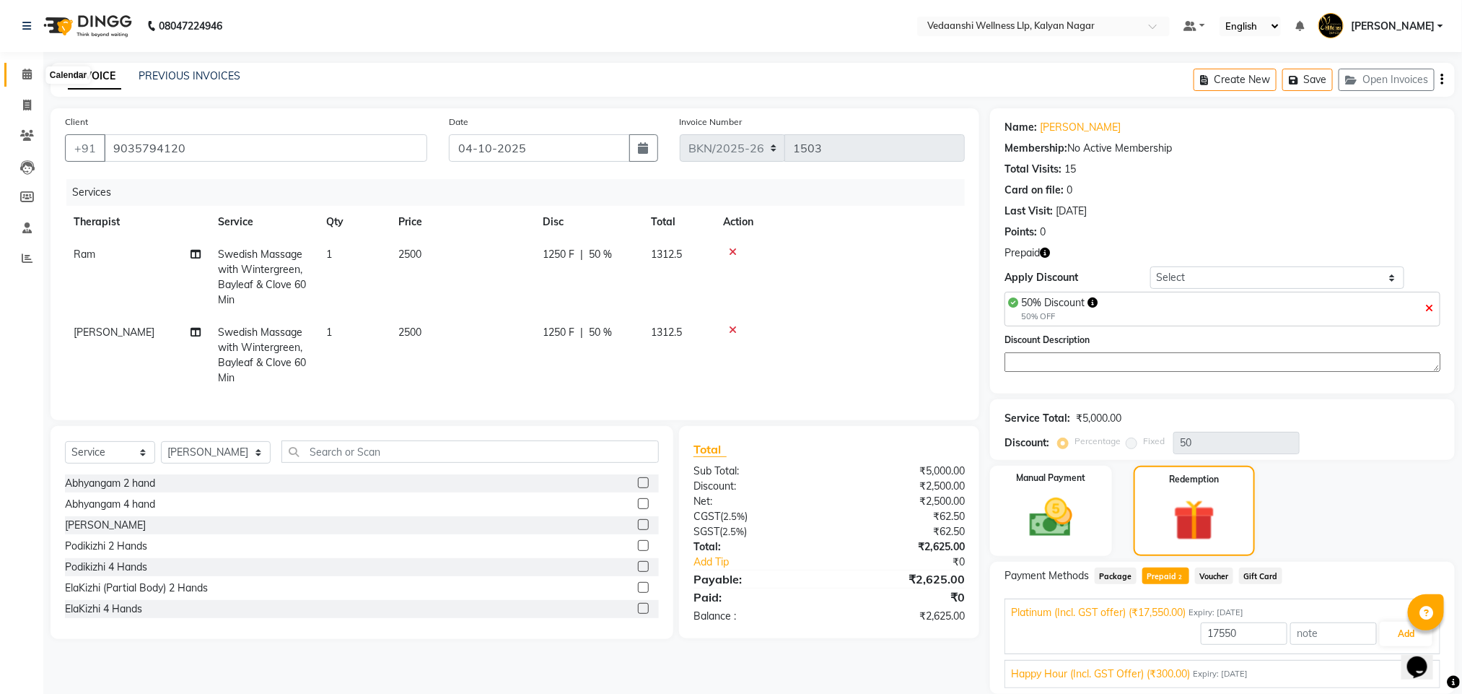
click at [24, 77] on icon at bounding box center [26, 74] width 9 height 11
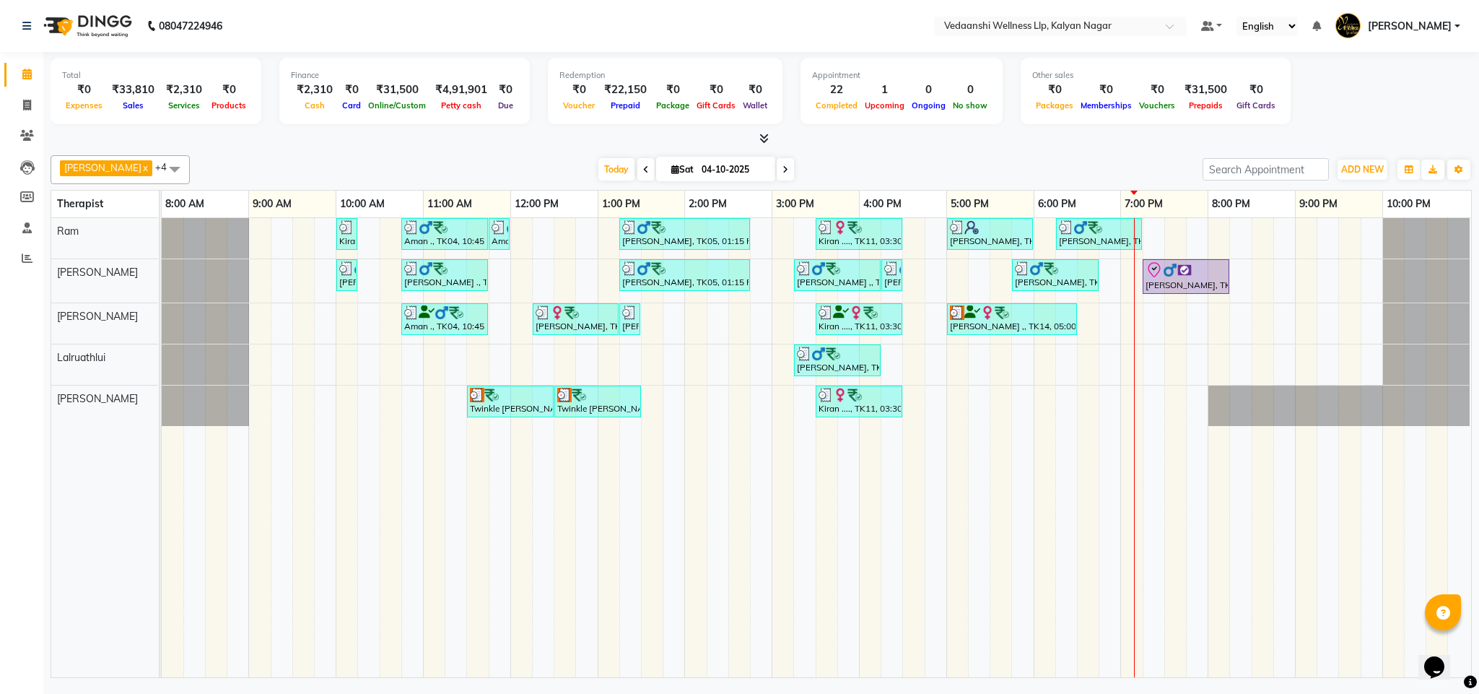
drag, startPoint x: 590, startPoint y: 165, endPoint x: 1026, endPoint y: 356, distance: 476.4
click at [598, 165] on span "Today" at bounding box center [616, 169] width 36 height 22
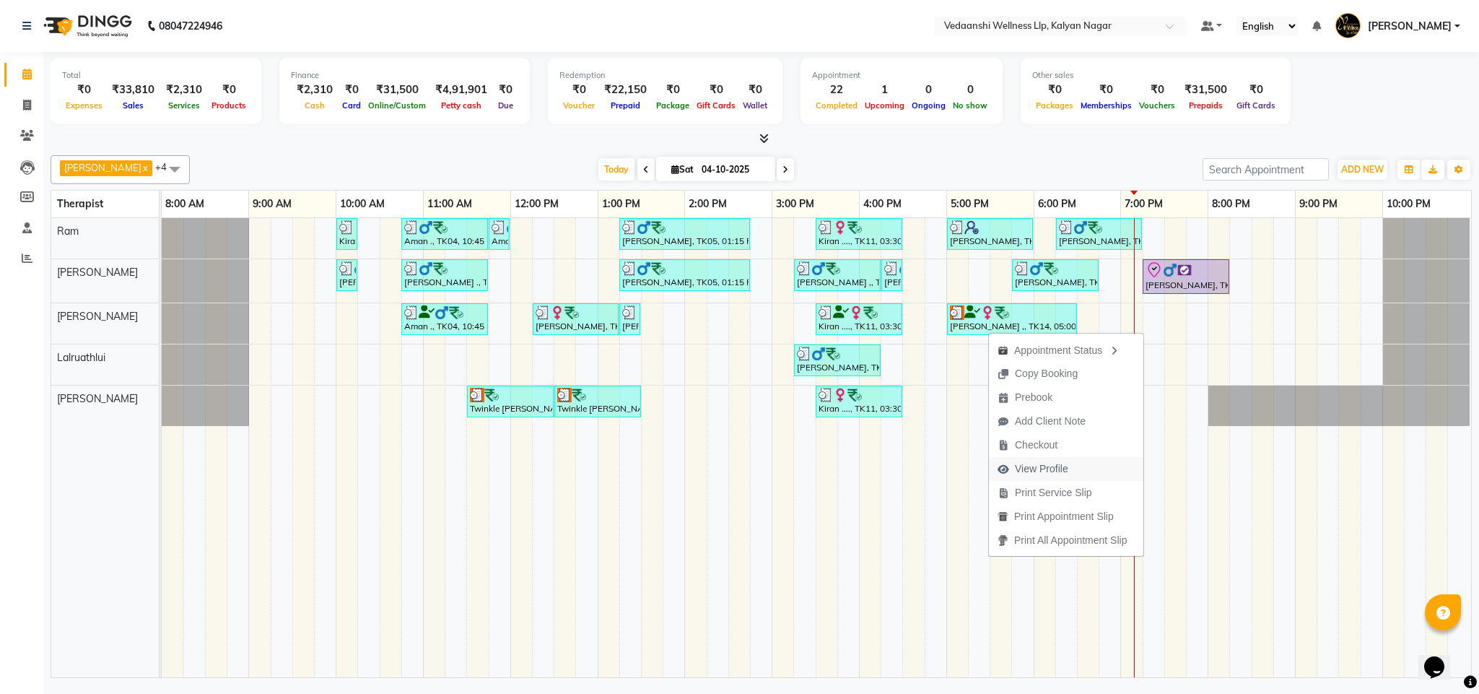
click at [1047, 471] on span "View Profile" at bounding box center [1041, 468] width 53 height 15
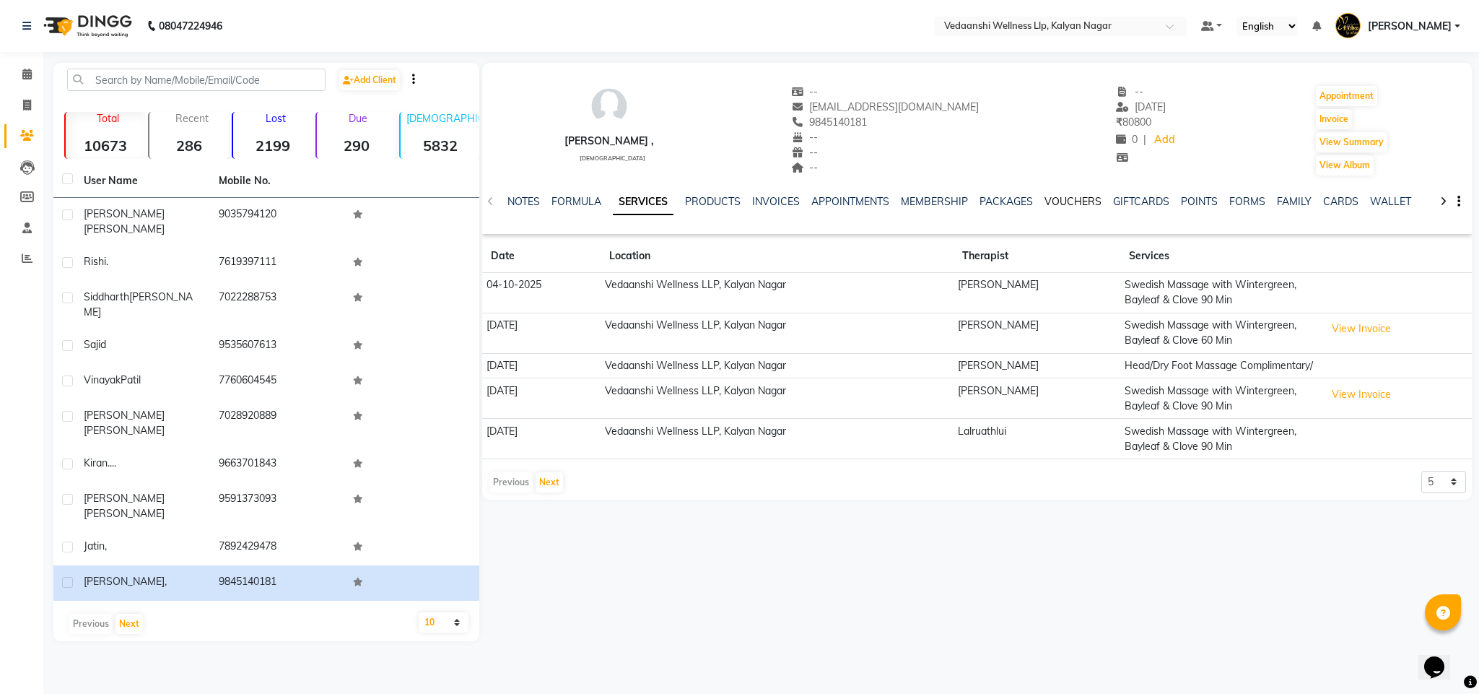
click at [1055, 202] on link "VOUCHERS" at bounding box center [1072, 201] width 57 height 13
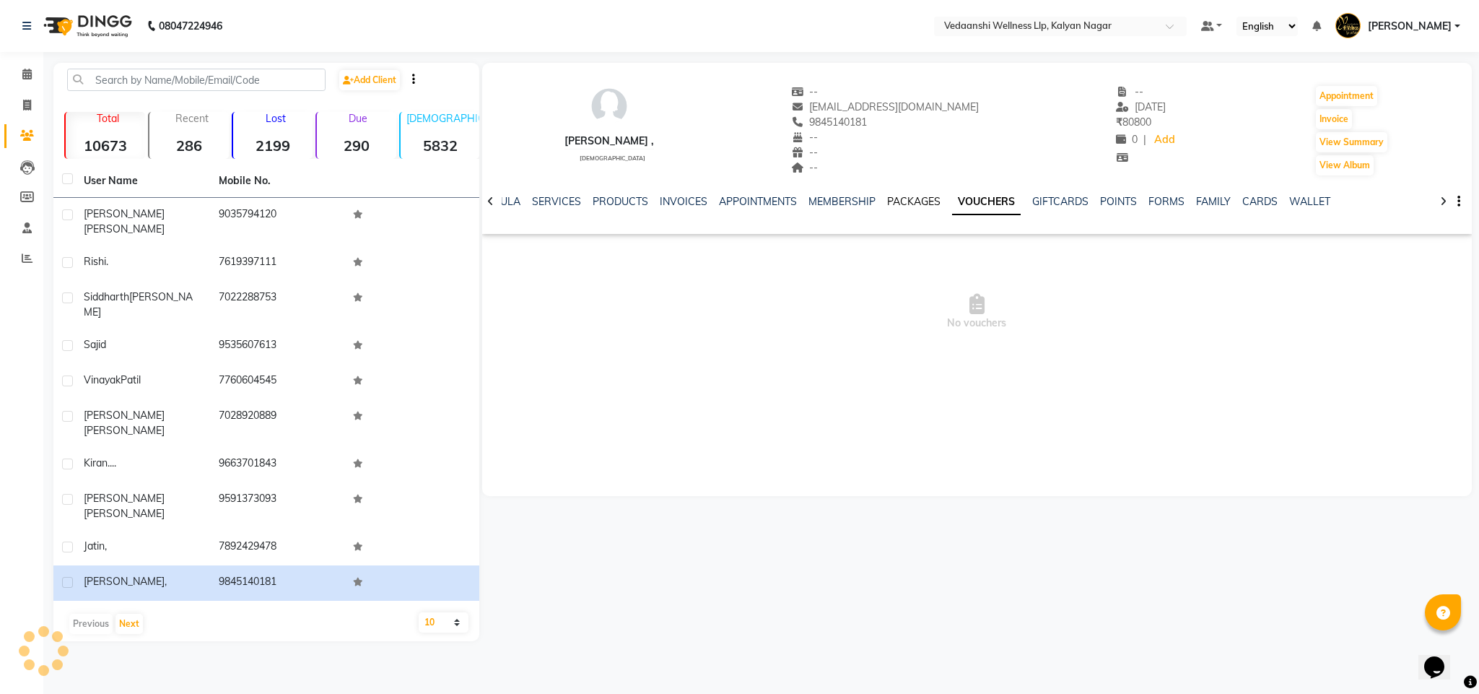
click at [899, 195] on link "PACKAGES" at bounding box center [913, 201] width 53 height 13
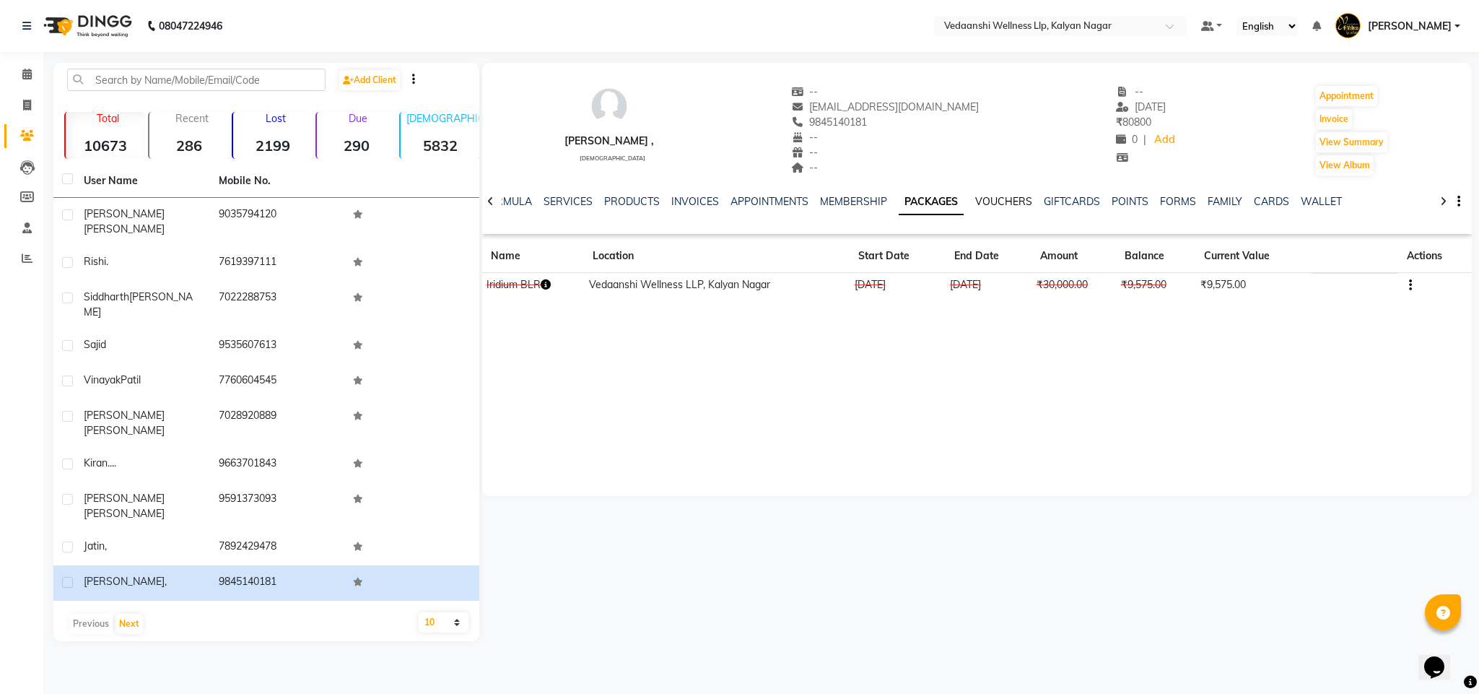
click at [996, 200] on link "VOUCHERS" at bounding box center [1003, 201] width 57 height 13
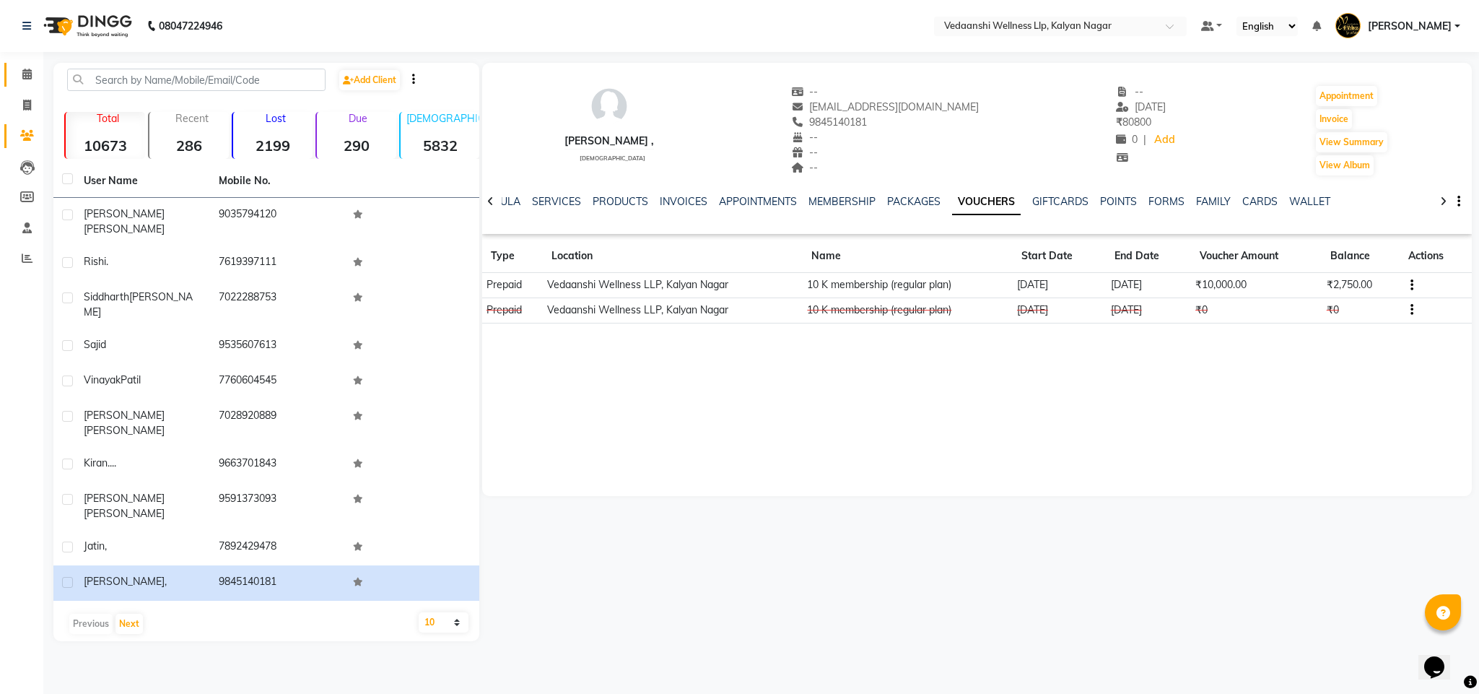
click at [17, 63] on link "Calendar" at bounding box center [21, 75] width 35 height 24
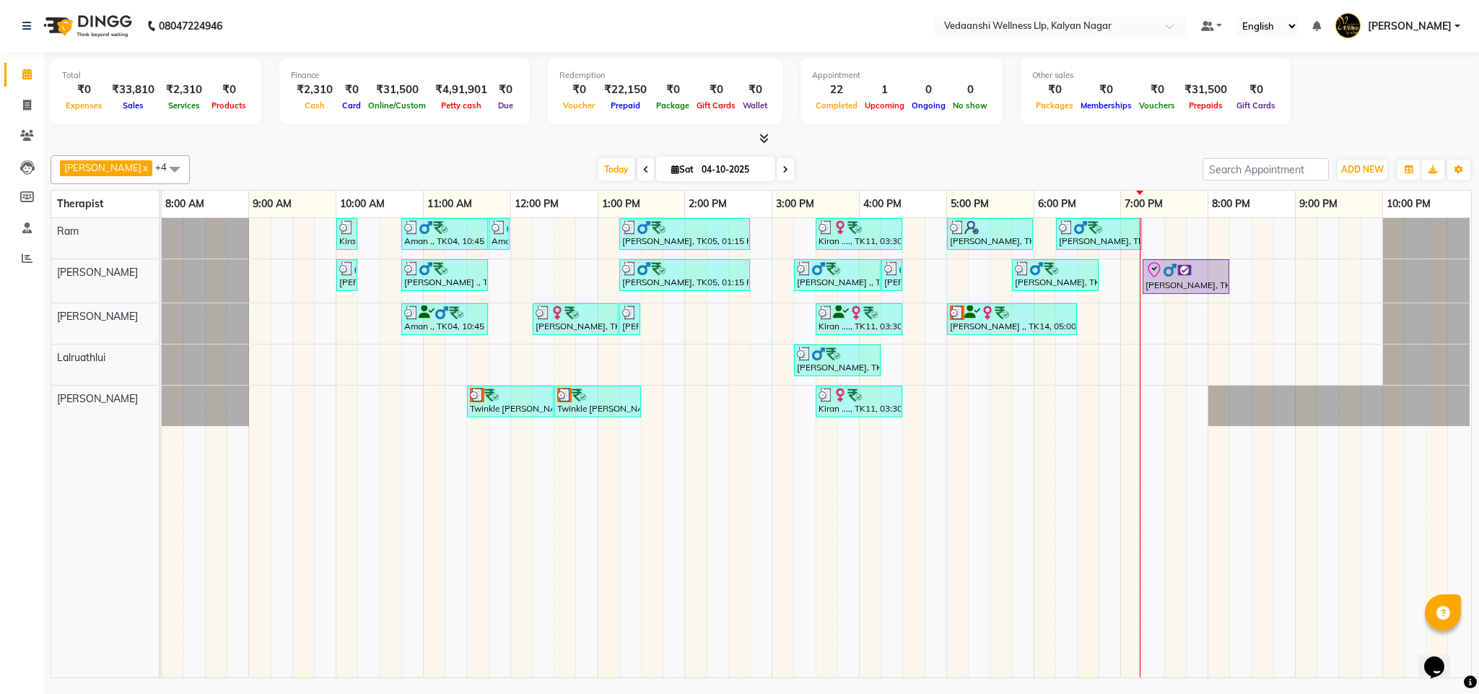
click at [782, 167] on icon at bounding box center [785, 169] width 6 height 9
type input "05-10-2025"
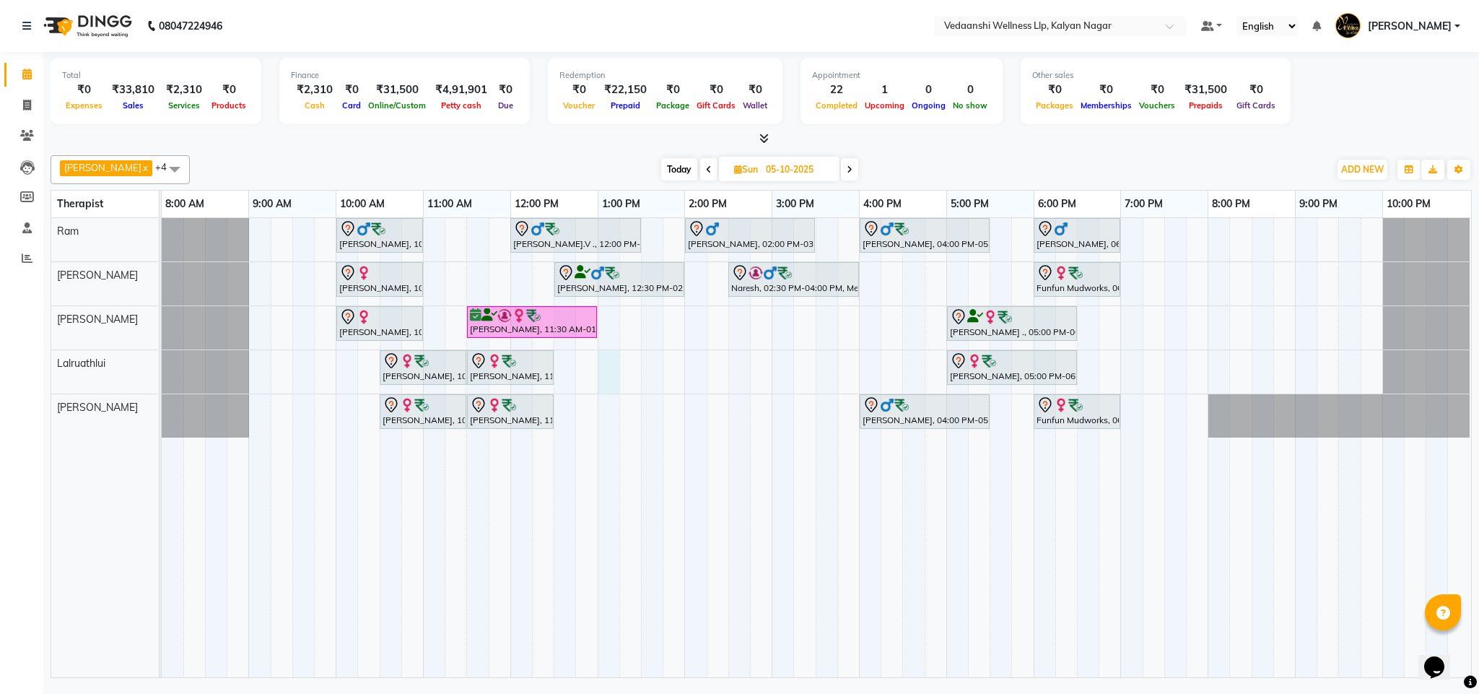
click at [598, 366] on div "Vijendra Singh, 10:00 AM-11:00 AM, Swedish Massage with Wintergreen, Bayleaf & …" at bounding box center [816, 447] width 1309 height 459
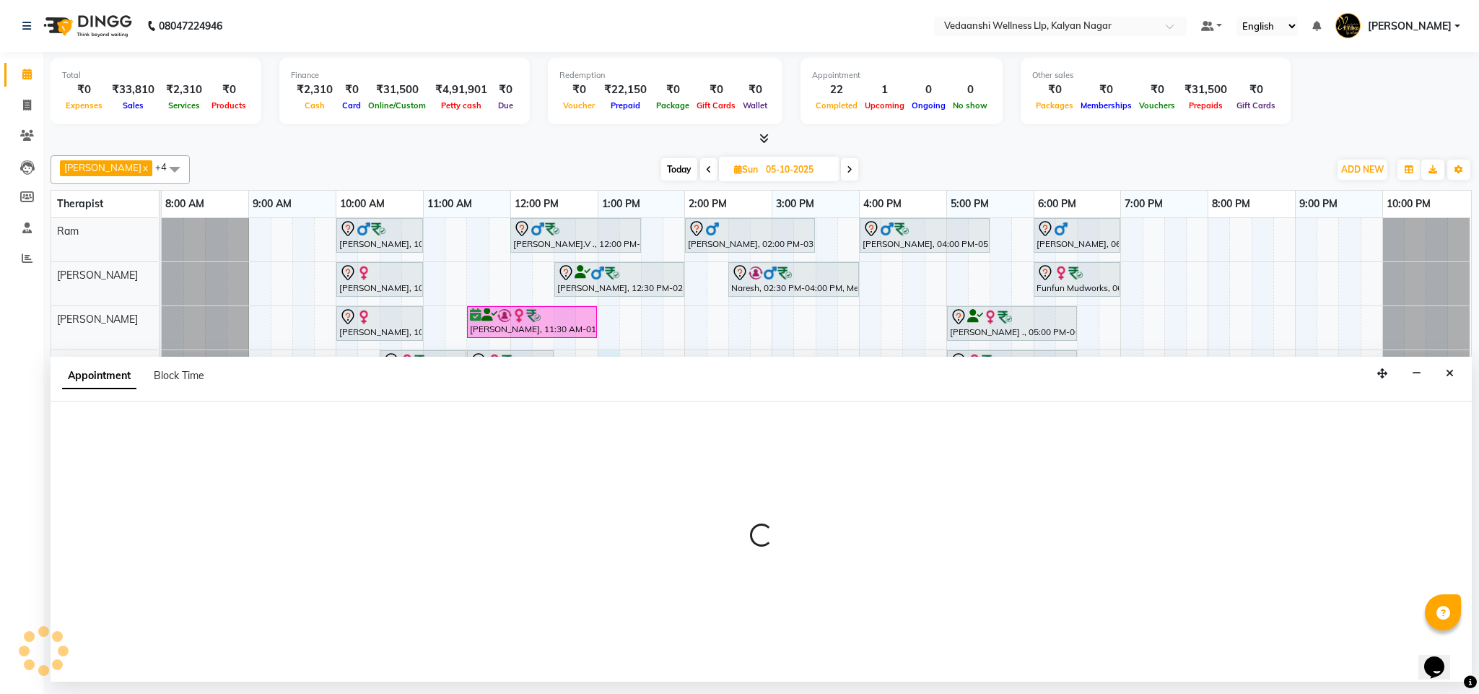
select select "67323"
select select "tentative"
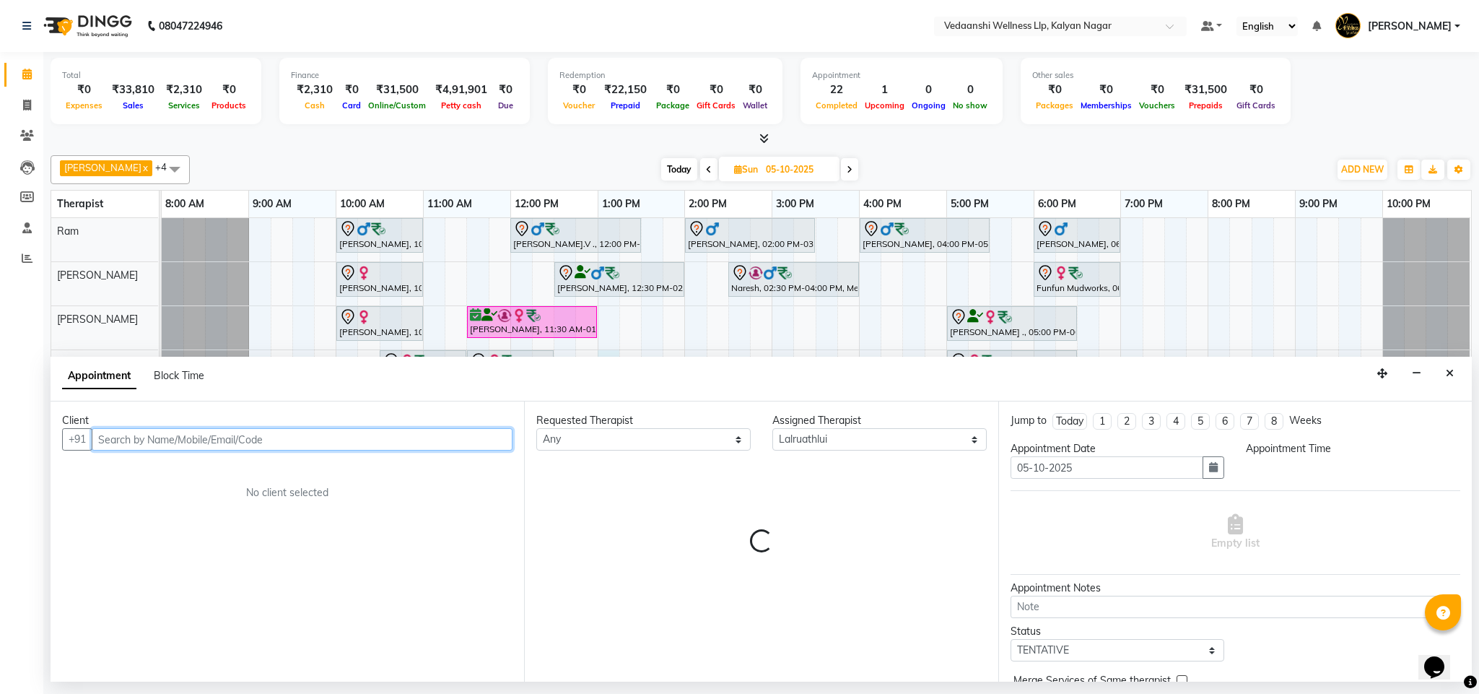
select select "780"
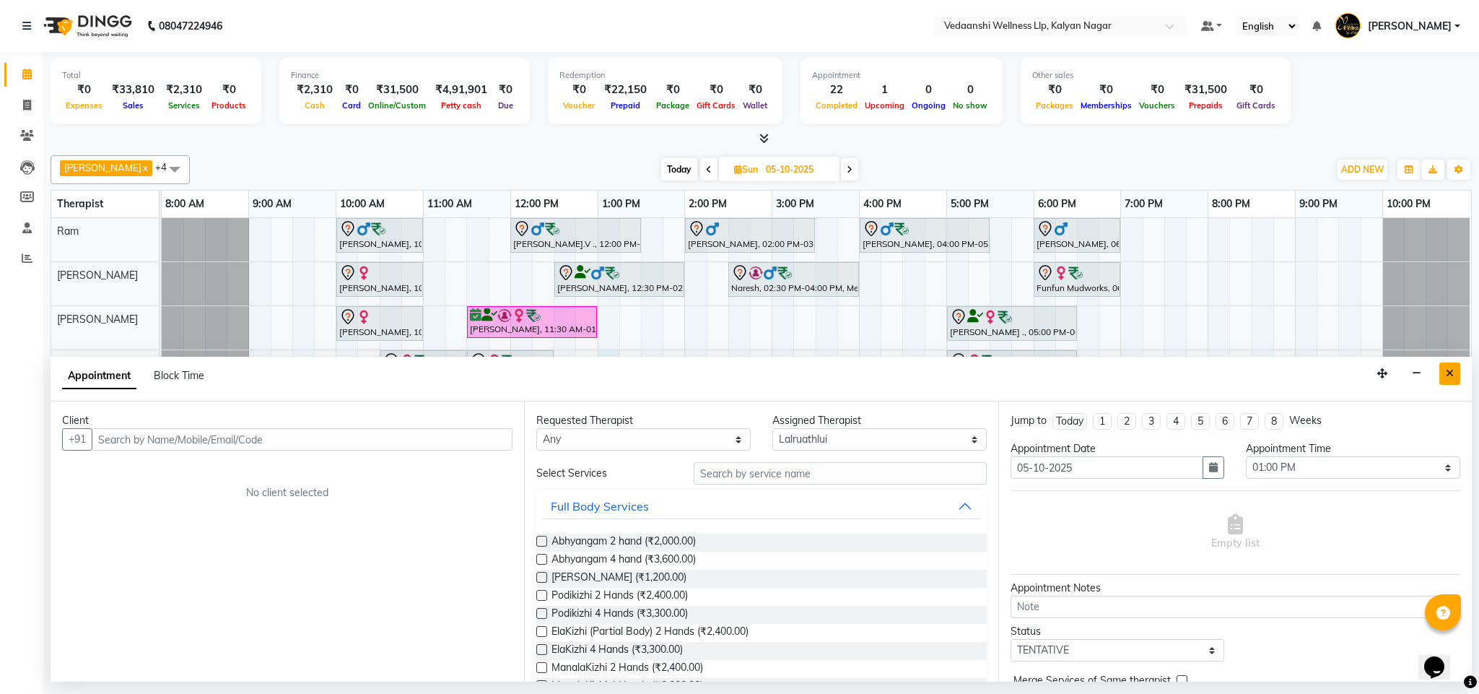
click at [1451, 377] on icon "Close" at bounding box center [1450, 373] width 8 height 10
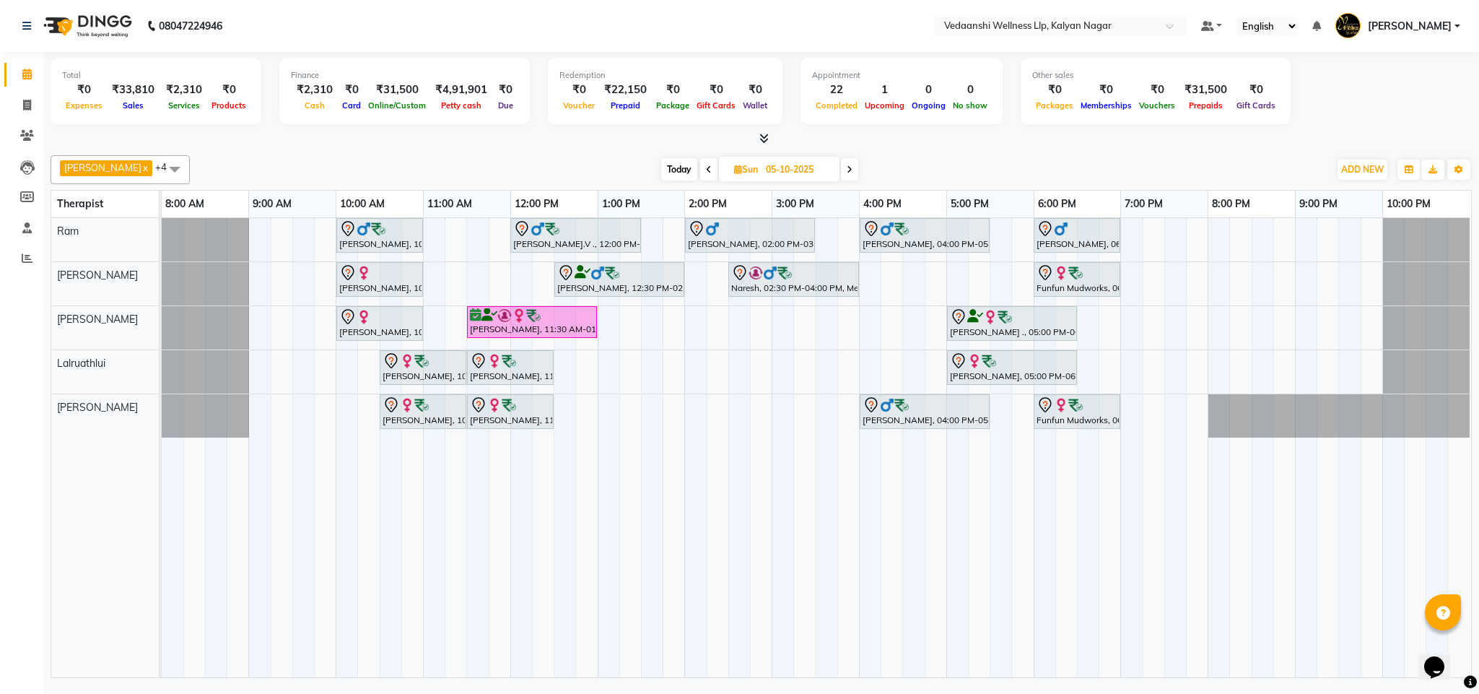
click at [661, 171] on span "Today" at bounding box center [679, 169] width 36 height 22
type input "04-10-2025"
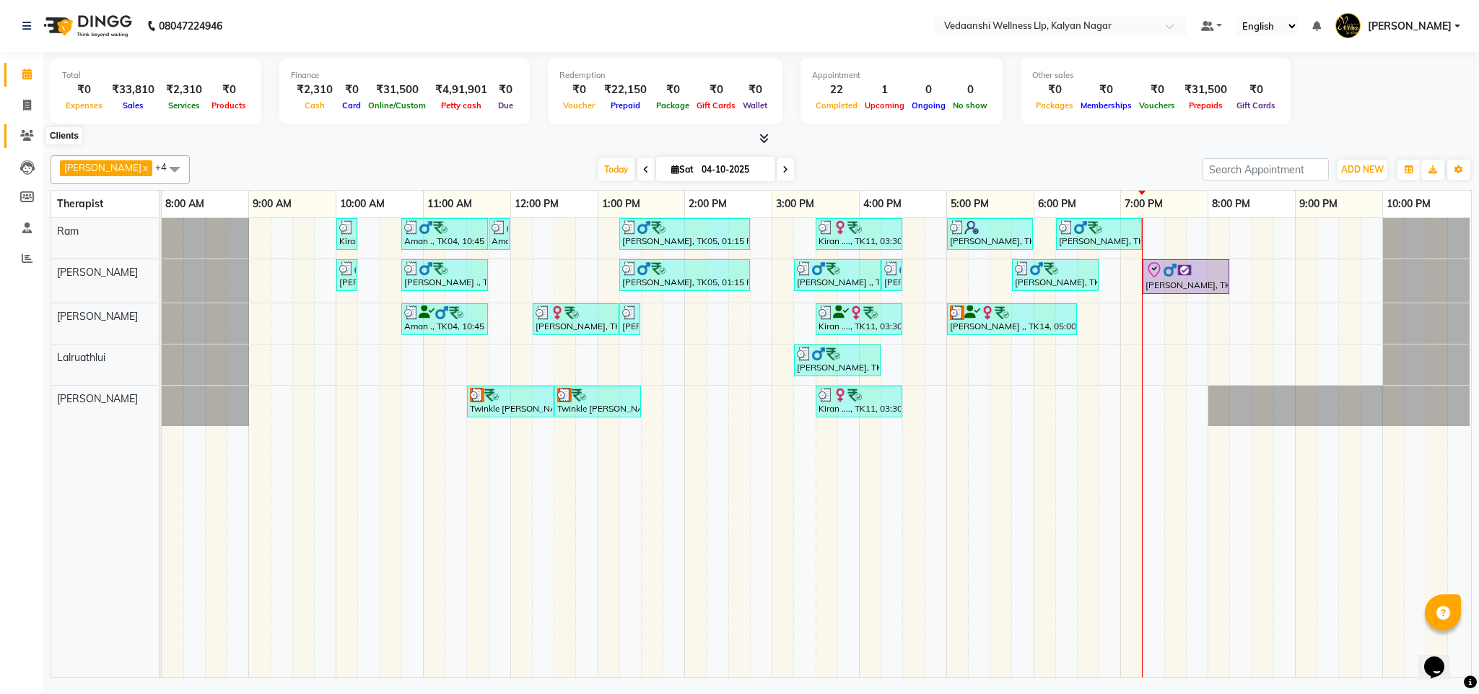
click at [38, 135] on span at bounding box center [26, 136] width 25 height 17
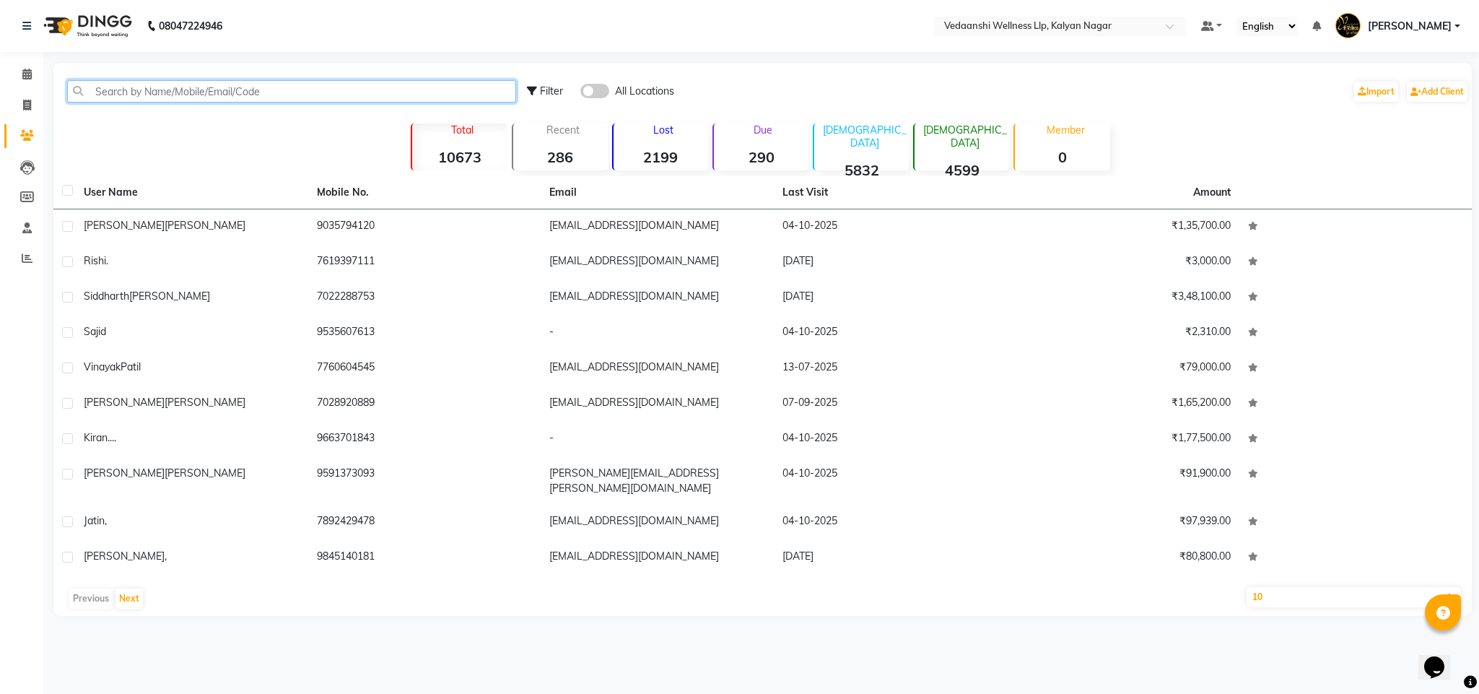
click at [123, 82] on input "text" at bounding box center [291, 91] width 449 height 22
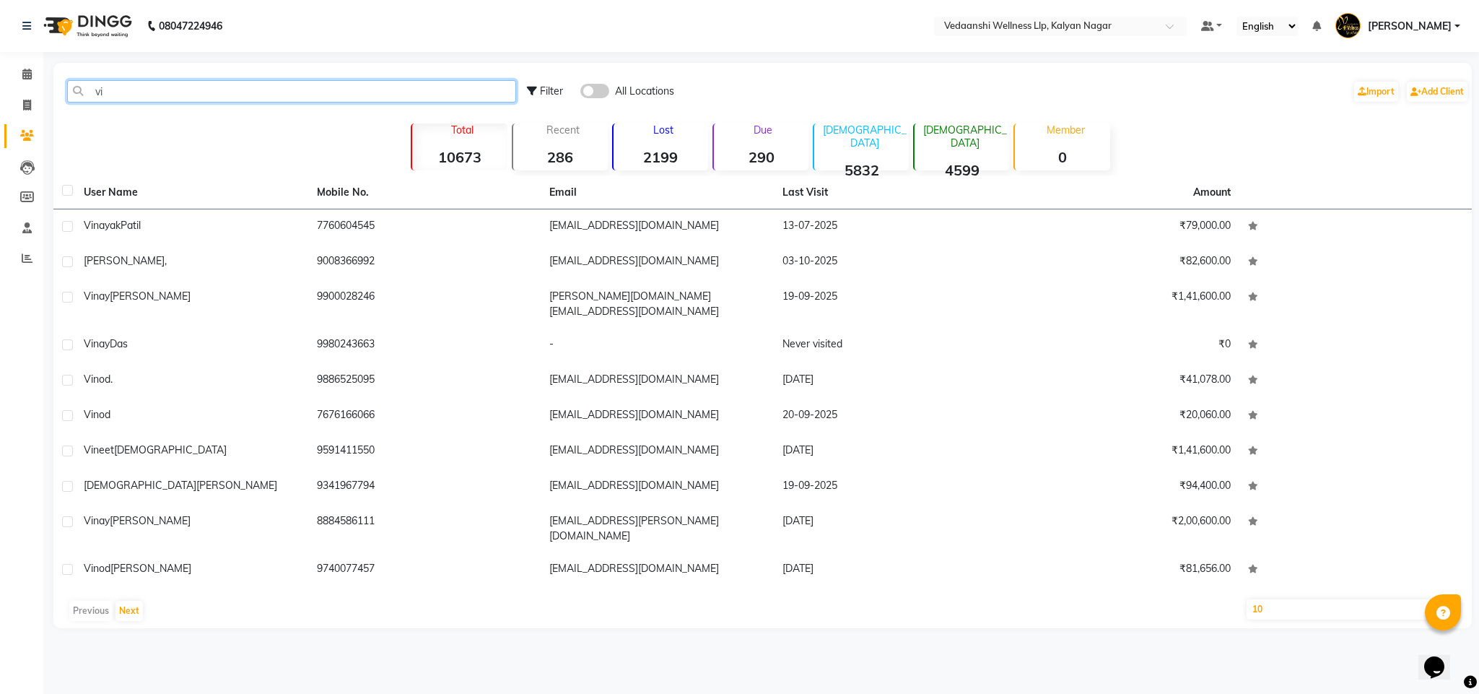
type input "v"
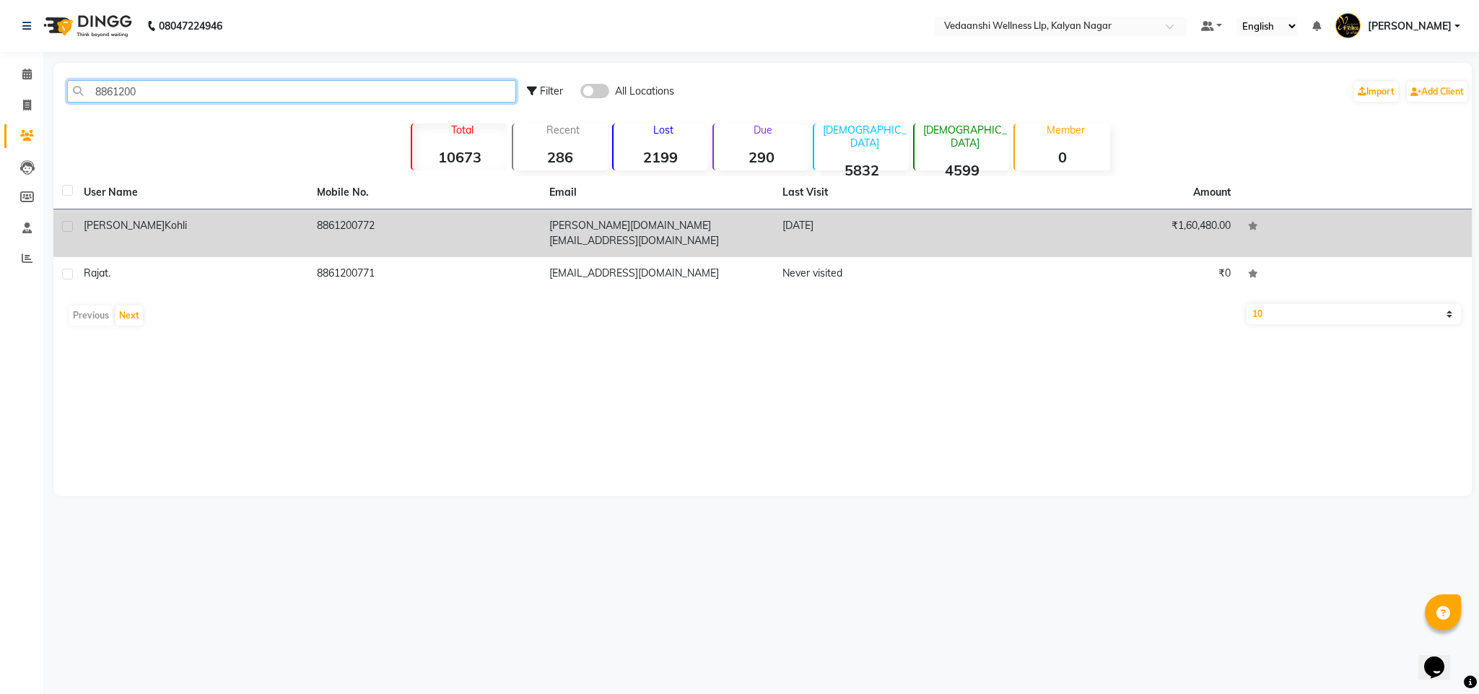
type input "8861200"
click at [342, 228] on td "8861200772" at bounding box center [424, 233] width 233 height 48
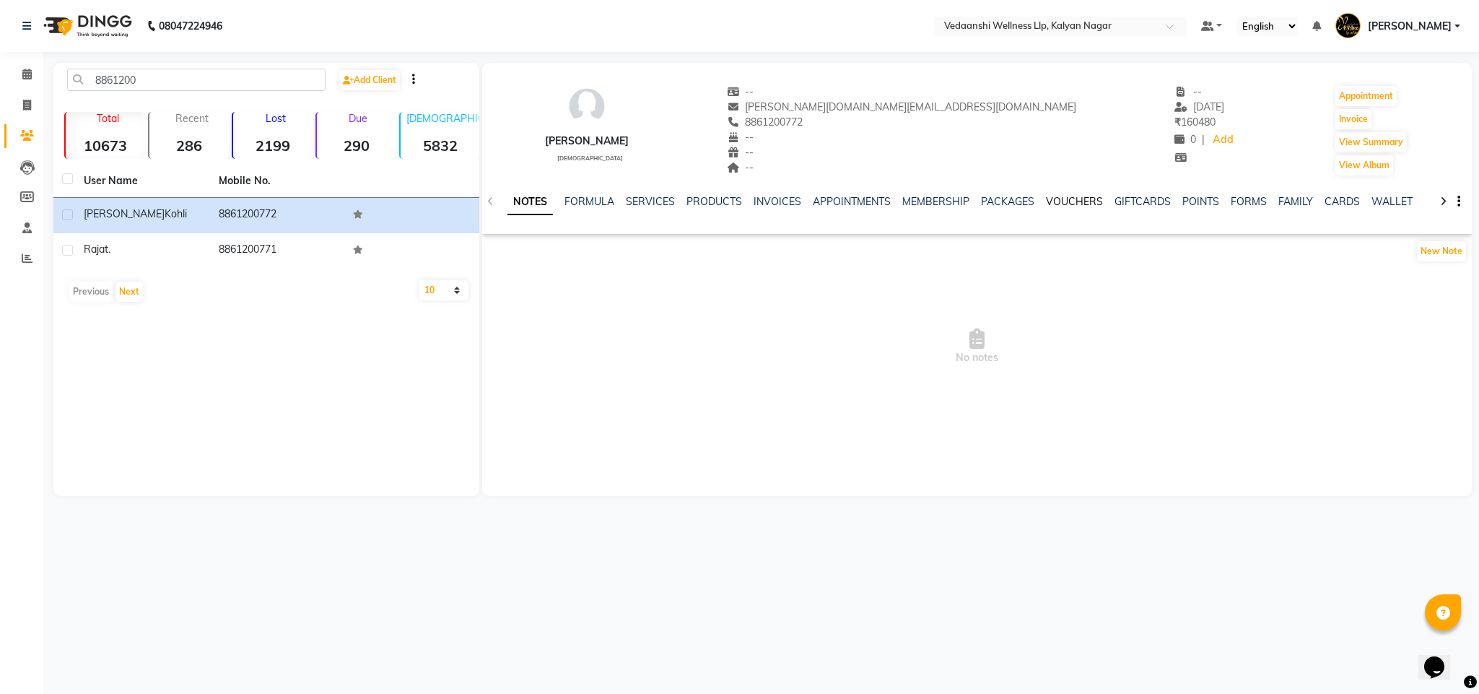
click at [1067, 202] on link "VOUCHERS" at bounding box center [1074, 201] width 57 height 13
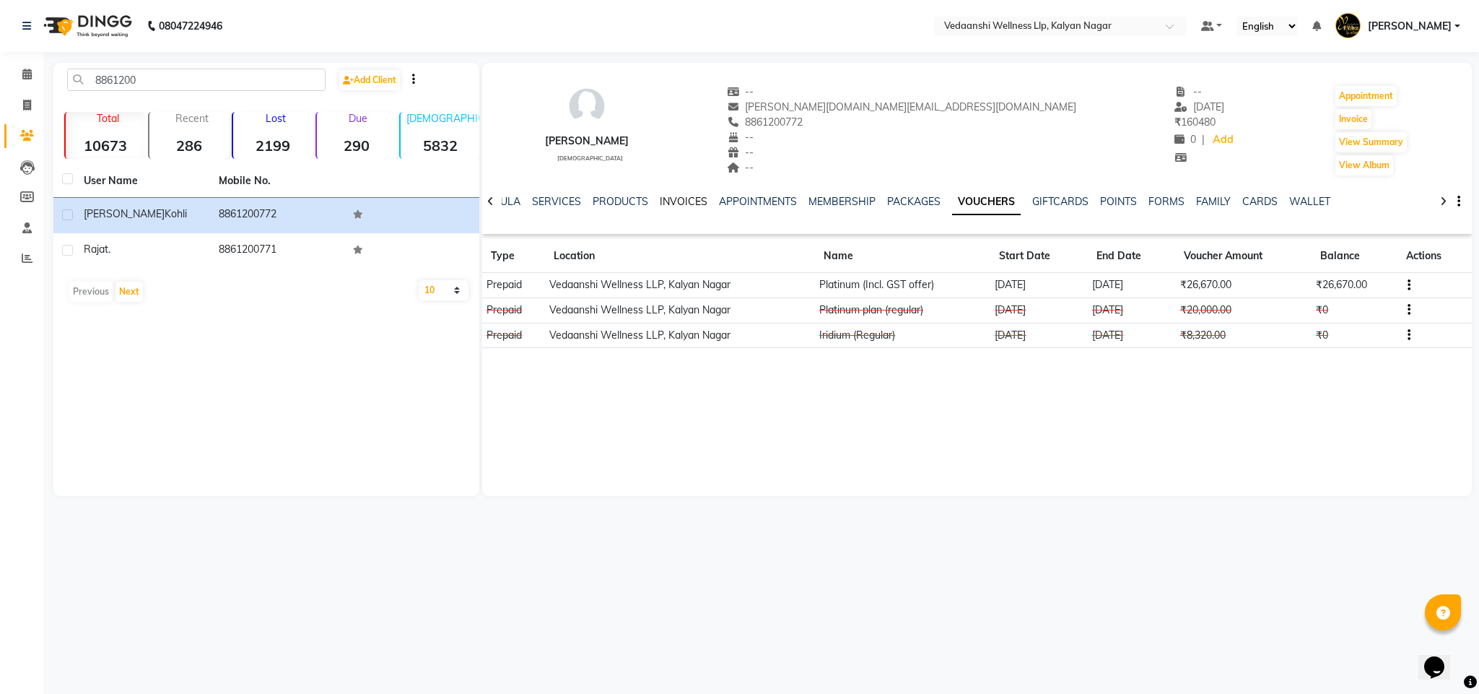
click at [668, 204] on link "INVOICES" at bounding box center [684, 201] width 48 height 13
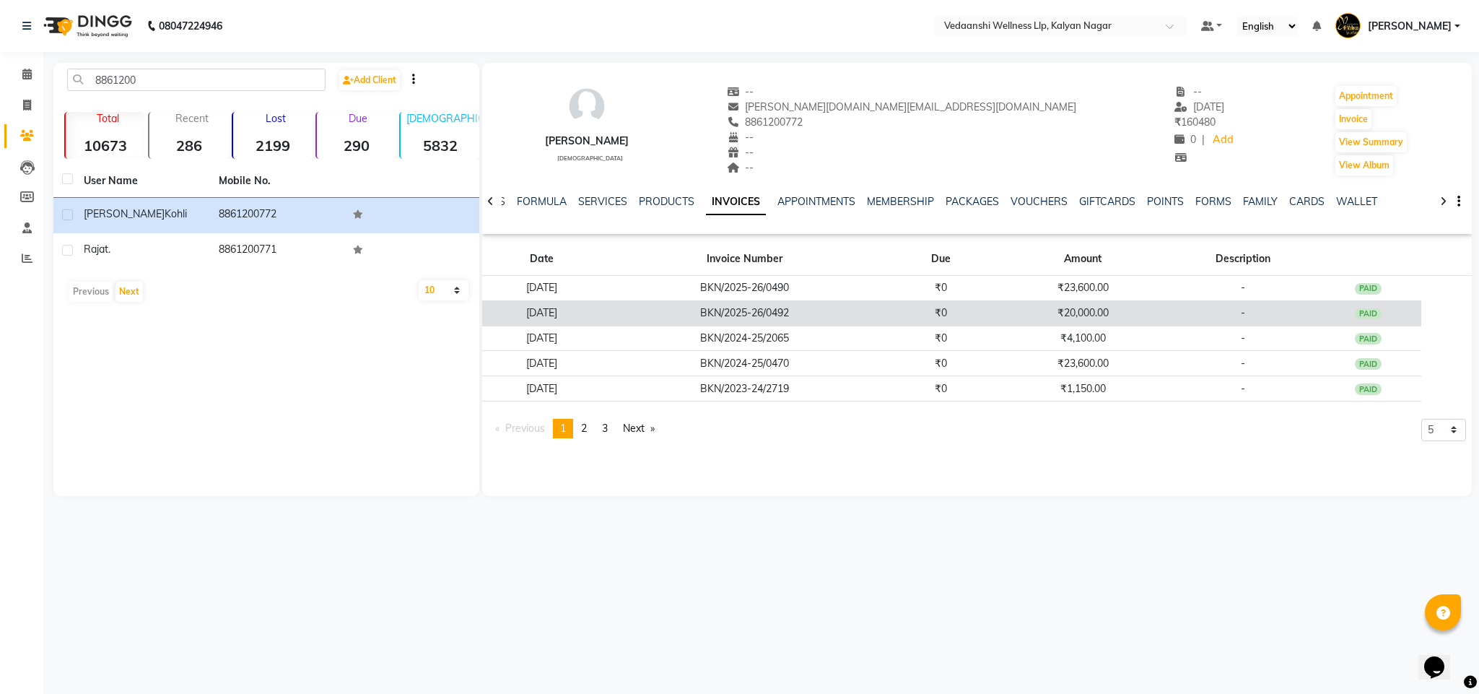
click at [888, 312] on td "BKN/2025-26/0492" at bounding box center [745, 312] width 286 height 25
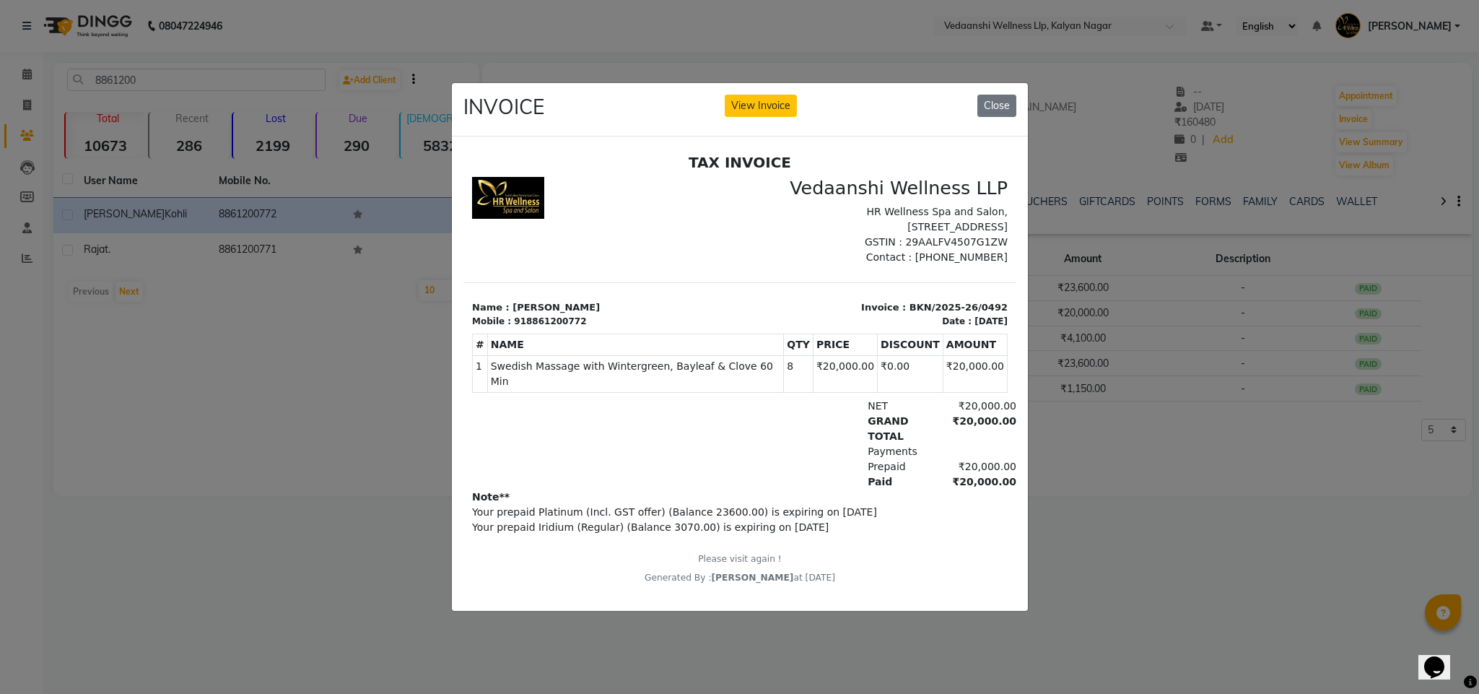
scroll to position [11, 0]
click at [998, 95] on button "Close" at bounding box center [996, 106] width 39 height 22
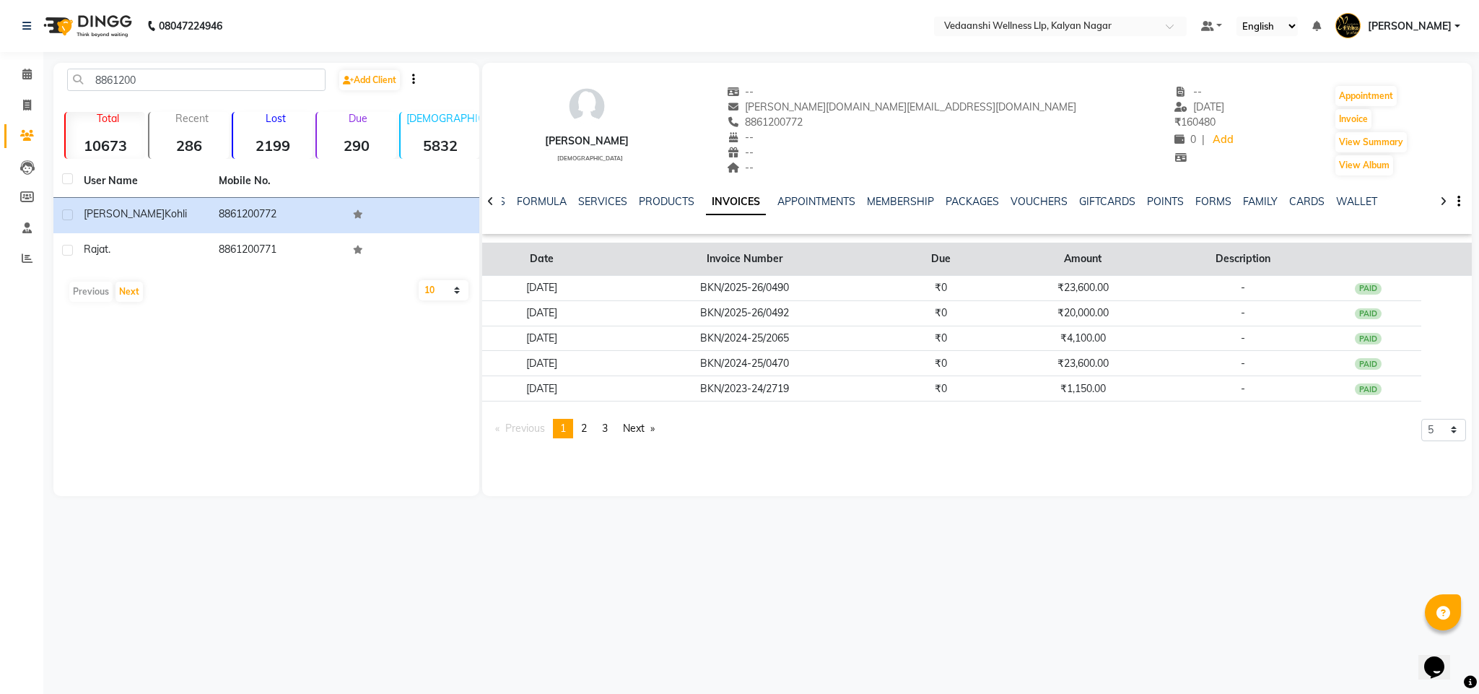
click at [995, 271] on th "Due" at bounding box center [941, 259] width 108 height 33
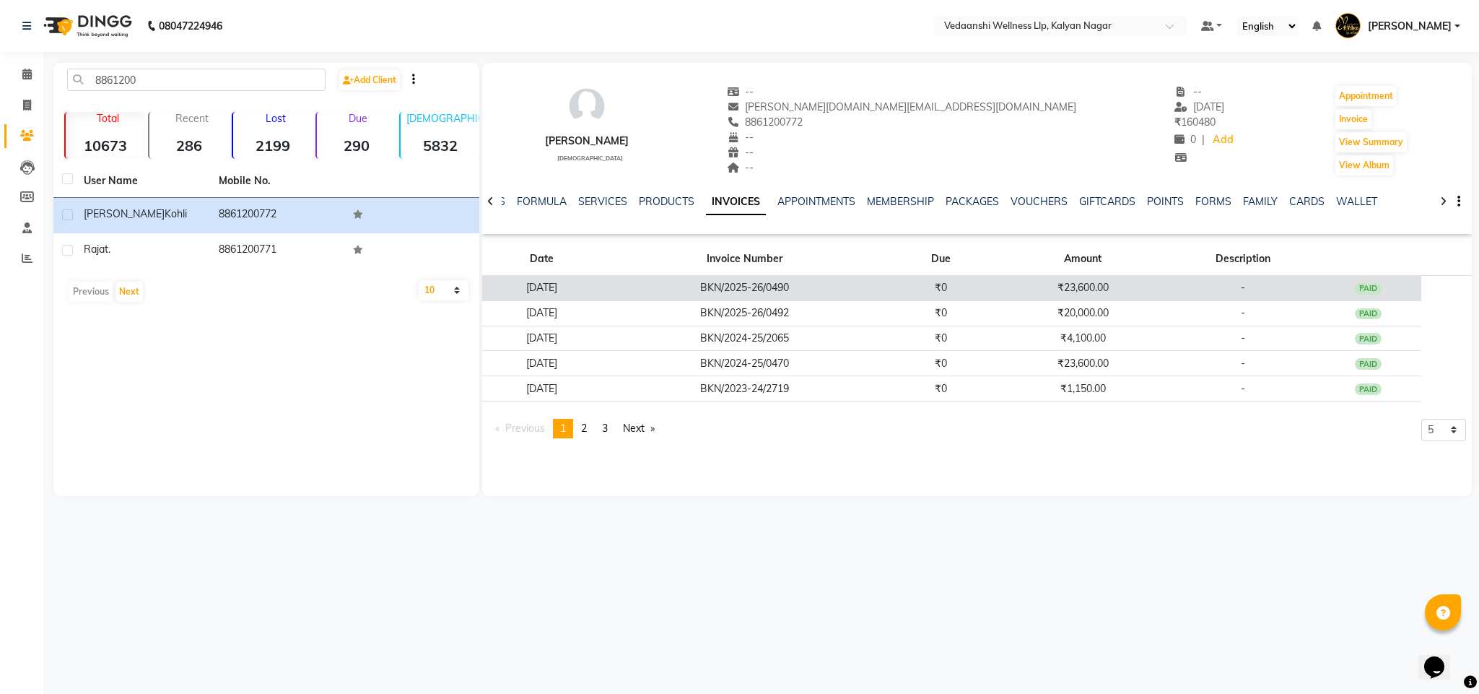
click at [995, 287] on td "₹0" at bounding box center [941, 288] width 108 height 25
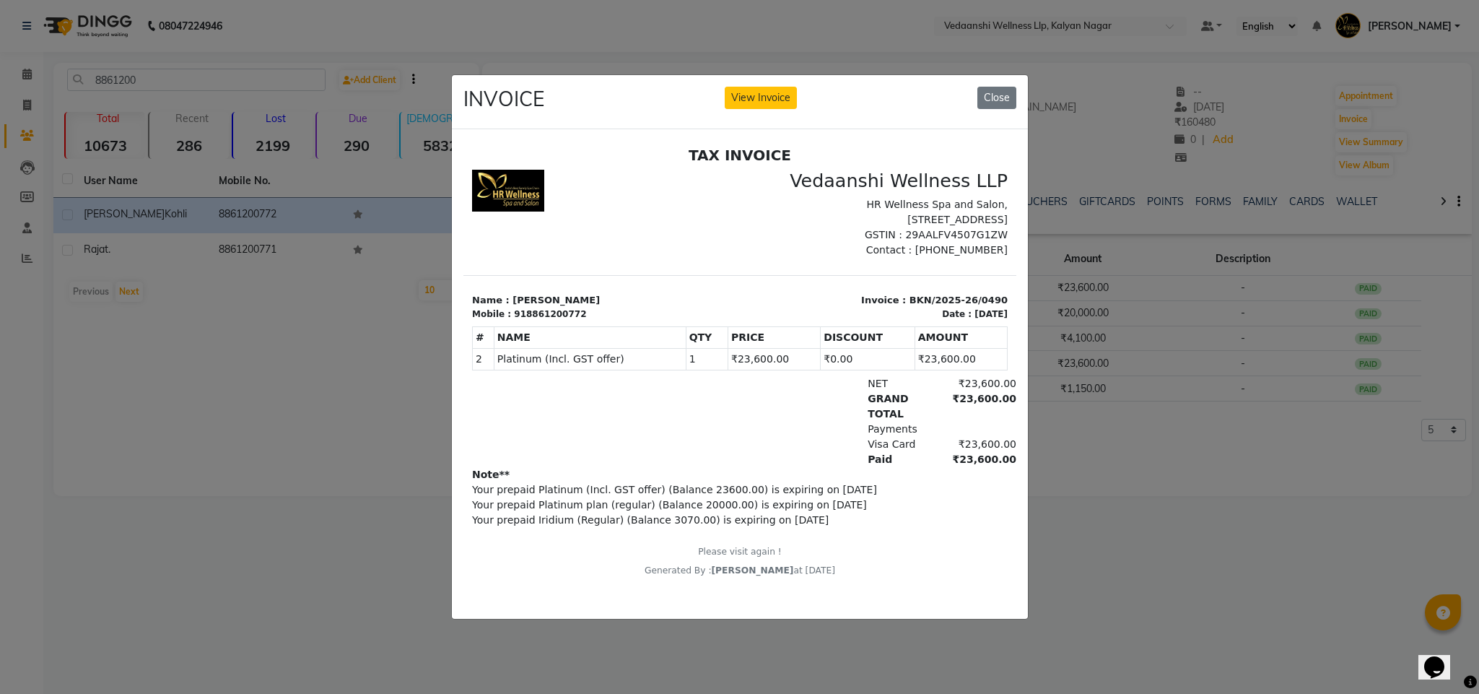
click at [990, 93] on button "Close" at bounding box center [996, 98] width 39 height 22
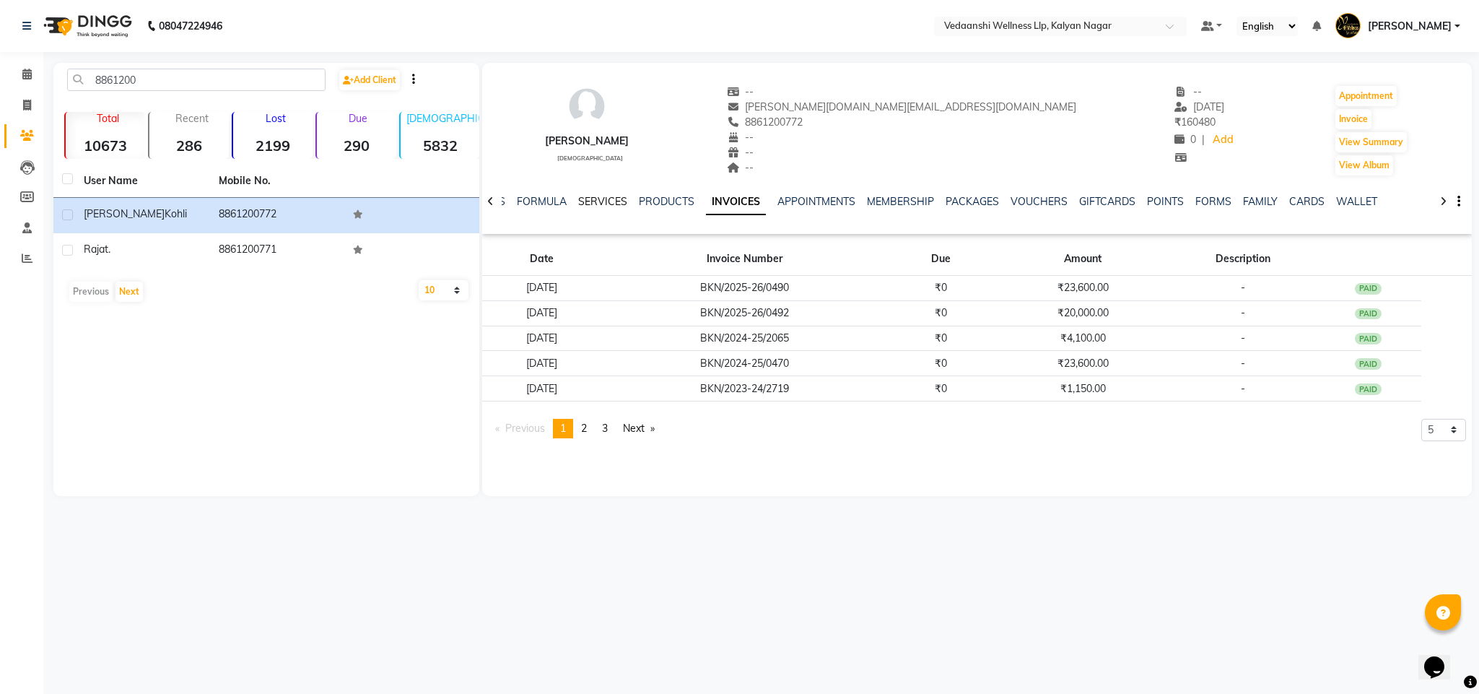
click at [591, 198] on link "SERVICES" at bounding box center [602, 201] width 49 height 13
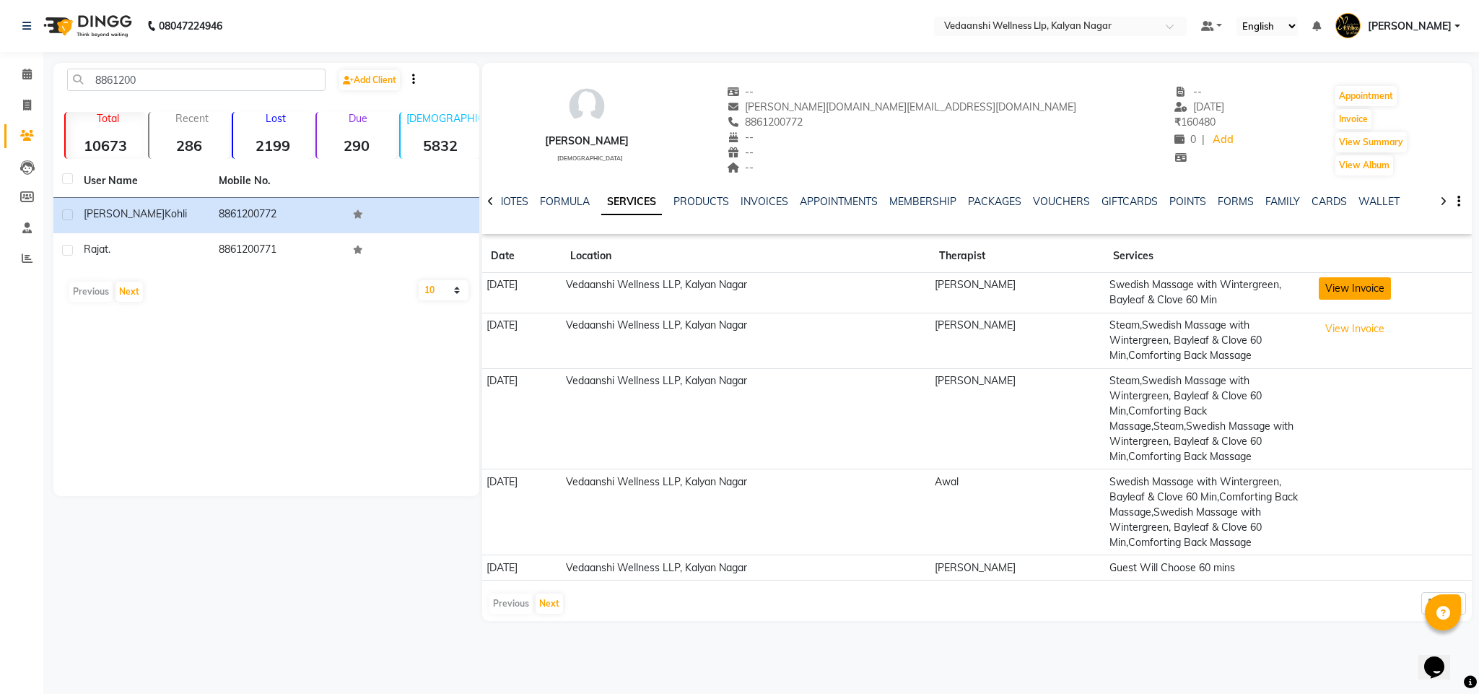
click at [1345, 281] on button "View Invoice" at bounding box center [1355, 288] width 72 height 22
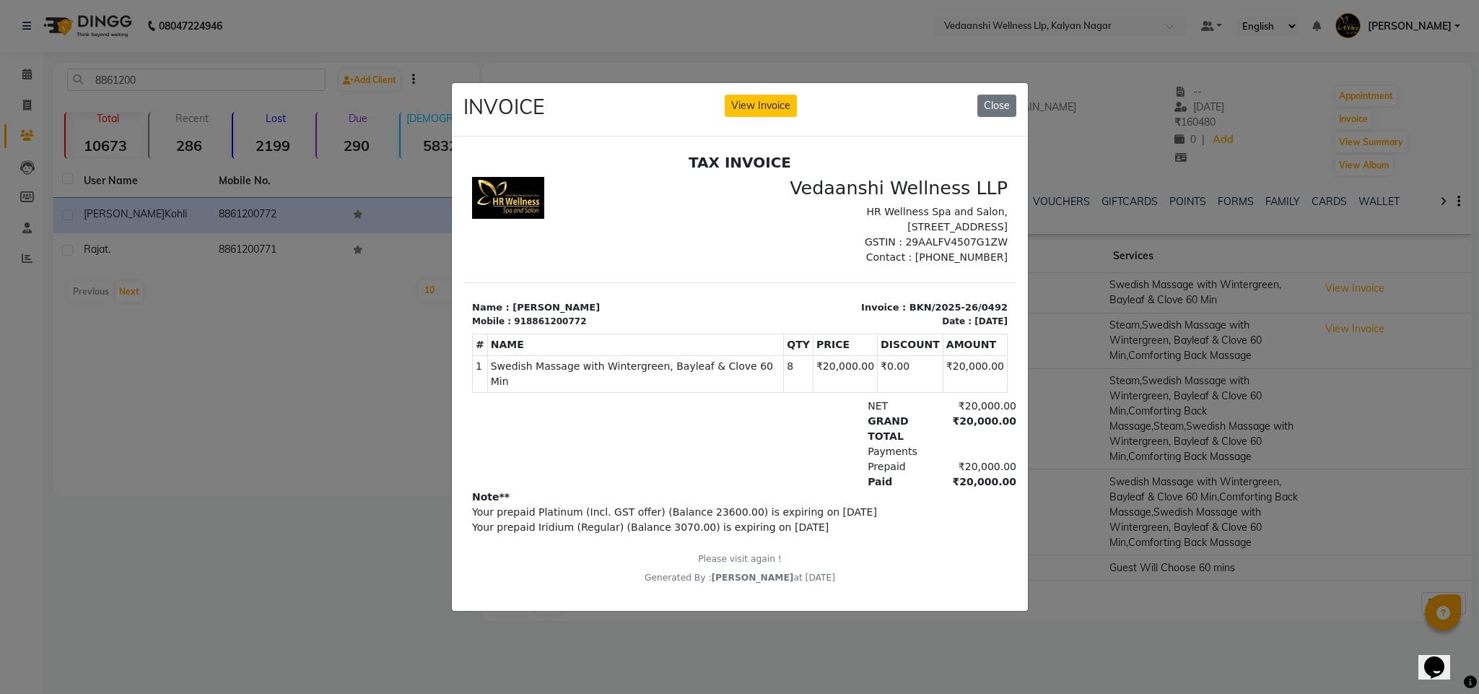
scroll to position [11, 0]
click at [995, 102] on button "Close" at bounding box center [996, 106] width 39 height 22
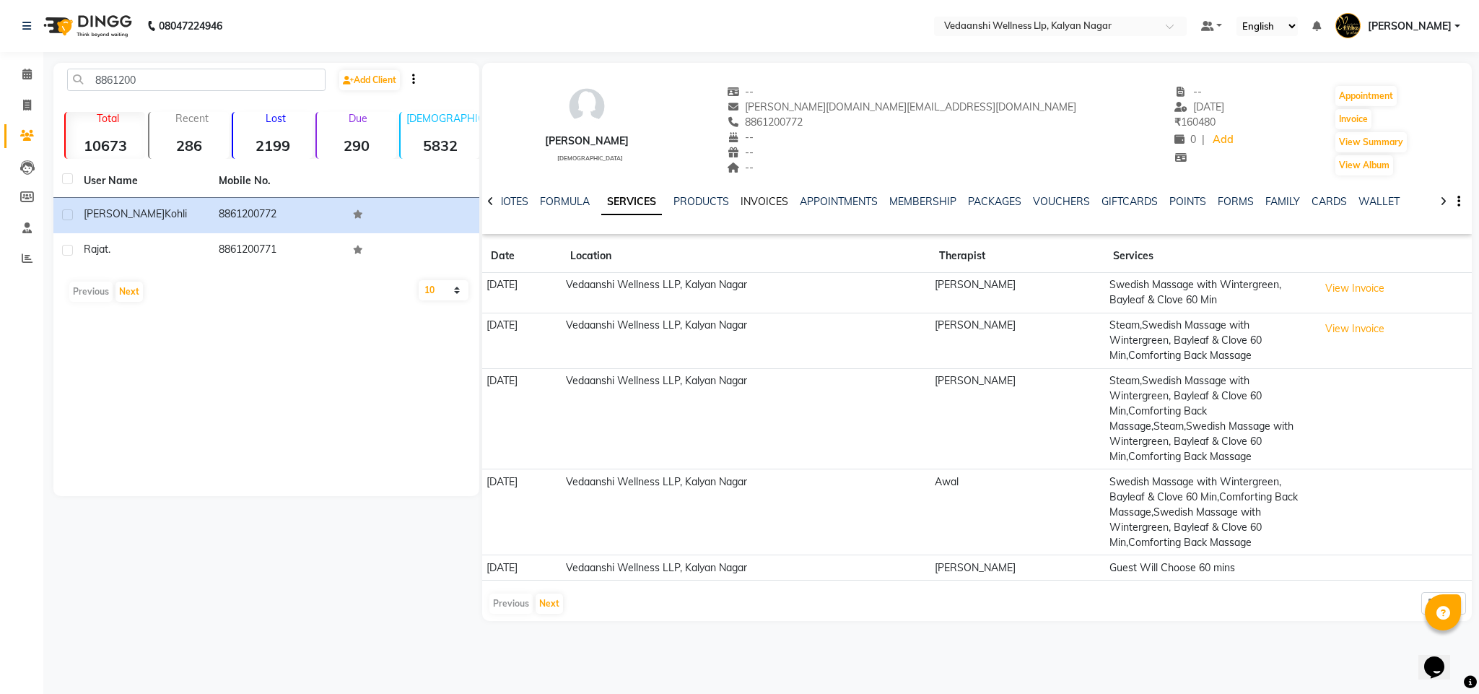
click at [749, 196] on link "INVOICES" at bounding box center [765, 201] width 48 height 13
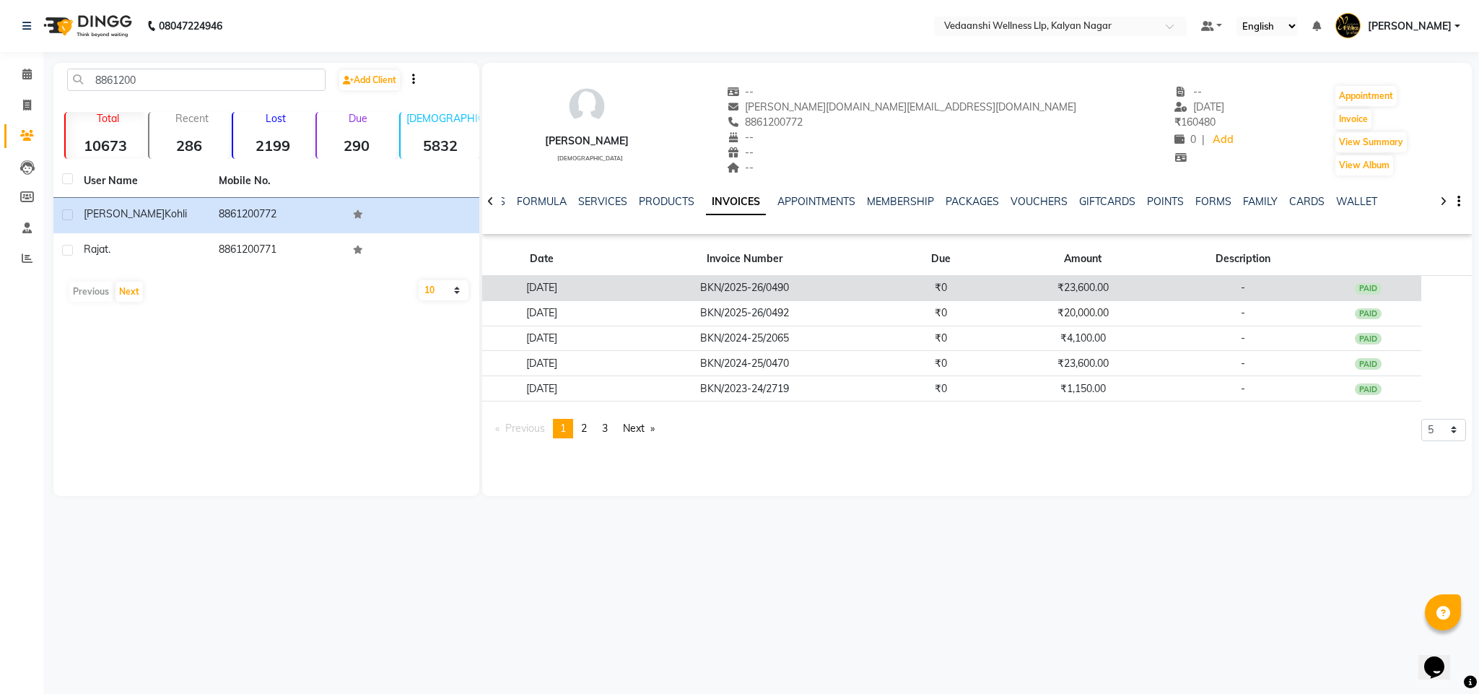
click at [1122, 286] on td "₹23,600.00" at bounding box center [1083, 288] width 176 height 25
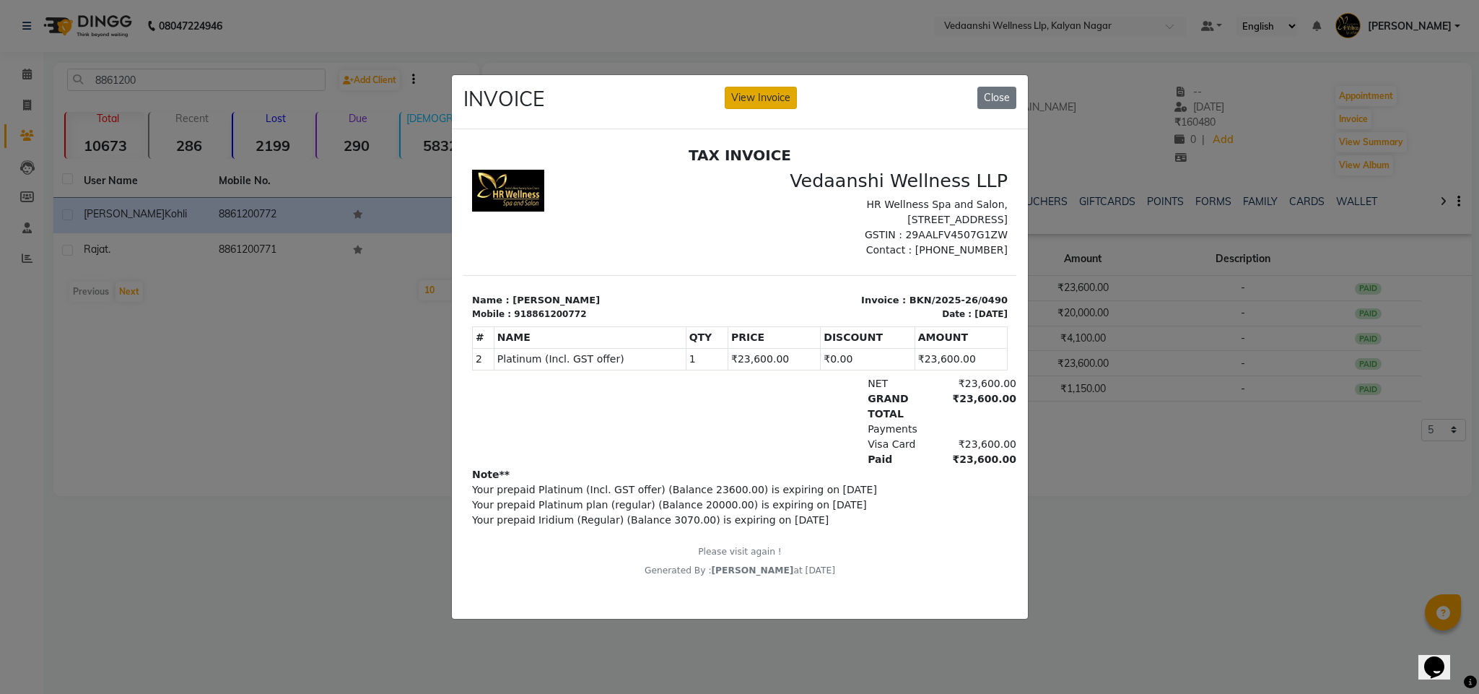
click at [737, 89] on button "View Invoice" at bounding box center [761, 98] width 72 height 22
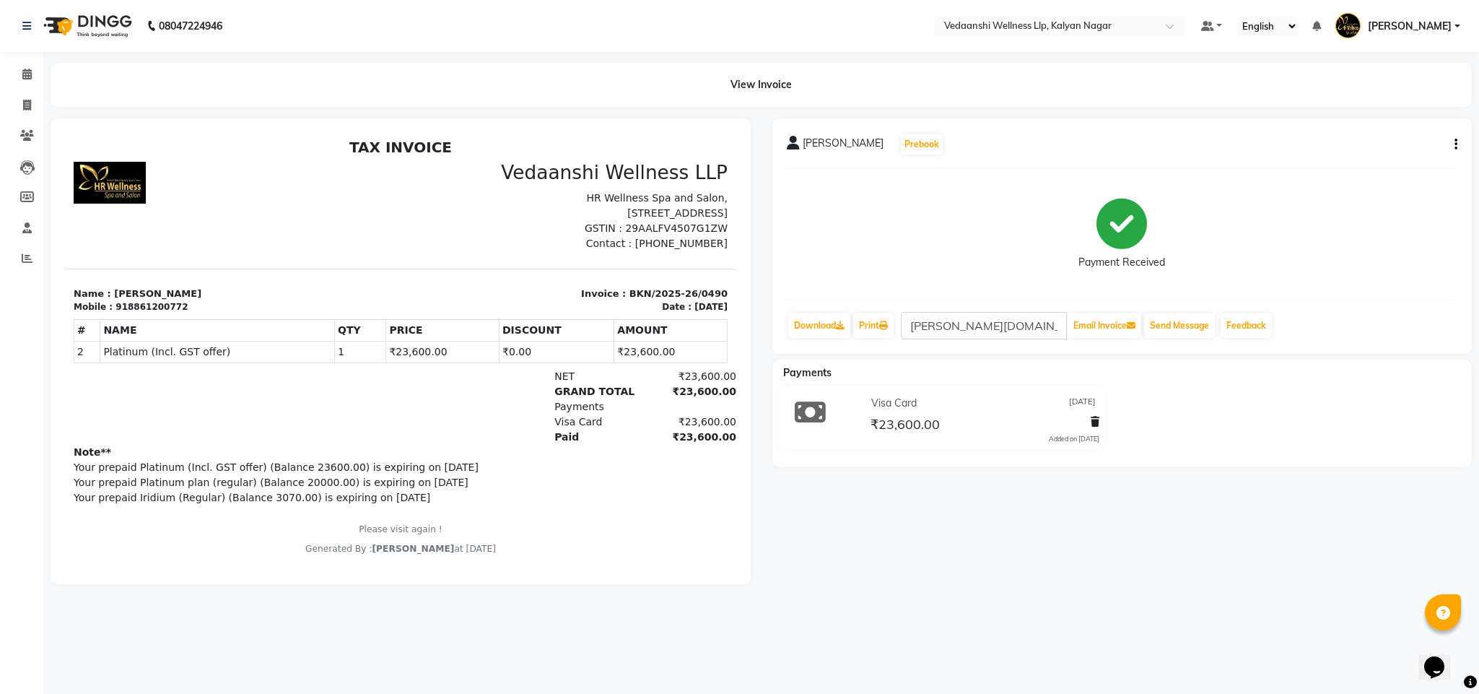
drag, startPoint x: 1053, startPoint y: 403, endPoint x: 1115, endPoint y: 399, distance: 62.2
click at [1115, 399] on div "Visa Card 23-05-2025 ₹23,600.00 Added on 23-05-2025" at bounding box center [941, 420] width 361 height 69
click at [1124, 468] on div "Vineeta Kohli Prebook Payment Received Download Print vineeta.st@gmail.com Emai…" at bounding box center [1122, 351] width 722 height 466
drag, startPoint x: 1057, startPoint y: 437, endPoint x: 1111, endPoint y: 440, distance: 53.5
click at [1111, 440] on div "Visa Card 23-05-2025 ₹23,600.00 Added on 23-05-2025" at bounding box center [941, 420] width 361 height 69
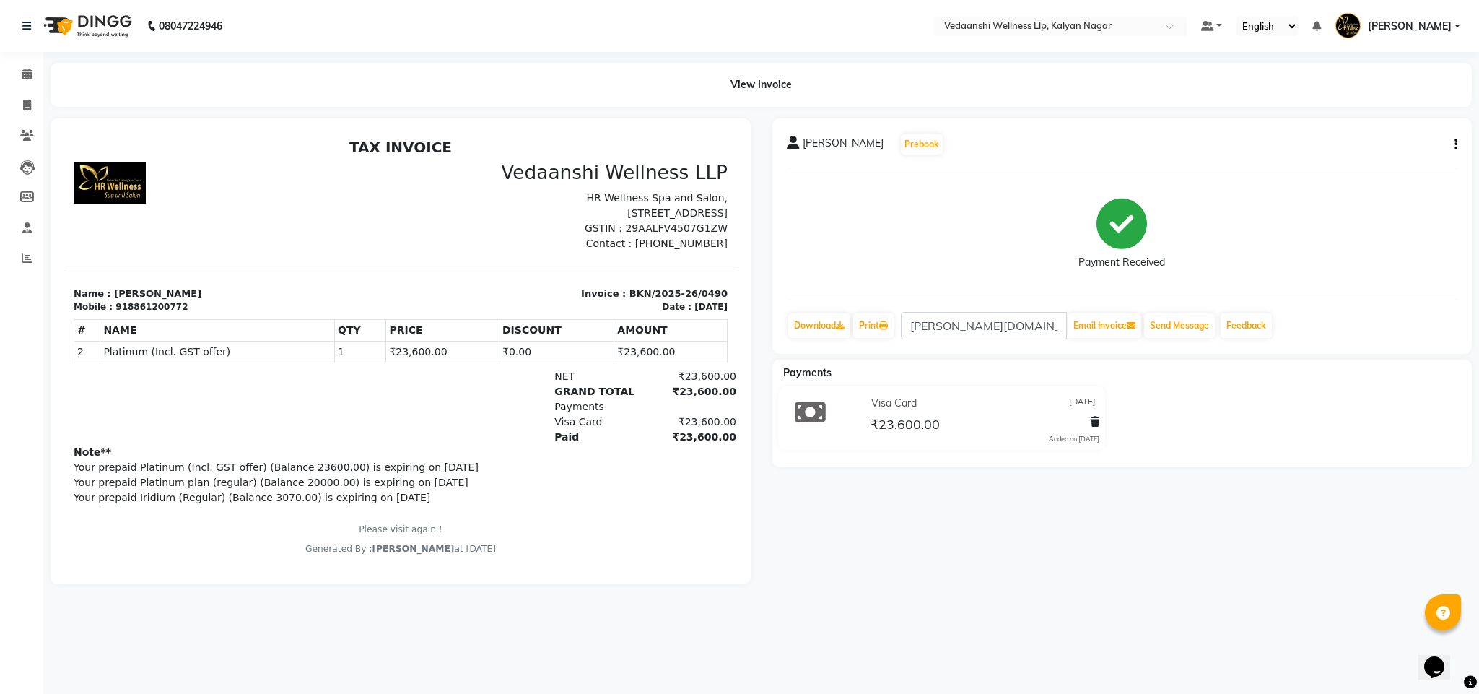
click at [1115, 496] on div "Vineeta Kohli Prebook Payment Received Download Print vineeta.st@gmail.com Emai…" at bounding box center [1122, 351] width 722 height 466
click at [11, 71] on link "Calendar" at bounding box center [21, 75] width 35 height 24
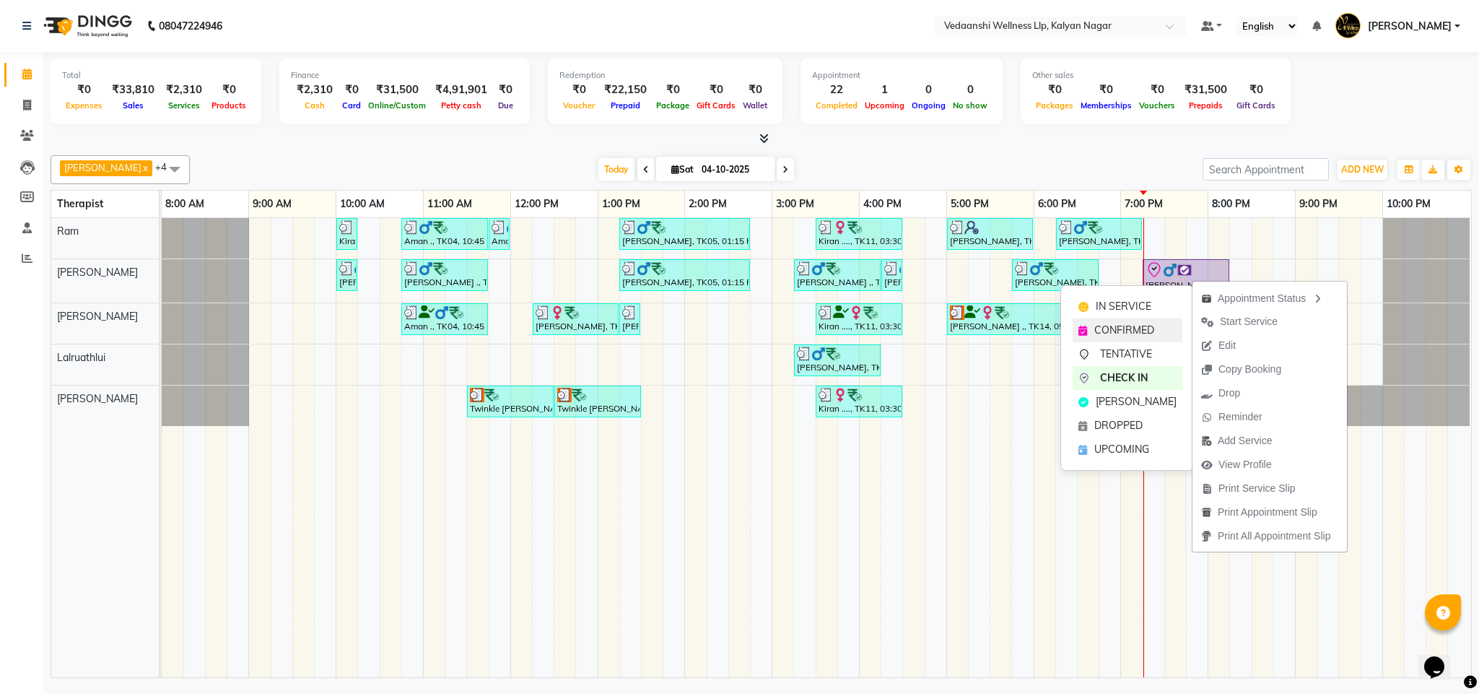
click at [1091, 327] on div "CONFIRMED" at bounding box center [1128, 330] width 110 height 24
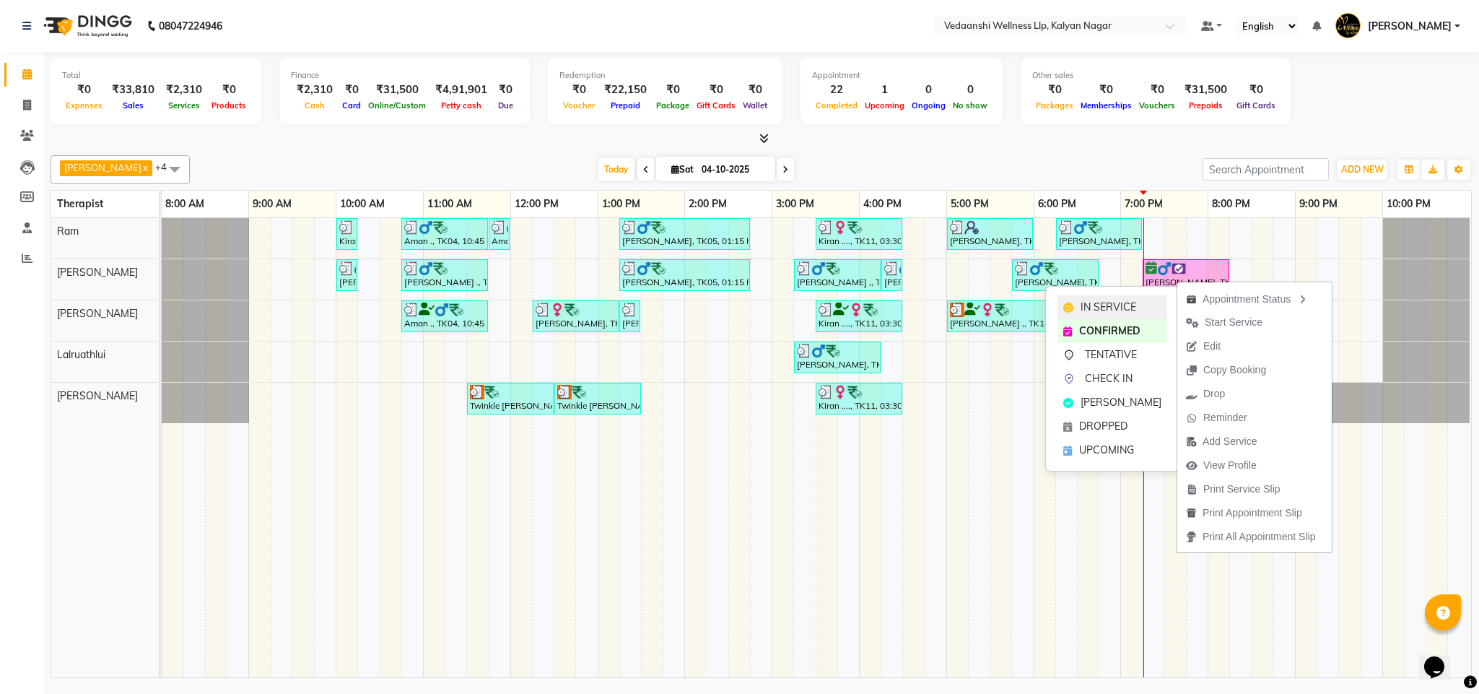
click at [1098, 305] on span "IN SERVICE" at bounding box center [1108, 307] width 56 height 15
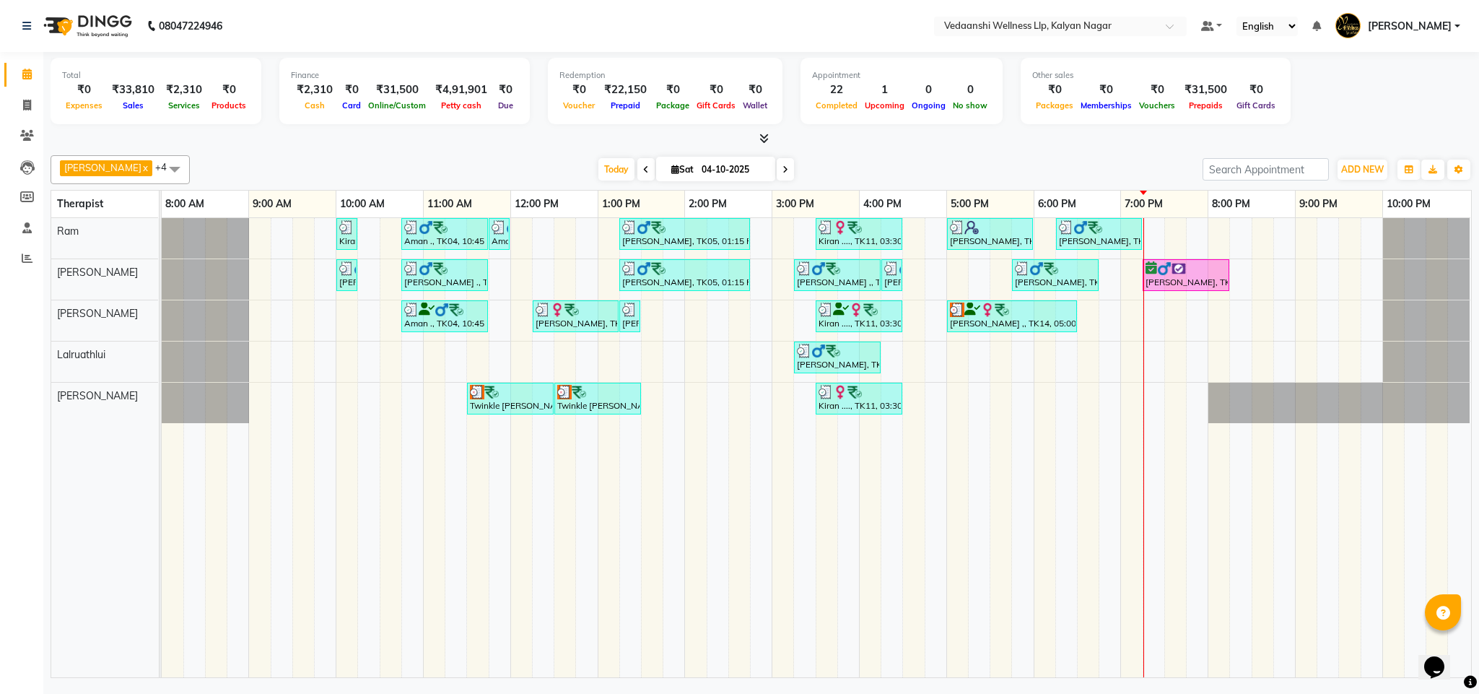
click at [1090, 124] on div "Total ₹0 Expenses ₹33,810 Sales ₹2,310 Services ₹0 Products Finance ₹2,310 Cash…" at bounding box center [761, 93] width 1421 height 71
click at [600, 172] on span "Today" at bounding box center [616, 169] width 36 height 22
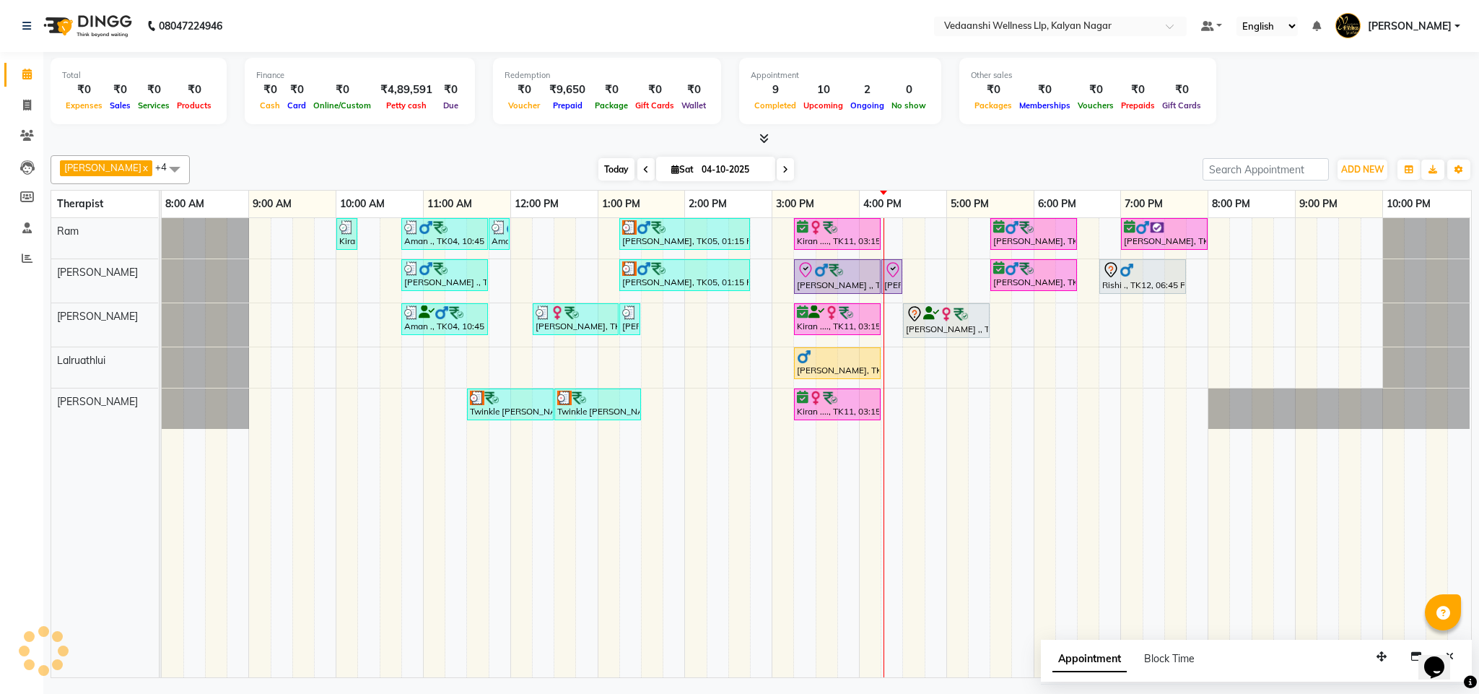
click at [598, 170] on span "Today" at bounding box center [616, 169] width 36 height 22
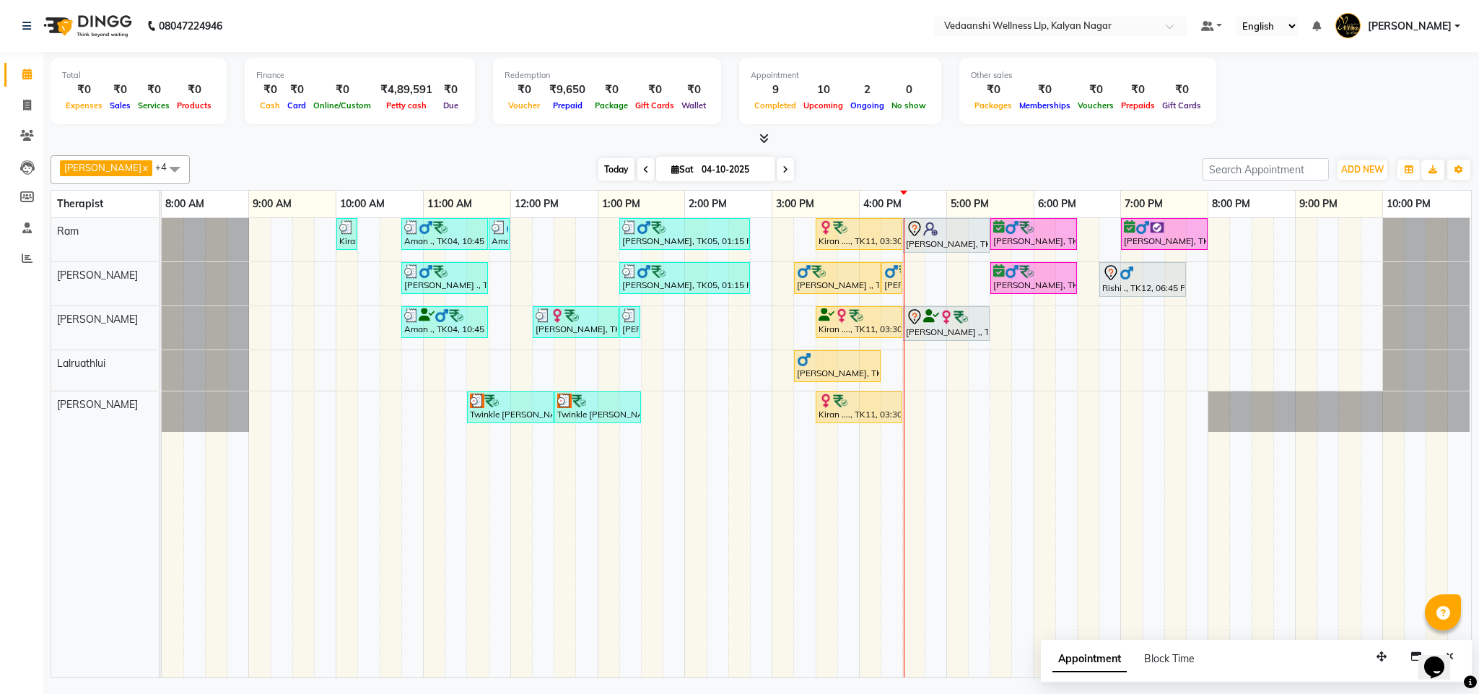
click at [602, 165] on span "Today" at bounding box center [616, 169] width 36 height 22
click at [867, 141] on div at bounding box center [761, 138] width 1421 height 15
click at [598, 167] on span "Today" at bounding box center [616, 169] width 36 height 22
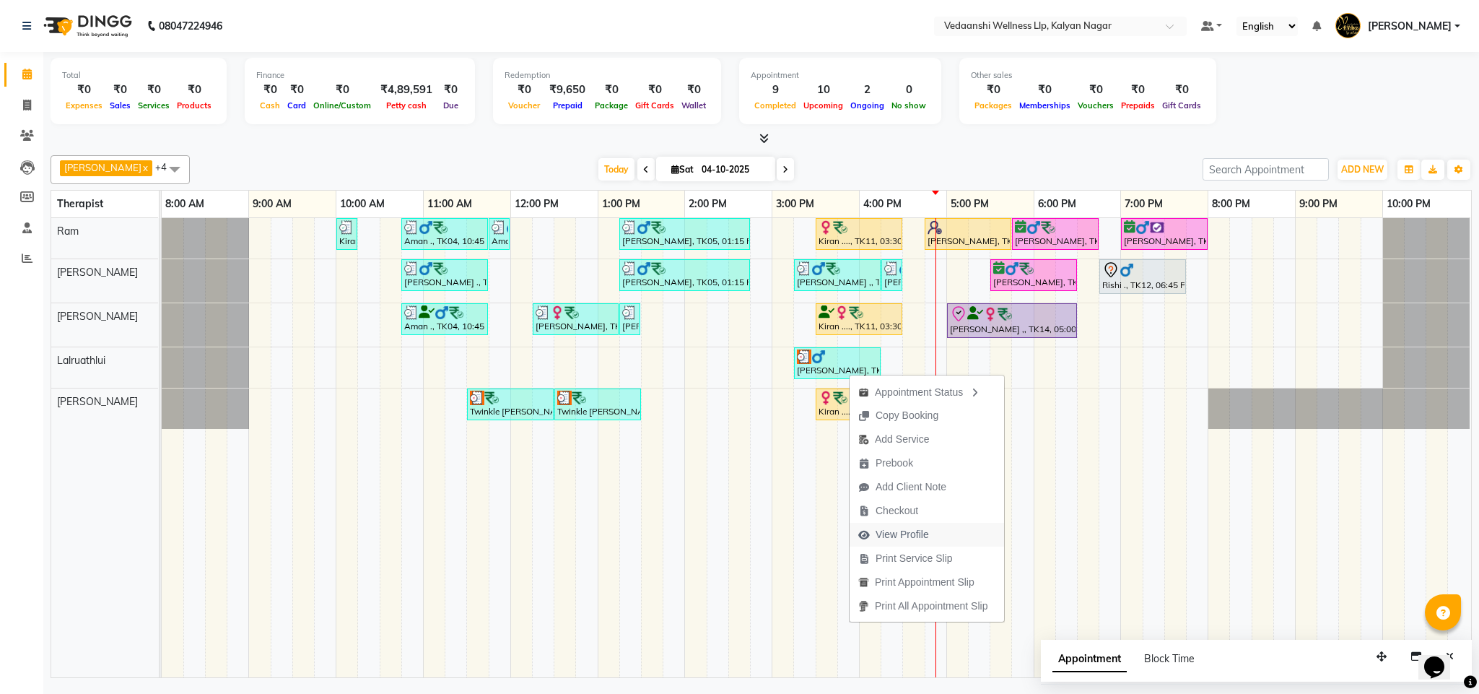
click at [912, 530] on span "View Profile" at bounding box center [901, 534] width 53 height 15
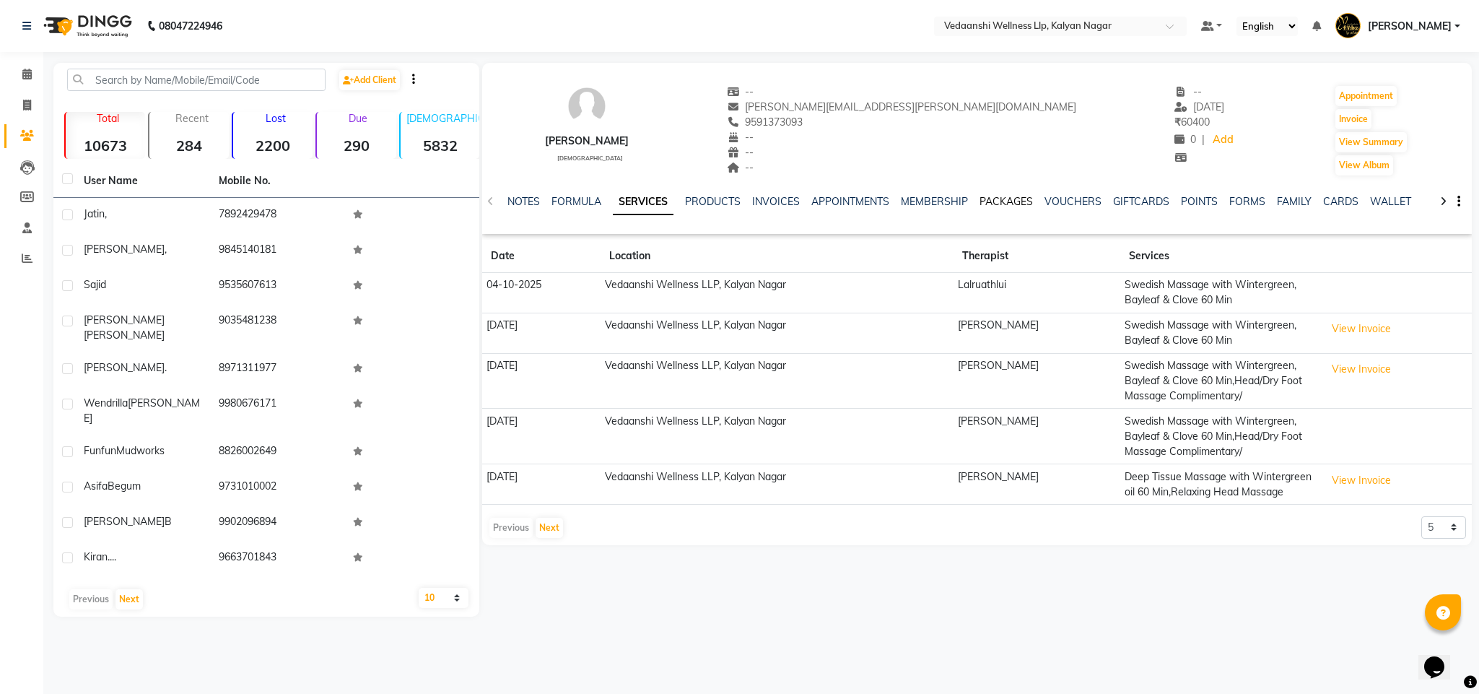
click at [1000, 200] on link "PACKAGES" at bounding box center [1005, 201] width 53 height 13
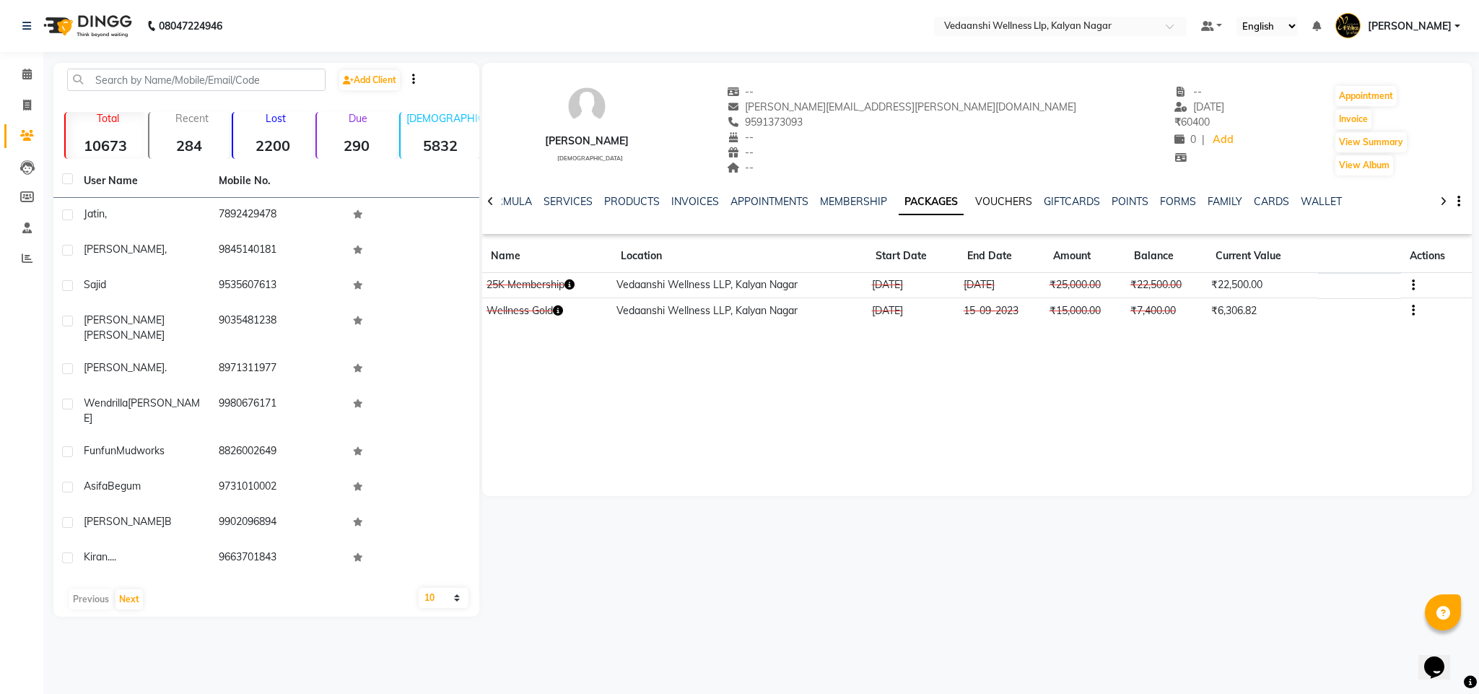
click at [983, 204] on link "VOUCHERS" at bounding box center [1003, 201] width 57 height 13
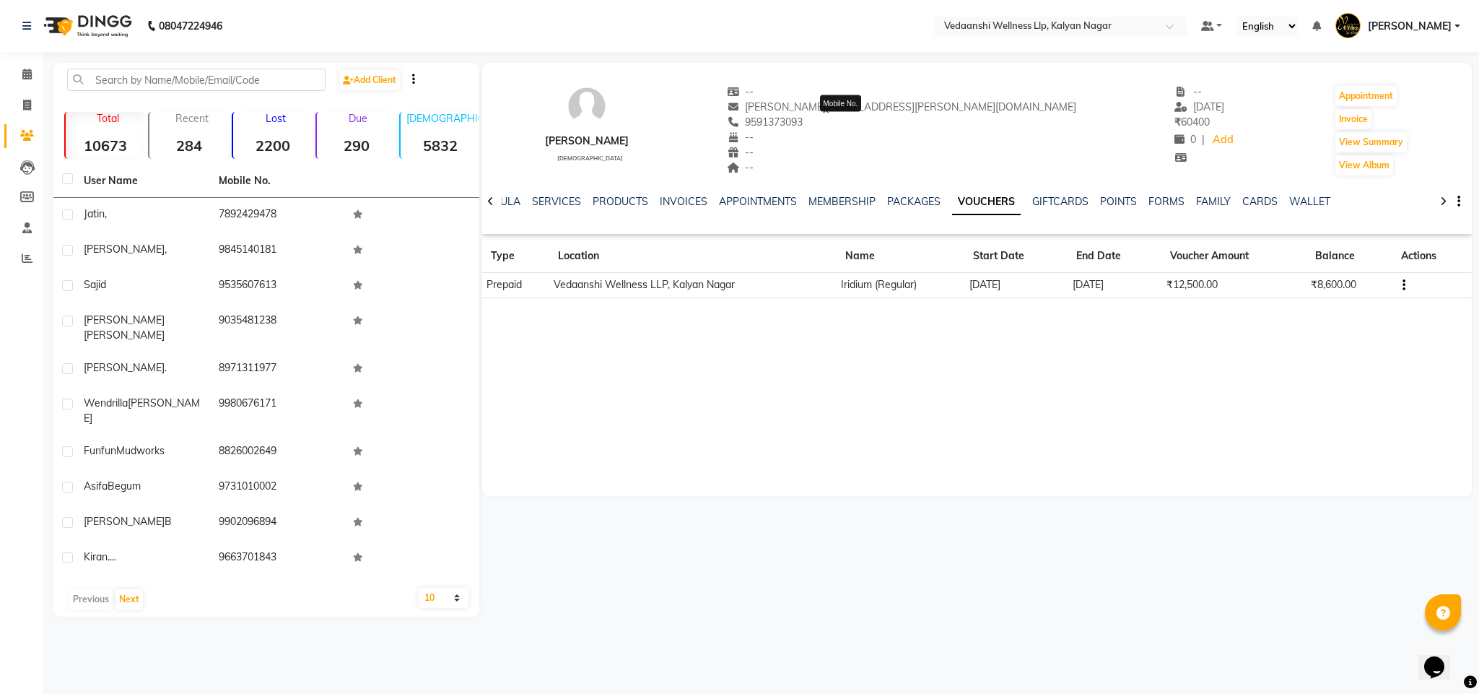
drag, startPoint x: 817, startPoint y: 122, endPoint x: 882, endPoint y: 122, distance: 65.0
click at [803, 122] on span "9591373093" at bounding box center [765, 121] width 77 height 13
copy span "9591373093"
click at [1335, 120] on button "Invoice" at bounding box center [1353, 119] width 36 height 20
select select "service"
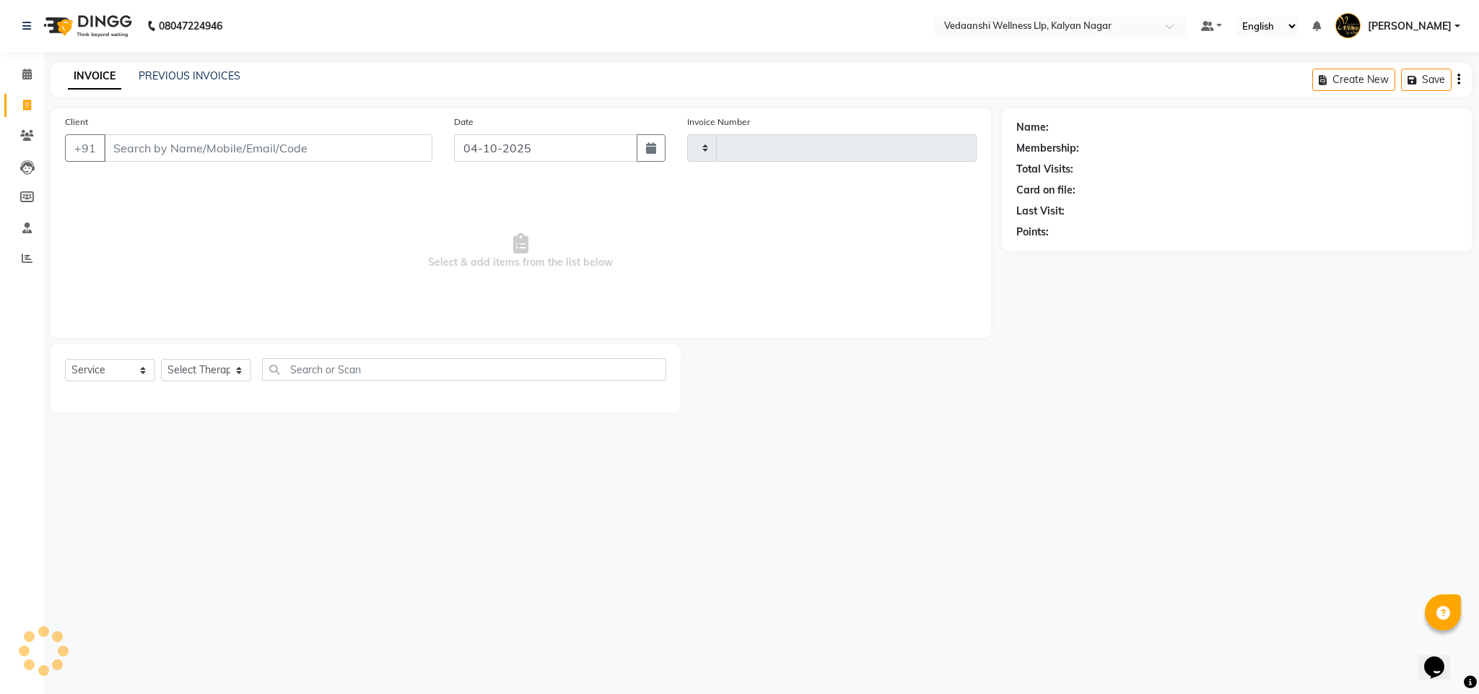
type input "1499"
select select "4293"
type input "9591373093"
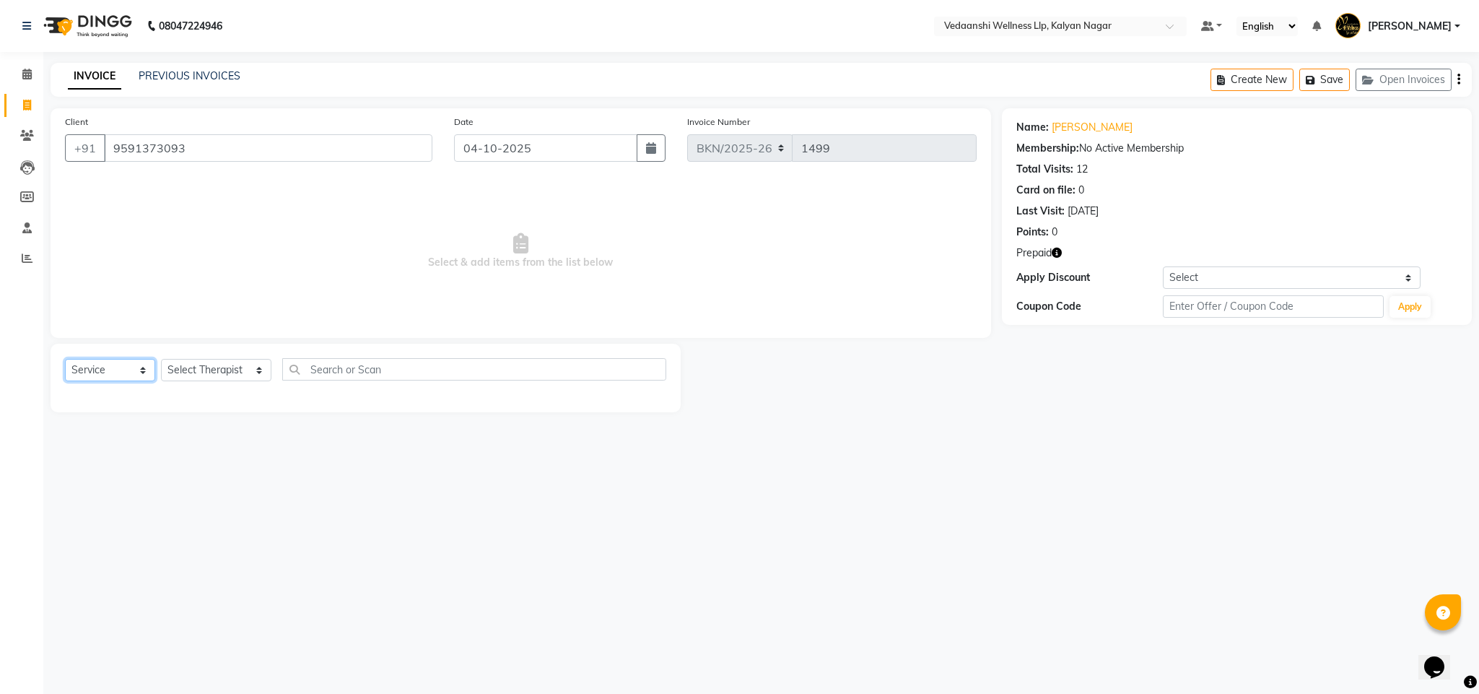
click at [121, 372] on select "Select Service Product Membership Package Voucher Prepaid Gift Card" at bounding box center [110, 370] width 90 height 22
select select "P"
click at [65, 359] on select "Select Service Product Membership Package Voucher Prepaid Gift Card" at bounding box center [110, 370] width 90 height 22
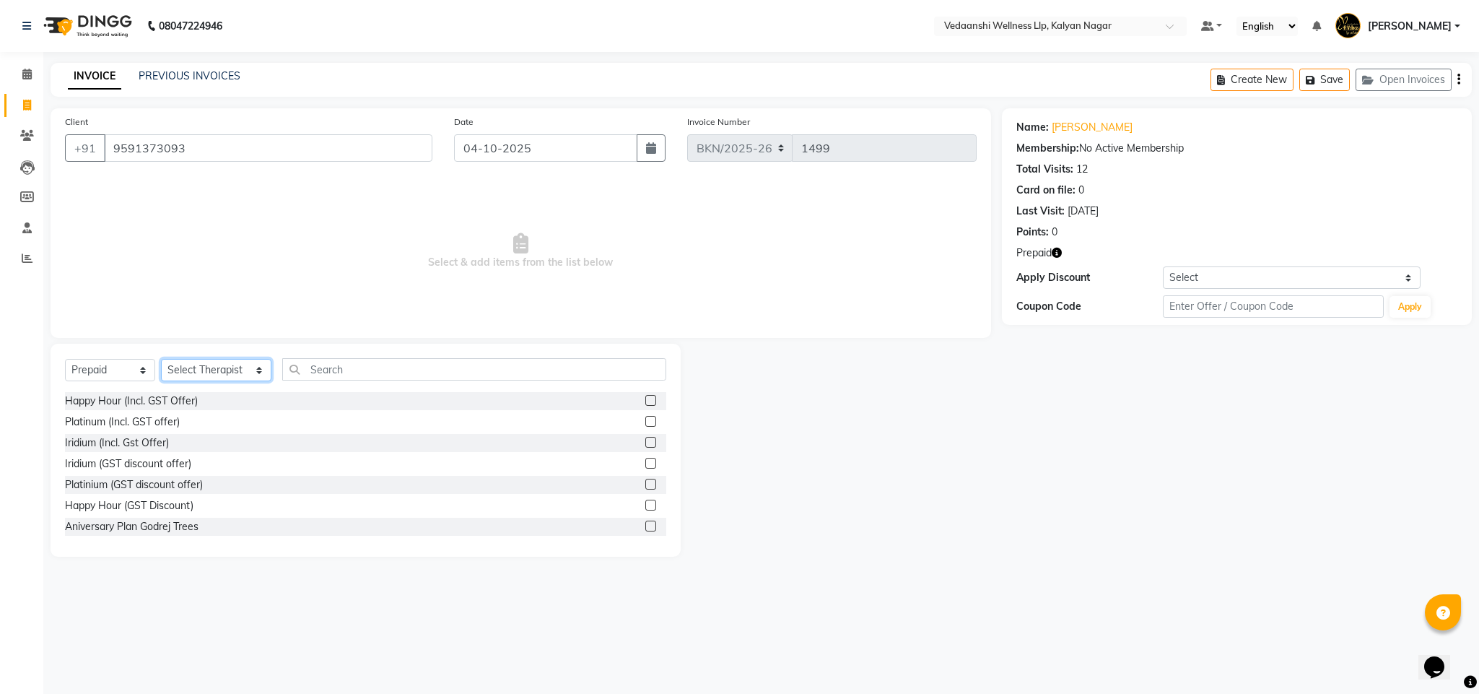
click at [215, 373] on select "Select Therapist [PERSON_NAME] (Beautician) [PERSON_NAME] [PERSON_NAME] [PERSON…" at bounding box center [216, 370] width 110 height 22
select select "15978"
click at [161, 359] on select "Select Therapist [PERSON_NAME] (Beautician) [PERSON_NAME] [PERSON_NAME] [PERSON…" at bounding box center [216, 370] width 110 height 22
click at [645, 501] on label at bounding box center [650, 502] width 11 height 11
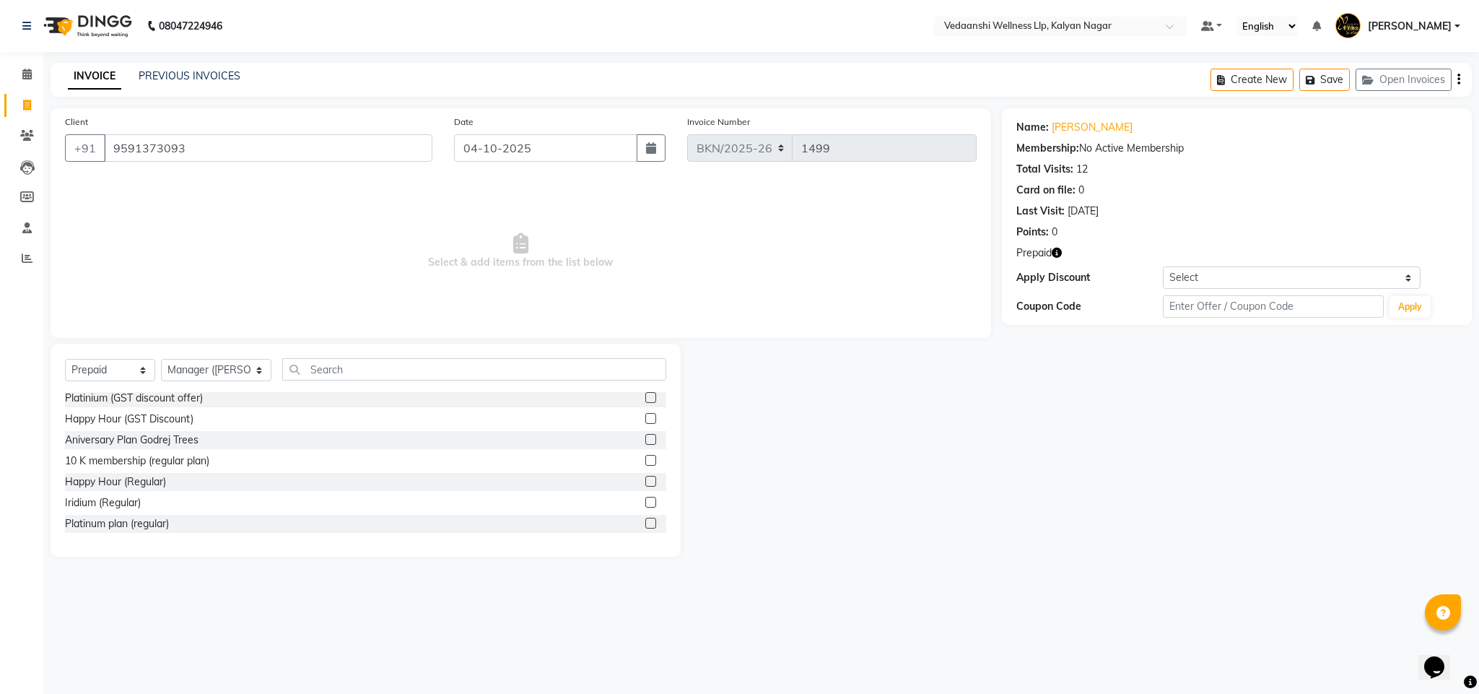
click at [645, 501] on input "checkbox" at bounding box center [649, 502] width 9 height 9
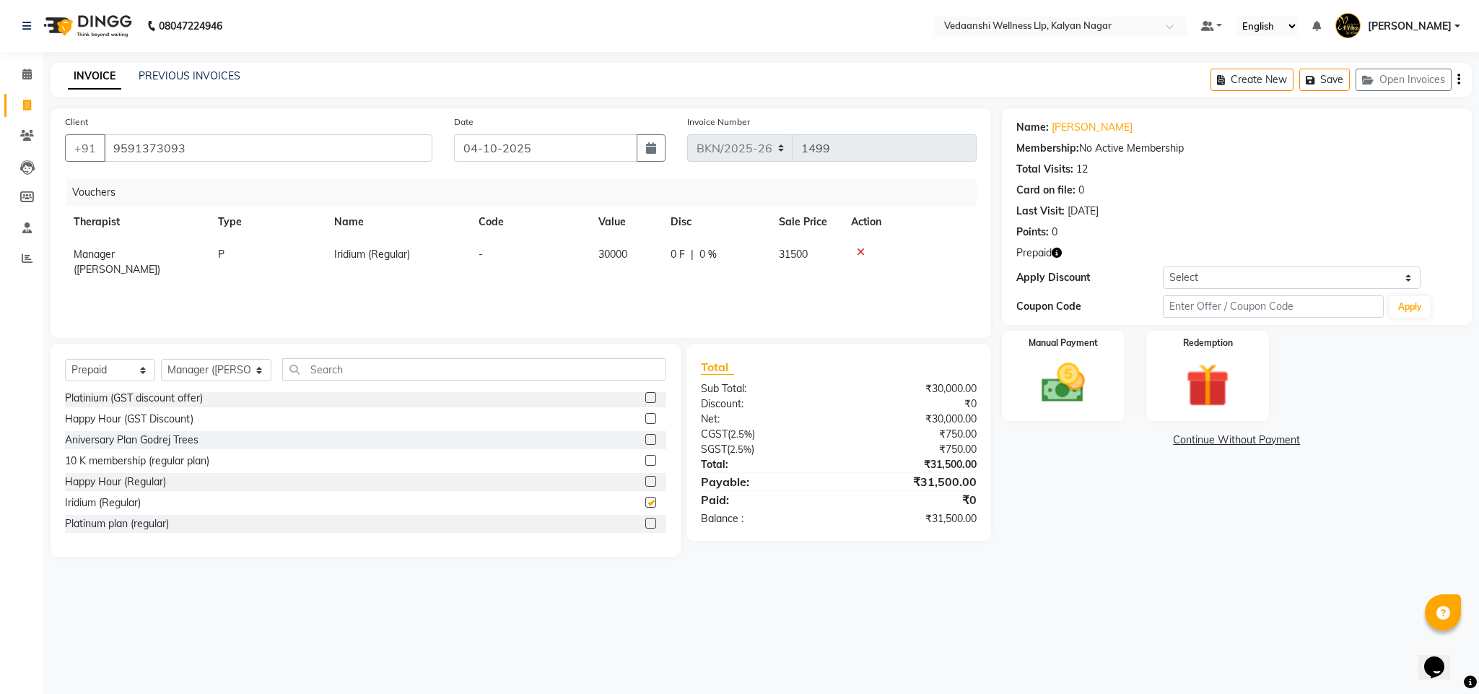
checkbox input "false"
click at [1072, 388] on img at bounding box center [1063, 383] width 71 height 50
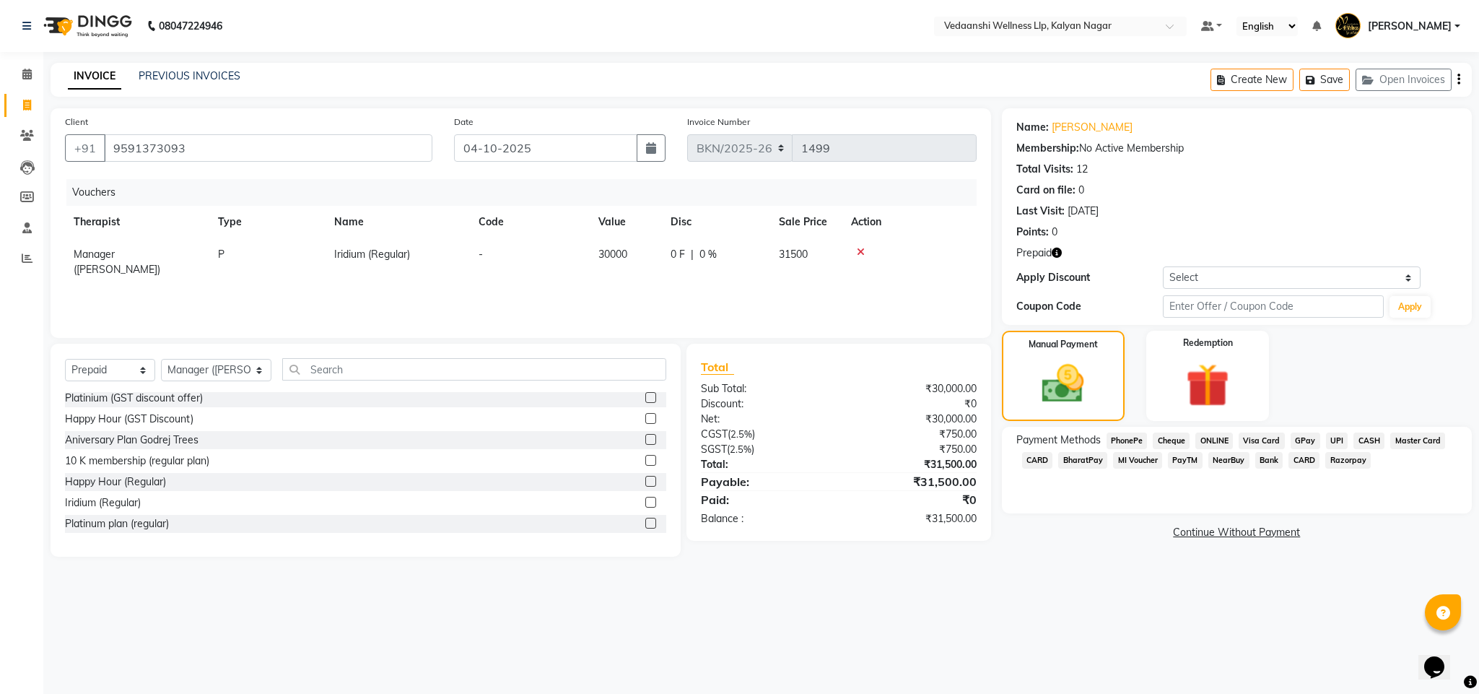
click at [1304, 442] on span "GPay" at bounding box center [1305, 440] width 30 height 17
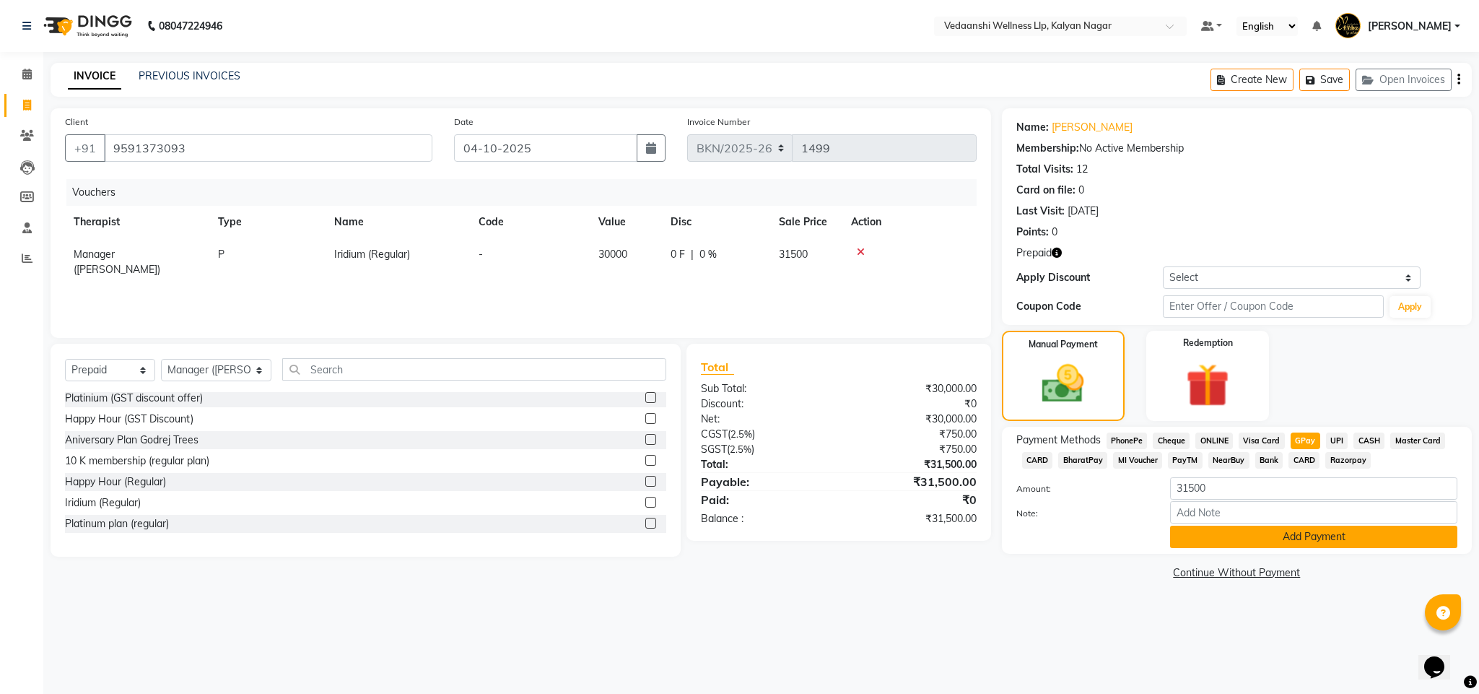
click at [1226, 542] on button "Add Payment" at bounding box center [1313, 536] width 287 height 22
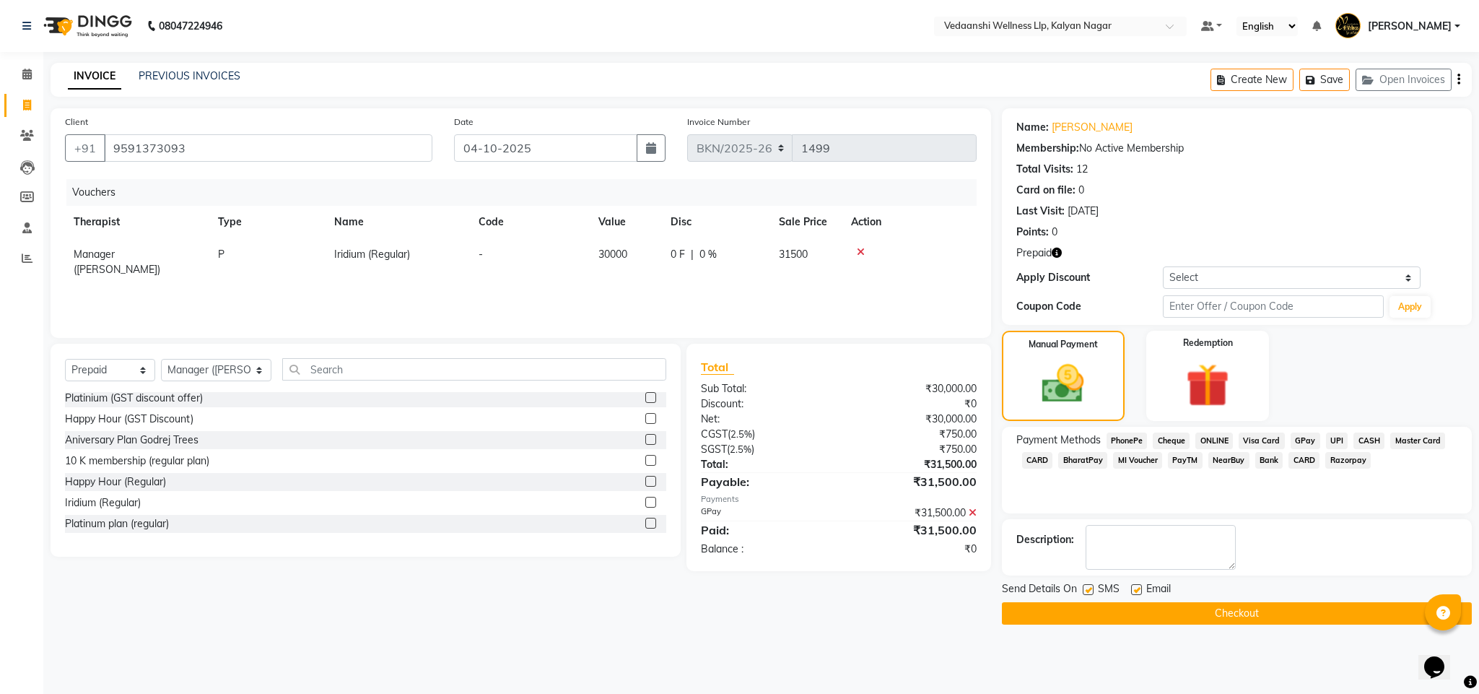
click at [1154, 611] on button "Checkout" at bounding box center [1237, 613] width 470 height 22
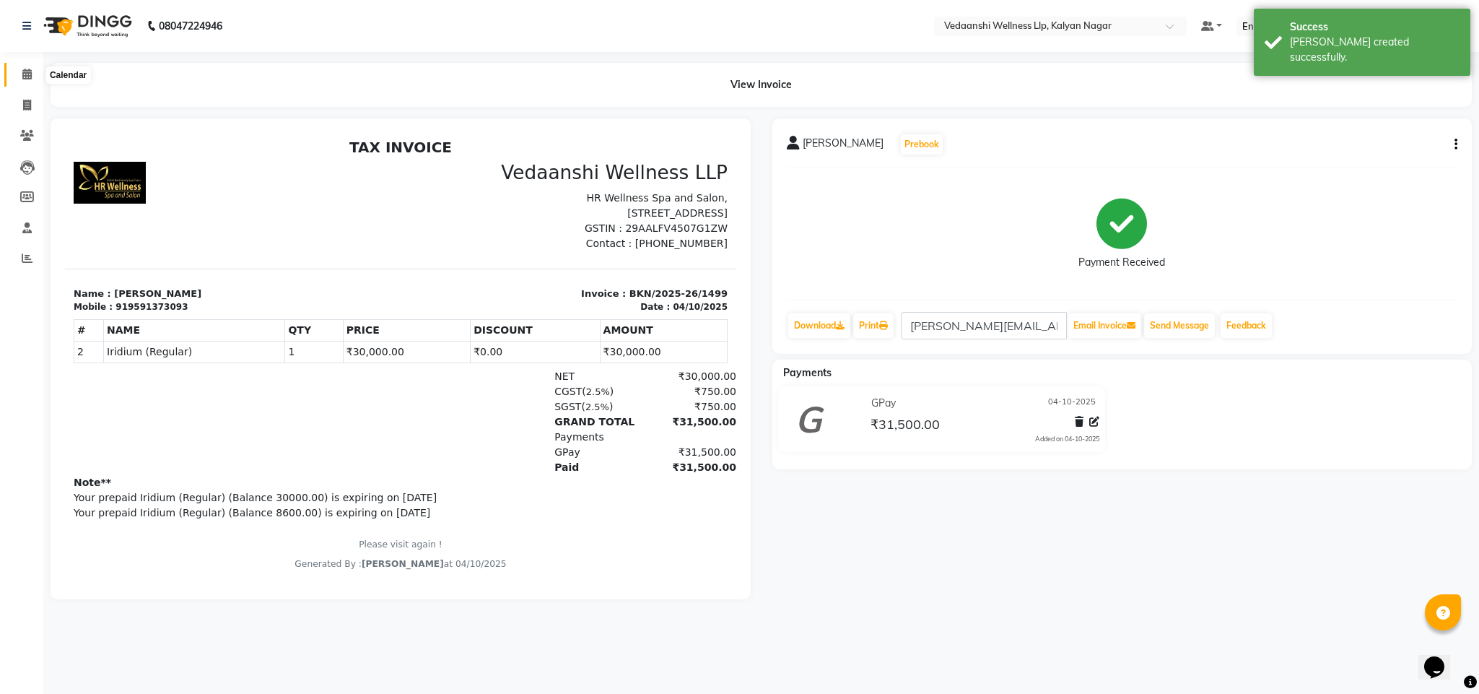
click at [19, 74] on span at bounding box center [26, 74] width 25 height 17
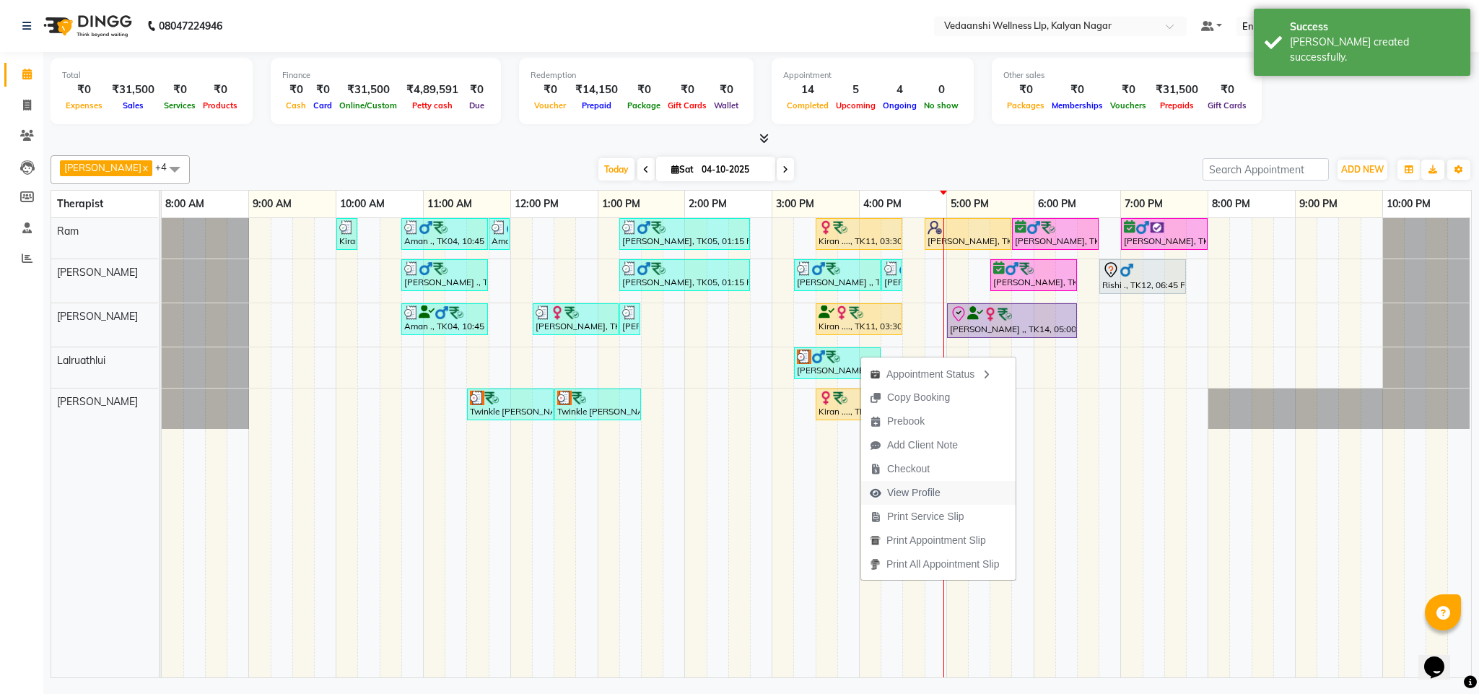
click at [909, 497] on span "View Profile" at bounding box center [913, 492] width 53 height 15
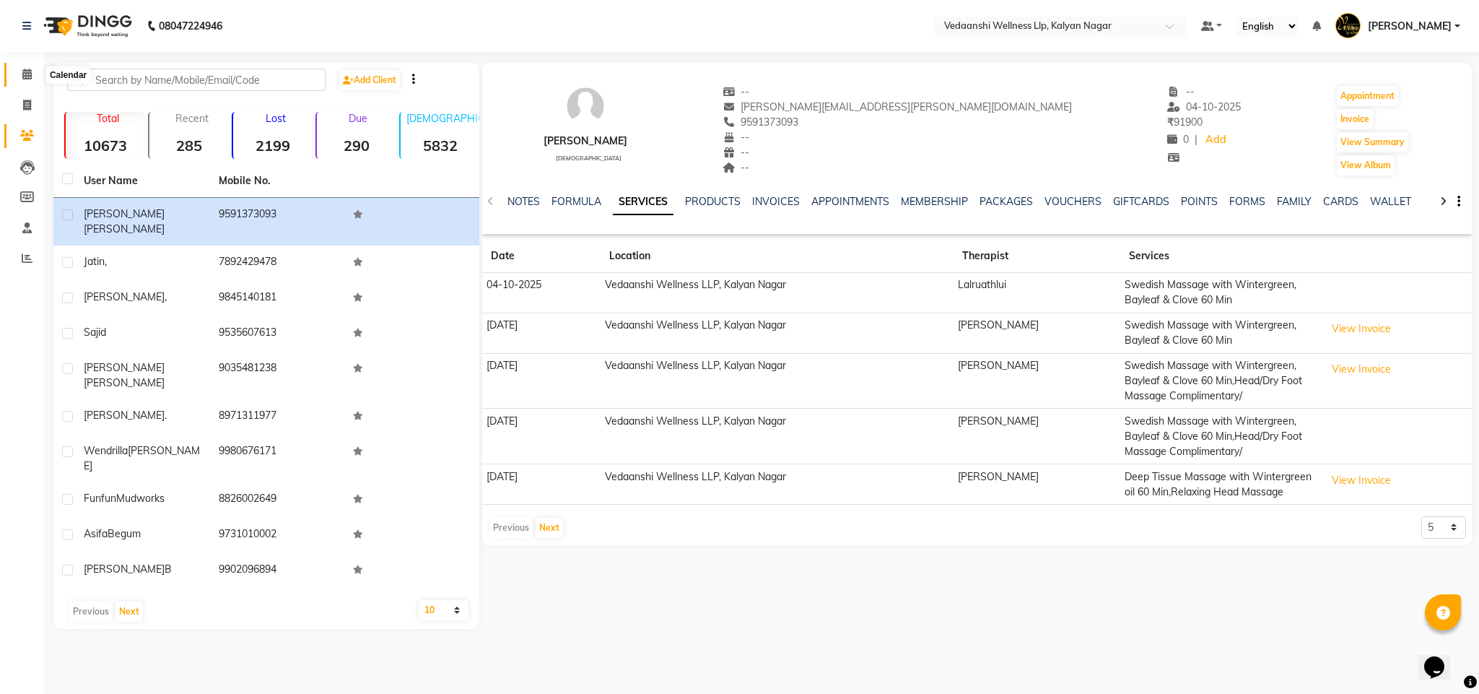
click at [15, 79] on span at bounding box center [26, 74] width 25 height 17
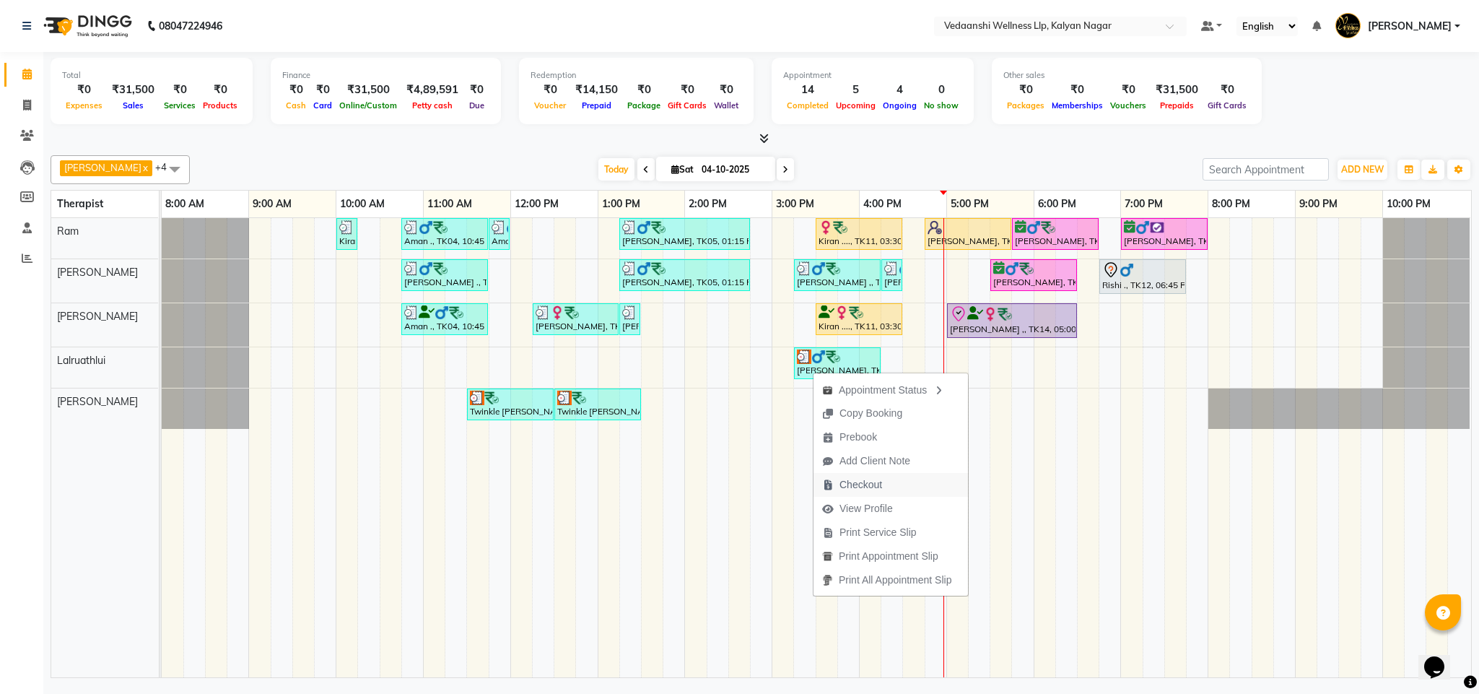
click at [858, 492] on span "Checkout" at bounding box center [851, 485] width 77 height 24
select select "service"
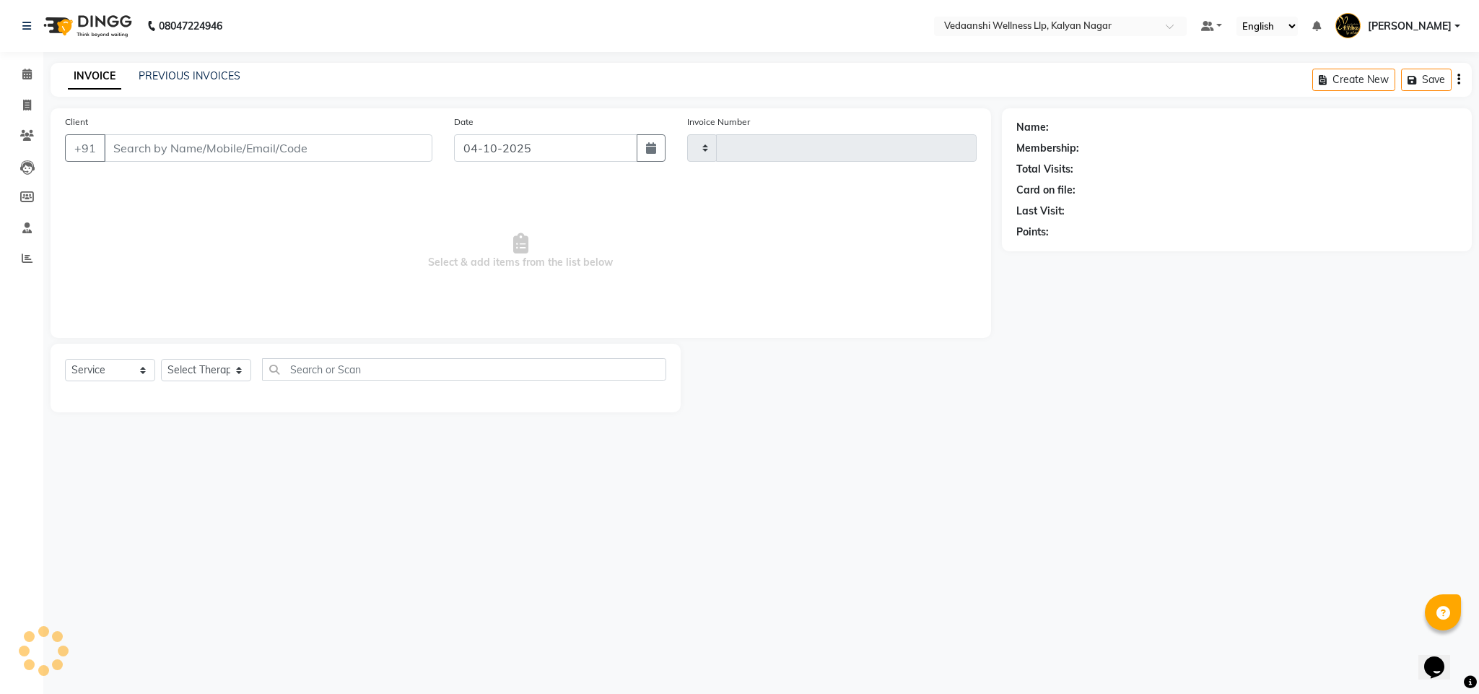
type input "1500"
select select "4293"
type input "9591373093"
select select "67323"
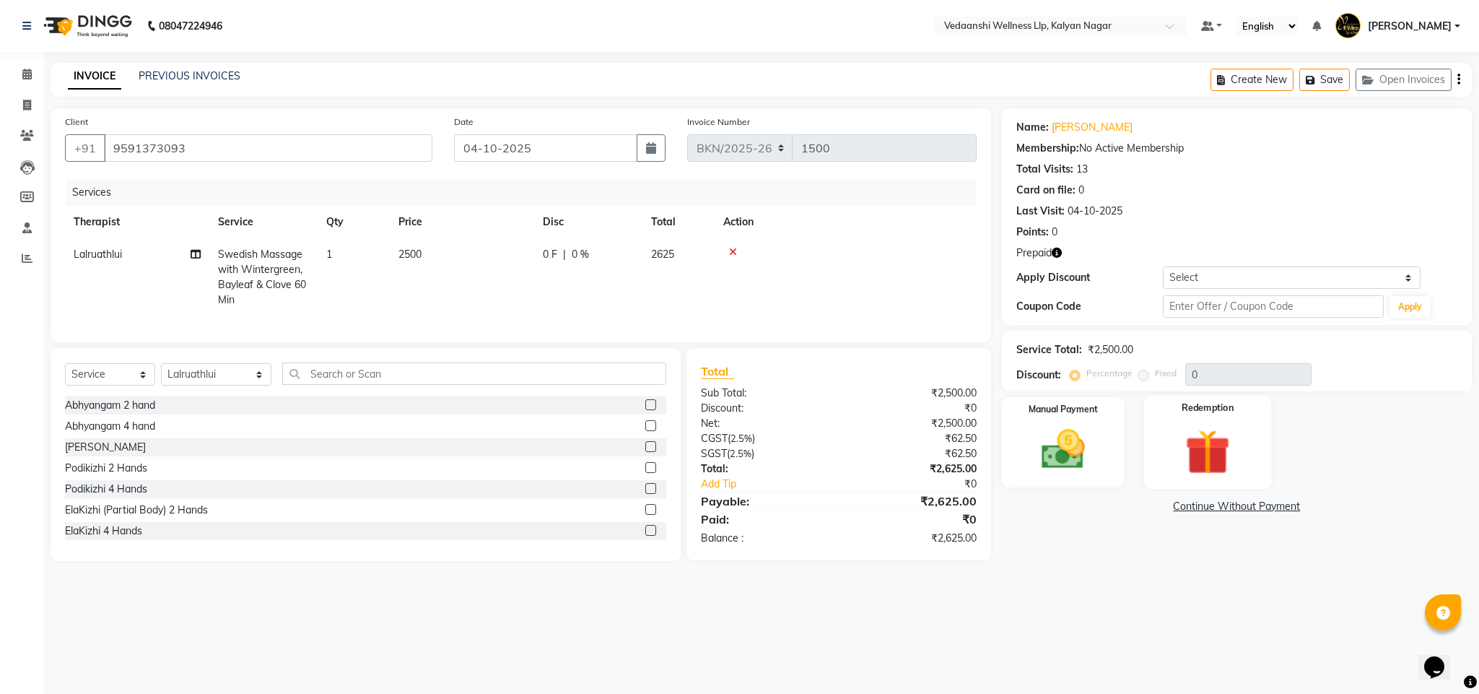
click at [1204, 461] on img at bounding box center [1208, 452] width 74 height 56
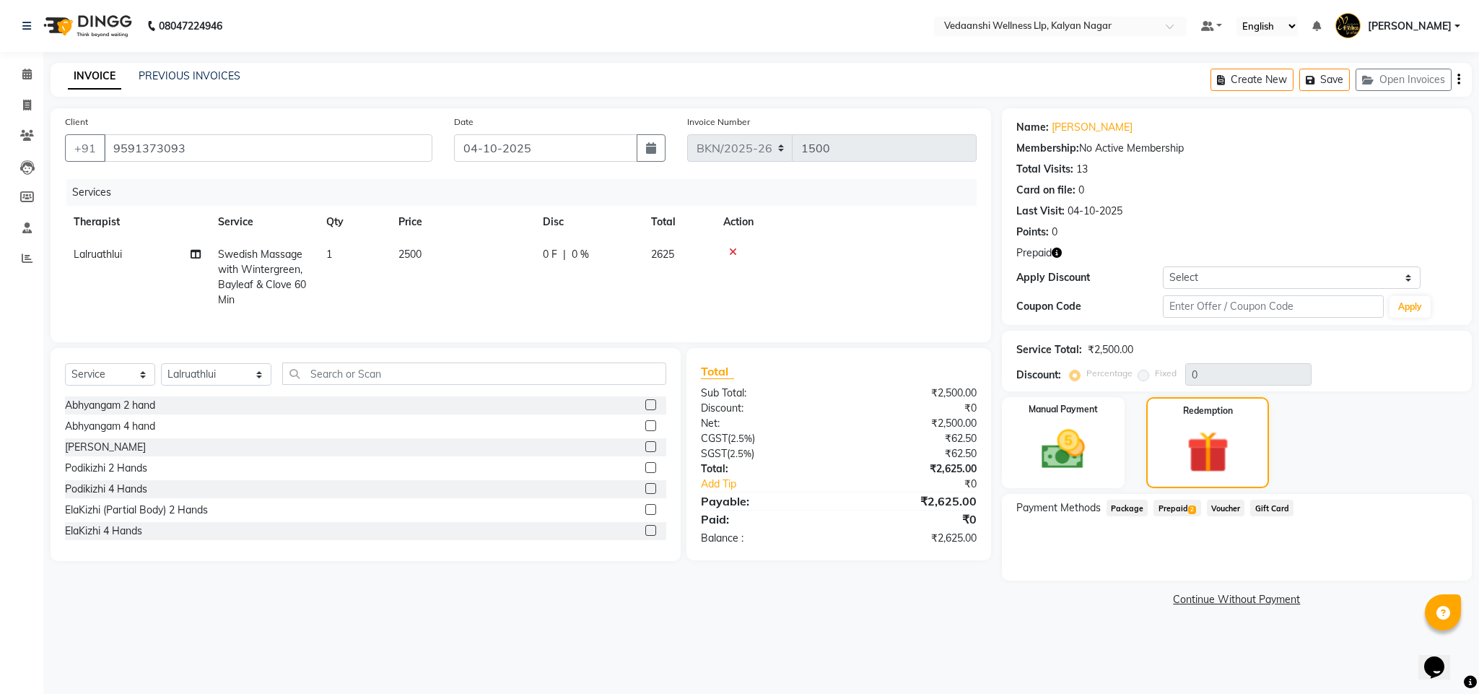
click at [1183, 511] on span "Prepaid 2" at bounding box center [1176, 507] width 47 height 17
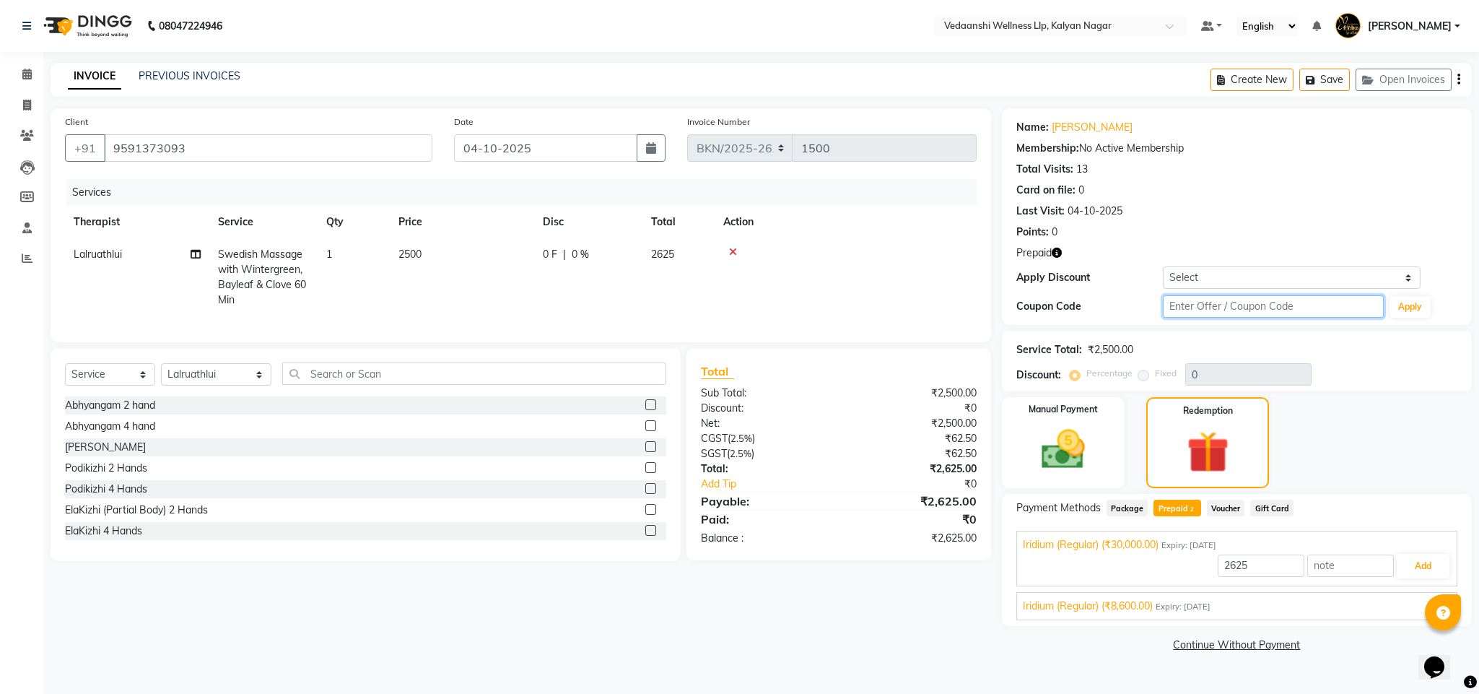
click at [1193, 314] on input "text" at bounding box center [1273, 306] width 221 height 22
type input "d50%"
click at [1403, 307] on button "Apply" at bounding box center [1409, 307] width 41 height 22
type input "50"
type input "30000"
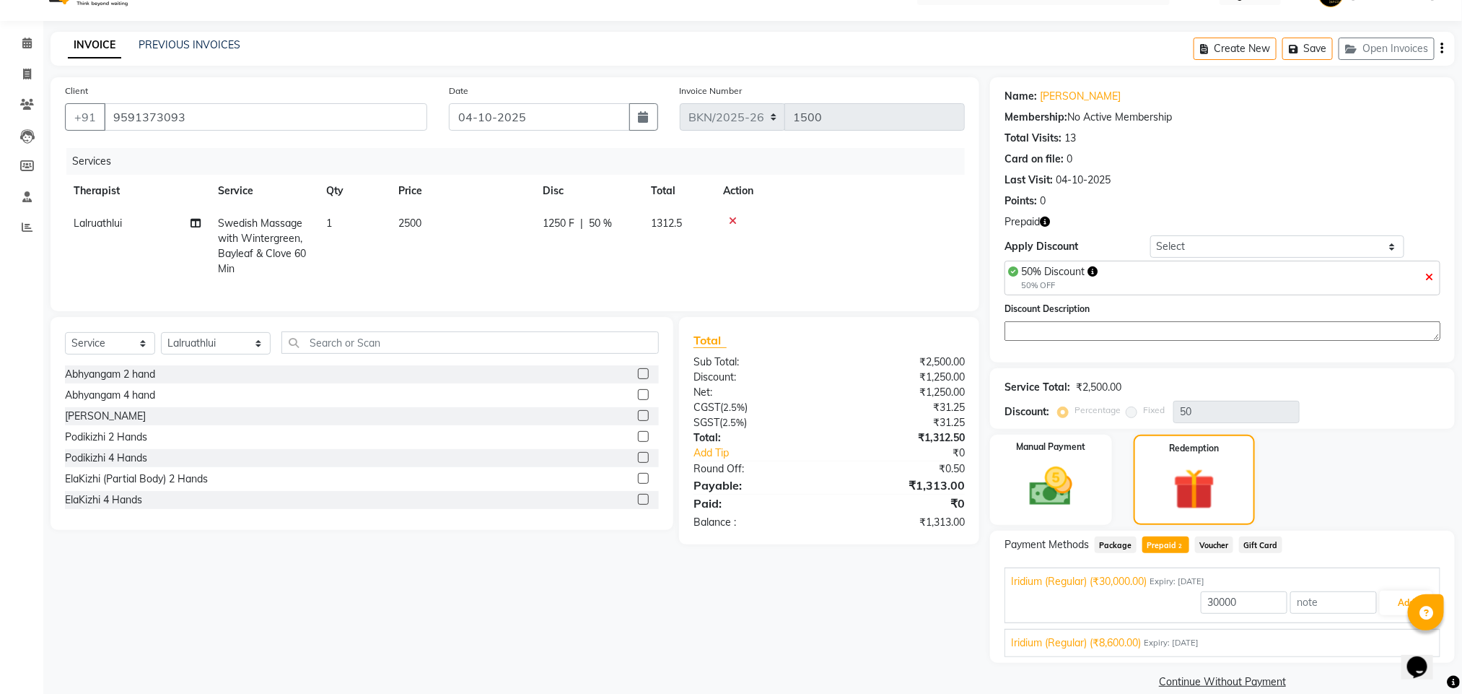
scroll to position [53, 0]
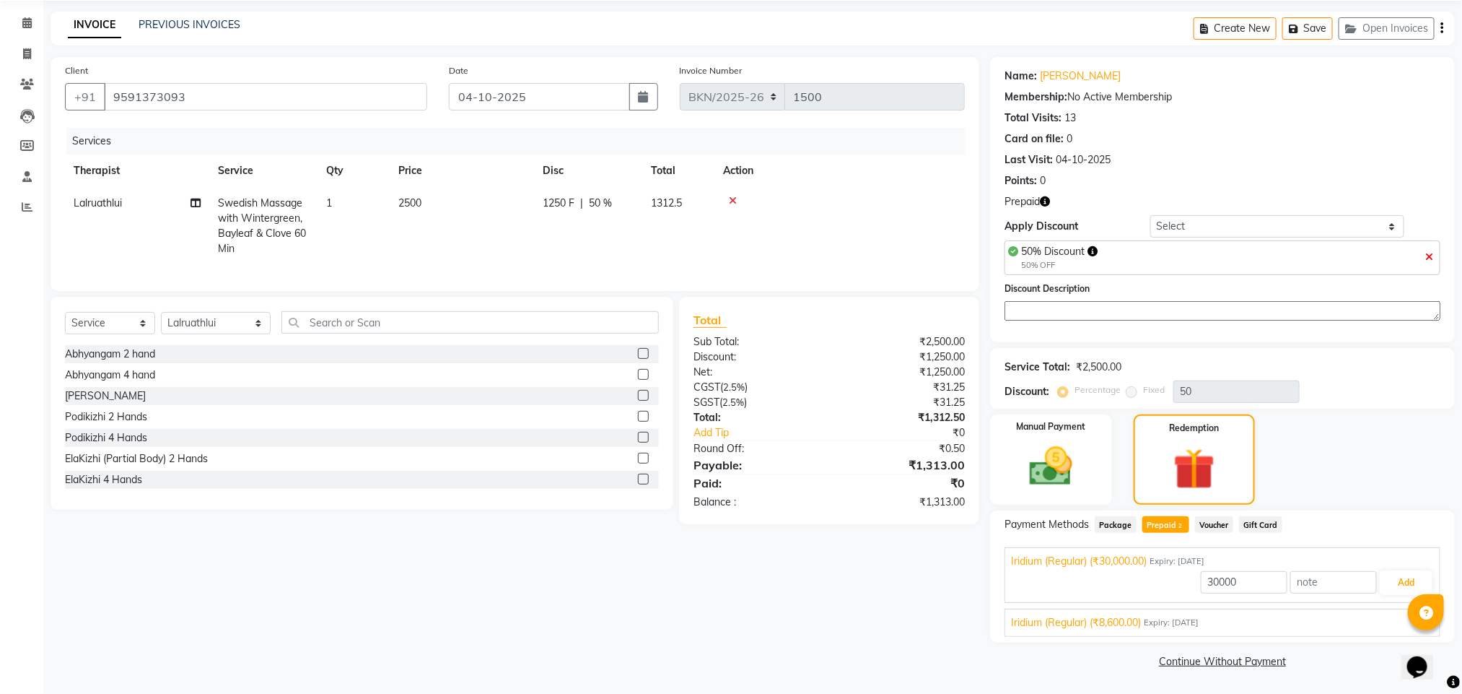
click at [1117, 618] on span "Iridium (Regular) (₹8,600.00)" at bounding box center [1076, 622] width 130 height 15
click at [1224, 616] on input "8600" at bounding box center [1244, 616] width 87 height 22
type input "1250"
click at [1384, 611] on button "Add" at bounding box center [1406, 616] width 53 height 25
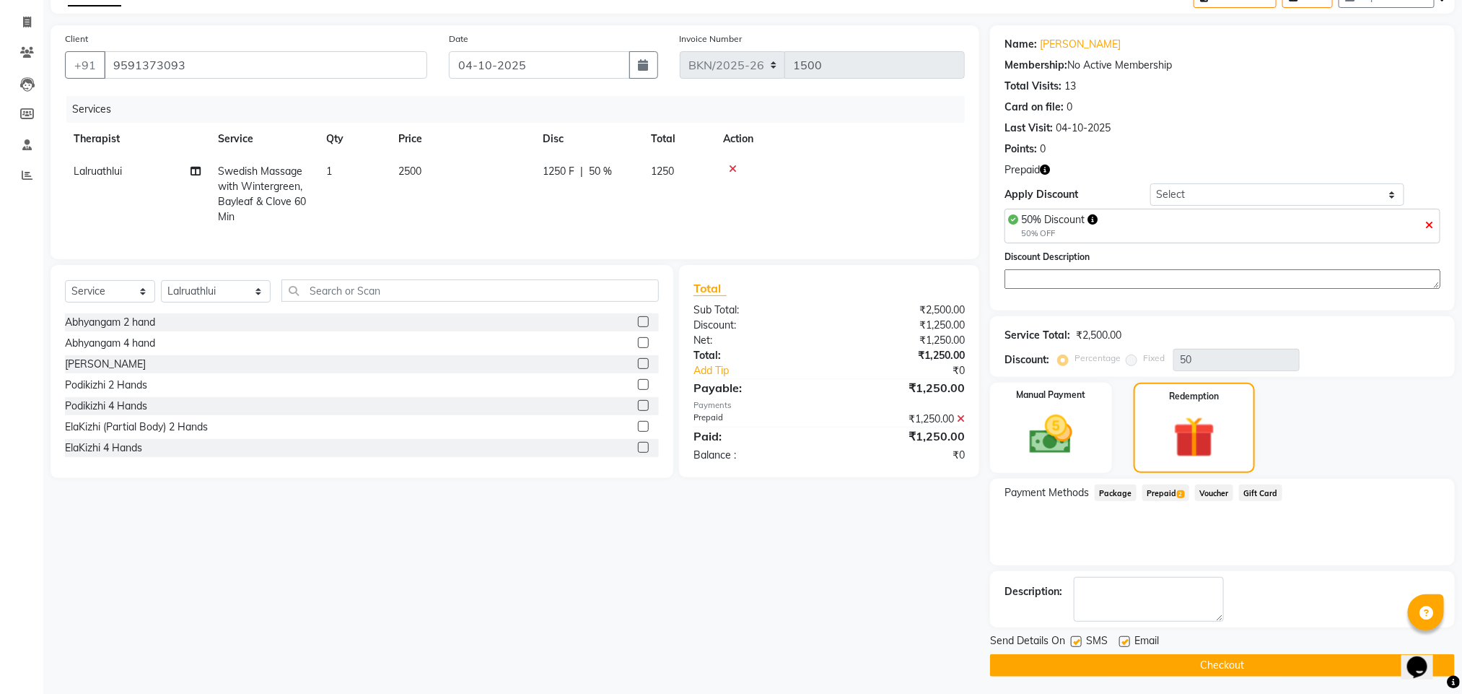
scroll to position [89, 0]
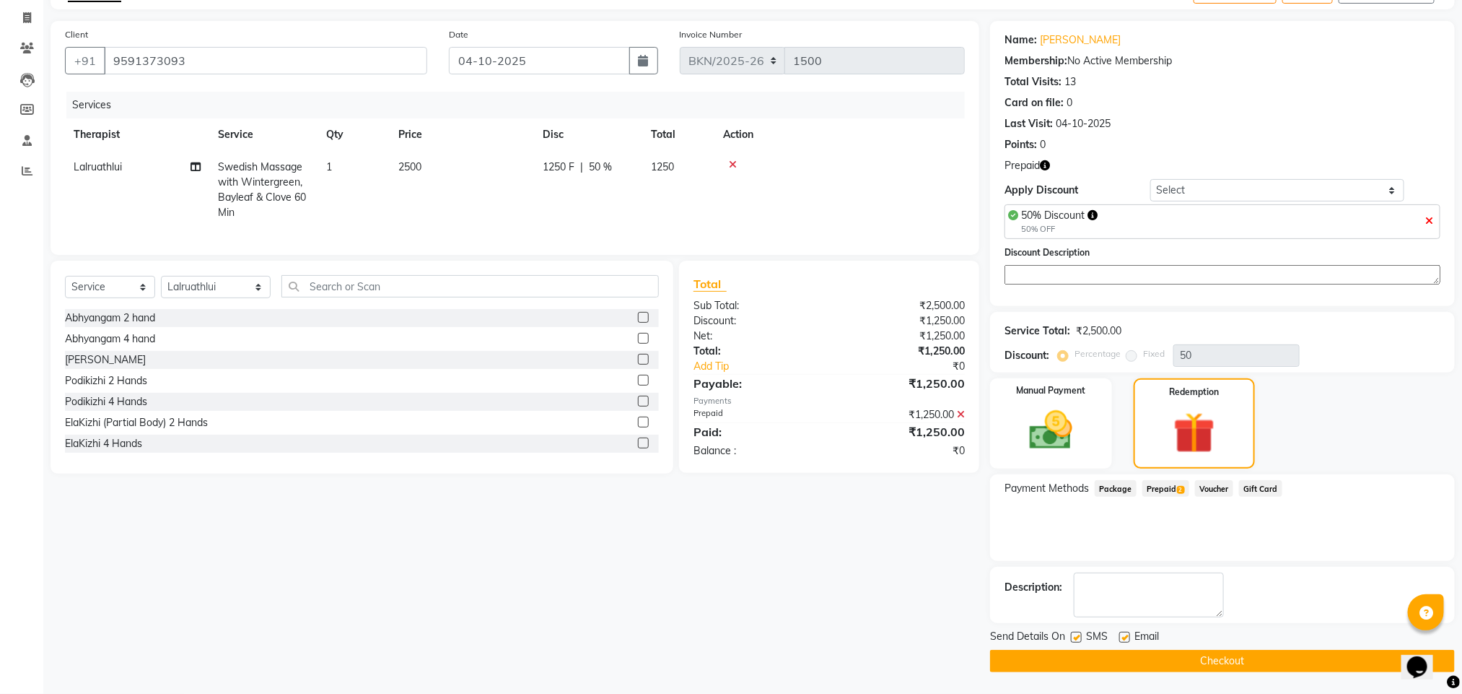
click at [1159, 661] on button "Checkout" at bounding box center [1222, 661] width 465 height 22
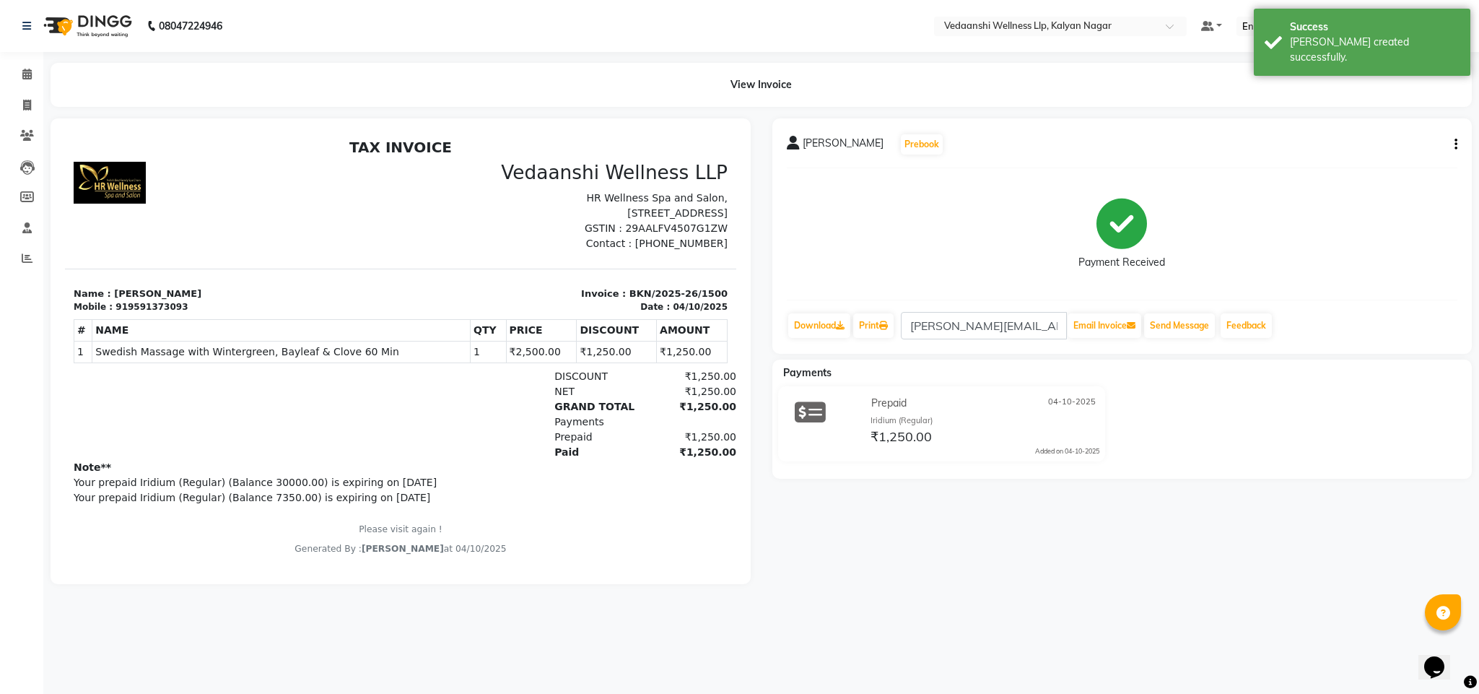
scroll to position [12, 0]
click at [28, 76] on icon at bounding box center [26, 74] width 9 height 11
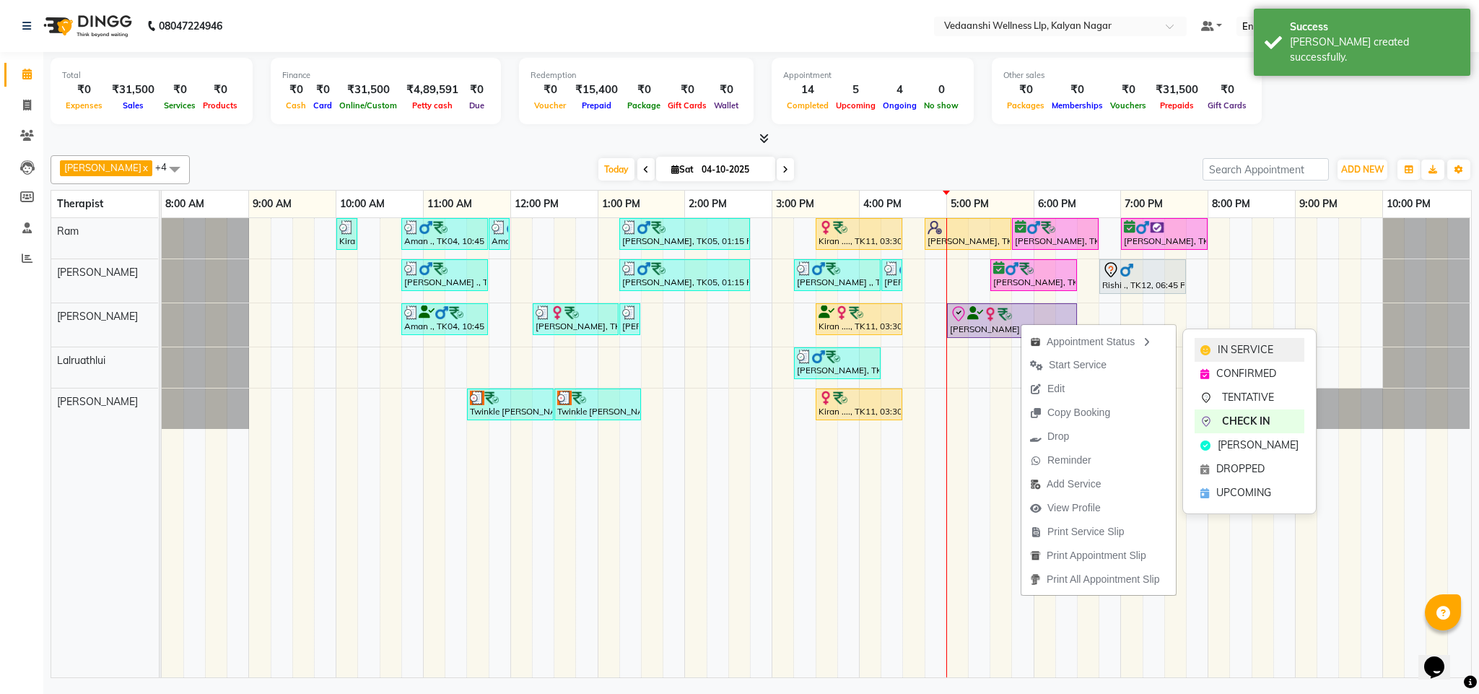
click at [1231, 345] on span "IN SERVICE" at bounding box center [1246, 349] width 56 height 15
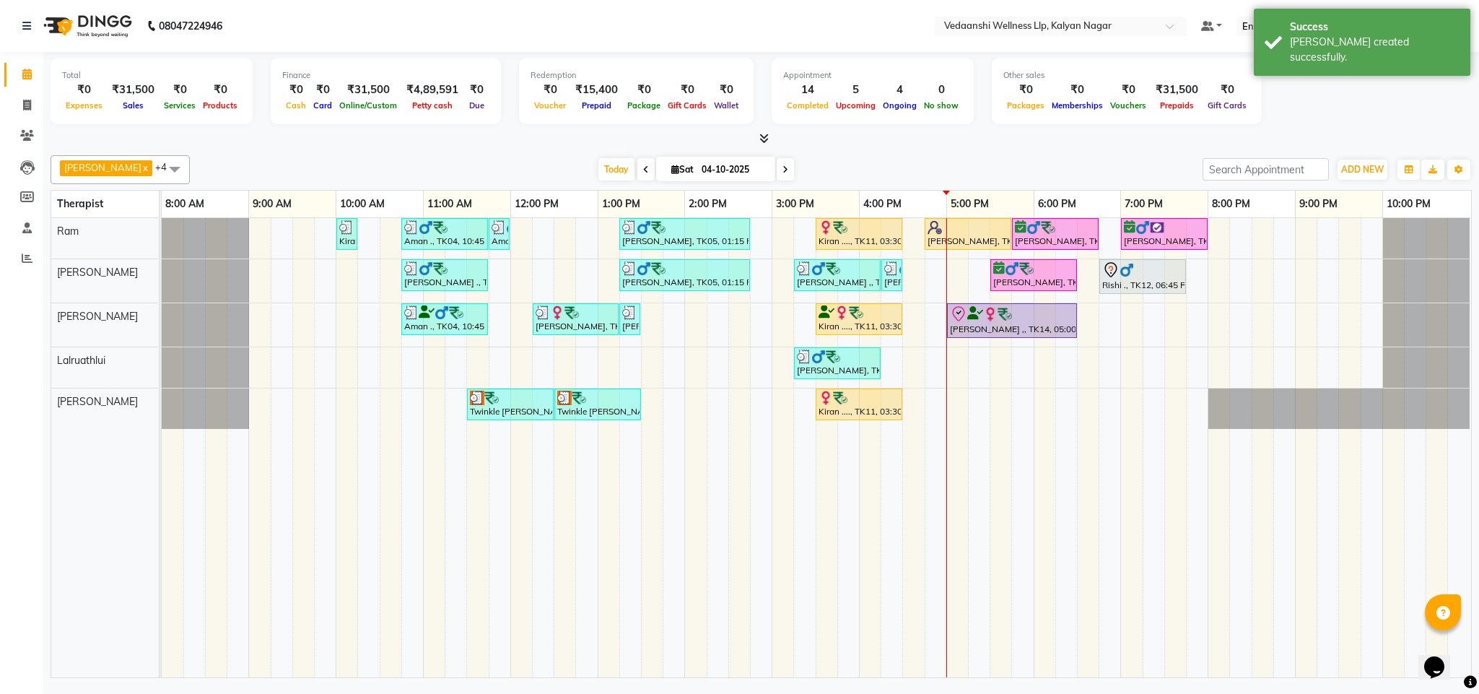
click at [1024, 156] on div "[PERSON_NAME] x [PERSON_NAME] x Lalruathlui x Ram x [PERSON_NAME] x +4 Select A…" at bounding box center [761, 169] width 1421 height 29
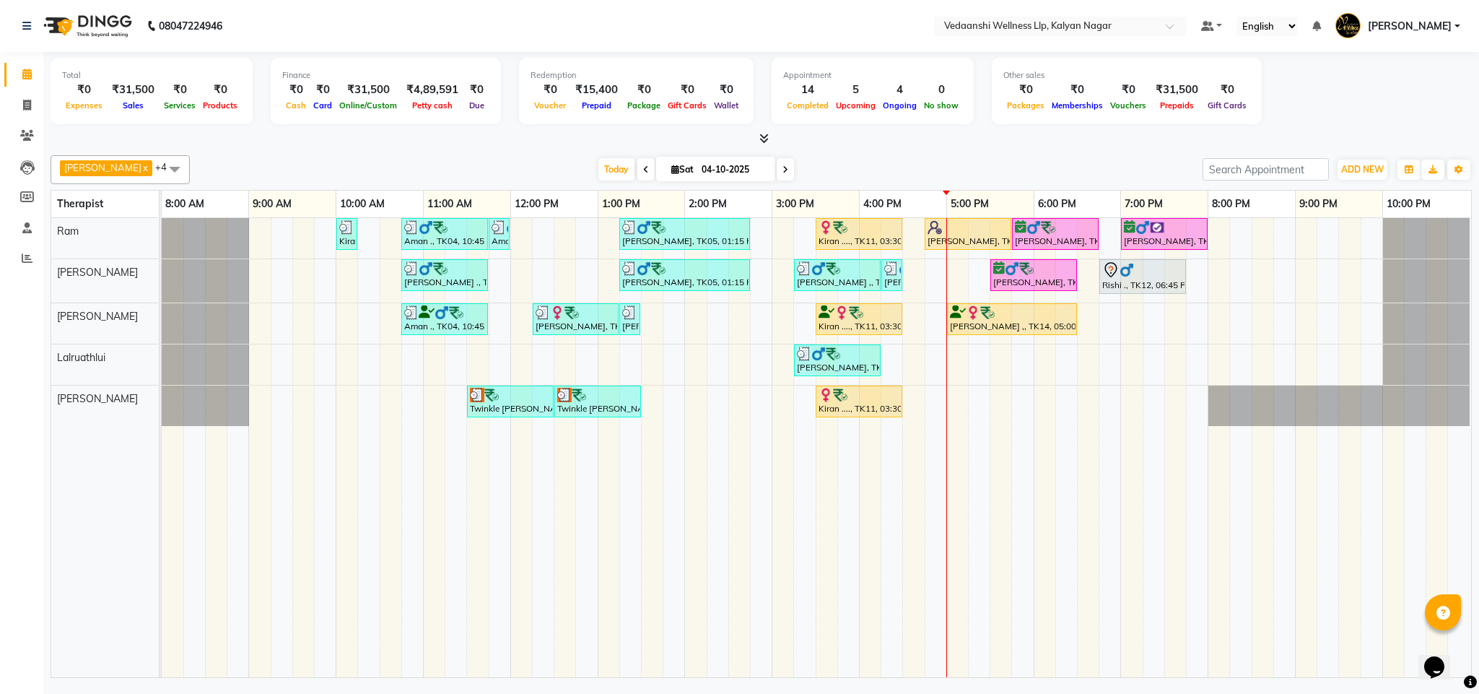
click at [975, 155] on div "[PERSON_NAME] x [PERSON_NAME] x Lalruathlui x Ram x [PERSON_NAME] x +4 Select A…" at bounding box center [761, 169] width 1421 height 29
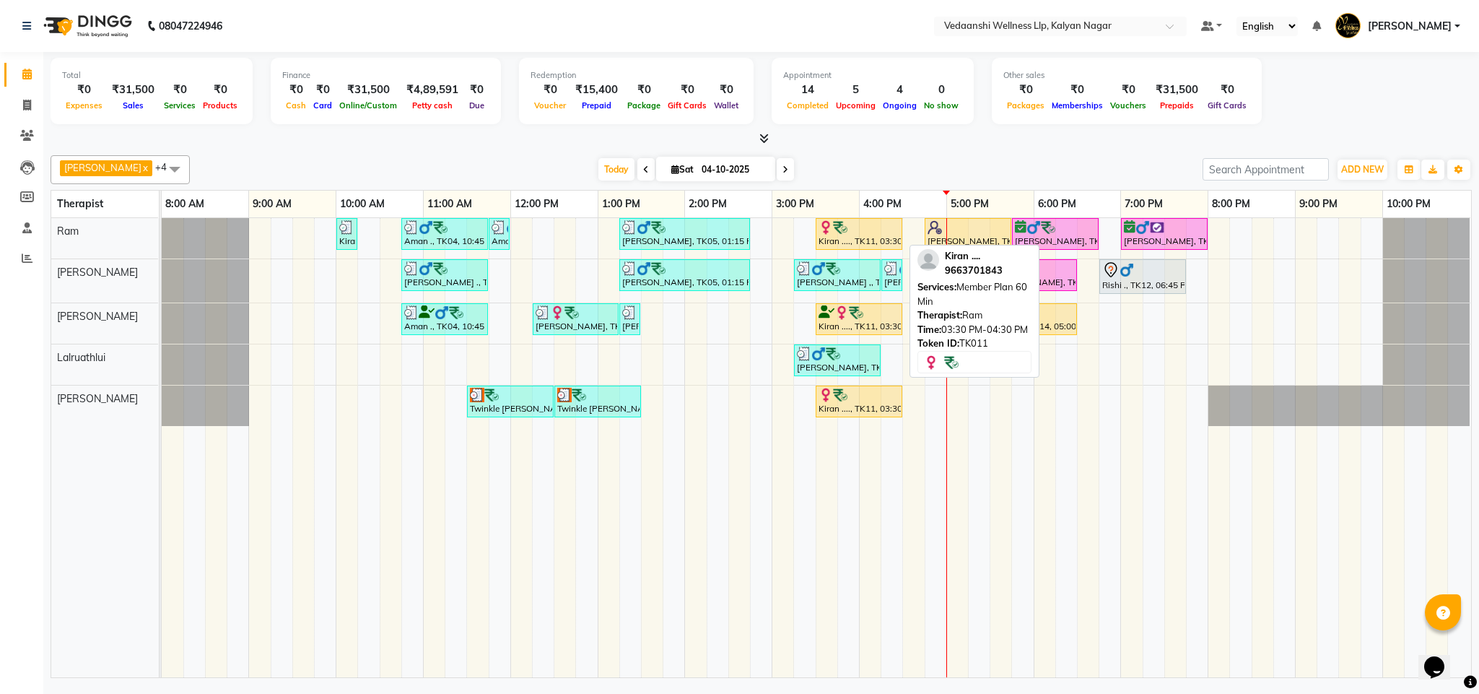
click at [873, 232] on div at bounding box center [858, 227] width 81 height 14
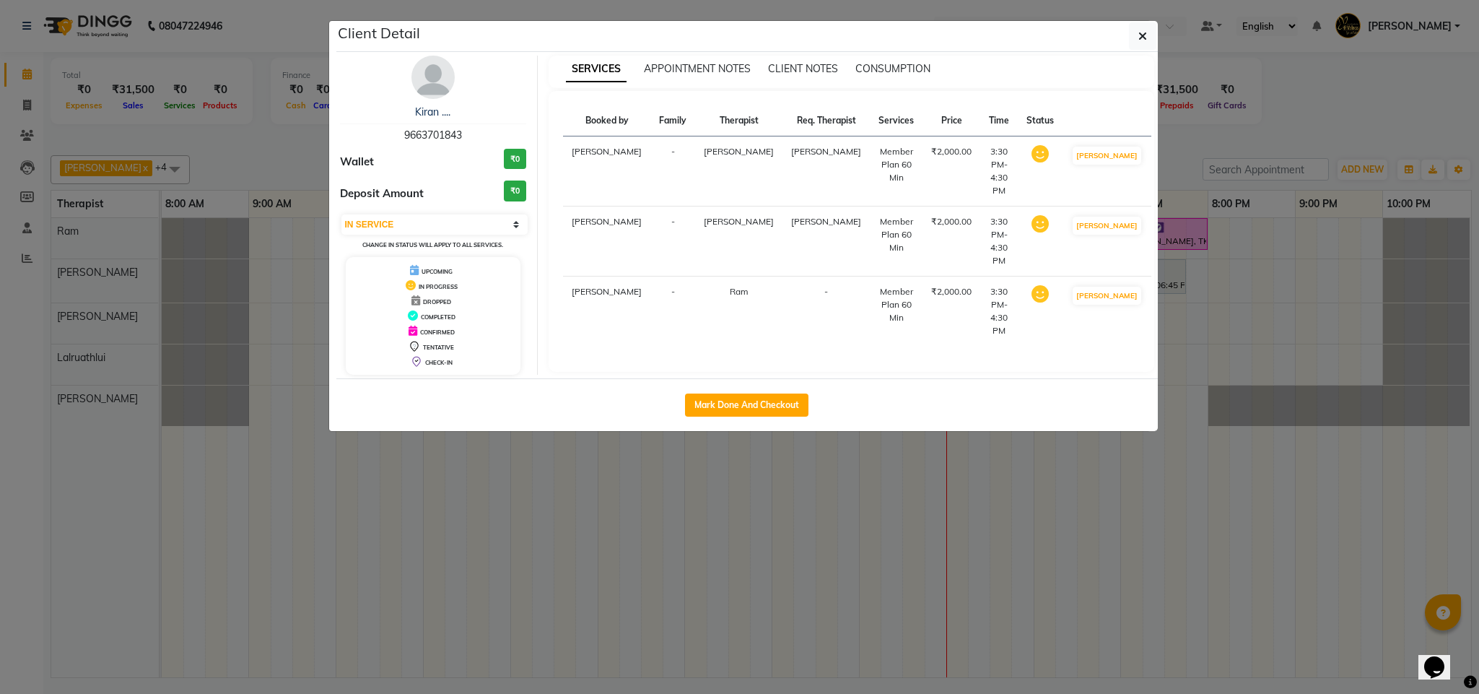
click at [419, 212] on div "Kiran .... 9663701843 Wallet ₹0 Deposit Amount ₹0 Select IN SERVICE CONFIRMED T…" at bounding box center [433, 215] width 209 height 319
click at [419, 219] on select "Select IN SERVICE CONFIRMED TENTATIVE CHECK IN MARK DONE DROPPED UPCOMING" at bounding box center [434, 224] width 187 height 20
select select "3"
click at [341, 215] on select "Select IN SERVICE CONFIRMED TENTATIVE CHECK IN MARK DONE DROPPED UPCOMING" at bounding box center [434, 224] width 187 height 20
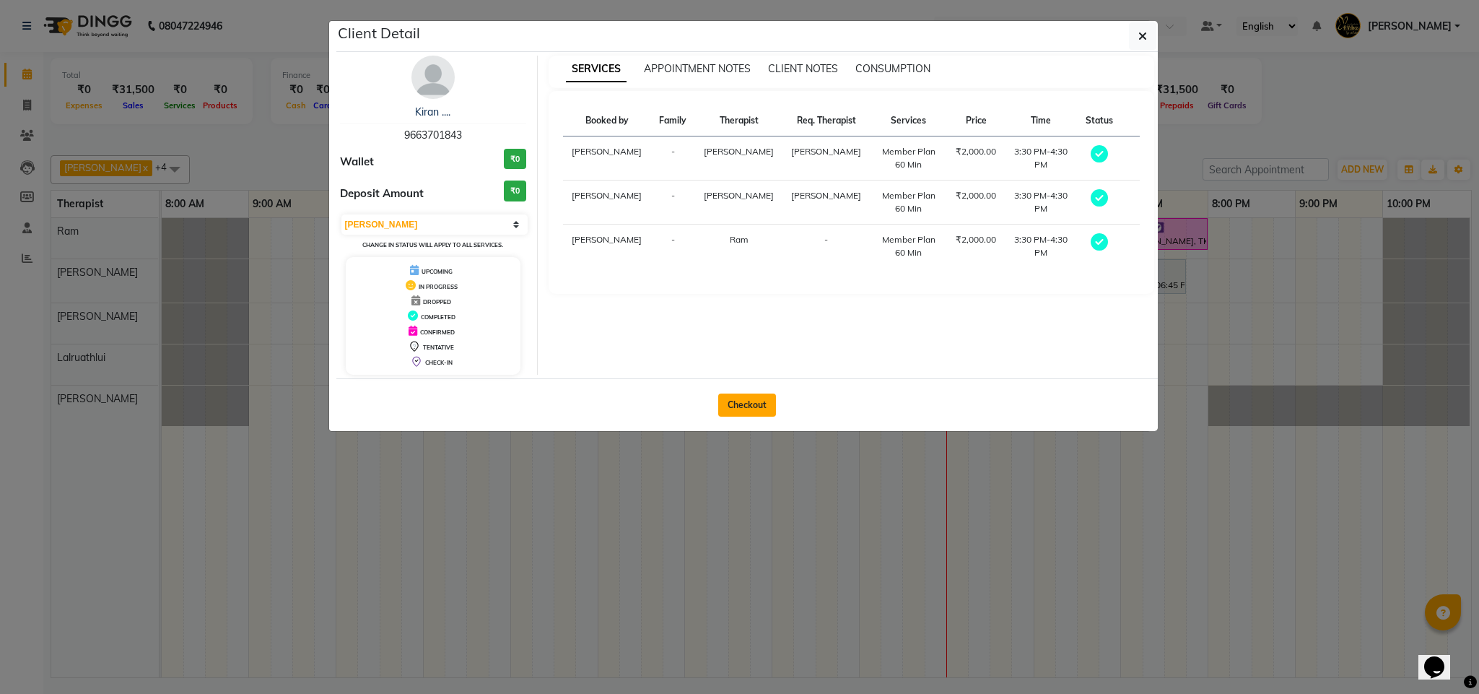
click at [749, 406] on button "Checkout" at bounding box center [747, 404] width 58 height 23
select select "service"
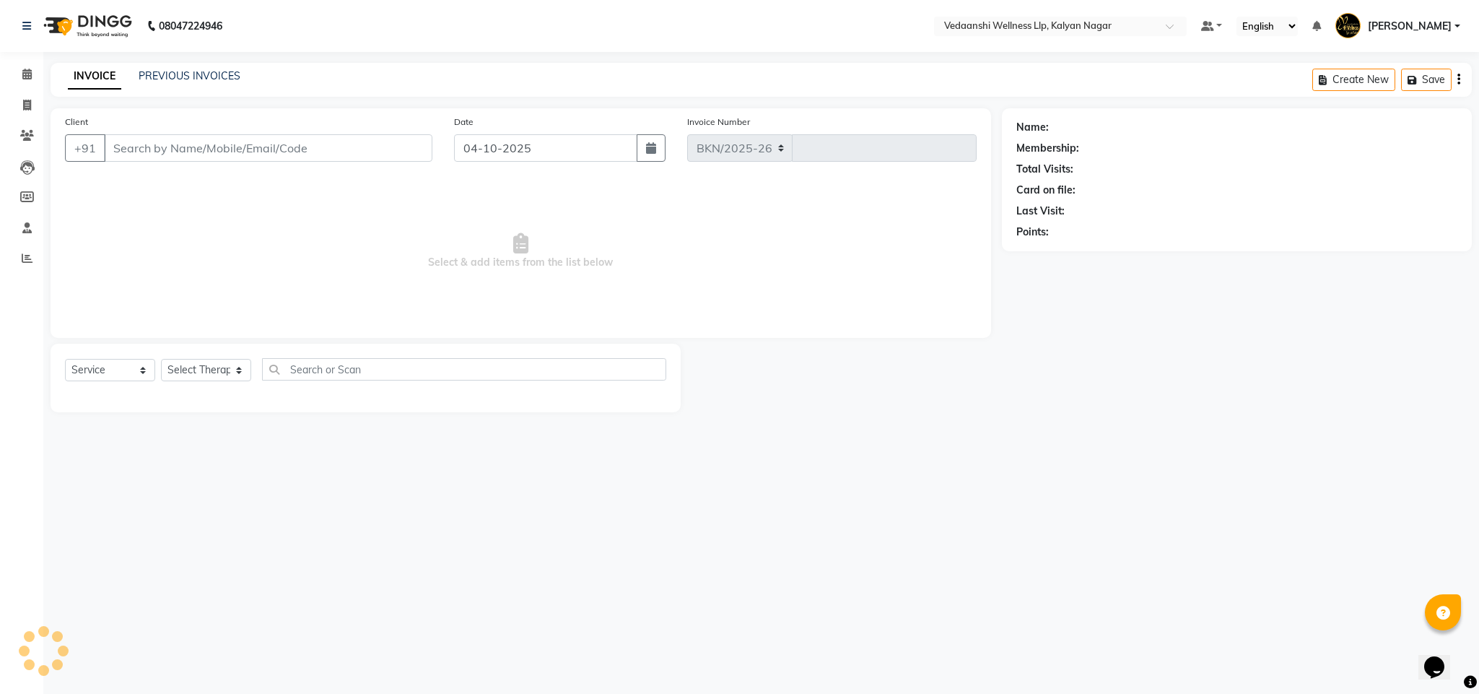
select select "4293"
type input "1501"
type input "9663701843"
select select "25779"
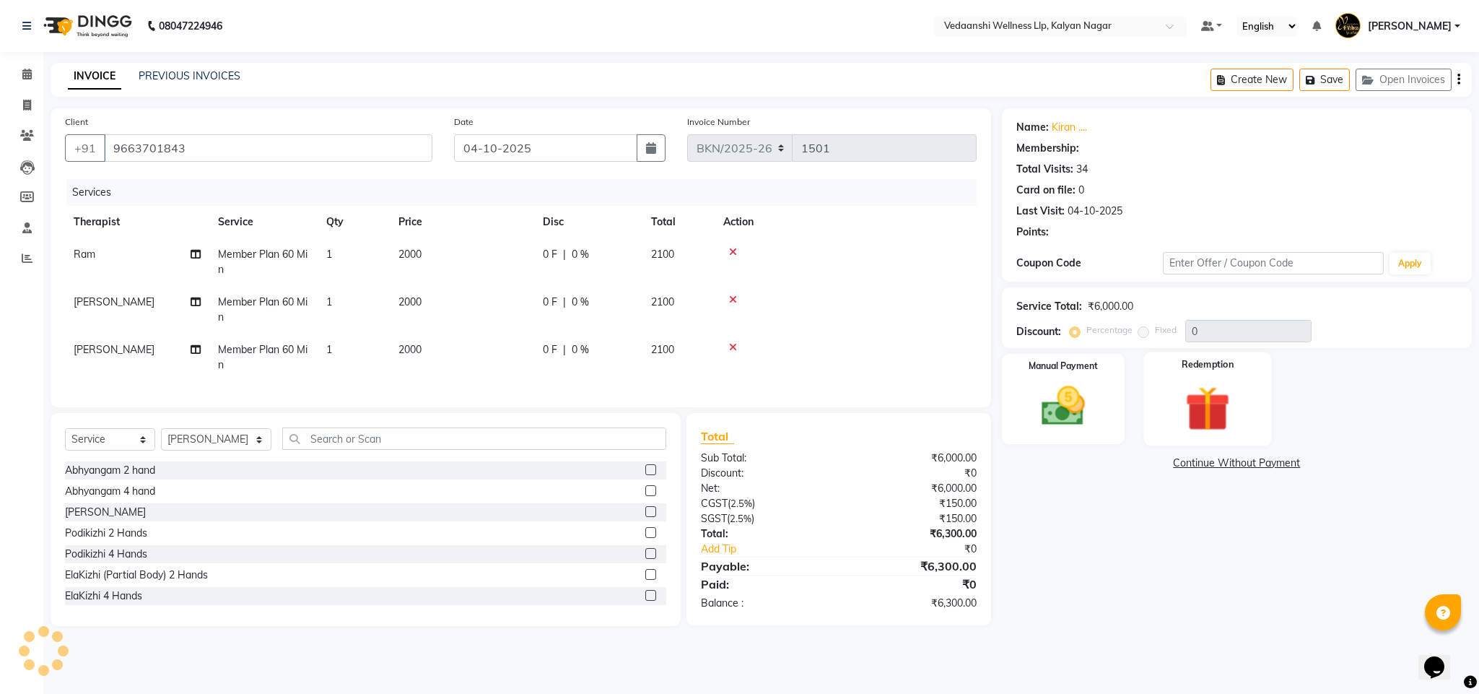
click at [1166, 414] on div "Redemption" at bounding box center [1208, 399] width 128 height 94
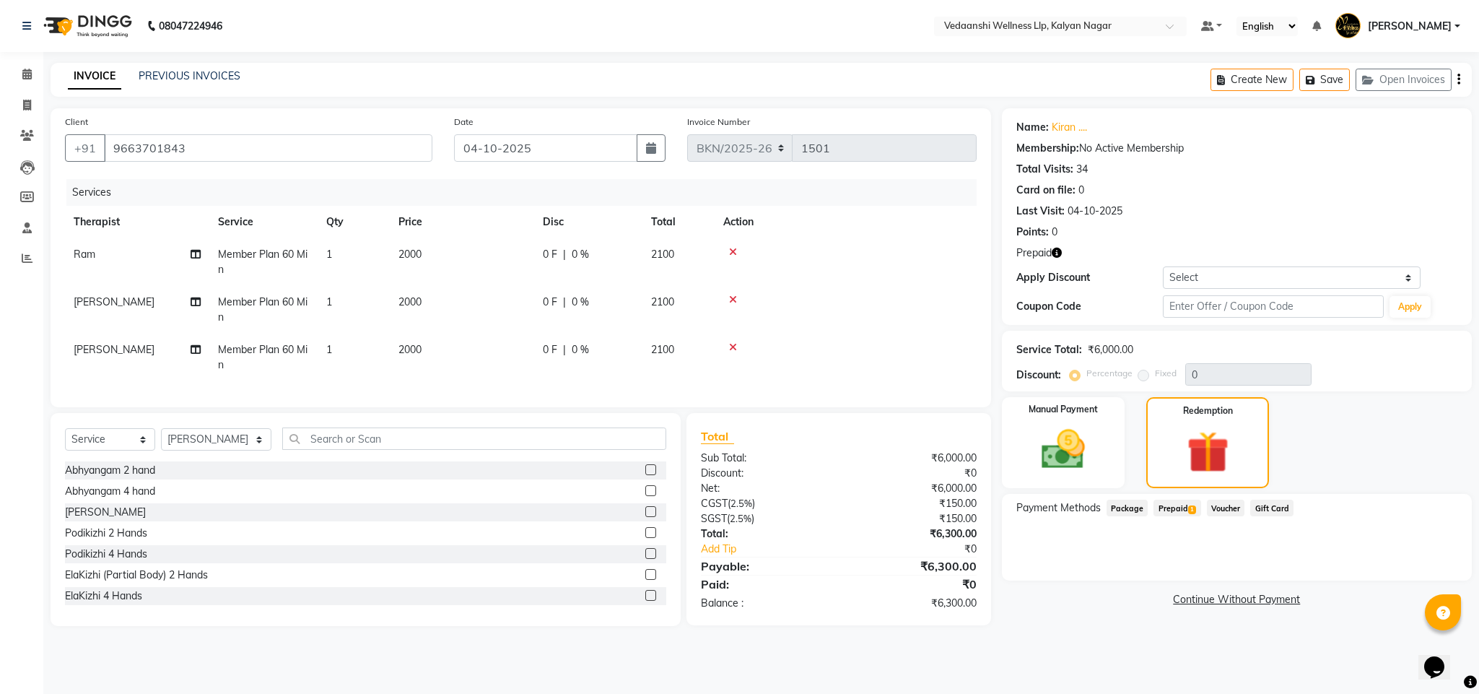
click at [1178, 510] on span "Prepaid 1" at bounding box center [1176, 507] width 47 height 17
click at [29, 71] on icon at bounding box center [26, 74] width 9 height 11
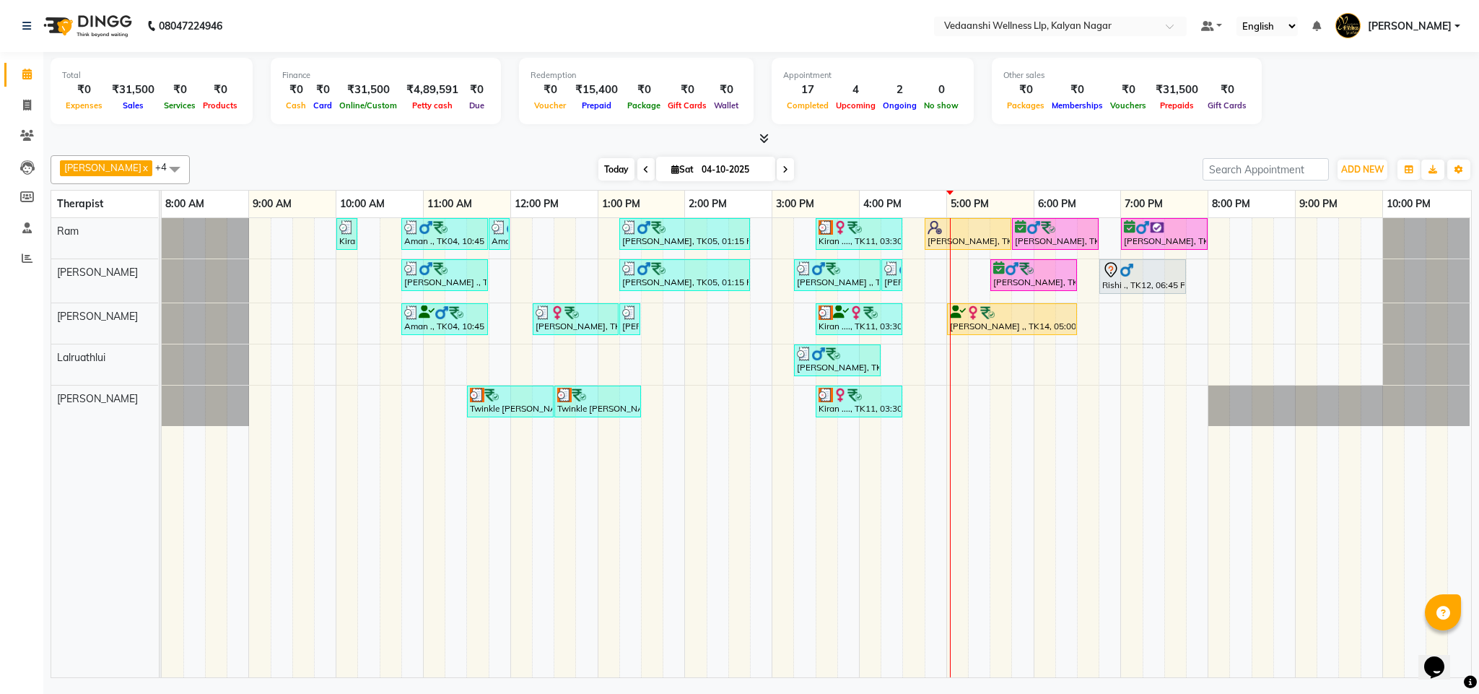
click at [598, 167] on span "Today" at bounding box center [616, 169] width 36 height 22
click at [598, 165] on span "Today" at bounding box center [616, 169] width 36 height 22
click at [875, 172] on div "[DATE] [DATE]" at bounding box center [696, 170] width 998 height 22
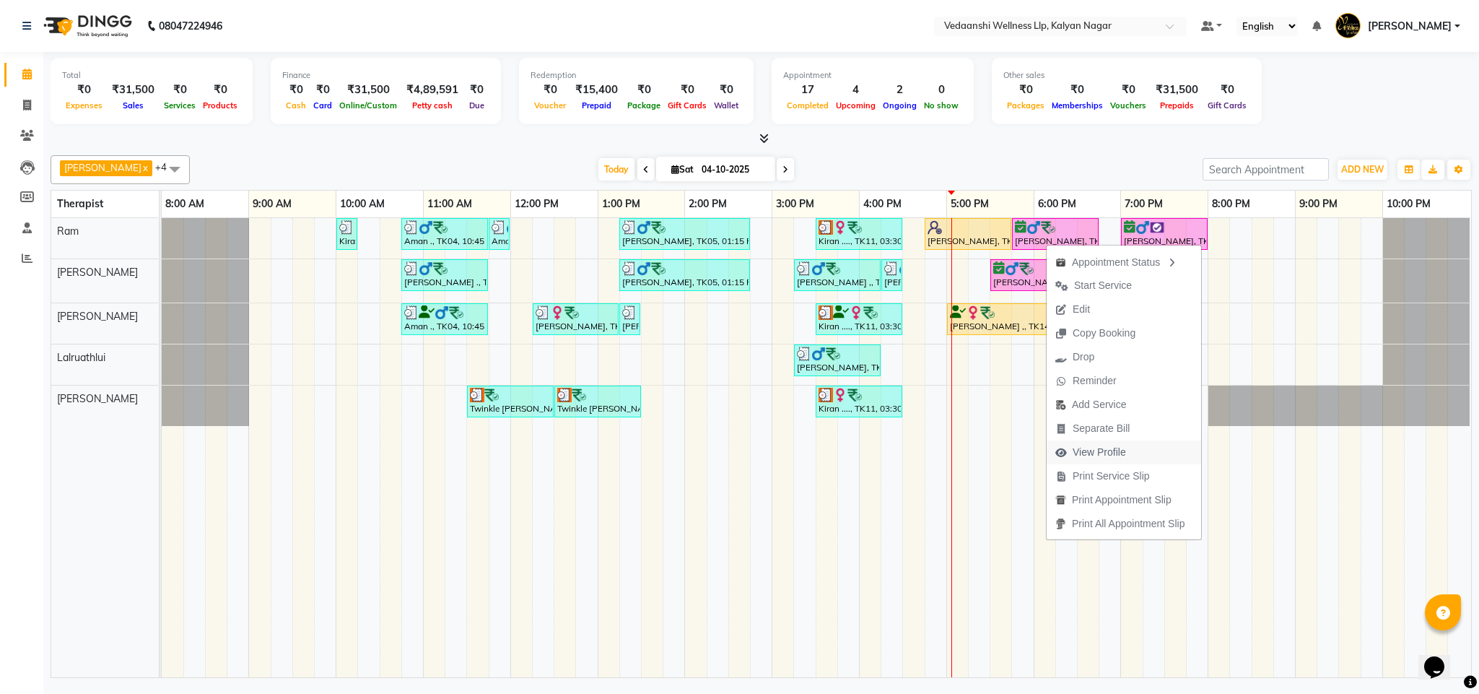
click at [1100, 453] on span "View Profile" at bounding box center [1099, 452] width 53 height 15
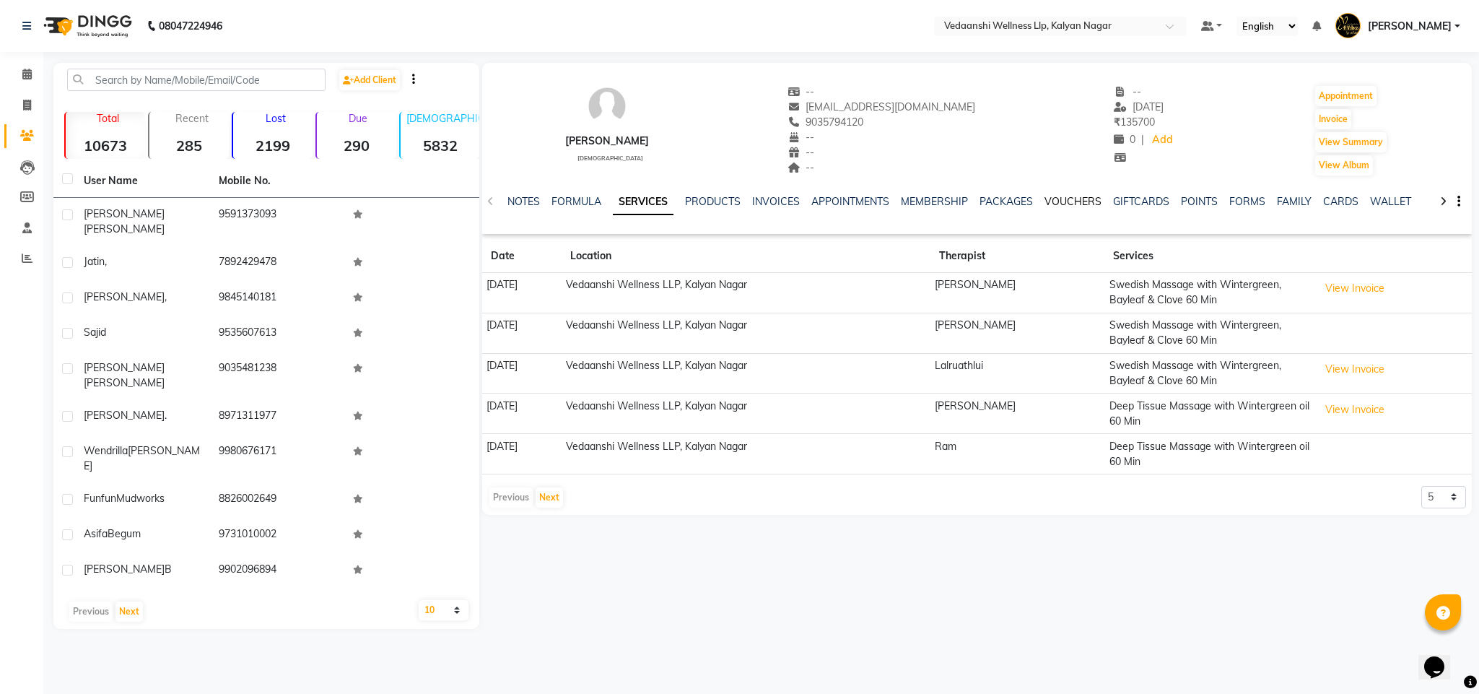
click at [1088, 195] on link "VOUCHERS" at bounding box center [1072, 201] width 57 height 13
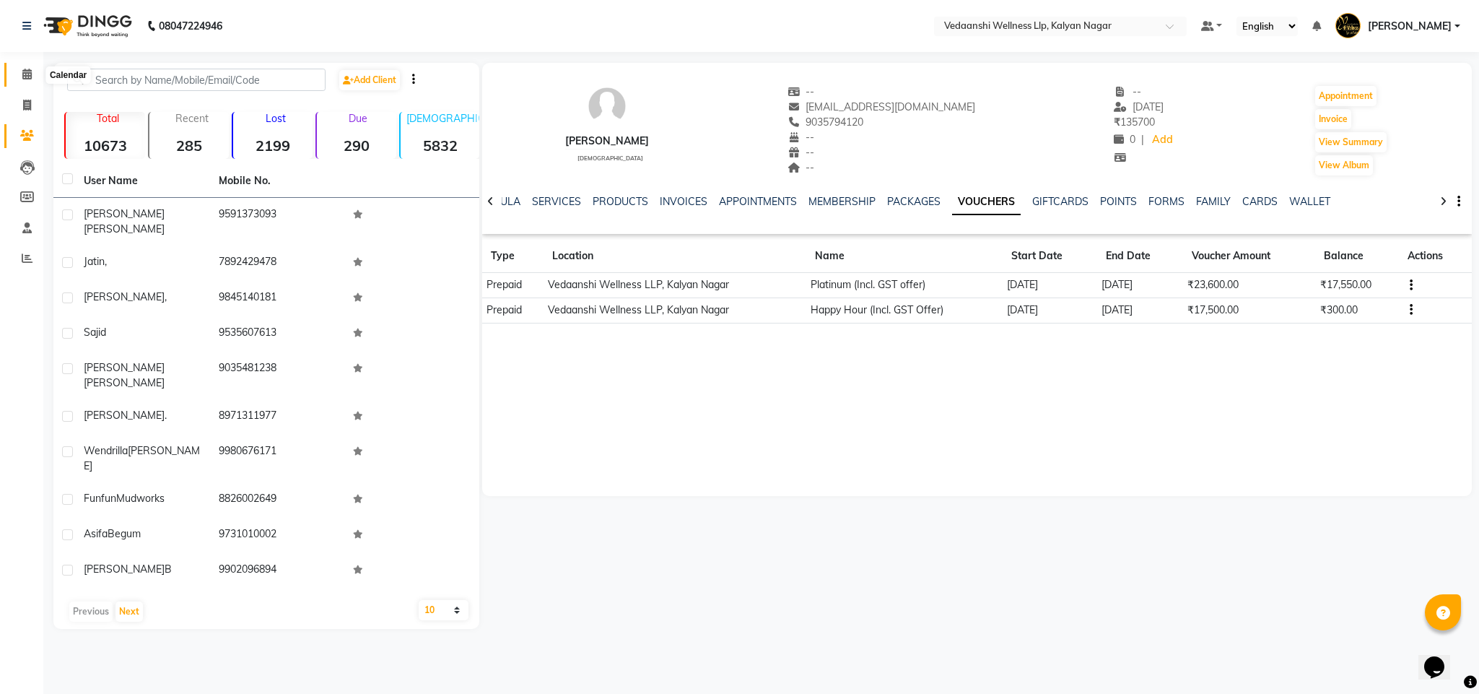
click at [29, 80] on span at bounding box center [26, 74] width 25 height 17
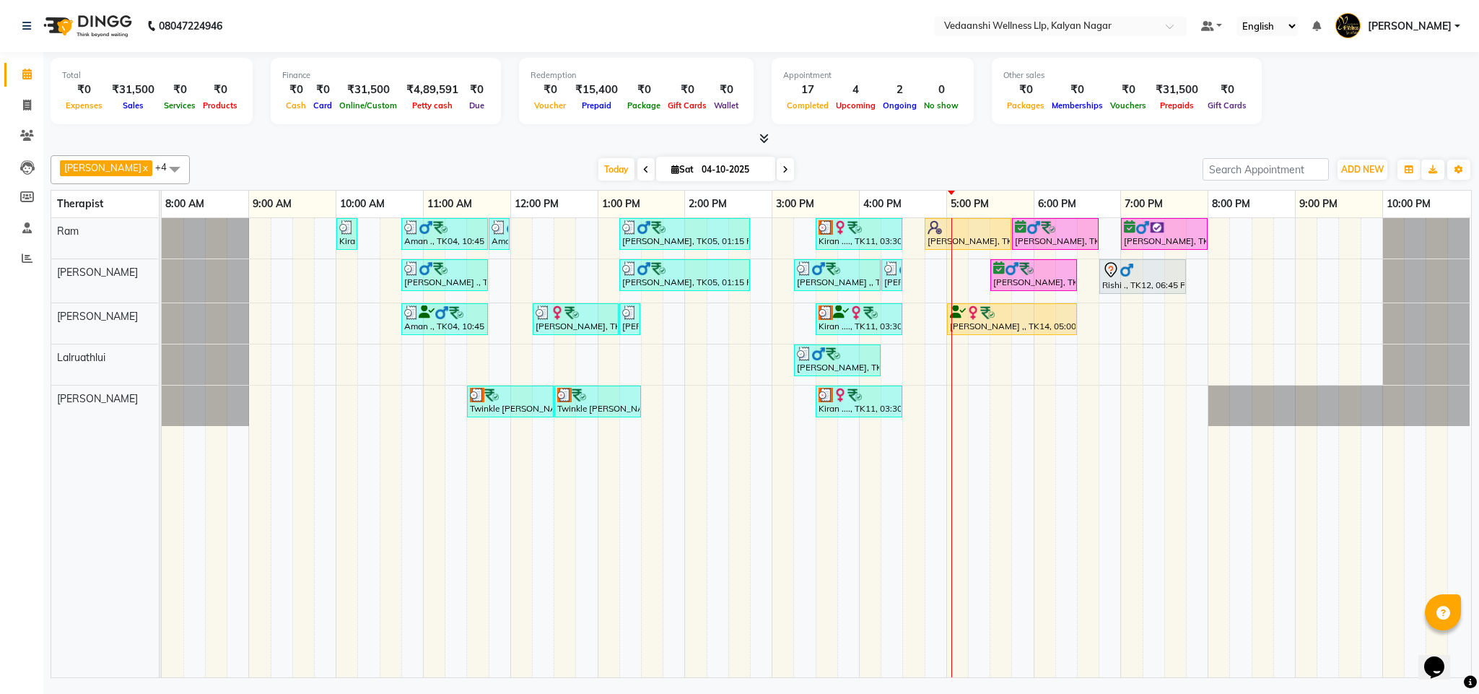
click at [852, 163] on div "[DATE] [DATE]" at bounding box center [696, 170] width 998 height 22
click at [806, 150] on div "[PERSON_NAME] x [PERSON_NAME] x Lalruathlui x Ram x [PERSON_NAME] x +4 Select A…" at bounding box center [761, 413] width 1421 height 528
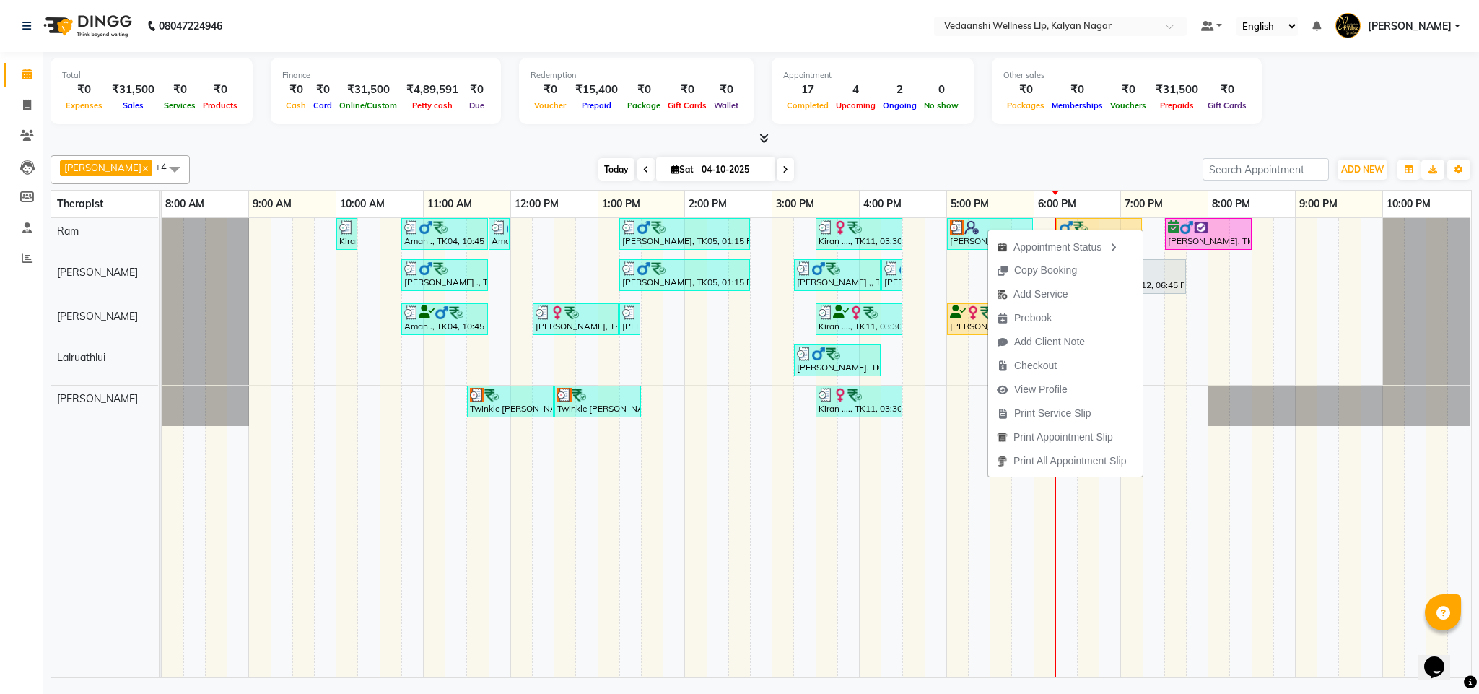
click at [598, 173] on span "Today" at bounding box center [616, 169] width 36 height 22
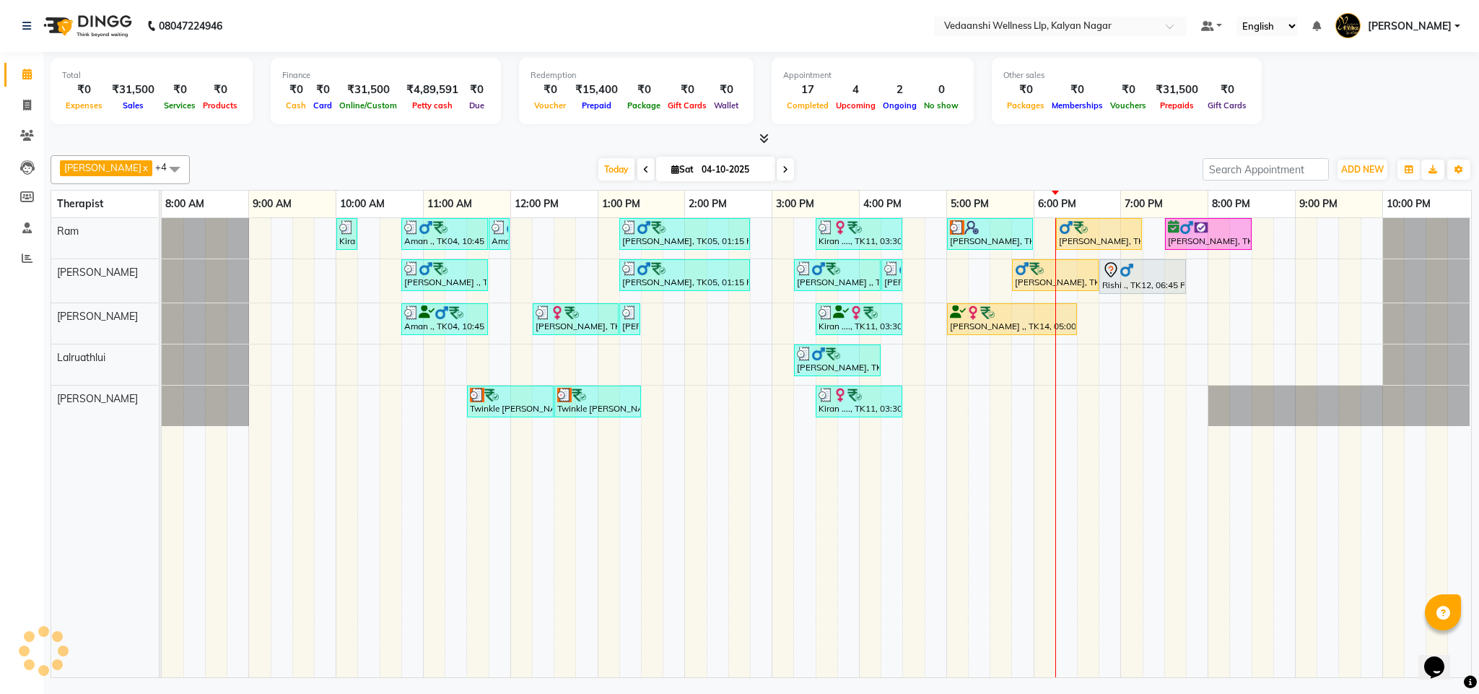
click at [849, 131] on div at bounding box center [761, 138] width 1421 height 15
click at [907, 137] on div at bounding box center [761, 138] width 1421 height 15
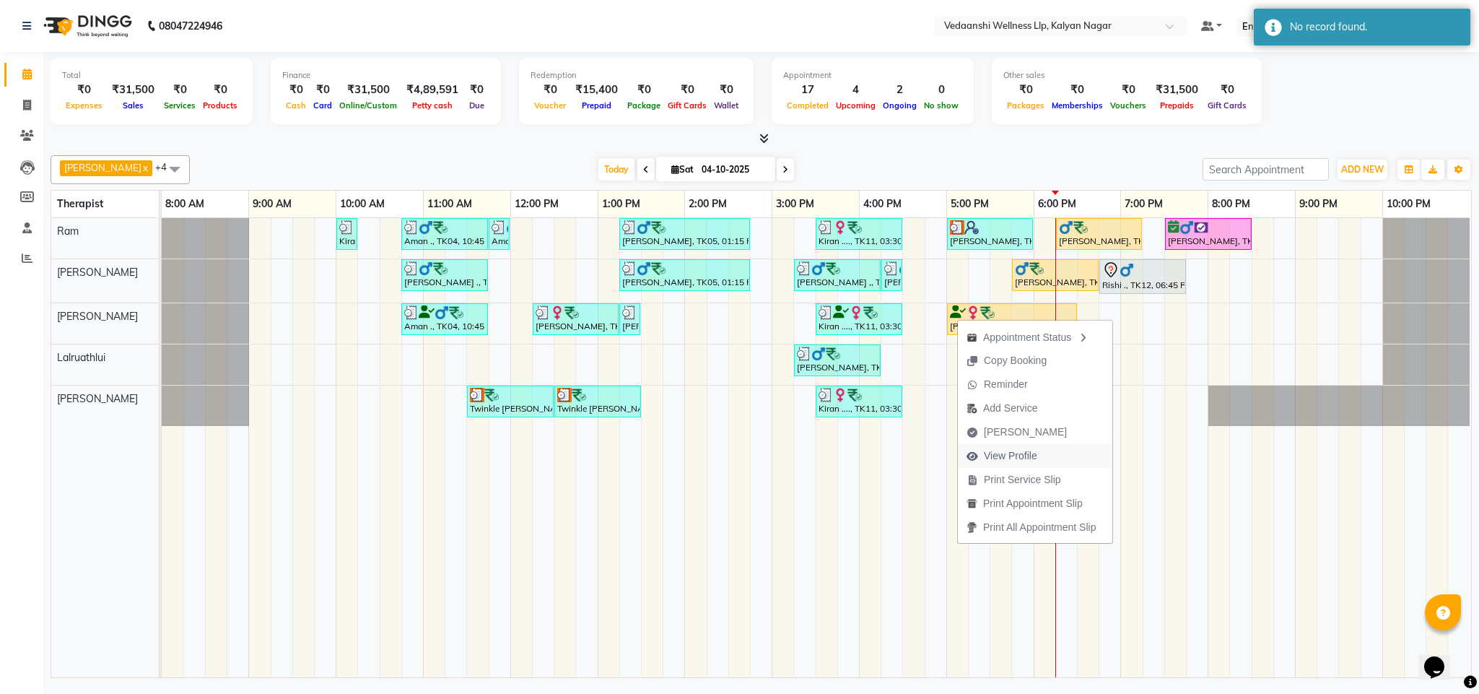
click at [1021, 464] on span "View Profile" at bounding box center [1002, 456] width 88 height 24
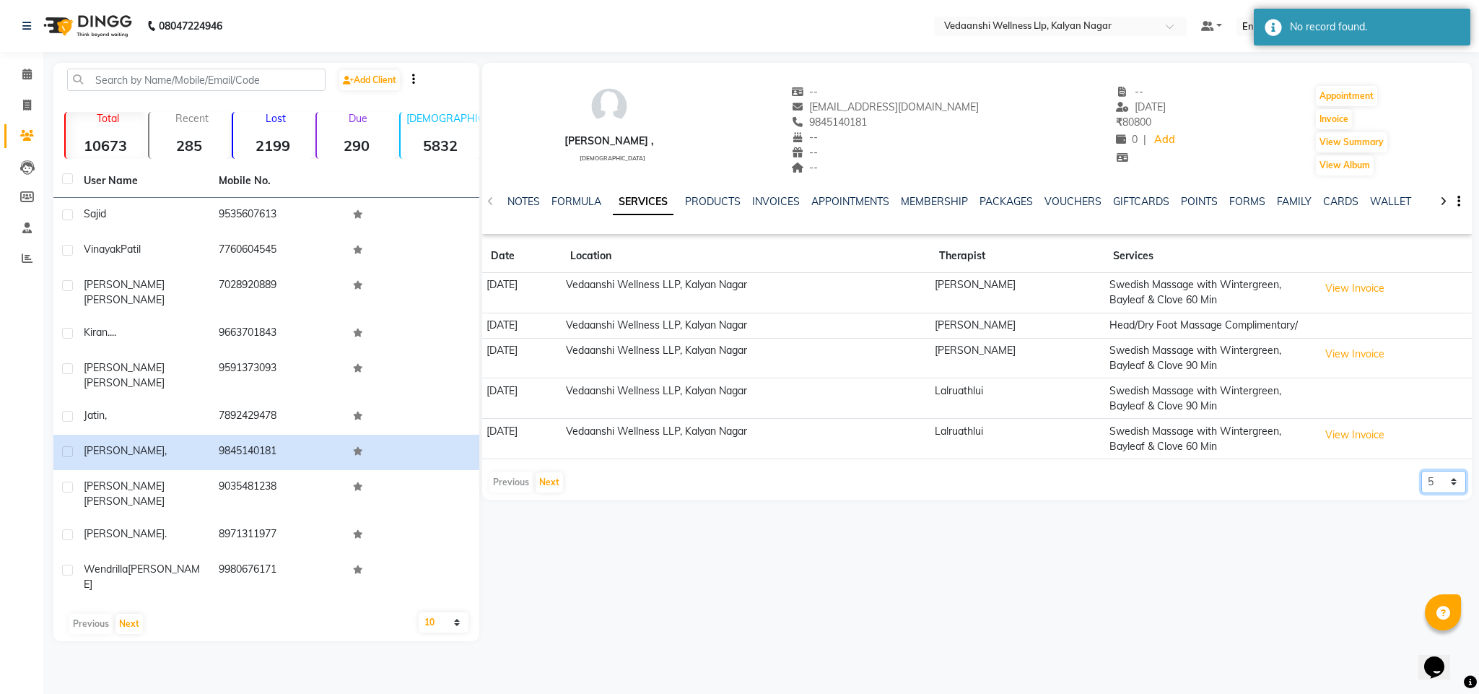
drag, startPoint x: 1436, startPoint y: 490, endPoint x: 1436, endPoint y: 501, distance: 10.8
click at [1436, 490] on select "5 10 50 100 500" at bounding box center [1443, 482] width 45 height 22
select select "500"
click at [1421, 487] on select "5 10 50 100 500" at bounding box center [1443, 482] width 45 height 22
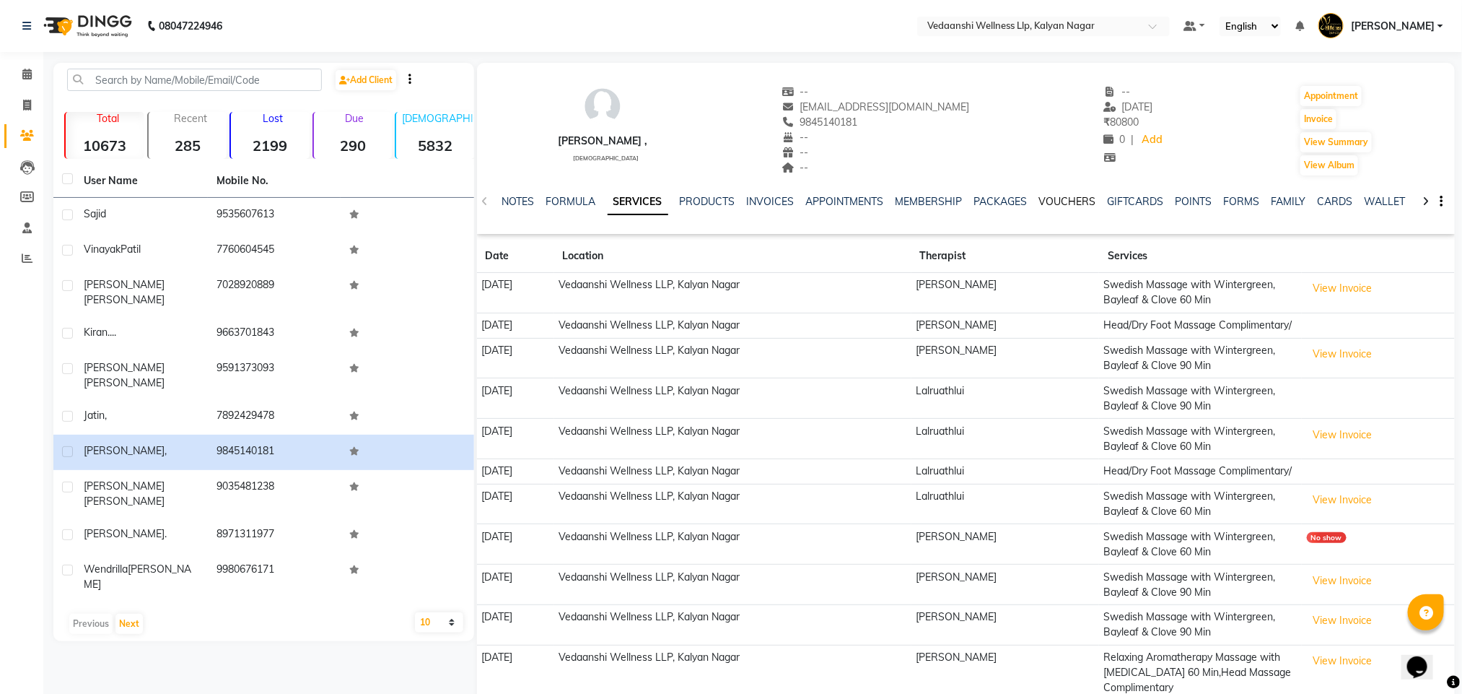
click at [1053, 199] on link "VOUCHERS" at bounding box center [1067, 201] width 57 height 13
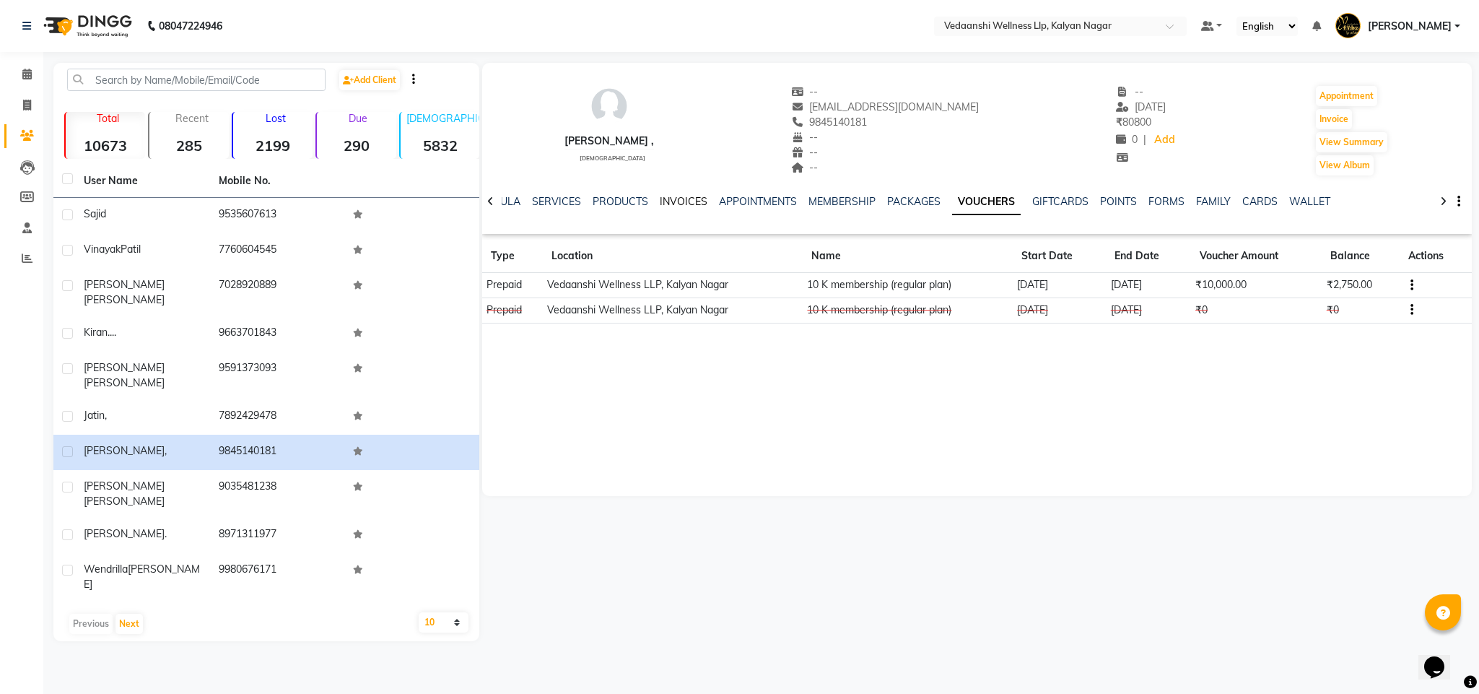
click at [663, 201] on link "INVOICES" at bounding box center [684, 201] width 48 height 13
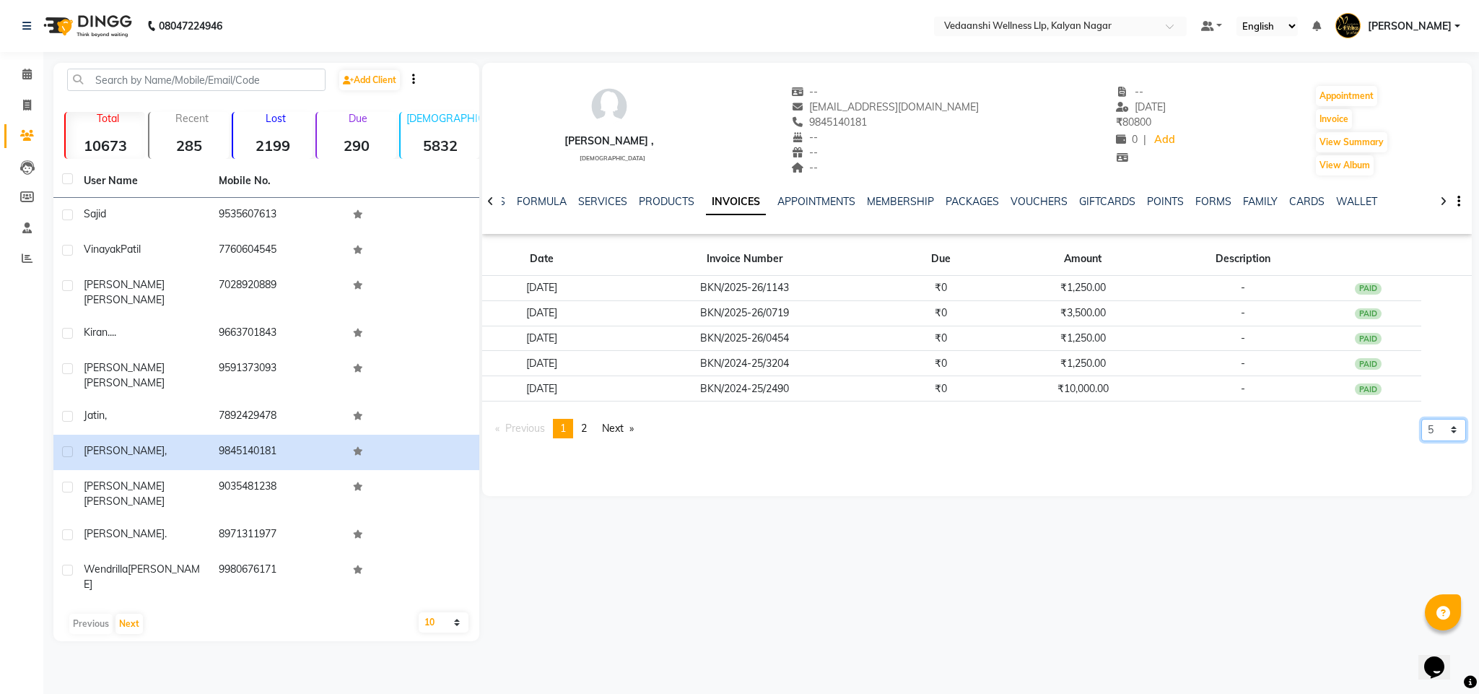
click at [1421, 427] on select "5 10 50 100 500" at bounding box center [1443, 430] width 45 height 22
select select "500"
click at [1421, 441] on select "5 10 50 100 500" at bounding box center [1443, 430] width 45 height 22
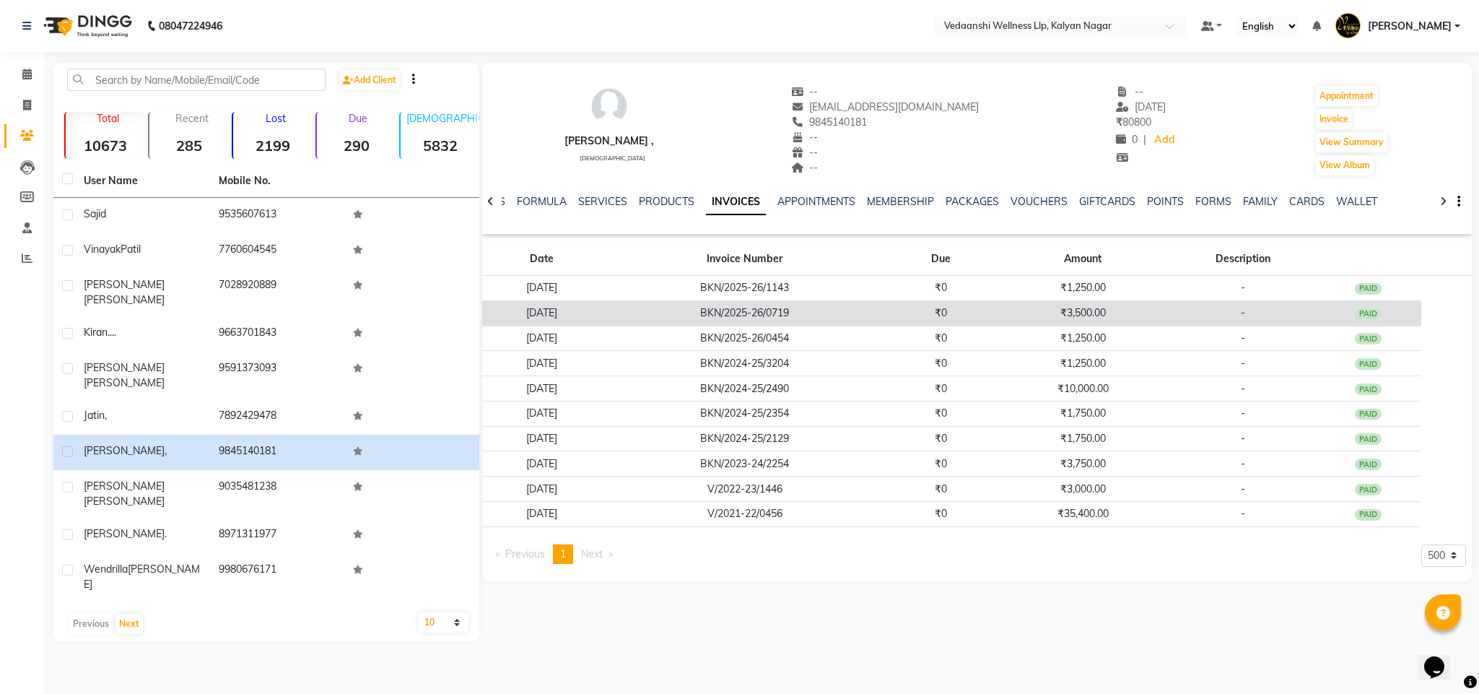
click at [1127, 314] on td "₹3,500.00" at bounding box center [1083, 312] width 176 height 25
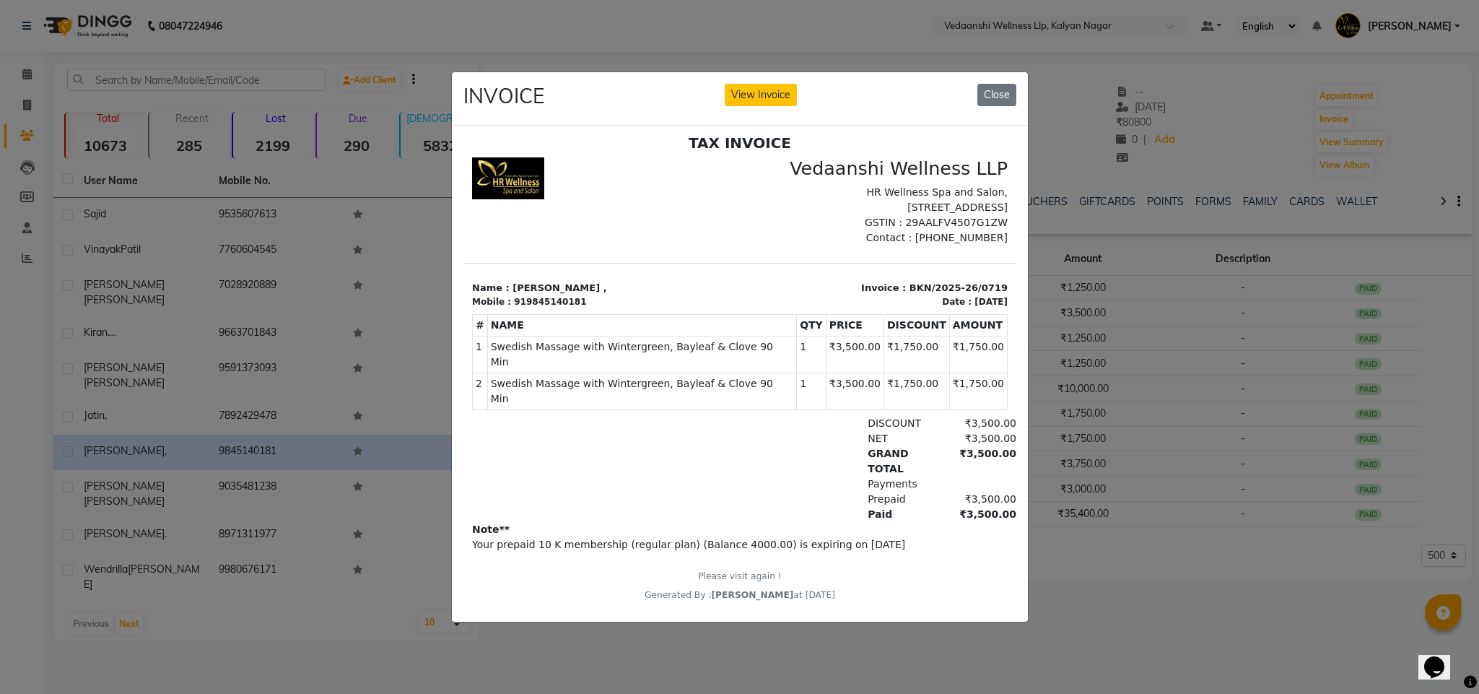
scroll to position [12, 0]
click at [1000, 84] on button "Close" at bounding box center [996, 95] width 39 height 22
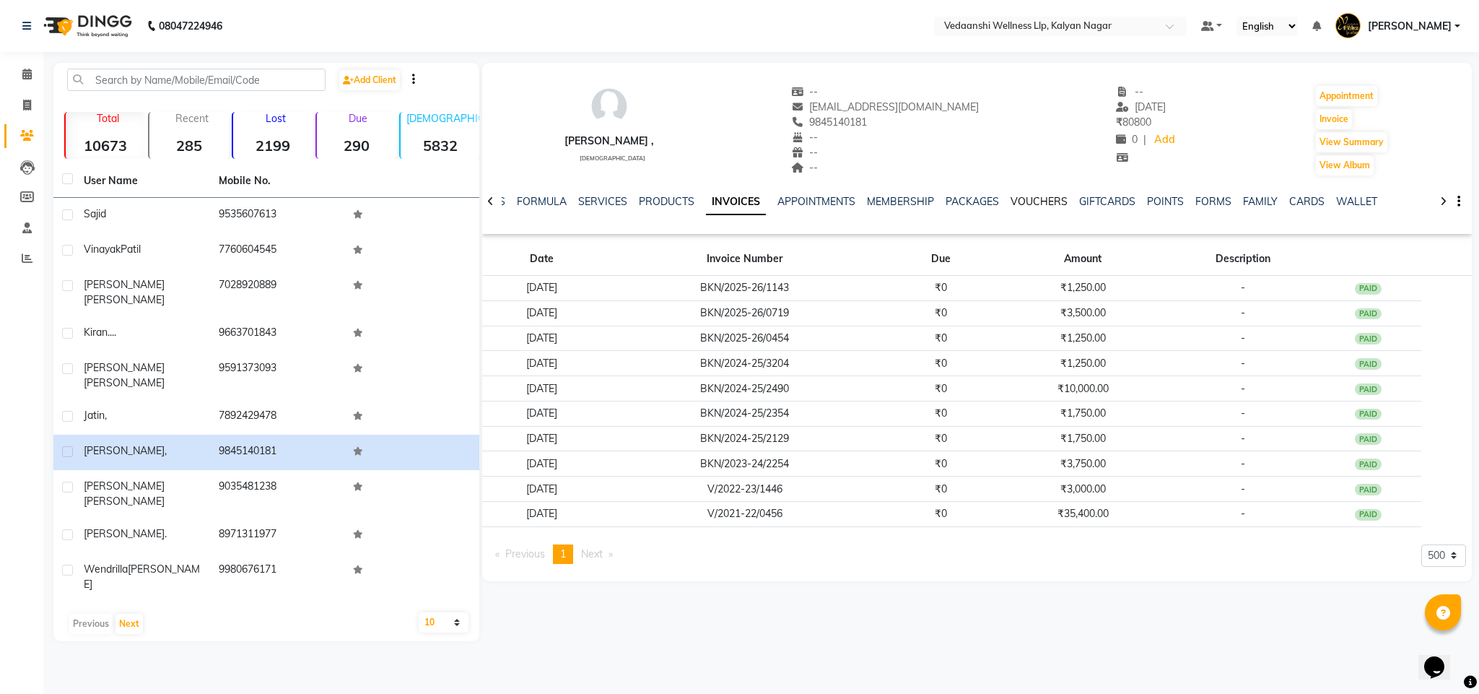
click at [1028, 202] on link "VOUCHERS" at bounding box center [1038, 201] width 57 height 13
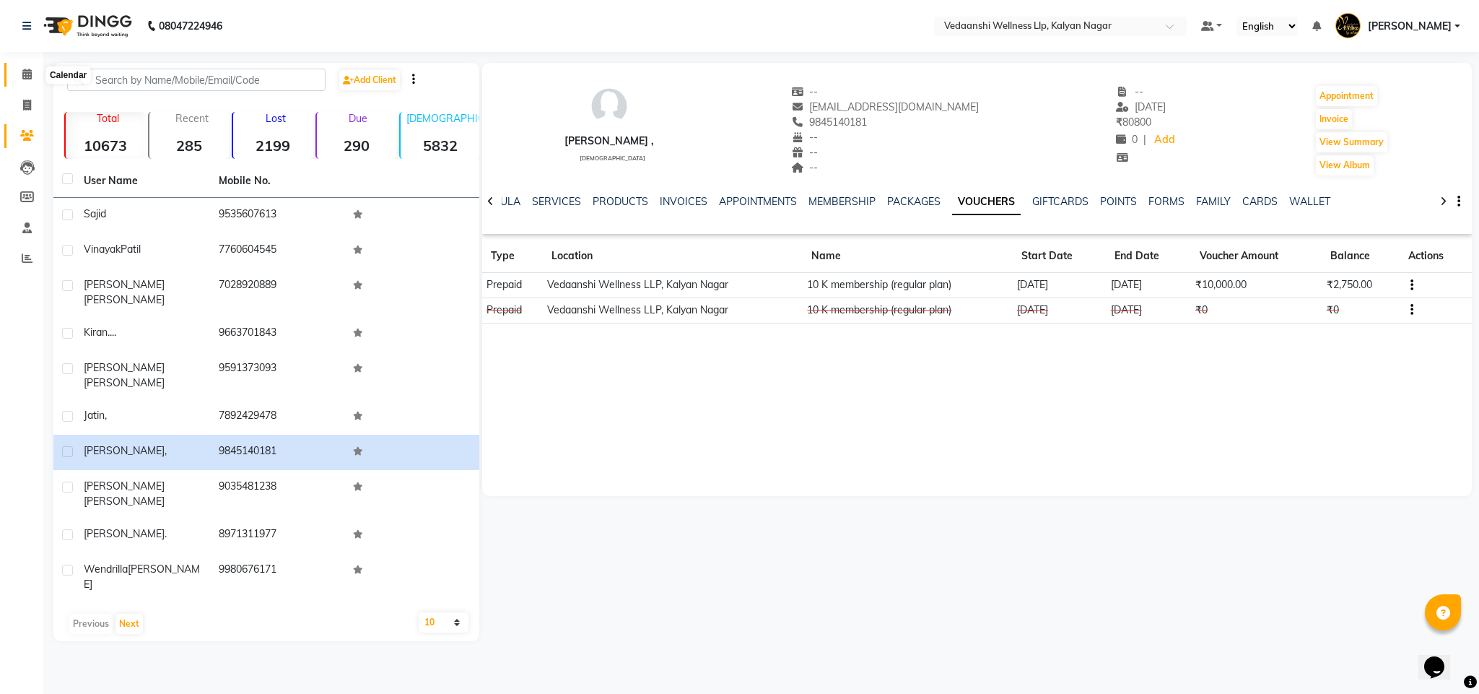
click at [22, 74] on icon at bounding box center [26, 74] width 9 height 11
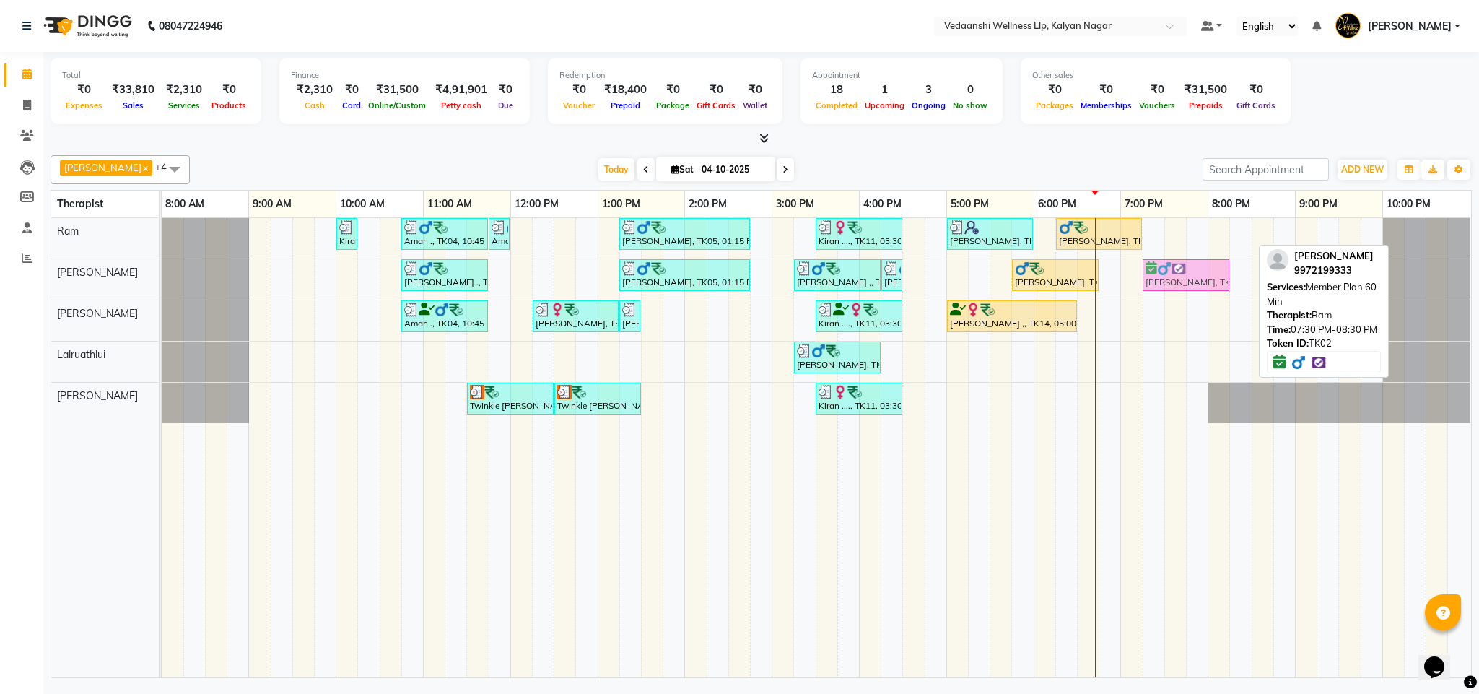
drag, startPoint x: 1187, startPoint y: 236, endPoint x: 1172, endPoint y: 284, distance: 49.8
click at [1172, 284] on tbody "Kiran ...., TK13, 10:00 AM-10:15 AM, Member Plan 60 Min Aman ., TK04, 10:45 AM-…" at bounding box center [816, 320] width 1309 height 205
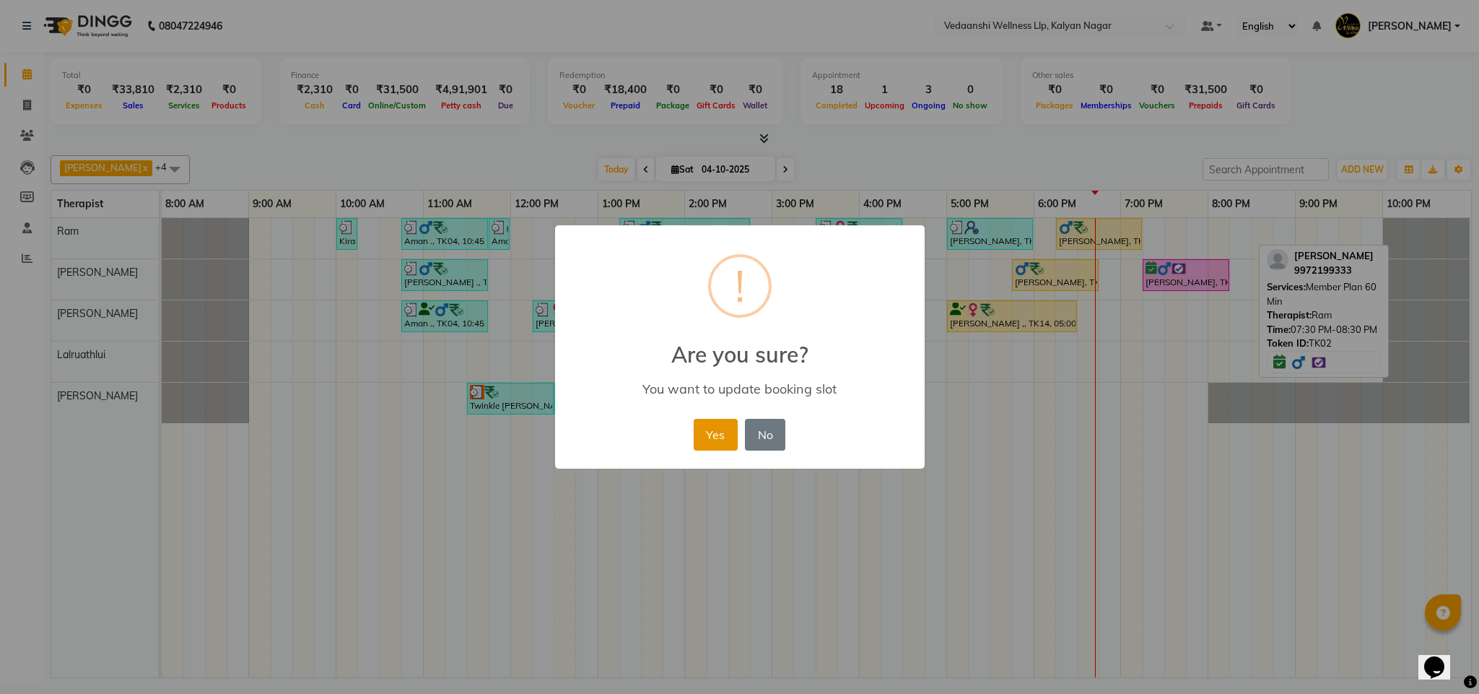
click at [730, 435] on button "Yes" at bounding box center [716, 435] width 44 height 32
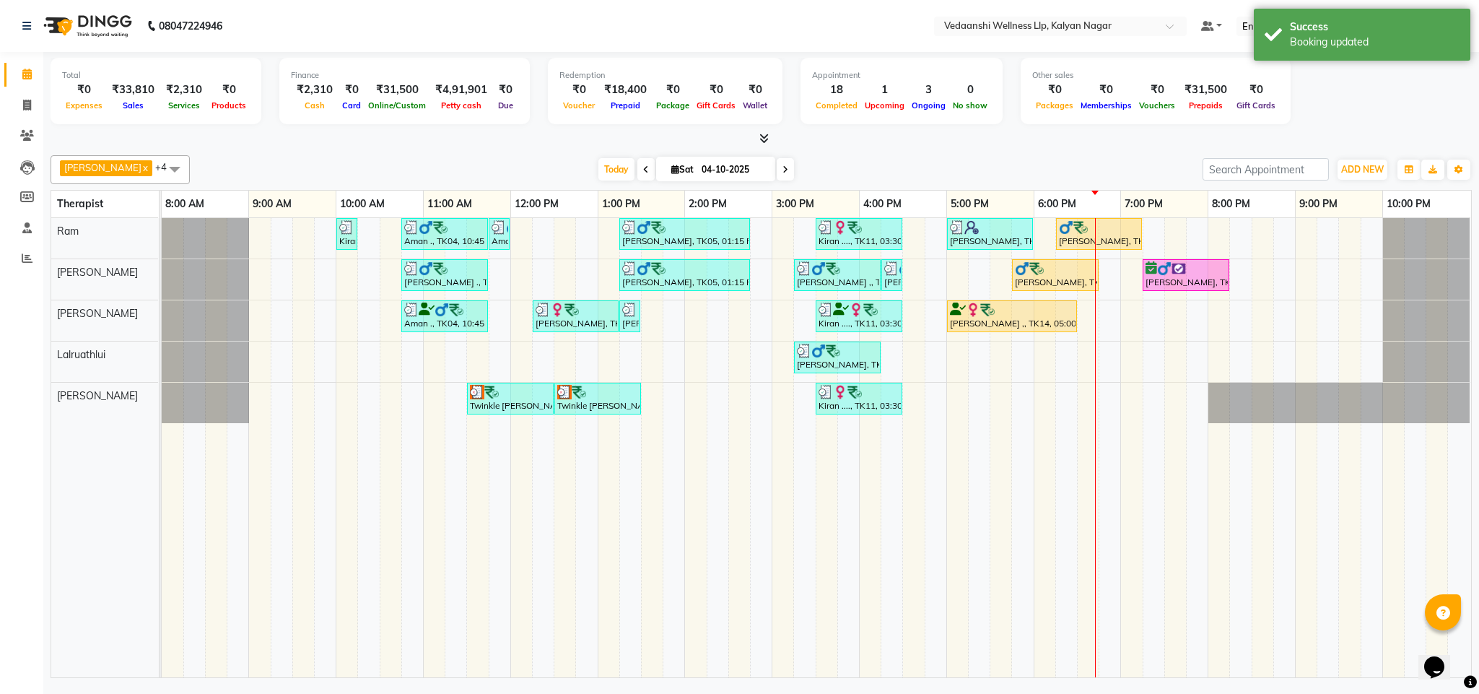
click at [979, 131] on div at bounding box center [761, 138] width 1421 height 15
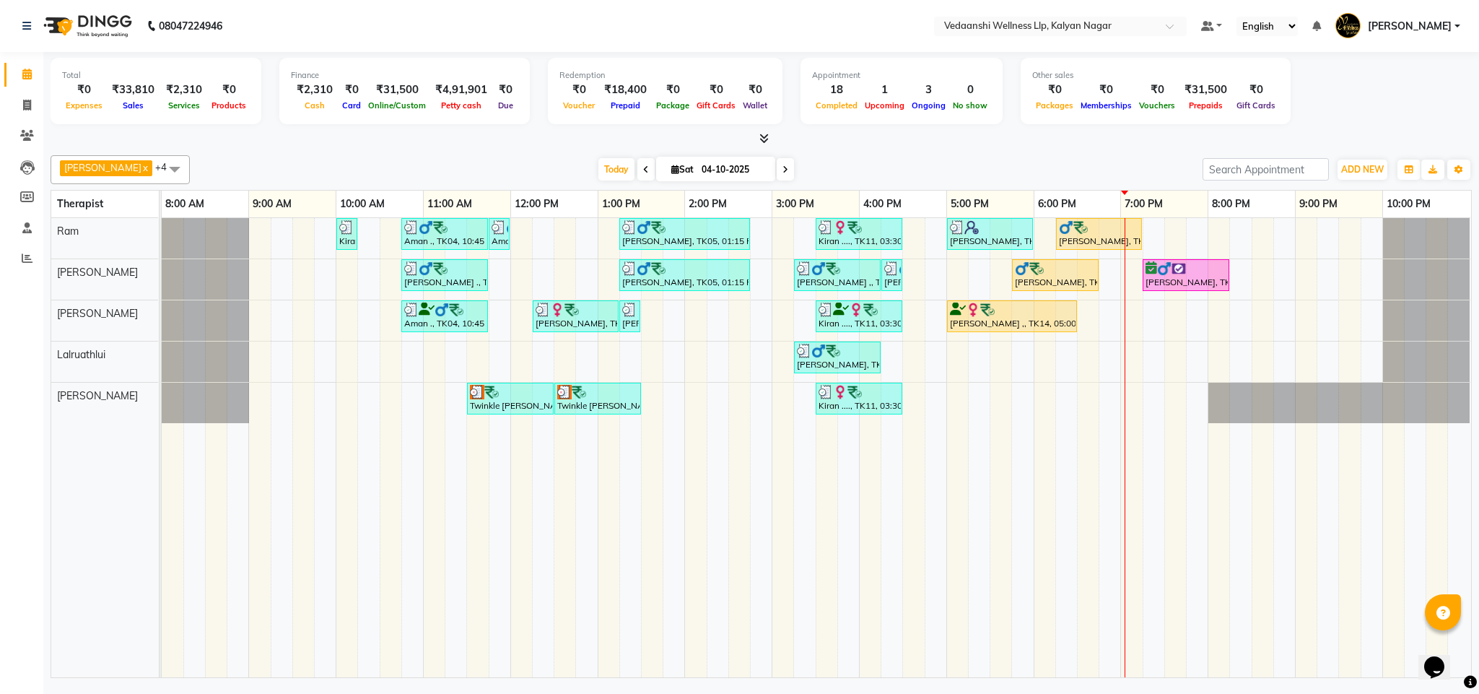
click at [1040, 117] on div "Other sales ₹0 Packages ₹0 Memberships ₹0 Vouchers ₹31,500 Prepaids ₹0 Gift Car…" at bounding box center [1156, 91] width 270 height 66
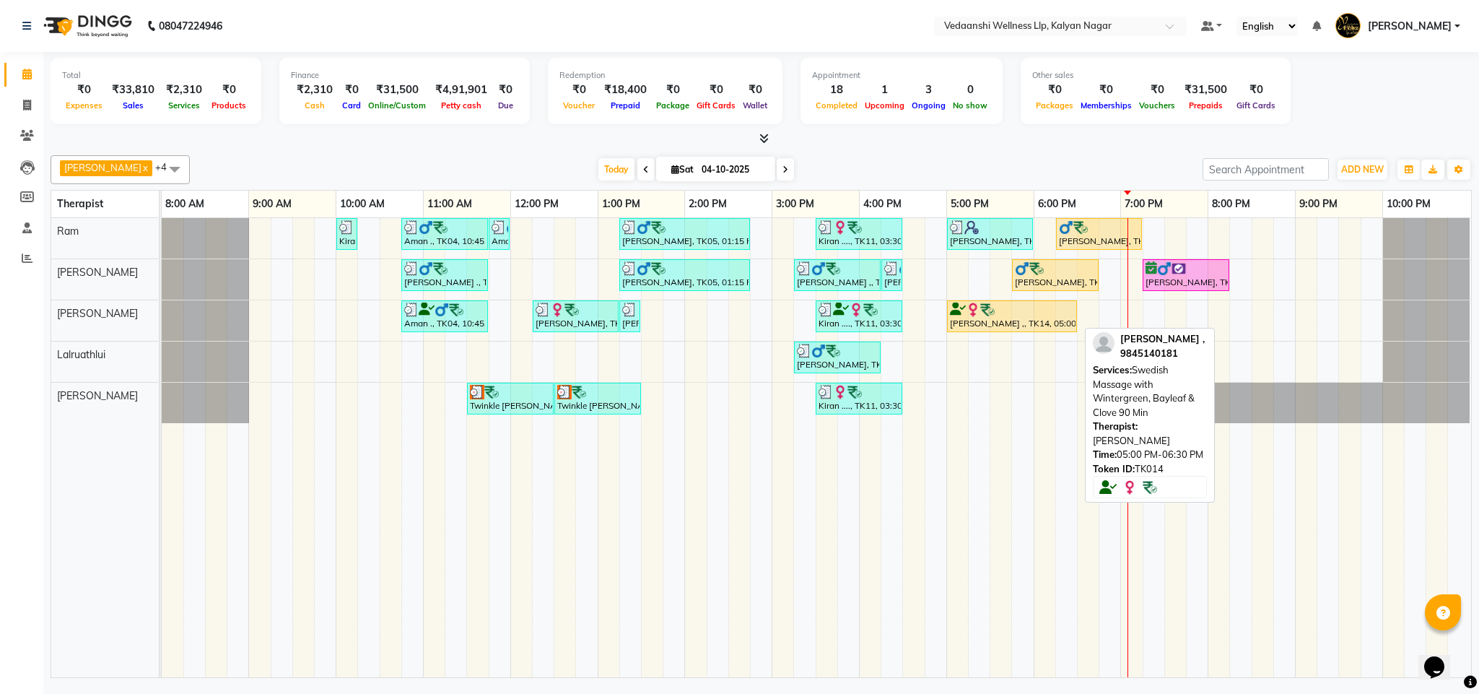
click at [975, 323] on div "[PERSON_NAME] ,, TK14, 05:00 PM-06:30 PM, Swedish Massage with Wintergreen, Bay…" at bounding box center [1011, 315] width 127 height 27
click at [1052, 317] on div at bounding box center [1012, 309] width 124 height 14
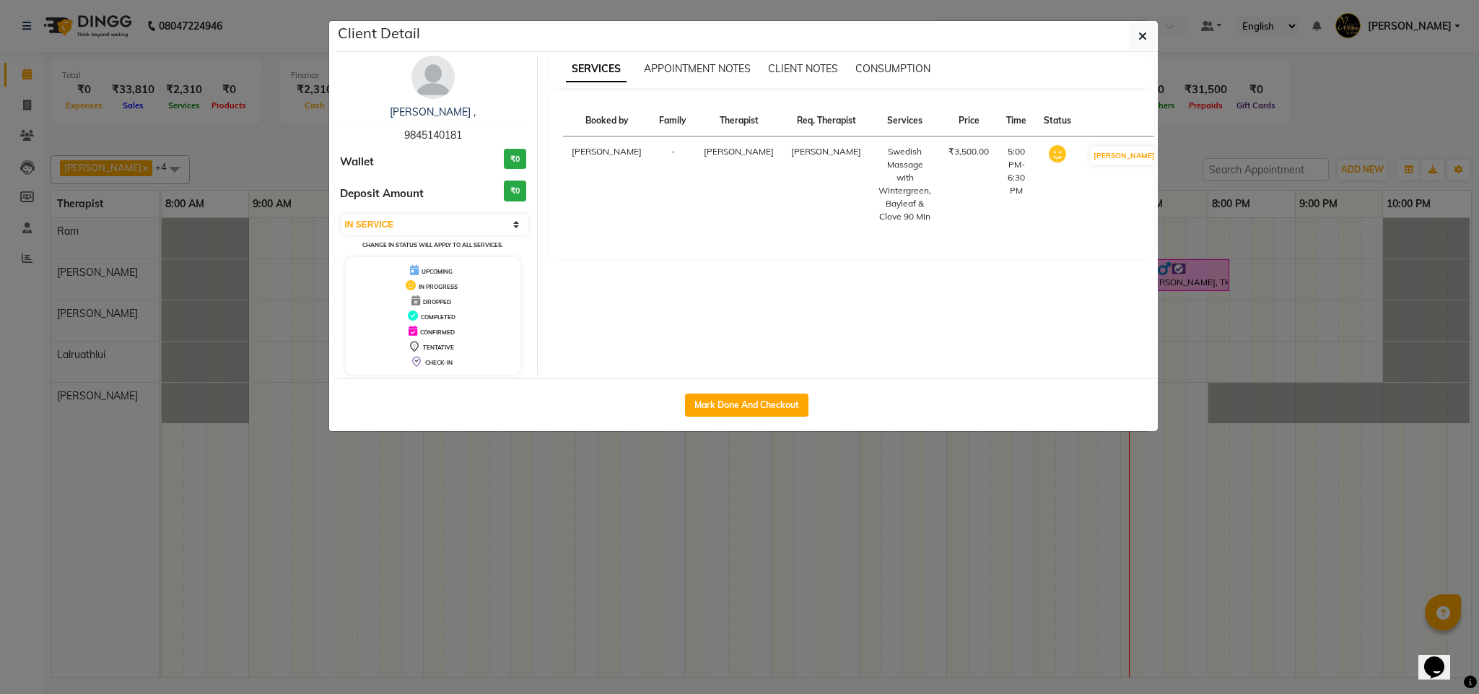
click at [407, 213] on div "Select IN SERVICE CONFIRMED TENTATIVE CHECK IN MARK DONE DROPPED UPCOMING Chang…" at bounding box center [433, 232] width 187 height 38
drag, startPoint x: 407, startPoint y: 217, endPoint x: 414, endPoint y: 235, distance: 19.2
click at [407, 217] on select "Select IN SERVICE CONFIRMED TENTATIVE CHECK IN MARK DONE DROPPED UPCOMING" at bounding box center [434, 224] width 187 height 20
select select "3"
click at [341, 215] on select "Select IN SERVICE CONFIRMED TENTATIVE CHECK IN MARK DONE DROPPED UPCOMING" at bounding box center [434, 224] width 187 height 20
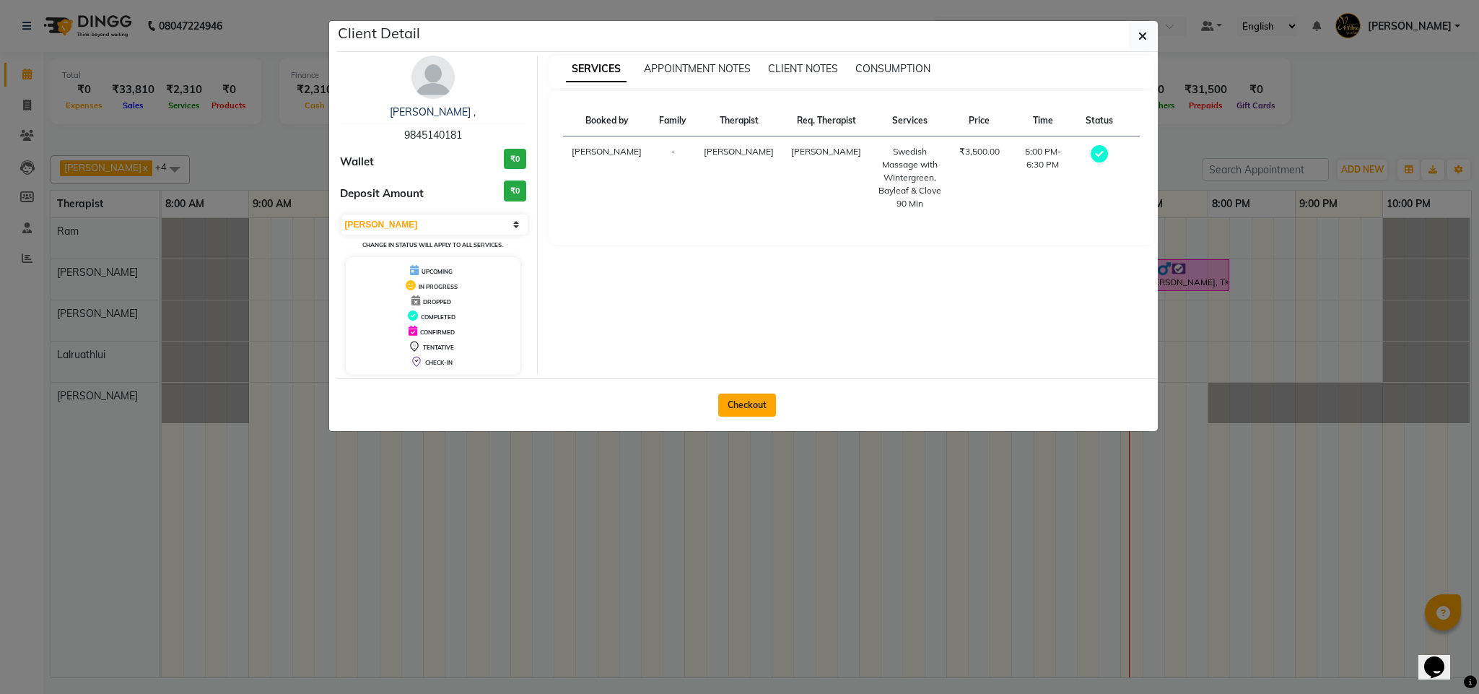
click at [737, 409] on button "Checkout" at bounding box center [747, 404] width 58 height 23
select select "service"
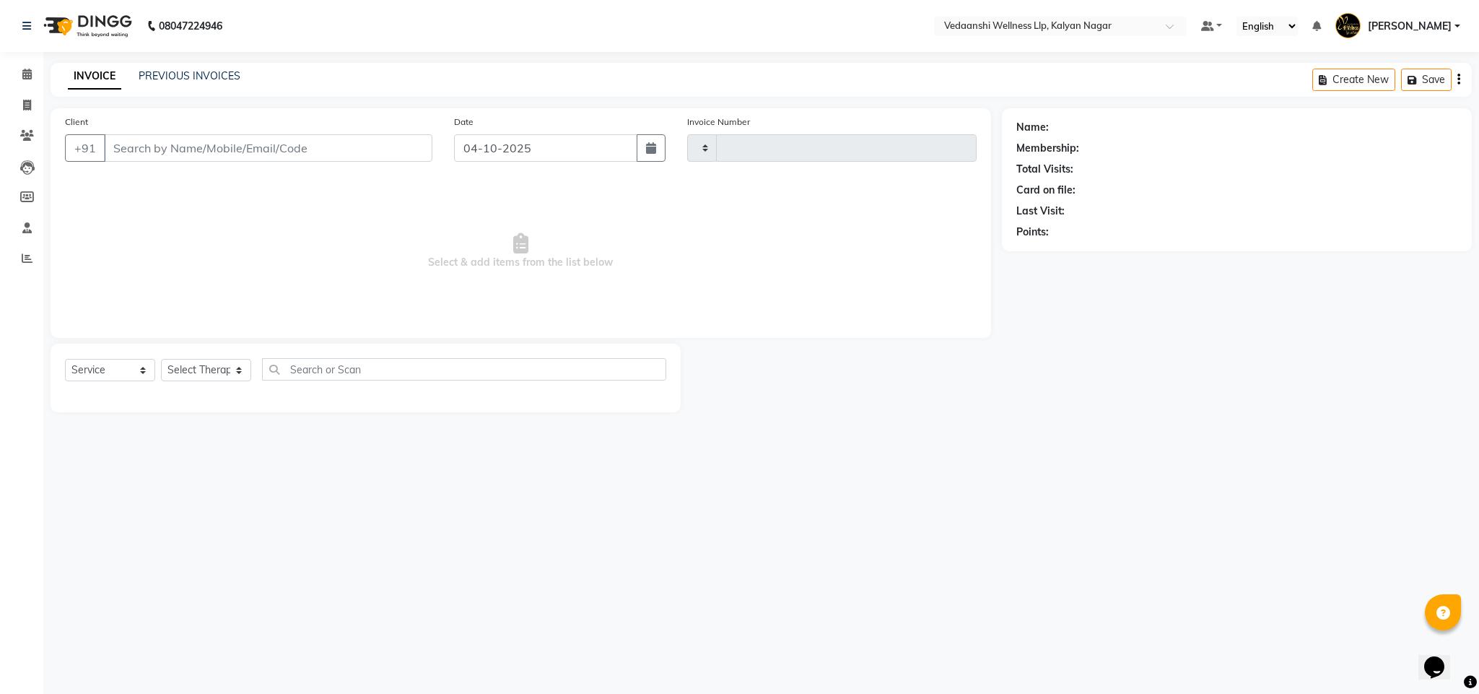
type input "1503"
select select "4293"
type input "9845140181"
select select "67322"
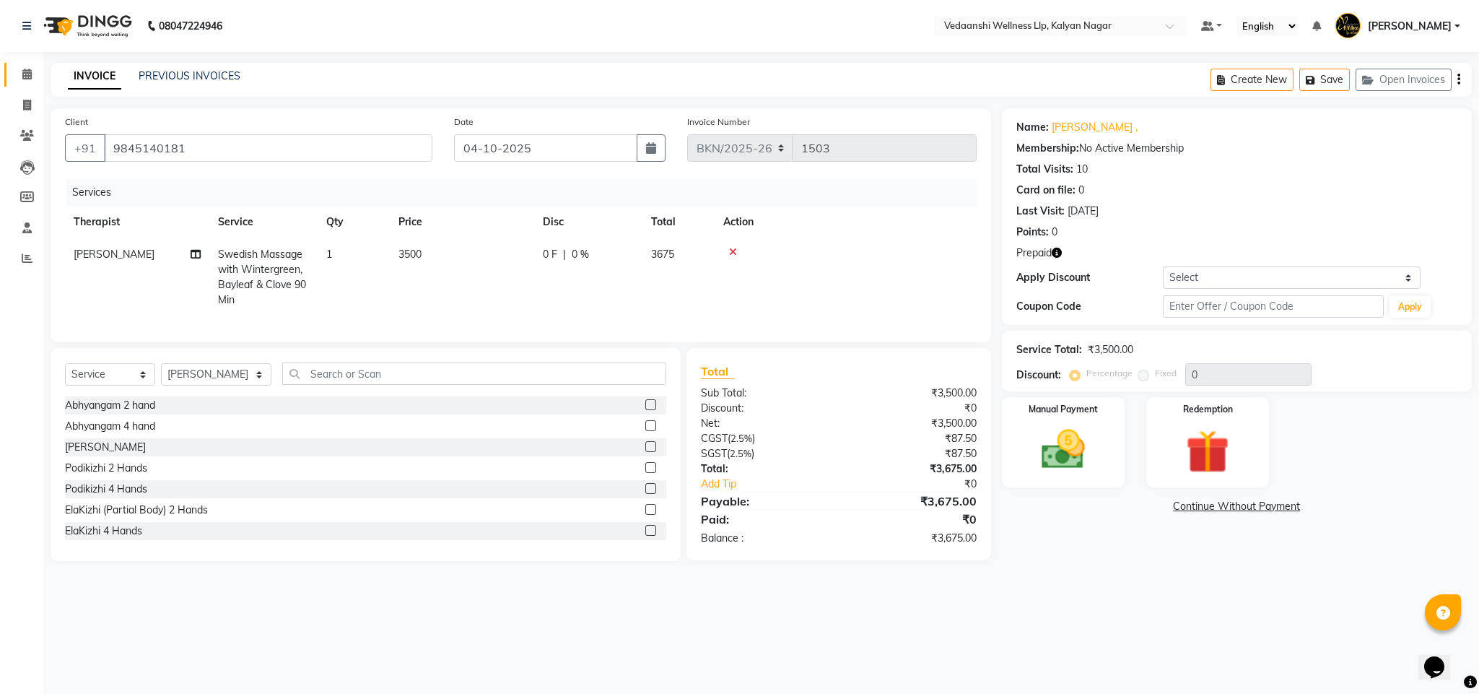
click at [11, 81] on link "Calendar" at bounding box center [21, 75] width 35 height 24
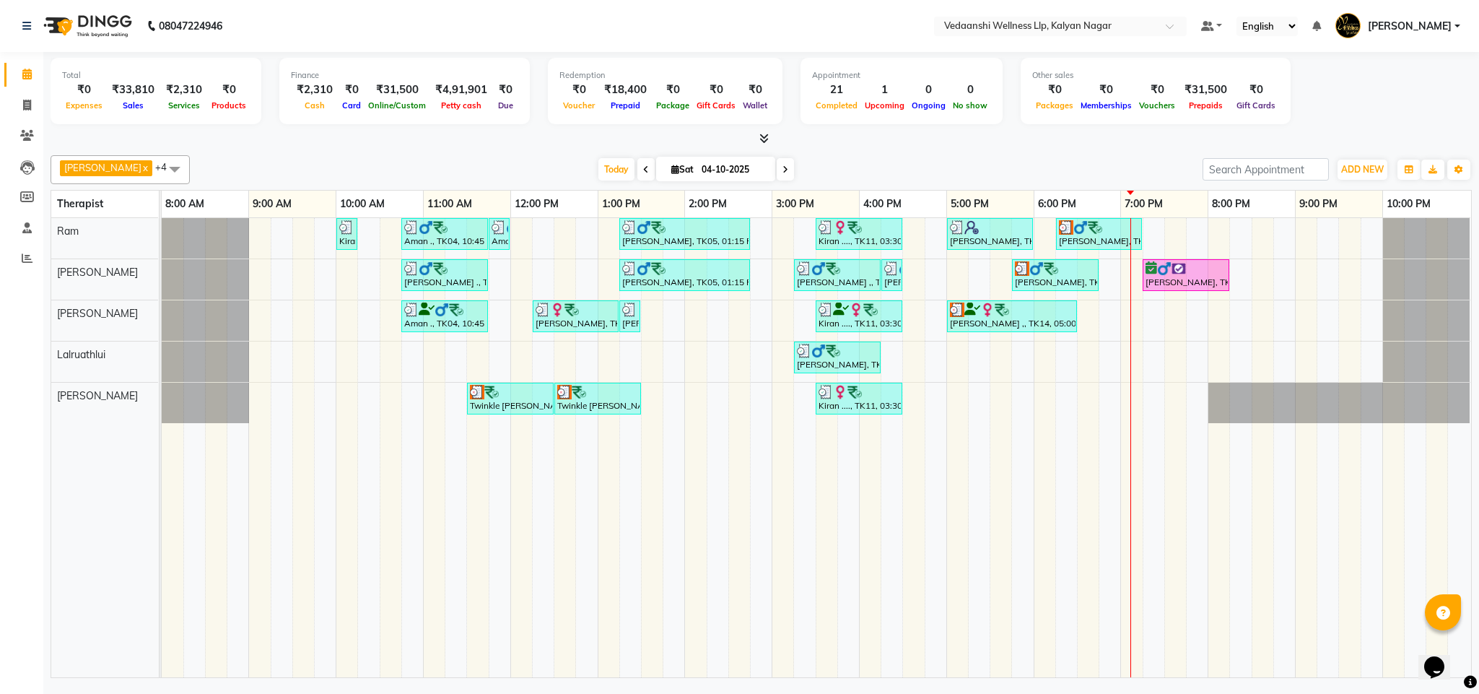
click at [340, 280] on div "Kiran ...., TK13, 10:00 AM-10:15 AM, Member Plan 60 Min Aman ., TK04, 10:45 AM-…" at bounding box center [816, 447] width 1309 height 459
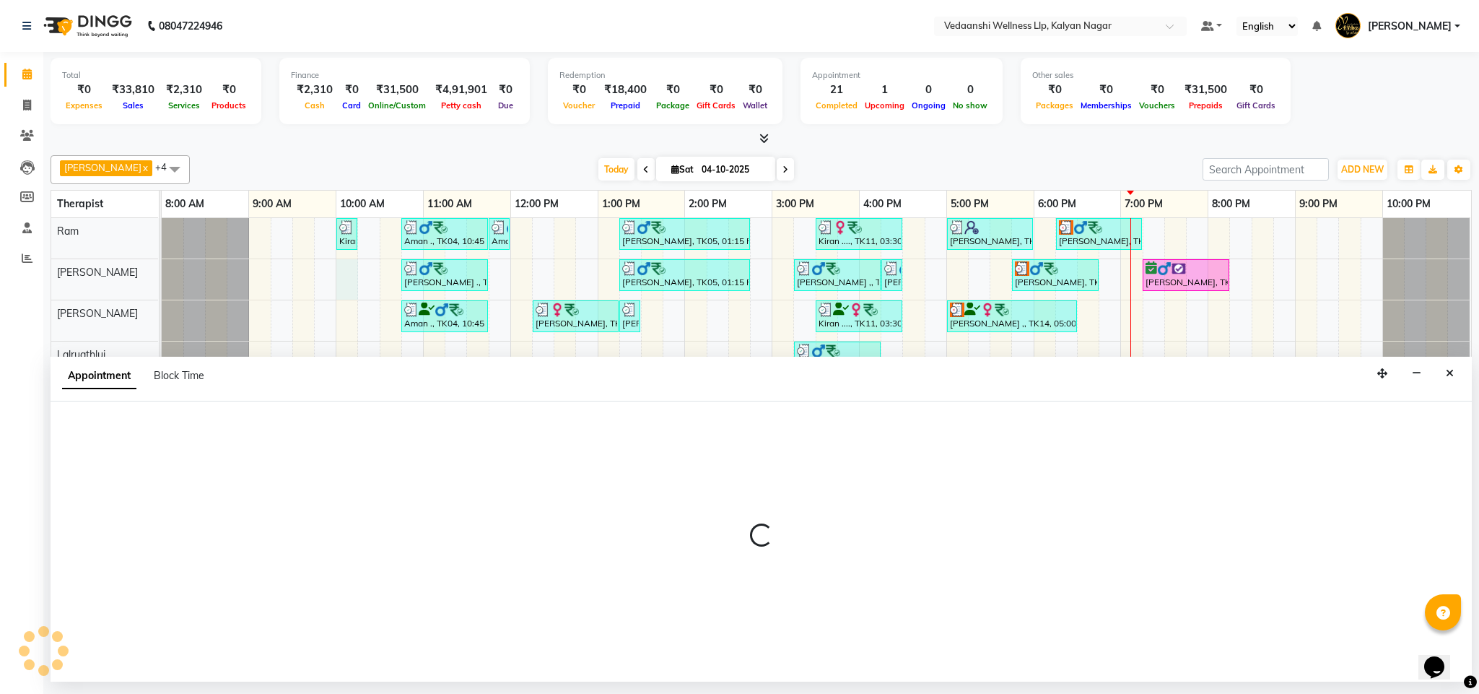
select select "79390"
select select "600"
select select "tentative"
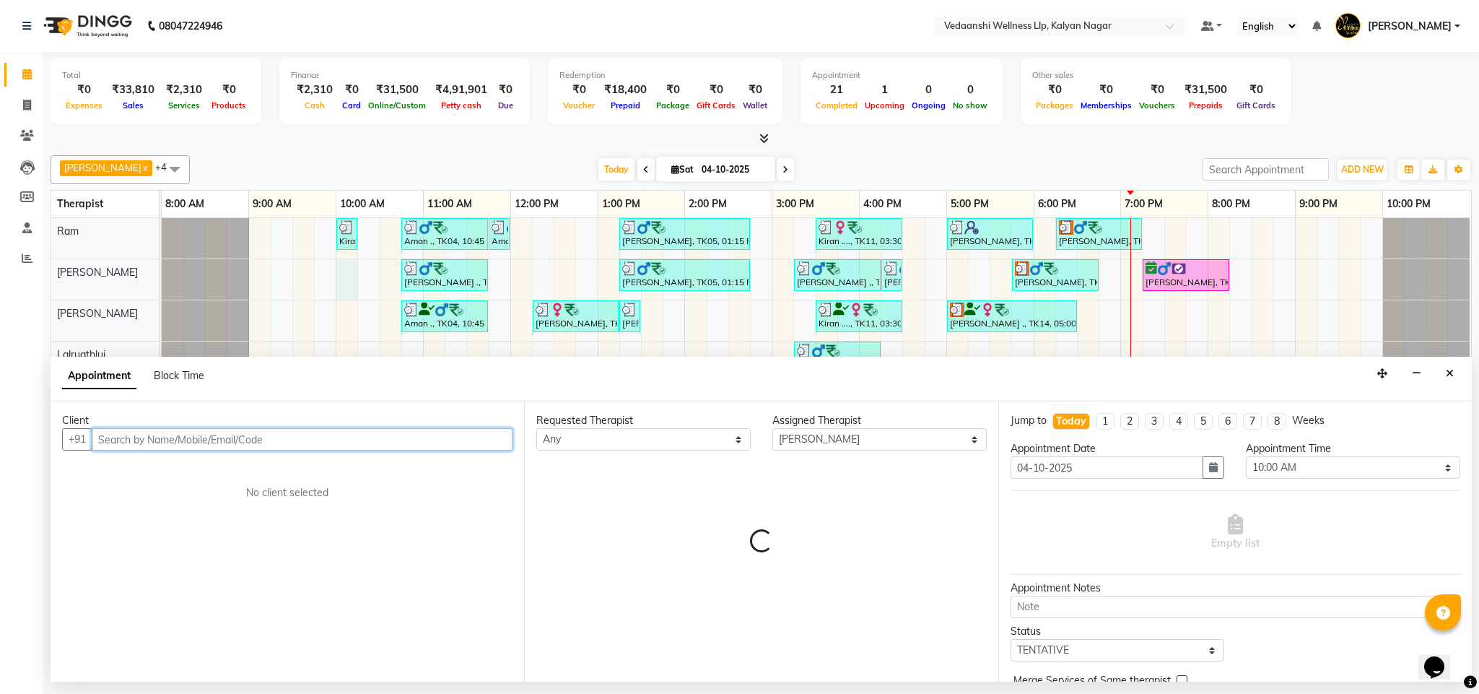
click at [184, 440] on input "text" at bounding box center [302, 439] width 421 height 22
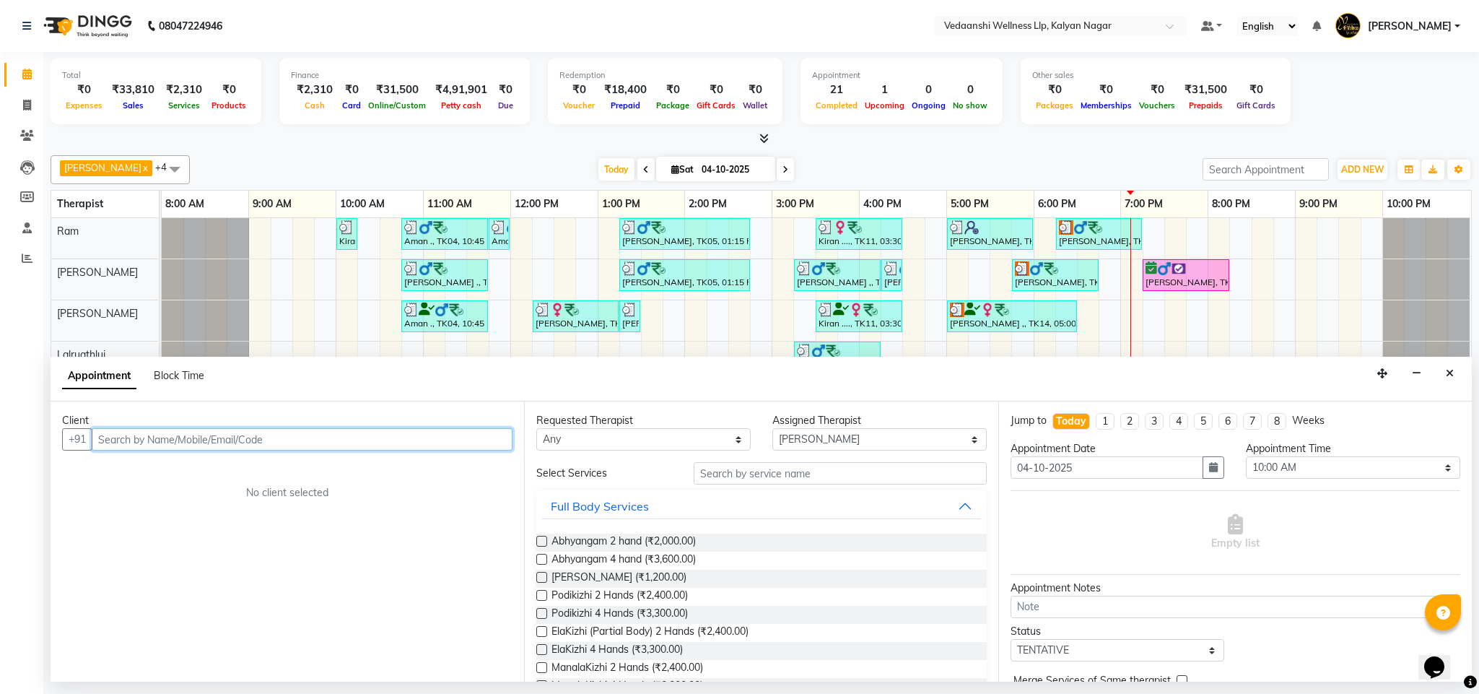
paste input "9035794120"
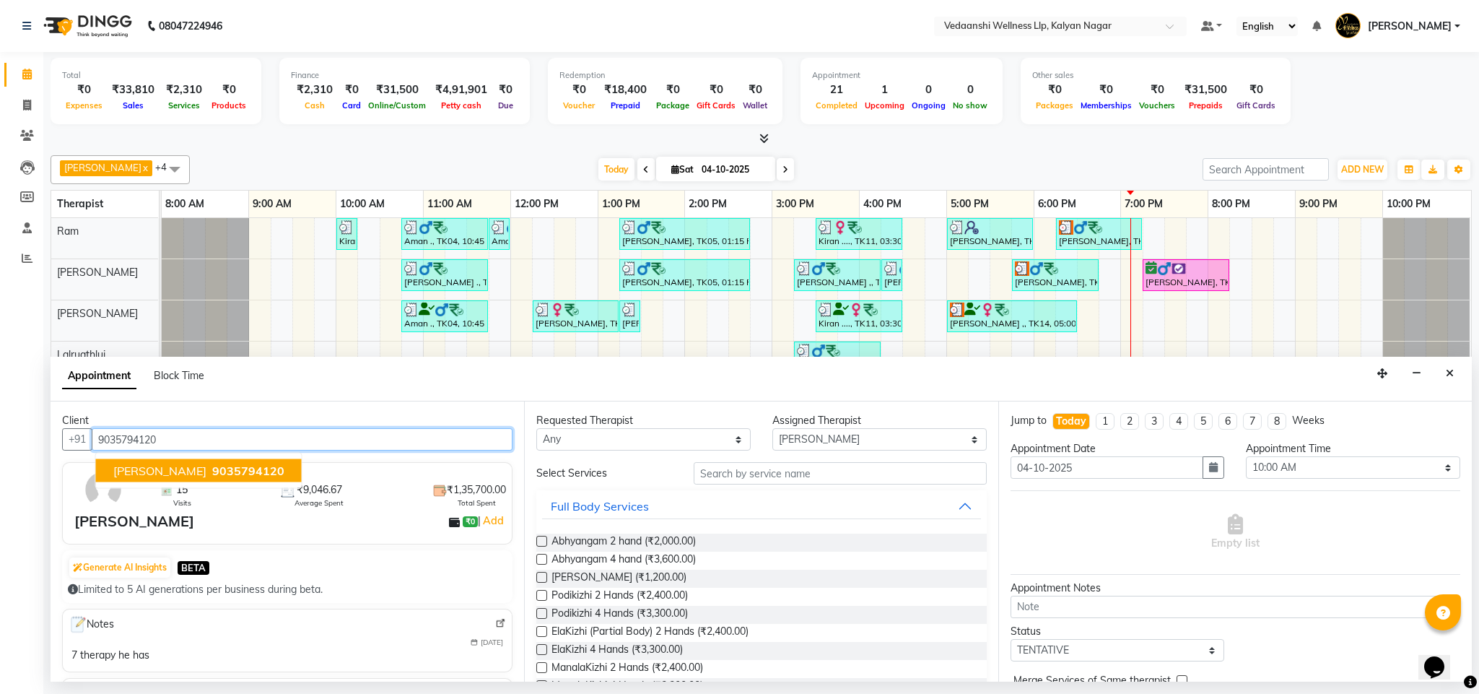
click at [160, 476] on span "[PERSON_NAME]" at bounding box center [159, 470] width 93 height 14
type input "9035794120"
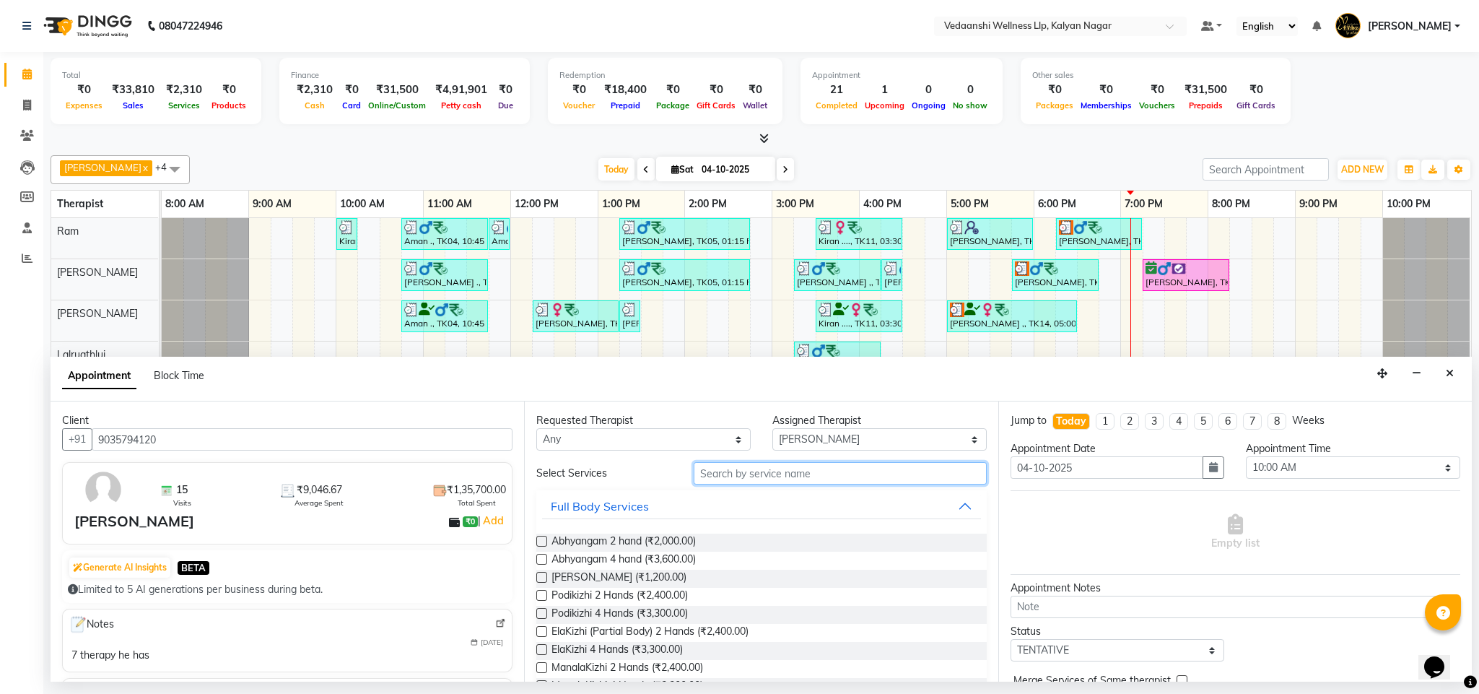
click at [732, 475] on input "text" at bounding box center [840, 473] width 293 height 22
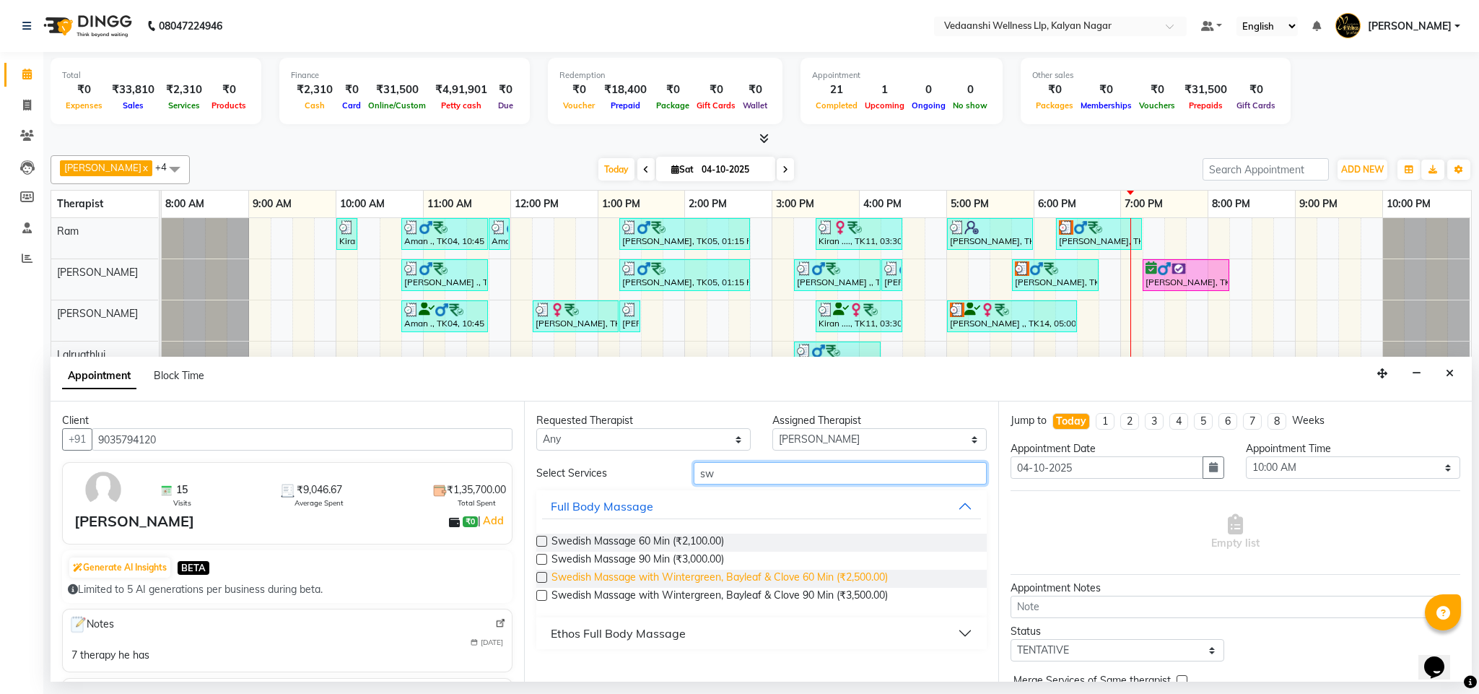
type input "sw"
click at [769, 576] on span "Swedish Massage with Wintergreen, Bayleaf & Clove 60 Min (₹2,500.00)" at bounding box center [719, 578] width 336 height 18
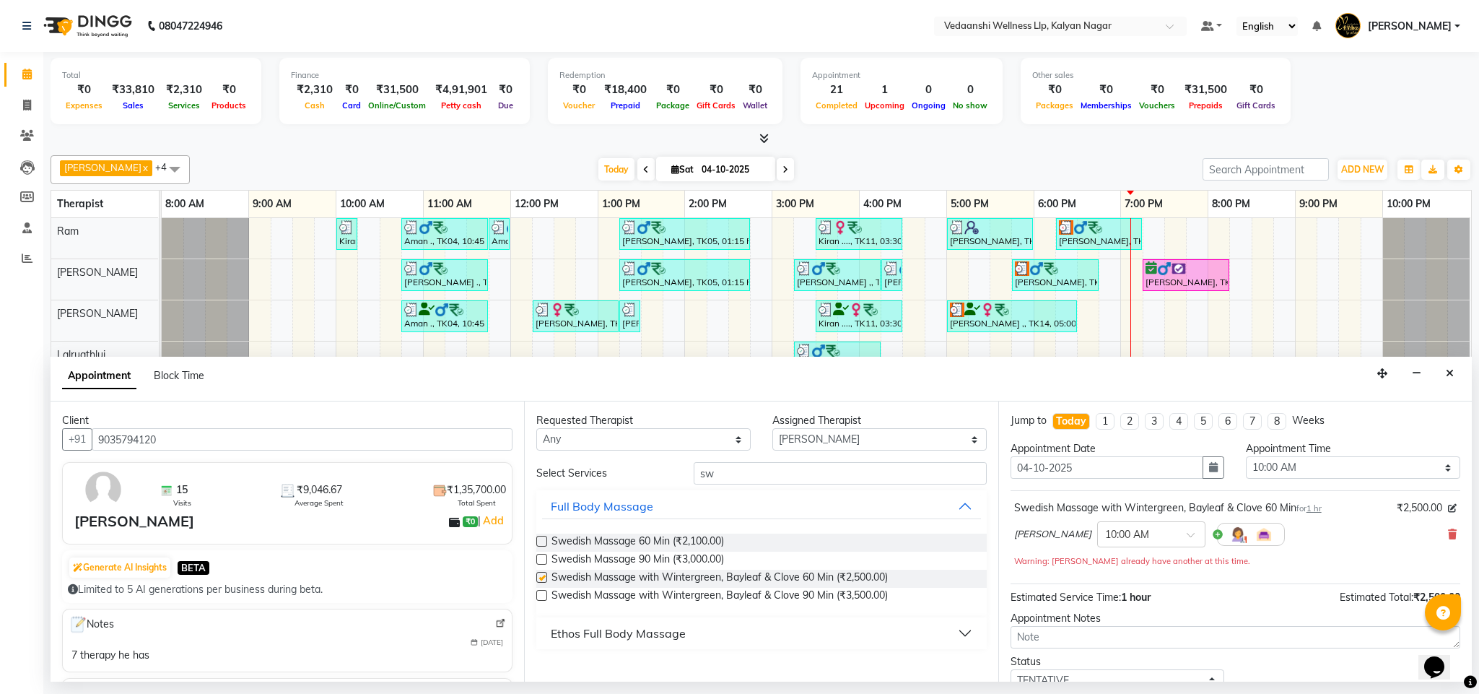
checkbox input "false"
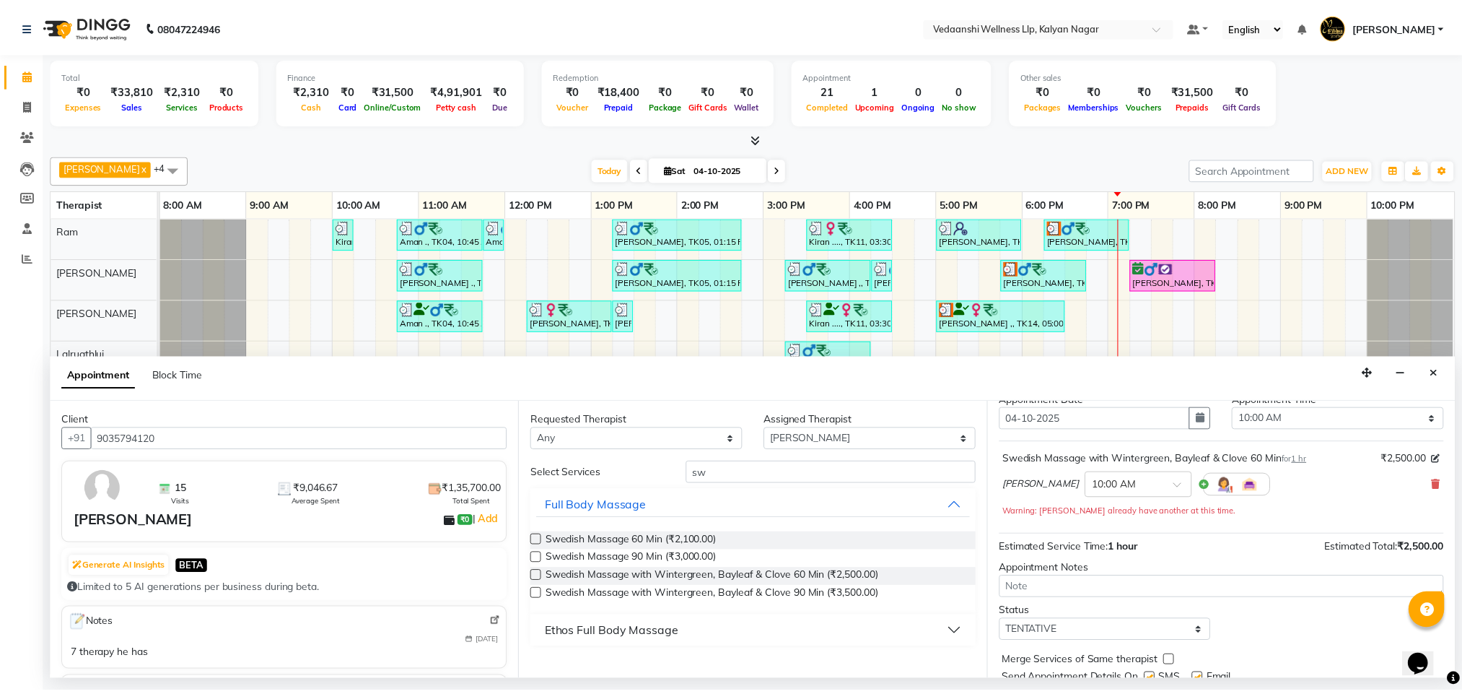
scroll to position [104, 0]
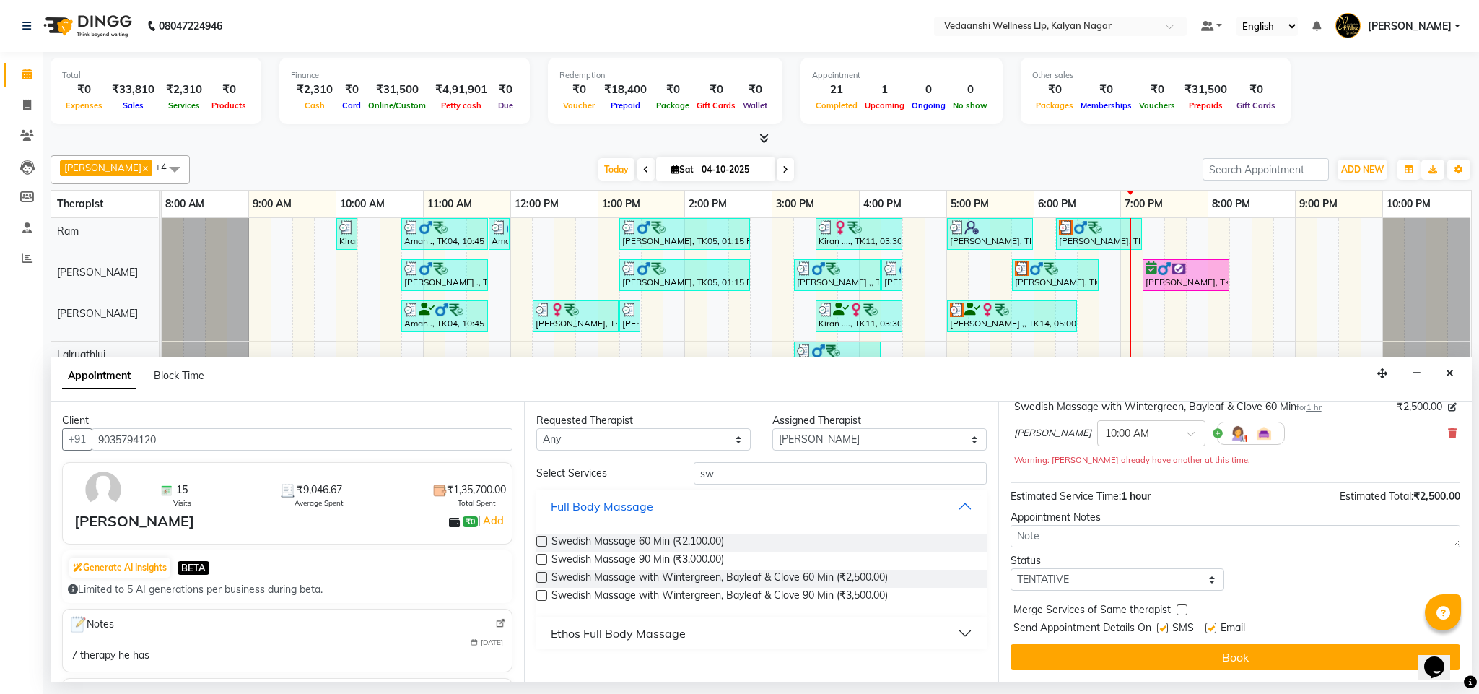
drag, startPoint x: 1158, startPoint y: 630, endPoint x: 1187, endPoint y: 633, distance: 28.3
click at [1163, 630] on label at bounding box center [1162, 627] width 11 height 11
click at [1163, 630] on input "checkbox" at bounding box center [1161, 628] width 9 height 9
checkbox input "false"
click at [1207, 630] on label at bounding box center [1210, 627] width 11 height 11
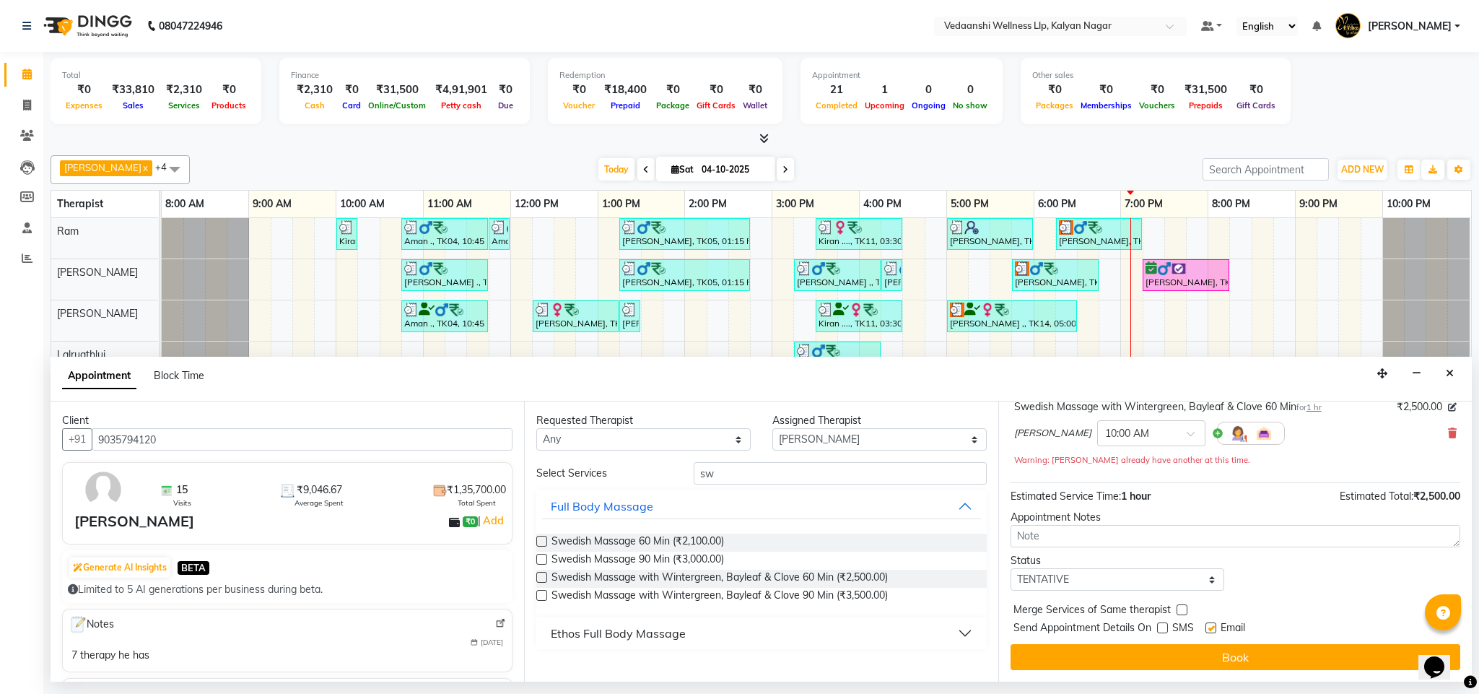
click at [1207, 630] on input "checkbox" at bounding box center [1209, 628] width 9 height 9
checkbox input "false"
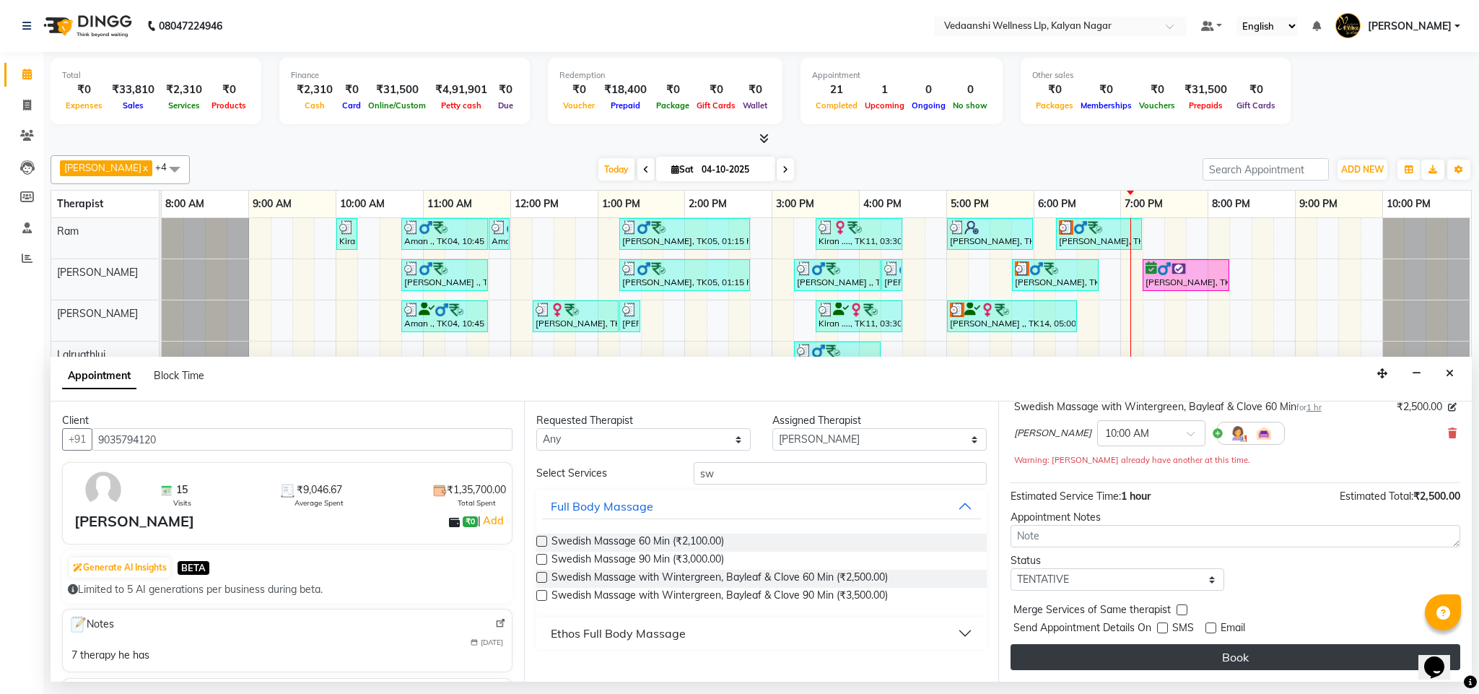
click at [1210, 654] on button "Book" at bounding box center [1235, 657] width 450 height 26
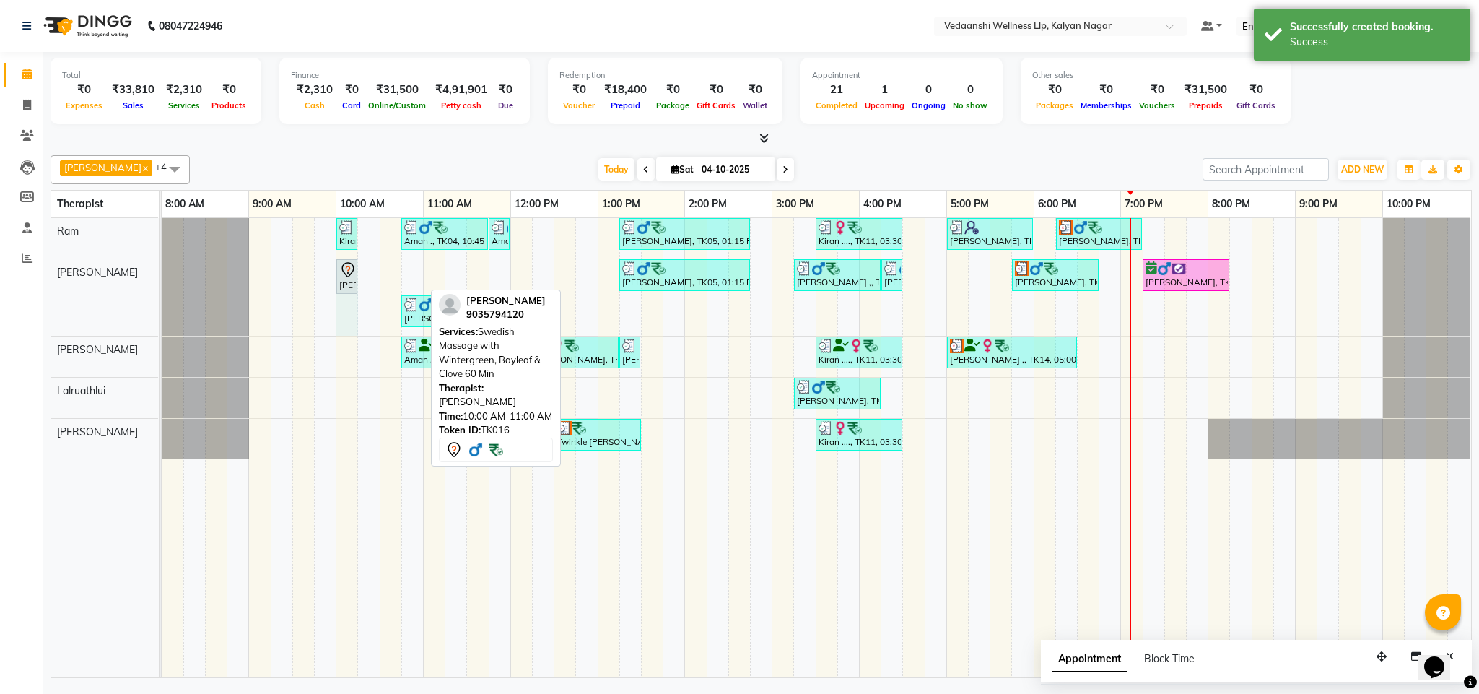
drag, startPoint x: 422, startPoint y: 276, endPoint x: 343, endPoint y: 263, distance: 80.4
click at [162, 263] on div "Sohail Ahmad, TK16, 10:00 AM-11:00 AM, Swedish Massage with Wintergreen, Baylea…" at bounding box center [162, 297] width 0 height 77
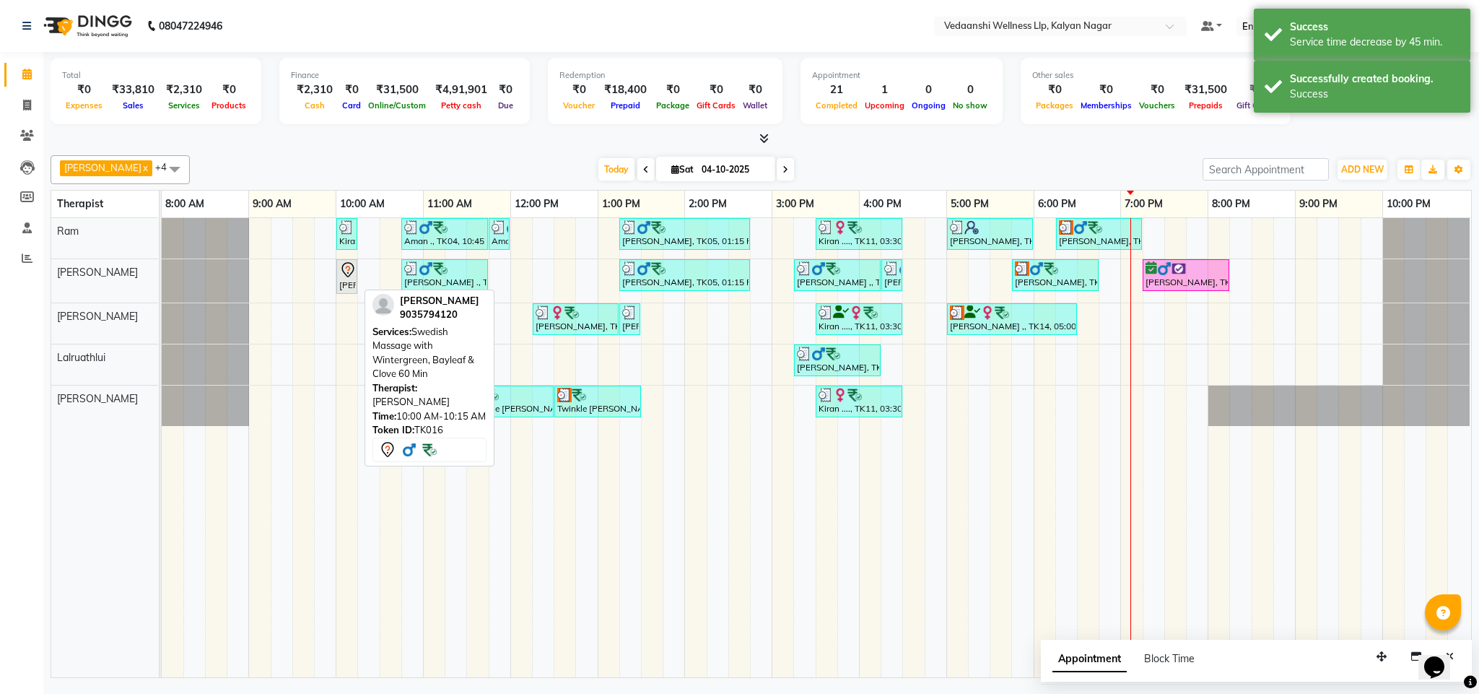
click at [351, 281] on div "Sohail Ahmad, TK16, 10:00 AM-10:15 AM, Swedish Massage with Wintergreen, Baylea…" at bounding box center [347, 276] width 18 height 30
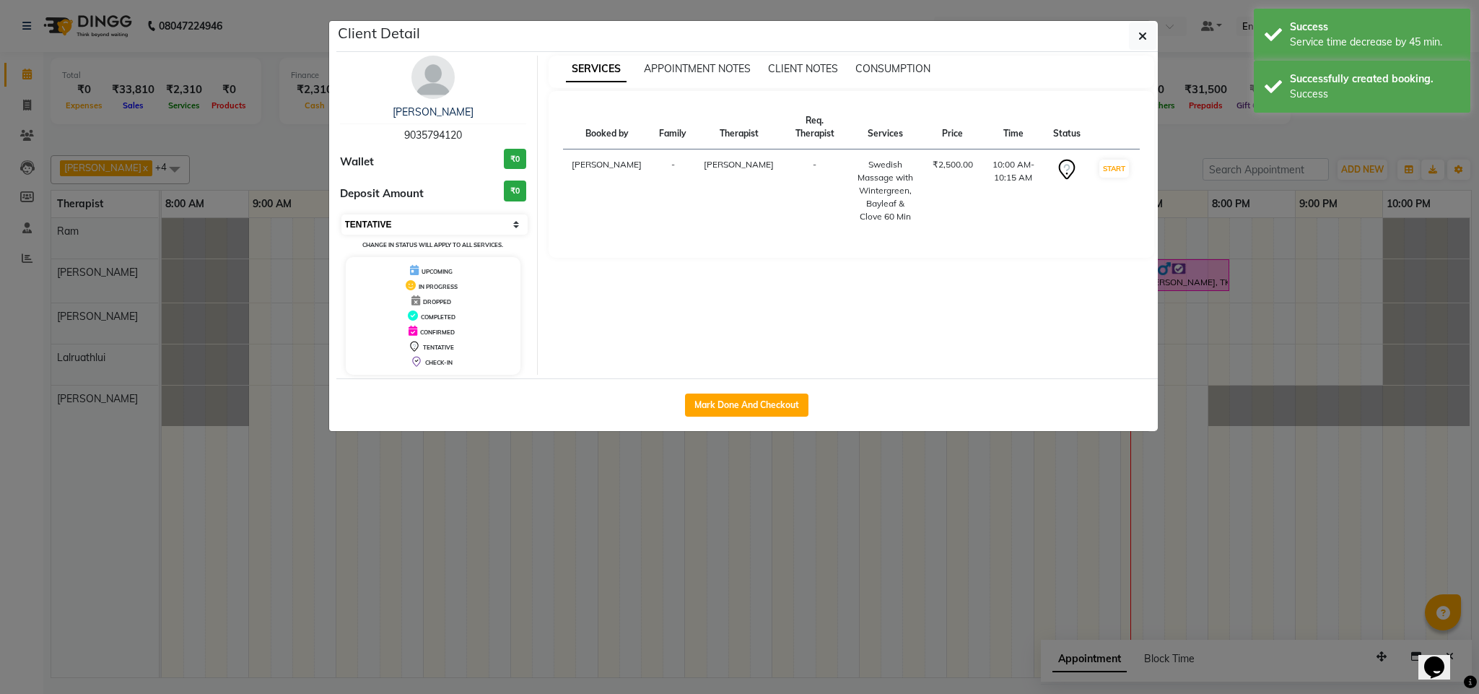
drag, startPoint x: 461, startPoint y: 217, endPoint x: 468, endPoint y: 230, distance: 13.9
click at [461, 217] on select "Select IN SERVICE CONFIRMED TENTATIVE CHECK IN MARK DONE DROPPED UPCOMING" at bounding box center [434, 224] width 187 height 20
select select "3"
click at [341, 215] on select "Select IN SERVICE CONFIRMED TENTATIVE CHECK IN MARK DONE DROPPED UPCOMING" at bounding box center [434, 224] width 187 height 20
click at [754, 409] on button "Checkout" at bounding box center [747, 404] width 58 height 23
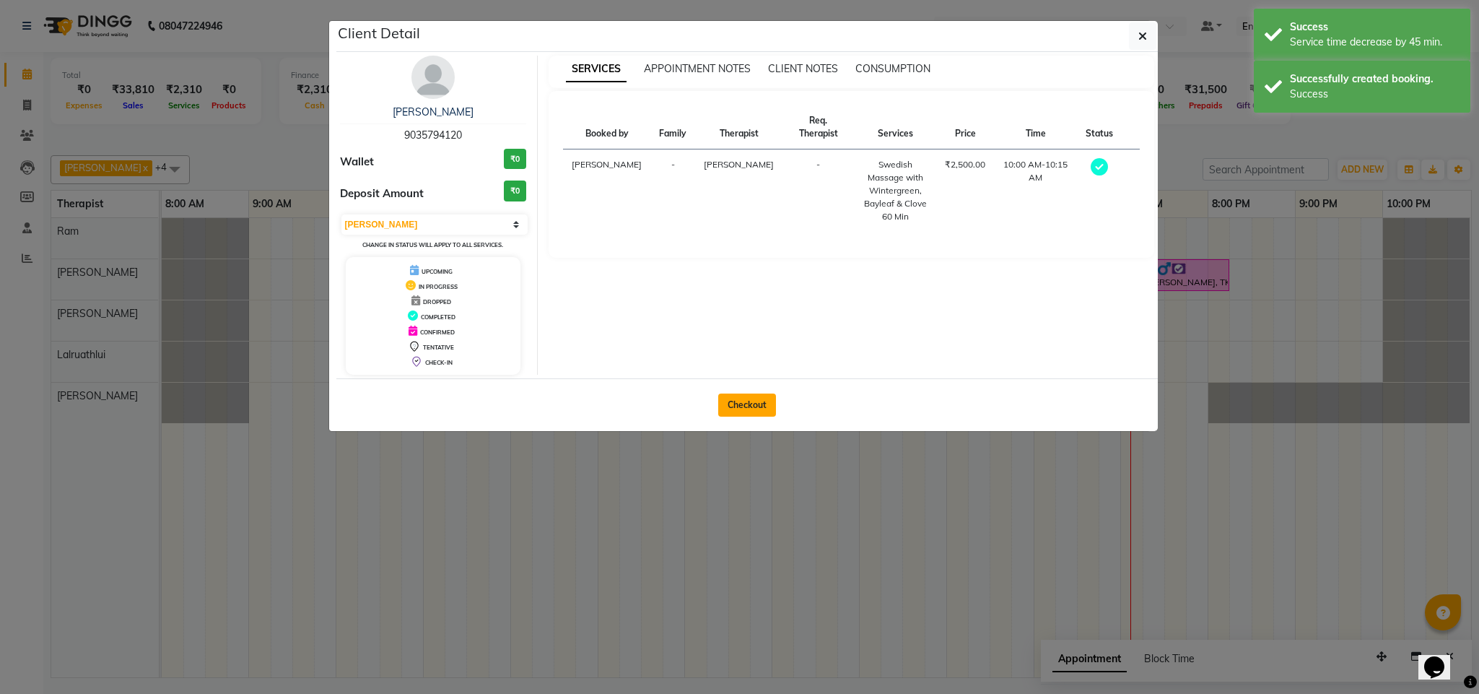
select select "service"
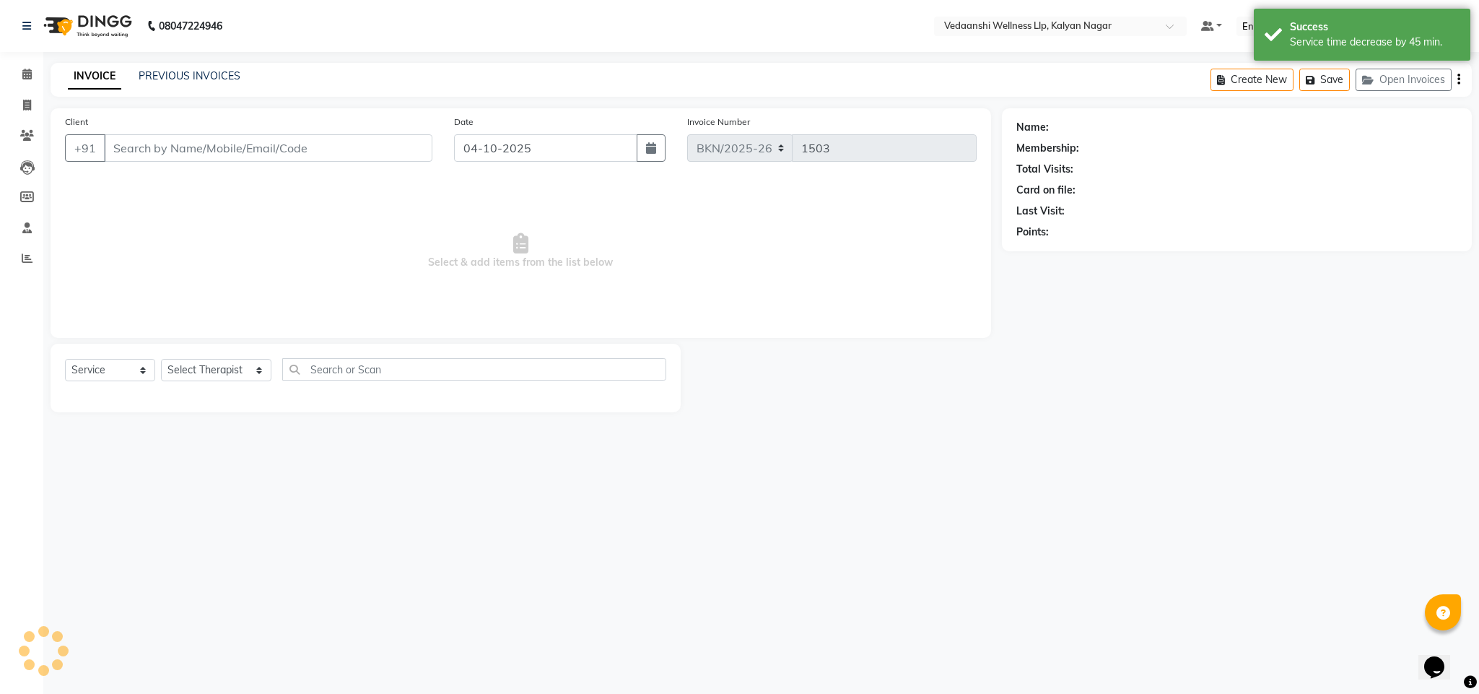
type input "9035794120"
select select "79390"
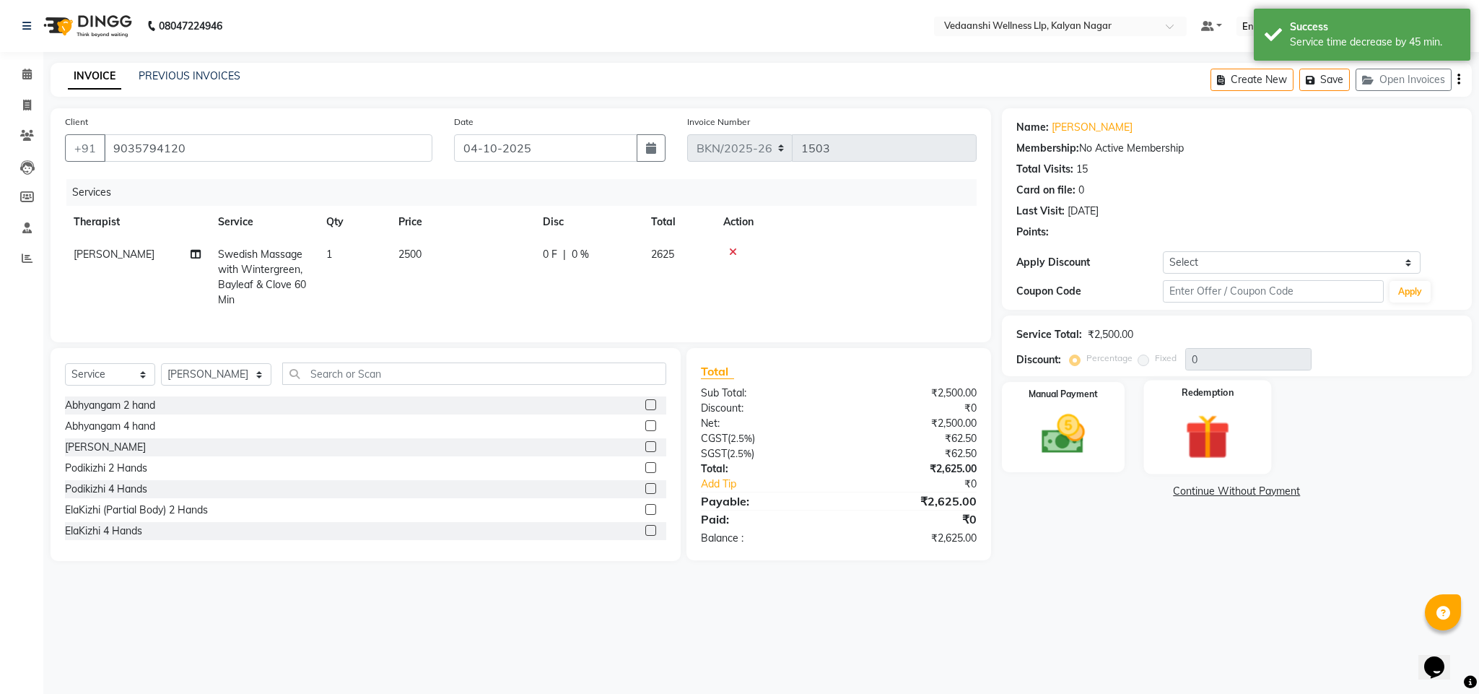
click at [1228, 429] on img at bounding box center [1208, 437] width 74 height 56
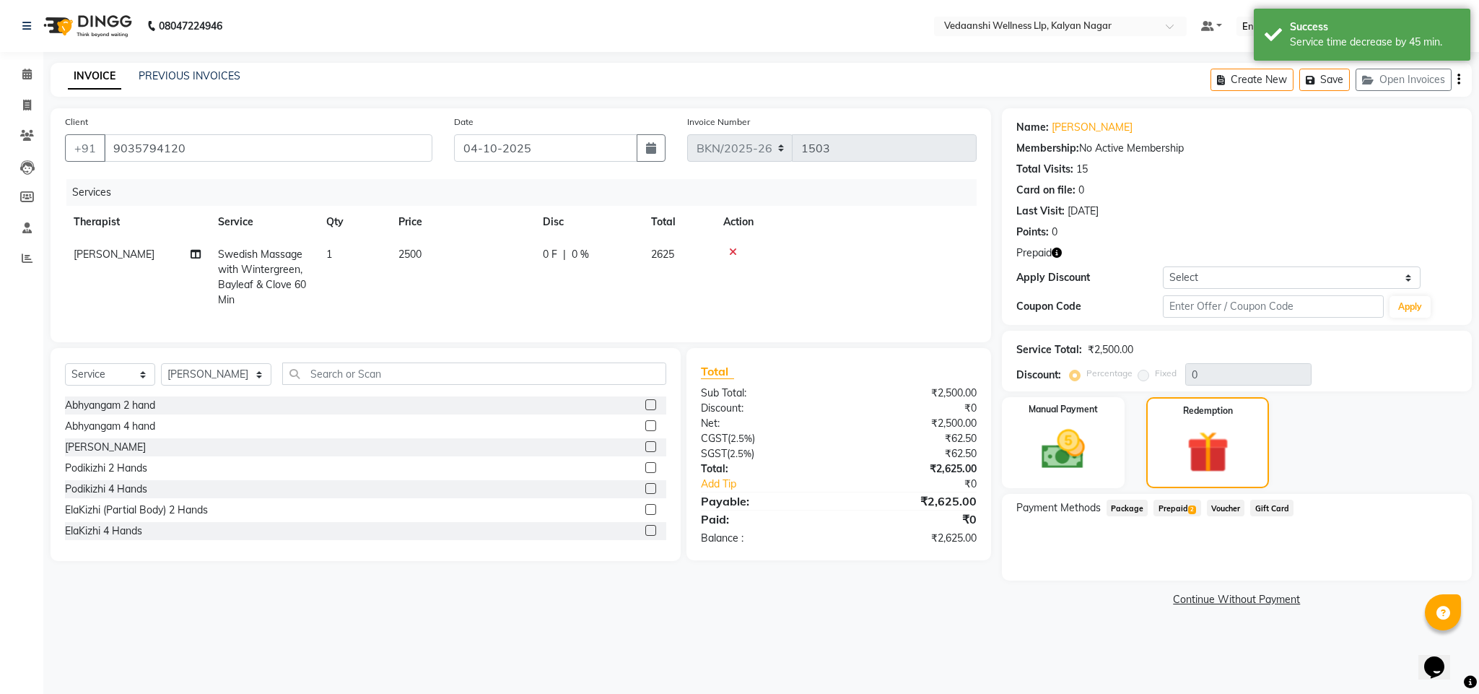
click at [1179, 509] on span "Prepaid 2" at bounding box center [1176, 507] width 47 height 17
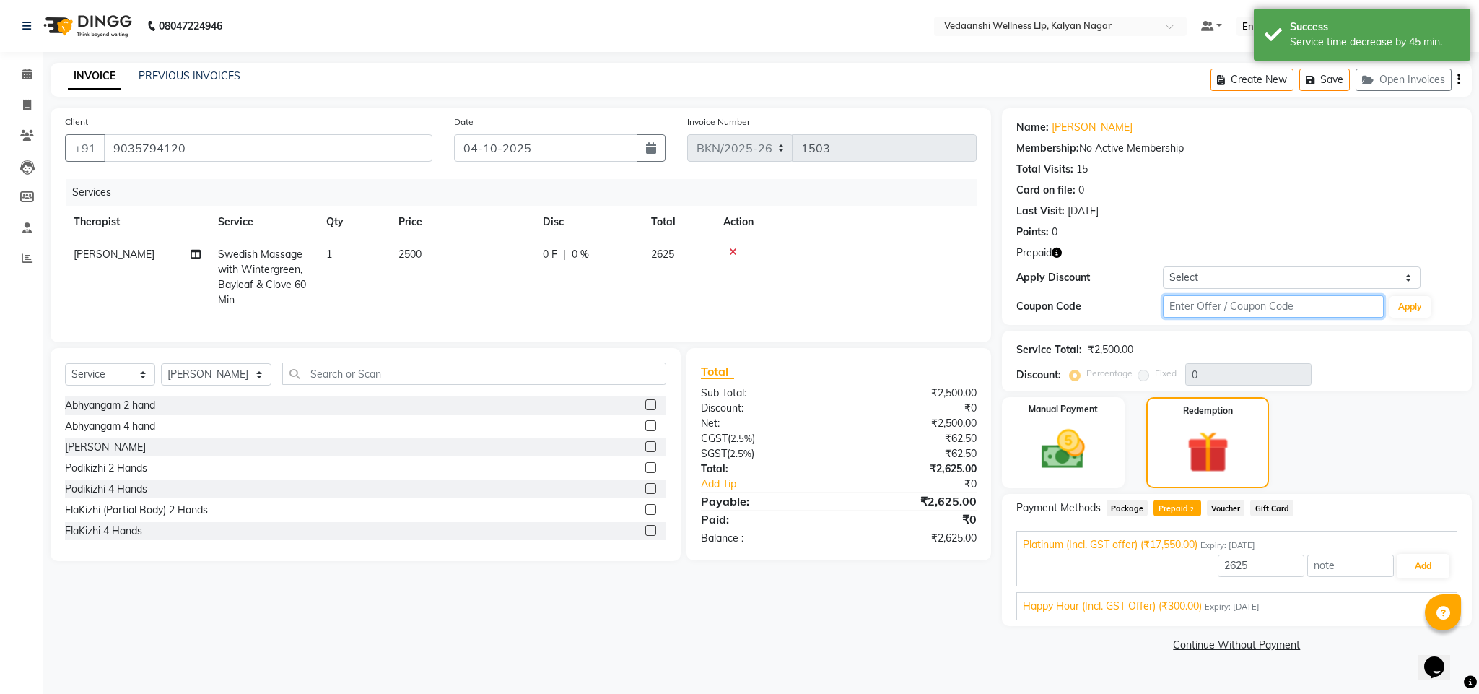
click at [1233, 299] on input "text" at bounding box center [1273, 306] width 221 height 22
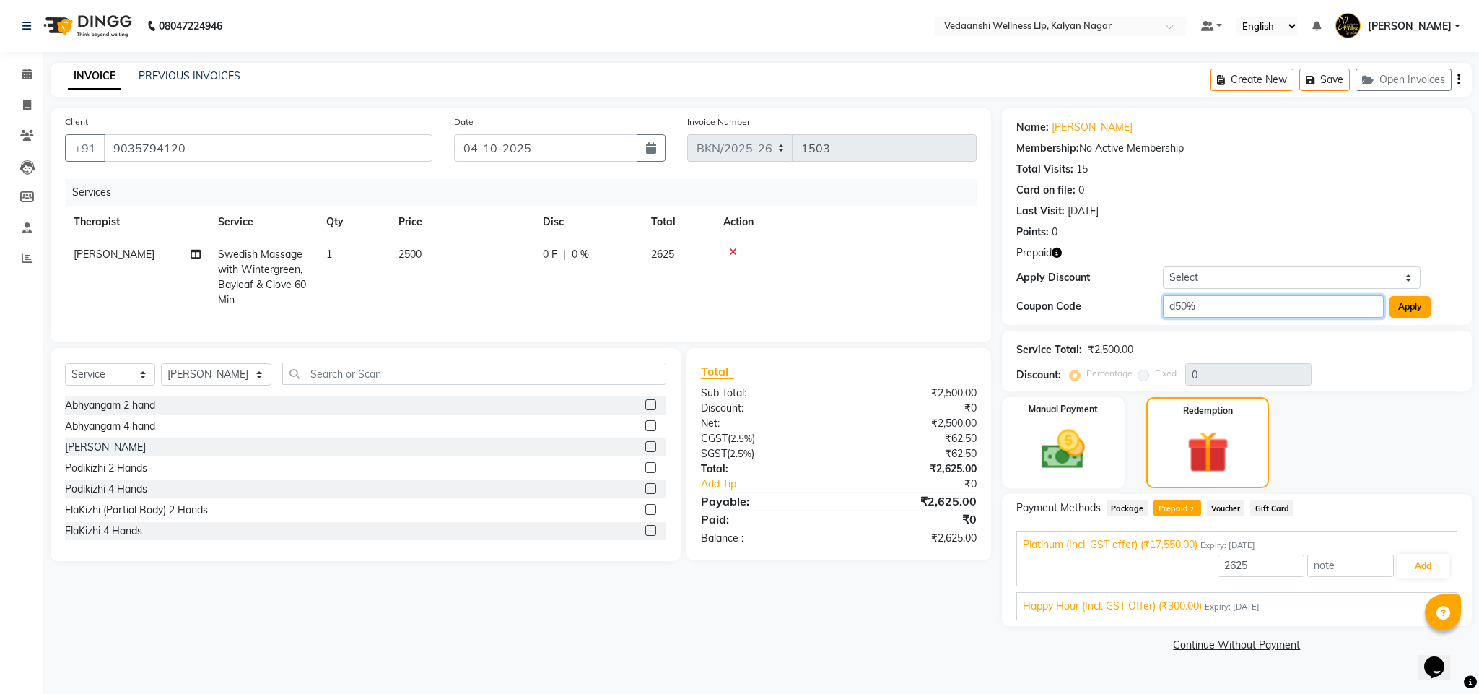
type input "d50%"
click at [1410, 300] on button "Apply" at bounding box center [1409, 307] width 41 height 22
type input "50"
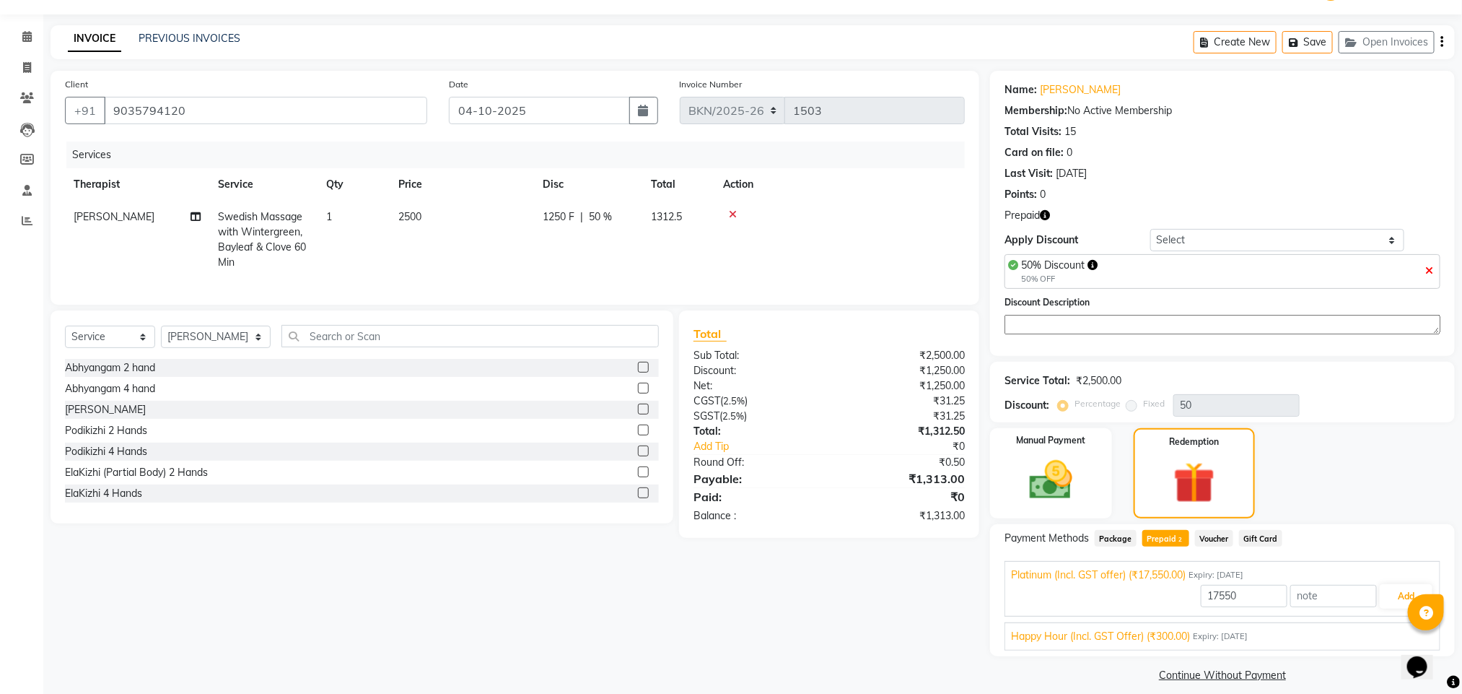
scroll to position [53, 0]
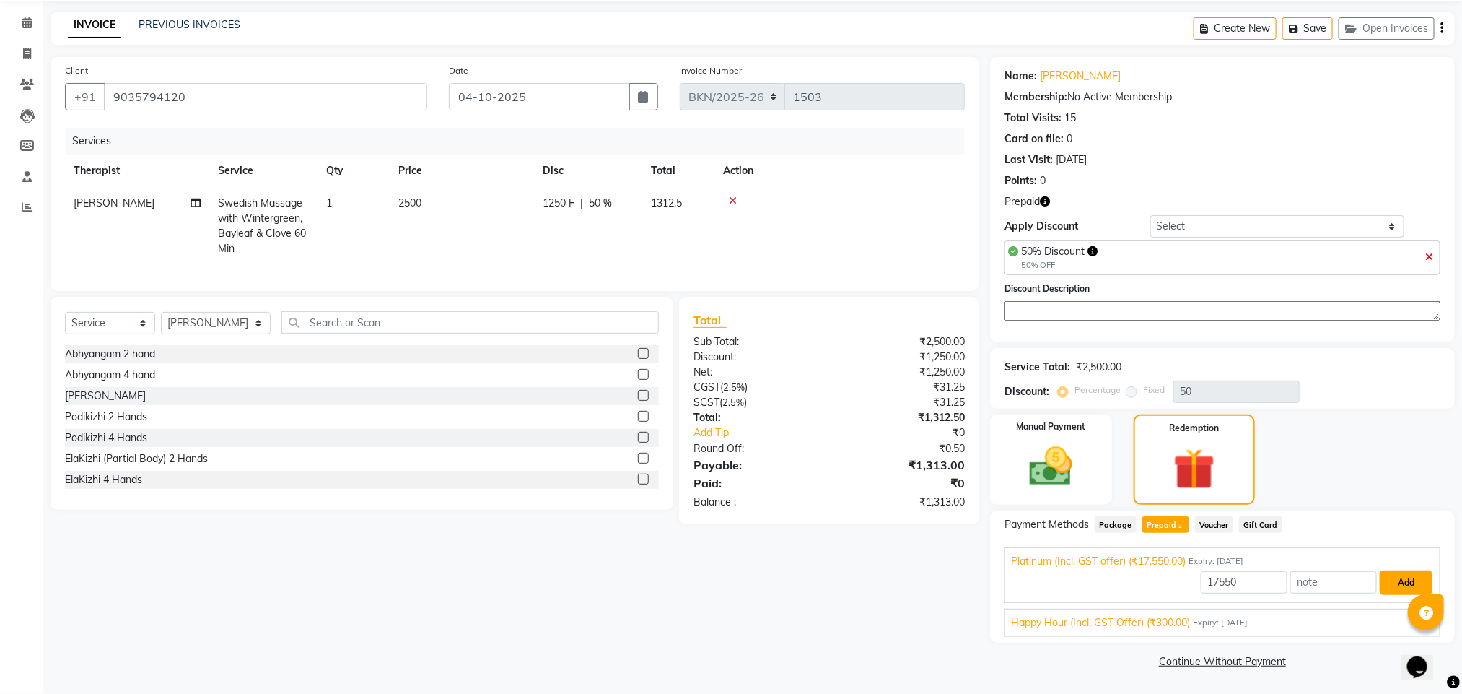
click at [1421, 574] on button "Add" at bounding box center [1406, 582] width 53 height 25
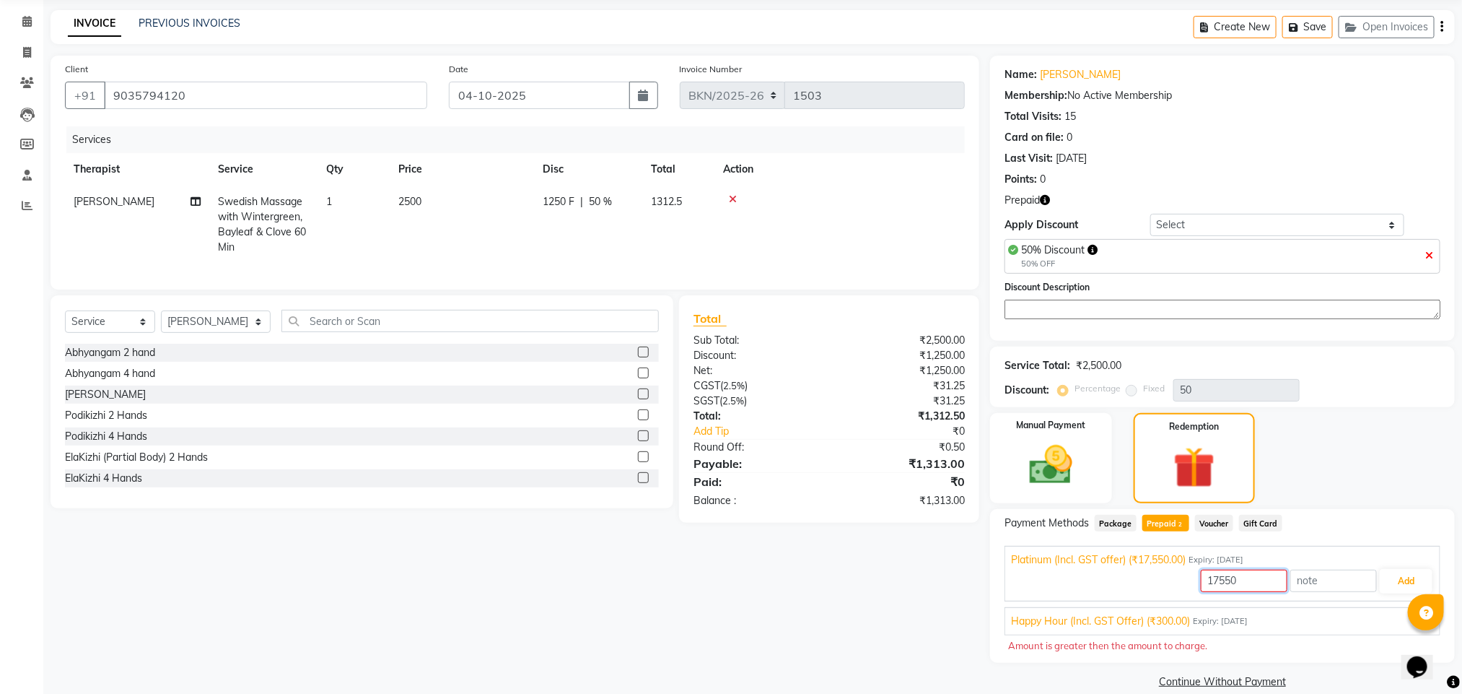
click at [1237, 572] on input "17550" at bounding box center [1244, 580] width 87 height 22
type input "1"
type input "1250"
click at [1401, 576] on button "Add" at bounding box center [1406, 581] width 53 height 25
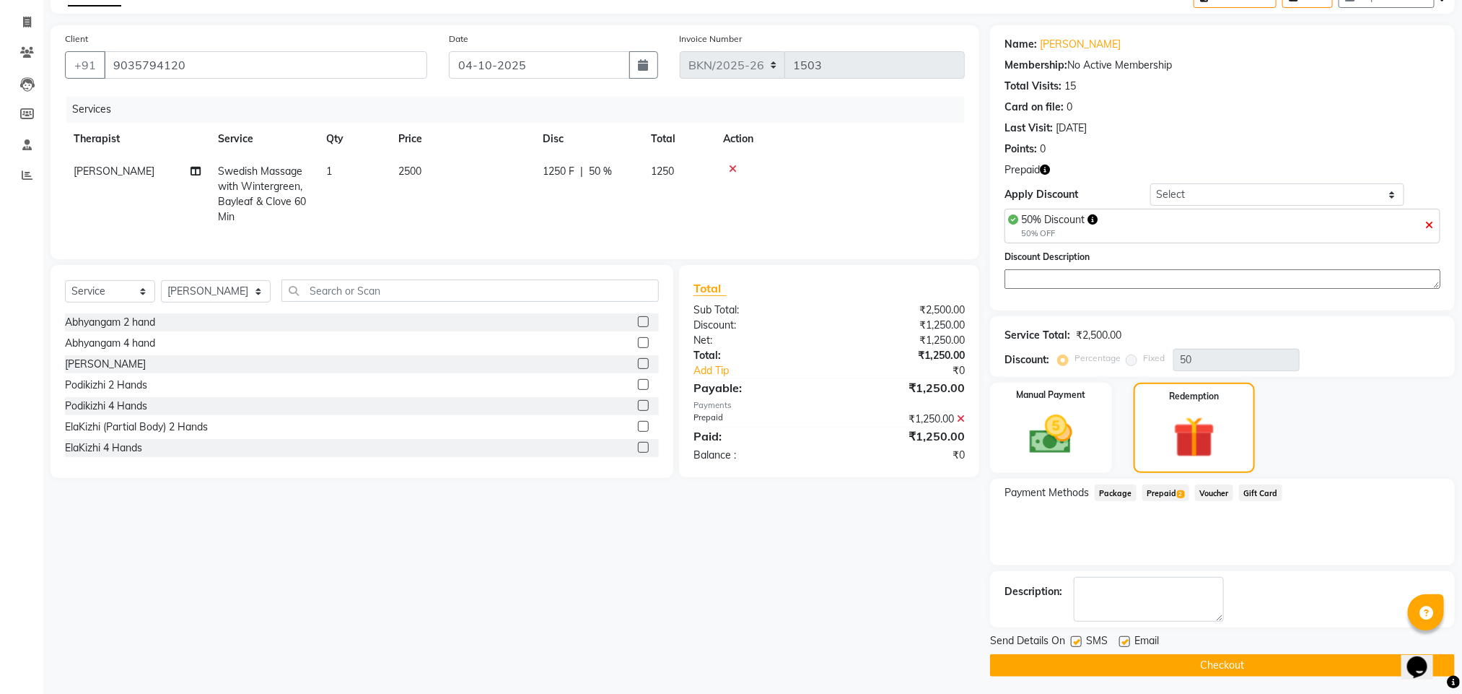
scroll to position [89, 0]
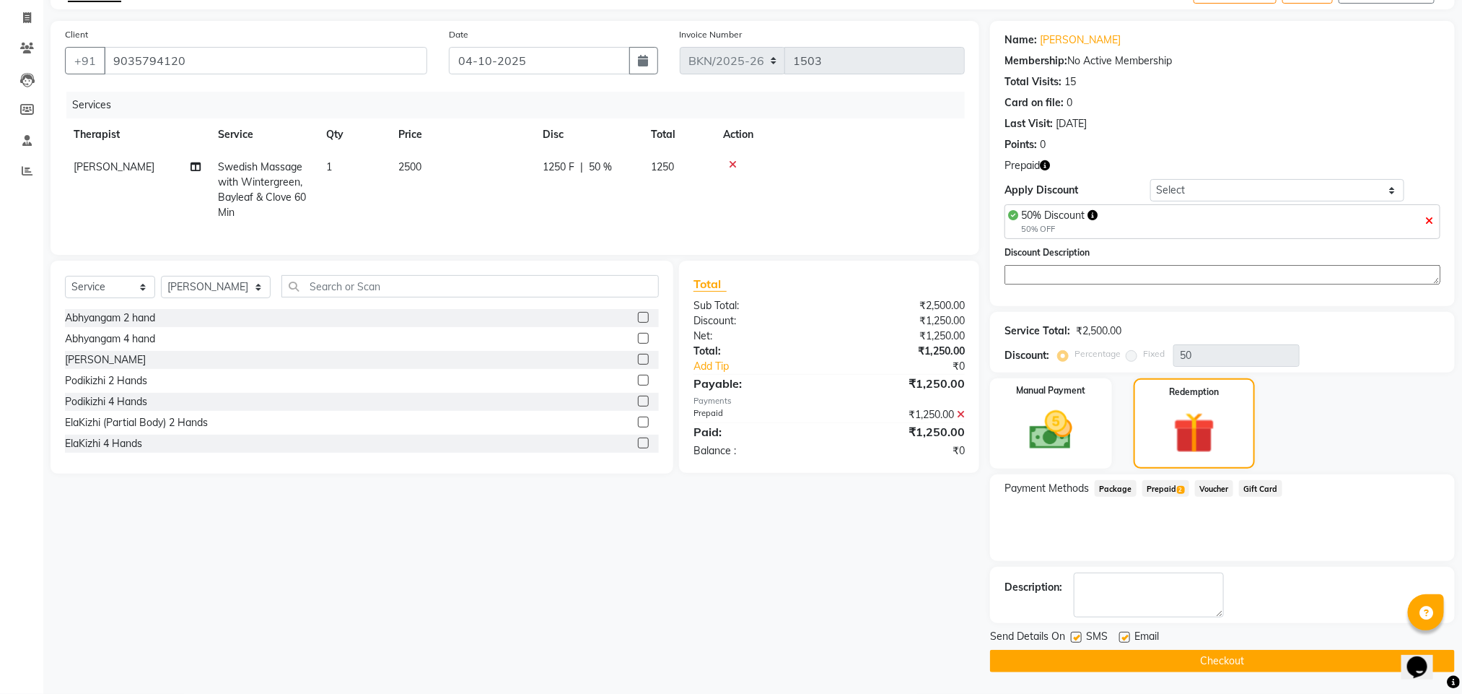
click at [1127, 632] on label at bounding box center [1124, 637] width 11 height 11
click at [1127, 633] on input "checkbox" at bounding box center [1123, 637] width 9 height 9
checkbox input "false"
click at [1075, 635] on label at bounding box center [1076, 637] width 11 height 11
click at [1075, 635] on input "checkbox" at bounding box center [1075, 637] width 9 height 9
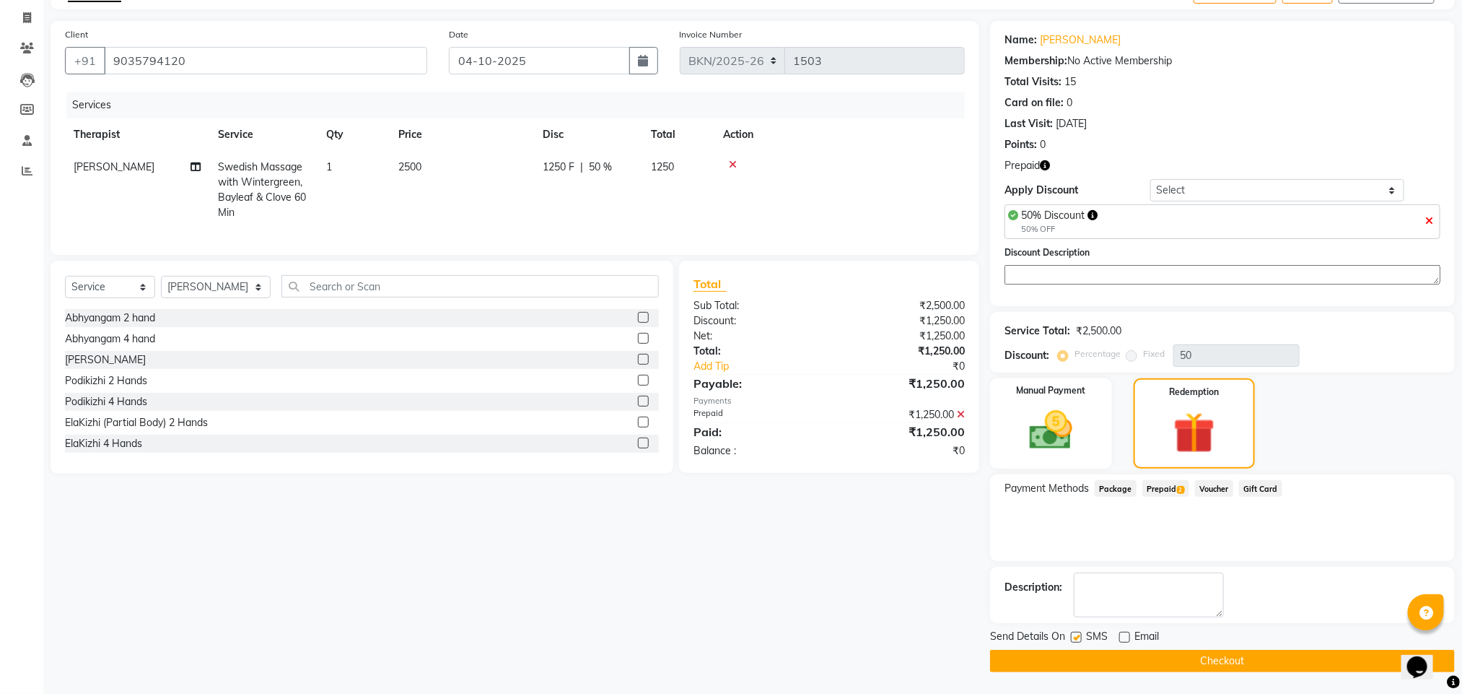
checkbox input "false"
click at [1130, 657] on button "Checkout" at bounding box center [1222, 661] width 465 height 22
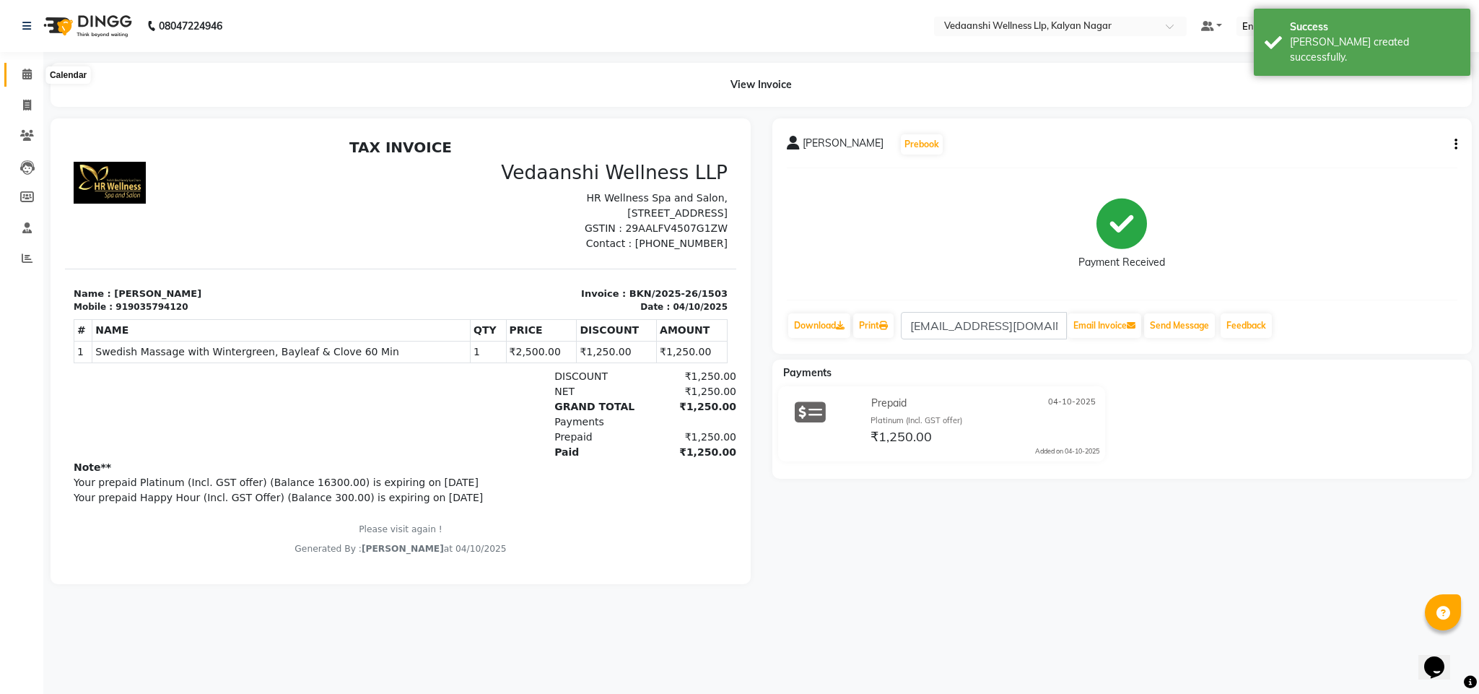
click at [22, 69] on icon at bounding box center [26, 74] width 9 height 11
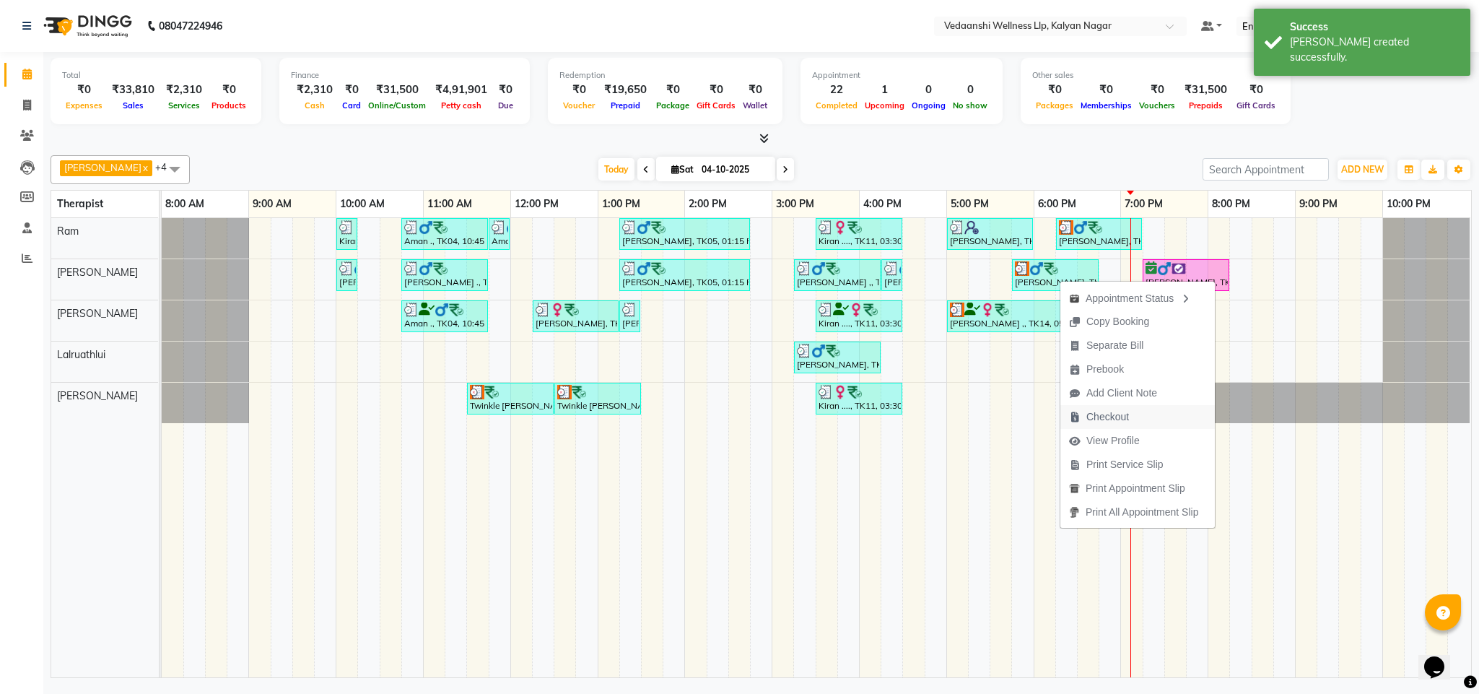
click at [1096, 414] on span "Checkout" at bounding box center [1107, 416] width 43 height 15
select select "service"
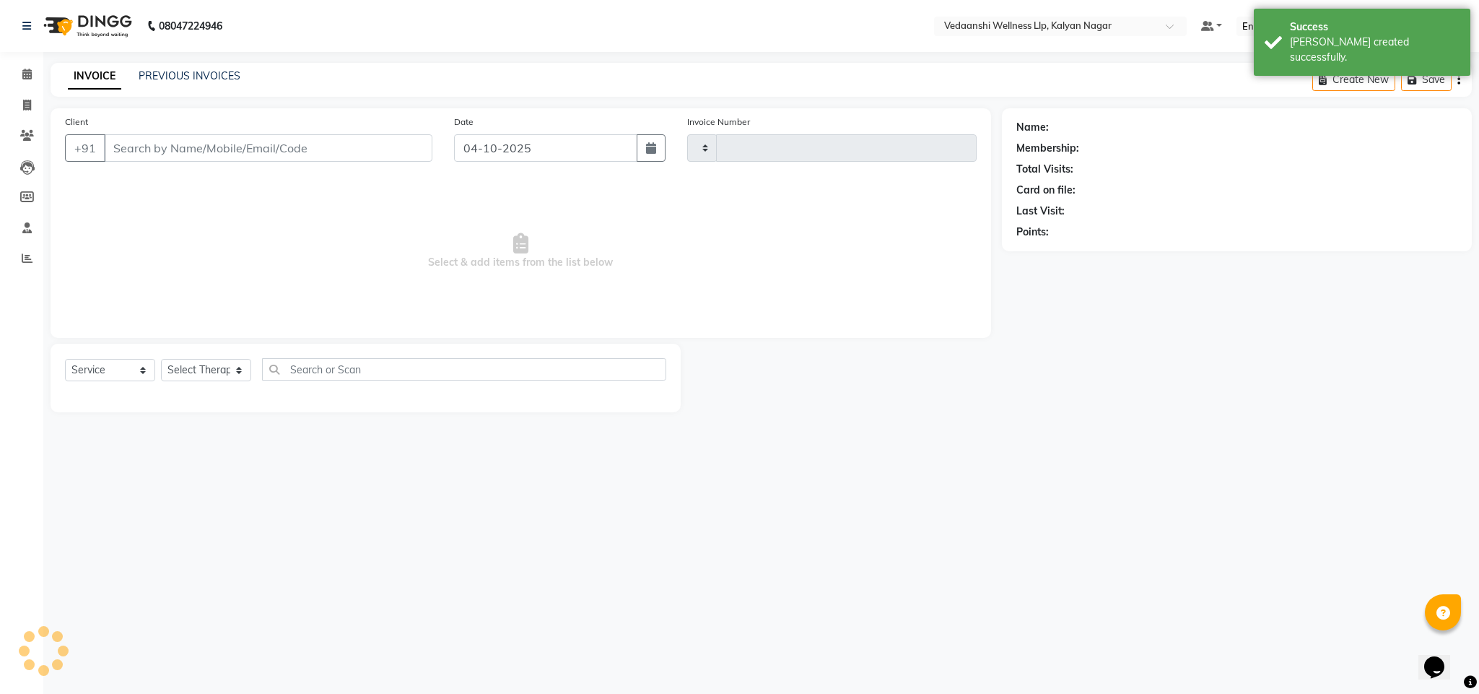
type input "1504"
select select "4293"
type input "9035794120"
select select "79390"
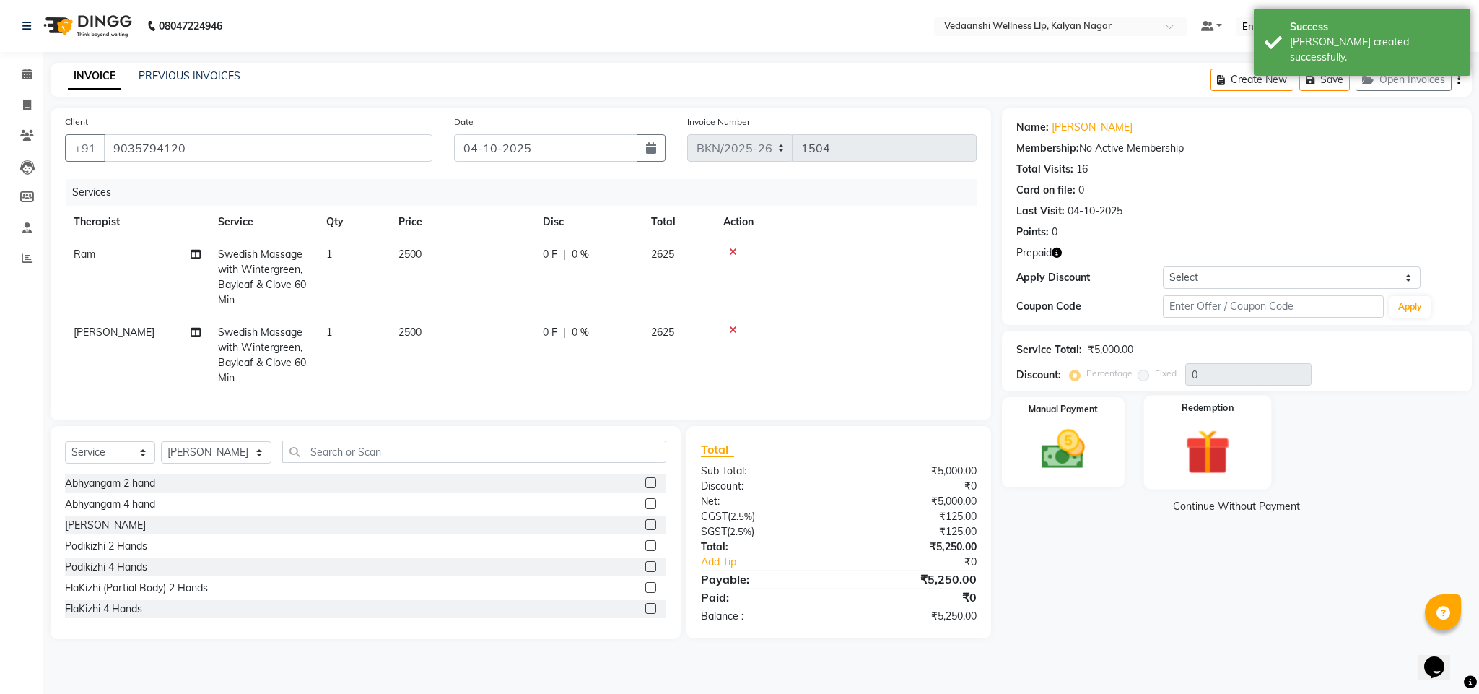
click at [1210, 442] on img at bounding box center [1208, 452] width 74 height 56
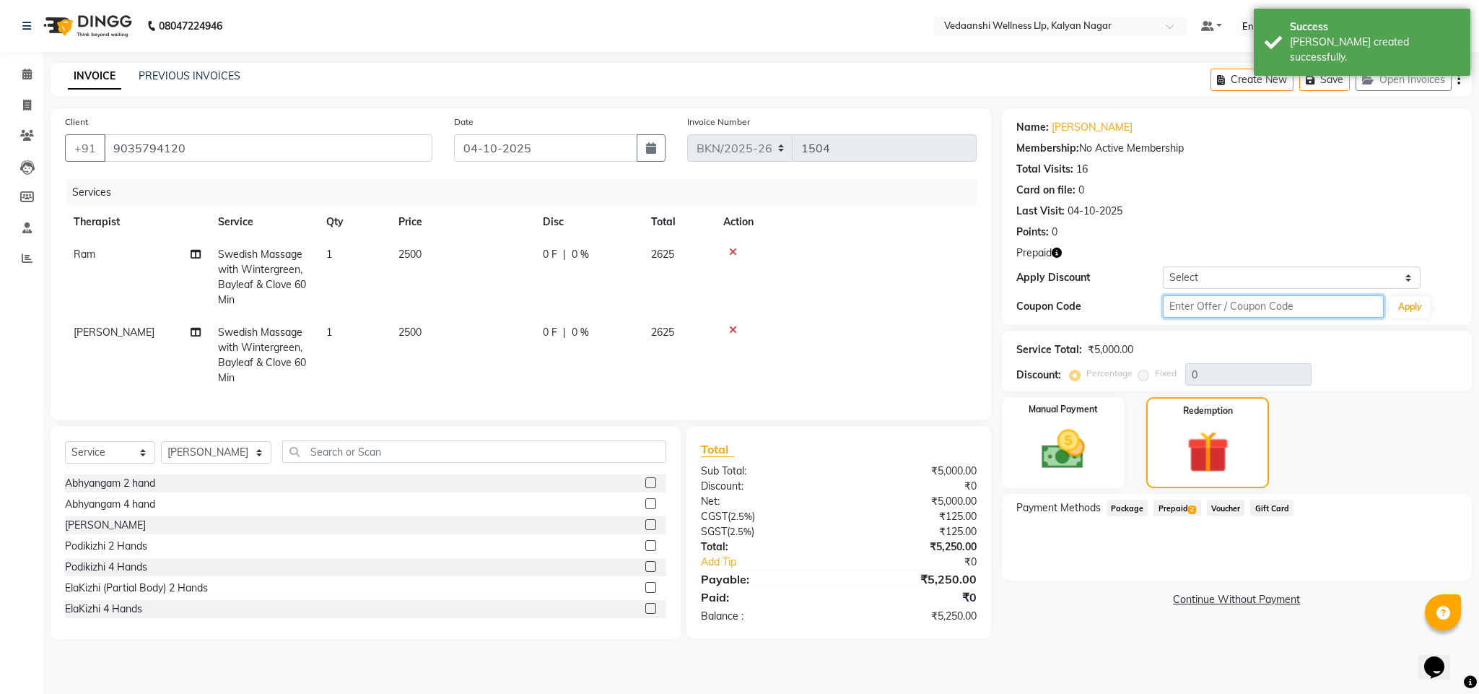
click at [1179, 308] on input "text" at bounding box center [1273, 306] width 221 height 22
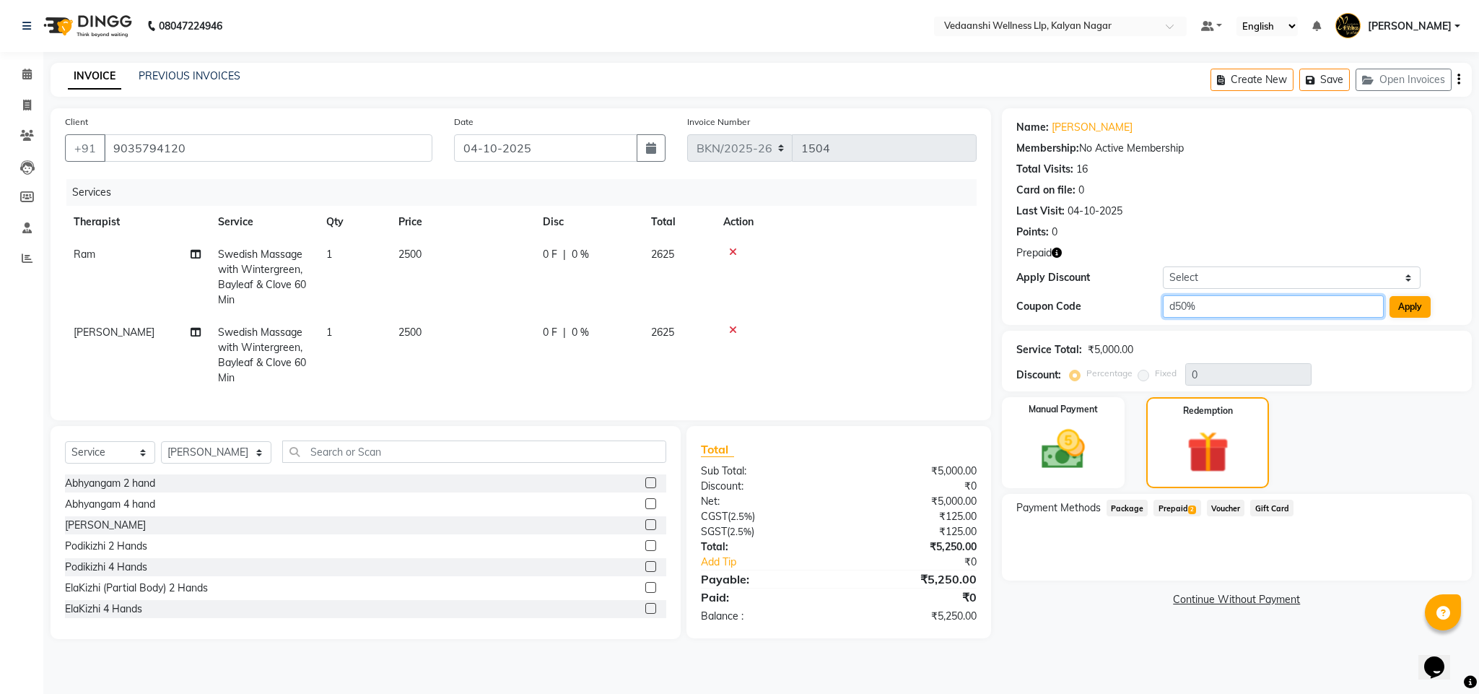
type input "d50%"
click at [1390, 307] on button "Apply" at bounding box center [1409, 307] width 41 height 22
type input "50"
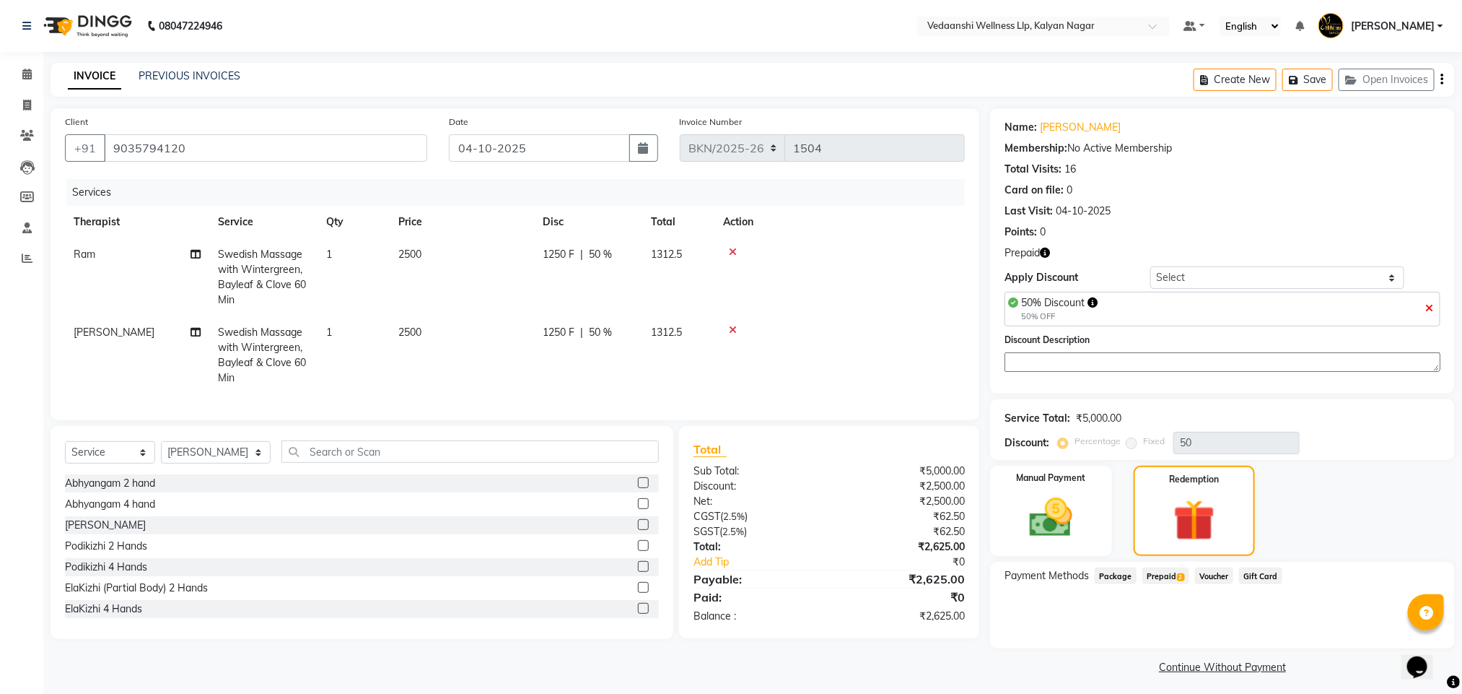
click at [1165, 580] on span "Prepaid 2" at bounding box center [1166, 575] width 47 height 17
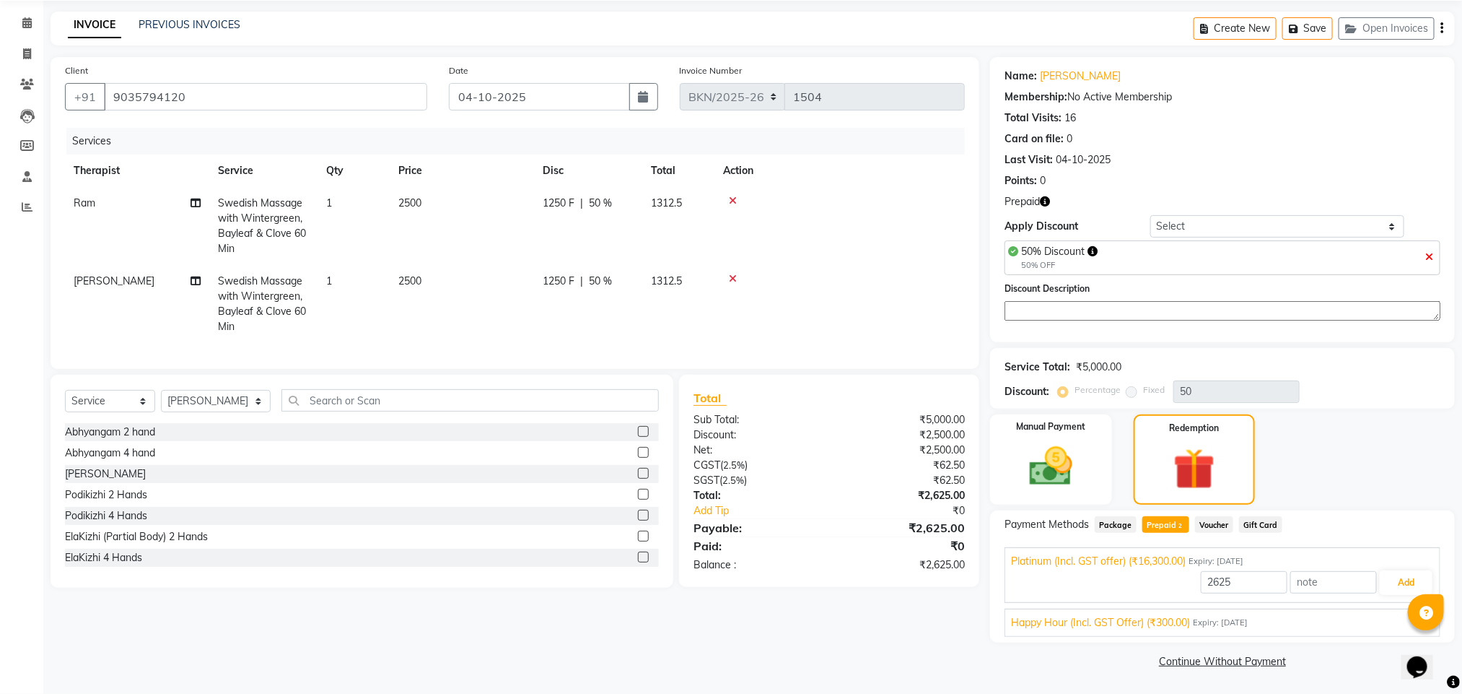
scroll to position [53, 0]
click at [1399, 574] on button "Add" at bounding box center [1406, 582] width 53 height 25
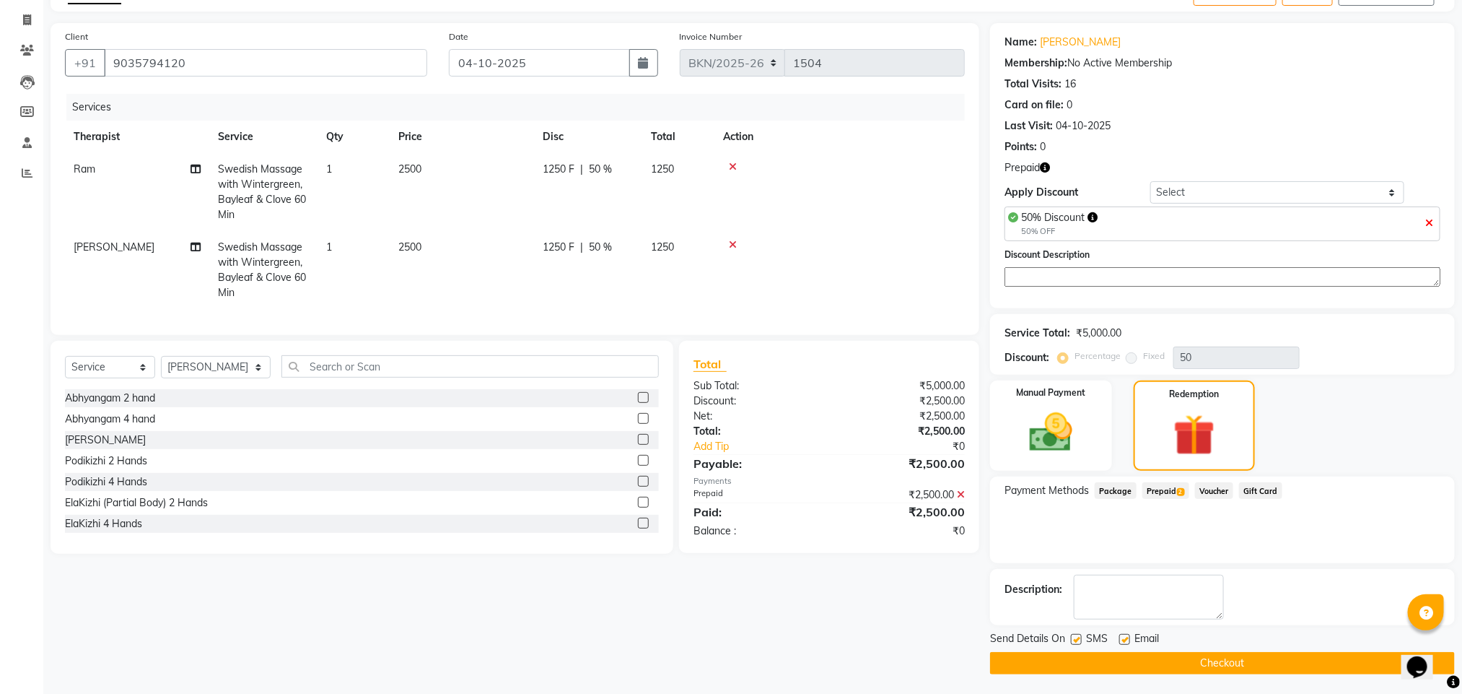
scroll to position [89, 0]
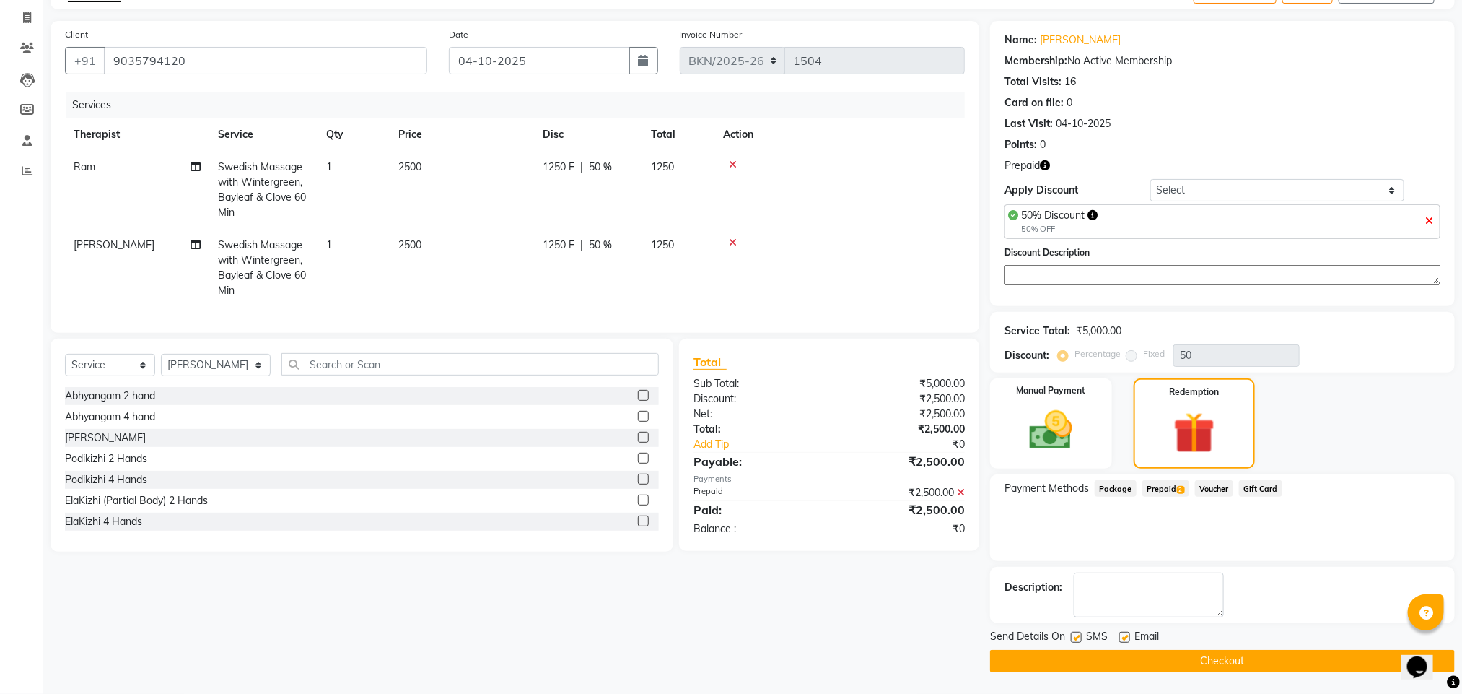
click at [1182, 652] on button "Checkout" at bounding box center [1222, 661] width 465 height 22
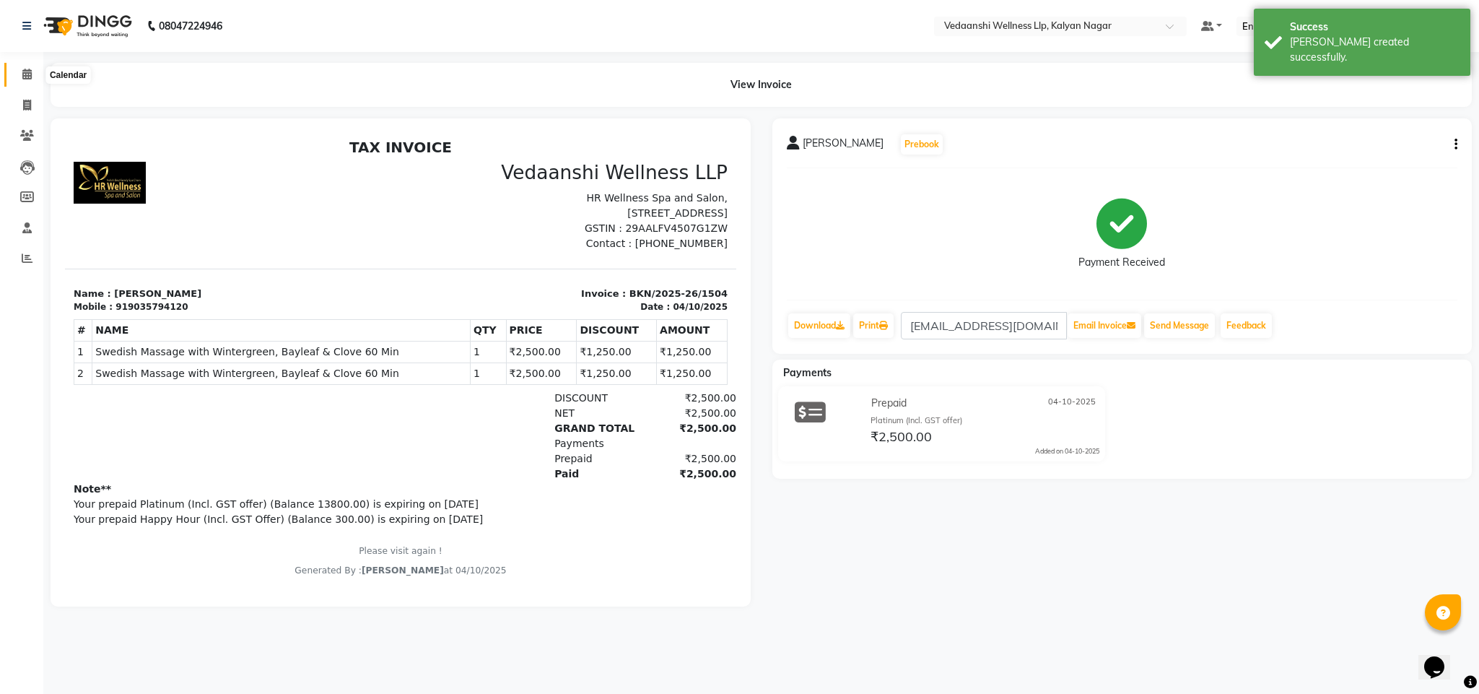
click at [22, 74] on icon at bounding box center [26, 74] width 9 height 11
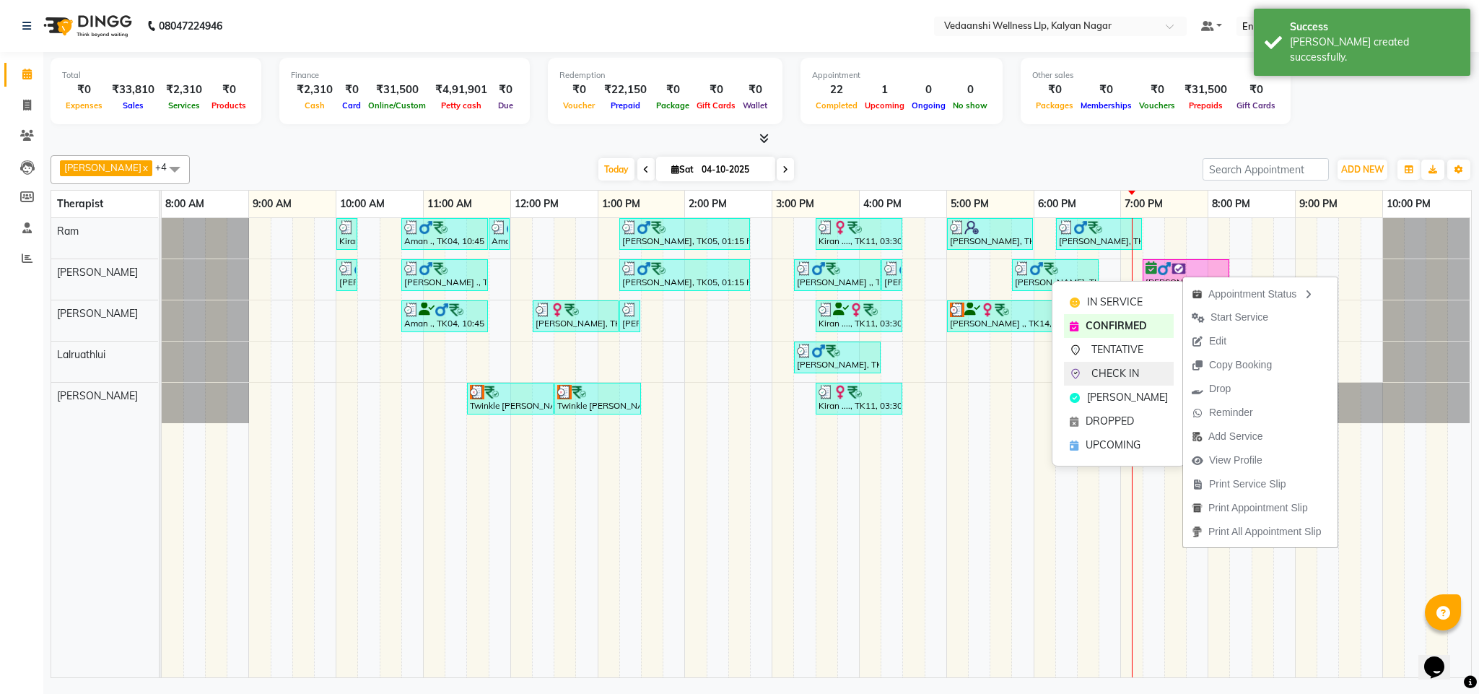
click at [1127, 370] on span "CHECK IN" at bounding box center [1115, 373] width 48 height 15
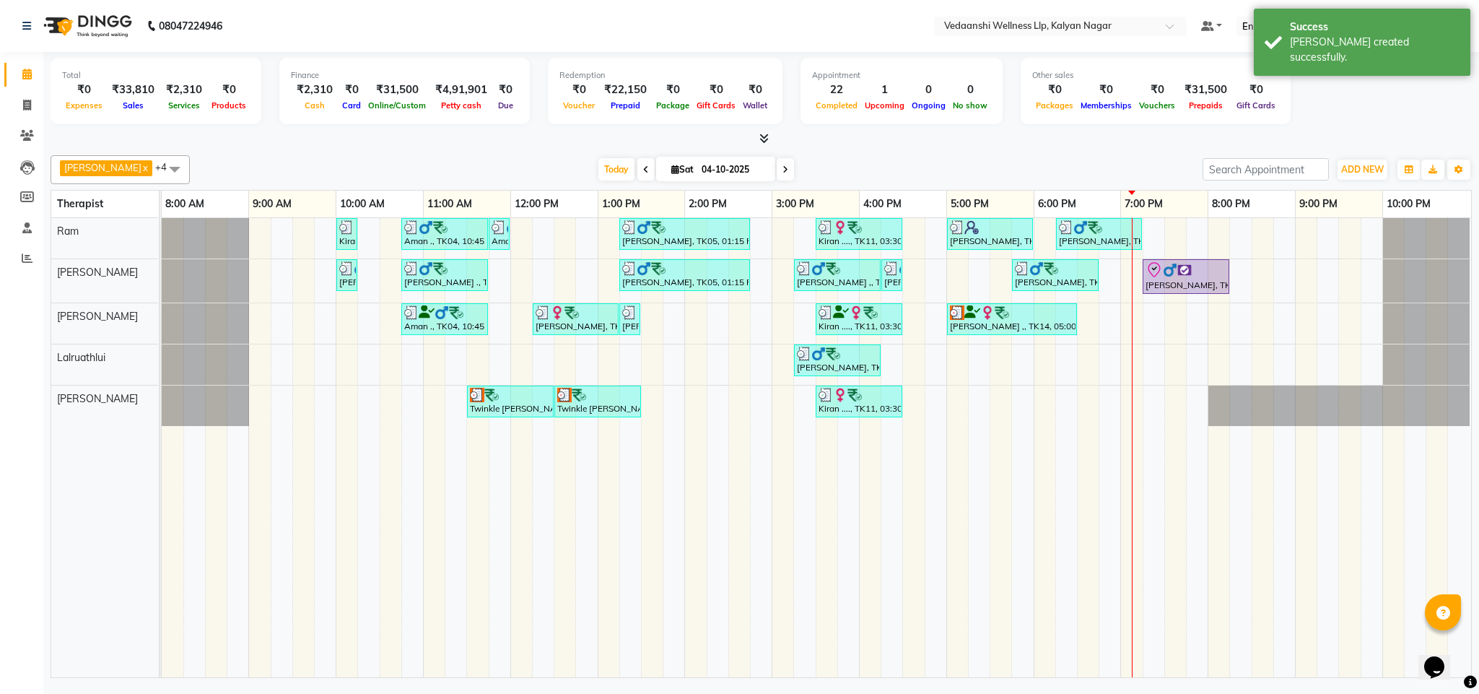
click at [1070, 141] on div at bounding box center [761, 138] width 1421 height 15
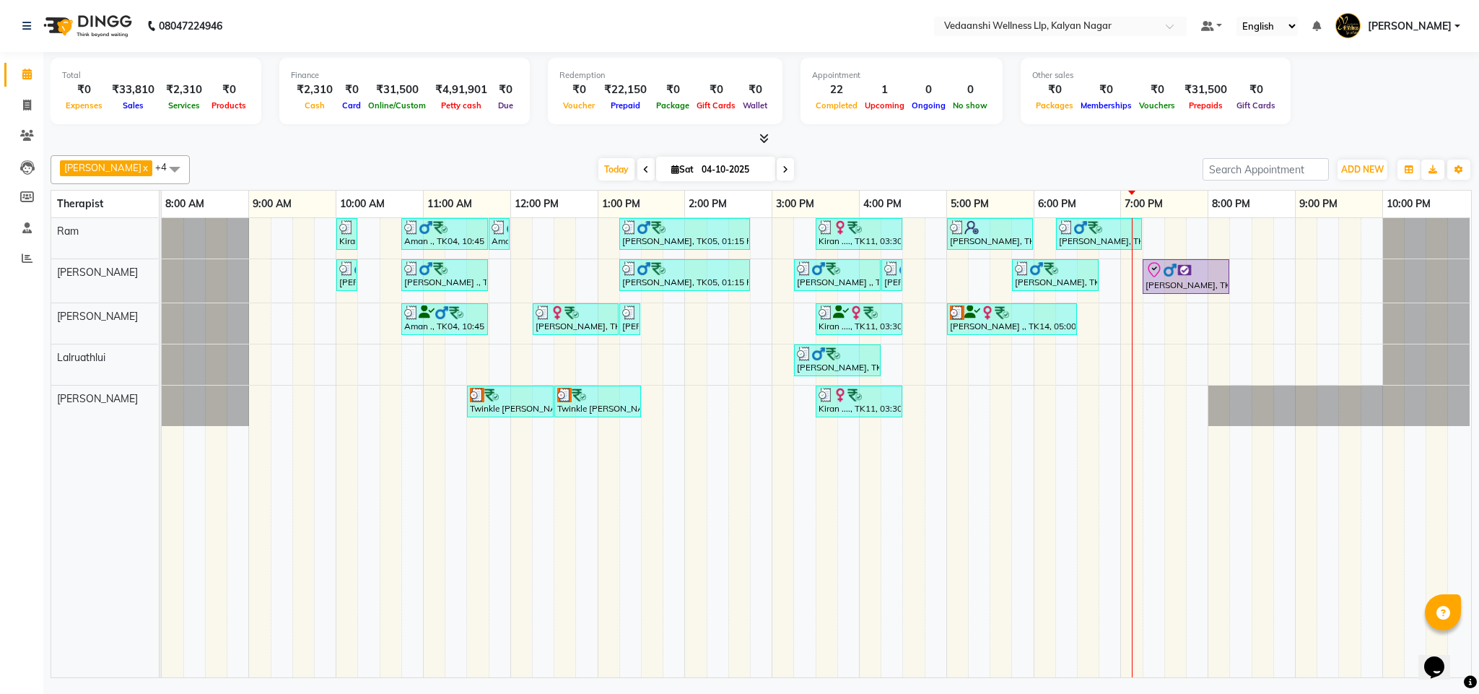
click at [891, 122] on div "Appointment 22 Completed 1 Upcoming 0 Ongoing 0 No show" at bounding box center [901, 91] width 202 height 66
click at [932, 152] on div "Benjamin x Jennifer Zoramsangi x Lalruathlui x Ram x Rashika Khadse x +4 Select…" at bounding box center [761, 413] width 1421 height 528
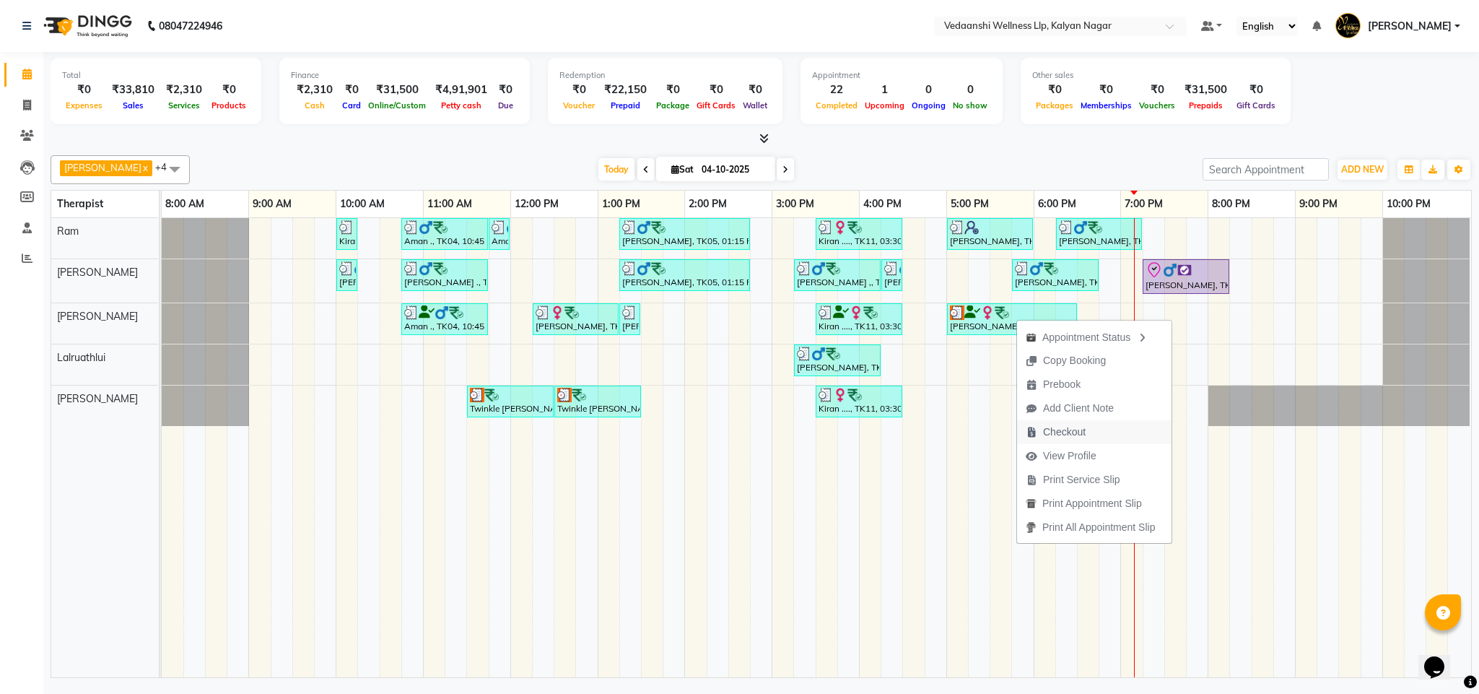
click at [1061, 436] on span "Checkout" at bounding box center [1064, 431] width 43 height 15
select select "service"
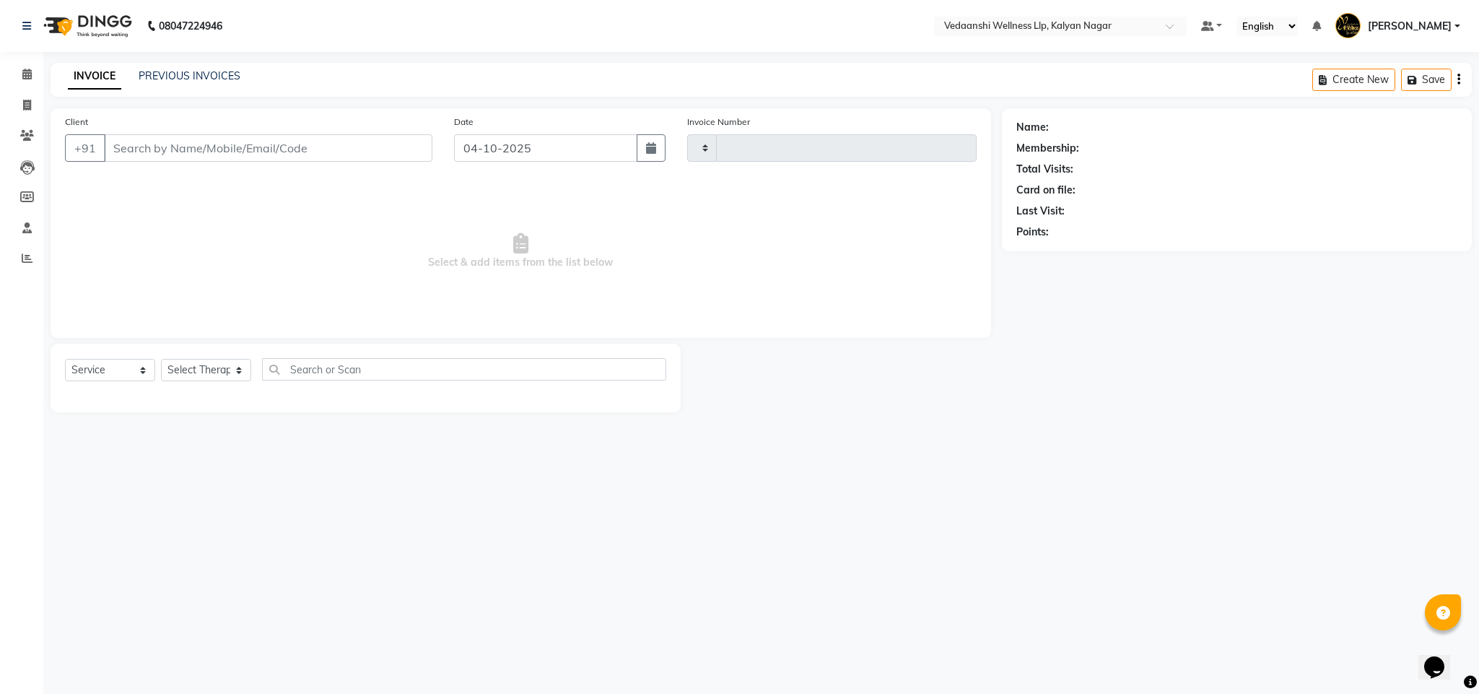
type input "1505"
select select "4293"
type input "9845140181"
select select "67322"
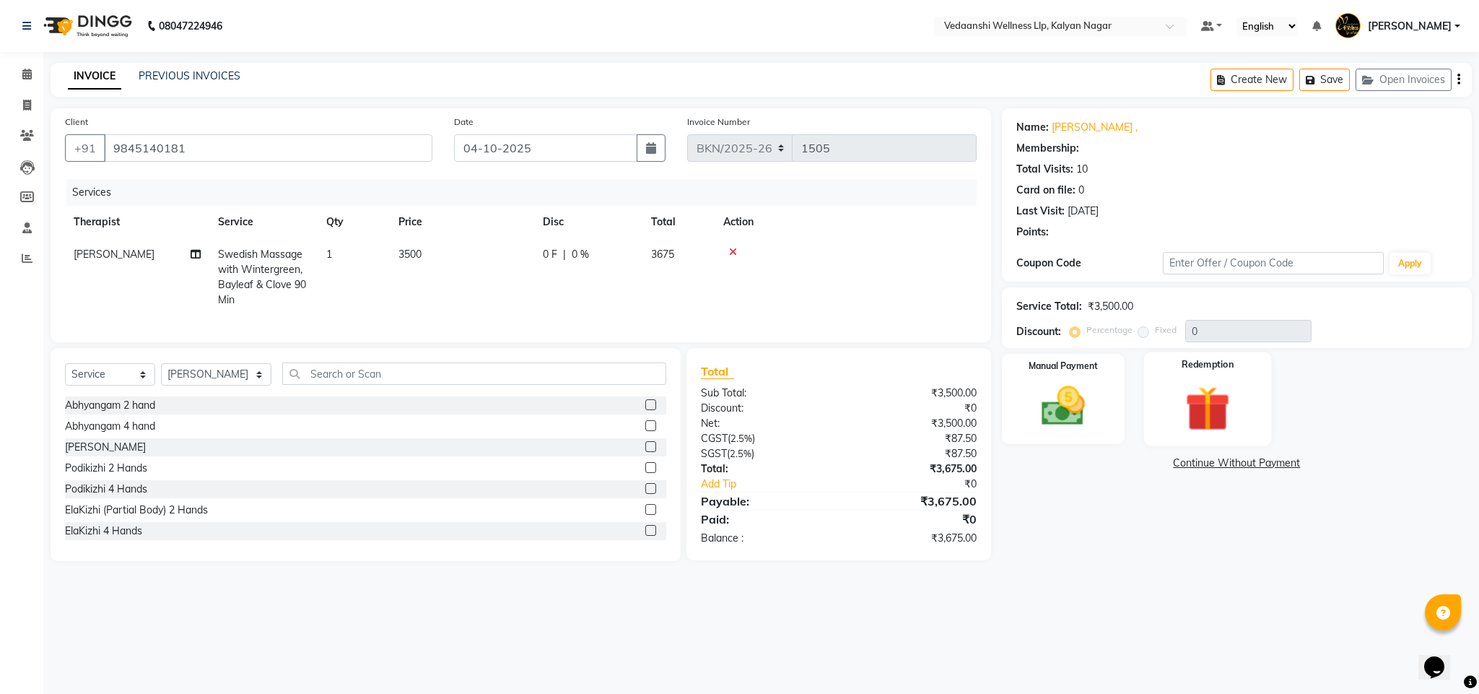
click at [1202, 425] on img at bounding box center [1208, 408] width 74 height 56
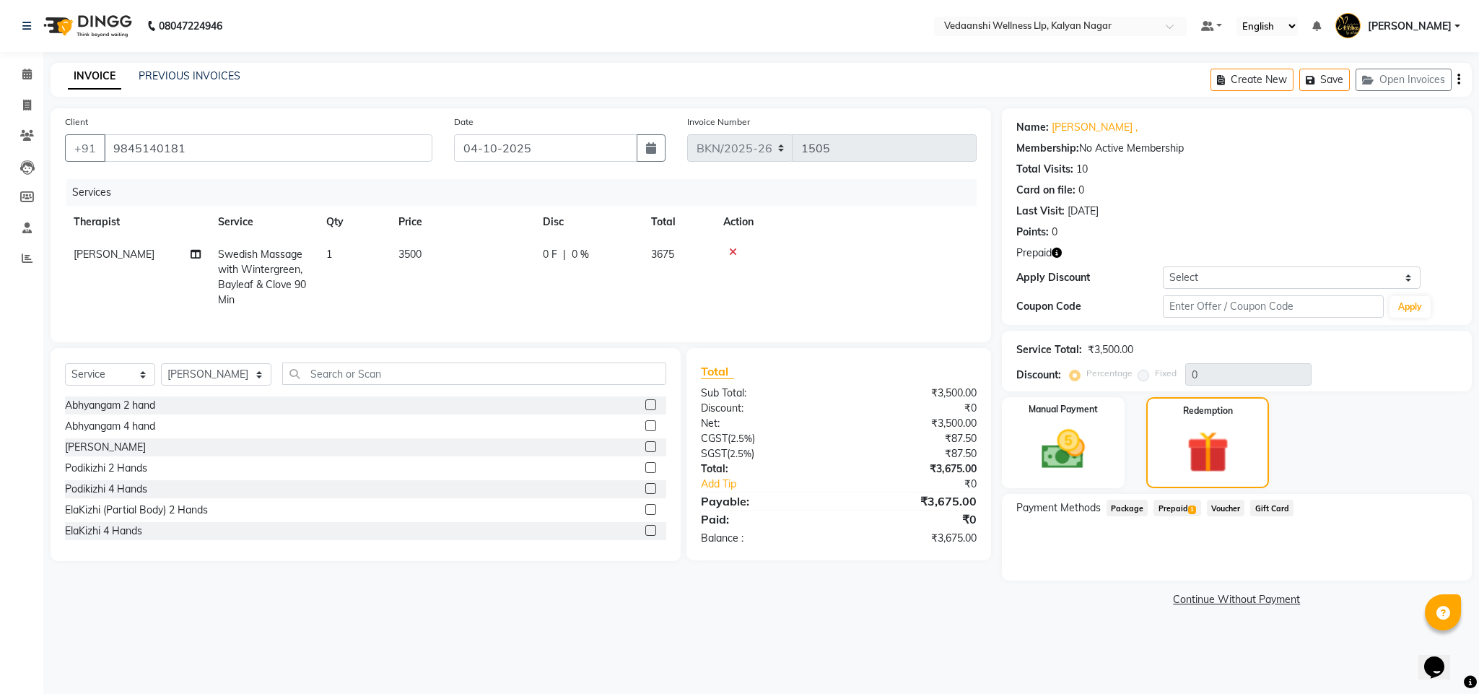
click at [1163, 515] on span "Prepaid 1" at bounding box center [1176, 507] width 47 height 17
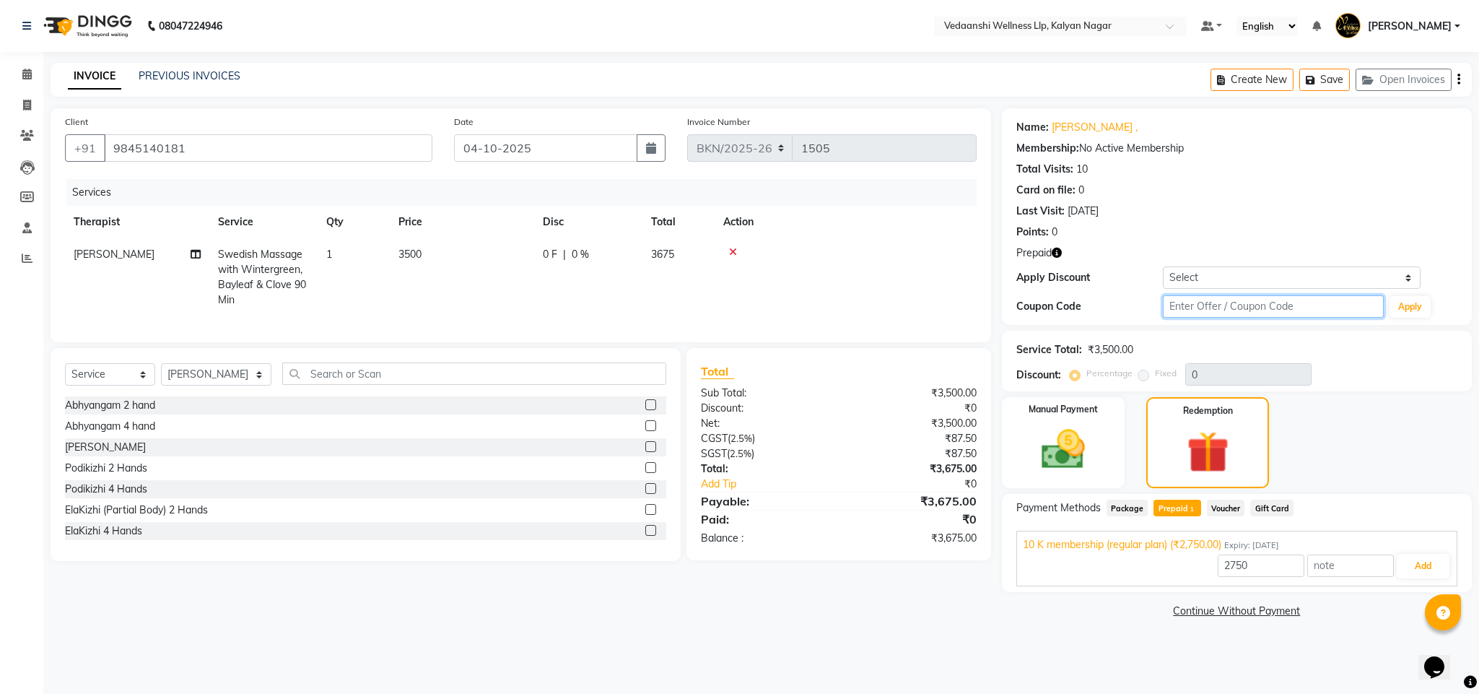
click at [1181, 313] on input "text" at bounding box center [1273, 306] width 221 height 22
type input "d50%"
click at [1399, 314] on button "Apply" at bounding box center [1409, 307] width 41 height 22
type input "50"
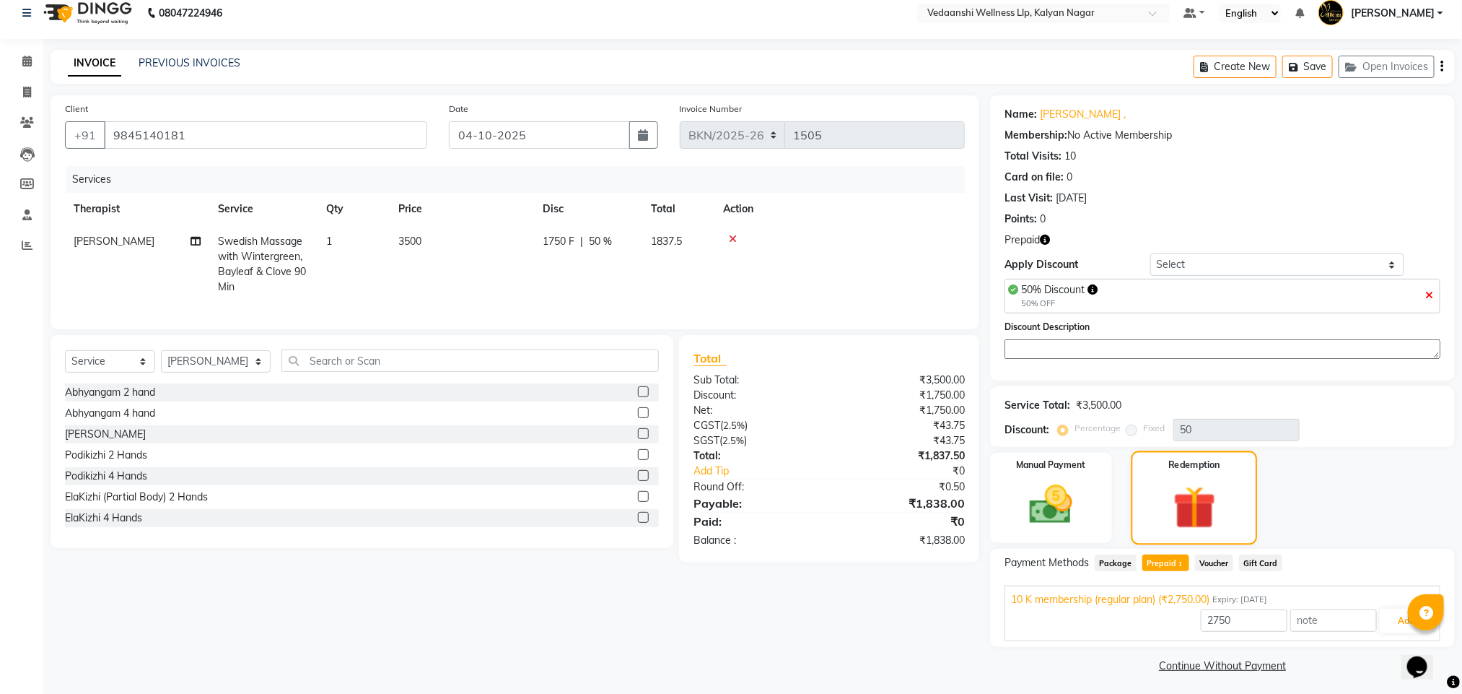
scroll to position [18, 0]
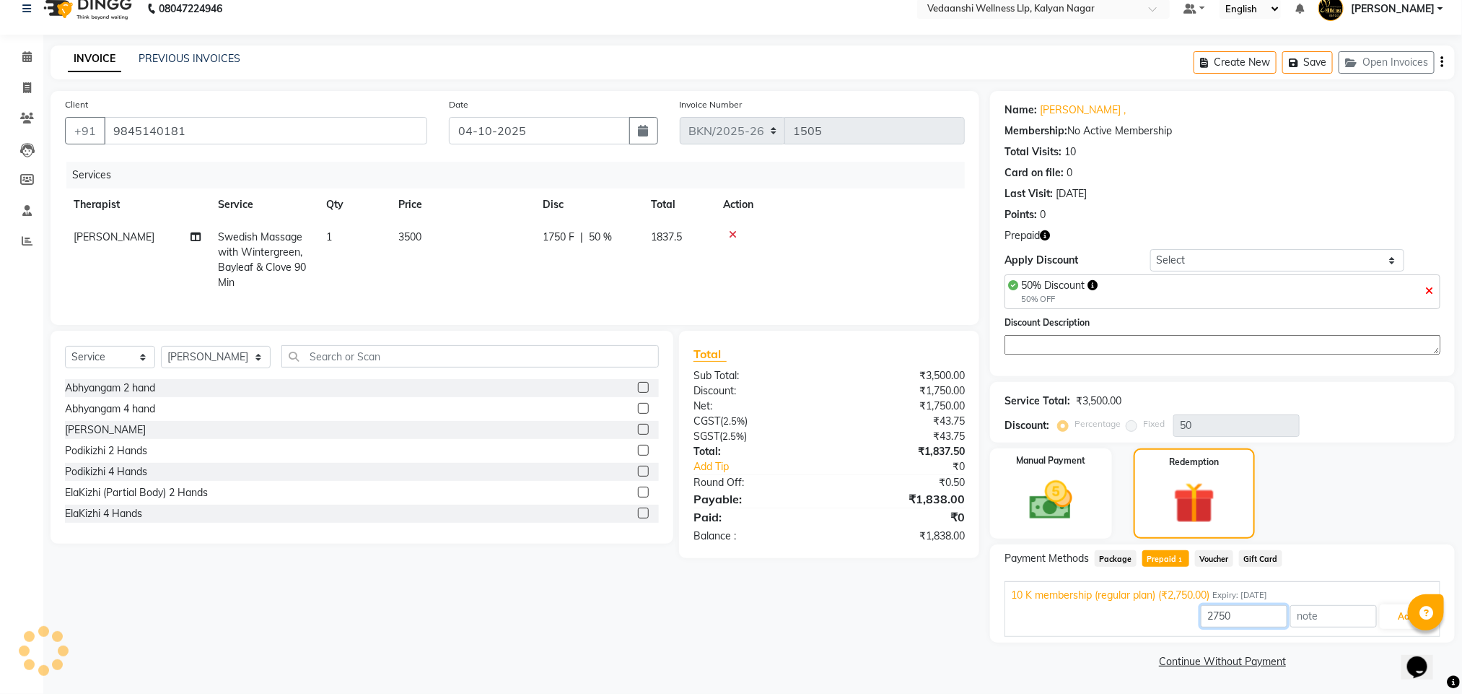
click at [1226, 624] on input "2750" at bounding box center [1244, 616] width 87 height 22
type input "1750"
click at [1391, 619] on button "Add" at bounding box center [1406, 616] width 53 height 25
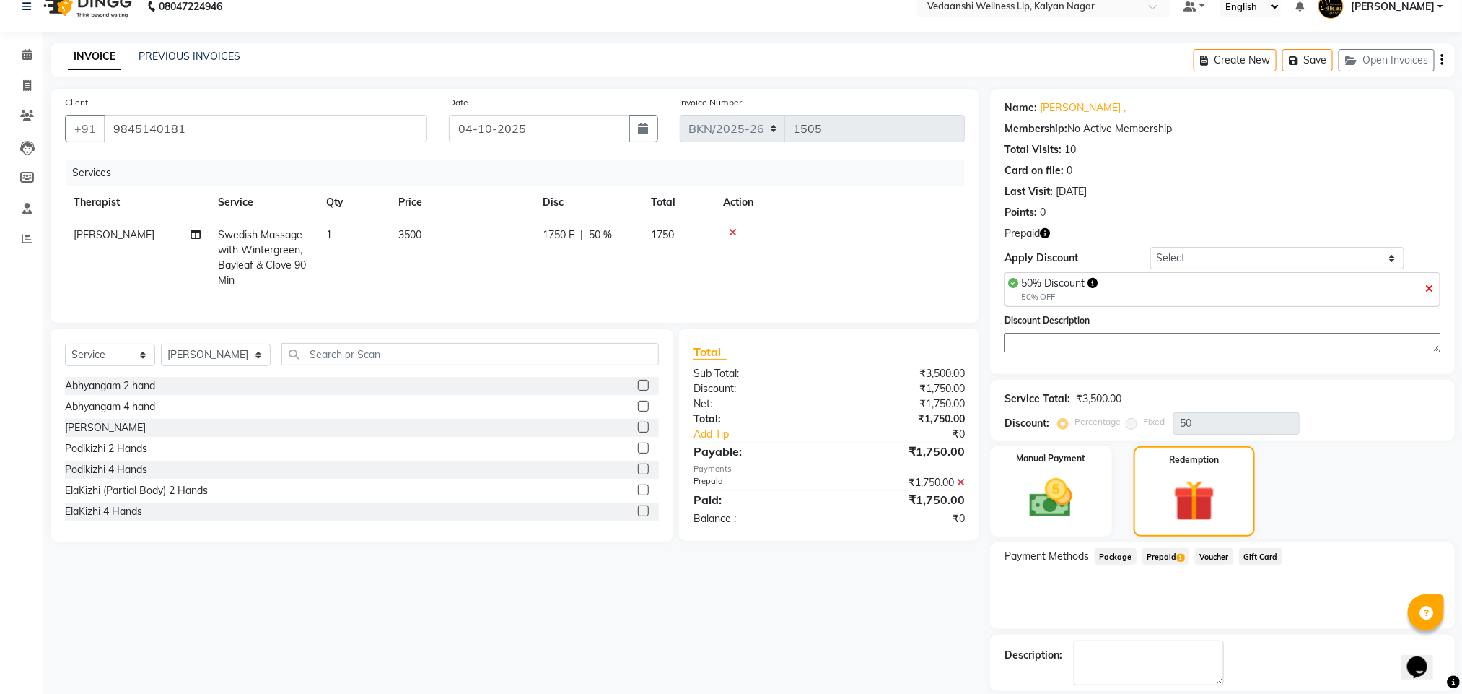
scroll to position [89, 0]
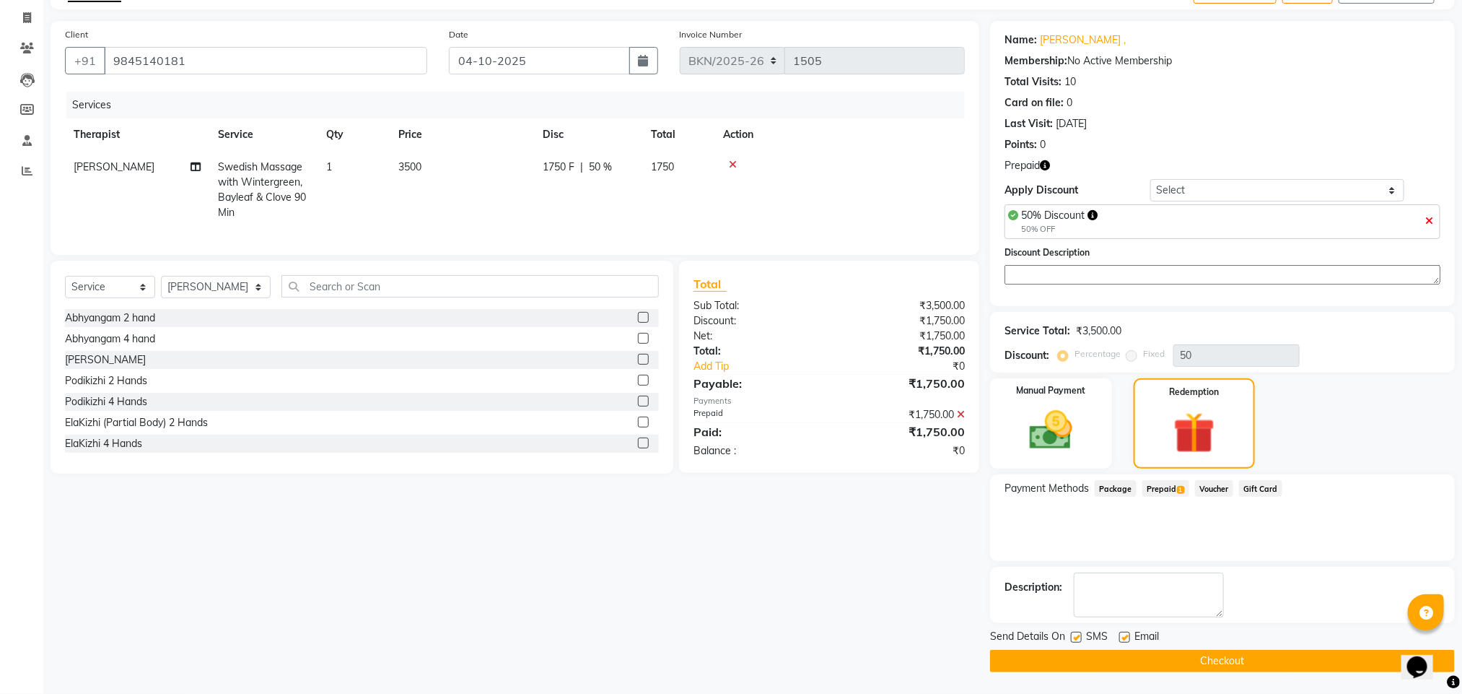
click at [1153, 483] on span "Prepaid 1" at bounding box center [1166, 488] width 47 height 17
click at [961, 419] on icon at bounding box center [961, 414] width 8 height 10
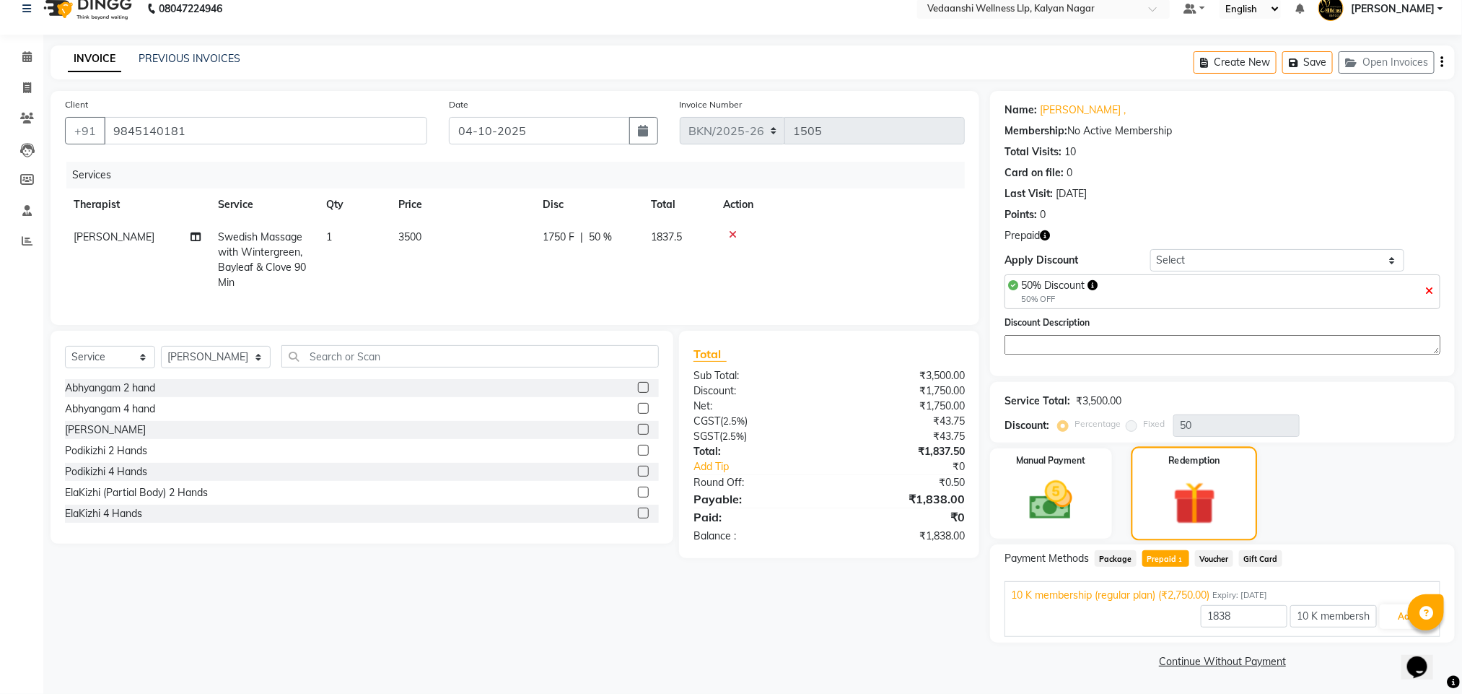
scroll to position [18, 0]
click at [5, 69] on li "Calendar" at bounding box center [21, 57] width 43 height 31
click at [17, 56] on span at bounding box center [26, 57] width 25 height 17
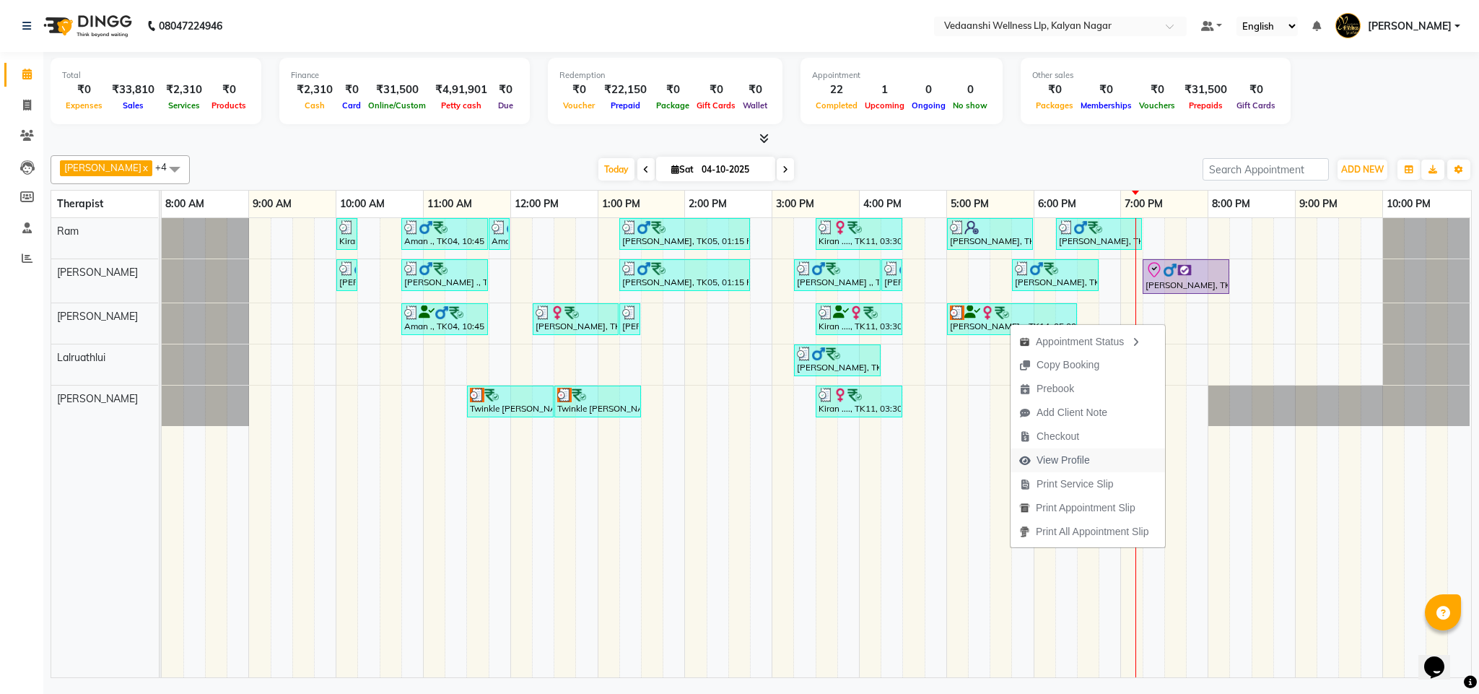
click at [1085, 466] on span "View Profile" at bounding box center [1062, 460] width 53 height 15
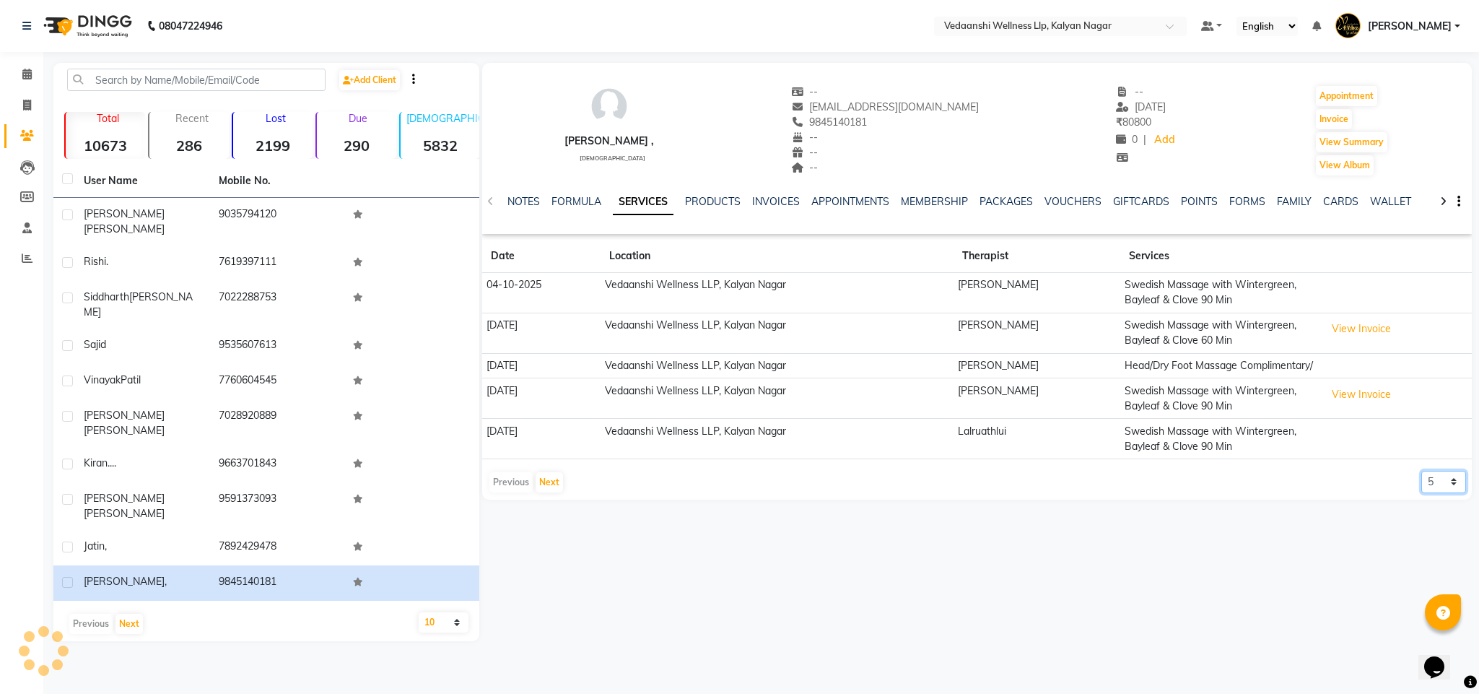
click at [1438, 493] on select "5 10 50 100 500" at bounding box center [1443, 482] width 45 height 22
select select "500"
click at [1421, 487] on select "5 10 50 100 500" at bounding box center [1443, 482] width 45 height 22
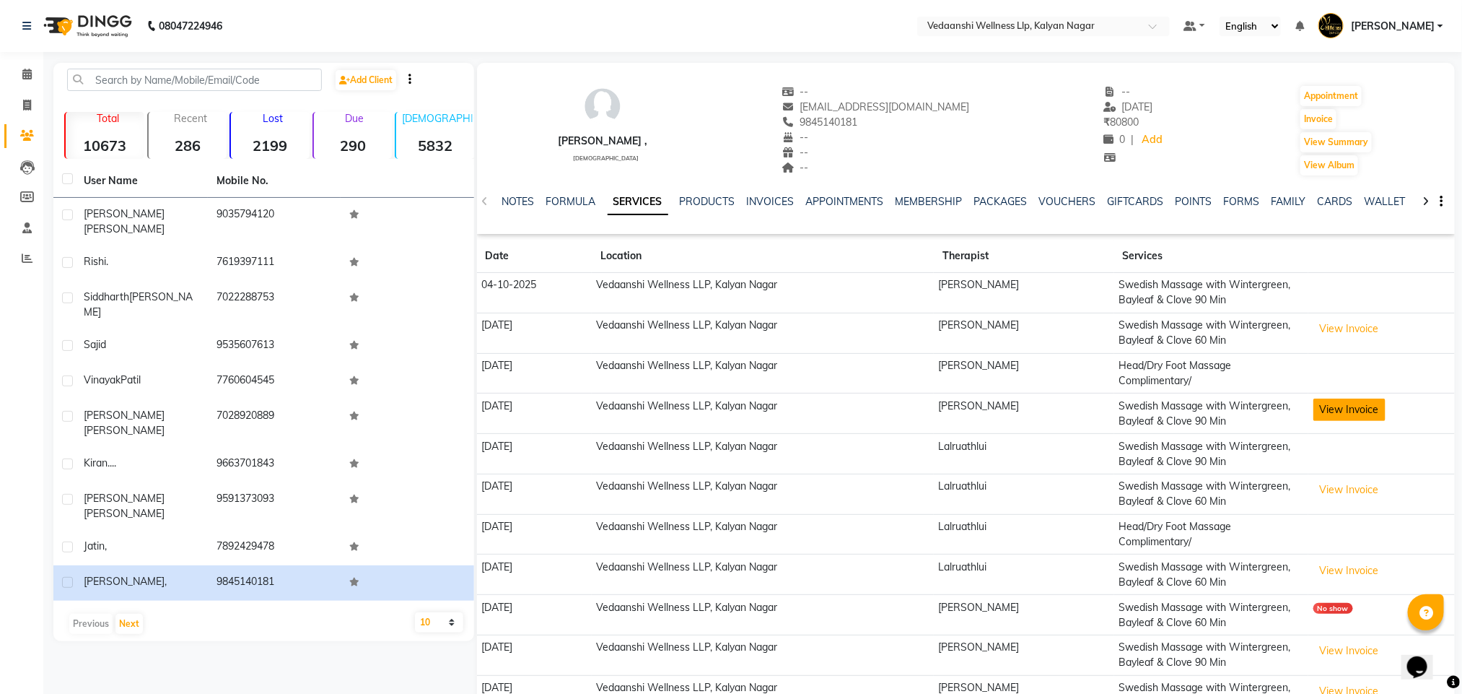
click at [1371, 418] on button "View Invoice" at bounding box center [1350, 409] width 72 height 22
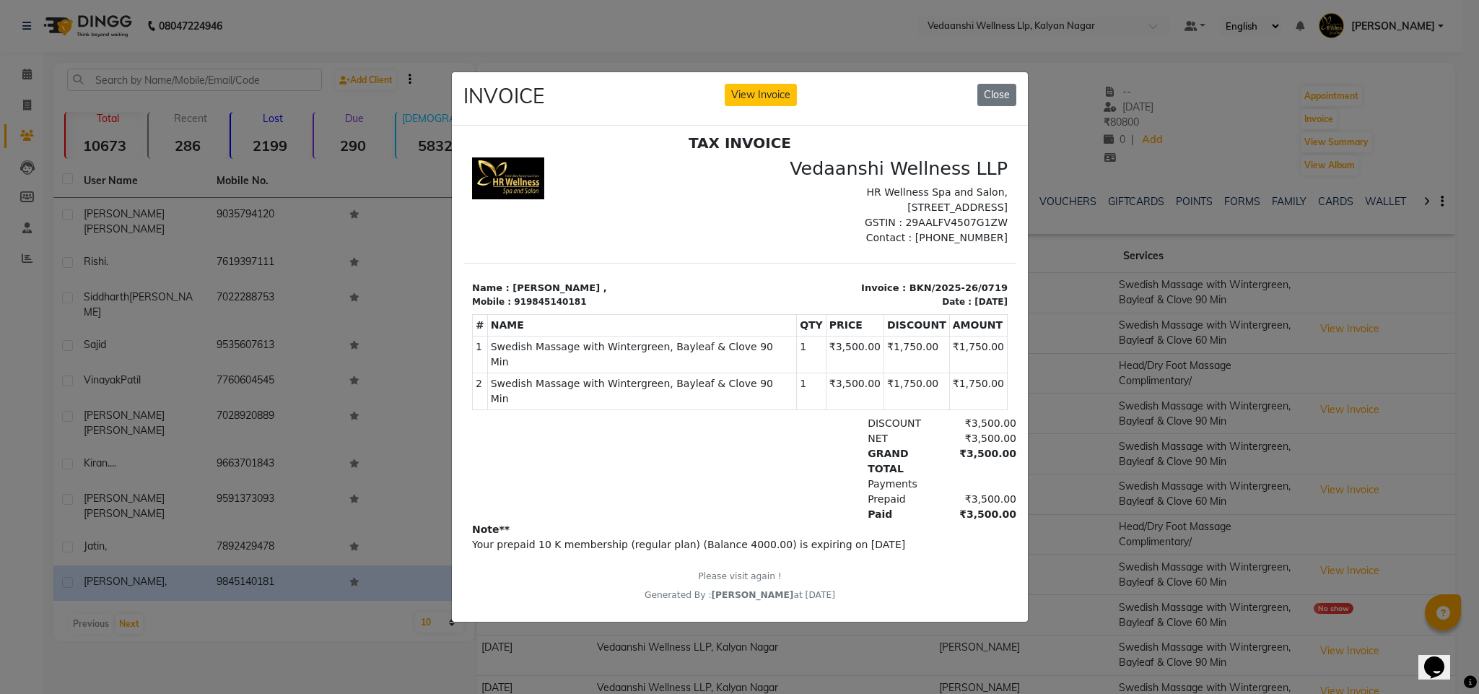
scroll to position [12, 0]
click at [999, 84] on button "Close" at bounding box center [996, 95] width 39 height 22
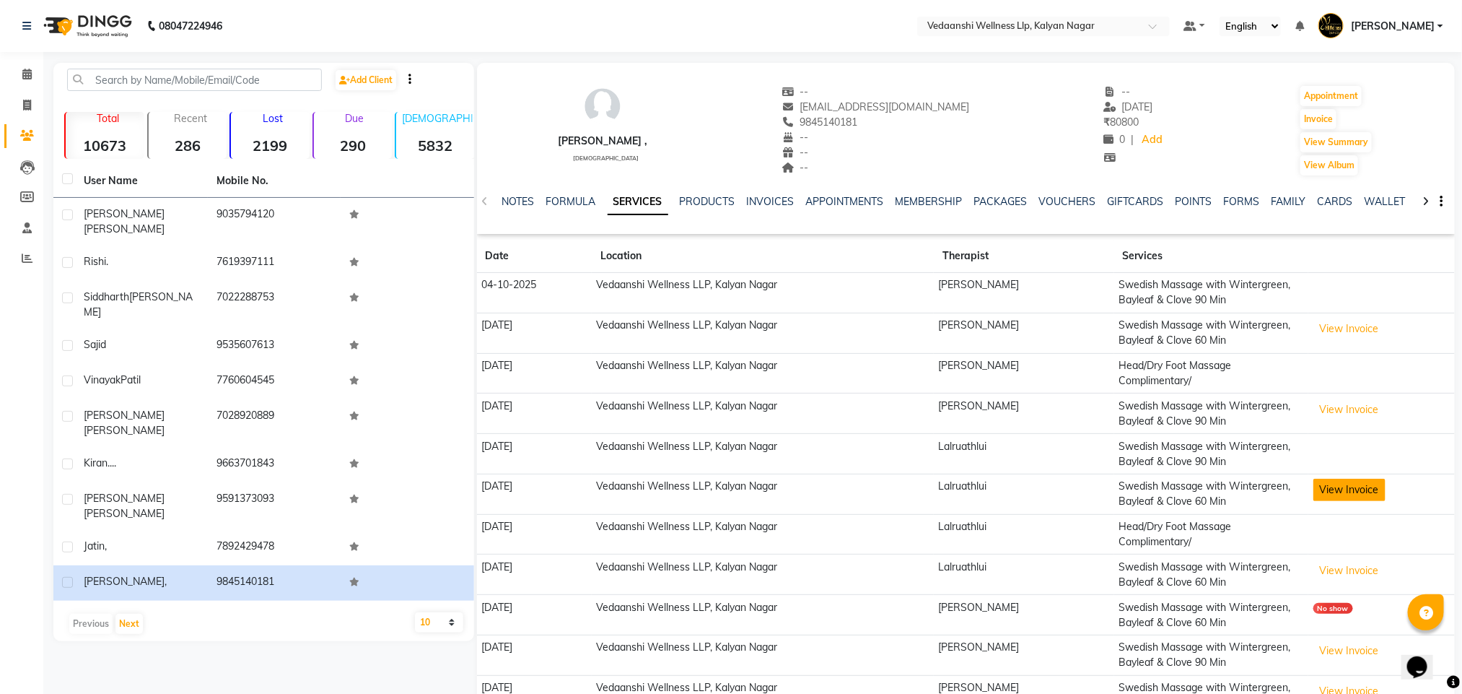
click at [1334, 494] on button "View Invoice" at bounding box center [1350, 490] width 72 height 22
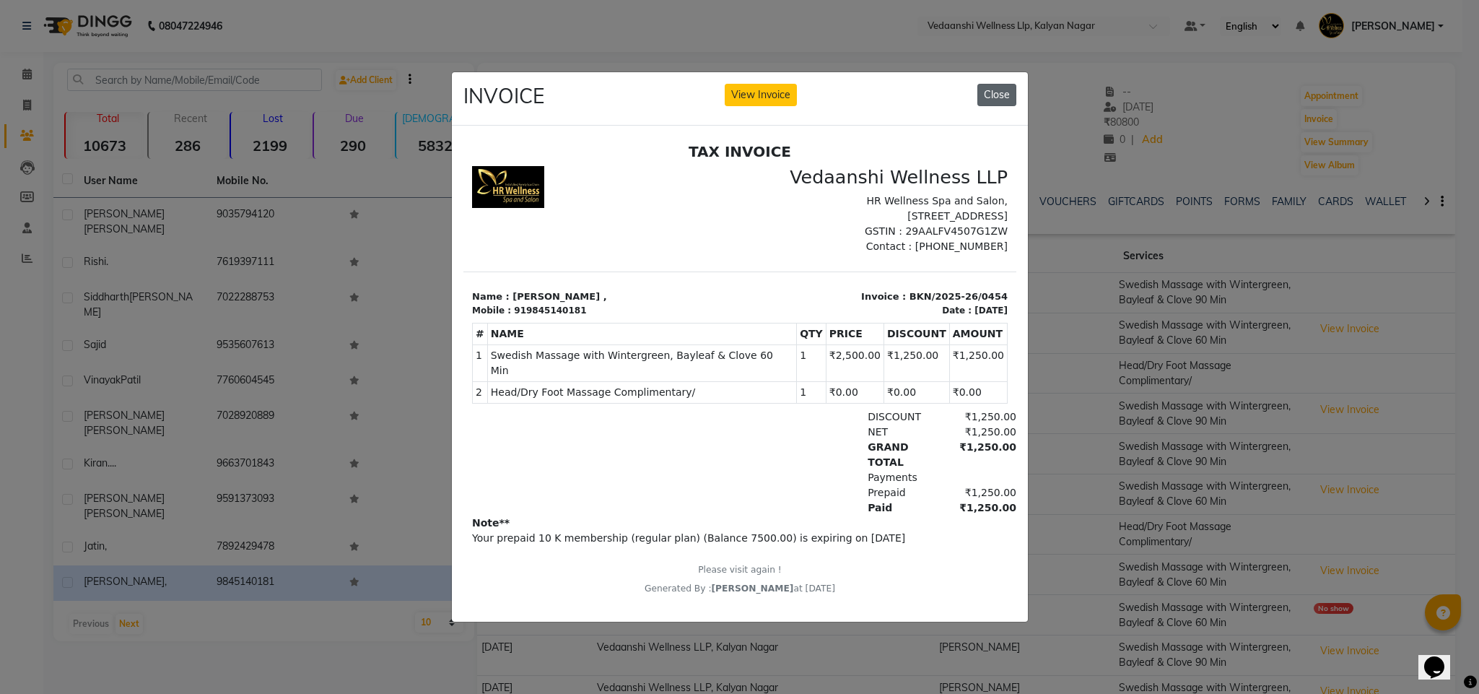
click at [990, 84] on button "Close" at bounding box center [996, 95] width 39 height 22
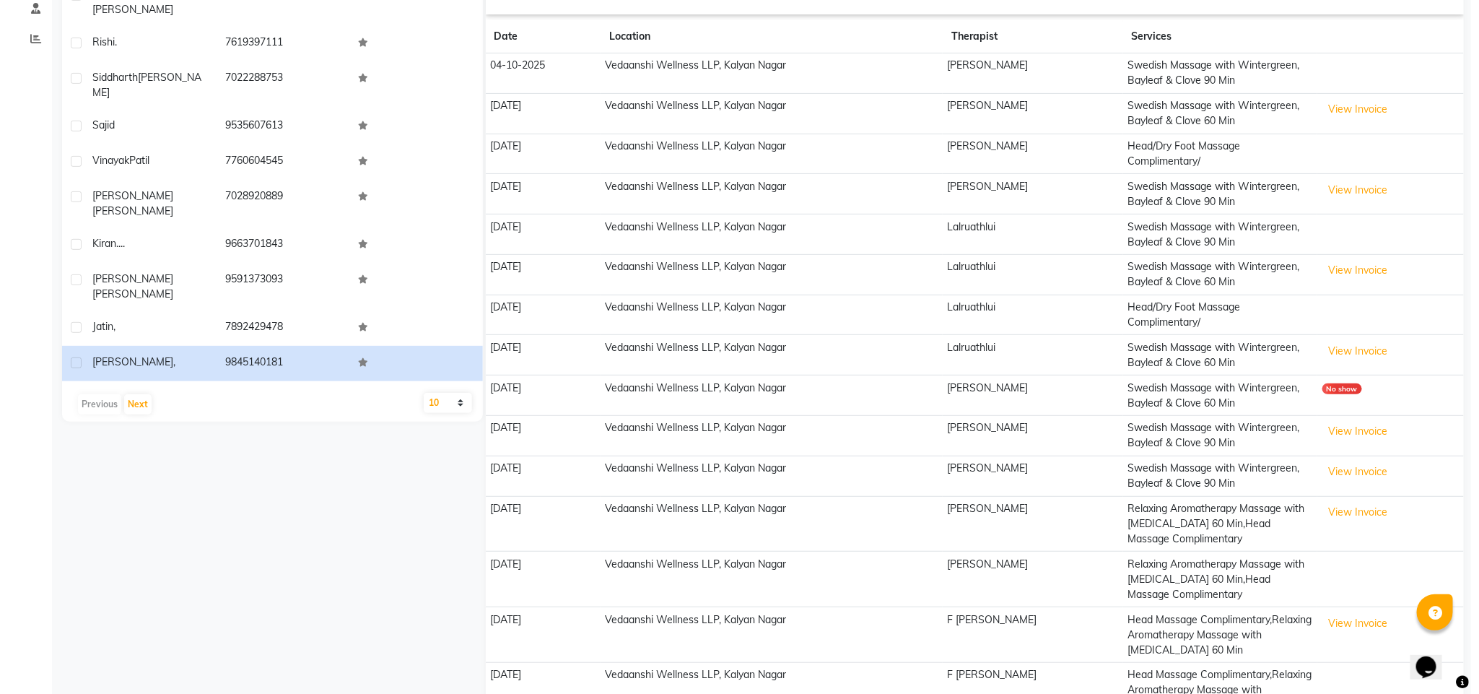
scroll to position [252, 0]
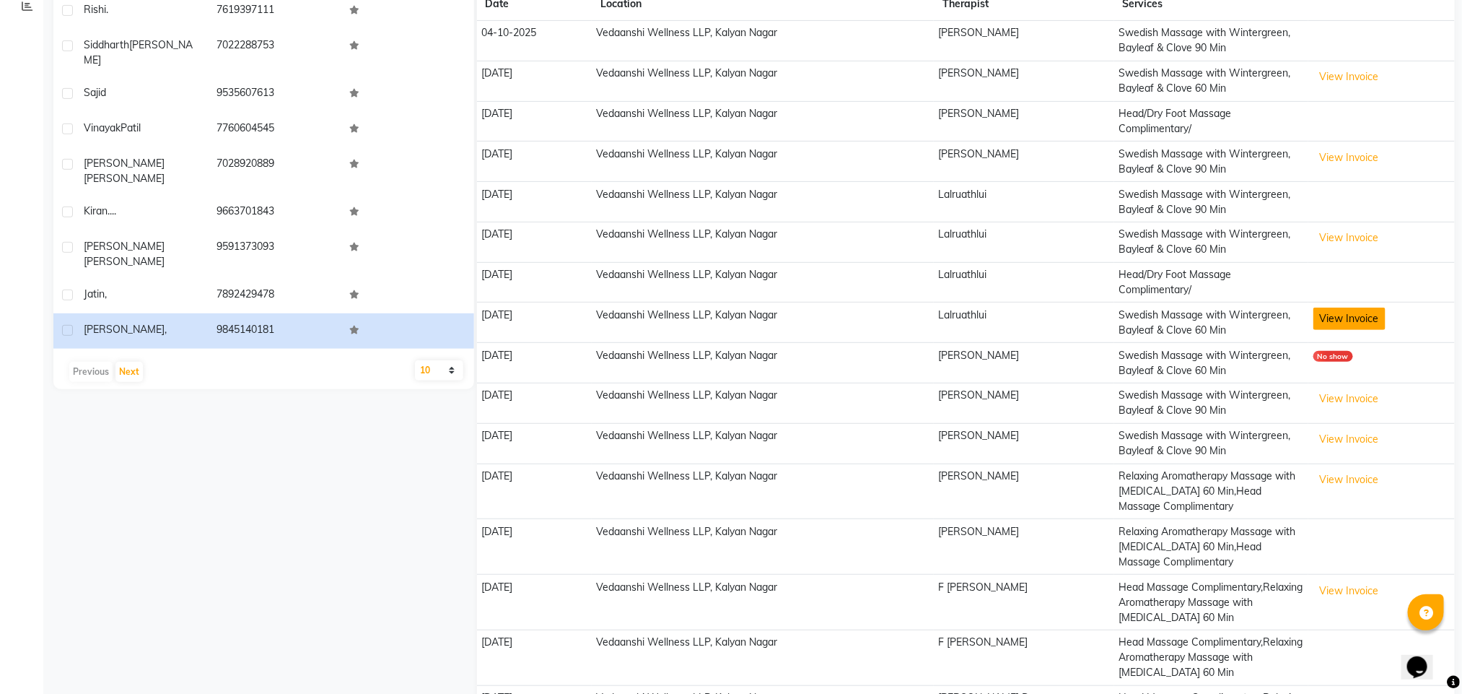
click at [1354, 319] on button "View Invoice" at bounding box center [1350, 318] width 72 height 22
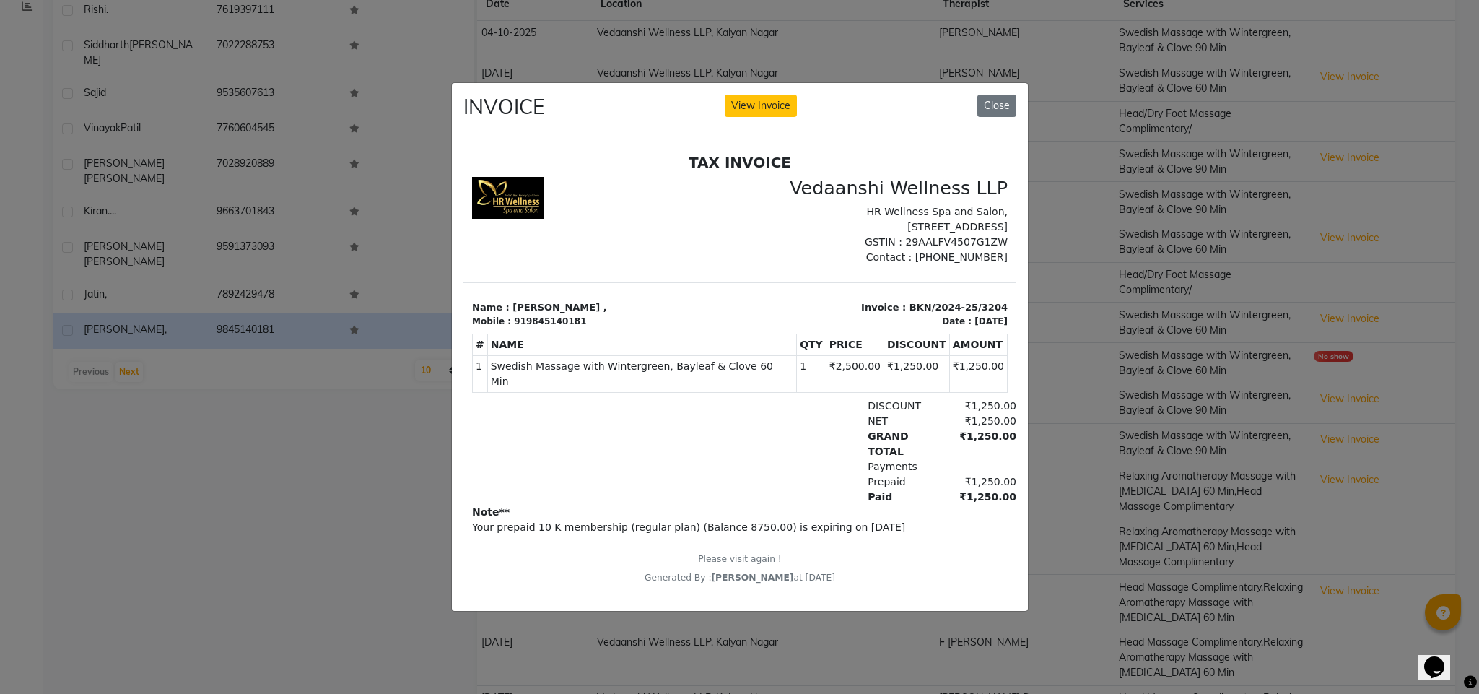
scroll to position [11, 0]
click at [983, 100] on button "Close" at bounding box center [996, 106] width 39 height 22
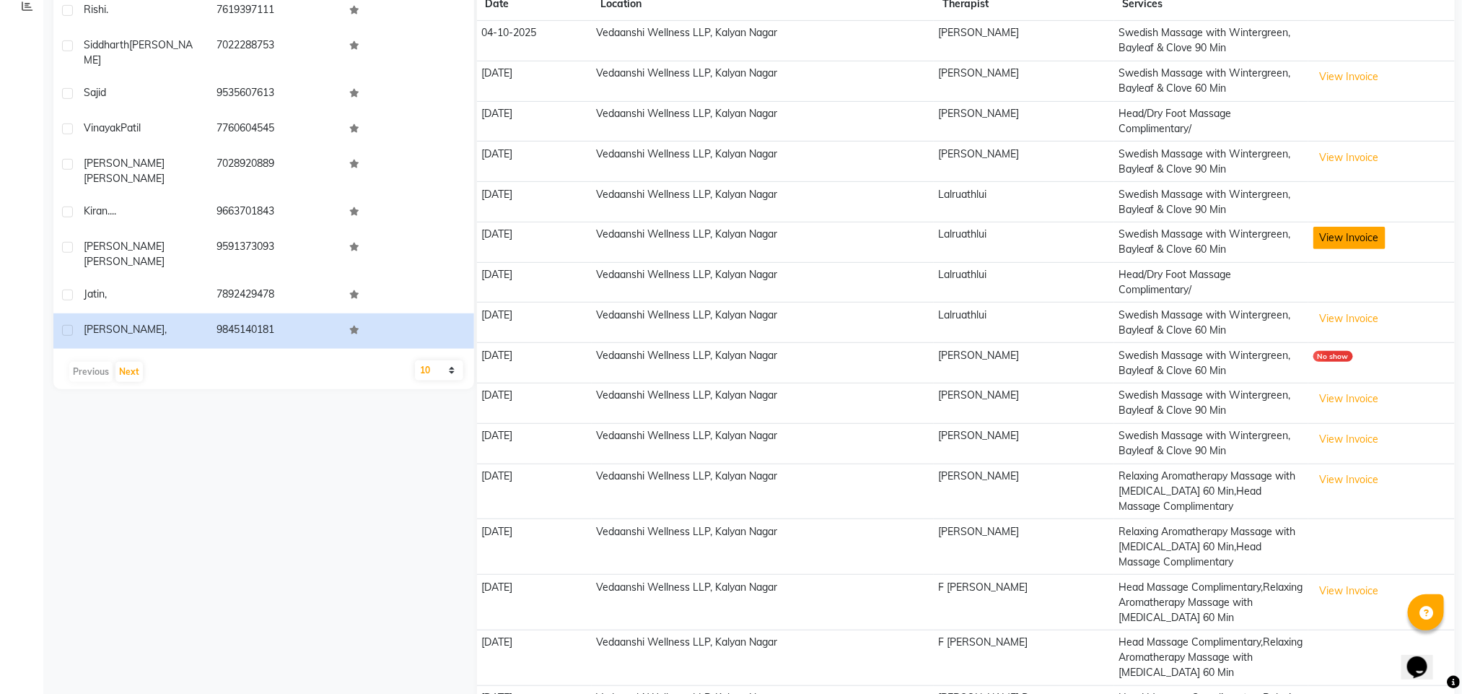
click at [1336, 237] on button "View Invoice" at bounding box center [1350, 238] width 72 height 22
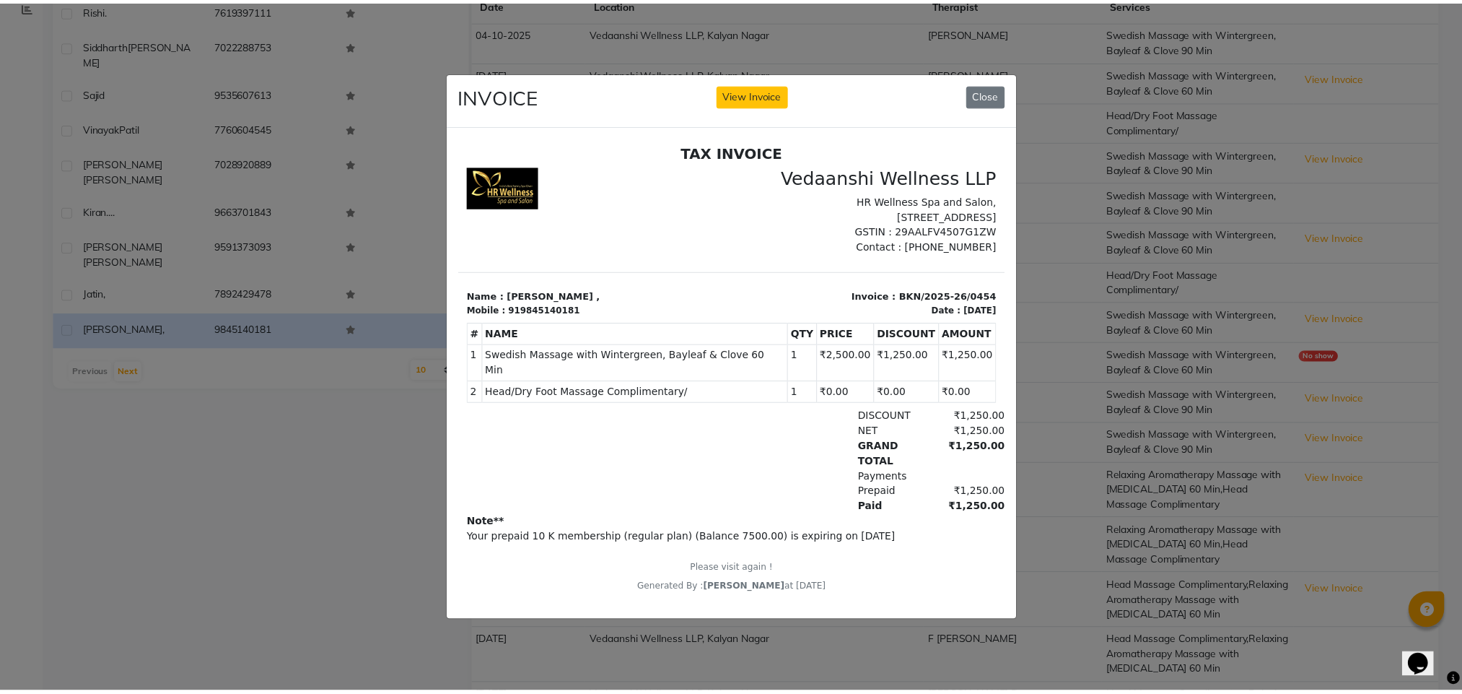
scroll to position [12, 0]
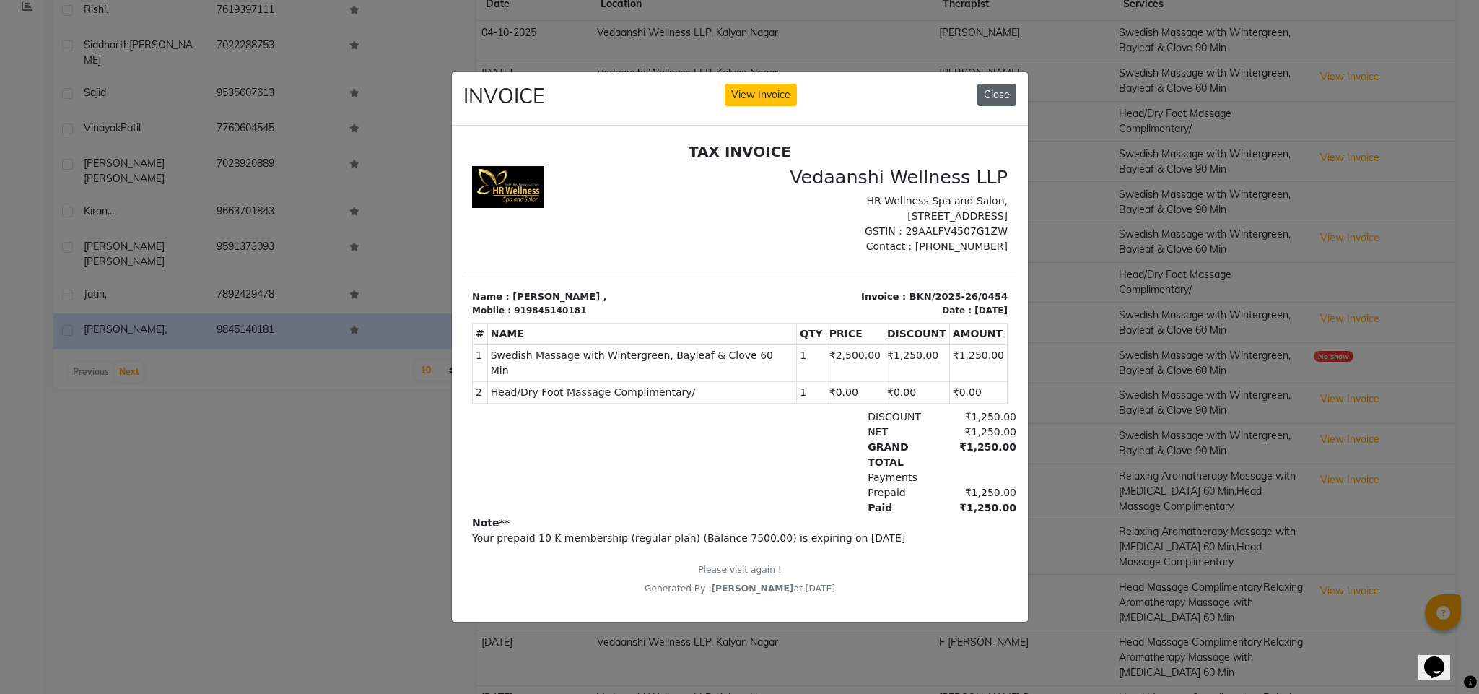
click at [1007, 84] on button "Close" at bounding box center [996, 95] width 39 height 22
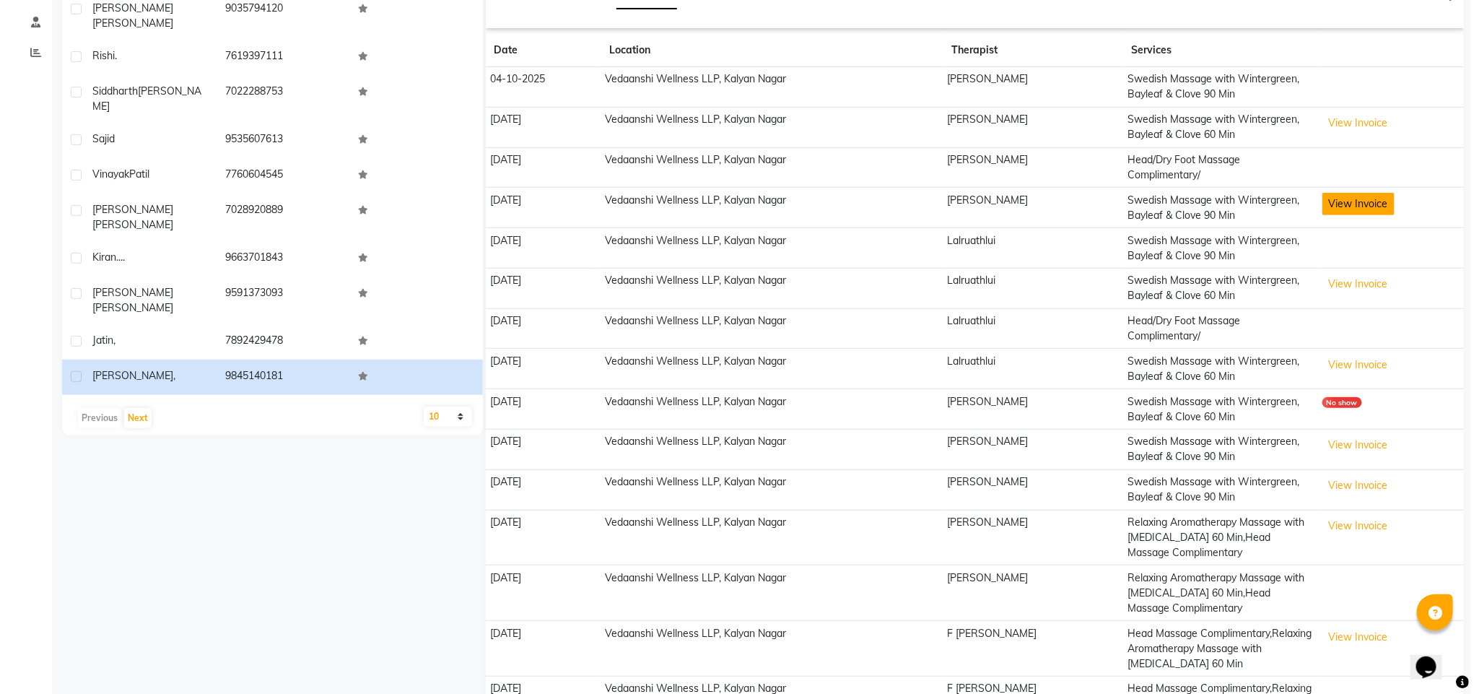
scroll to position [411, 0]
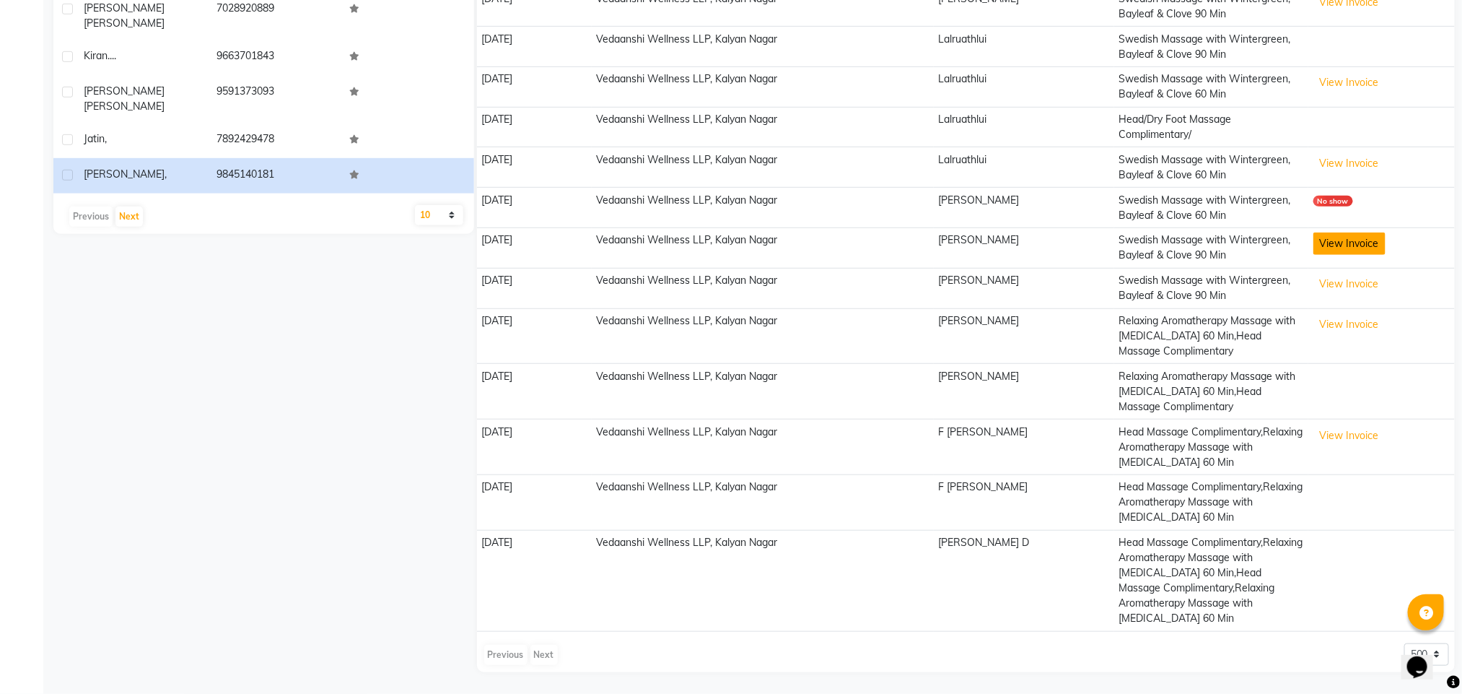
click at [1340, 245] on button "View Invoice" at bounding box center [1350, 243] width 72 height 22
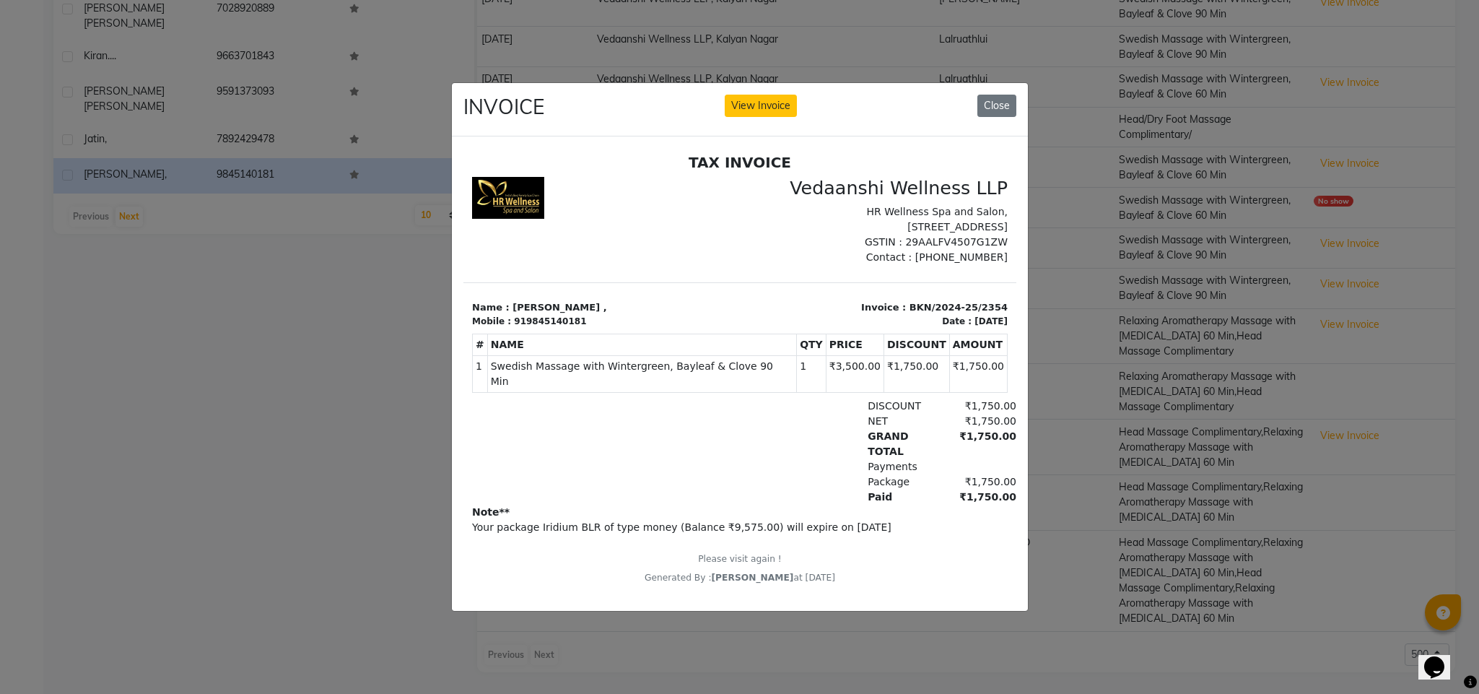
scroll to position [11, 0]
click at [1012, 97] on button "Close" at bounding box center [996, 106] width 39 height 22
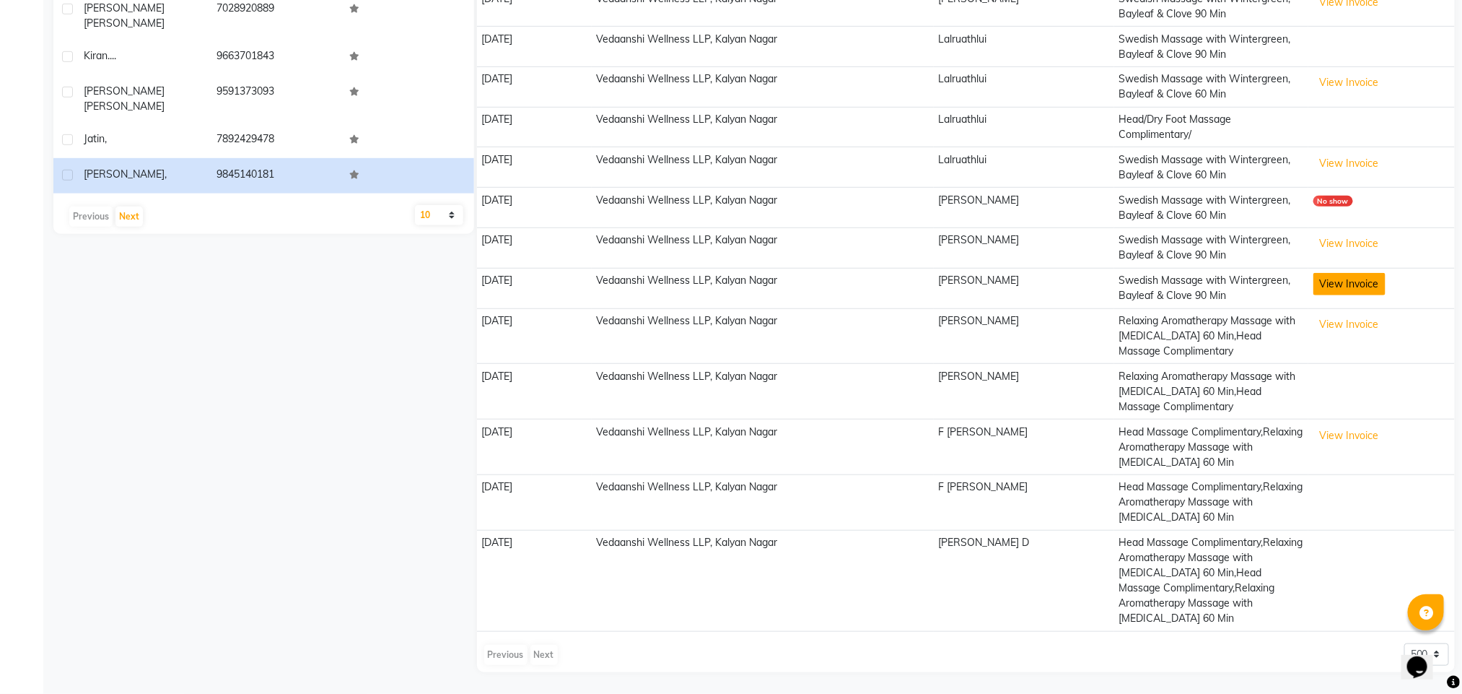
click at [1350, 286] on button "View Invoice" at bounding box center [1350, 284] width 72 height 22
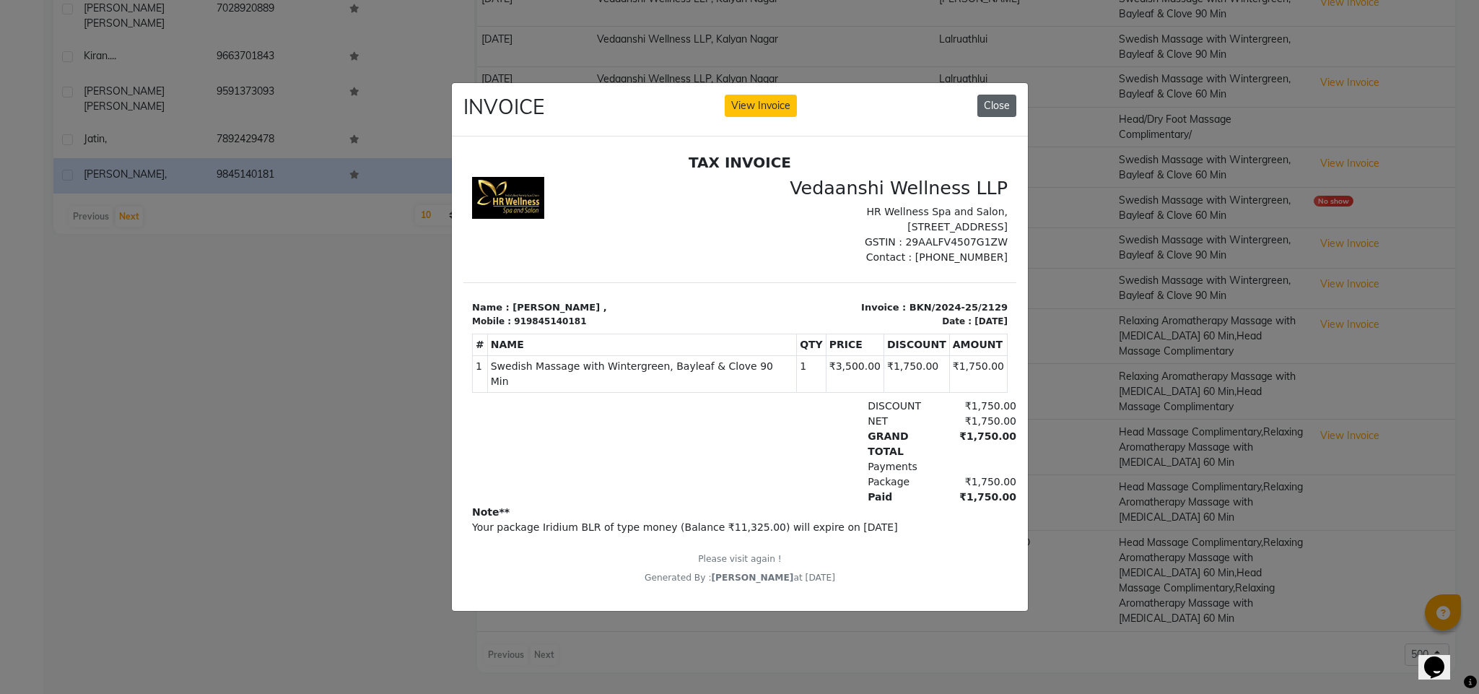
click at [992, 95] on button "Close" at bounding box center [996, 106] width 39 height 22
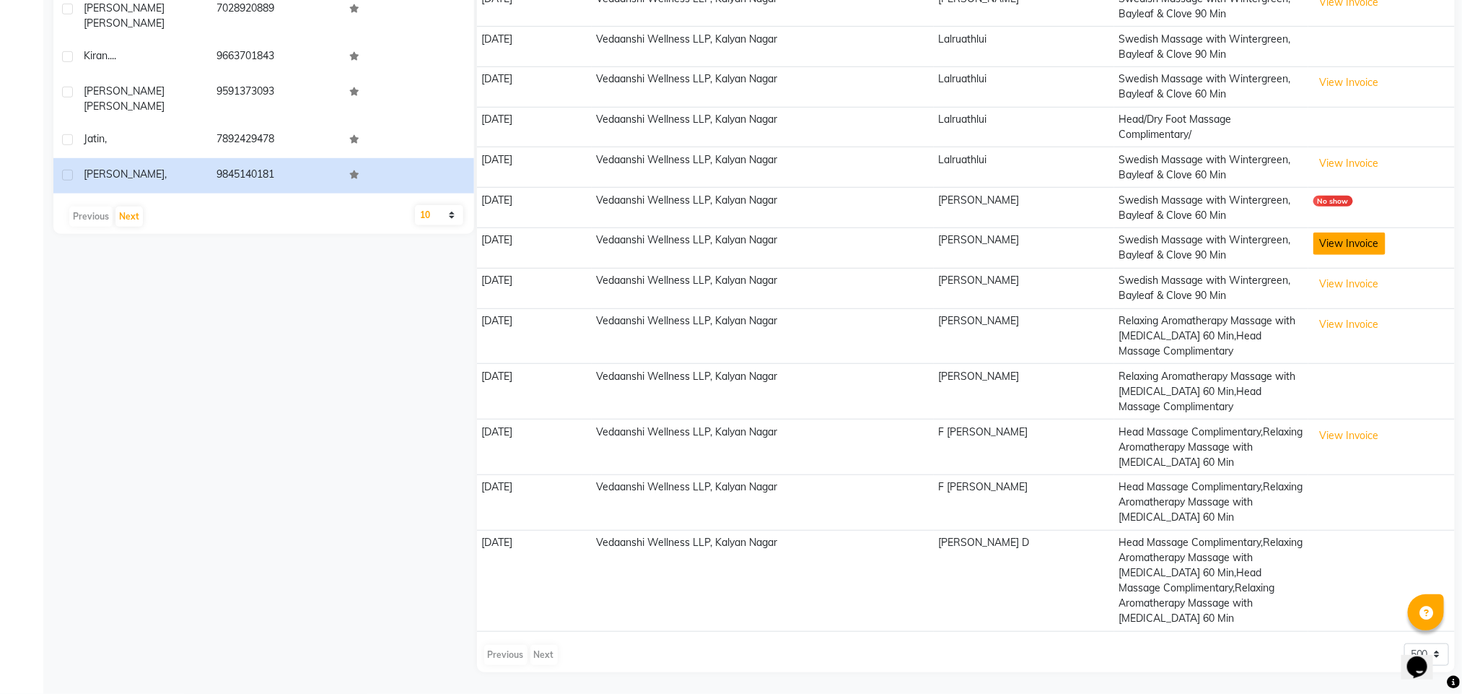
click at [1350, 249] on button "View Invoice" at bounding box center [1350, 243] width 72 height 22
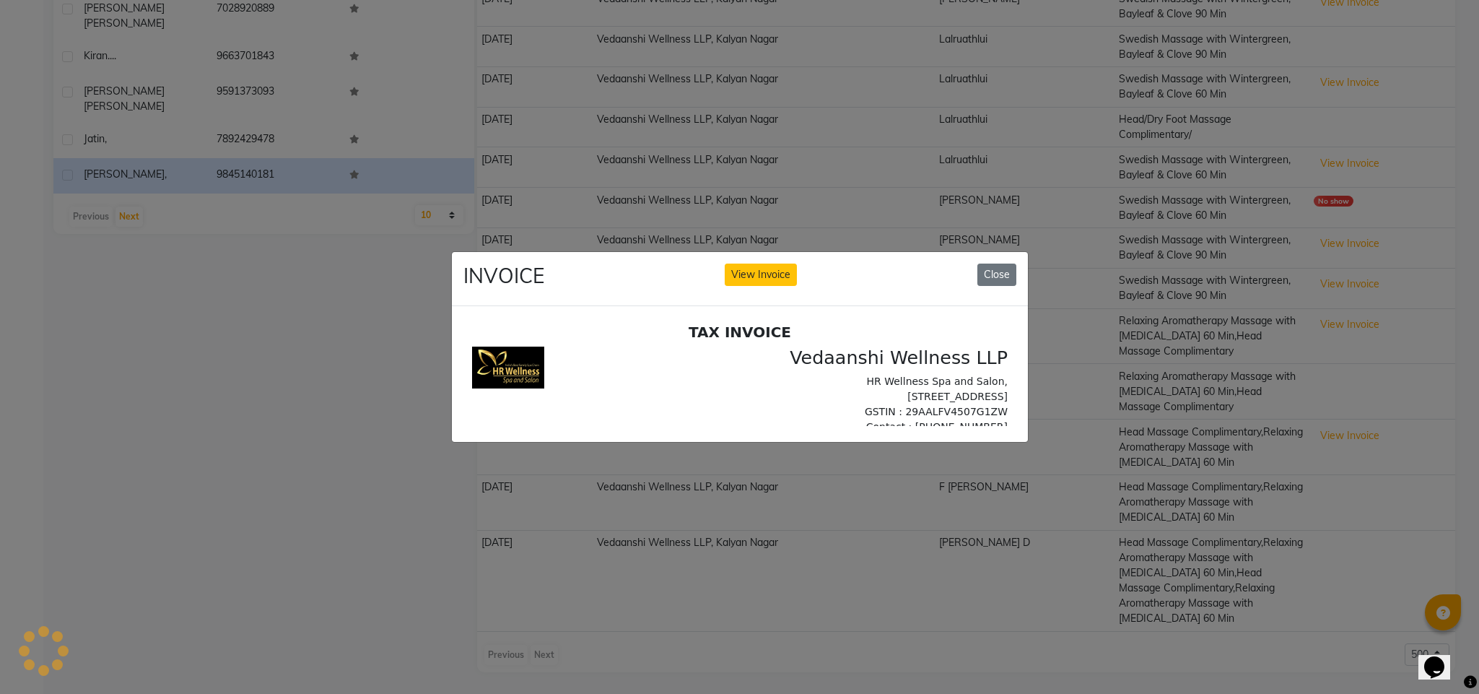
scroll to position [0, 0]
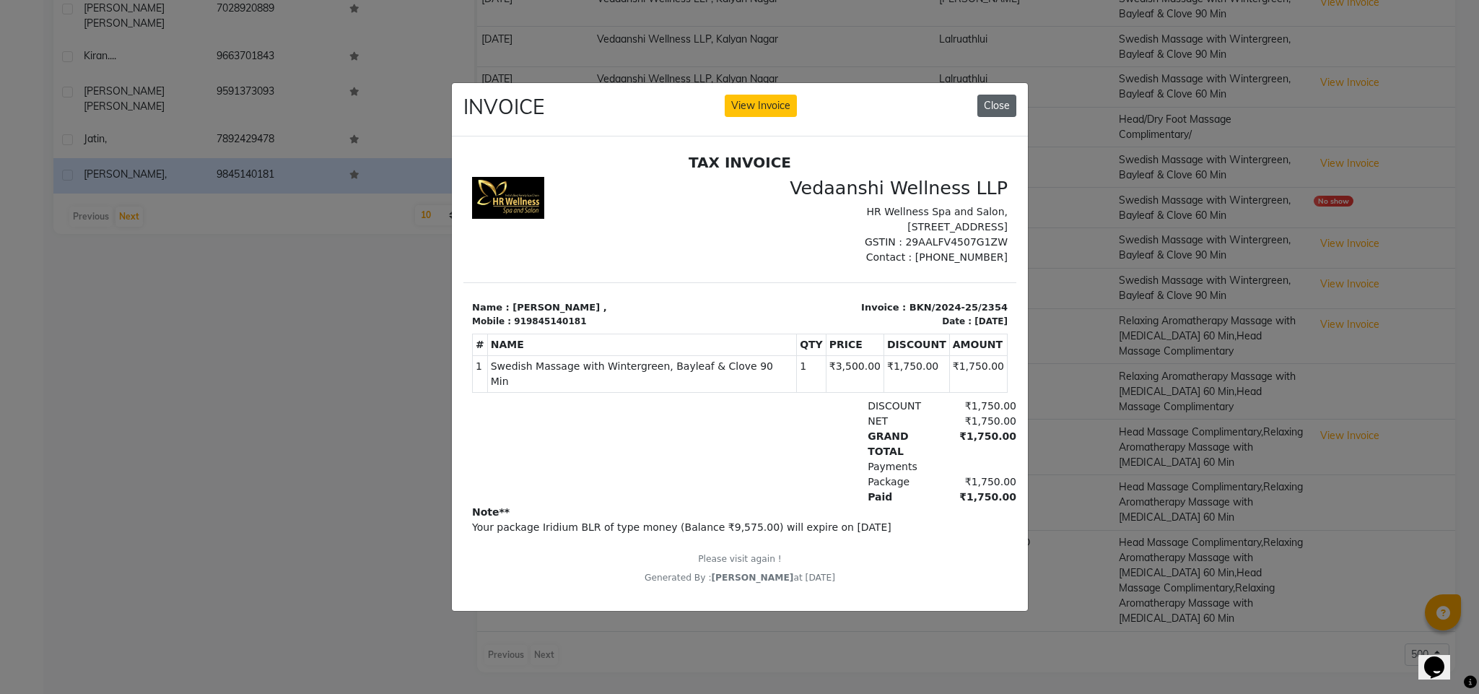
click at [1002, 95] on button "Close" at bounding box center [996, 106] width 39 height 22
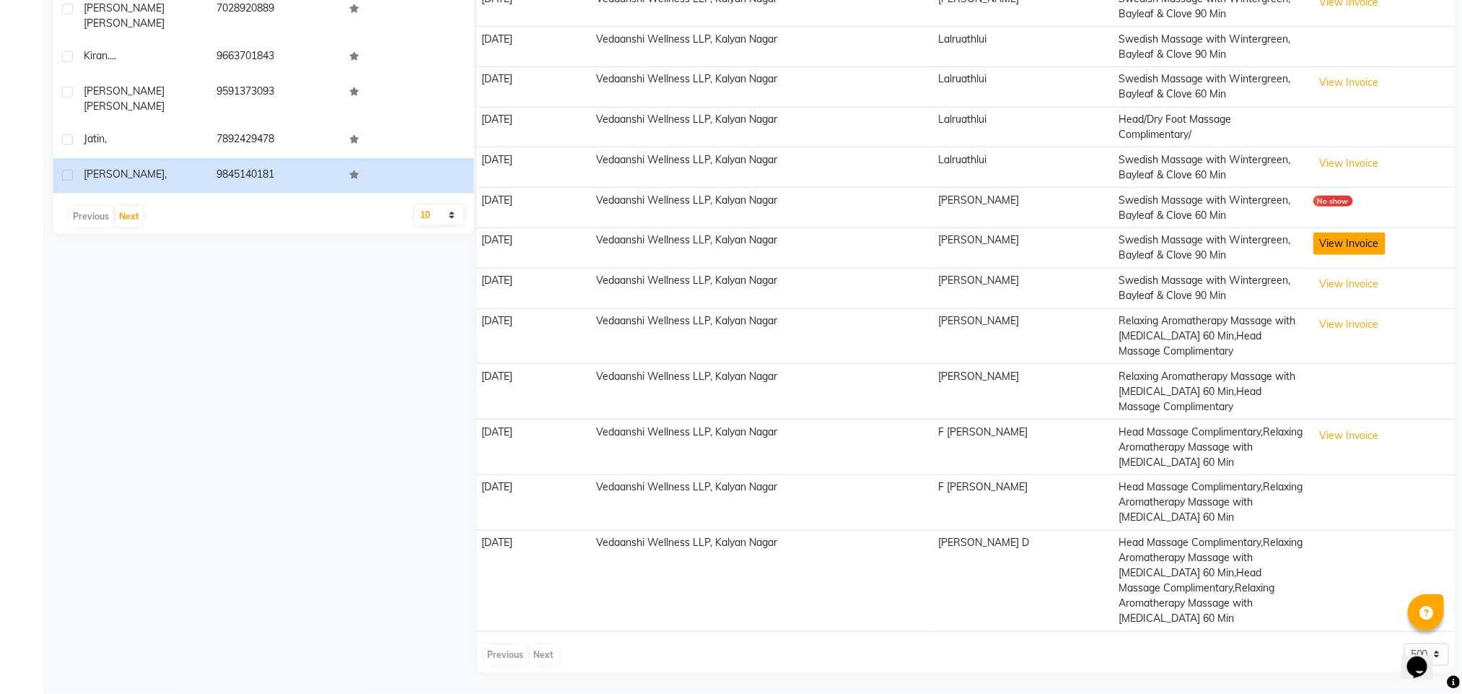
click at [1343, 235] on button "View Invoice" at bounding box center [1350, 243] width 72 height 22
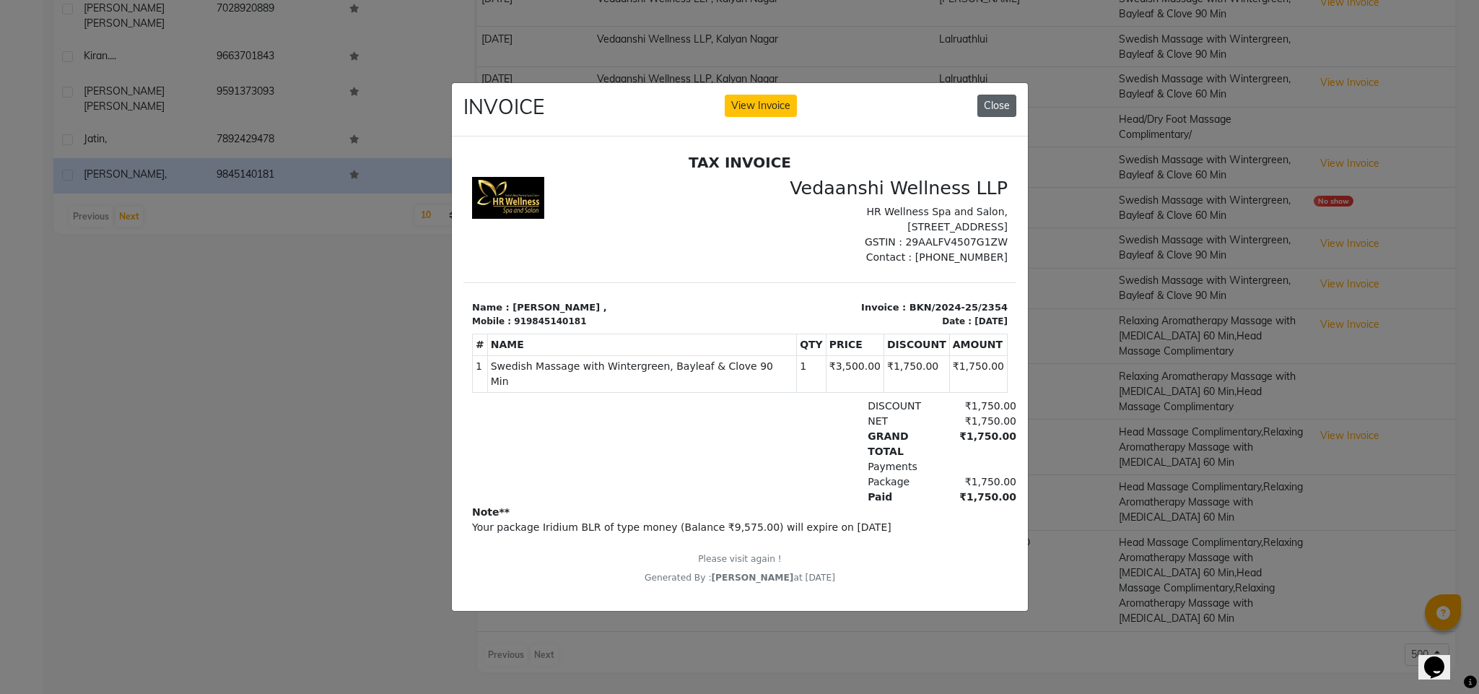
click at [996, 95] on button "Close" at bounding box center [996, 106] width 39 height 22
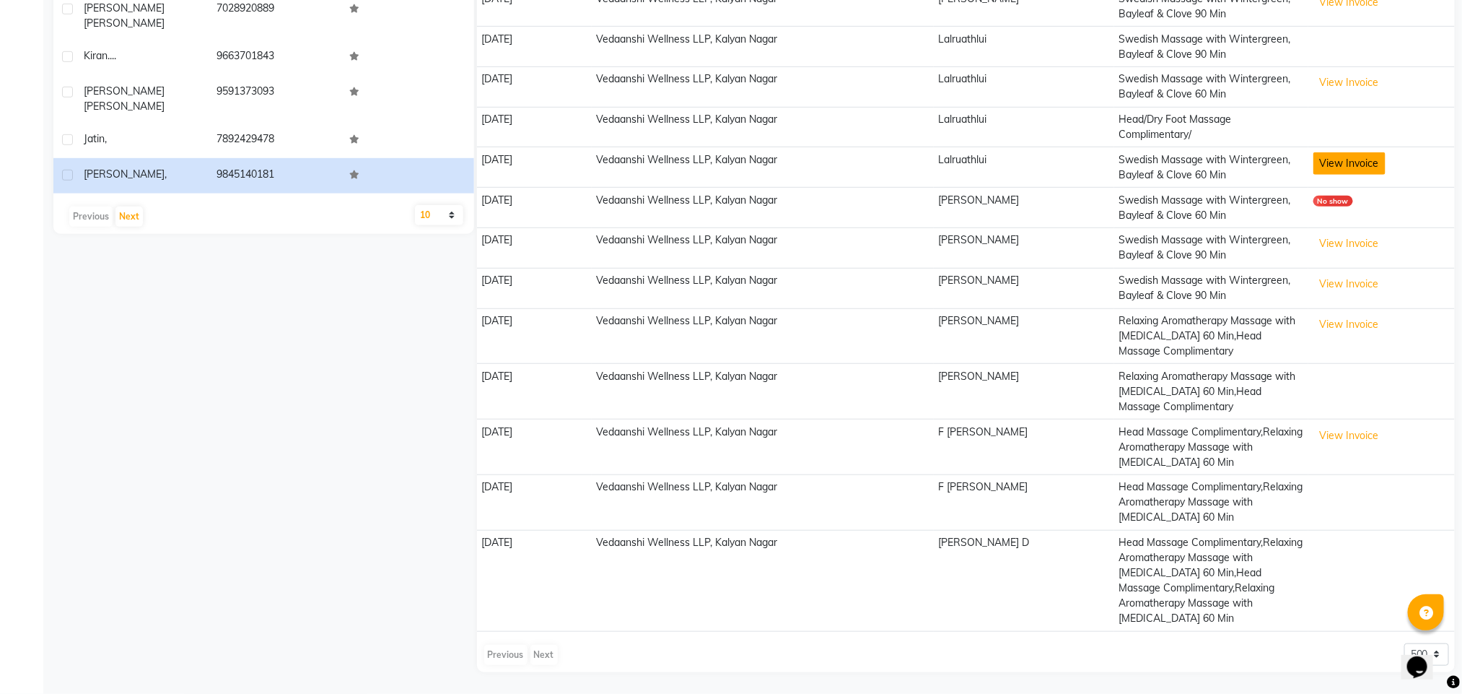
click at [1349, 161] on button "View Invoice" at bounding box center [1350, 163] width 72 height 22
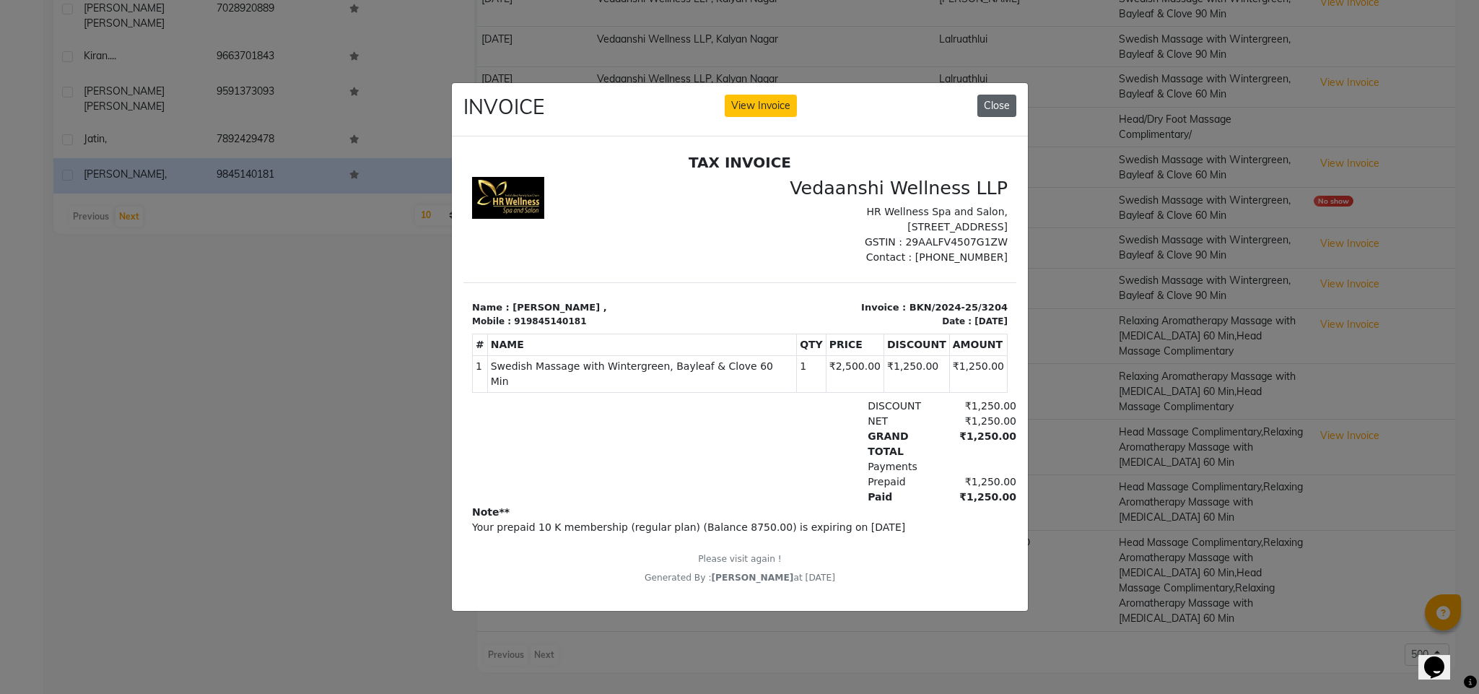
click at [986, 100] on button "Close" at bounding box center [996, 106] width 39 height 22
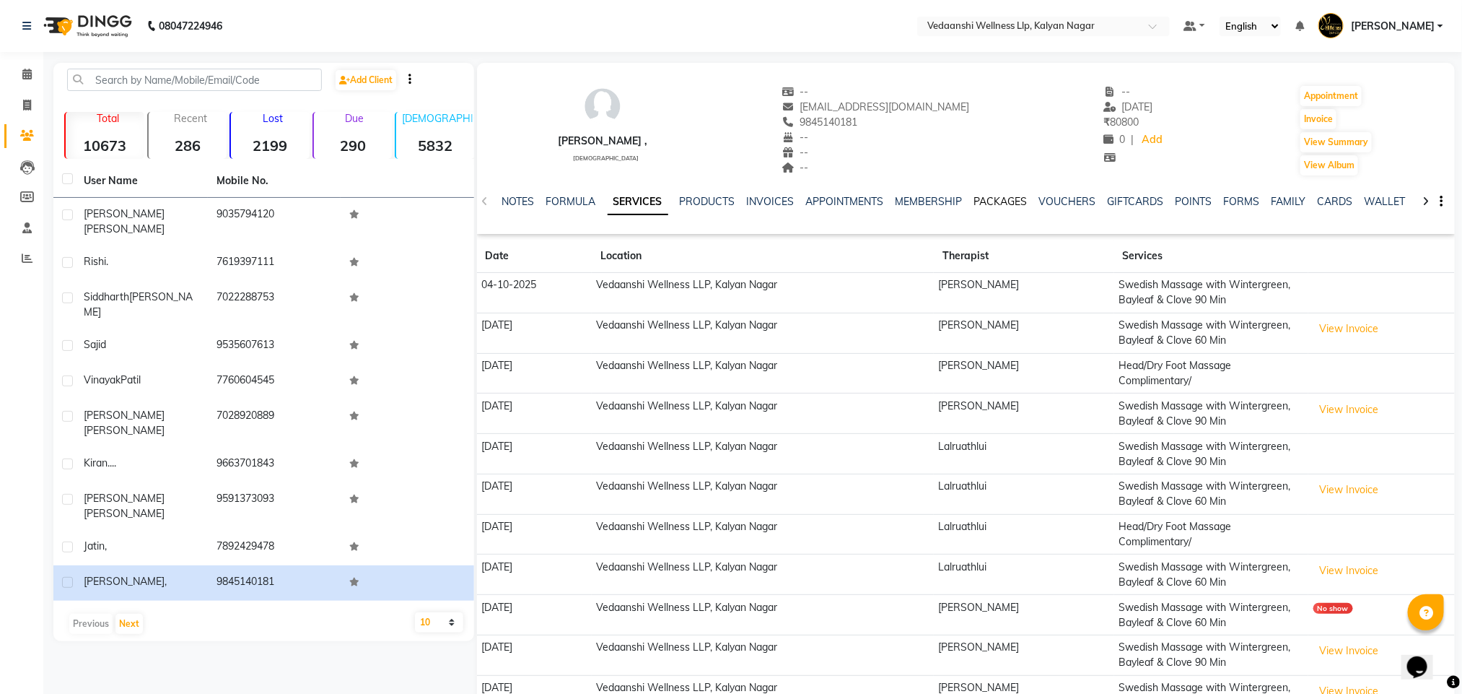
click at [992, 197] on link "PACKAGES" at bounding box center [1000, 201] width 53 height 13
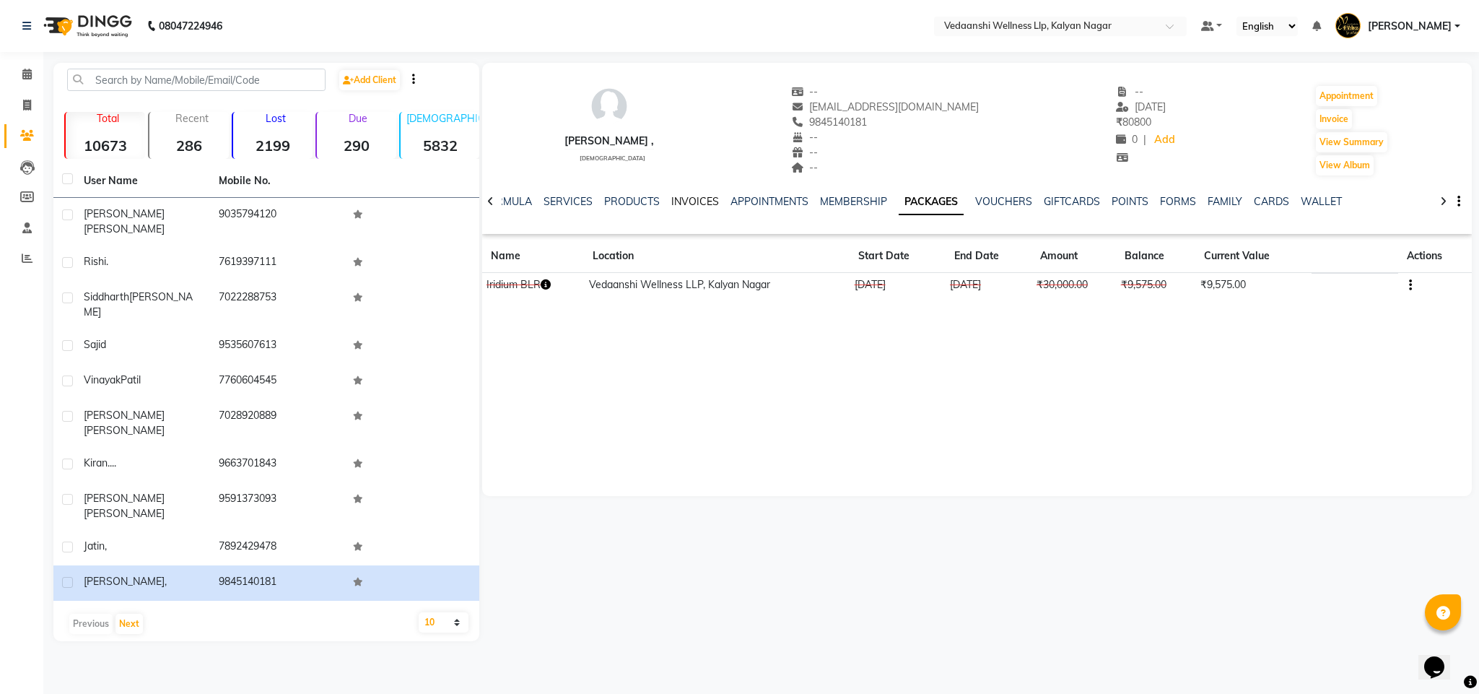
click at [671, 200] on link "INVOICES" at bounding box center [695, 201] width 48 height 13
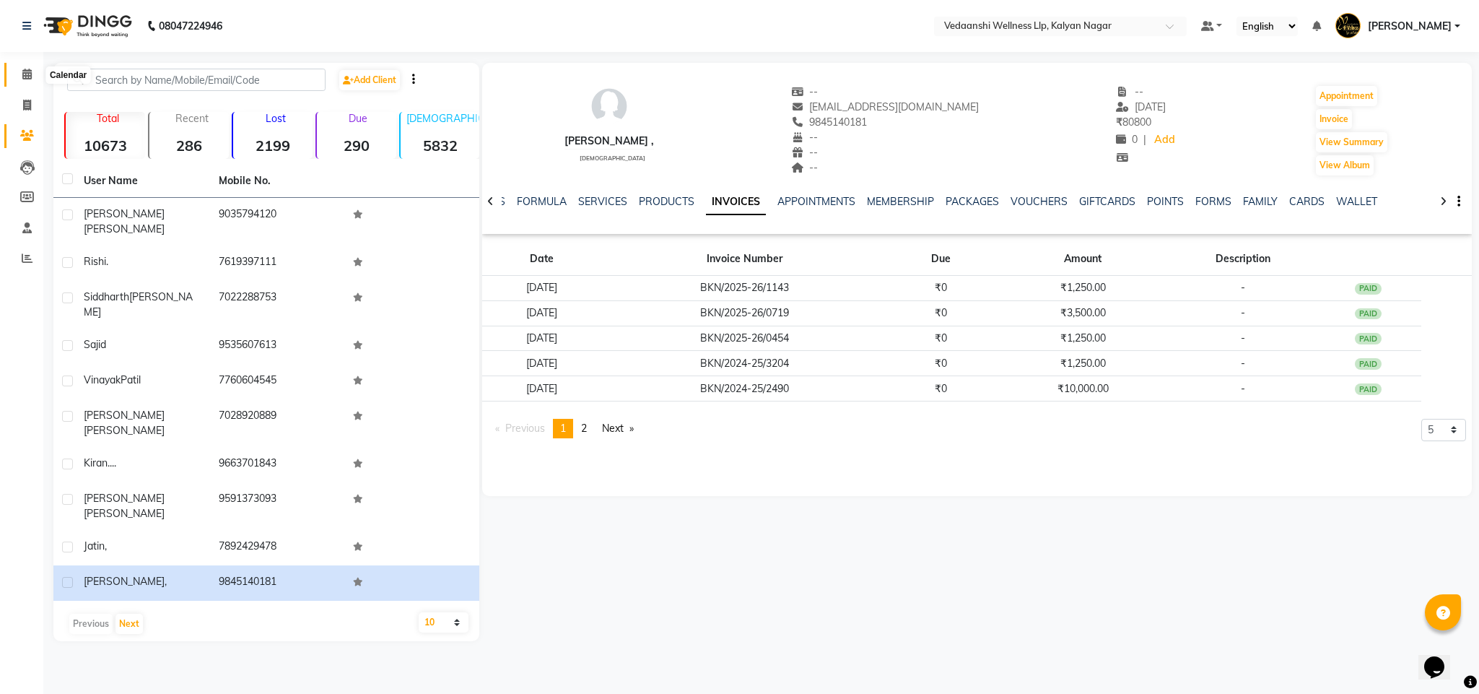
click at [27, 78] on icon at bounding box center [26, 74] width 9 height 11
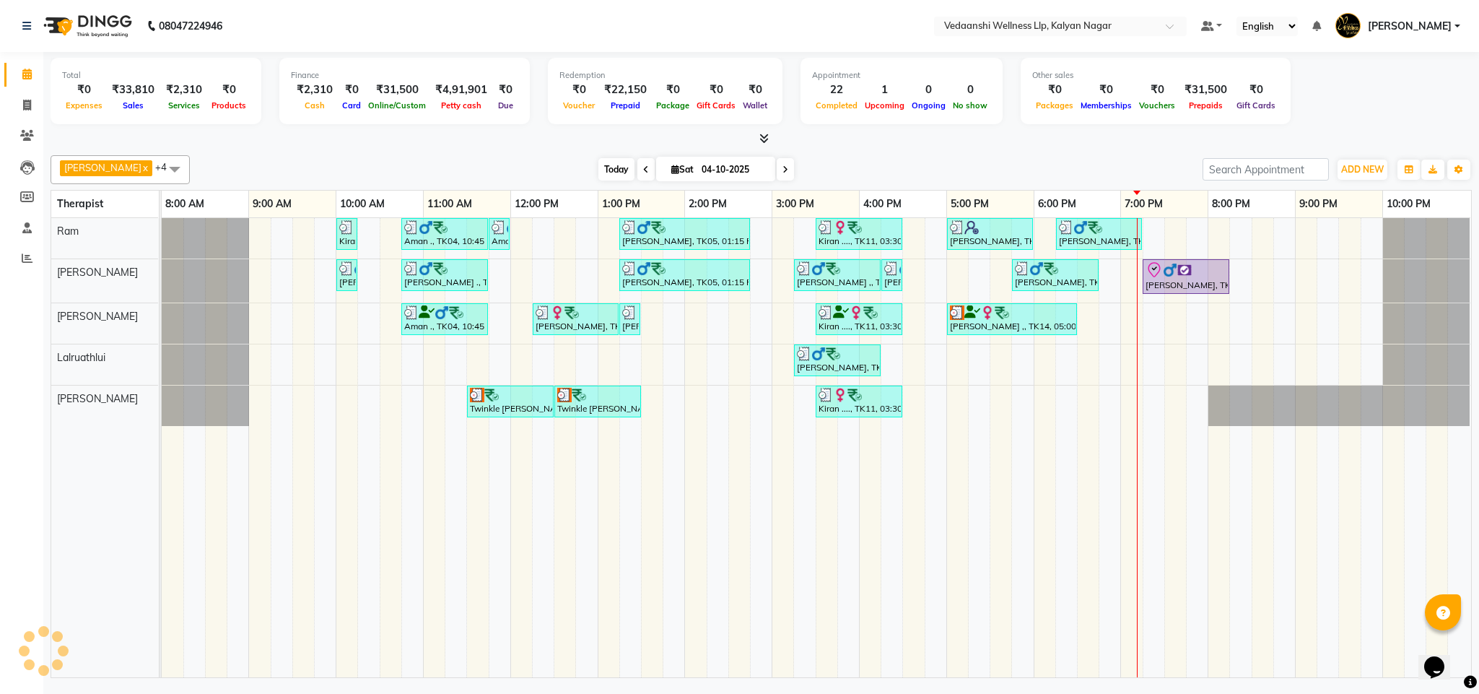
click at [600, 173] on span "Today" at bounding box center [616, 169] width 36 height 22
click at [854, 145] on div at bounding box center [761, 138] width 1421 height 15
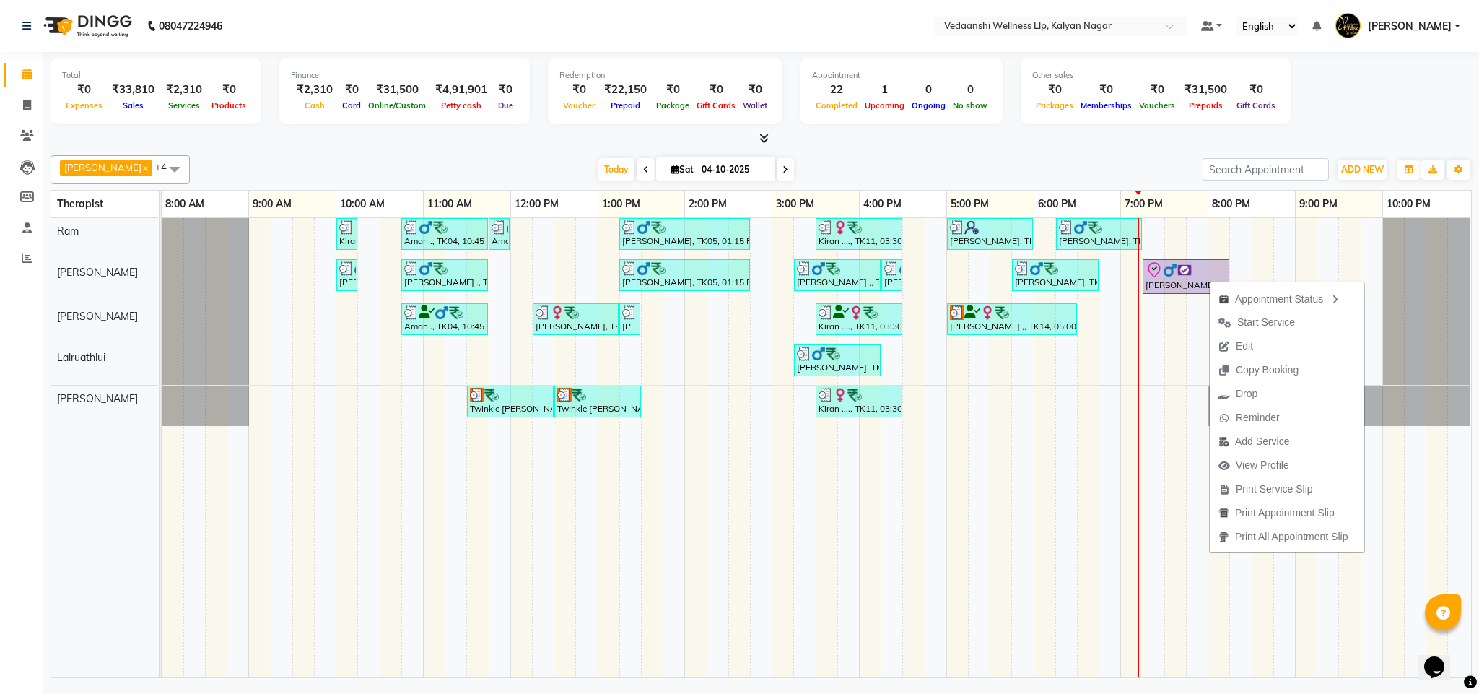
click at [1001, 174] on div "[DATE] [DATE]" at bounding box center [696, 170] width 998 height 22
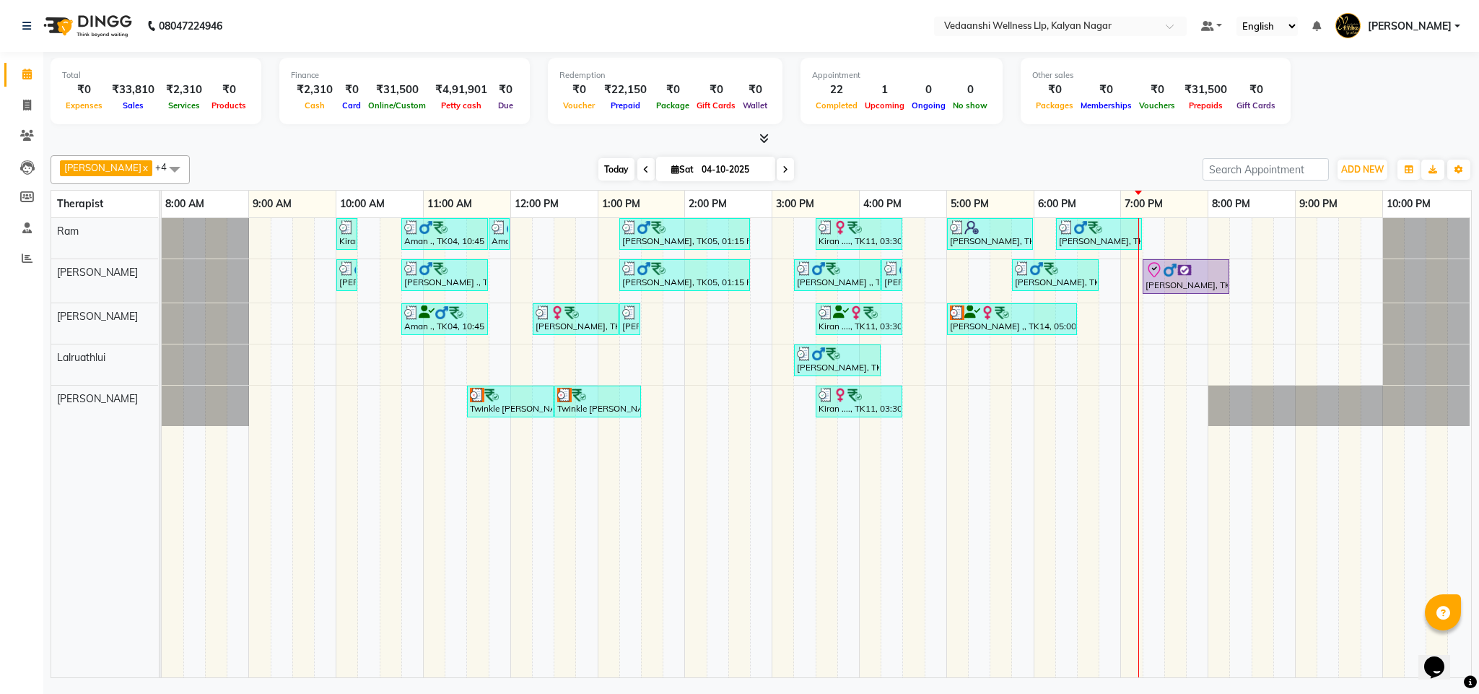
click at [600, 169] on span "Today" at bounding box center [616, 169] width 36 height 22
click at [854, 152] on div "Benjamin x Jennifer Zoramsangi x Lalruathlui x Ram x Rashika Khadse x +4 Select…" at bounding box center [761, 413] width 1421 height 528
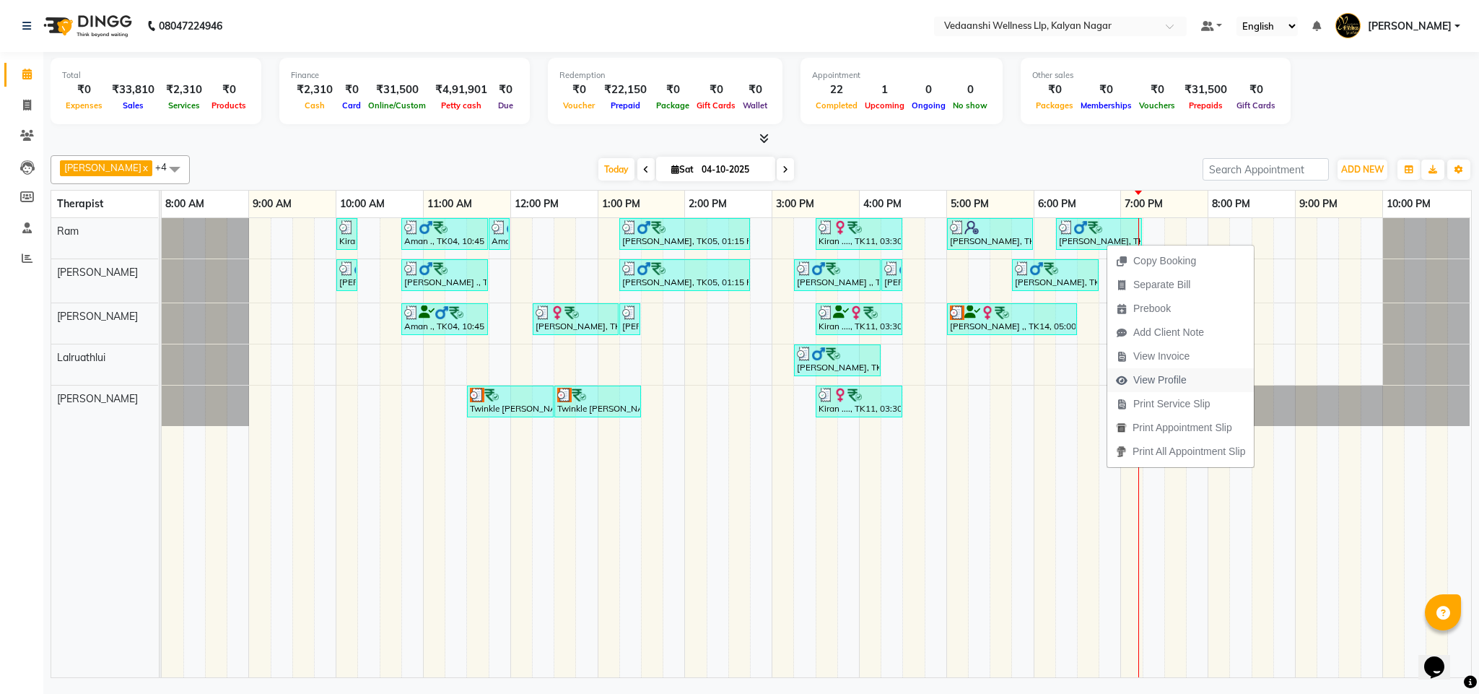
click at [1148, 388] on span "View Profile" at bounding box center [1159, 379] width 53 height 15
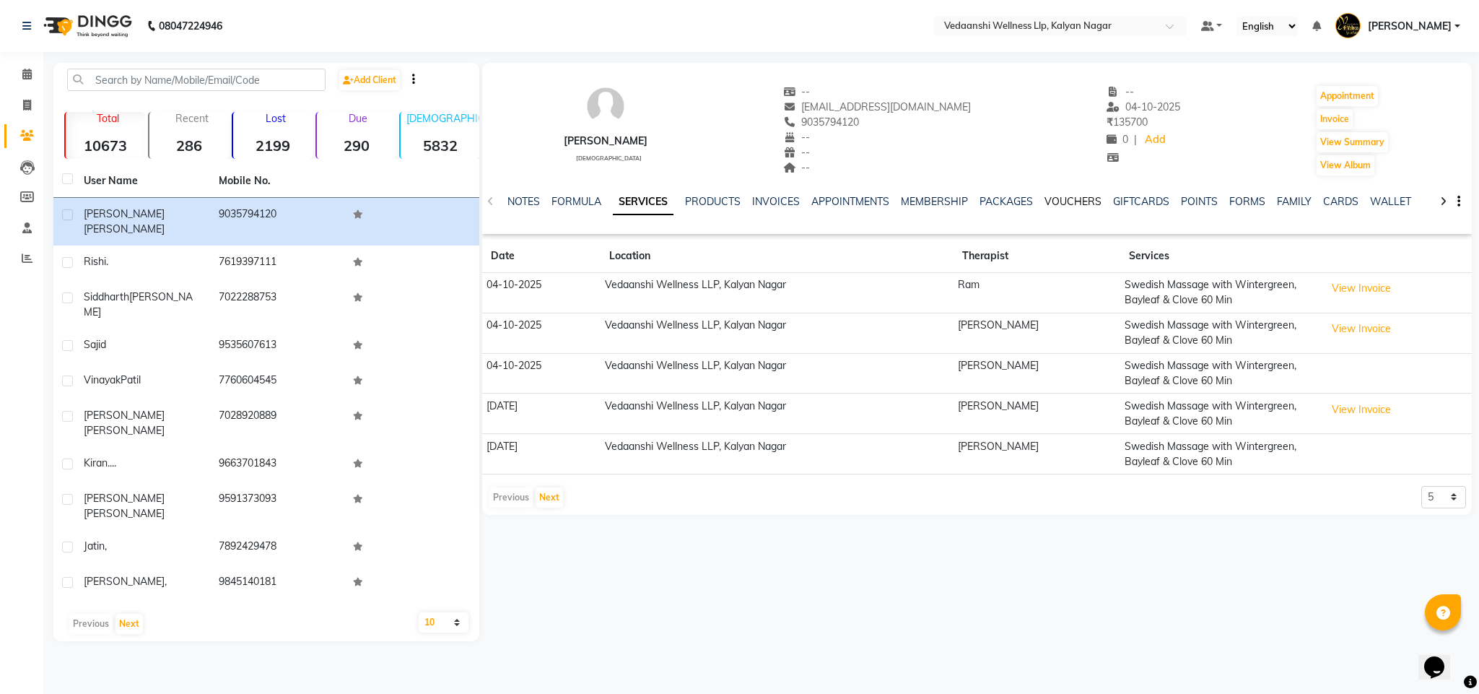
click at [1044, 202] on link "VOUCHERS" at bounding box center [1072, 201] width 57 height 13
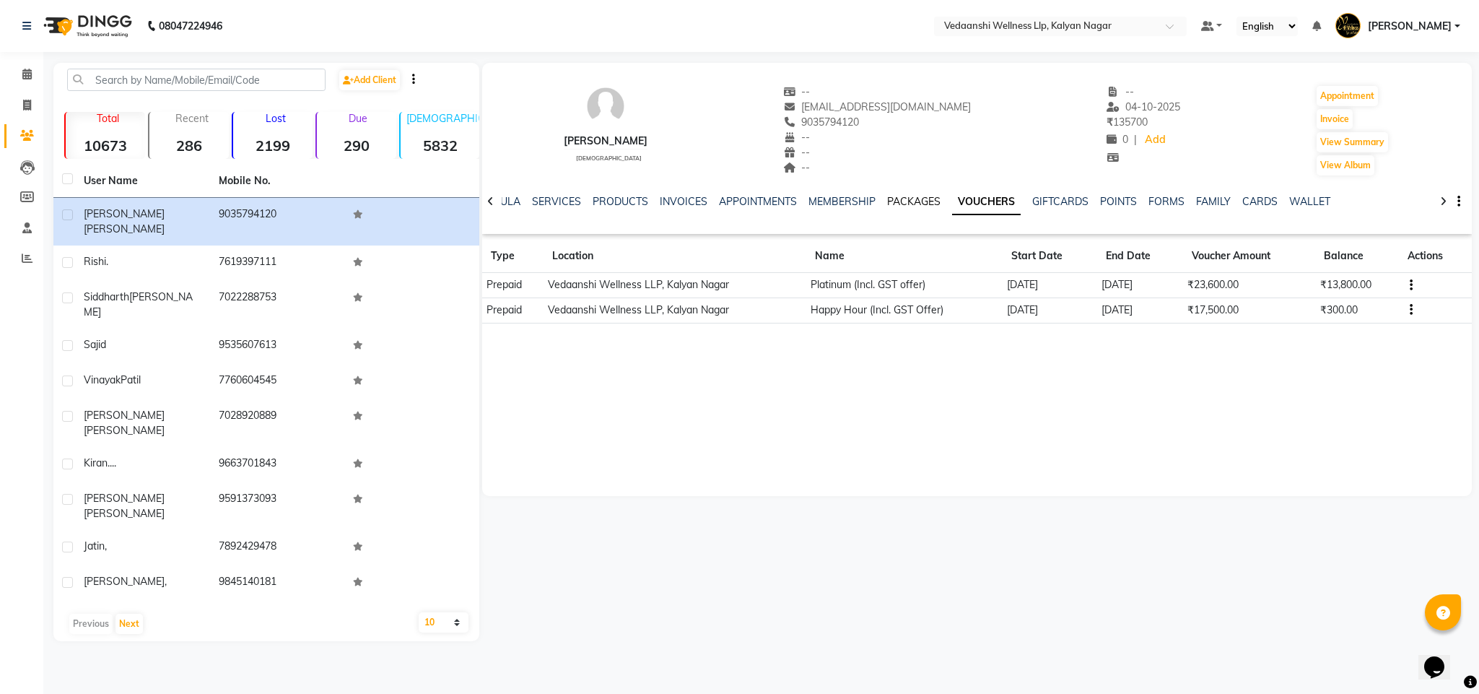
click at [905, 198] on link "PACKAGES" at bounding box center [913, 201] width 53 height 13
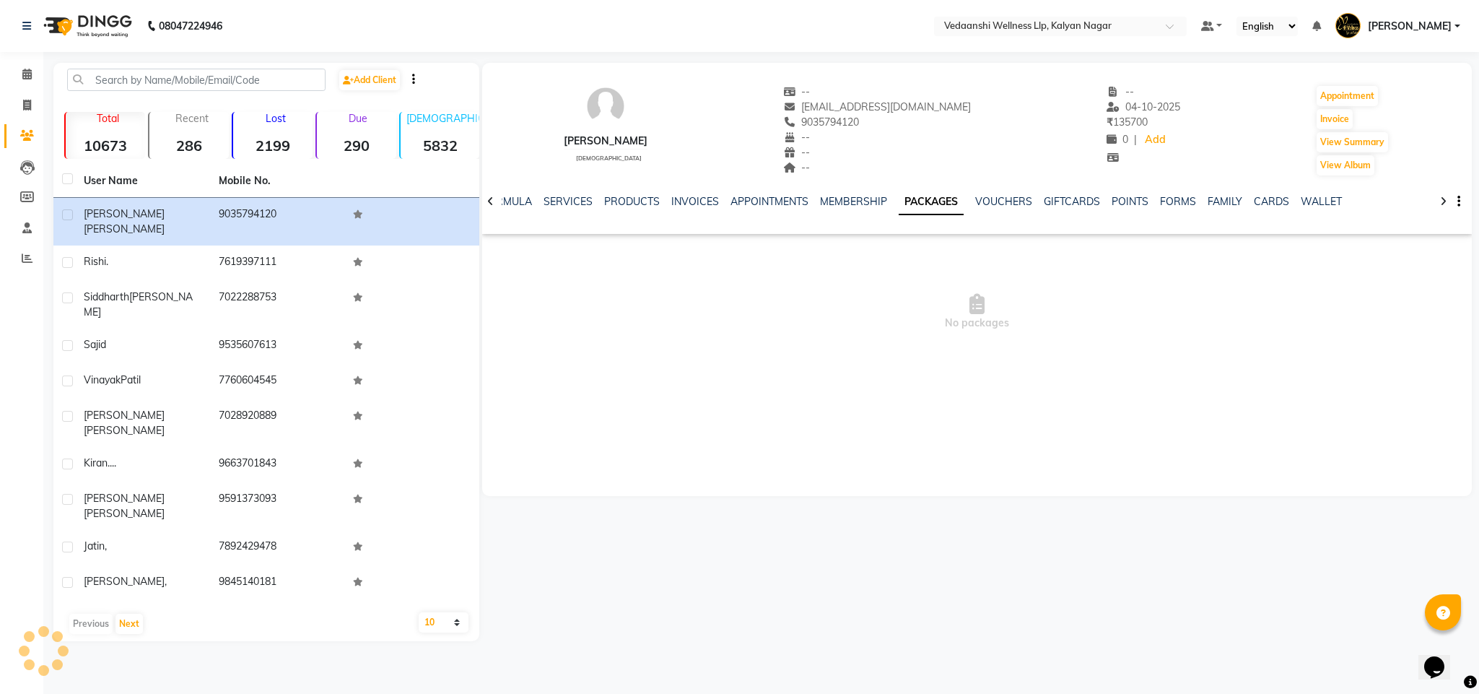
click at [974, 210] on div "NOTES FORMULA SERVICES PRODUCTS INVOICES APPOINTMENTS MEMBERSHIP PACKAGES VOUCH…" at bounding box center [959, 207] width 905 height 27
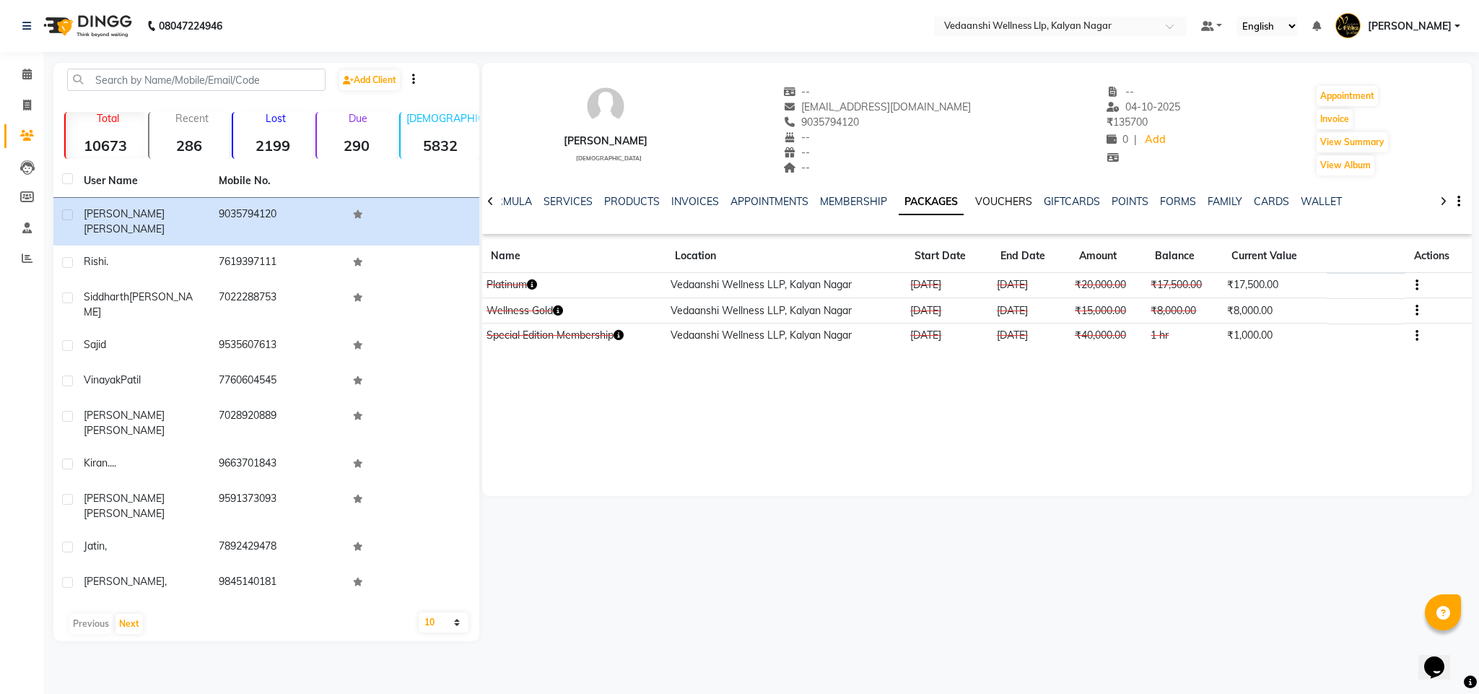
click at [994, 198] on link "VOUCHERS" at bounding box center [1003, 201] width 57 height 13
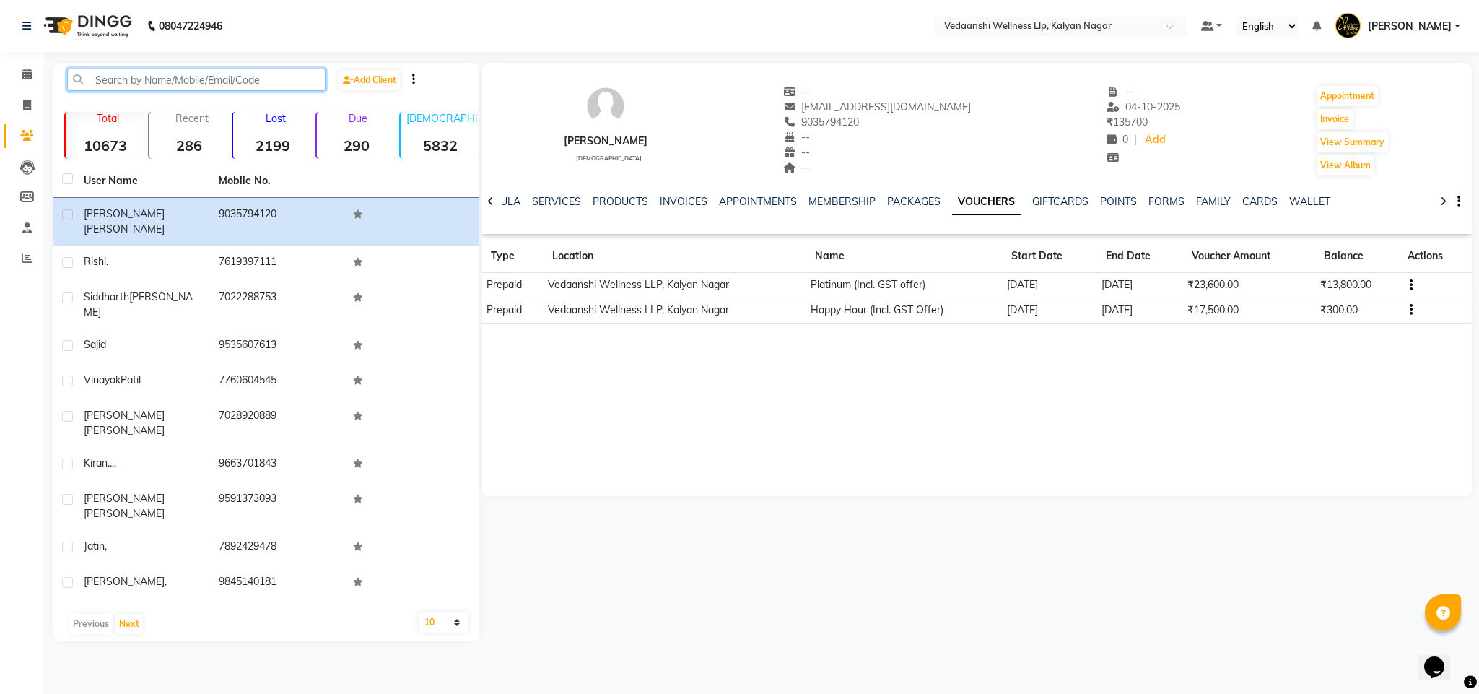
click at [136, 77] on input "text" at bounding box center [196, 80] width 258 height 22
paste input "79968 38947"
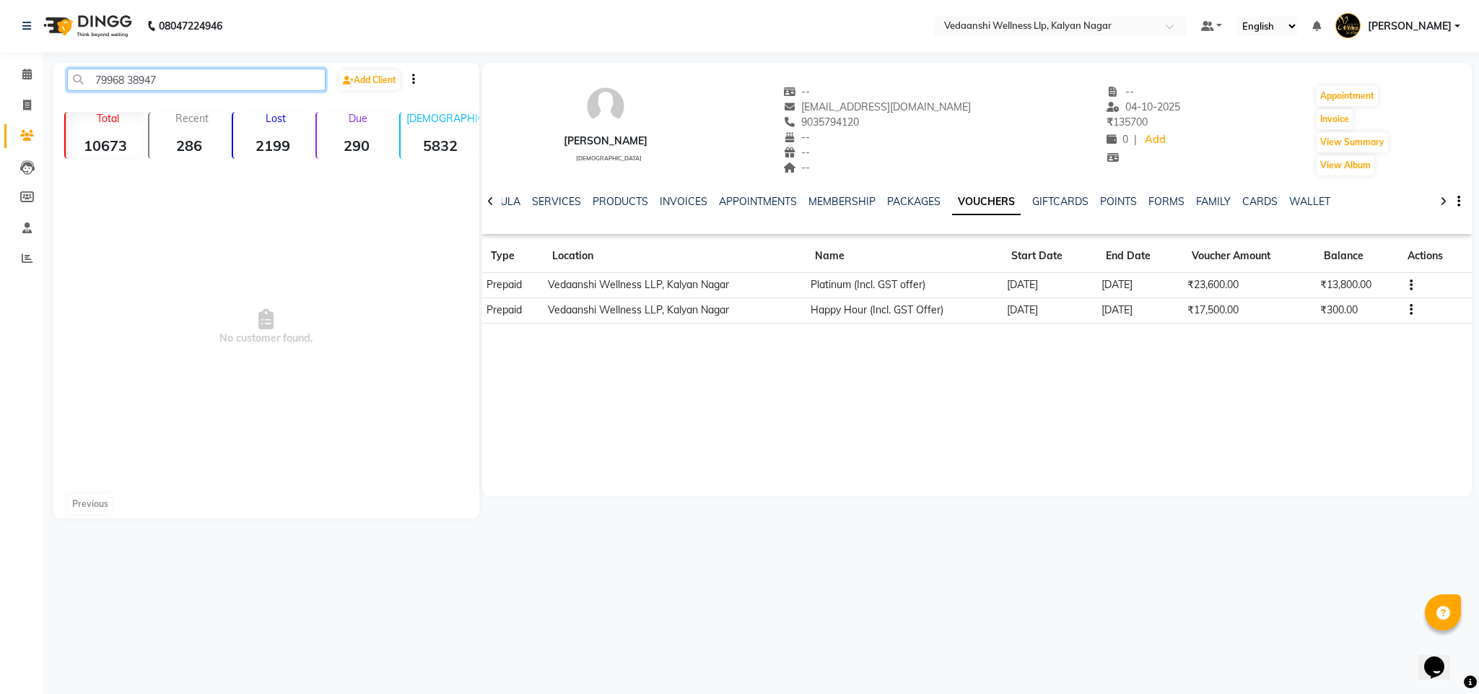
click at [128, 71] on input "79968 38947" at bounding box center [196, 80] width 258 height 22
click at [178, 78] on input "7996838947" at bounding box center [196, 80] width 258 height 22
type input "799683894"
click at [25, 74] on icon at bounding box center [26, 74] width 9 height 11
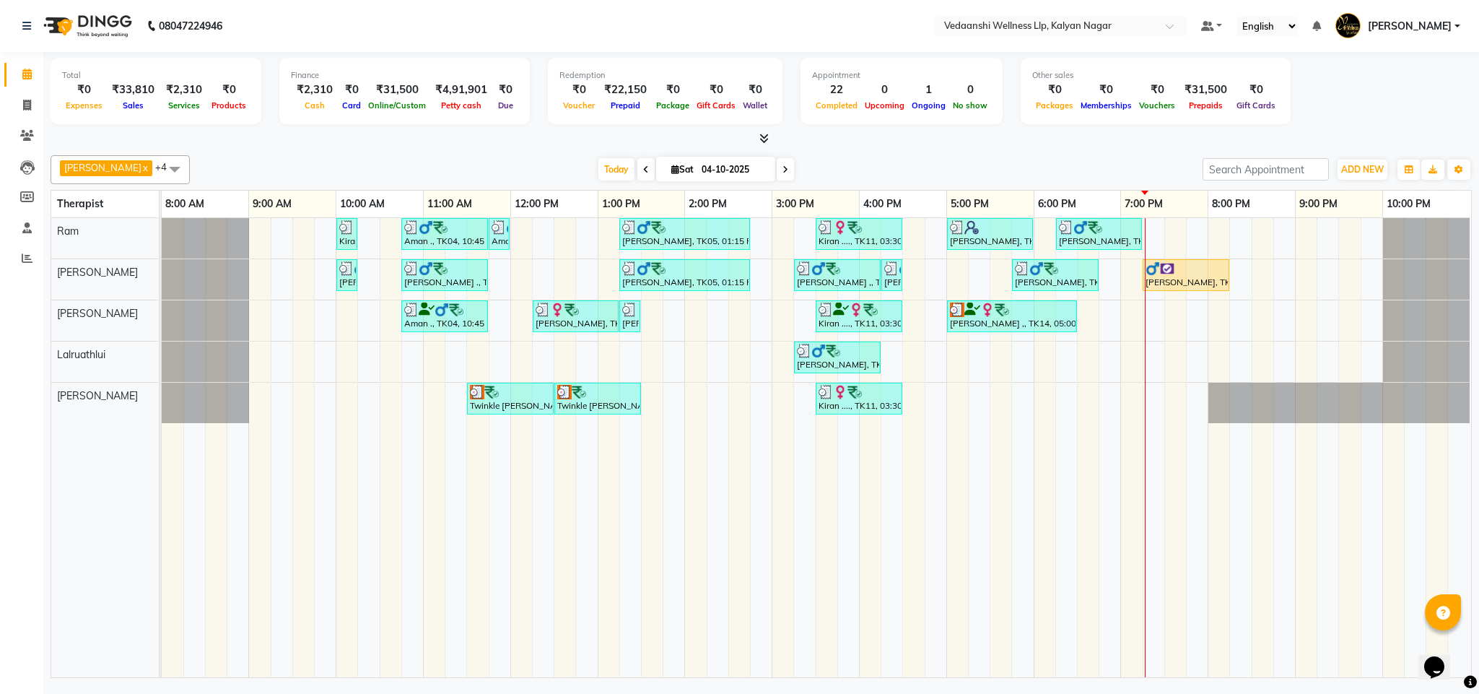
click at [1001, 180] on div "[DATE] [DATE]" at bounding box center [696, 170] width 998 height 22
click at [782, 171] on icon at bounding box center [785, 169] width 6 height 9
type input "05-10-2025"
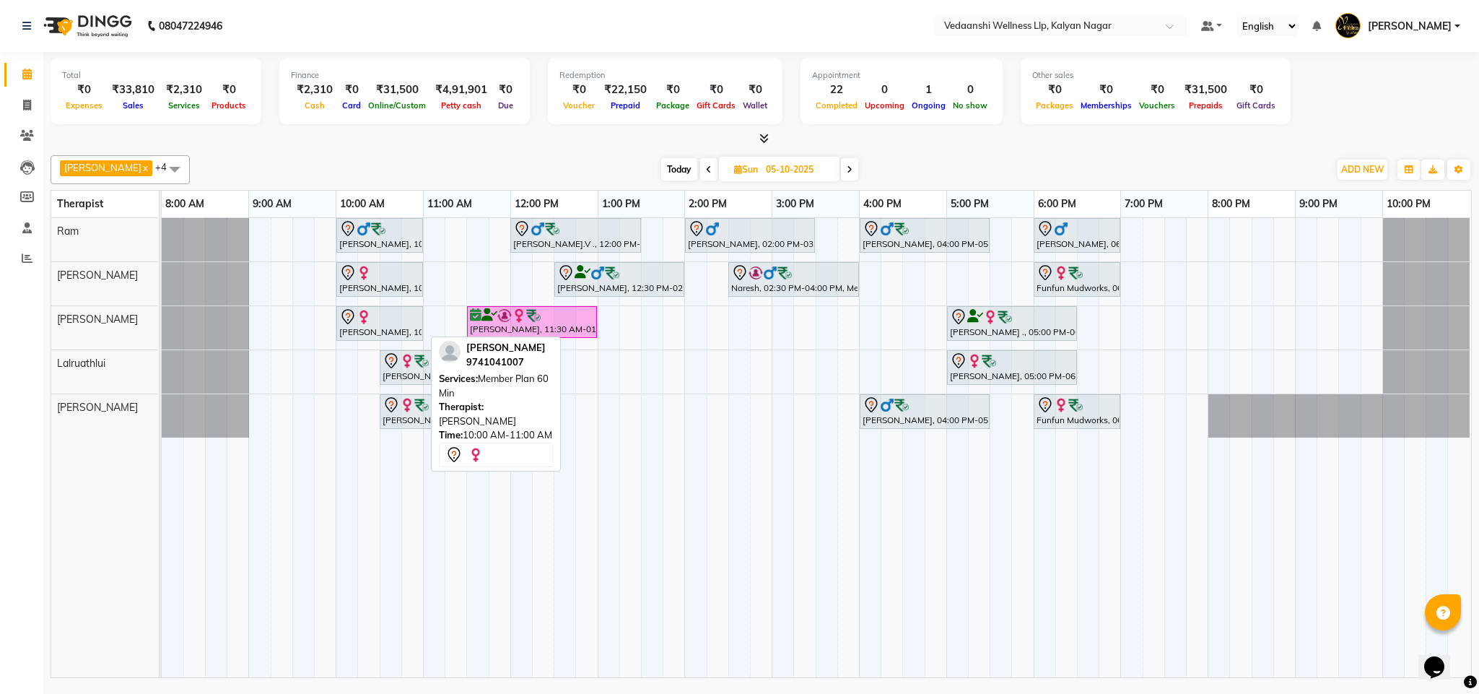
click at [377, 336] on div "Renu Goyal, 10:00 AM-11:00 AM, Member Plan 60 Min" at bounding box center [380, 323] width 84 height 30
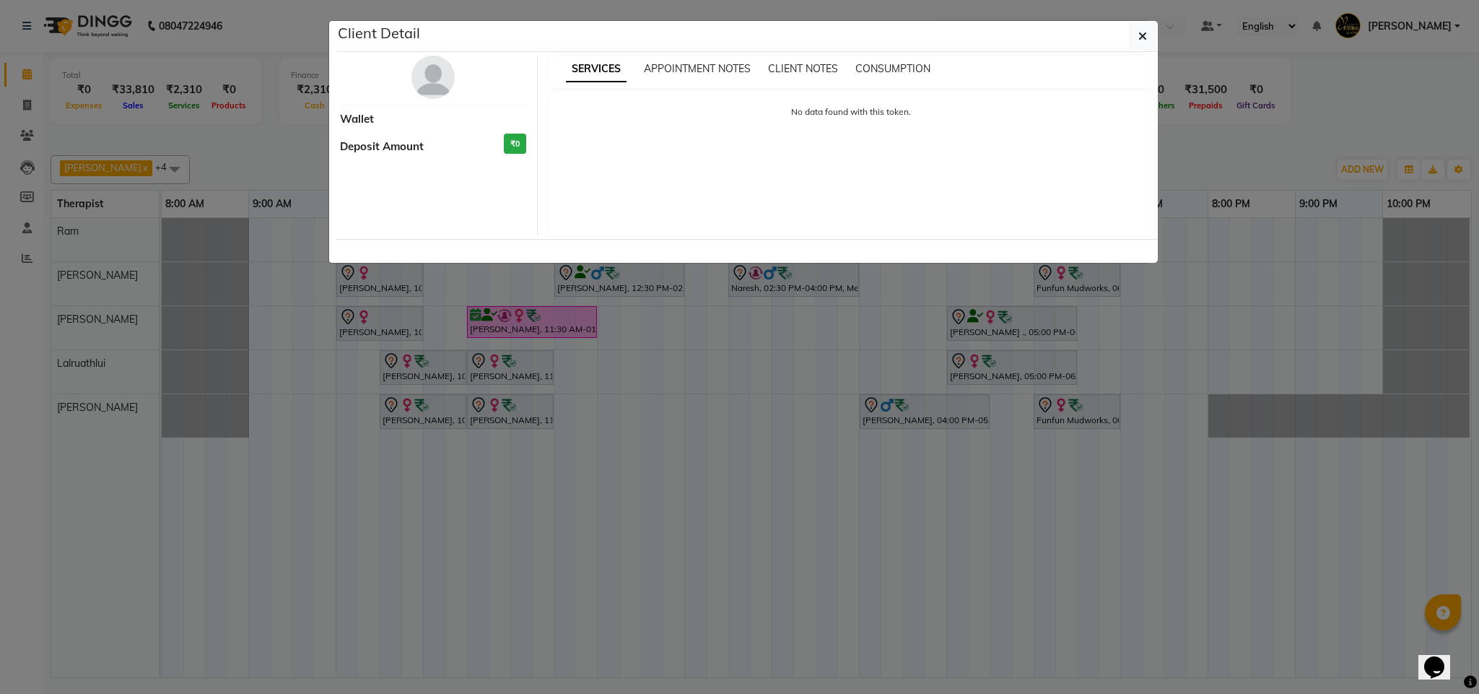
select select "7"
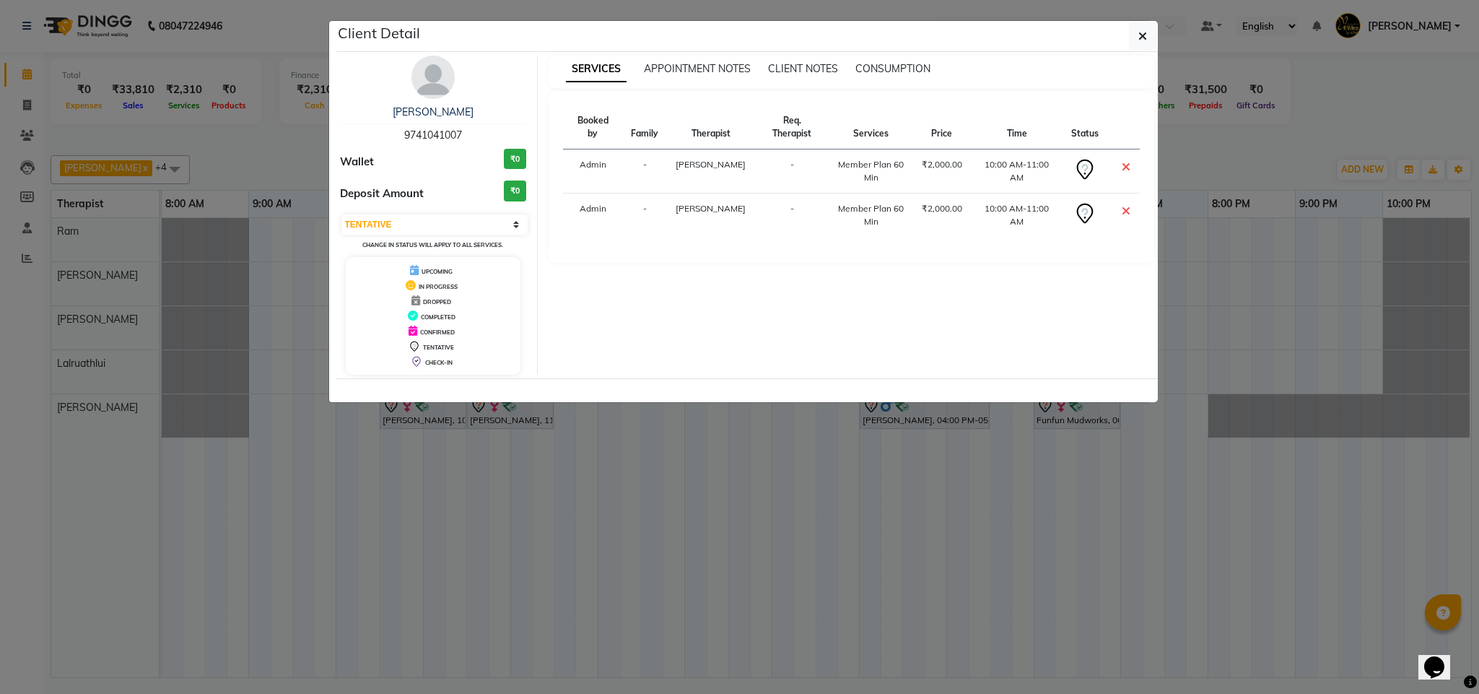
click at [459, 105] on div "Renu Goyal" at bounding box center [433, 112] width 187 height 15
click at [429, 82] on img at bounding box center [432, 77] width 43 height 43
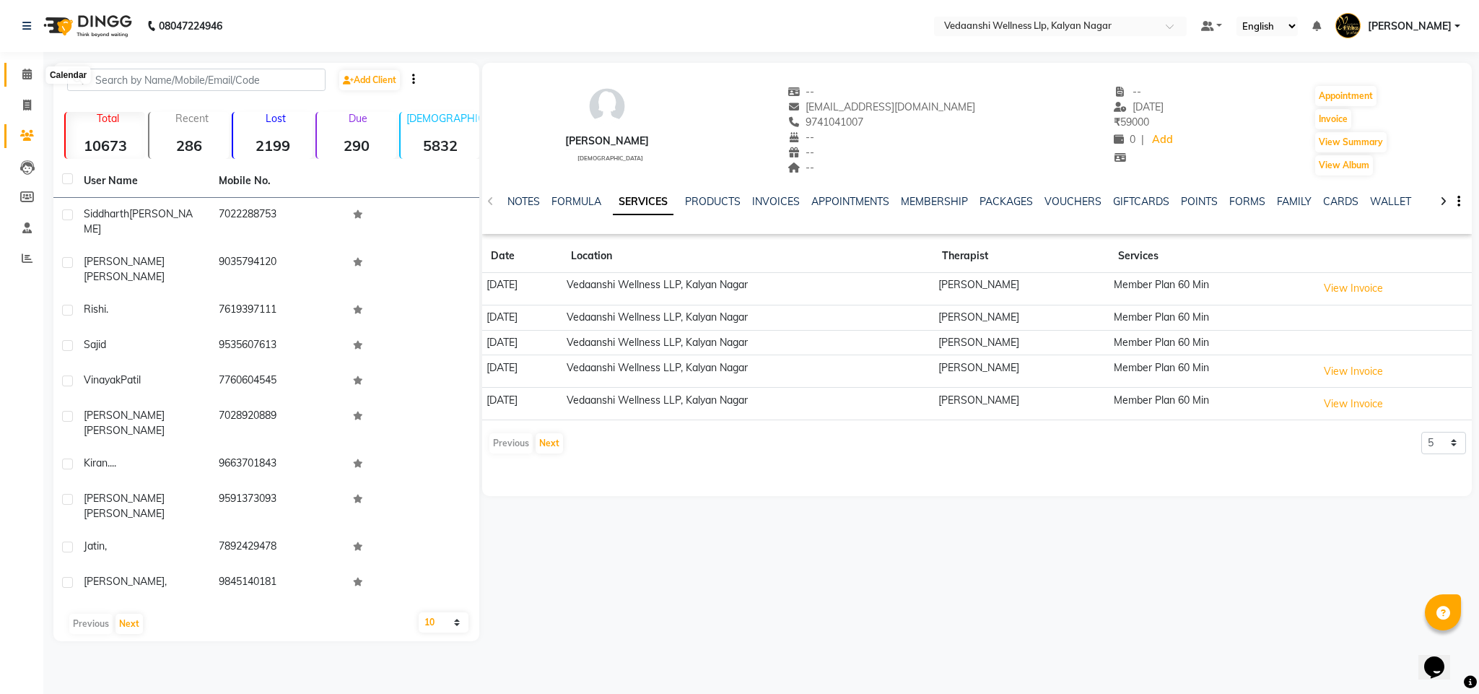
click at [24, 76] on icon at bounding box center [26, 74] width 9 height 11
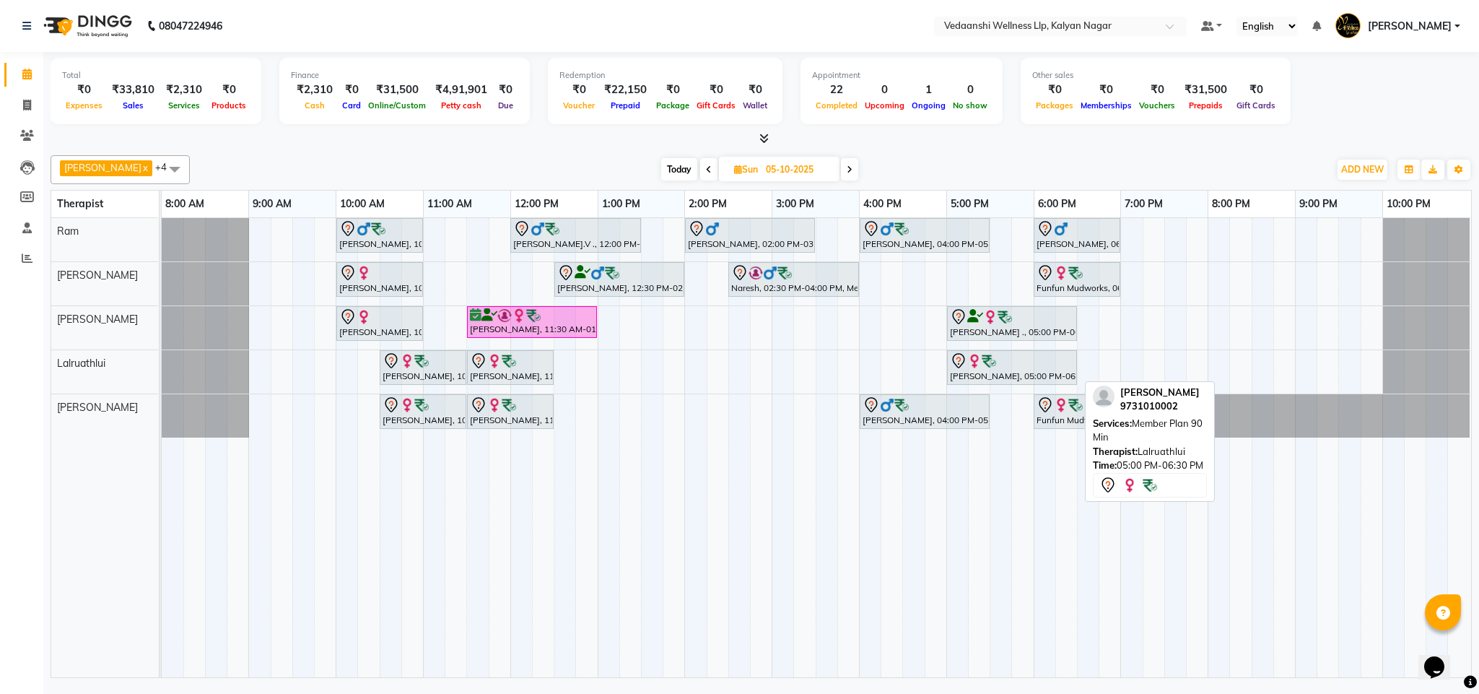
click at [997, 372] on div "Asifa Begum, 05:00 PM-06:30 PM, Member Plan 90 Min" at bounding box center [1011, 367] width 127 height 30
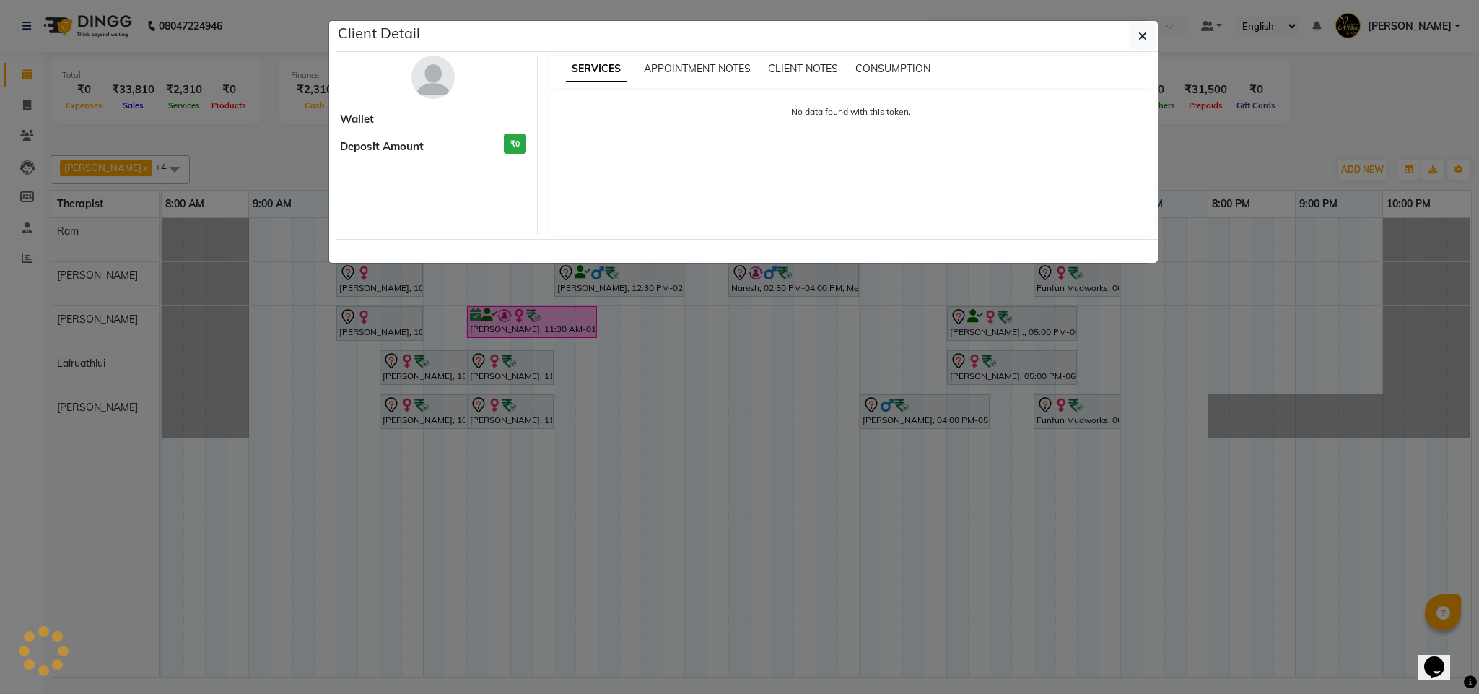
select select "7"
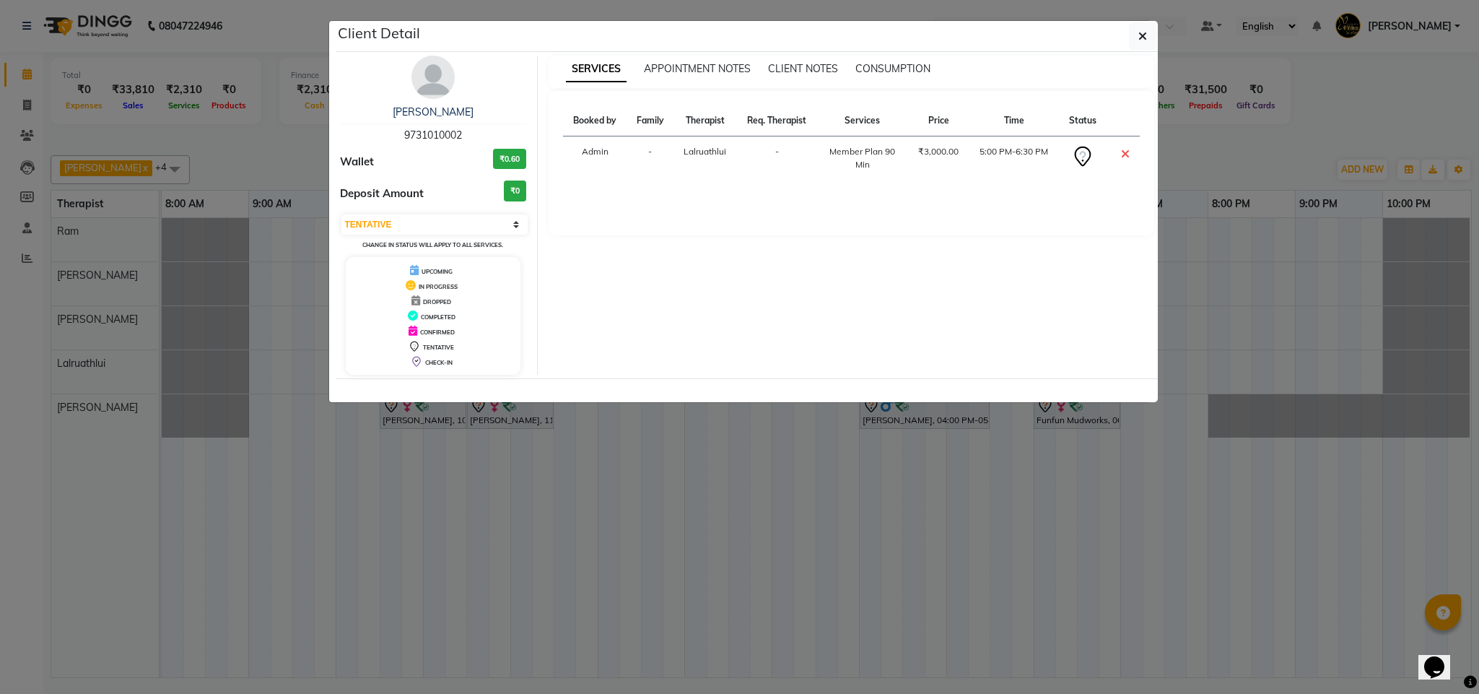
click at [422, 78] on img at bounding box center [432, 77] width 43 height 43
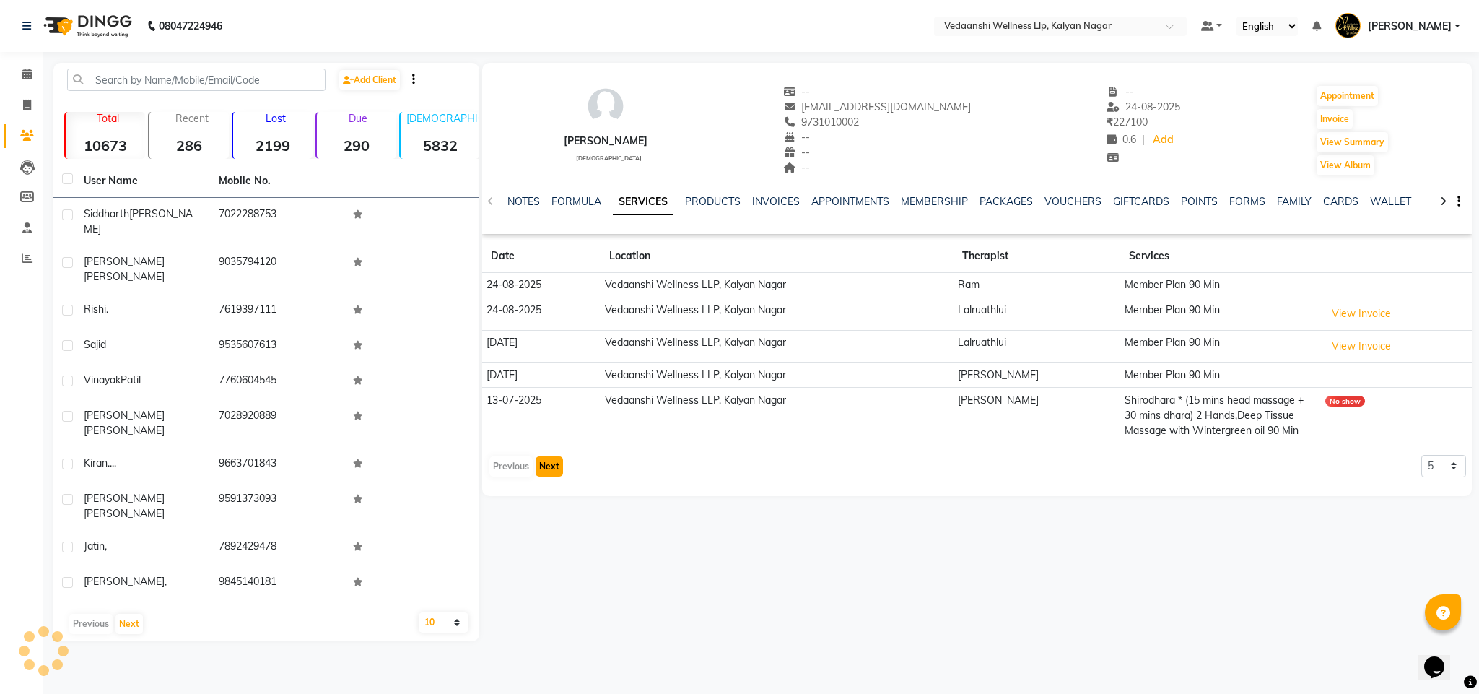
click at [546, 475] on button "Next" at bounding box center [549, 466] width 27 height 20
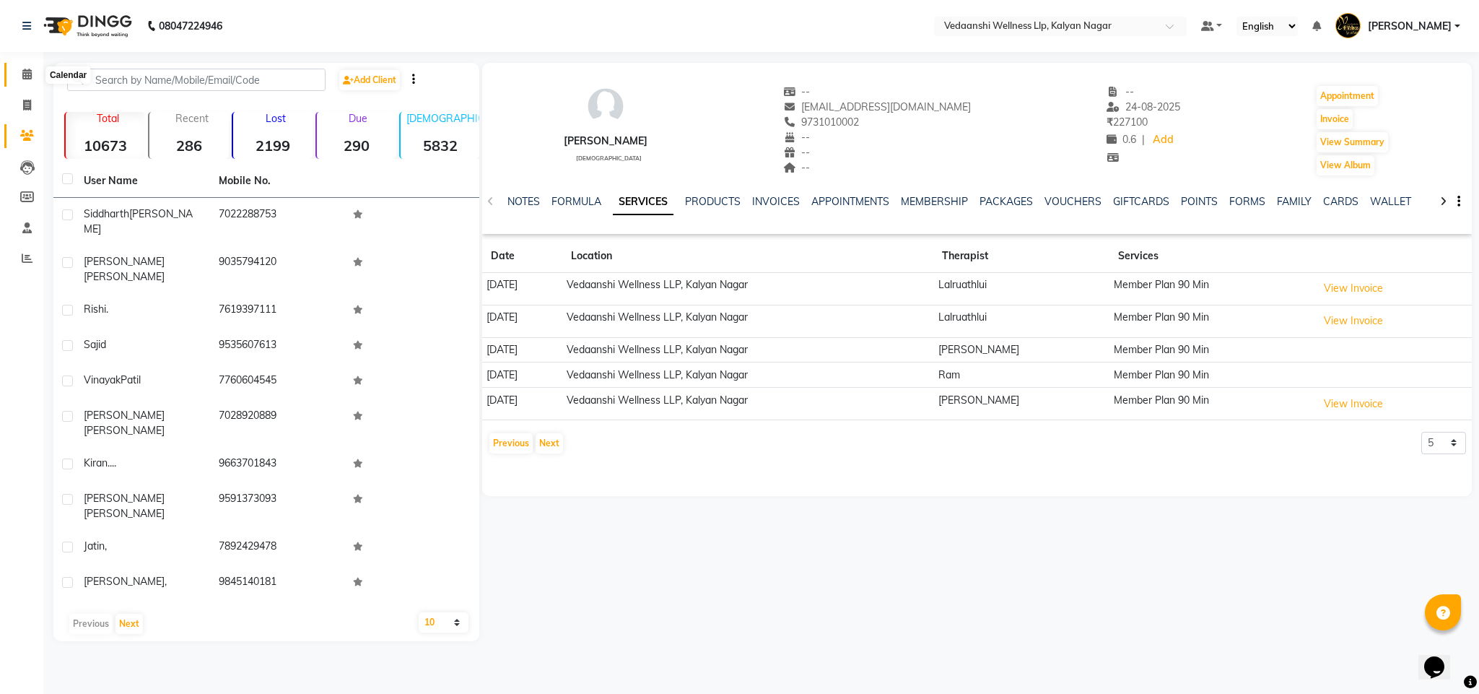
click at [20, 66] on span at bounding box center [26, 74] width 25 height 17
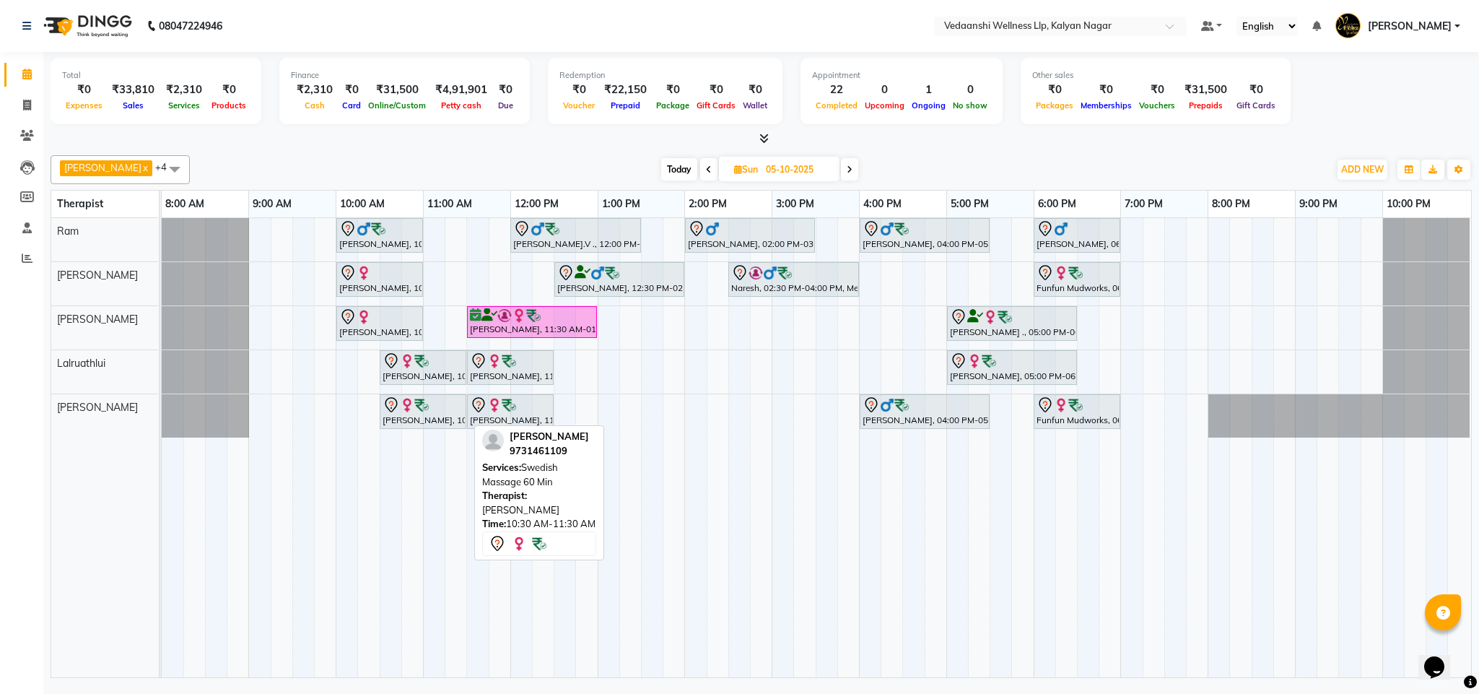
click at [453, 410] on div at bounding box center [423, 404] width 81 height 17
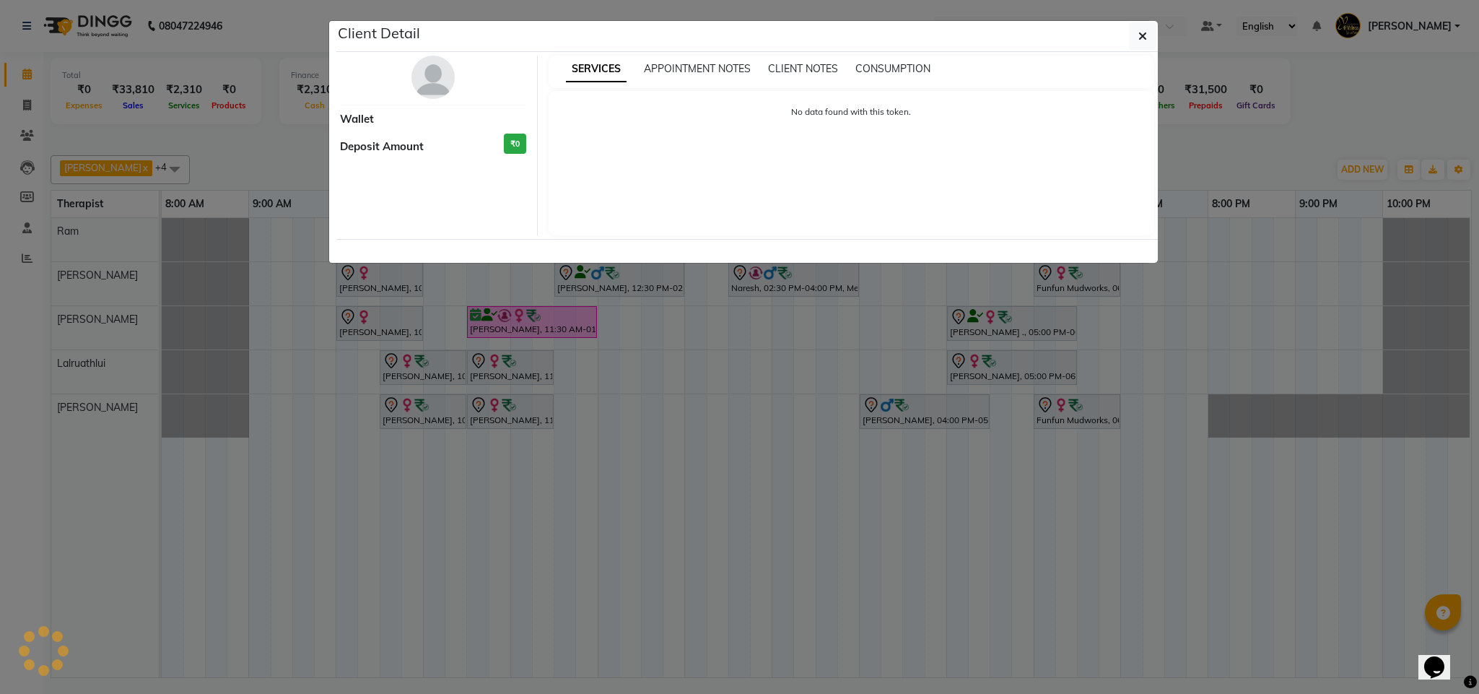
select select "7"
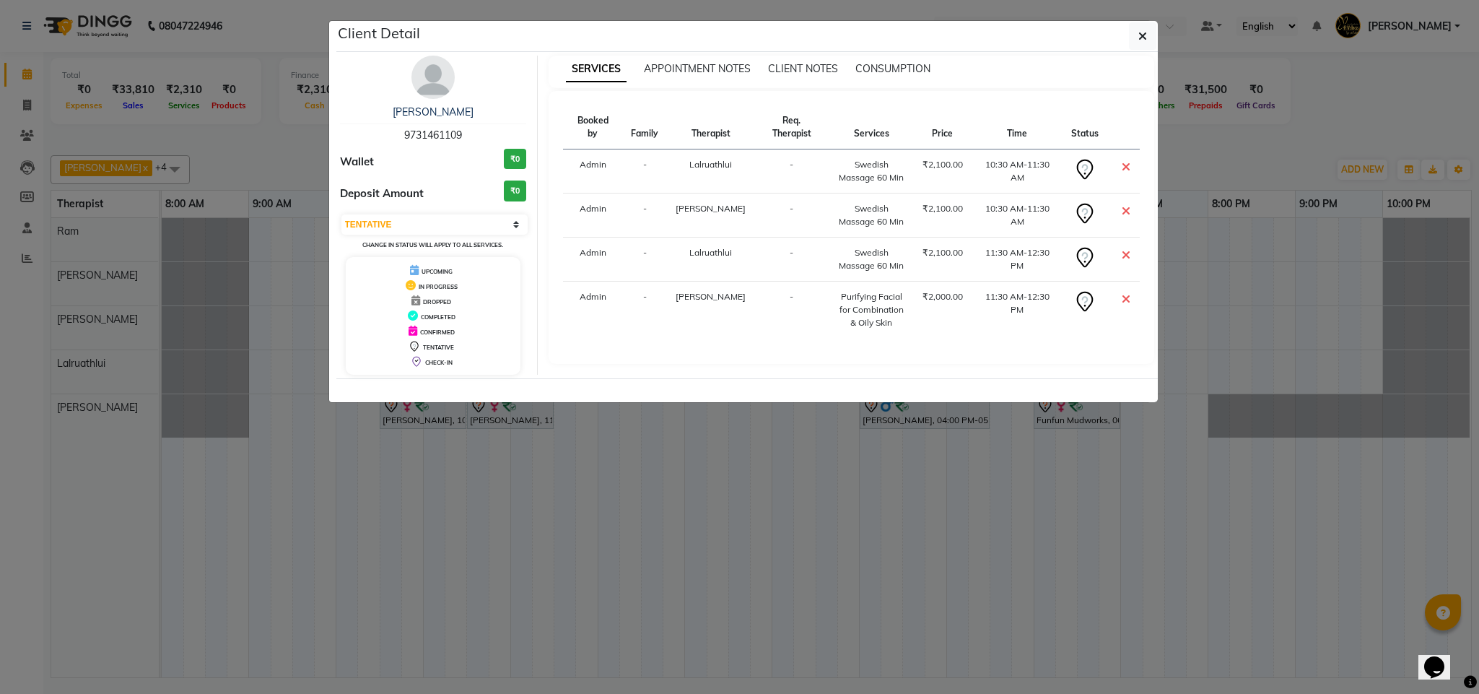
click at [429, 94] on img at bounding box center [432, 77] width 43 height 43
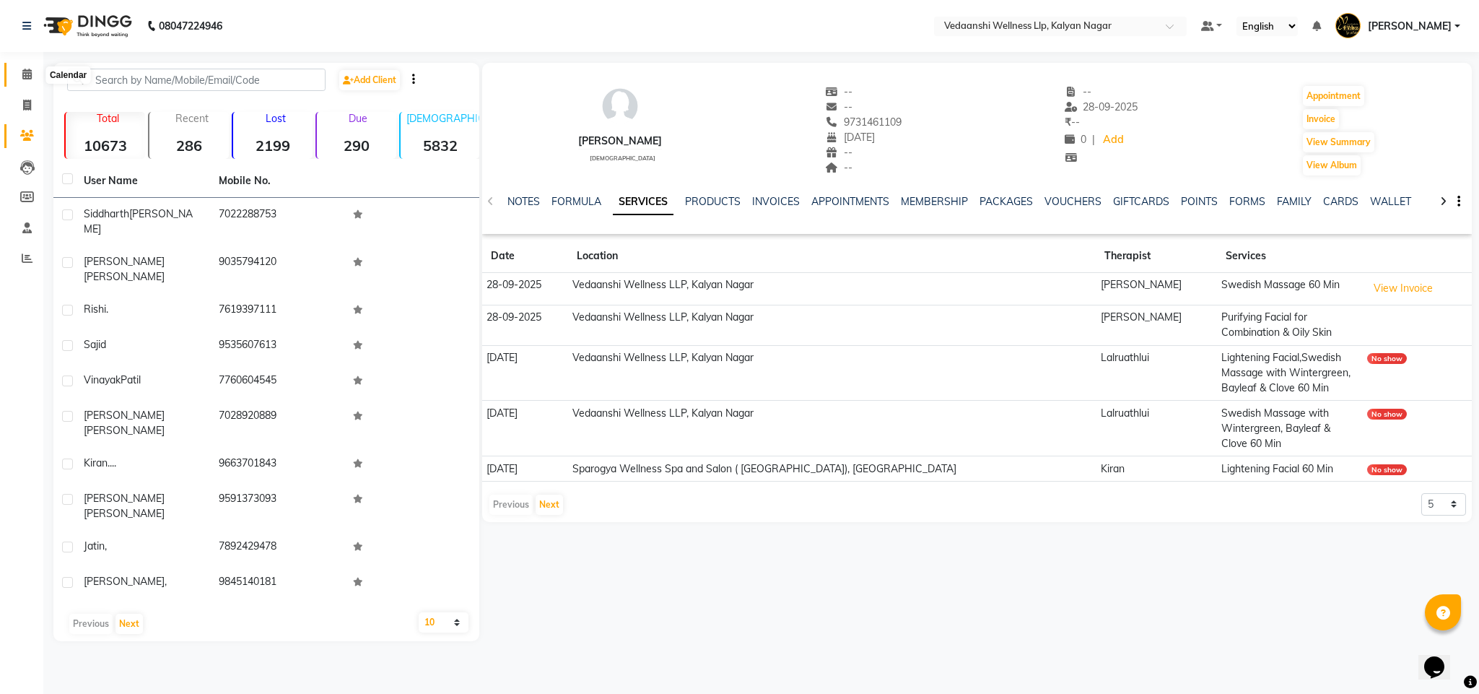
click at [27, 70] on icon at bounding box center [26, 74] width 9 height 11
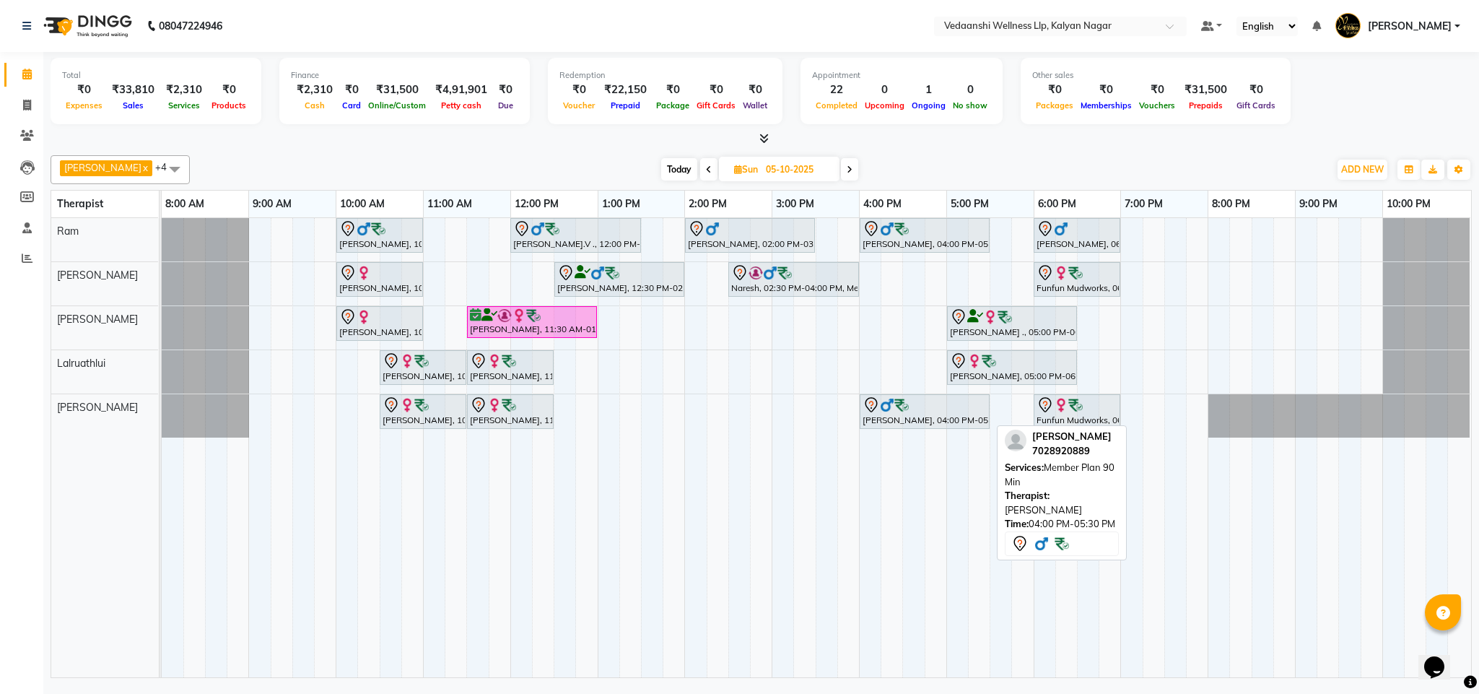
click at [920, 414] on div at bounding box center [924, 404] width 124 height 17
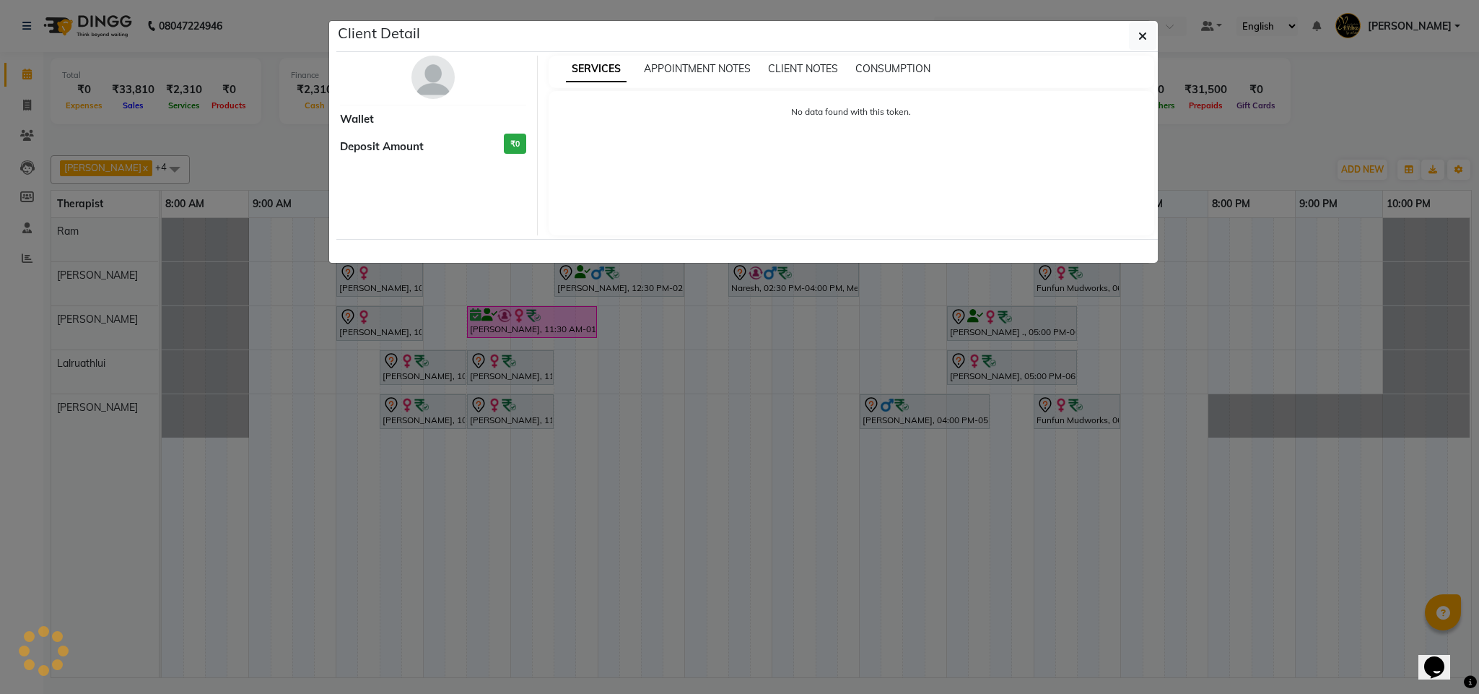
select select "7"
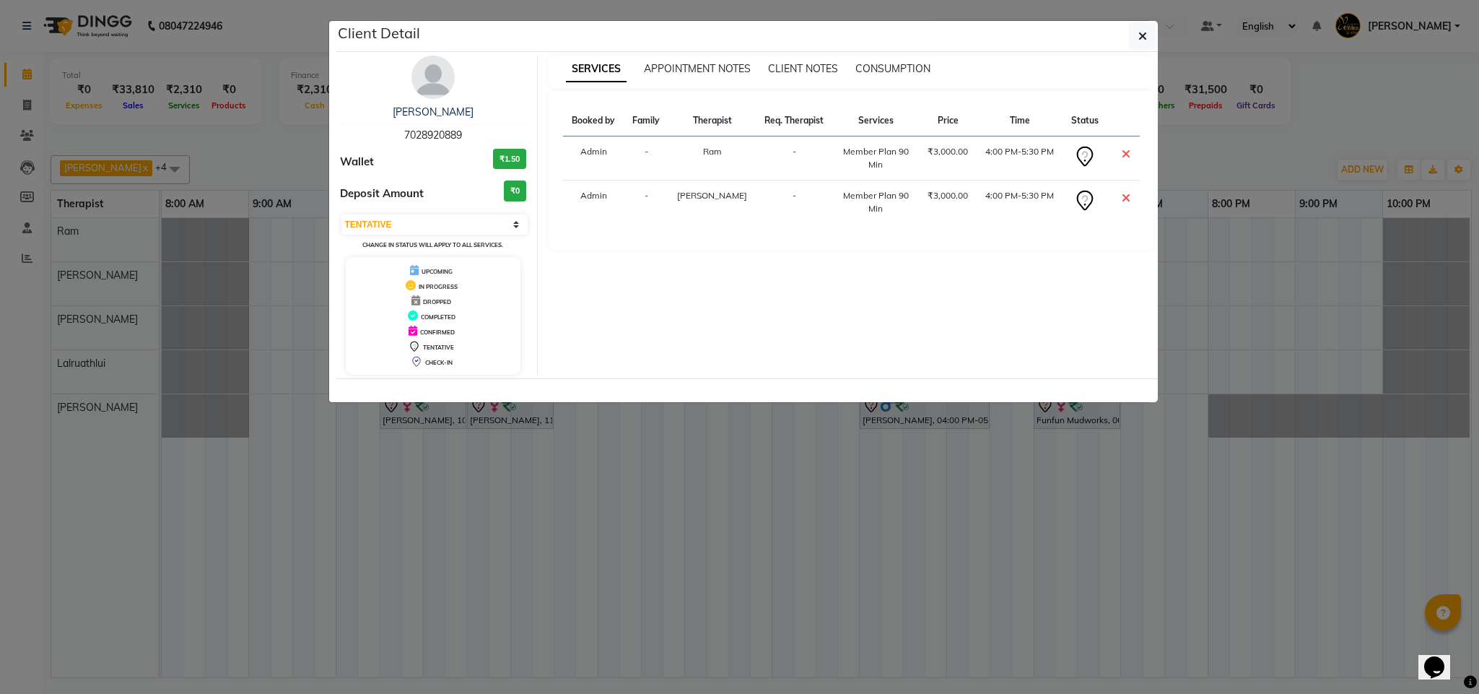
click at [423, 102] on div "VAMSI KRISHNA 7028920889 Wallet ₹1.50 Deposit Amount ₹0 Select CONFIRMED TENTAT…" at bounding box center [433, 215] width 209 height 319
click at [435, 92] on img at bounding box center [432, 77] width 43 height 43
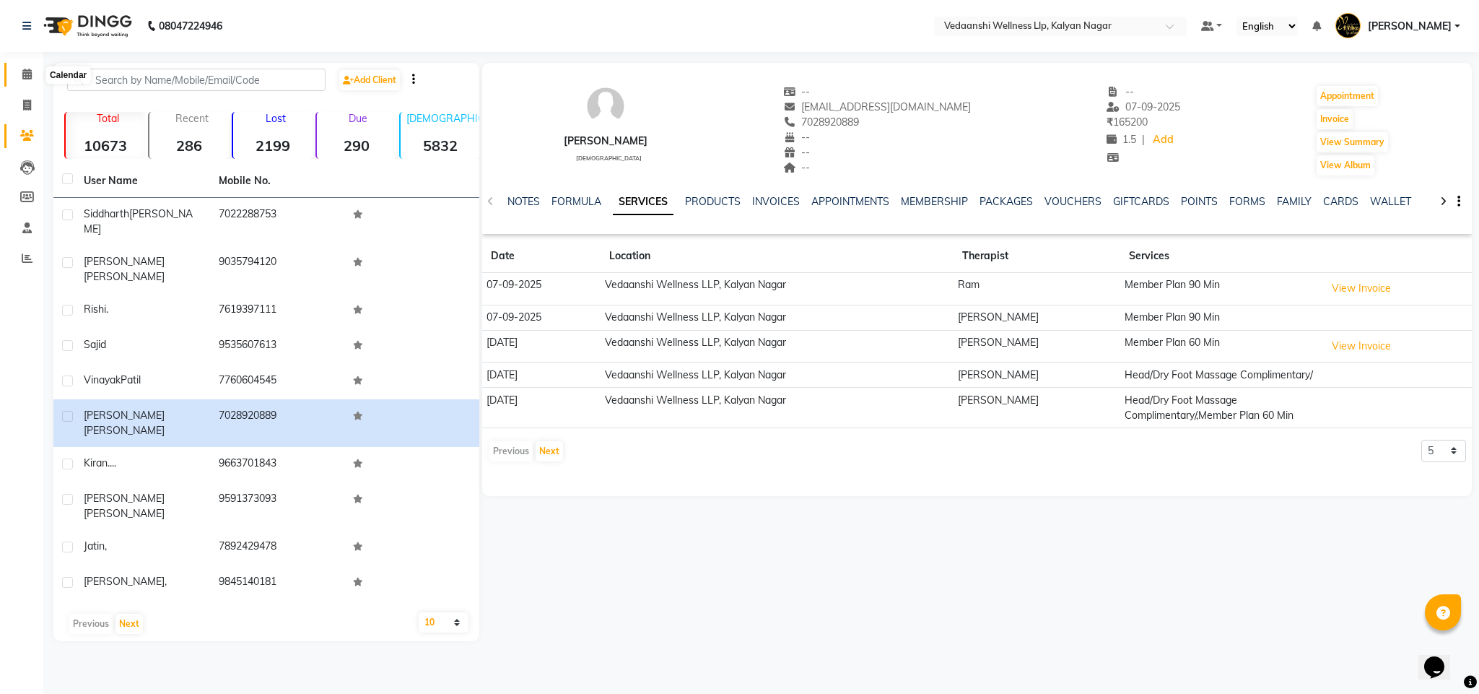
click at [25, 74] on icon at bounding box center [26, 74] width 9 height 11
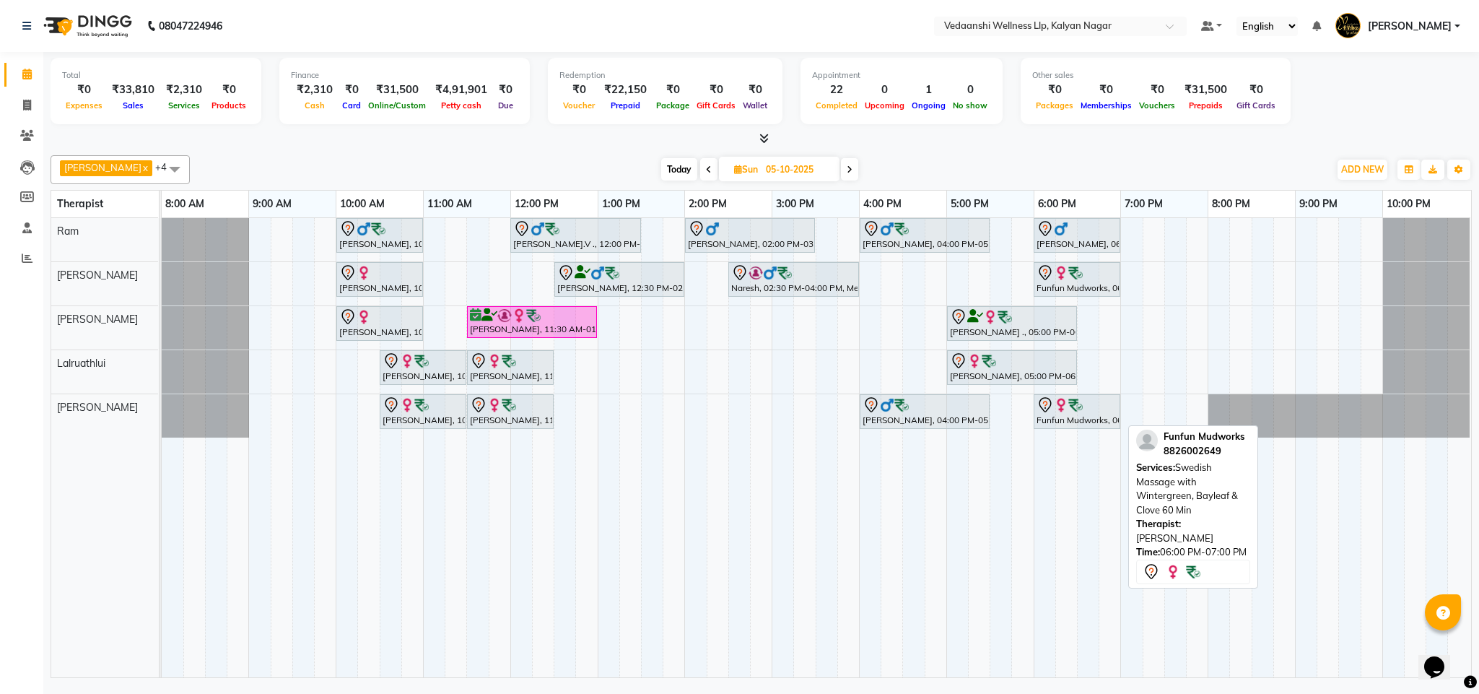
click at [1055, 411] on img at bounding box center [1061, 405] width 14 height 14
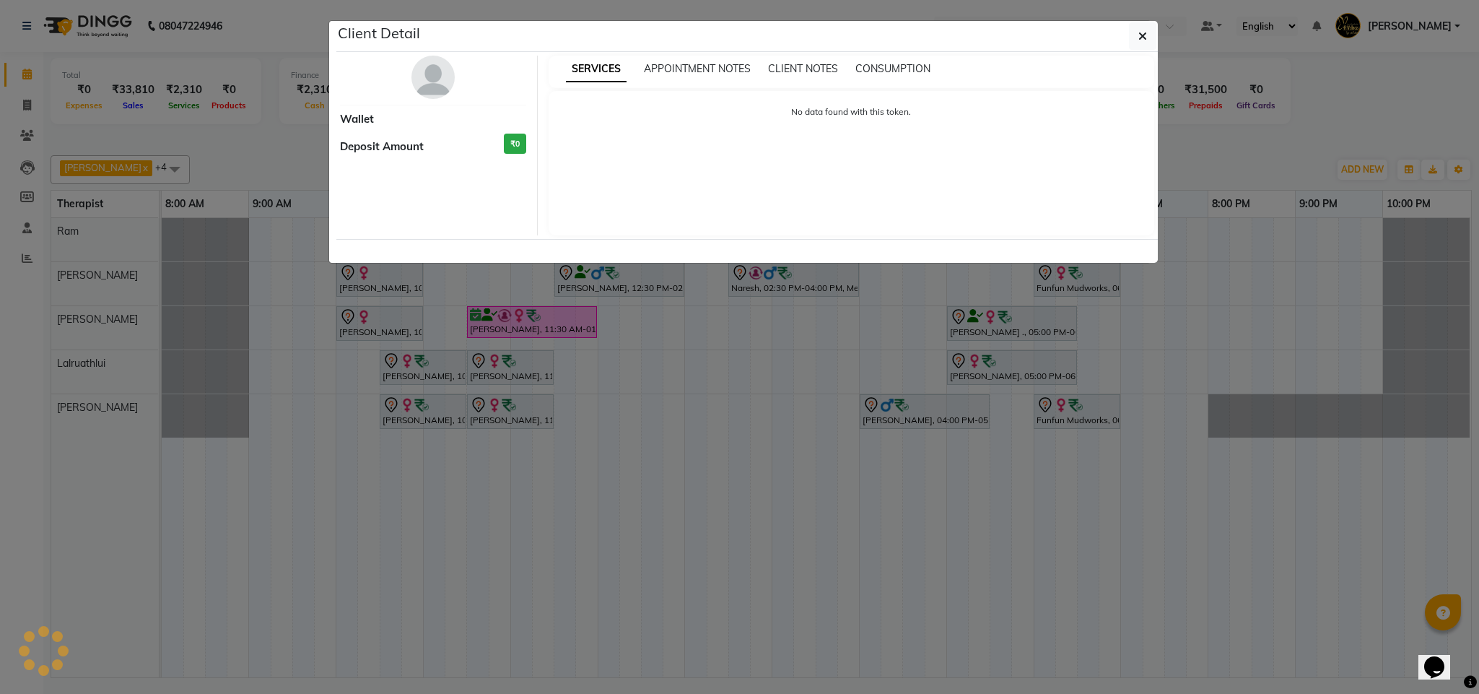
select select "7"
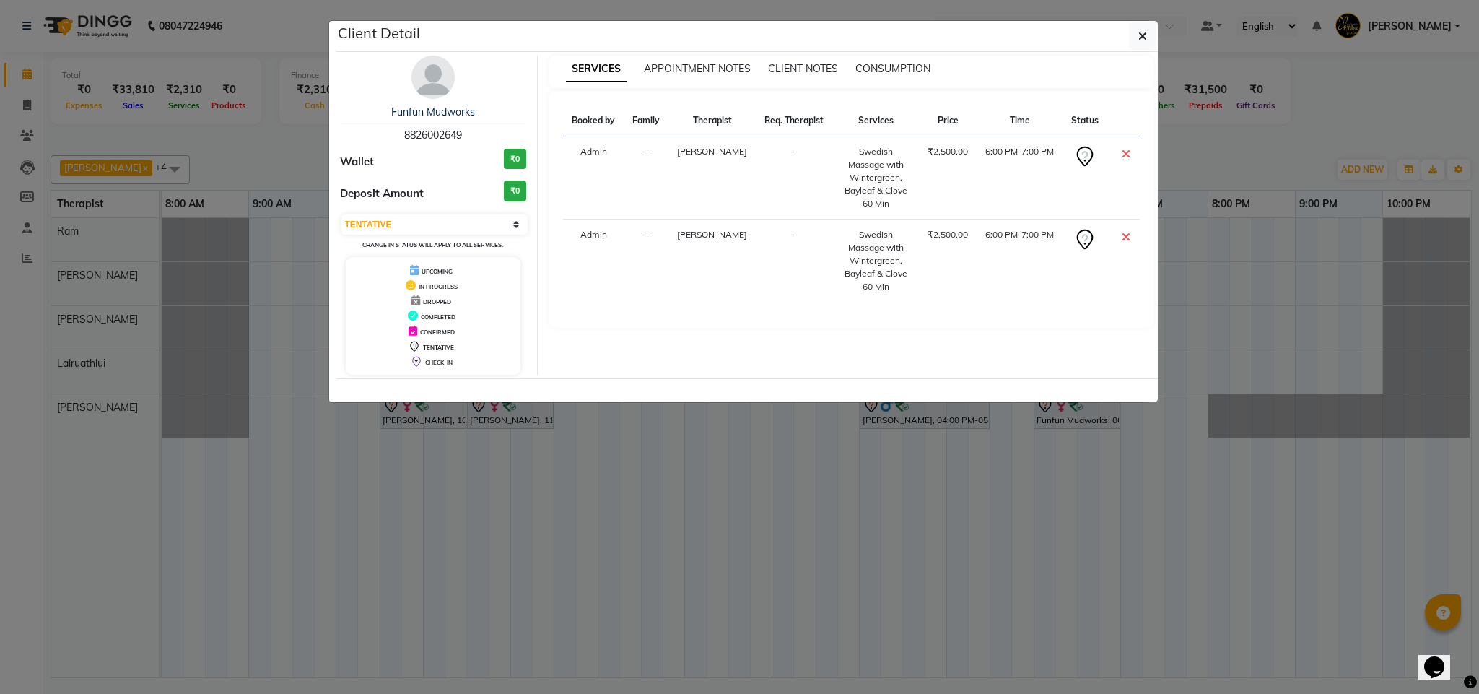
click at [425, 82] on img at bounding box center [432, 77] width 43 height 43
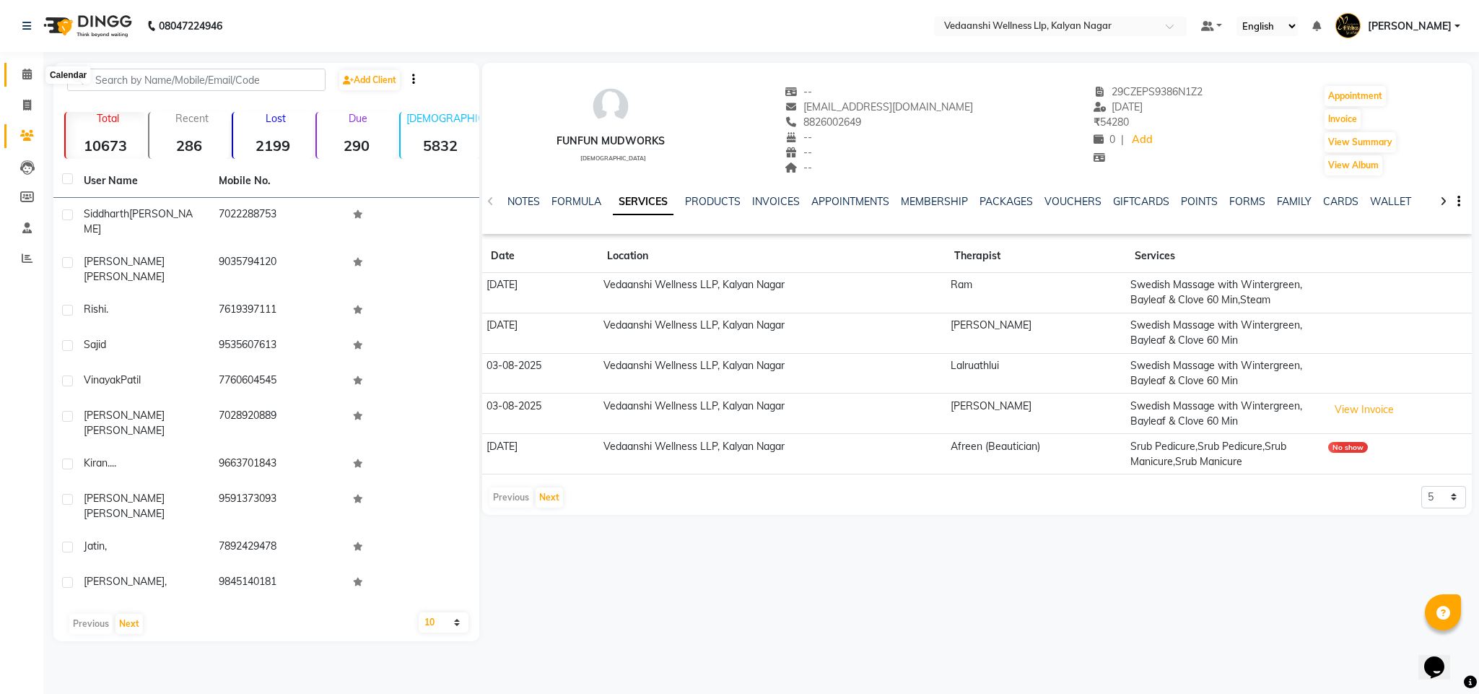
click at [30, 74] on icon at bounding box center [26, 74] width 9 height 11
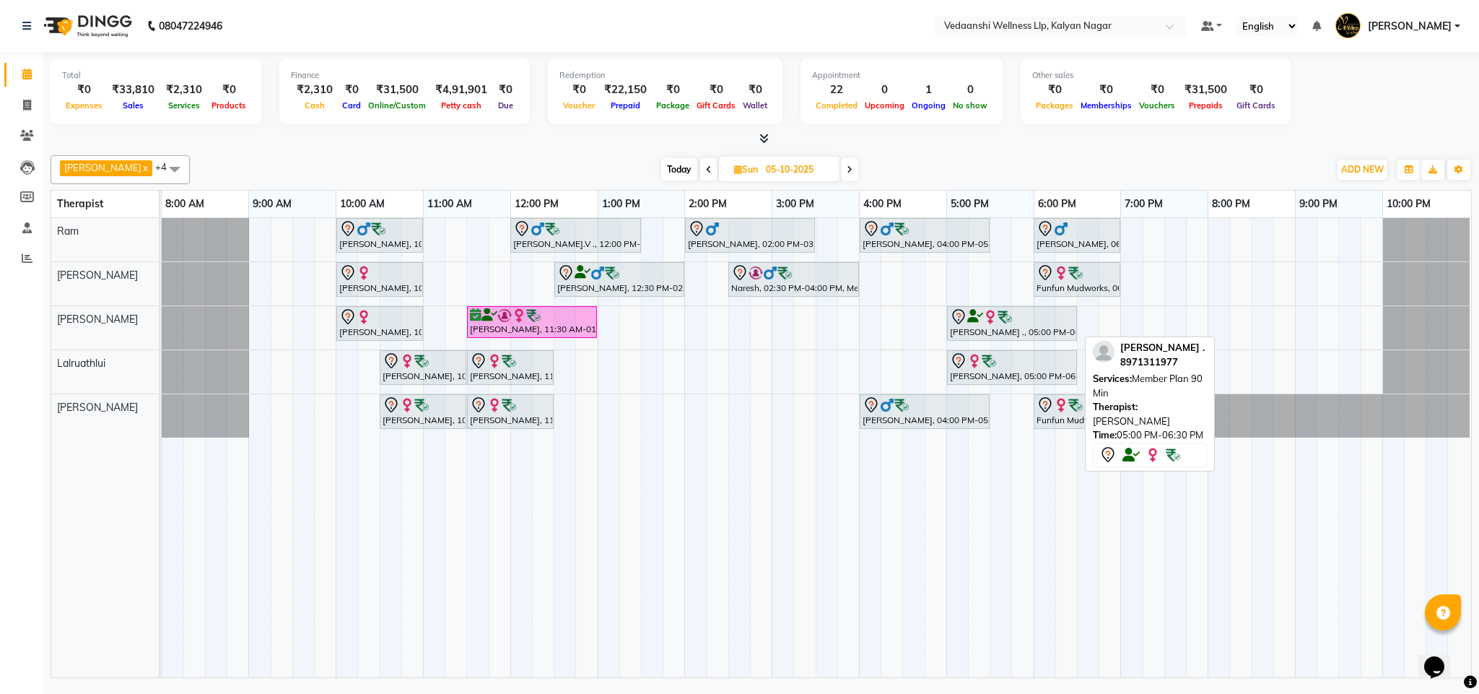
click at [1018, 328] on div "Shilpi ., 05:00 PM-06:30 PM, Member Plan 90 Min" at bounding box center [1011, 323] width 127 height 30
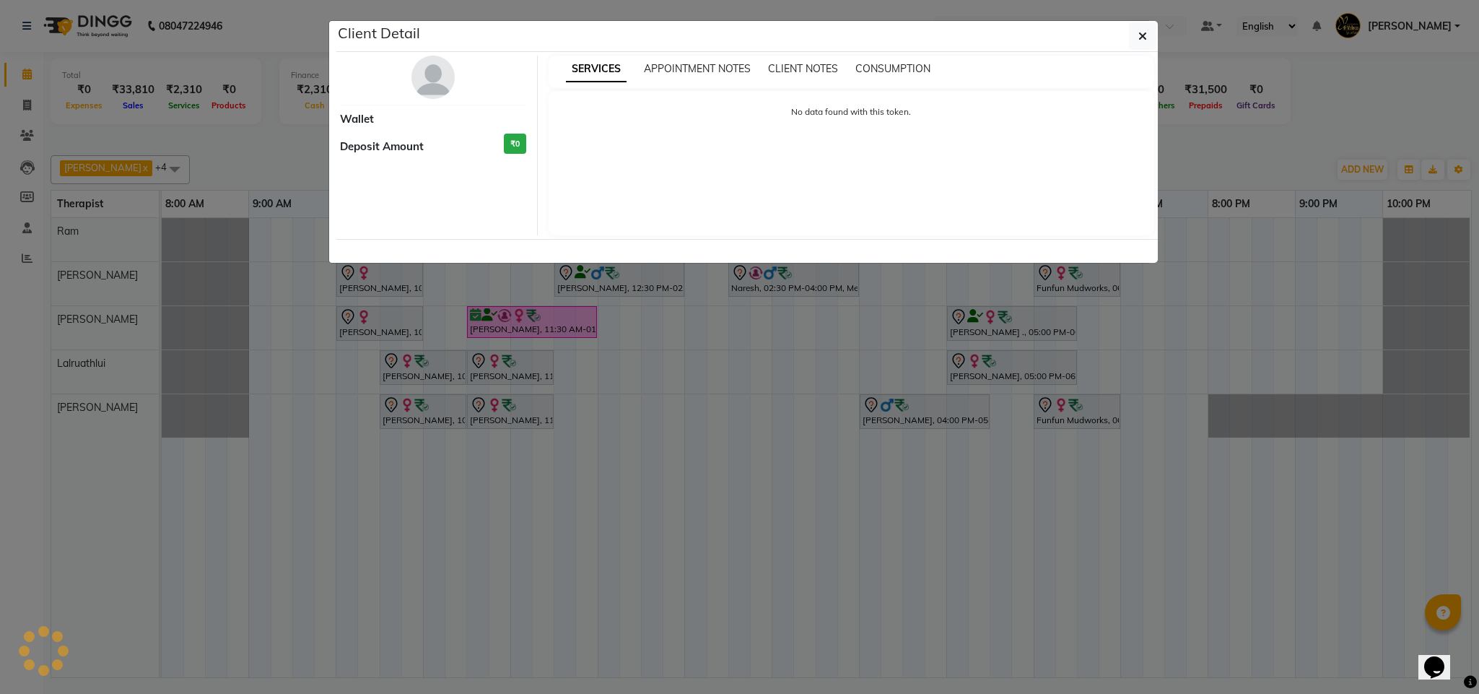
select select "7"
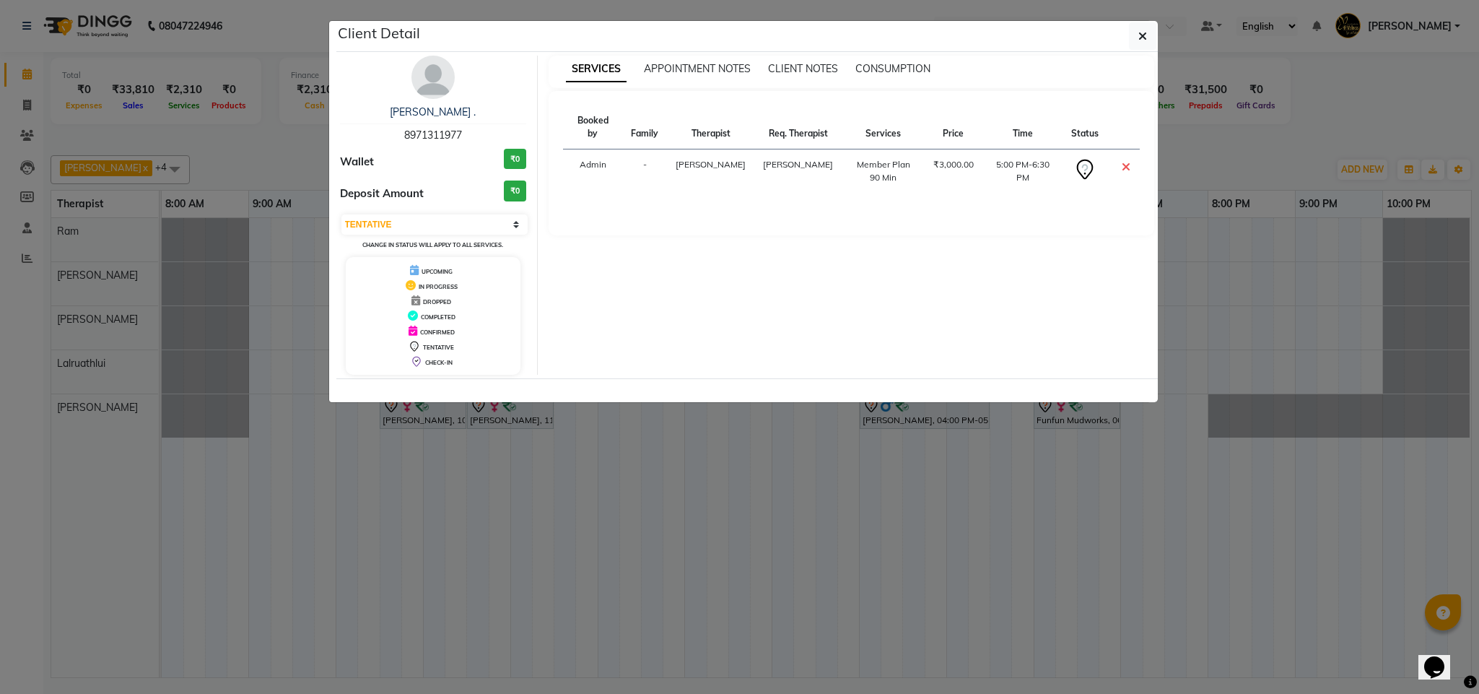
click at [445, 76] on img at bounding box center [432, 77] width 43 height 43
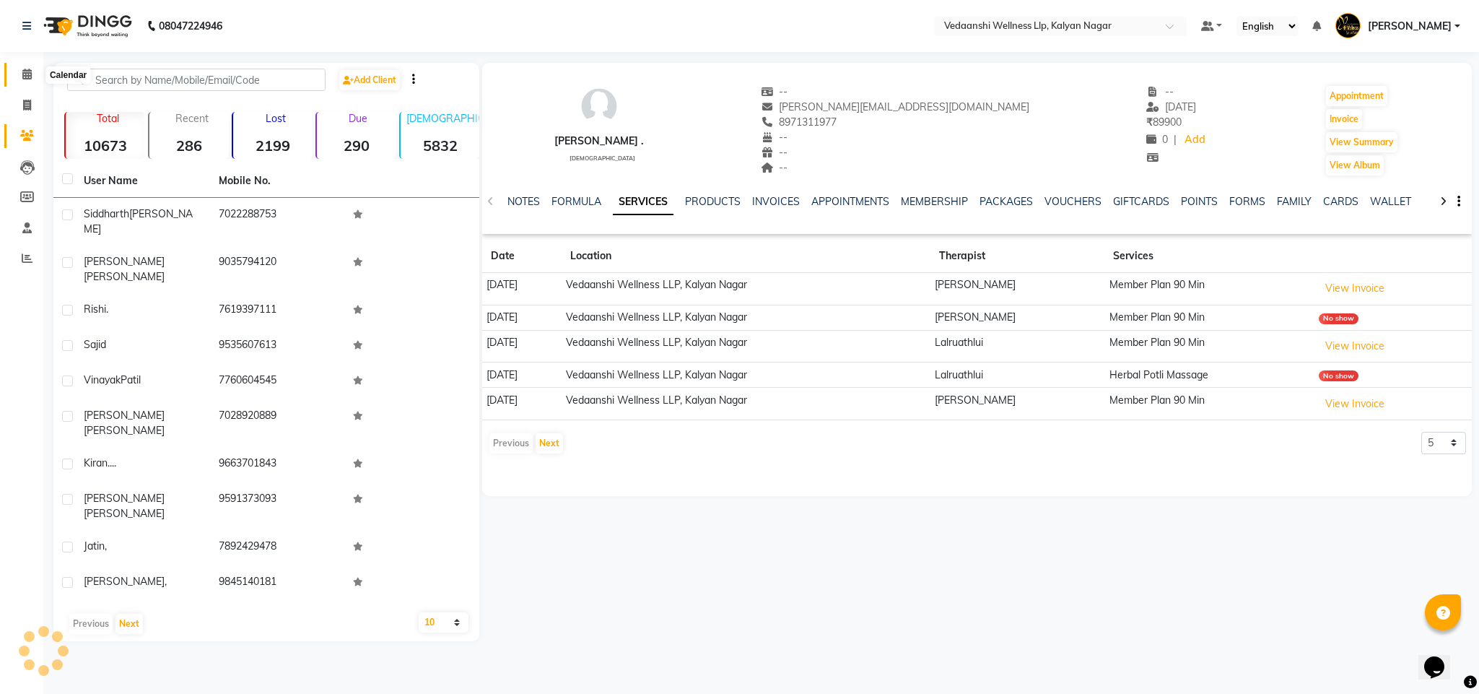
click at [22, 74] on icon at bounding box center [26, 74] width 9 height 11
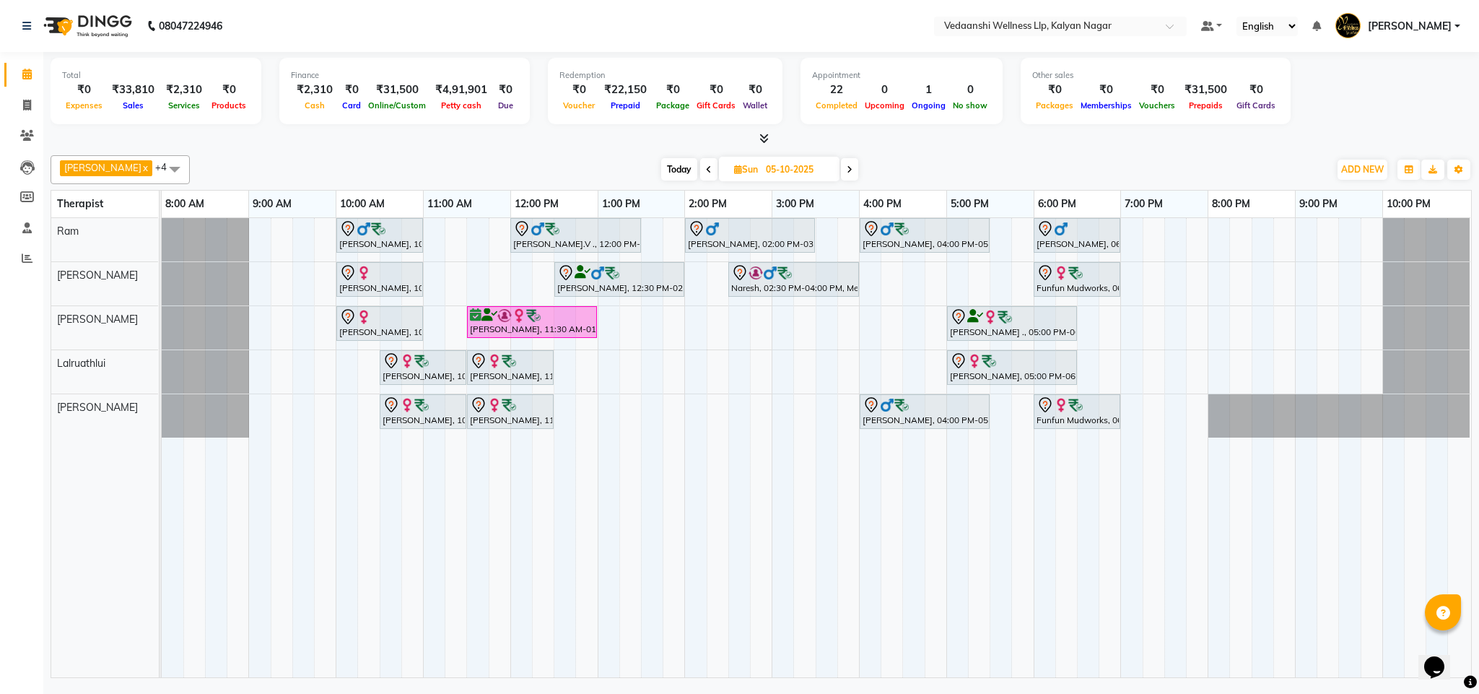
click at [841, 165] on span at bounding box center [849, 169] width 17 height 22
type input "06-10-2025"
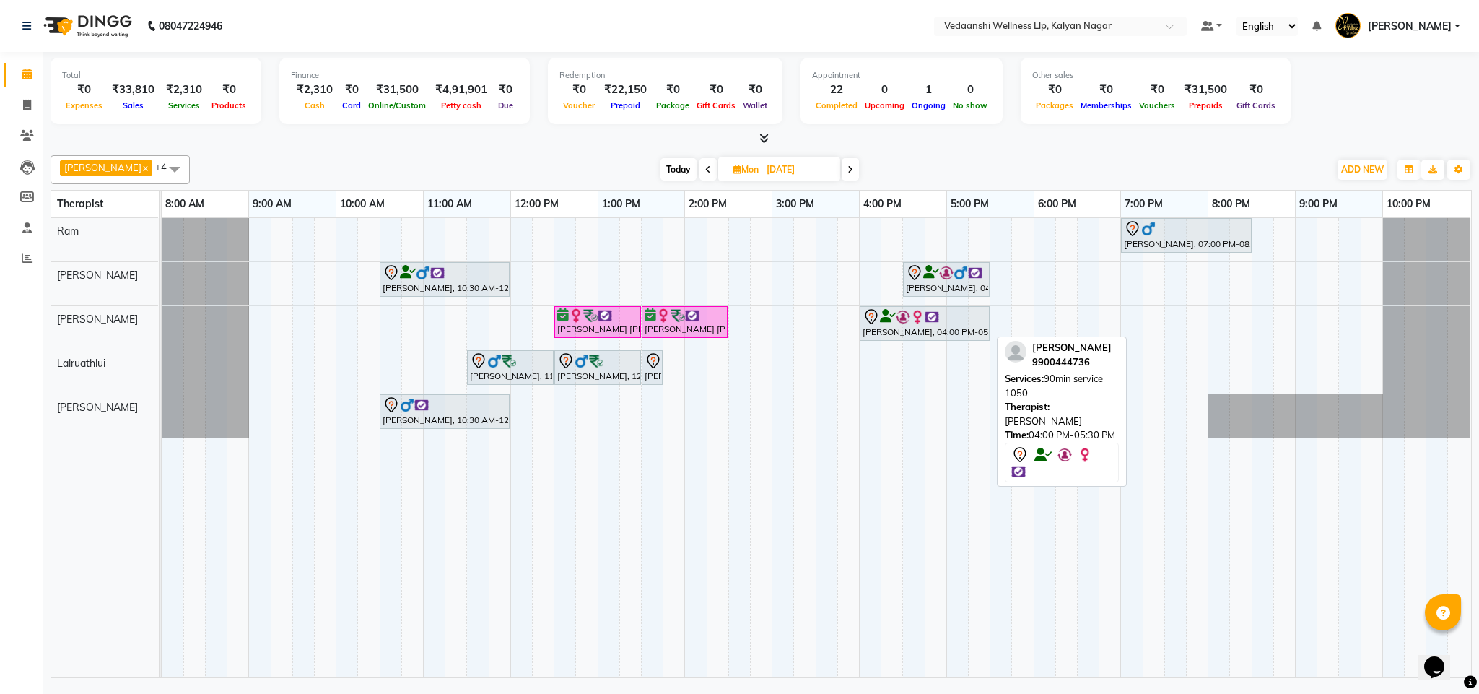
click at [877, 316] on icon at bounding box center [871, 316] width 12 height 15
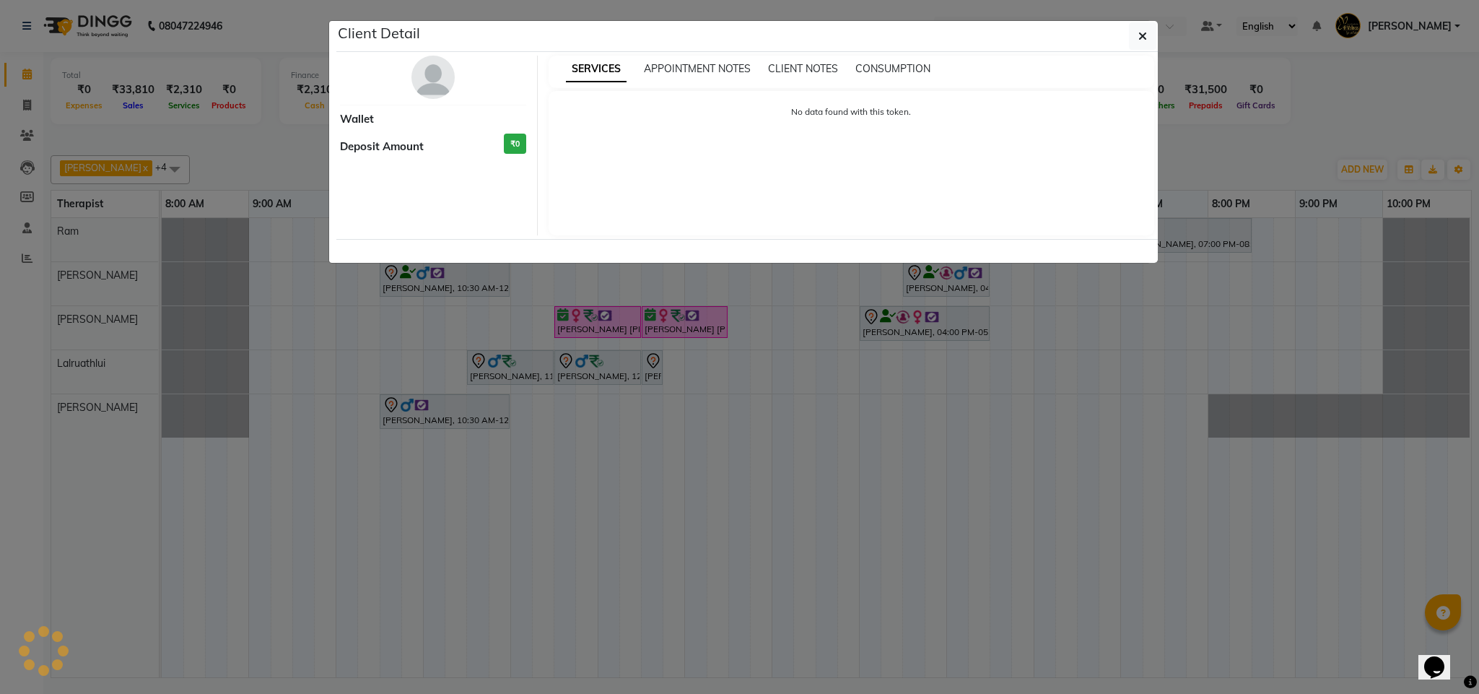
select select "7"
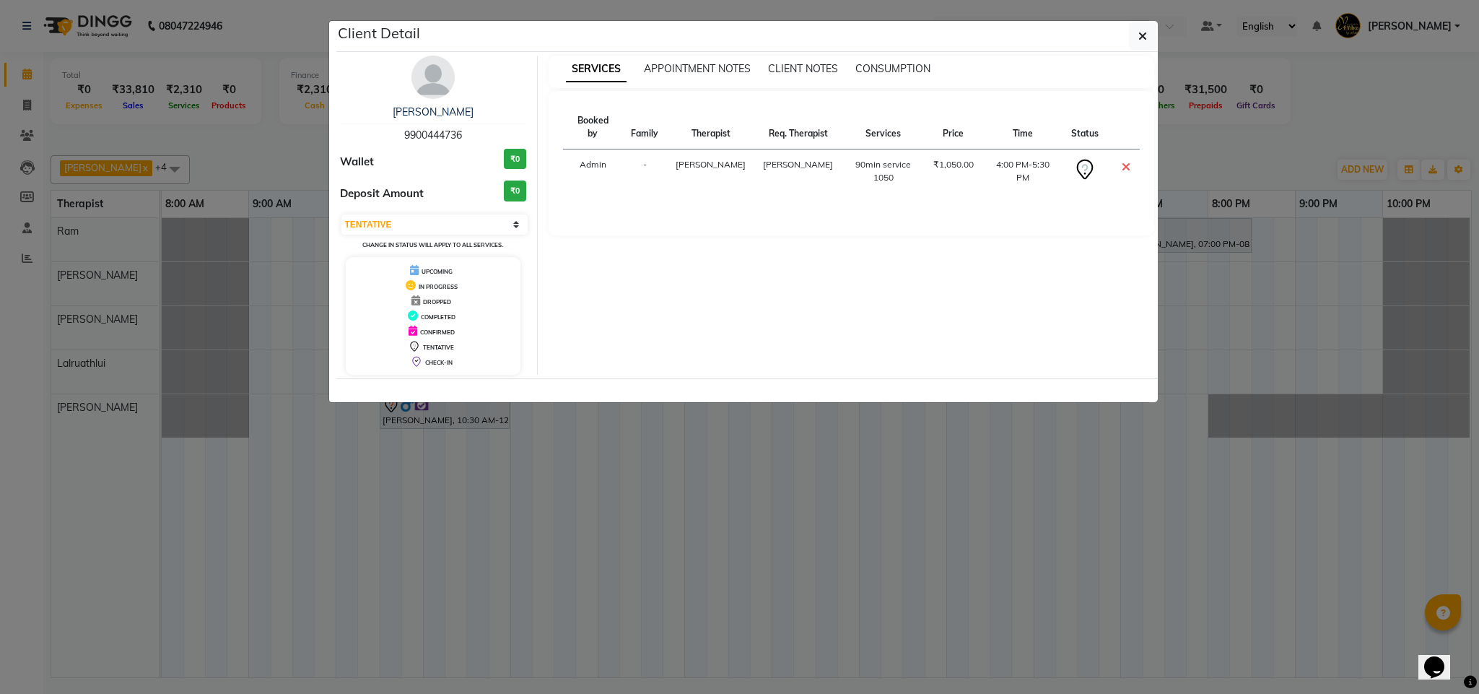
click at [442, 102] on div "Doel Sengupta 9900444736 Wallet ₹0 Deposit Amount ₹0 Select CONFIRMED TENTATIVE…" at bounding box center [433, 215] width 209 height 319
click at [435, 91] on img at bounding box center [432, 77] width 43 height 43
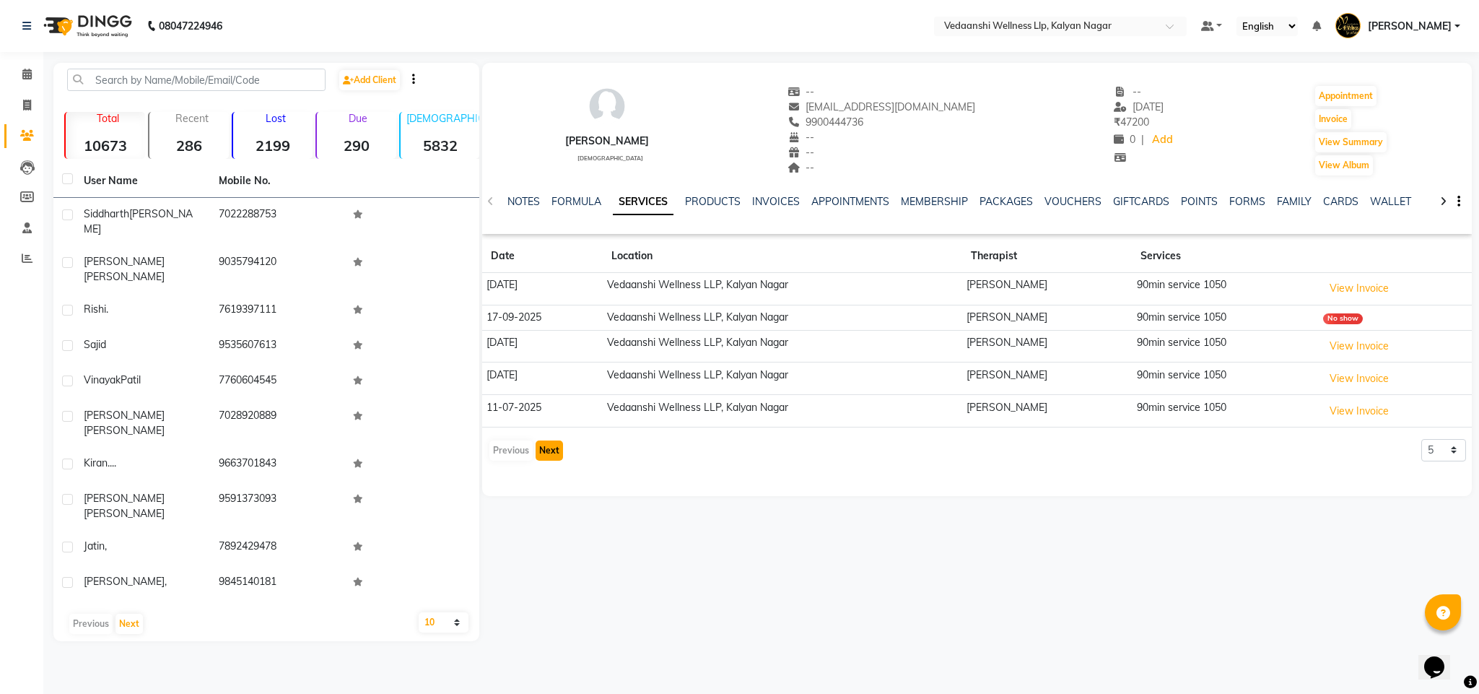
click at [546, 453] on button "Next" at bounding box center [549, 450] width 27 height 20
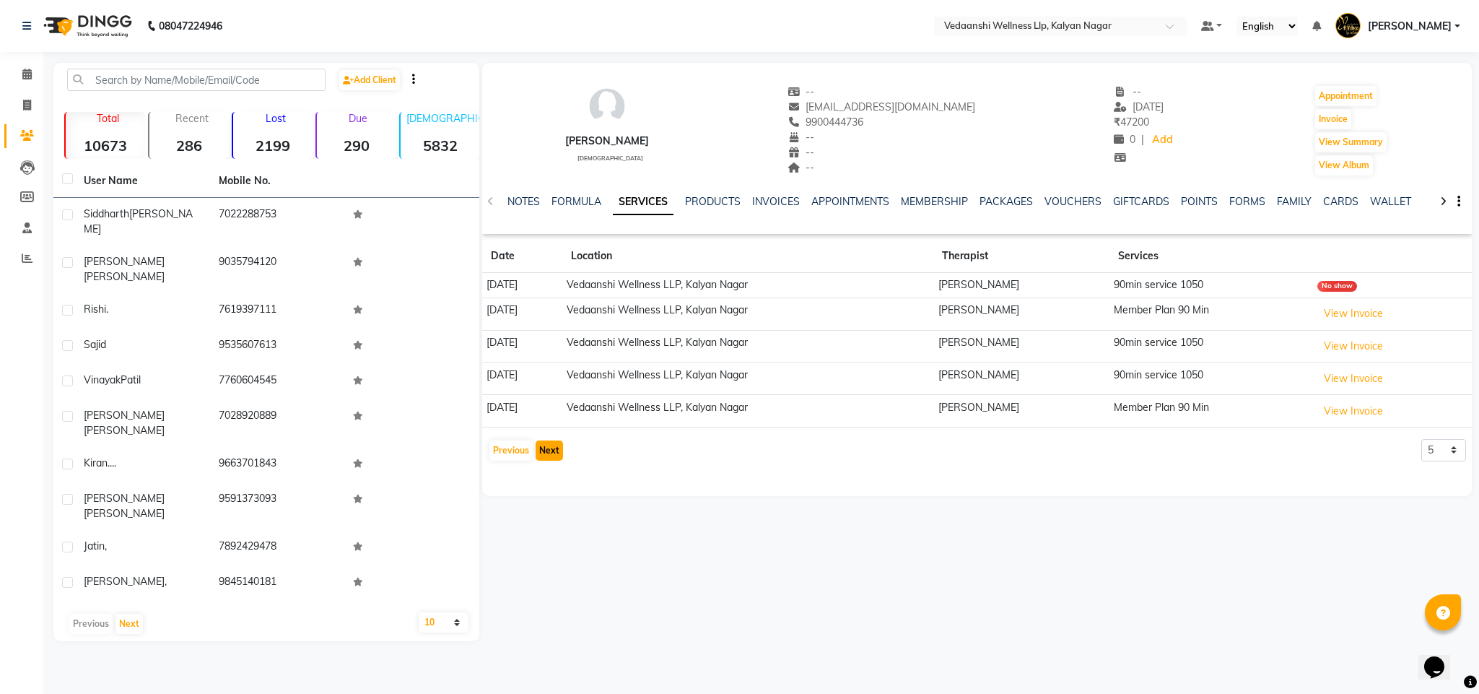
click at [546, 453] on button "Next" at bounding box center [549, 450] width 27 height 20
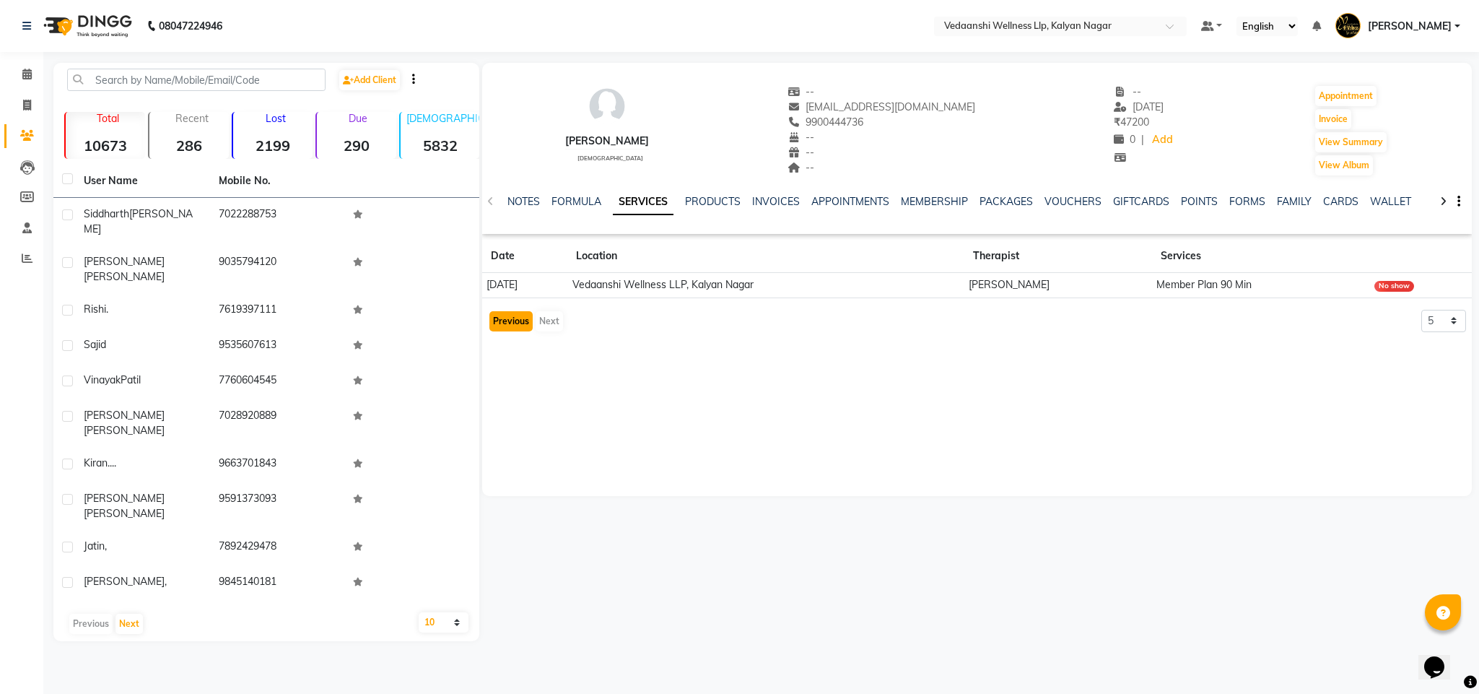
click at [504, 329] on button "Previous" at bounding box center [510, 321] width 43 height 20
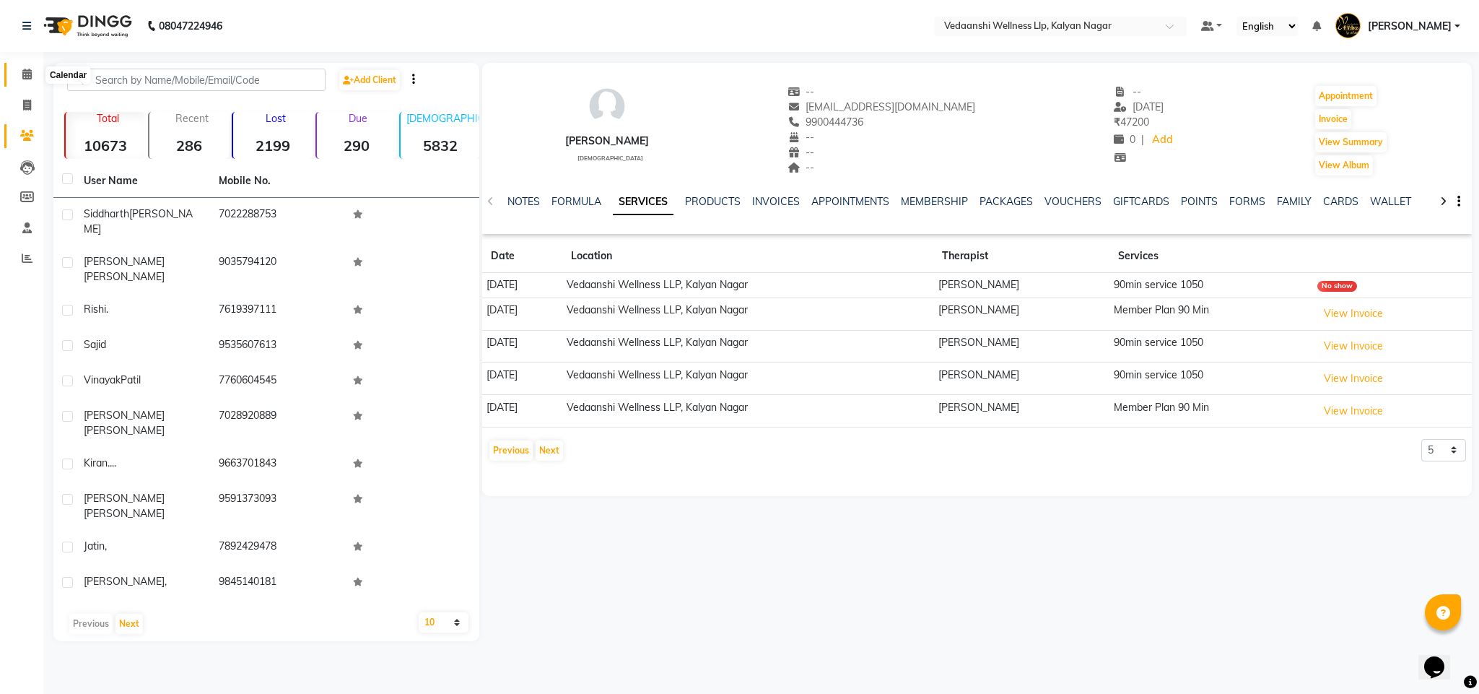
click at [26, 76] on icon at bounding box center [26, 74] width 9 height 11
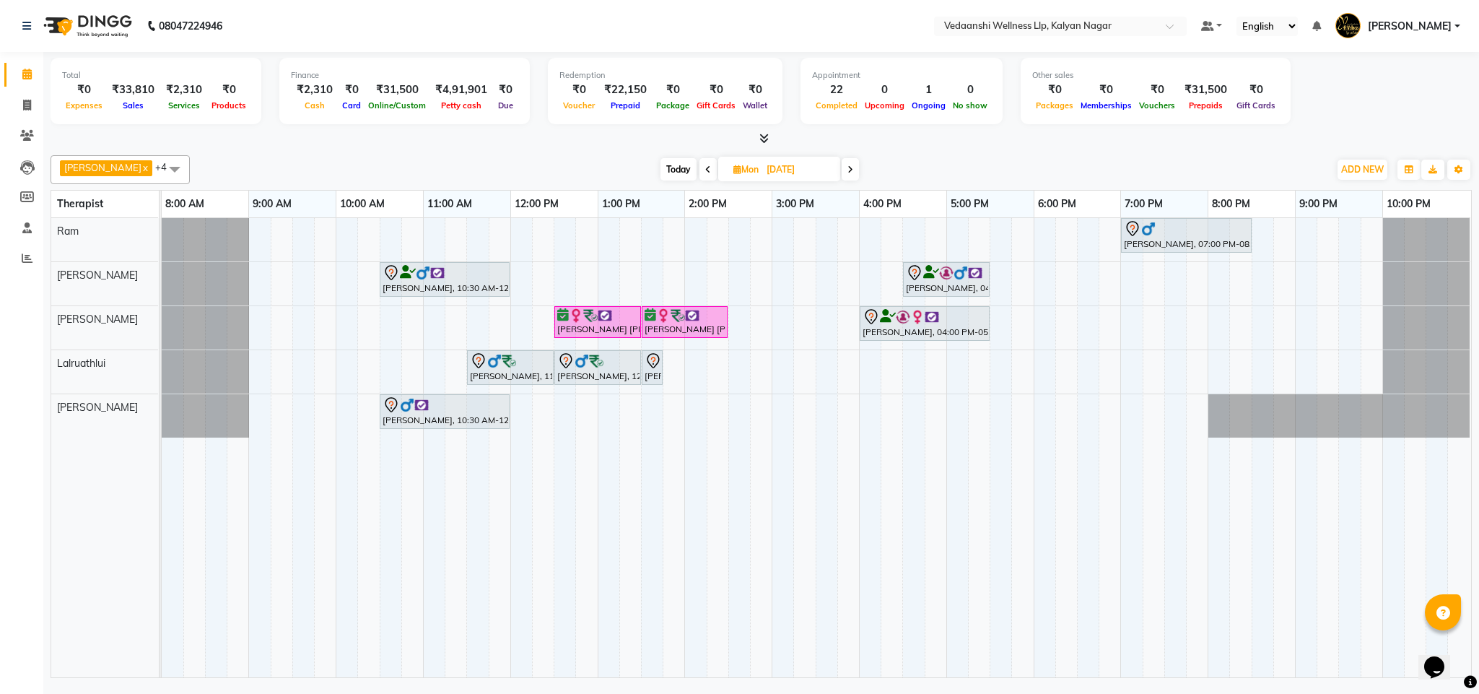
click at [842, 170] on span at bounding box center [850, 169] width 17 height 22
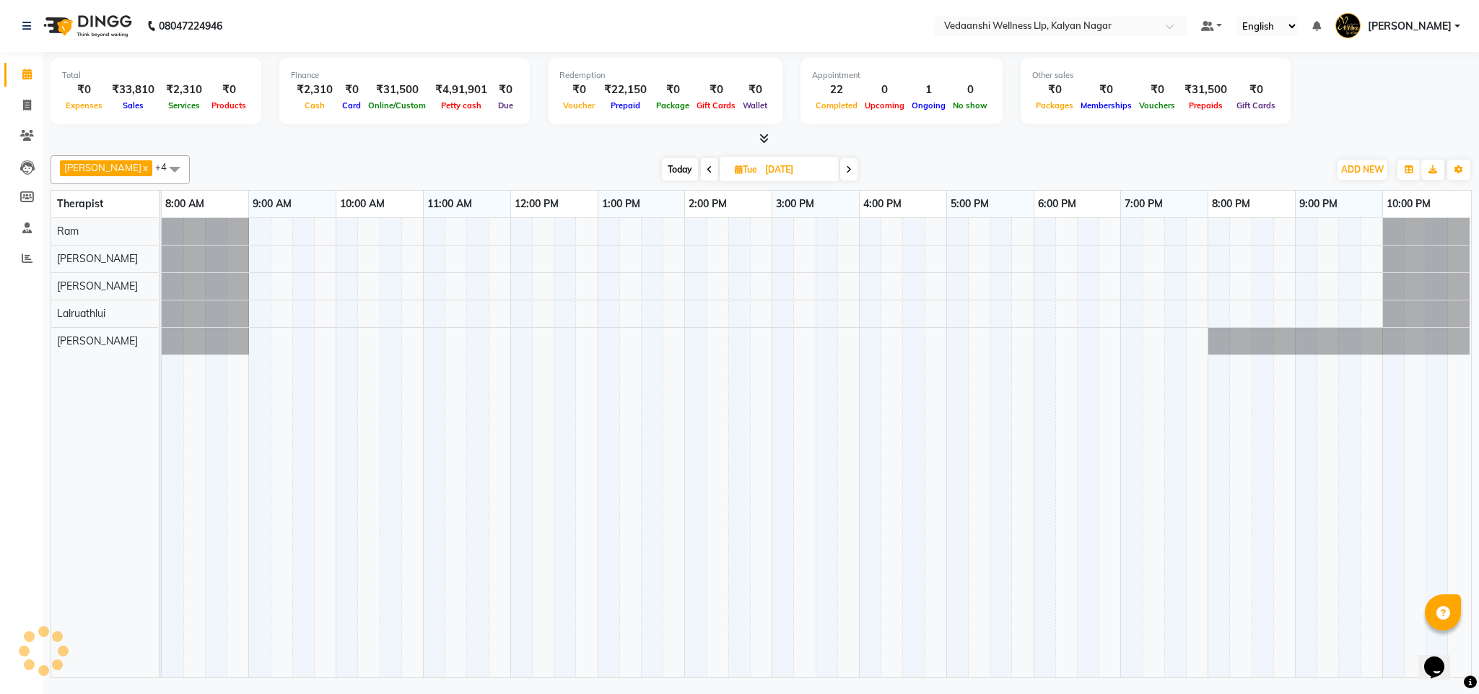
click at [846, 170] on icon at bounding box center [849, 169] width 6 height 9
click at [842, 170] on span at bounding box center [850, 169] width 17 height 22
click at [846, 170] on icon at bounding box center [849, 169] width 6 height 9
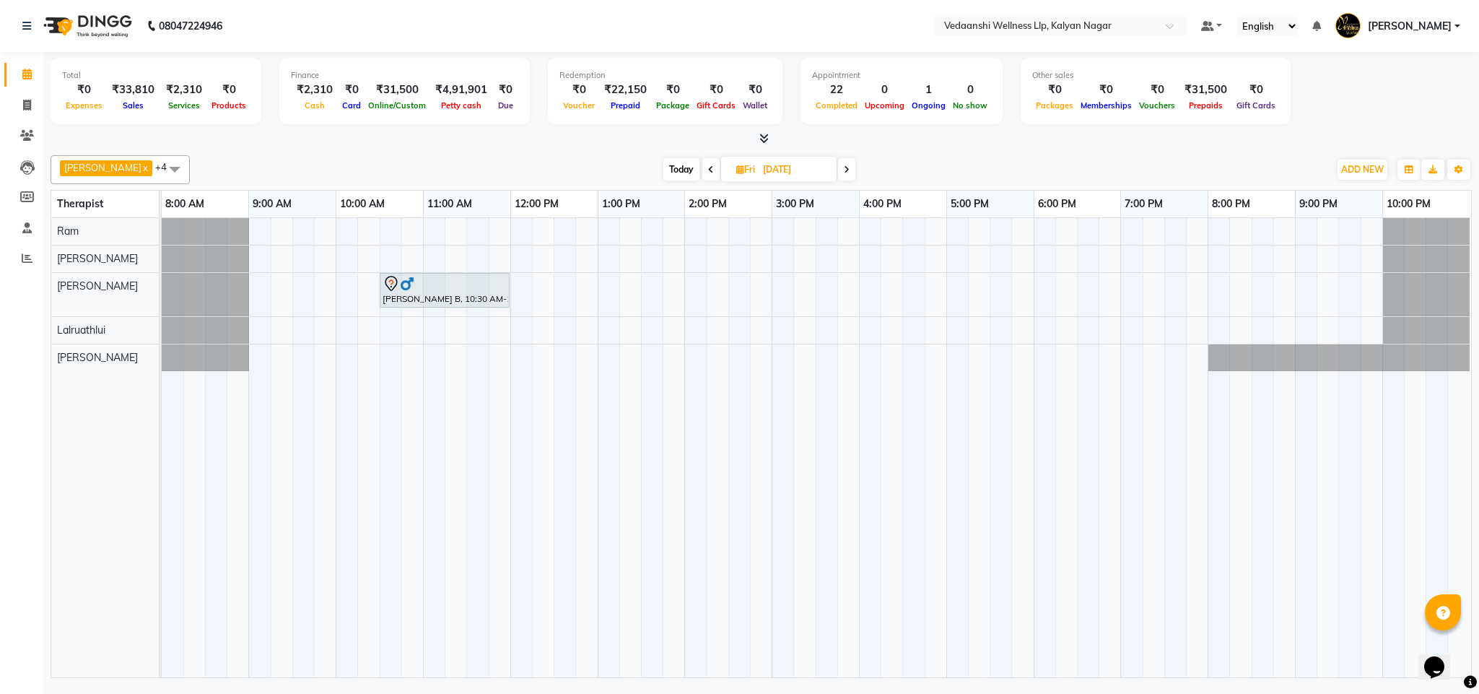
click at [844, 171] on icon at bounding box center [847, 169] width 6 height 9
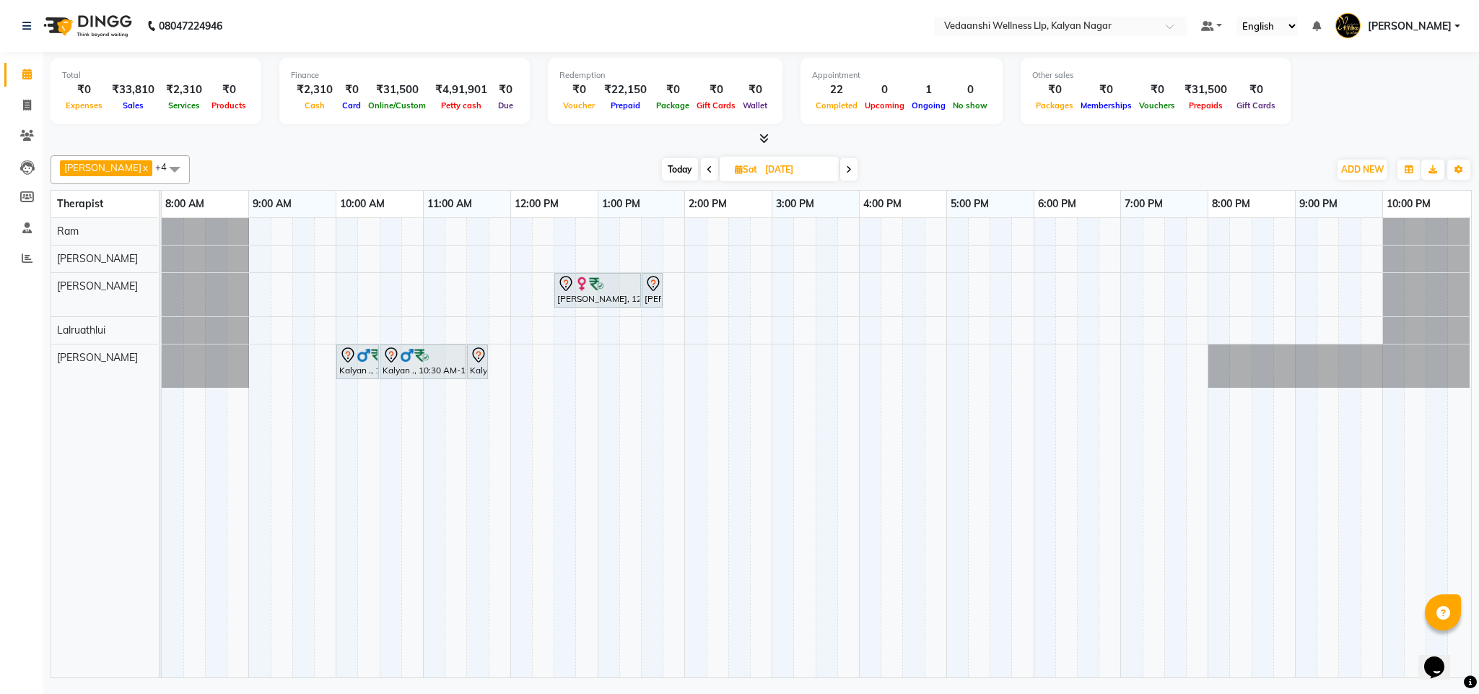
click at [846, 172] on icon at bounding box center [849, 169] width 6 height 9
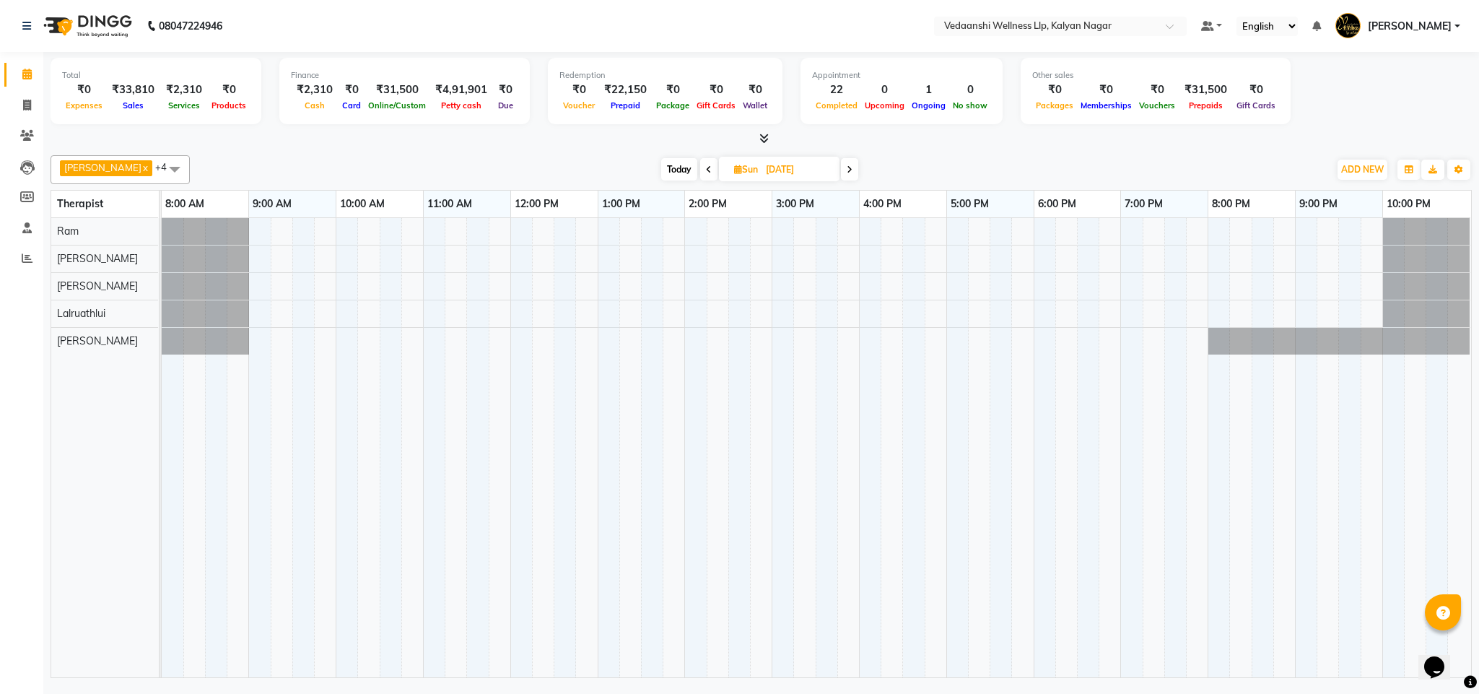
click at [663, 167] on span "Today" at bounding box center [679, 169] width 36 height 22
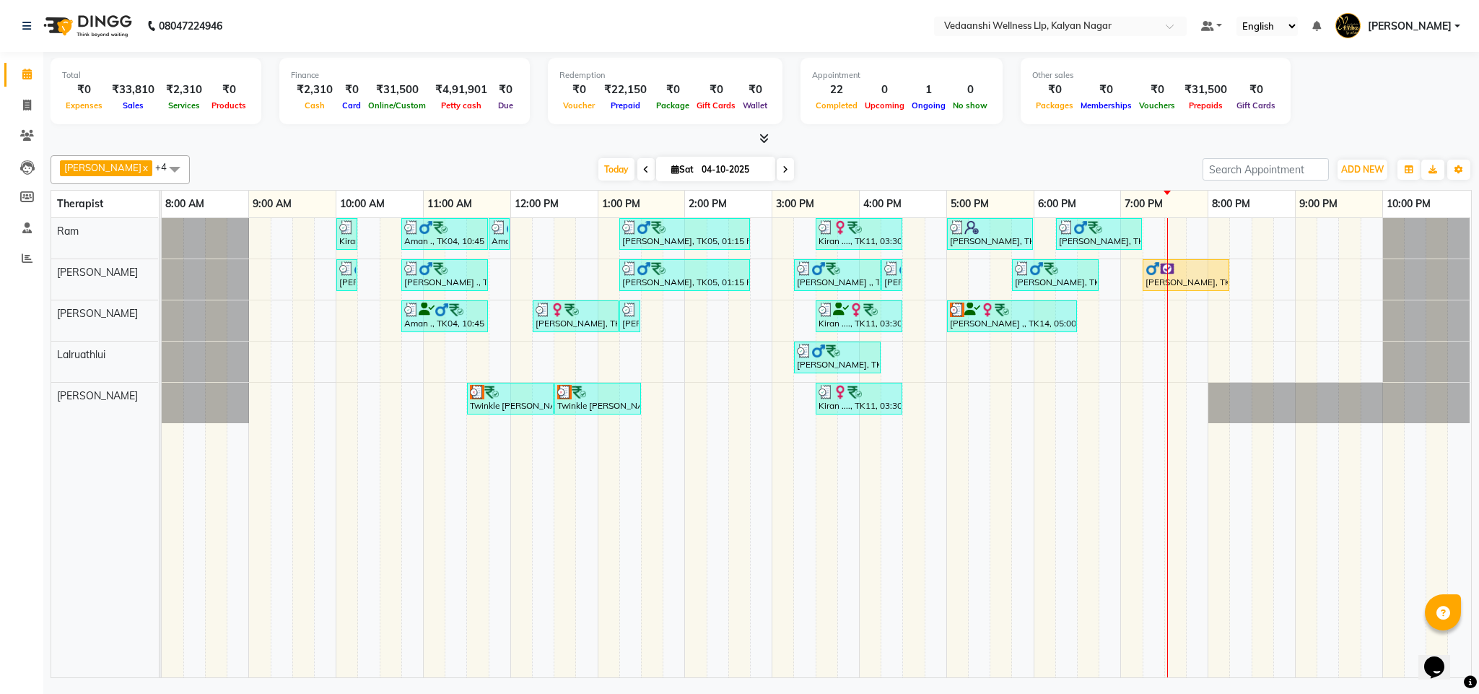
click at [777, 170] on span at bounding box center [785, 169] width 17 height 22
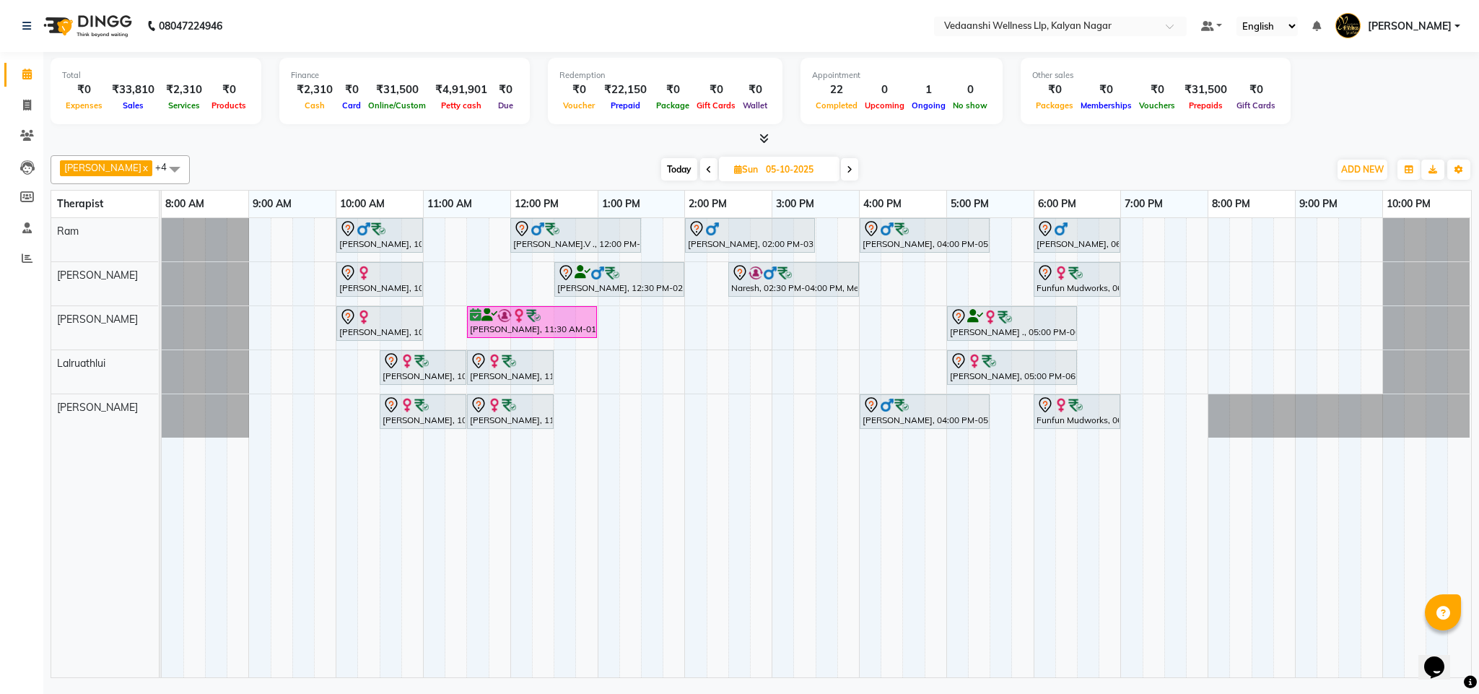
click at [847, 171] on icon at bounding box center [850, 169] width 6 height 9
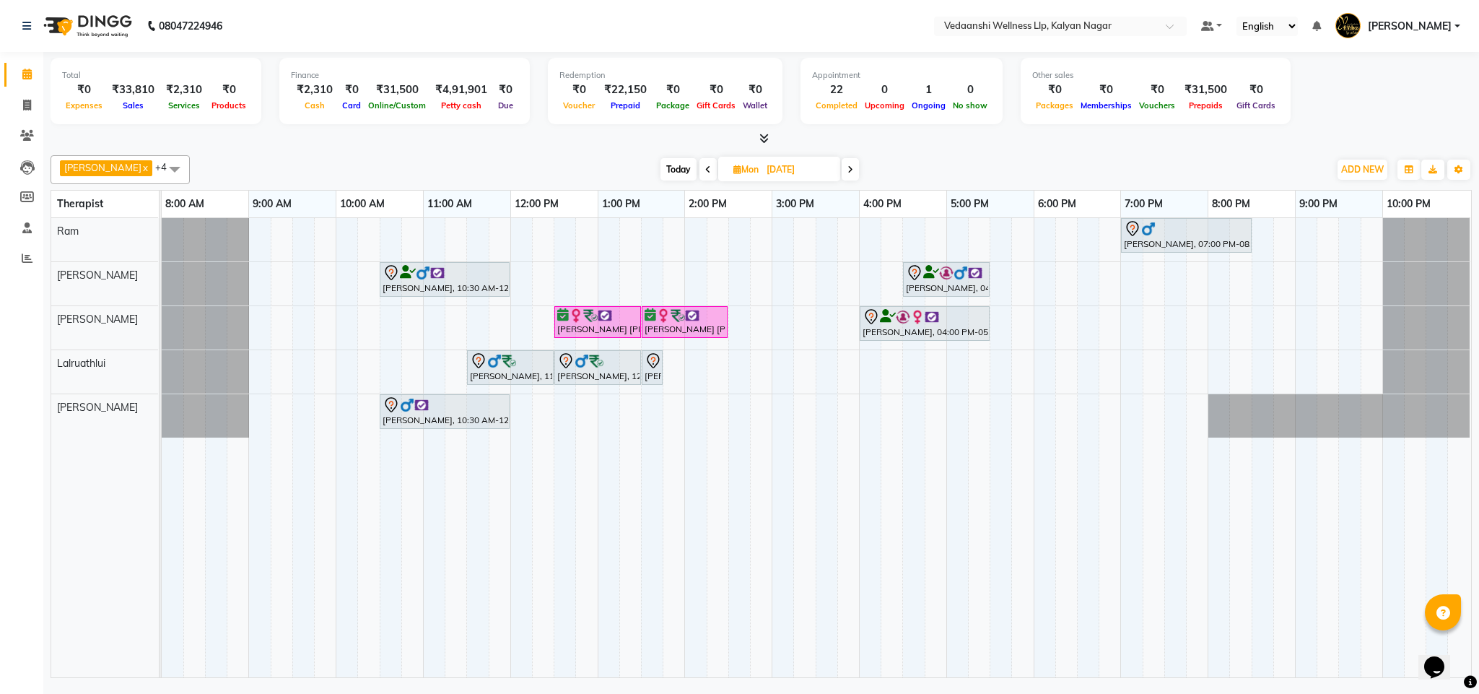
click at [663, 175] on span "Today" at bounding box center [678, 169] width 36 height 22
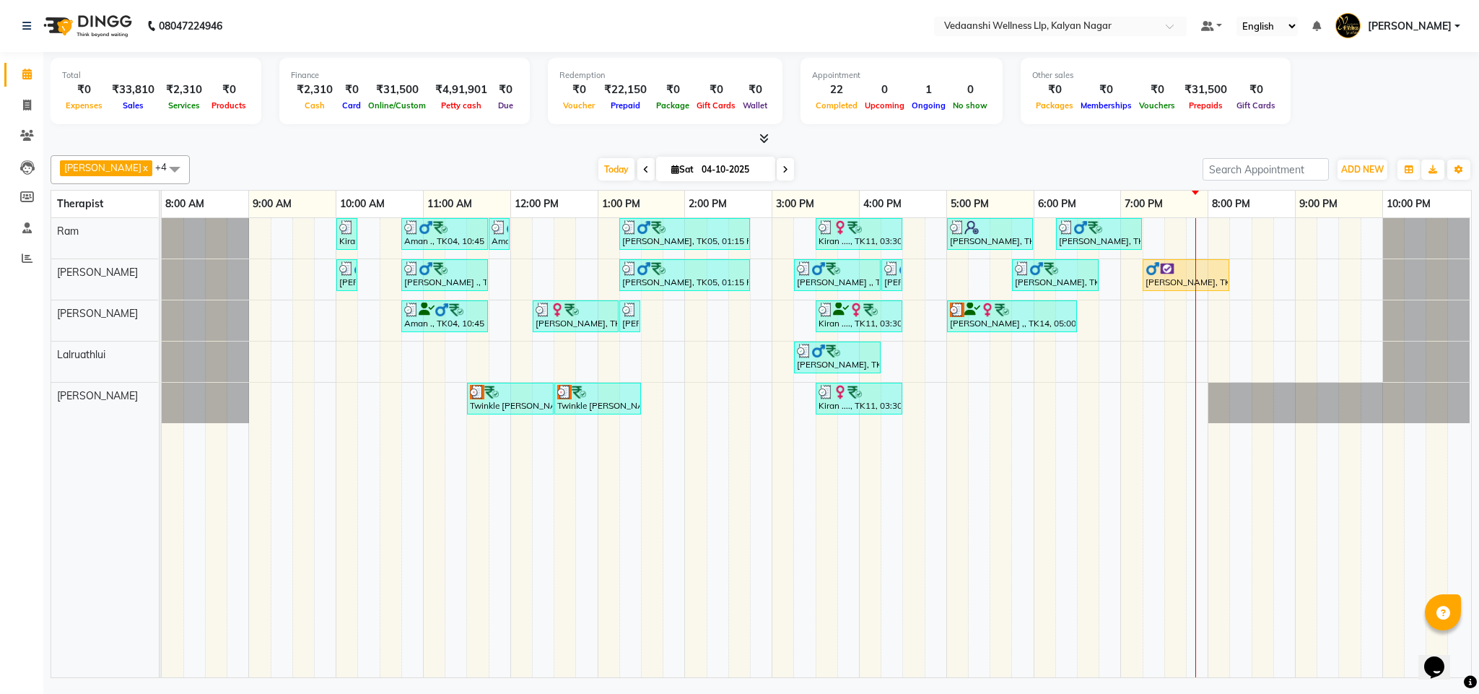
click at [777, 167] on span at bounding box center [785, 169] width 17 height 22
type input "05-10-2025"
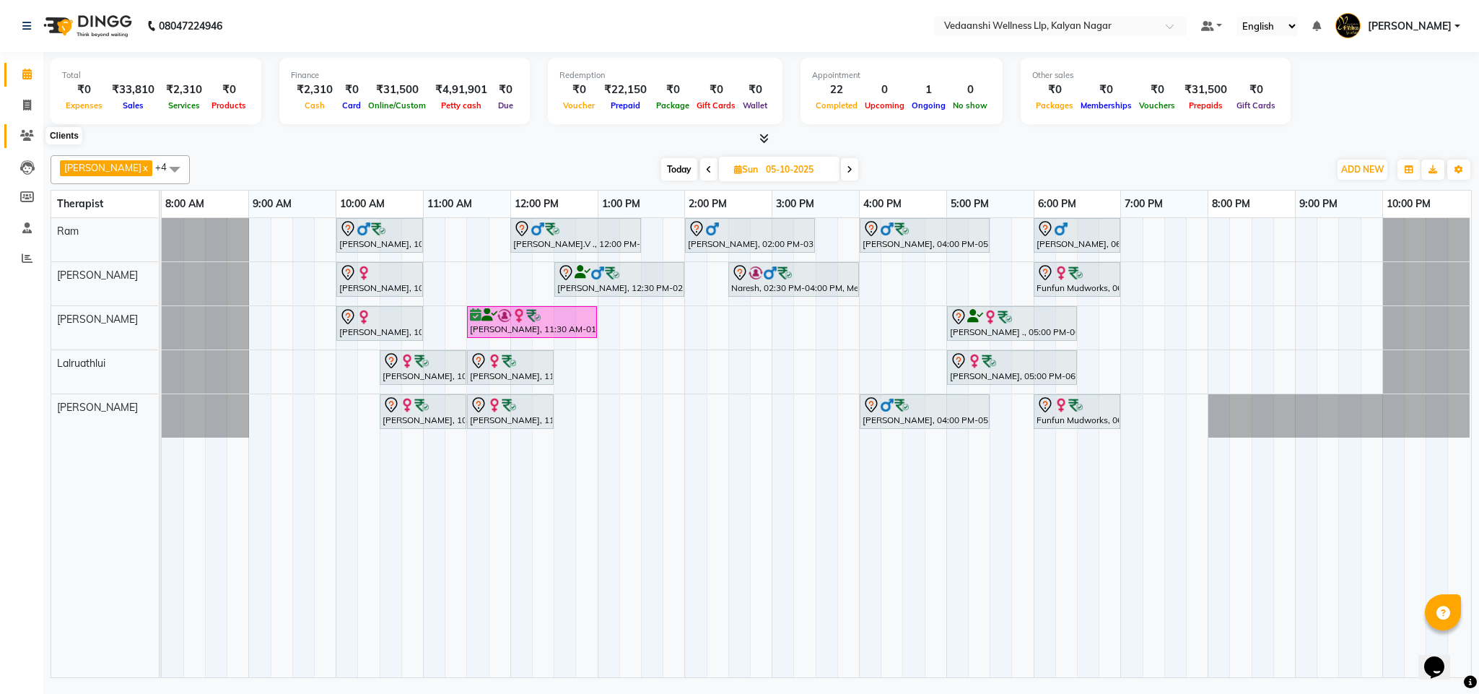
click at [20, 137] on icon at bounding box center [27, 135] width 14 height 11
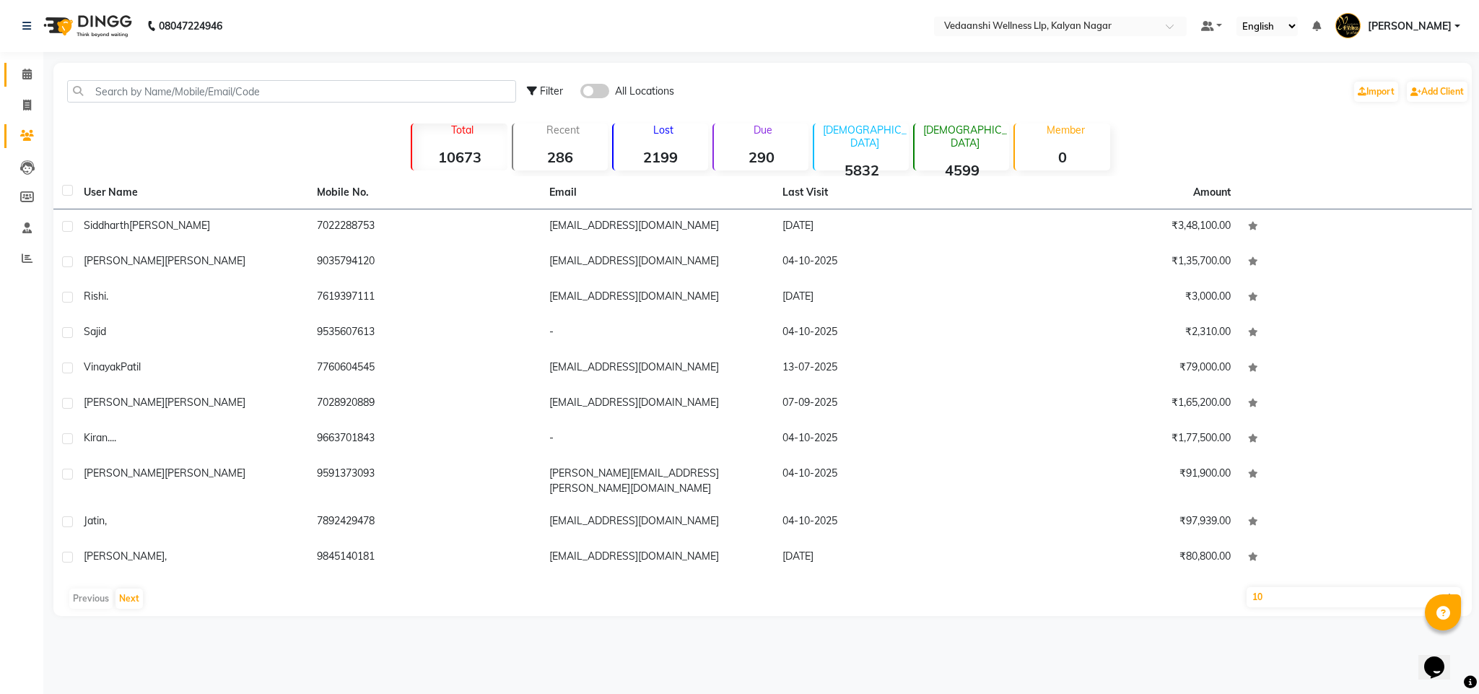
click at [35, 63] on link "Calendar" at bounding box center [21, 75] width 35 height 24
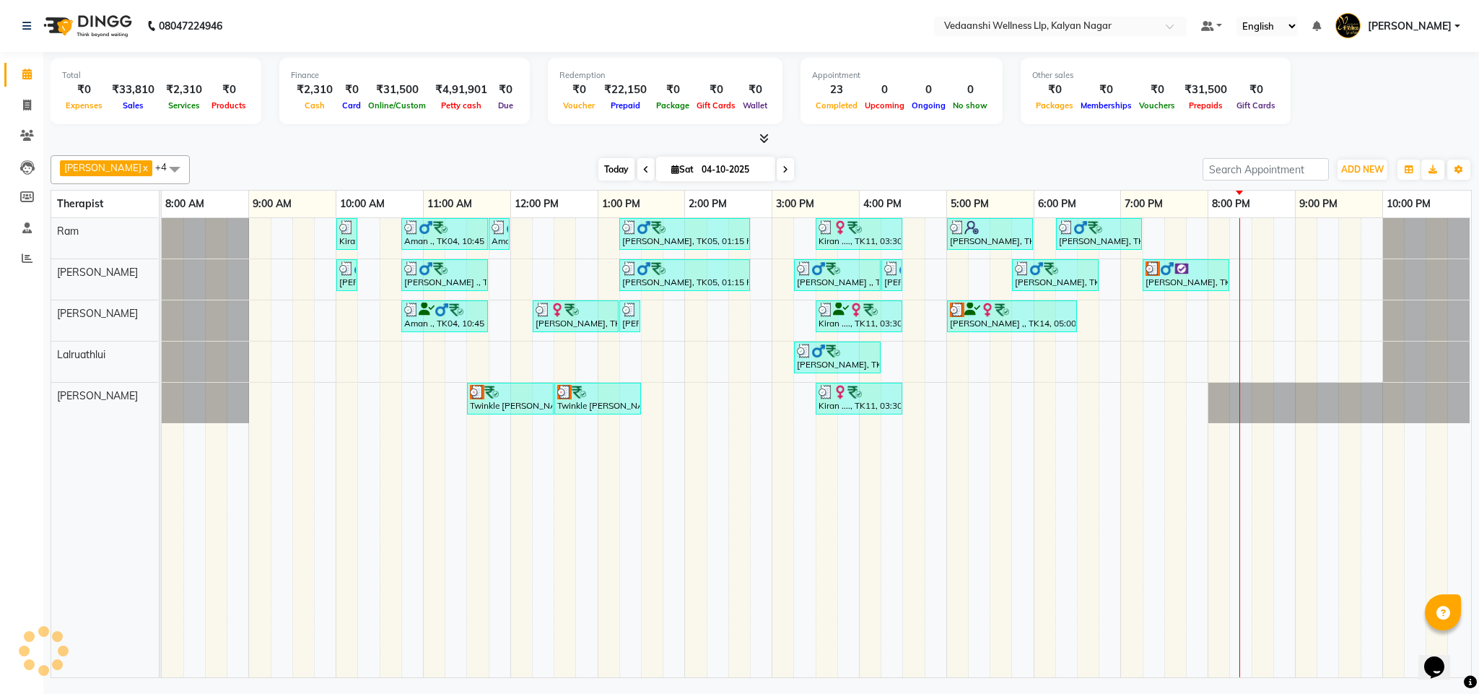
click at [598, 165] on span "Today" at bounding box center [616, 169] width 36 height 22
click at [598, 176] on span "Today" at bounding box center [616, 169] width 36 height 22
click at [598, 170] on span "Today" at bounding box center [616, 169] width 36 height 22
click at [836, 165] on div "[DATE] [DATE]" at bounding box center [696, 170] width 998 height 22
click at [600, 160] on span "Today" at bounding box center [616, 169] width 36 height 22
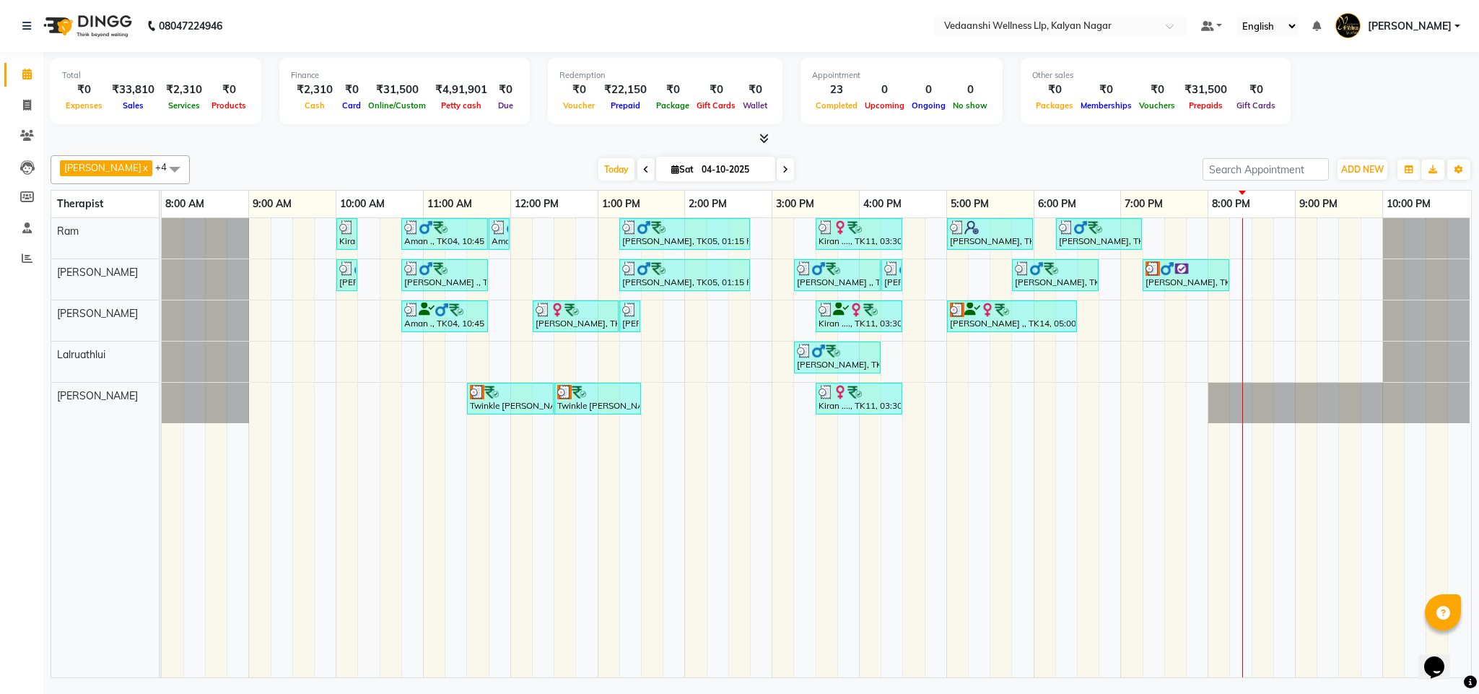
click at [782, 167] on icon at bounding box center [785, 169] width 6 height 9
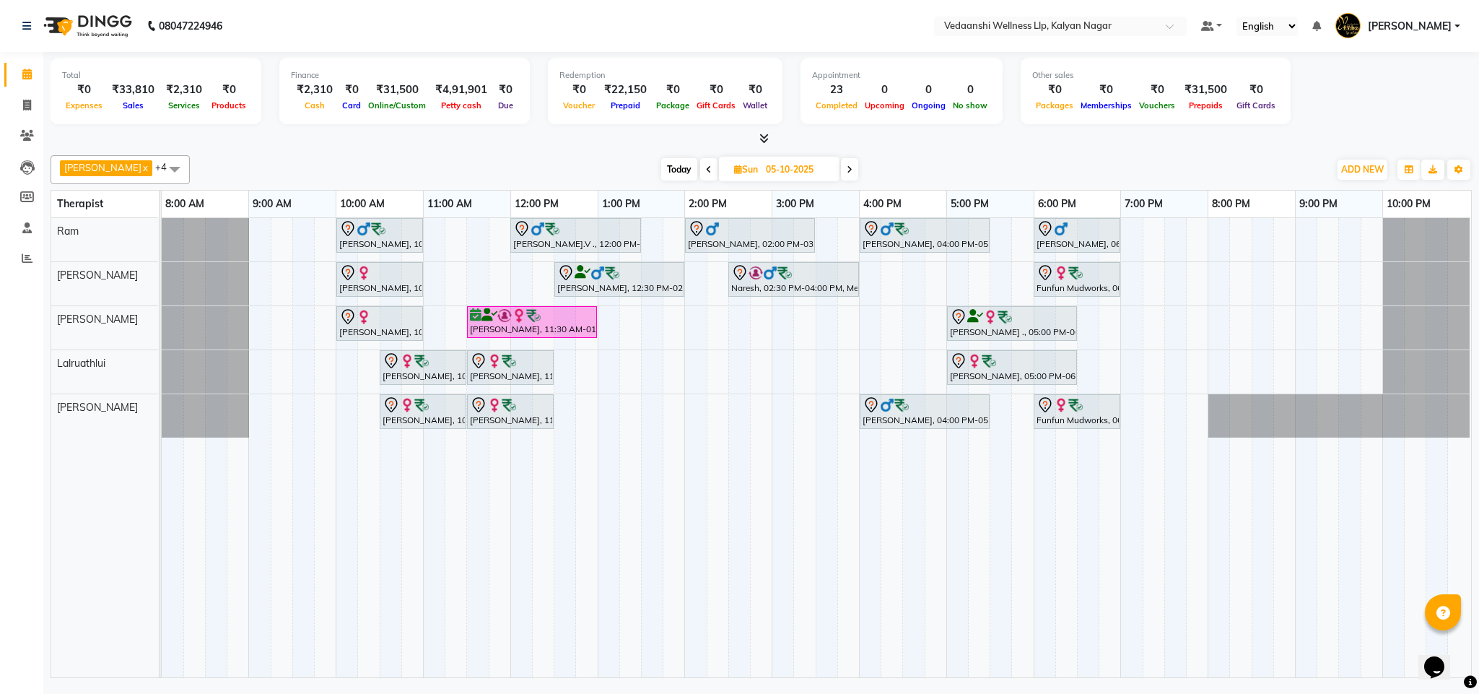
click at [663, 165] on span "Today" at bounding box center [679, 169] width 36 height 22
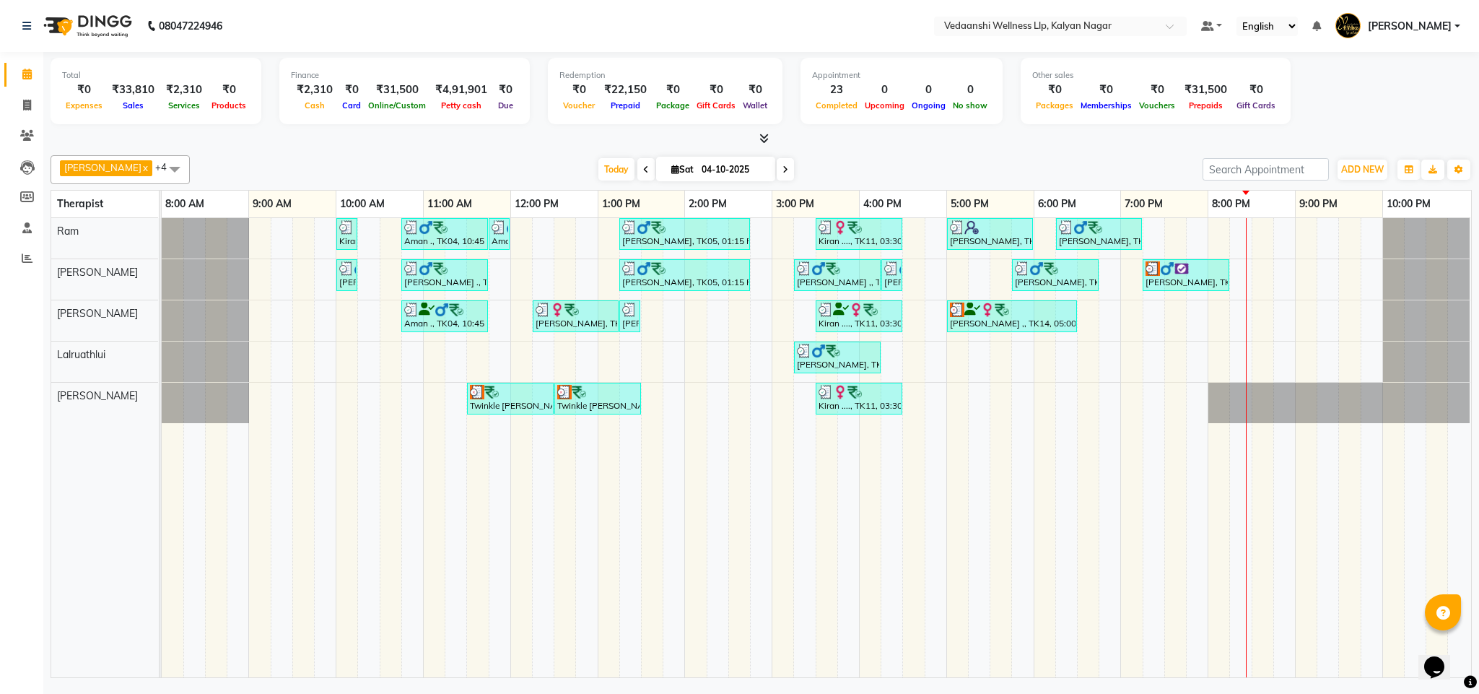
click at [782, 170] on icon at bounding box center [785, 169] width 6 height 9
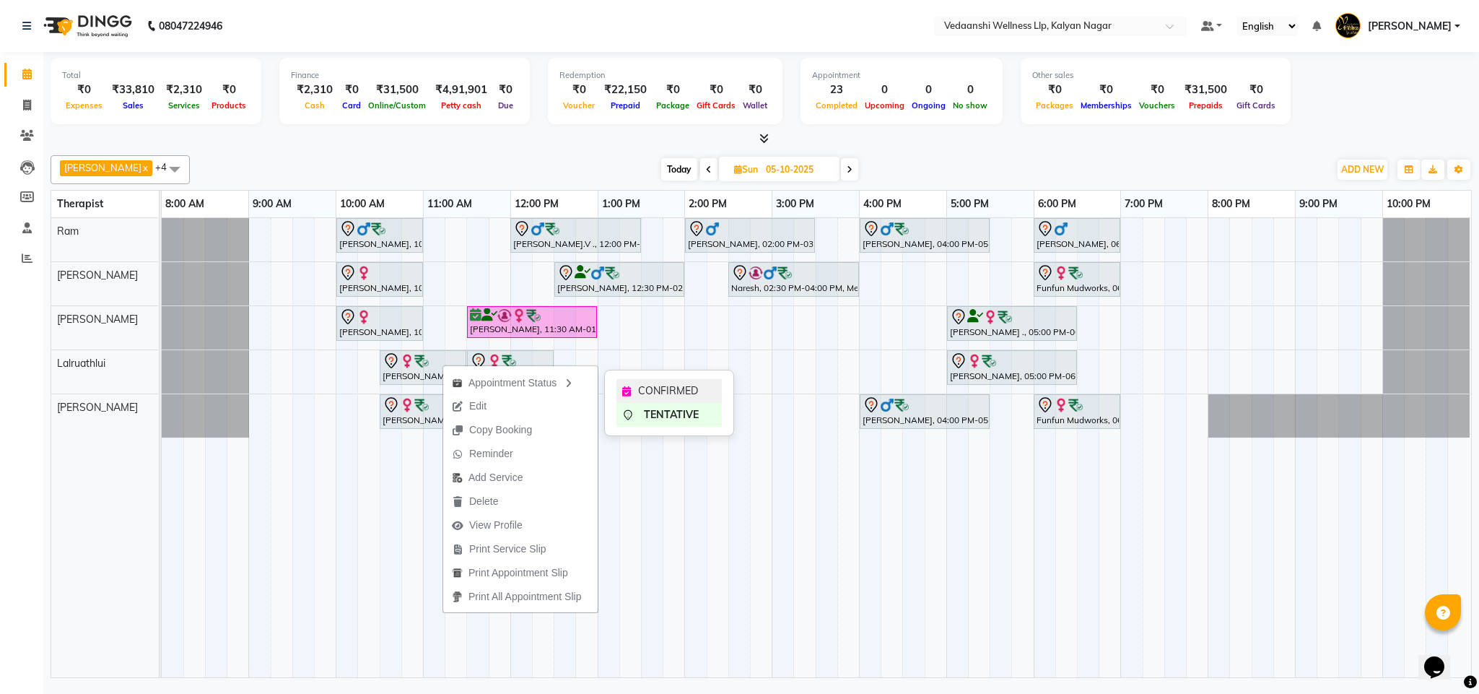
click at [684, 390] on span "CONFIRMED" at bounding box center [668, 390] width 60 height 15
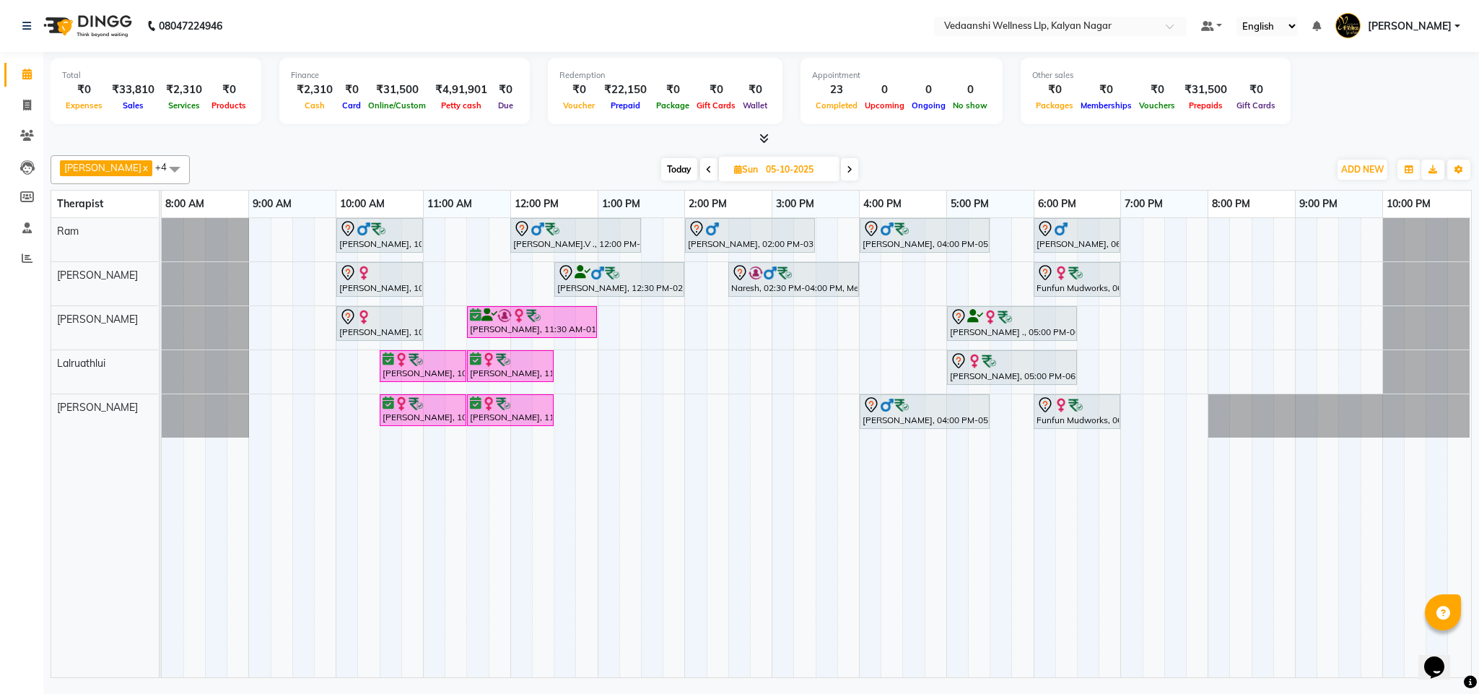
click at [706, 167] on icon at bounding box center [709, 169] width 6 height 9
type input "04-10-2025"
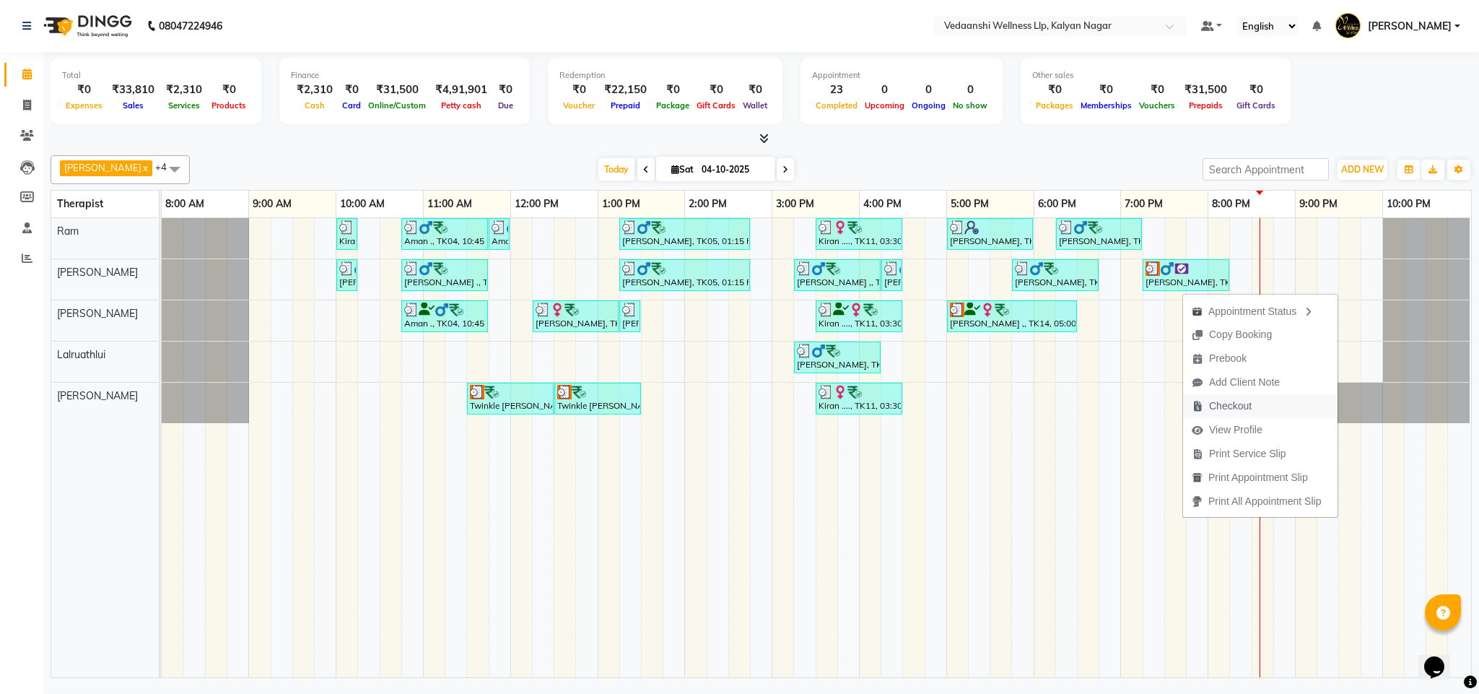
click at [1239, 412] on span "Checkout" at bounding box center [1230, 405] width 43 height 15
select select "service"
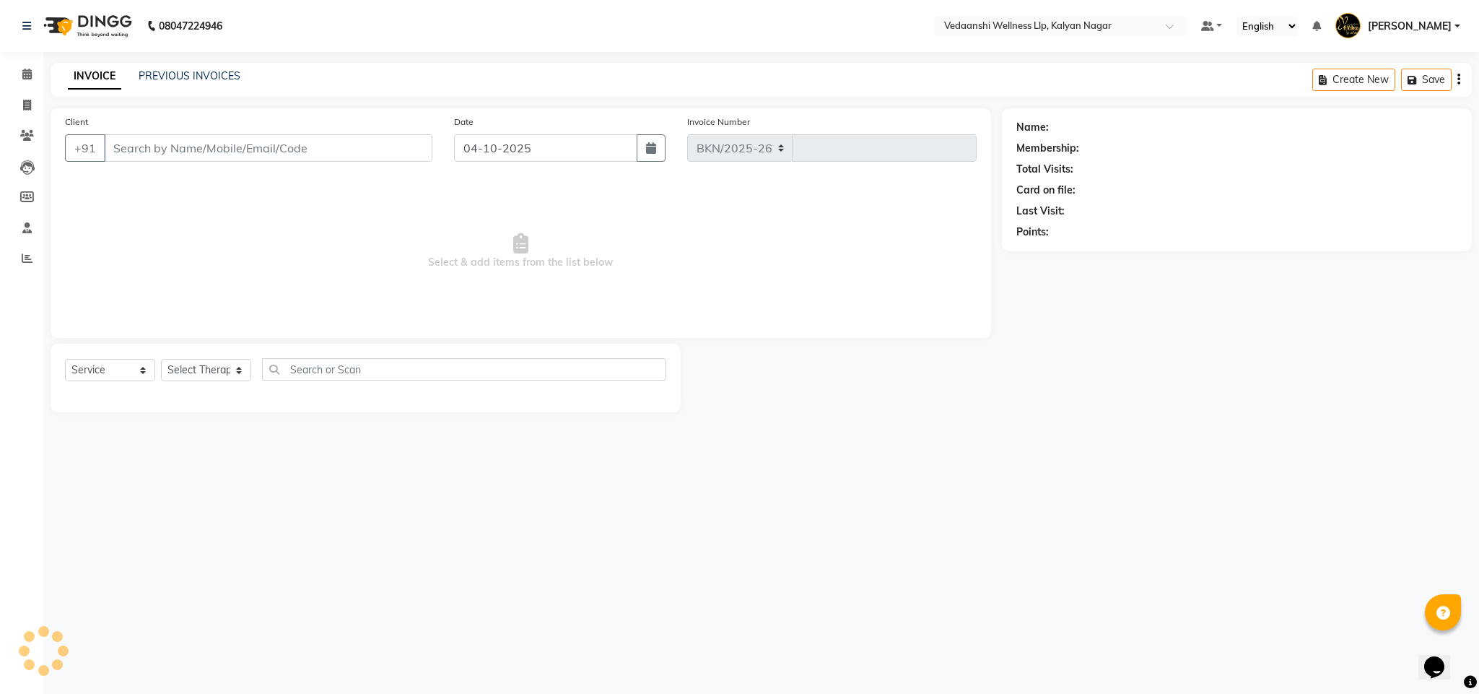
select select "4293"
type input "1505"
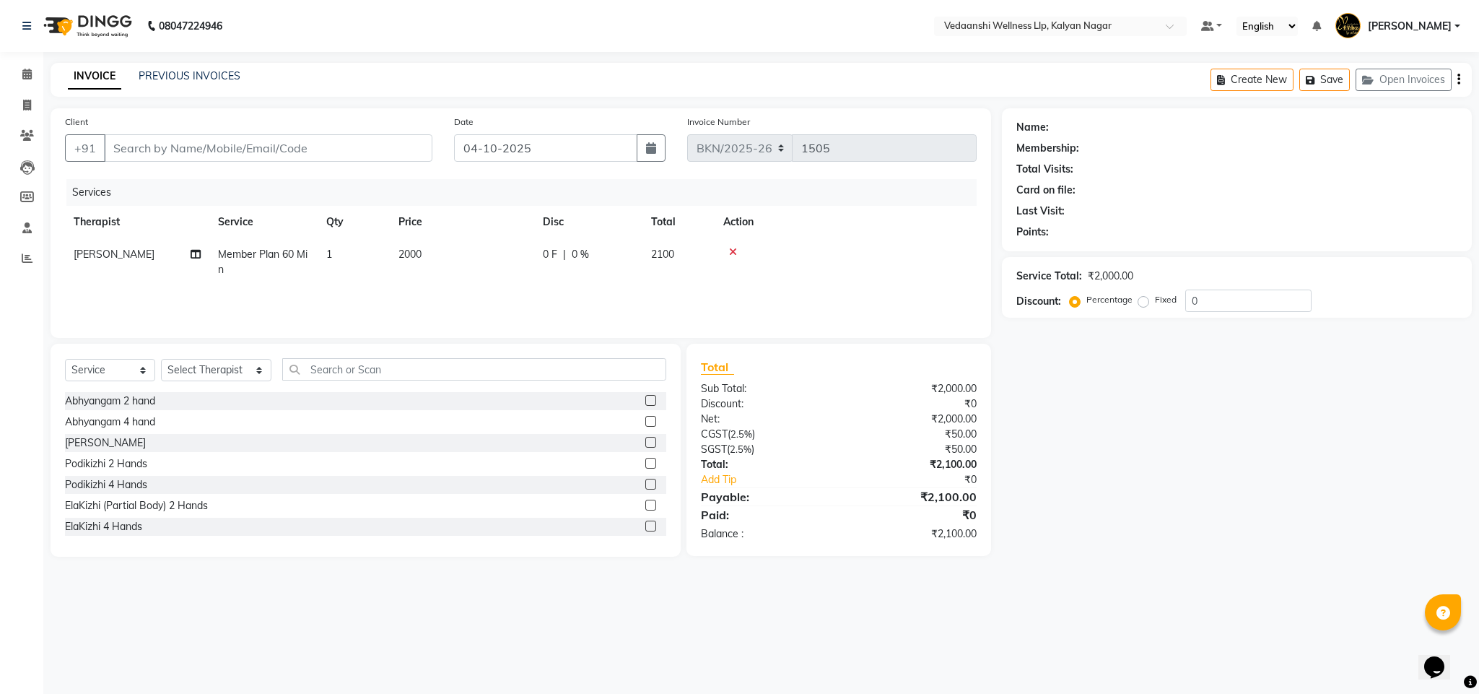
type input "9972199333"
select select "79390"
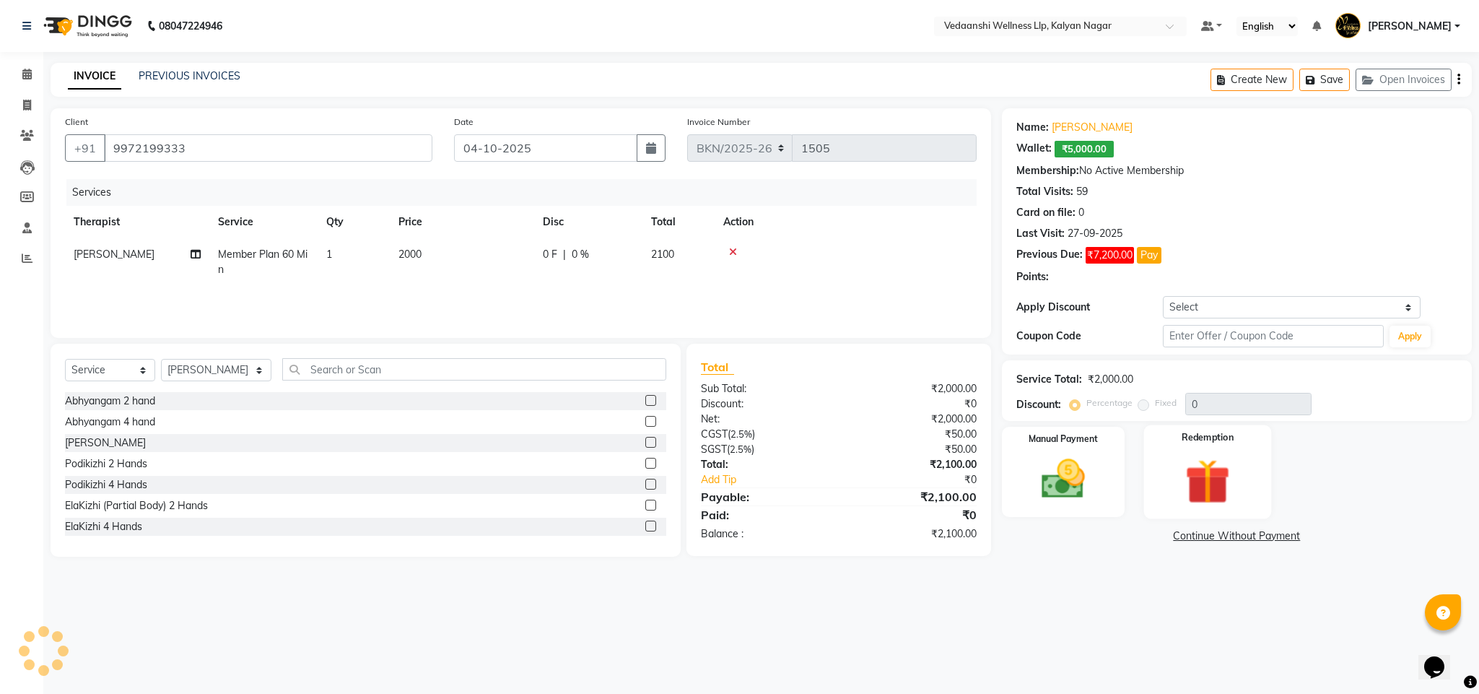
click at [1208, 471] on img at bounding box center [1208, 481] width 74 height 56
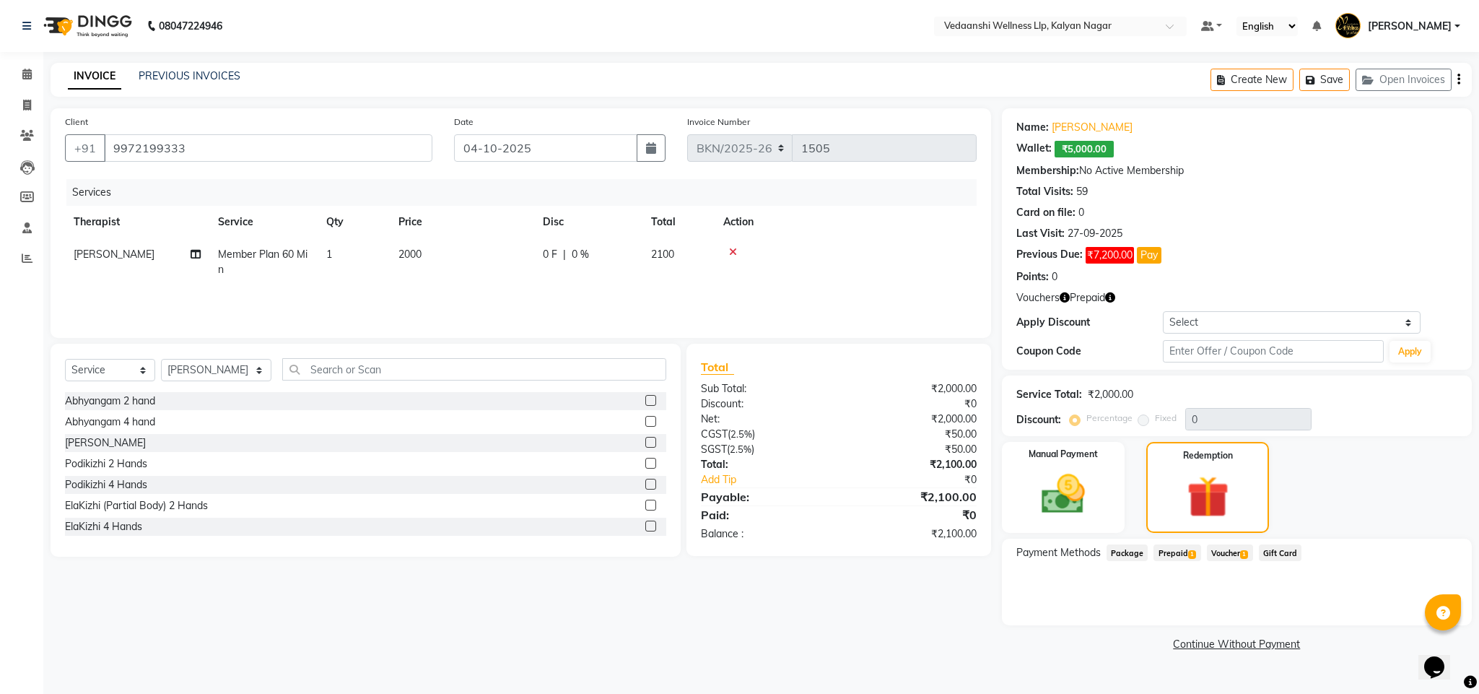
click at [1215, 551] on span "Voucher 1" at bounding box center [1230, 552] width 46 height 17
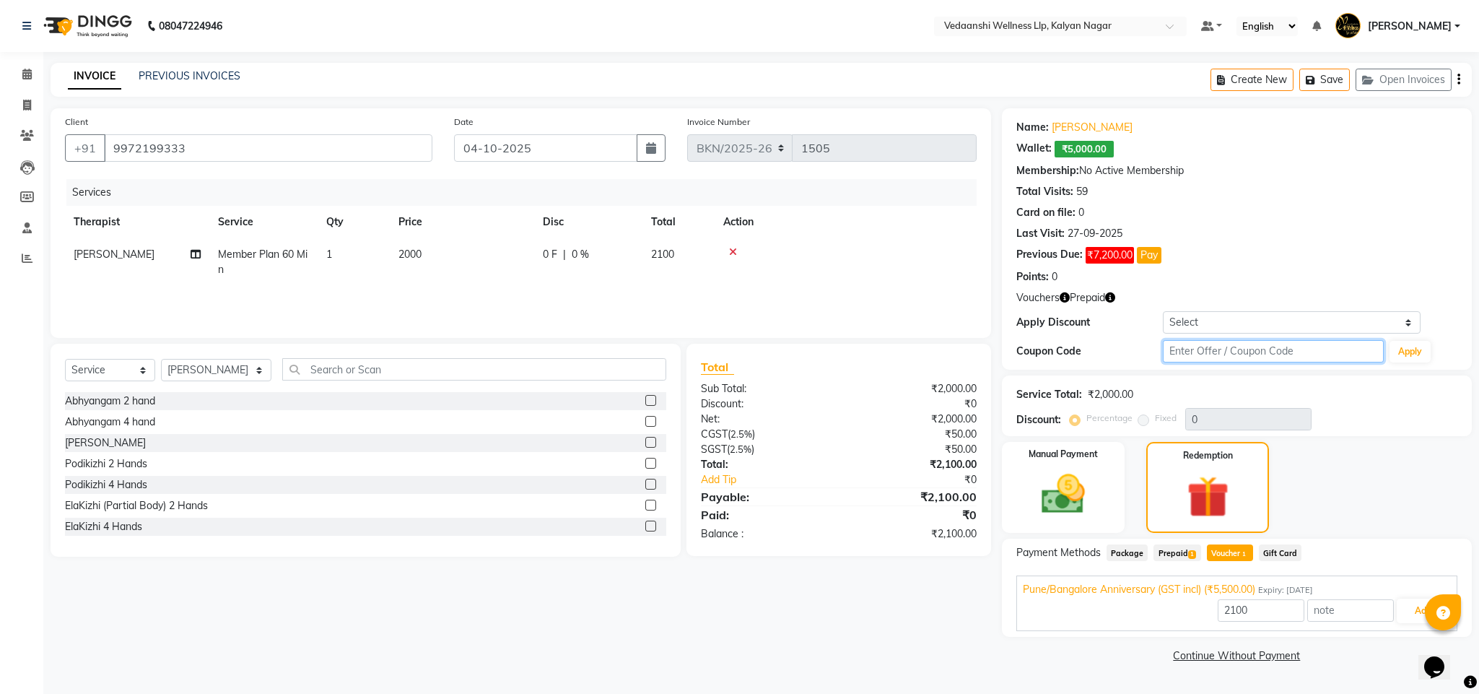
click at [1179, 362] on input "text" at bounding box center [1273, 351] width 221 height 22
type input "d50%"
click at [1419, 600] on button "Add" at bounding box center [1423, 610] width 53 height 25
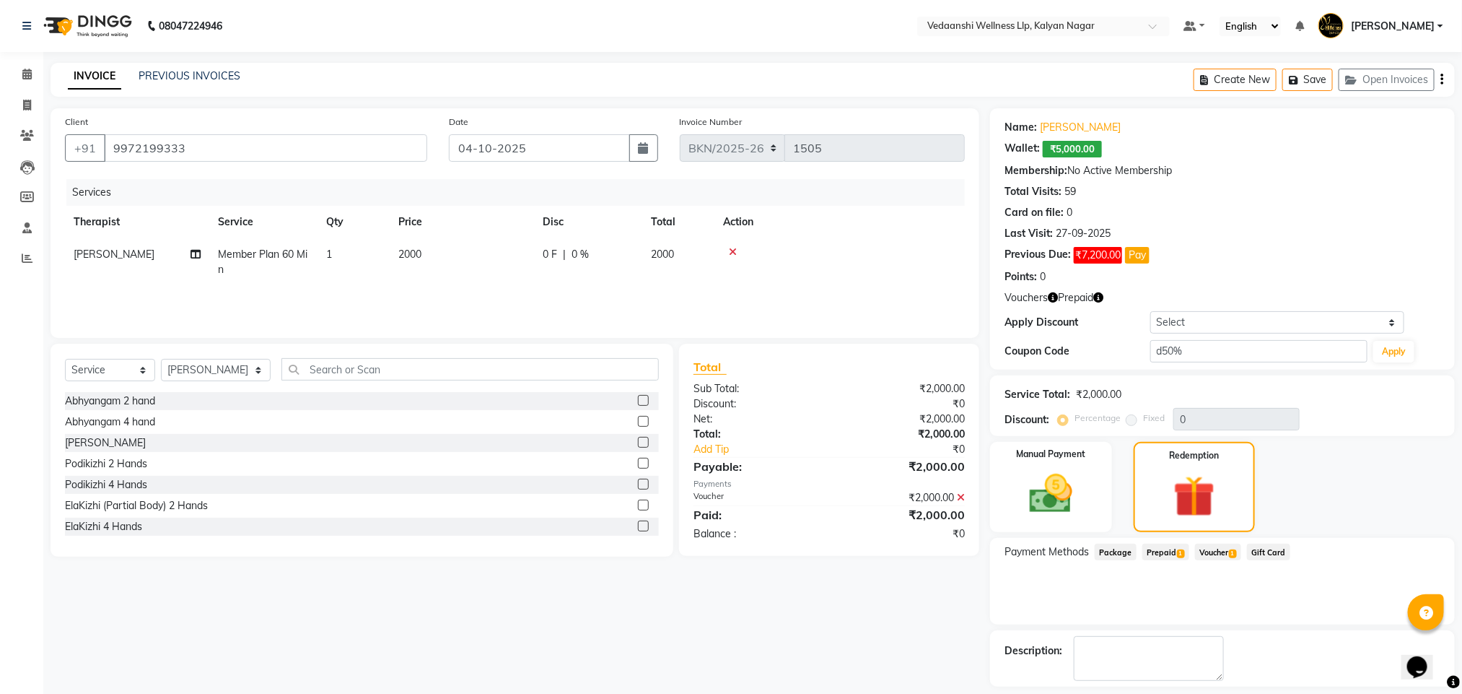
scroll to position [65, 0]
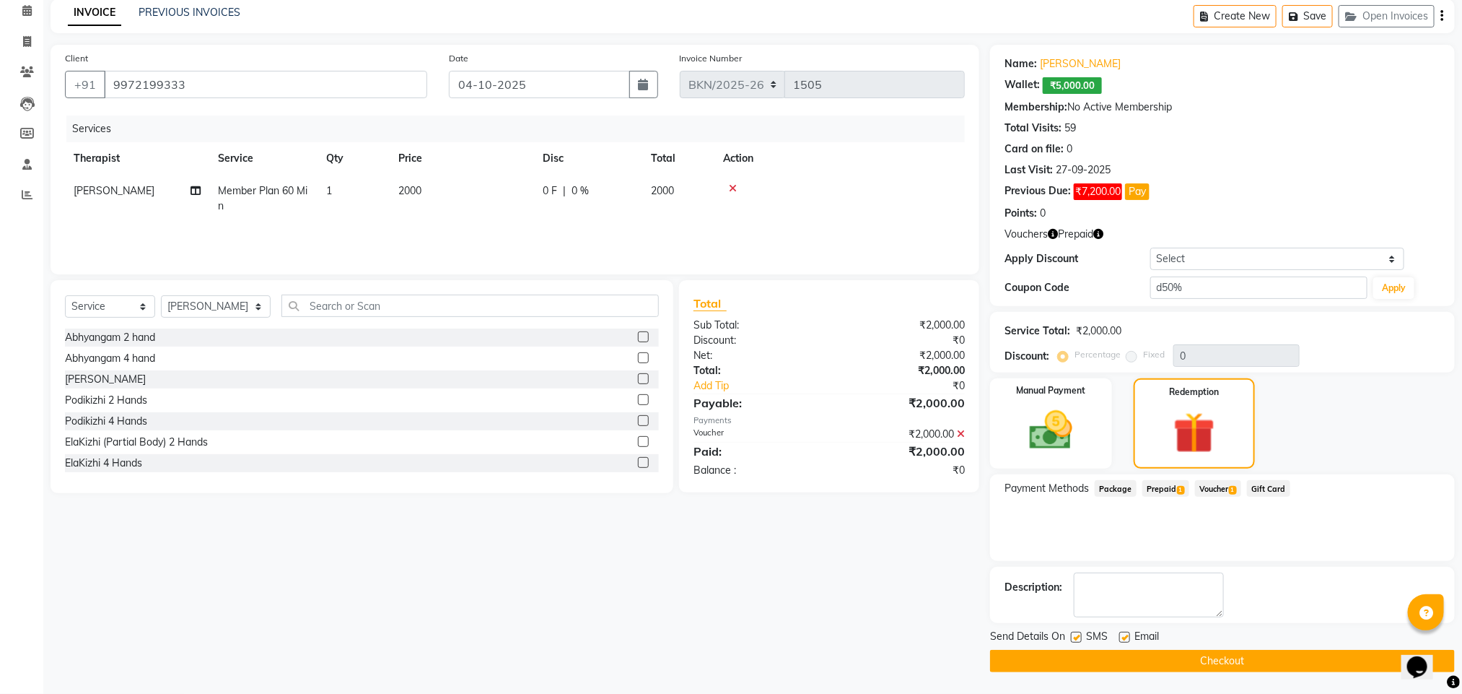
click at [1122, 637] on label at bounding box center [1124, 637] width 11 height 11
click at [1122, 637] on input "checkbox" at bounding box center [1123, 637] width 9 height 9
checkbox input "false"
click at [1078, 637] on label at bounding box center [1076, 637] width 11 height 11
click at [1078, 637] on input "checkbox" at bounding box center [1075, 637] width 9 height 9
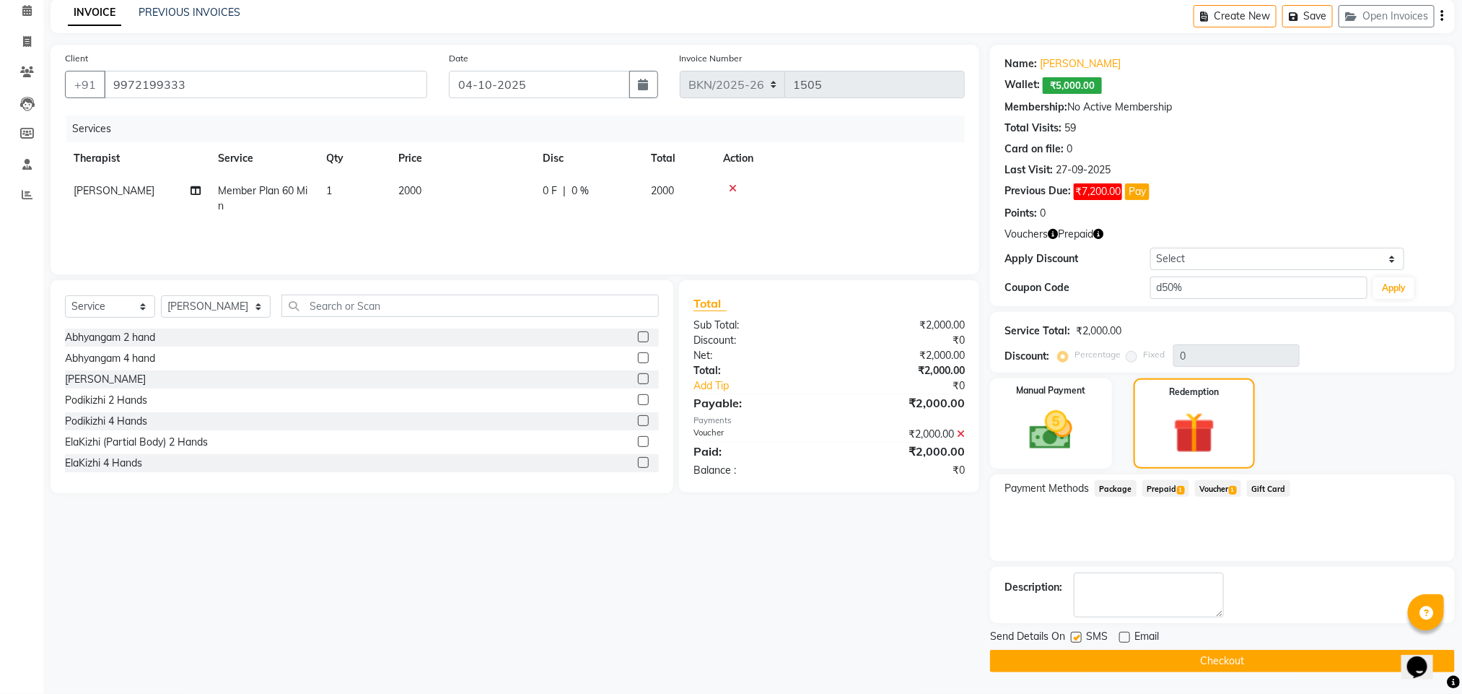
checkbox input "false"
click at [1102, 661] on button "Checkout" at bounding box center [1222, 661] width 465 height 22
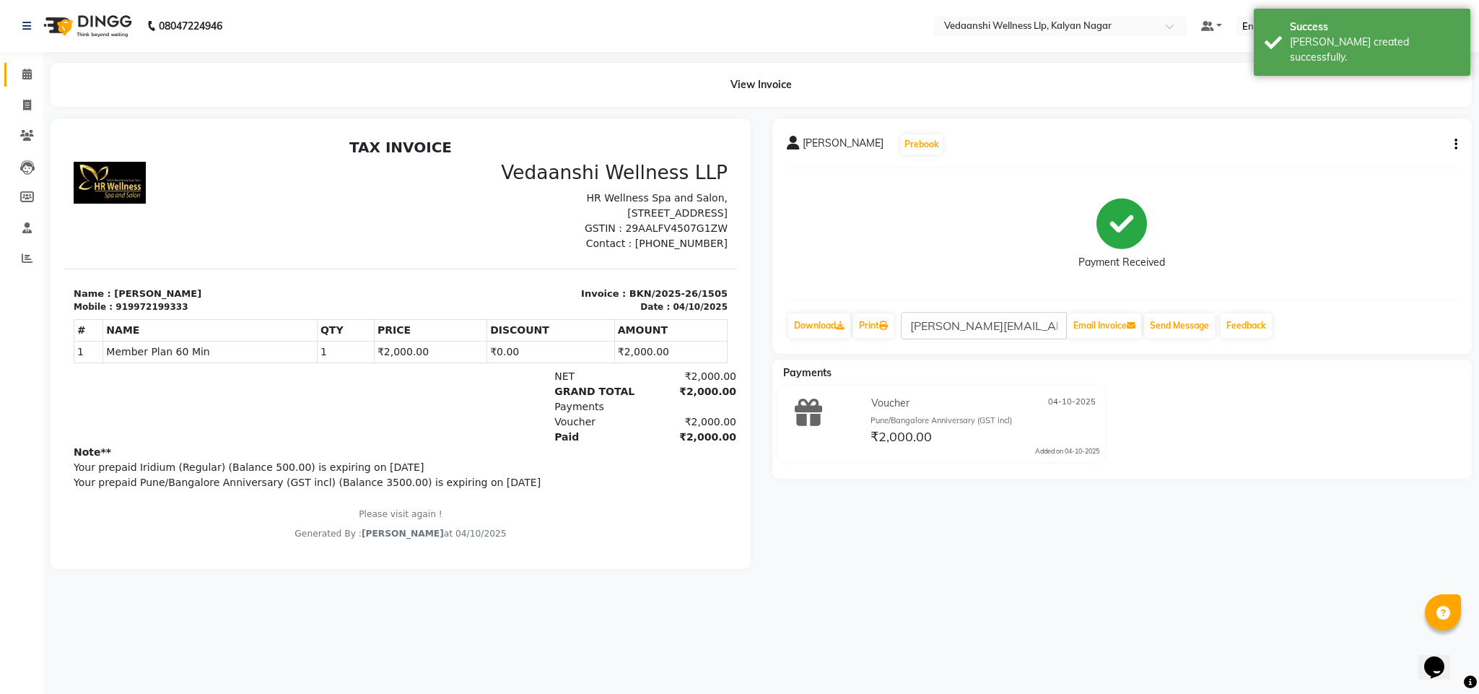
click at [22, 84] on link "Calendar" at bounding box center [21, 75] width 35 height 24
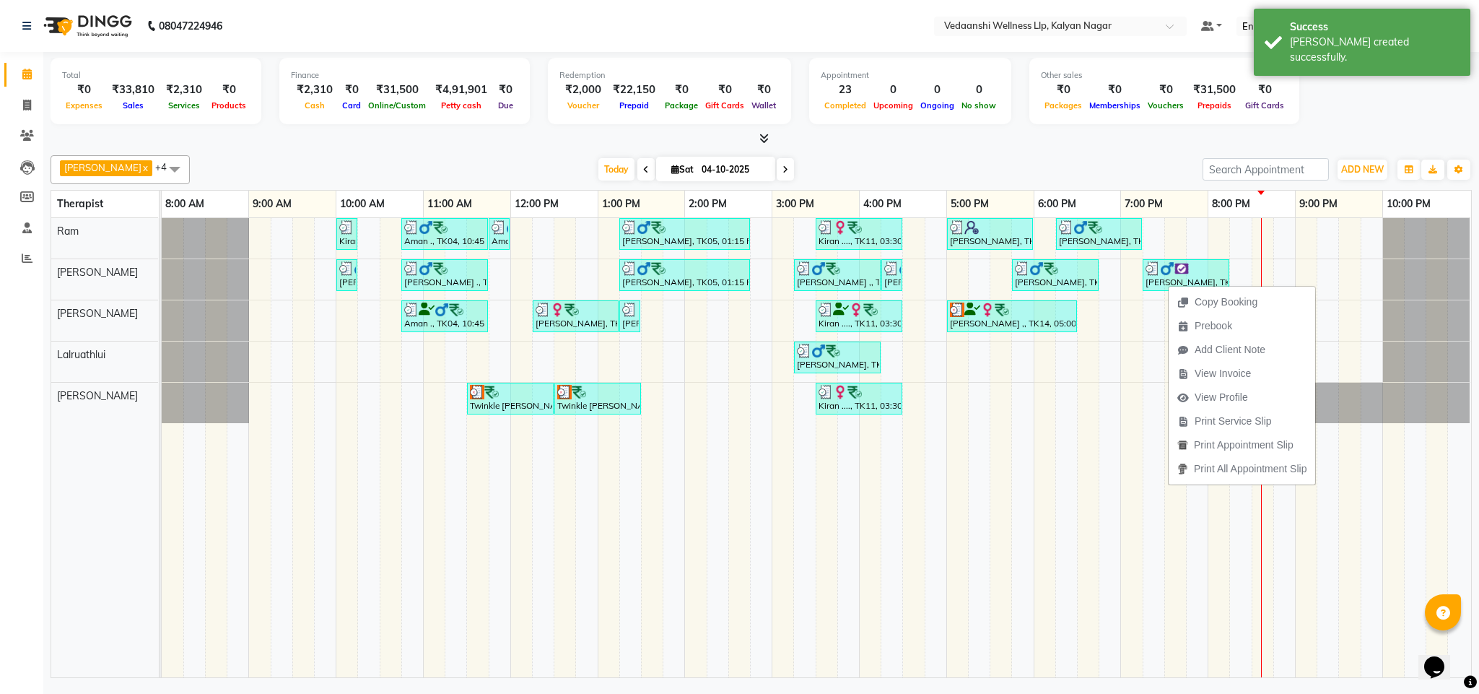
click at [1154, 149] on div "Benjamin x Jennifer Zoramsangi x Lalruathlui x Ram x Rashika Khadse x +4 Select…" at bounding box center [761, 413] width 1421 height 528
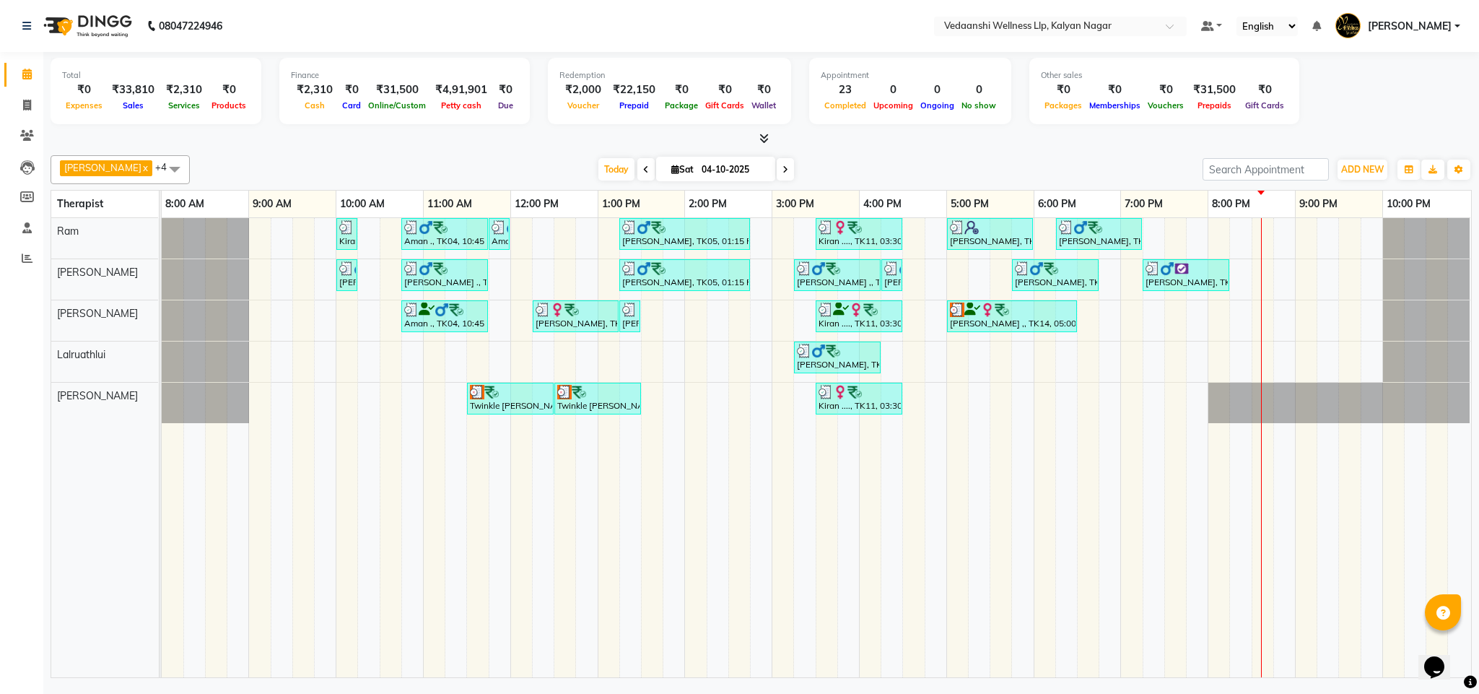
click at [923, 149] on div "Benjamin x Jennifer Zoramsangi x Lalruathlui x Ram x Rashika Khadse x +4 Select…" at bounding box center [761, 413] width 1421 height 528
